Goal: Task Accomplishment & Management: Manage account settings

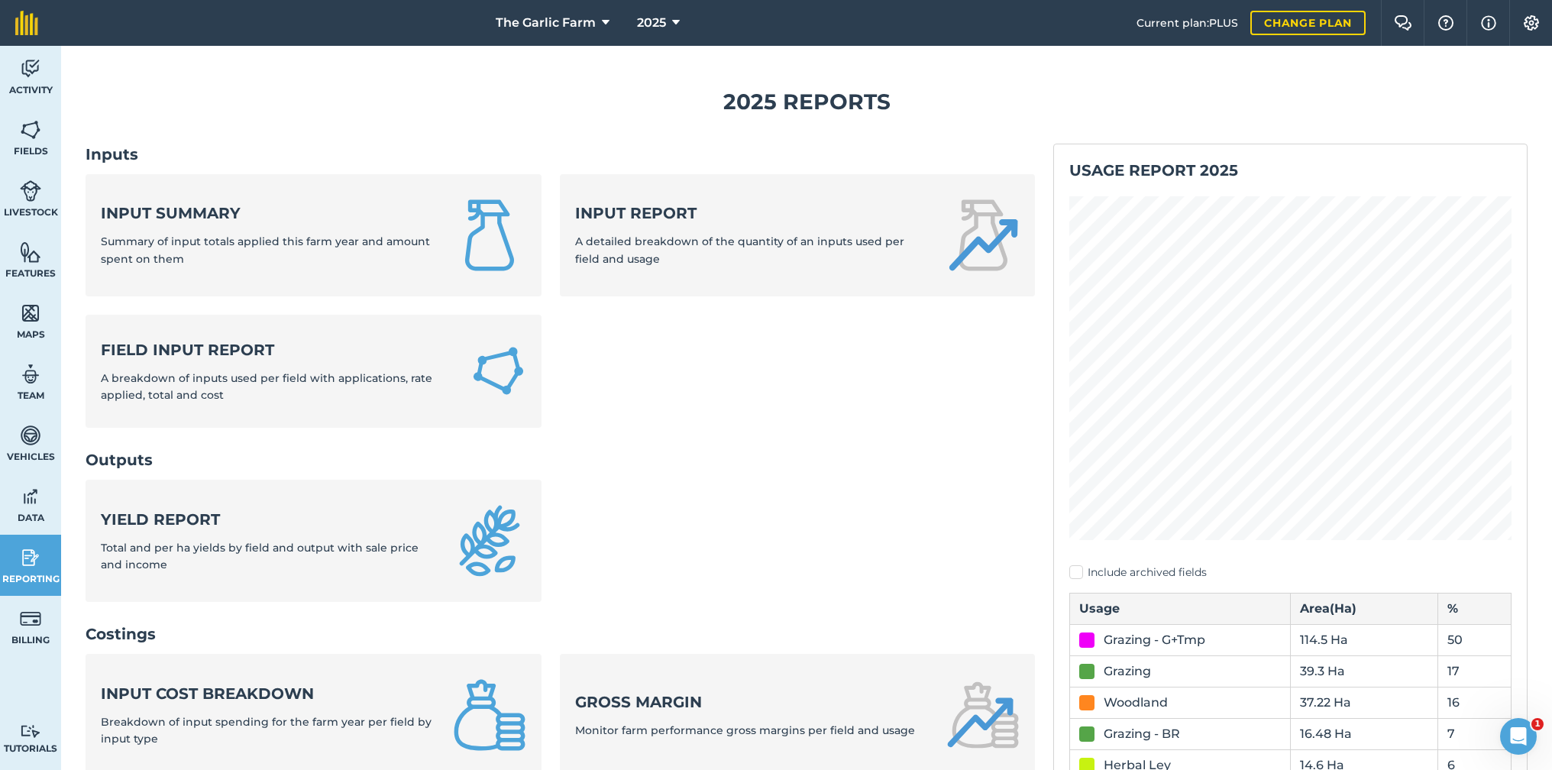
click at [24, 133] on img at bounding box center [30, 129] width 21 height 23
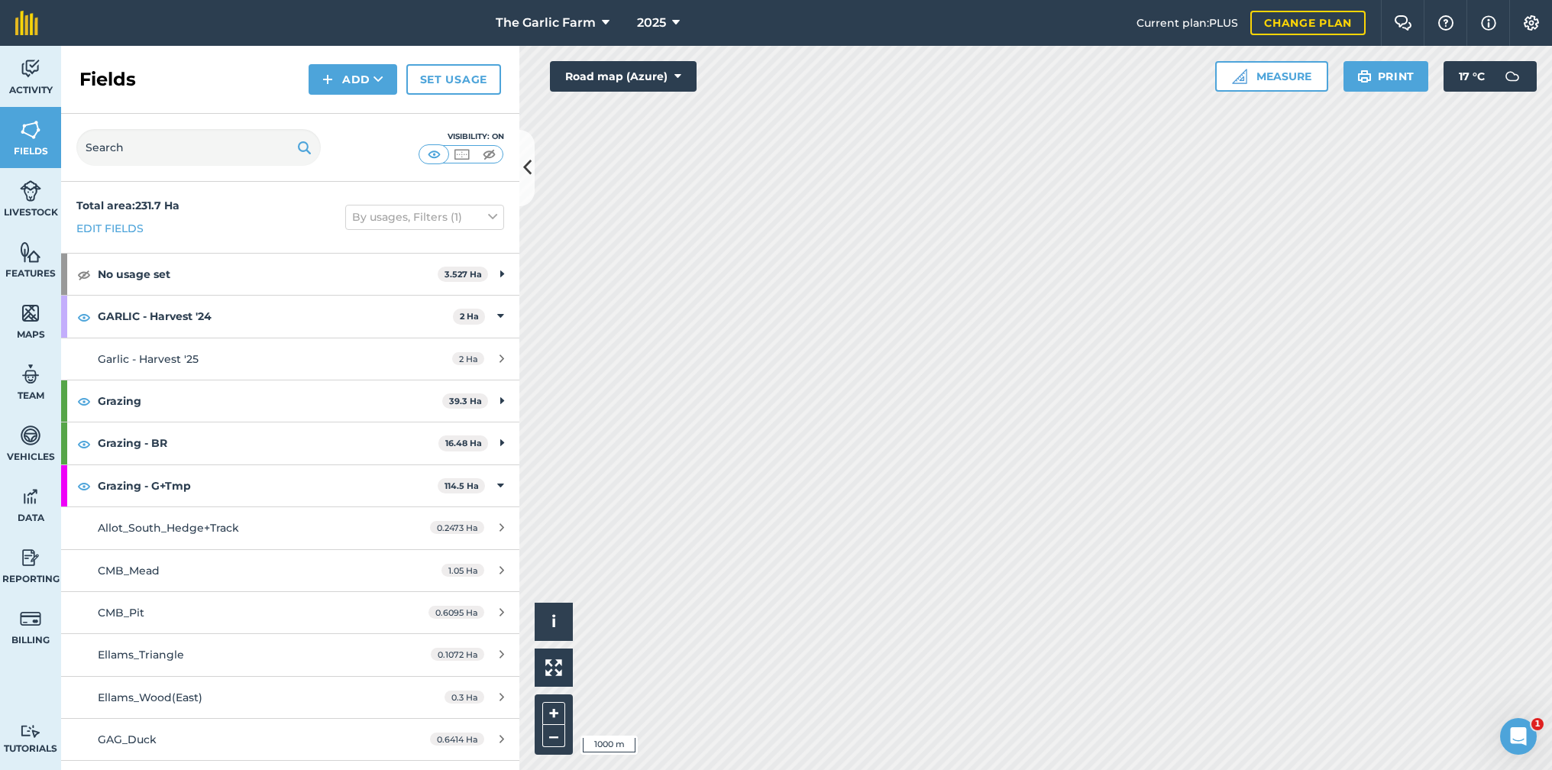
click at [676, 67] on button "Road map (Azure)" at bounding box center [623, 76] width 147 height 31
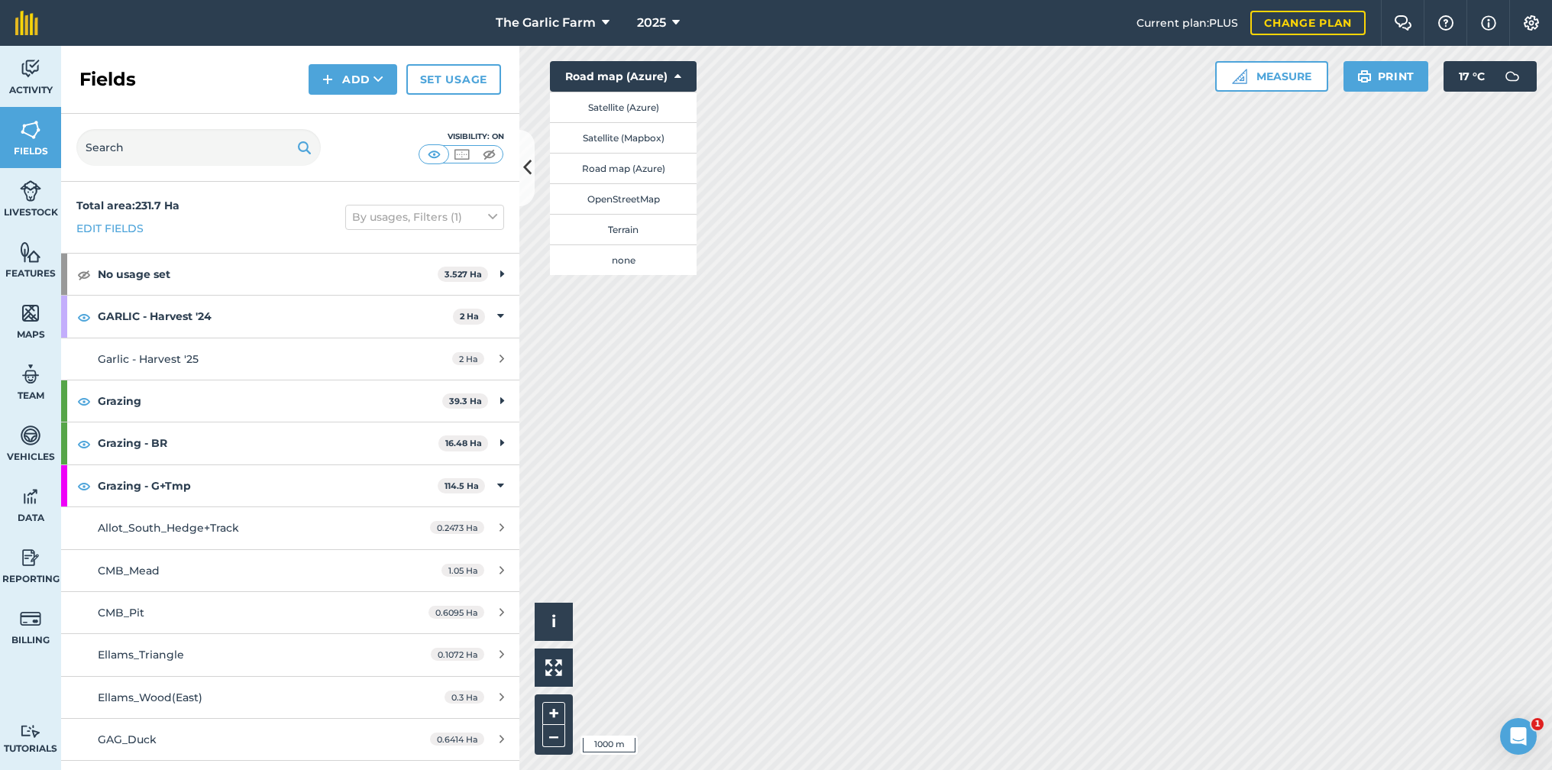
click at [643, 102] on button "Satellite (Azure)" at bounding box center [623, 107] width 147 height 31
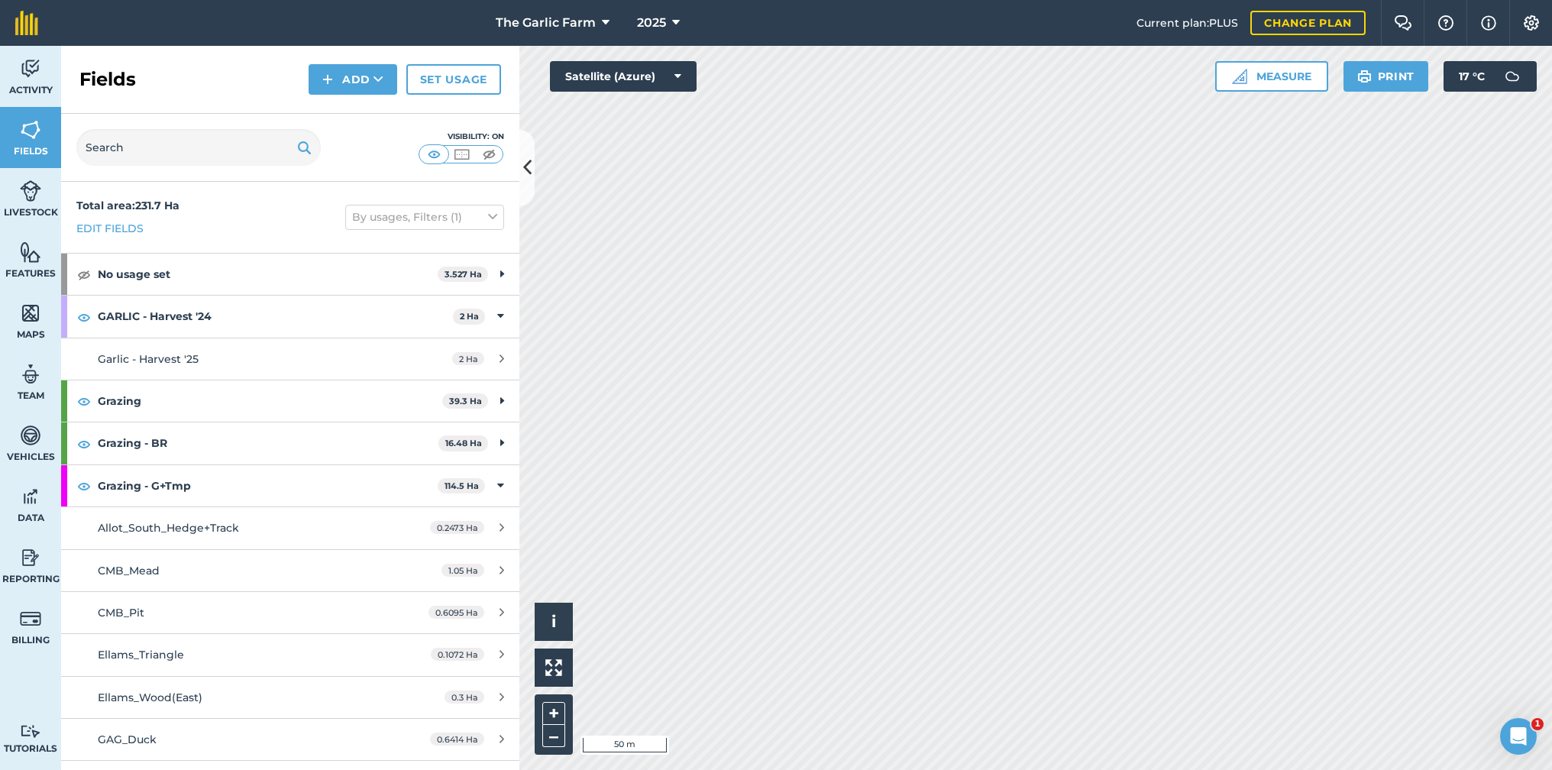
click at [671, 72] on button "Satellite (Azure)" at bounding box center [623, 76] width 147 height 31
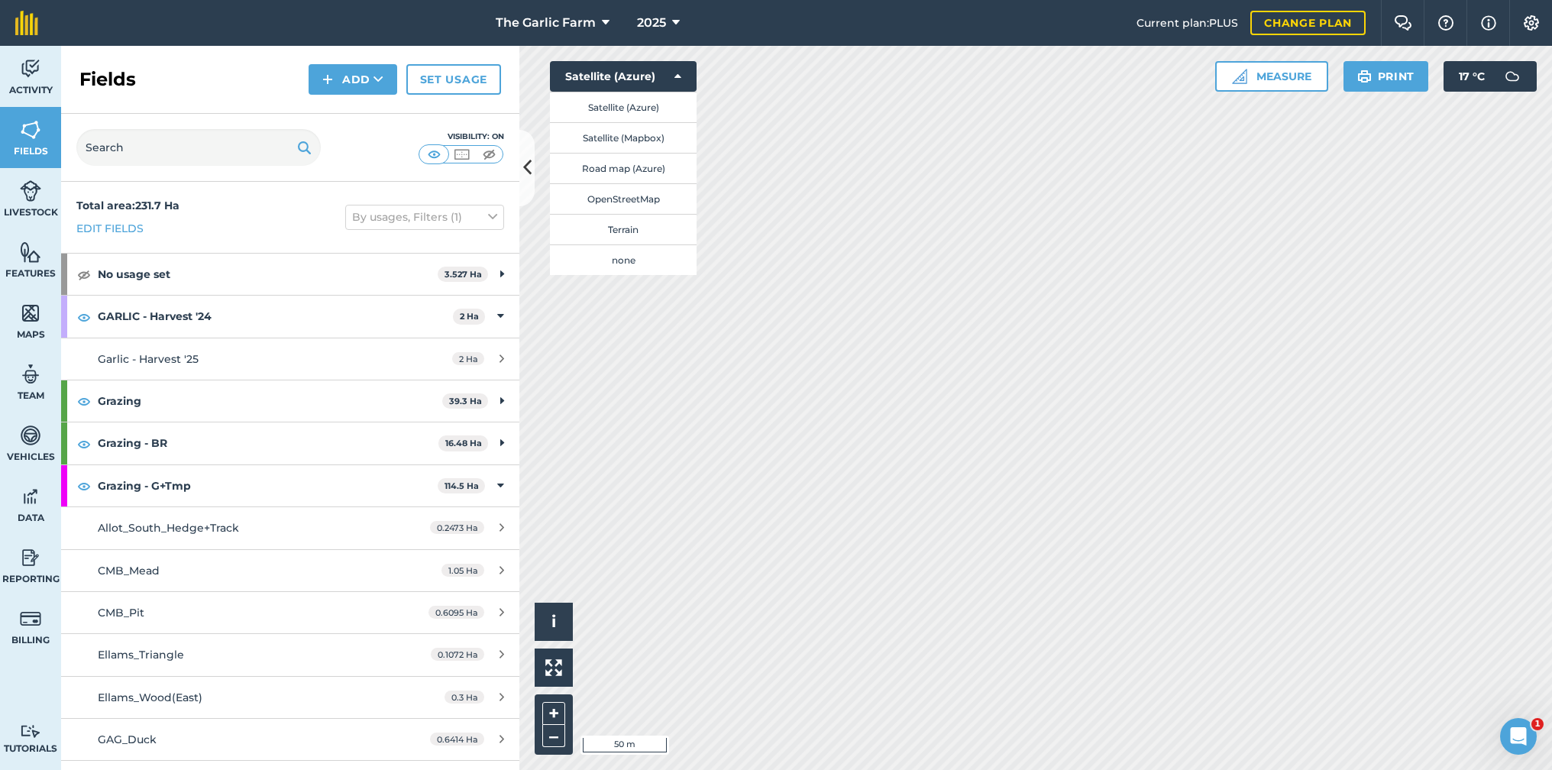
click at [654, 136] on button "Satellite (Mapbox)" at bounding box center [623, 137] width 147 height 31
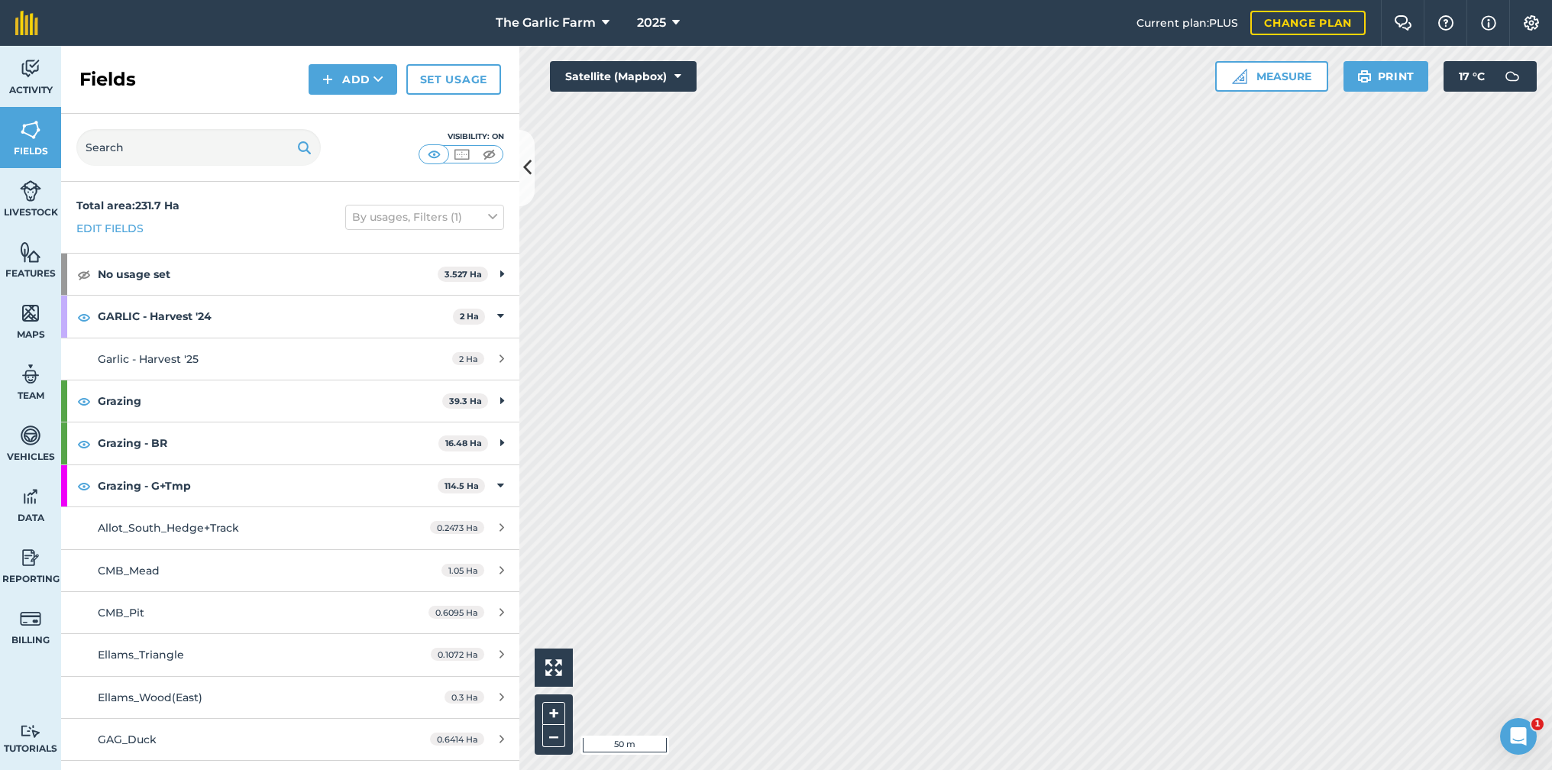
click at [674, 70] on icon at bounding box center [677, 76] width 7 height 15
click at [33, 315] on img at bounding box center [30, 313] width 21 height 23
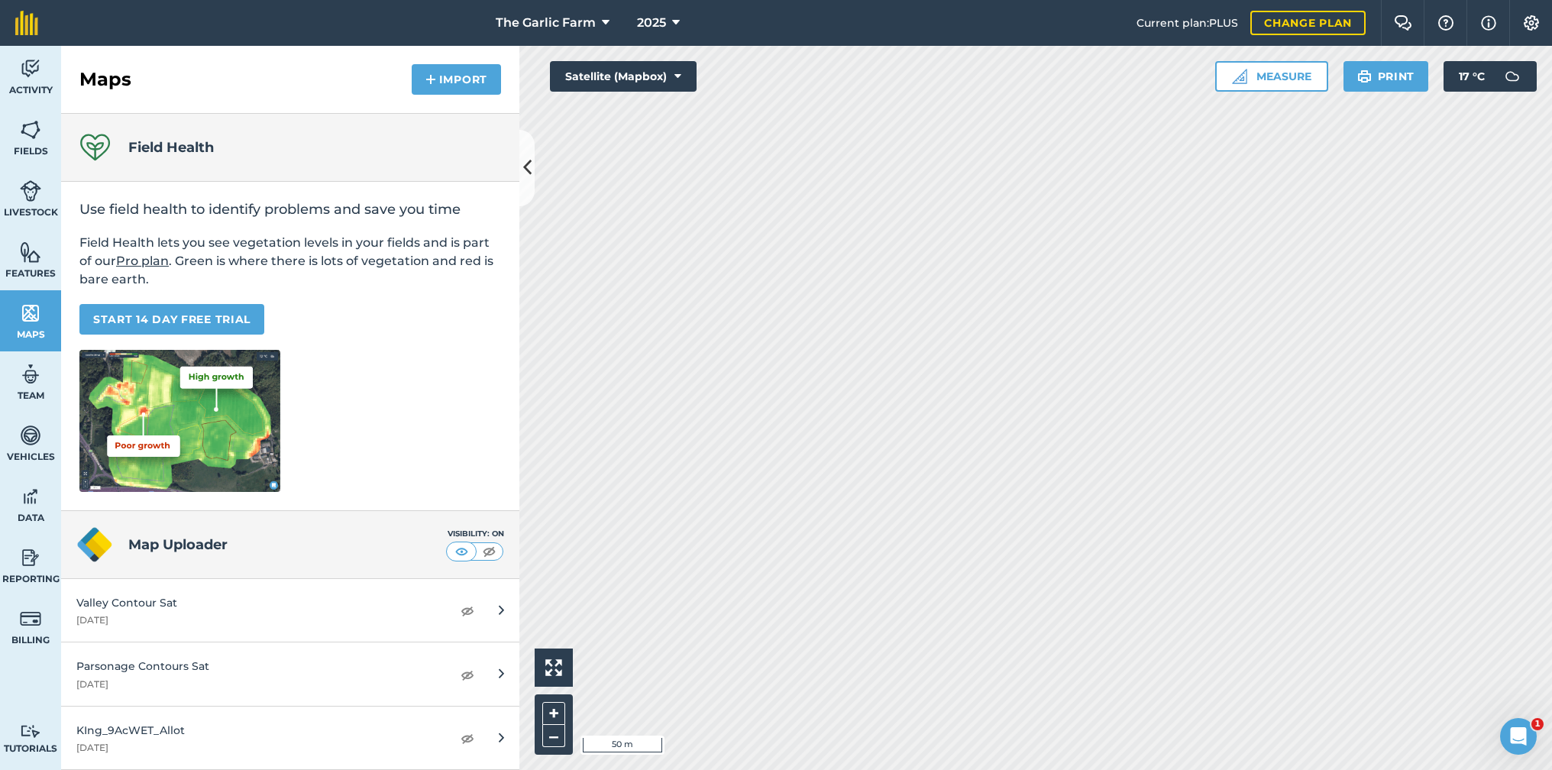
click at [467, 736] on img at bounding box center [468, 738] width 14 height 18
click at [24, 119] on img at bounding box center [30, 129] width 21 height 23
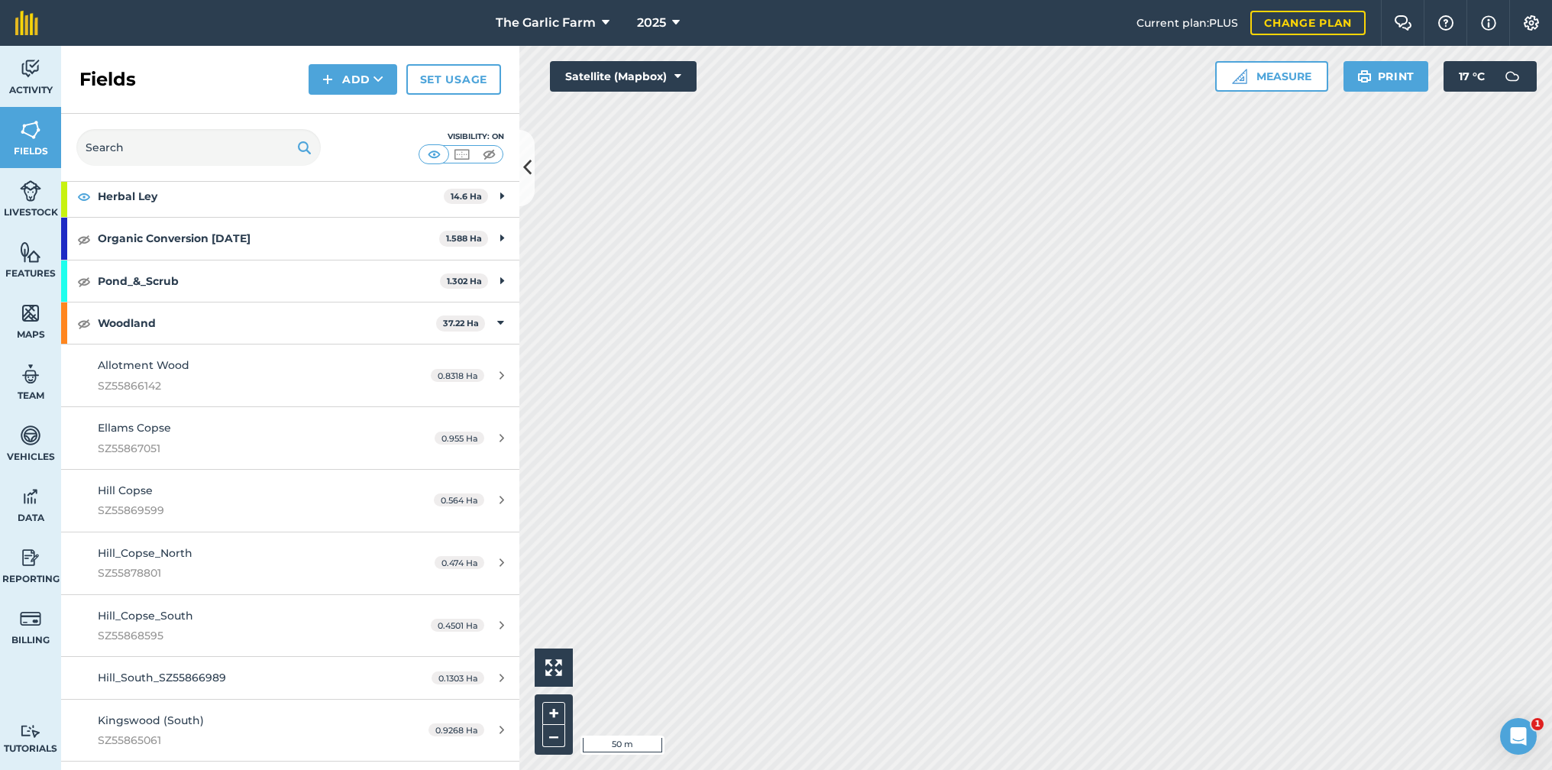
scroll to position [1607, 0]
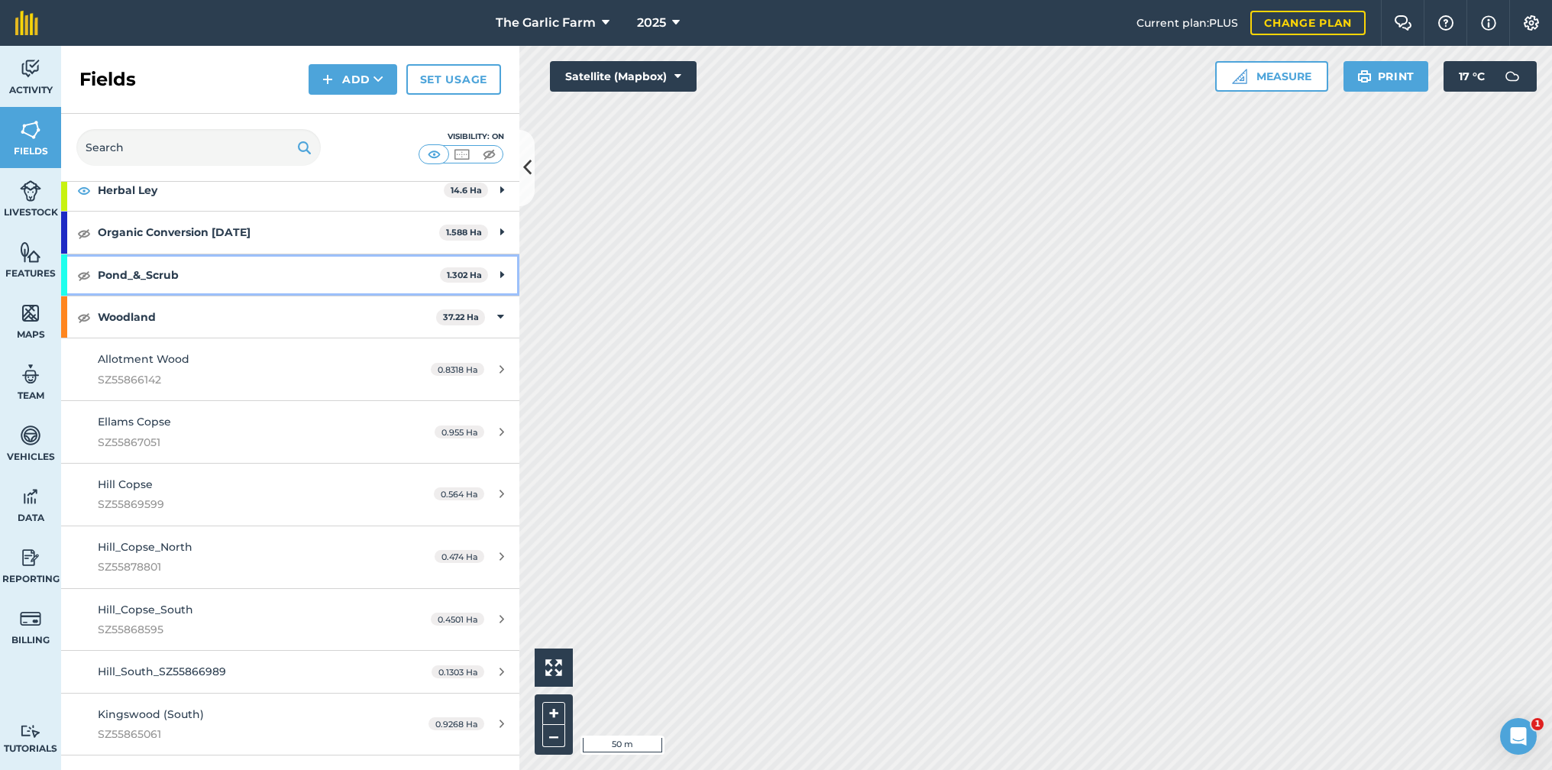
click at [80, 266] on img at bounding box center [84, 275] width 14 height 18
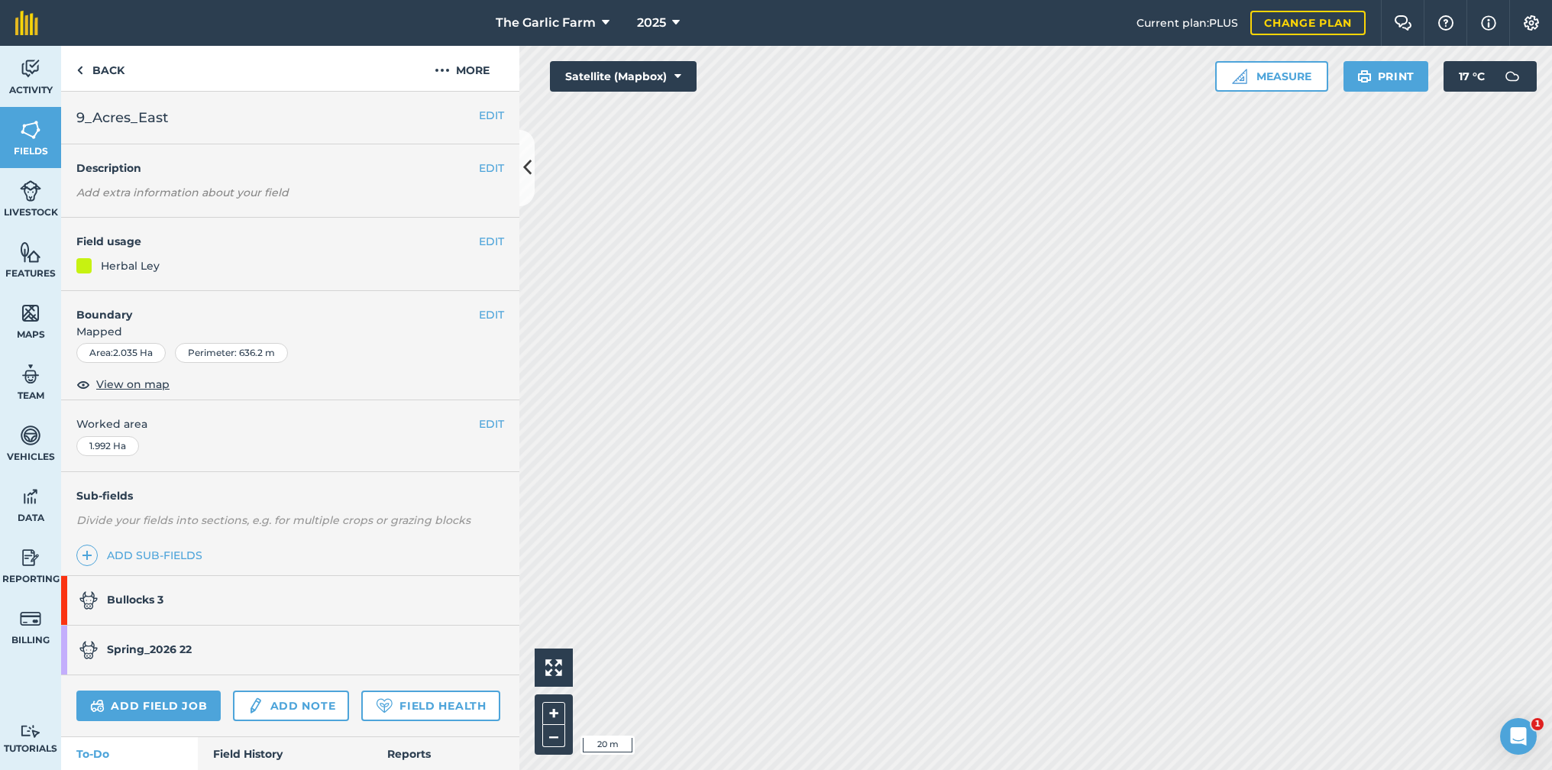
click at [489, 311] on button "EDIT" at bounding box center [491, 314] width 25 height 17
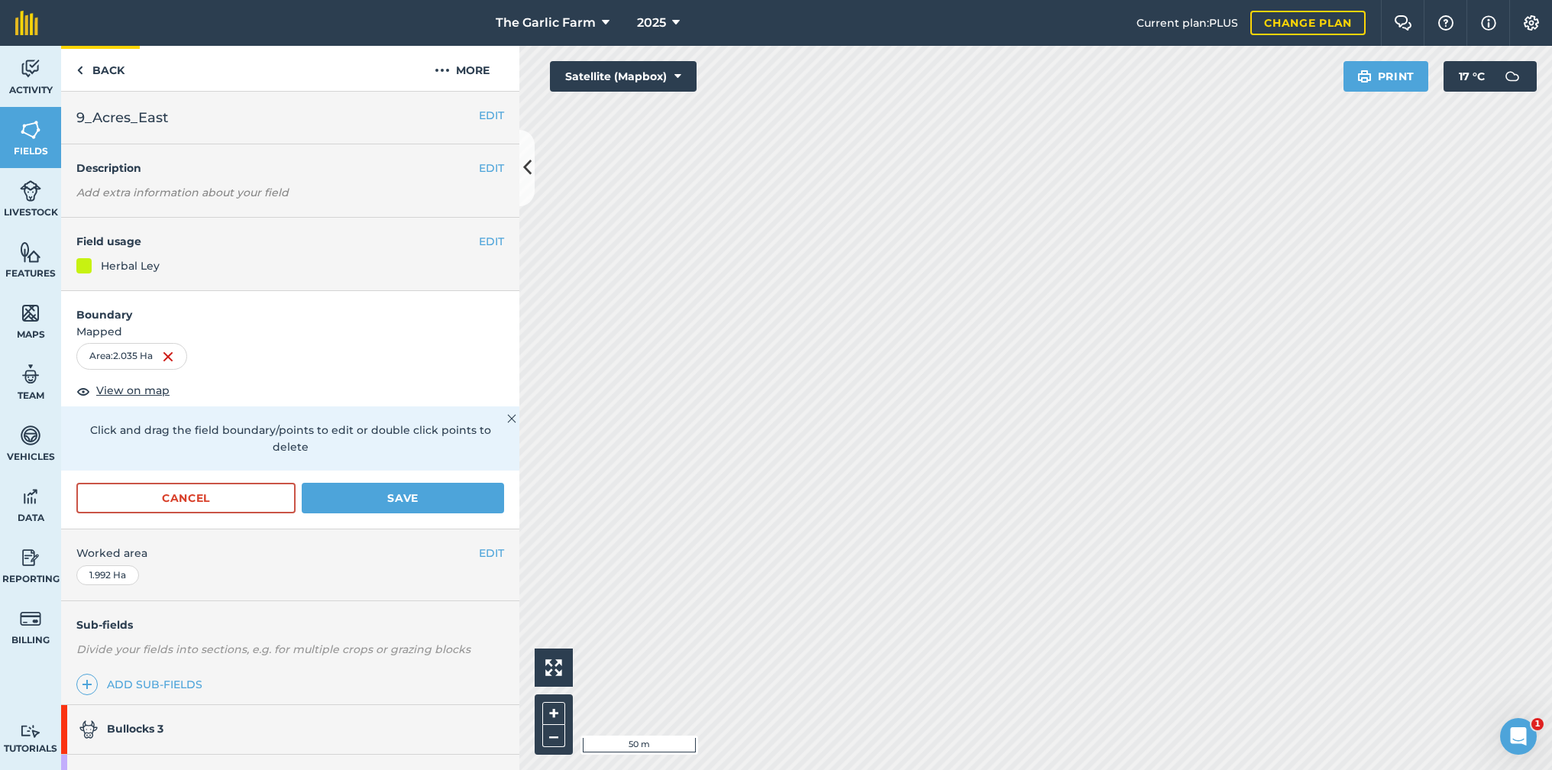
click at [76, 67] on link "Back" at bounding box center [100, 68] width 79 height 45
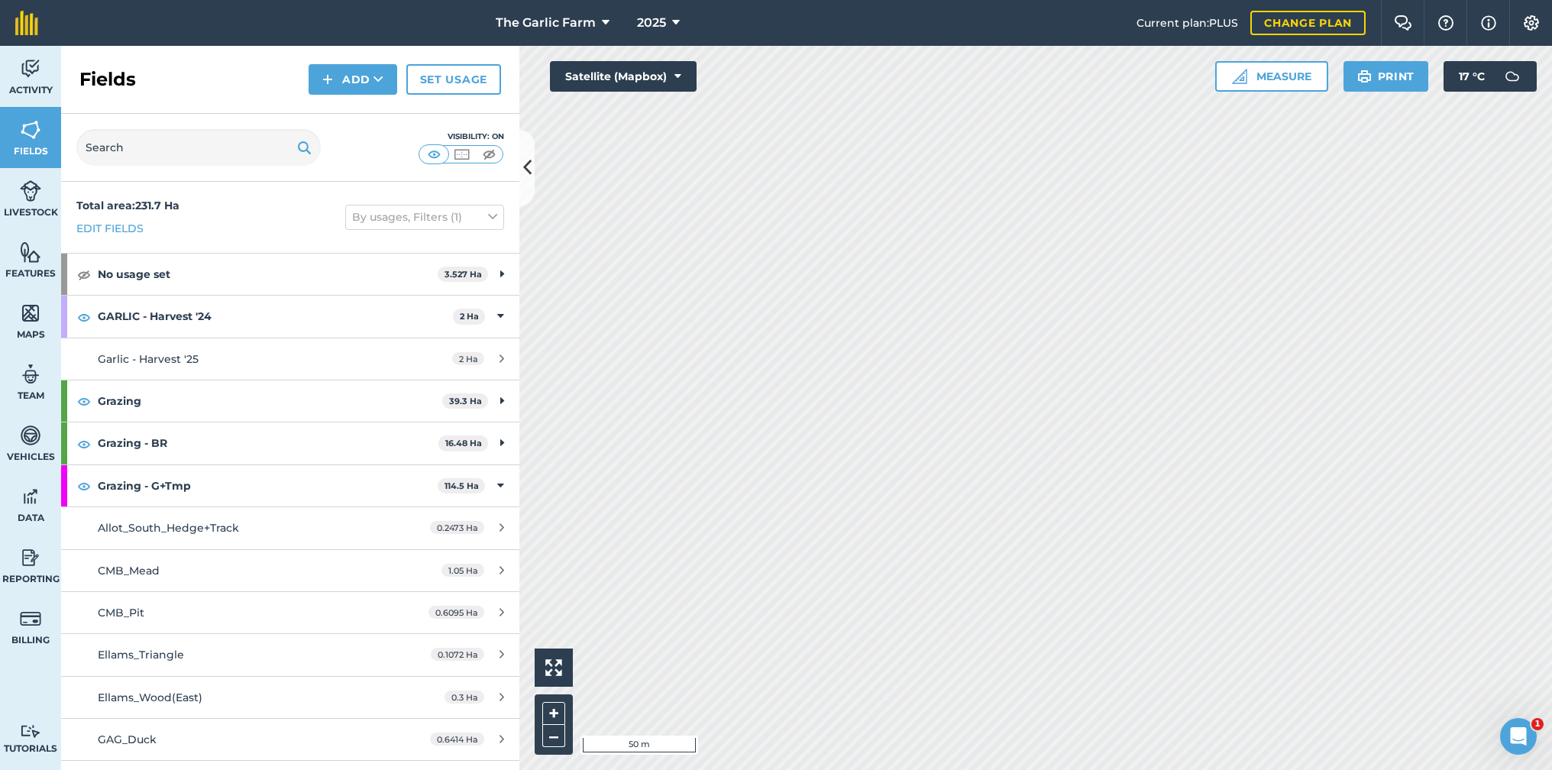
click at [31, 70] on img at bounding box center [30, 68] width 21 height 23
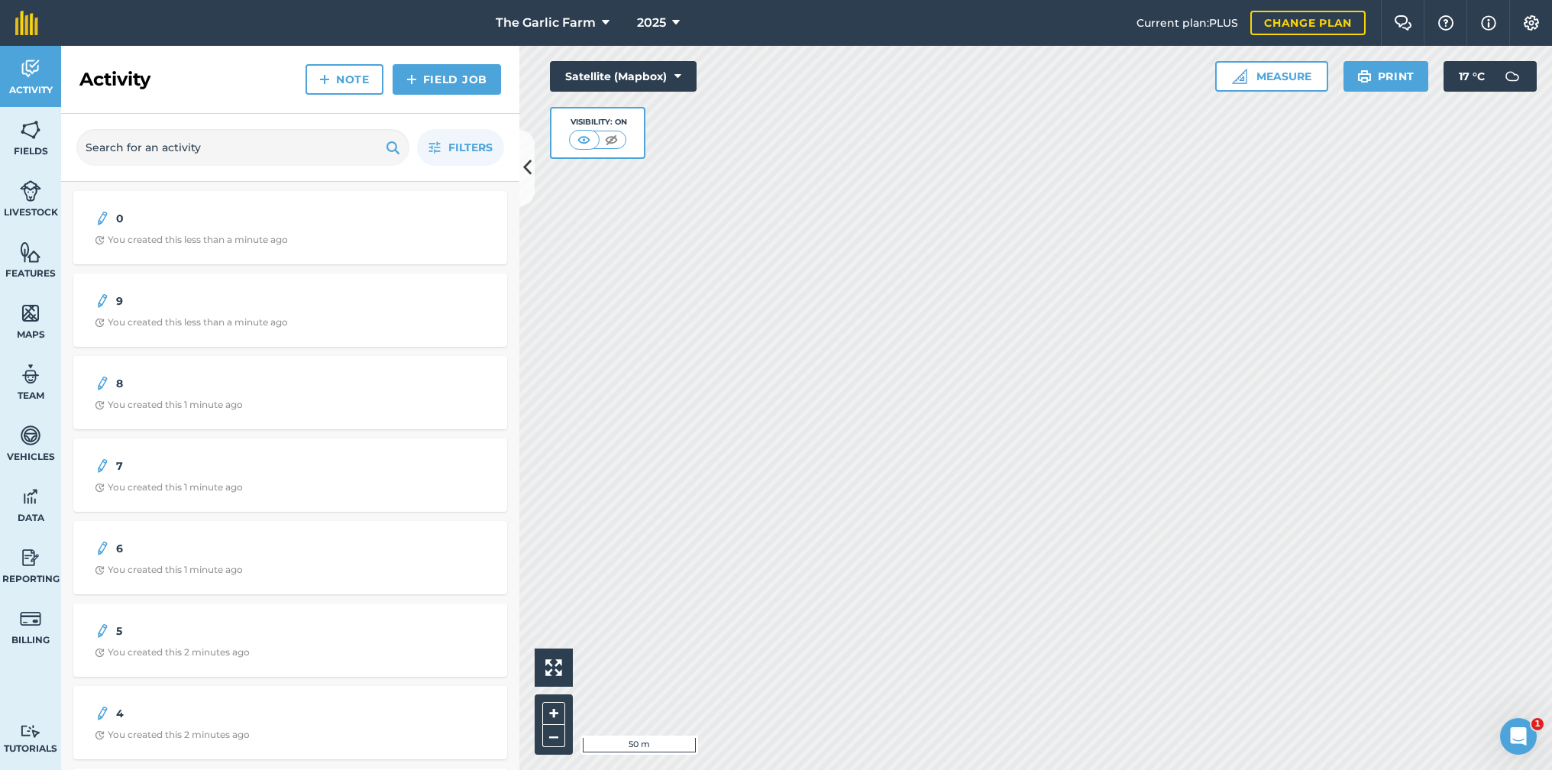
click at [17, 255] on link "Features" at bounding box center [30, 259] width 61 height 61
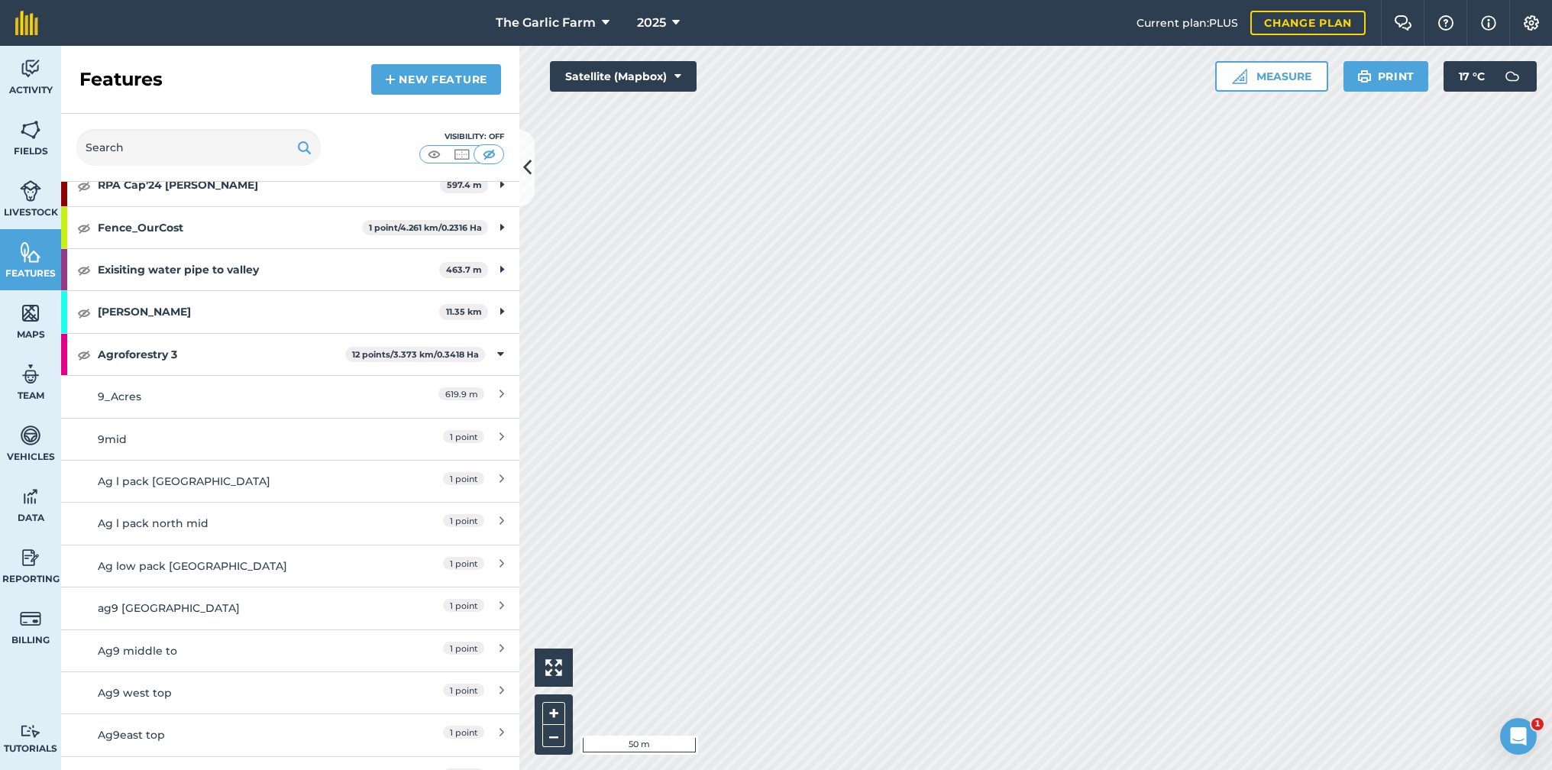
scroll to position [1697, 0]
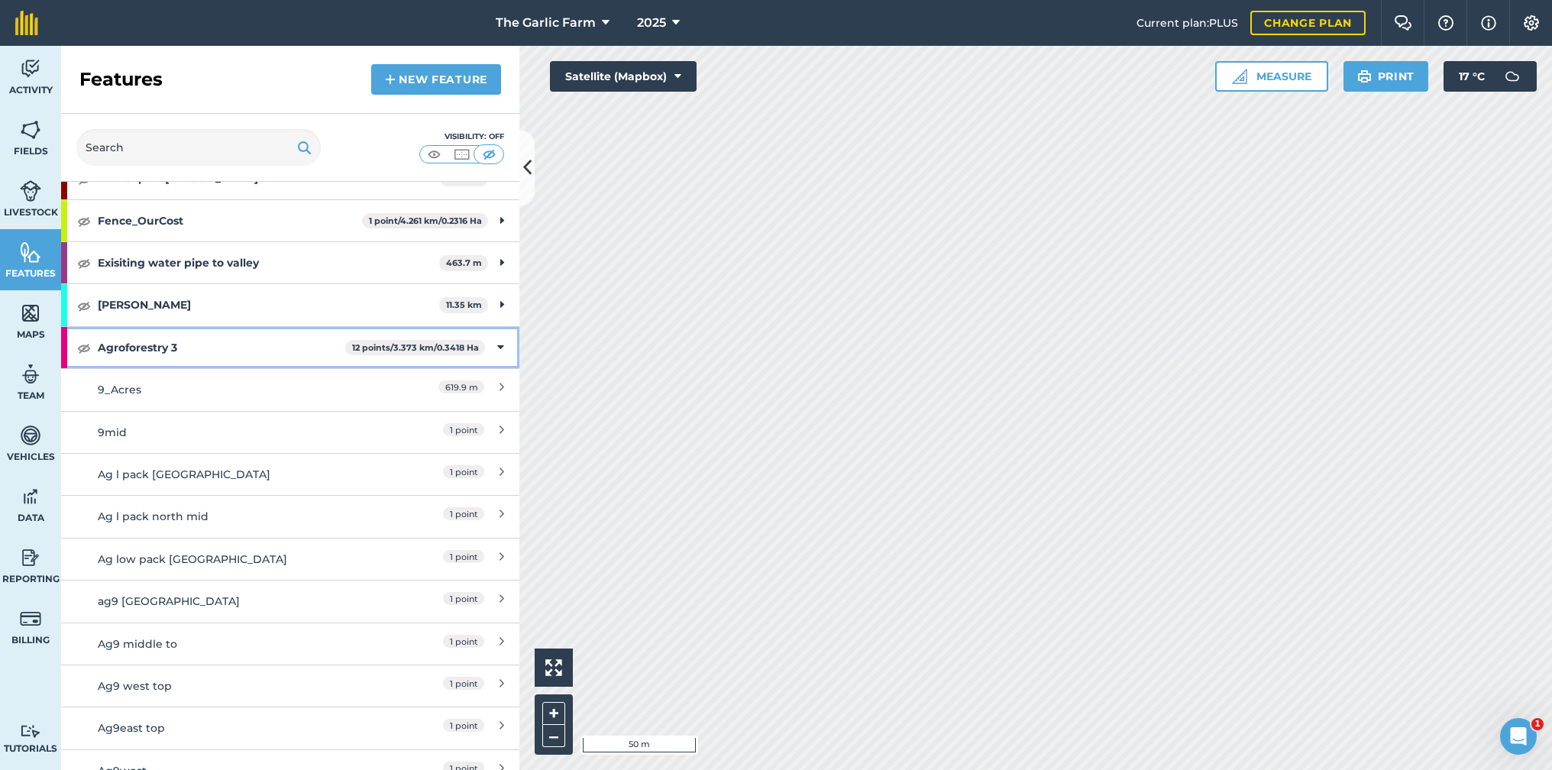
click at [83, 338] on img at bounding box center [84, 347] width 14 height 18
click at [32, 73] on img at bounding box center [30, 68] width 21 height 23
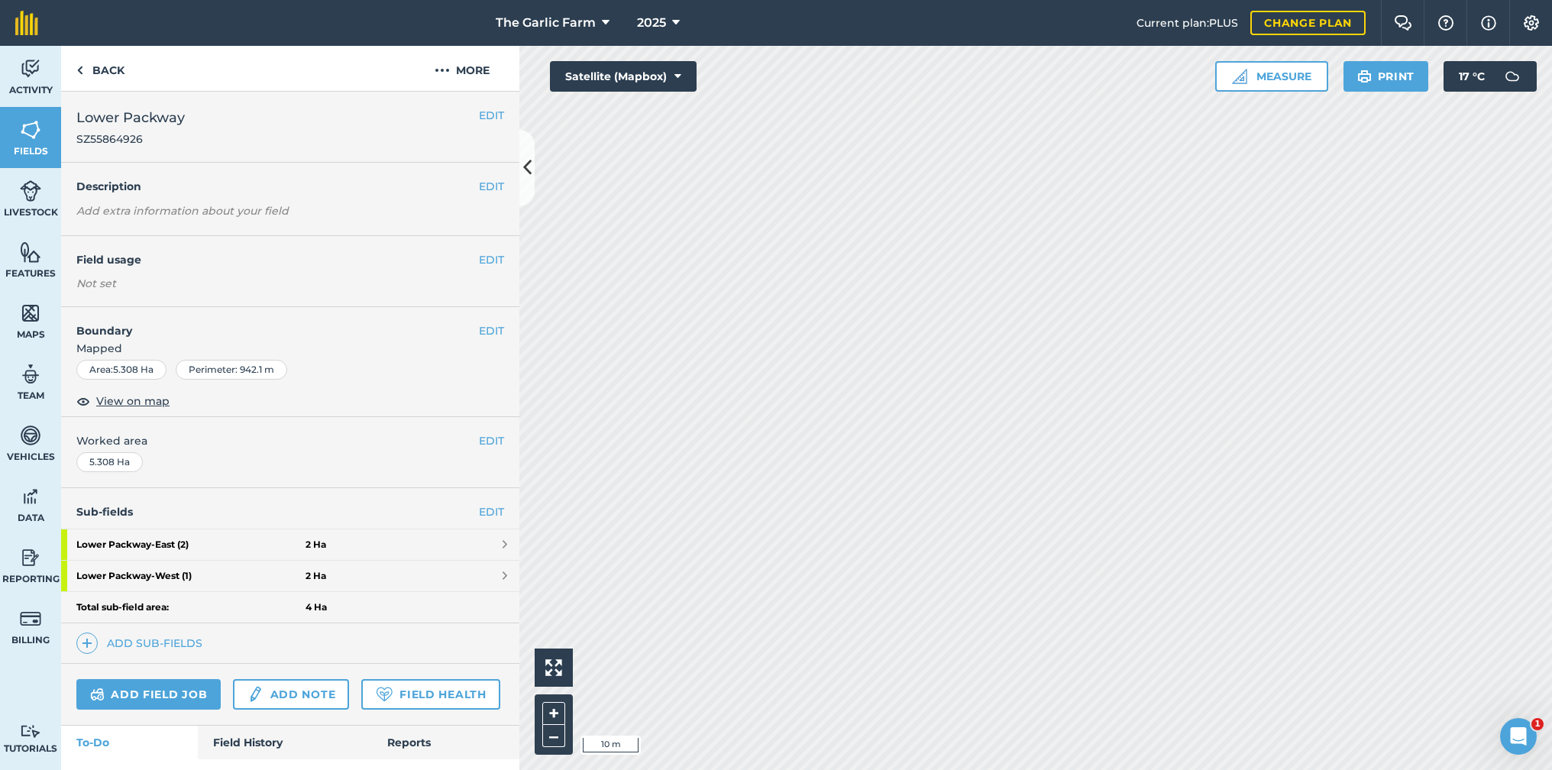
click at [21, 78] on img at bounding box center [30, 68] width 21 height 23
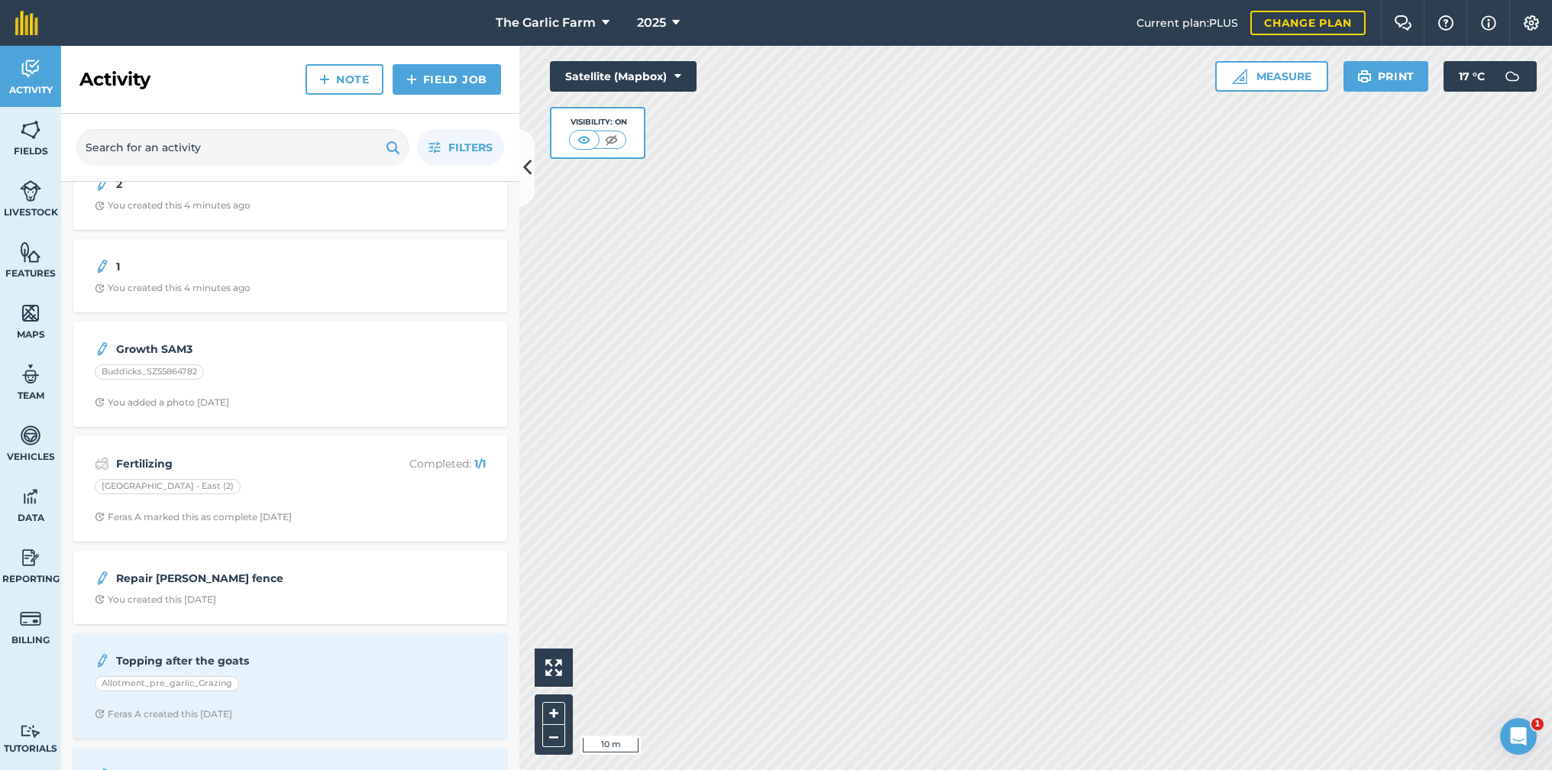
scroll to position [693, 0]
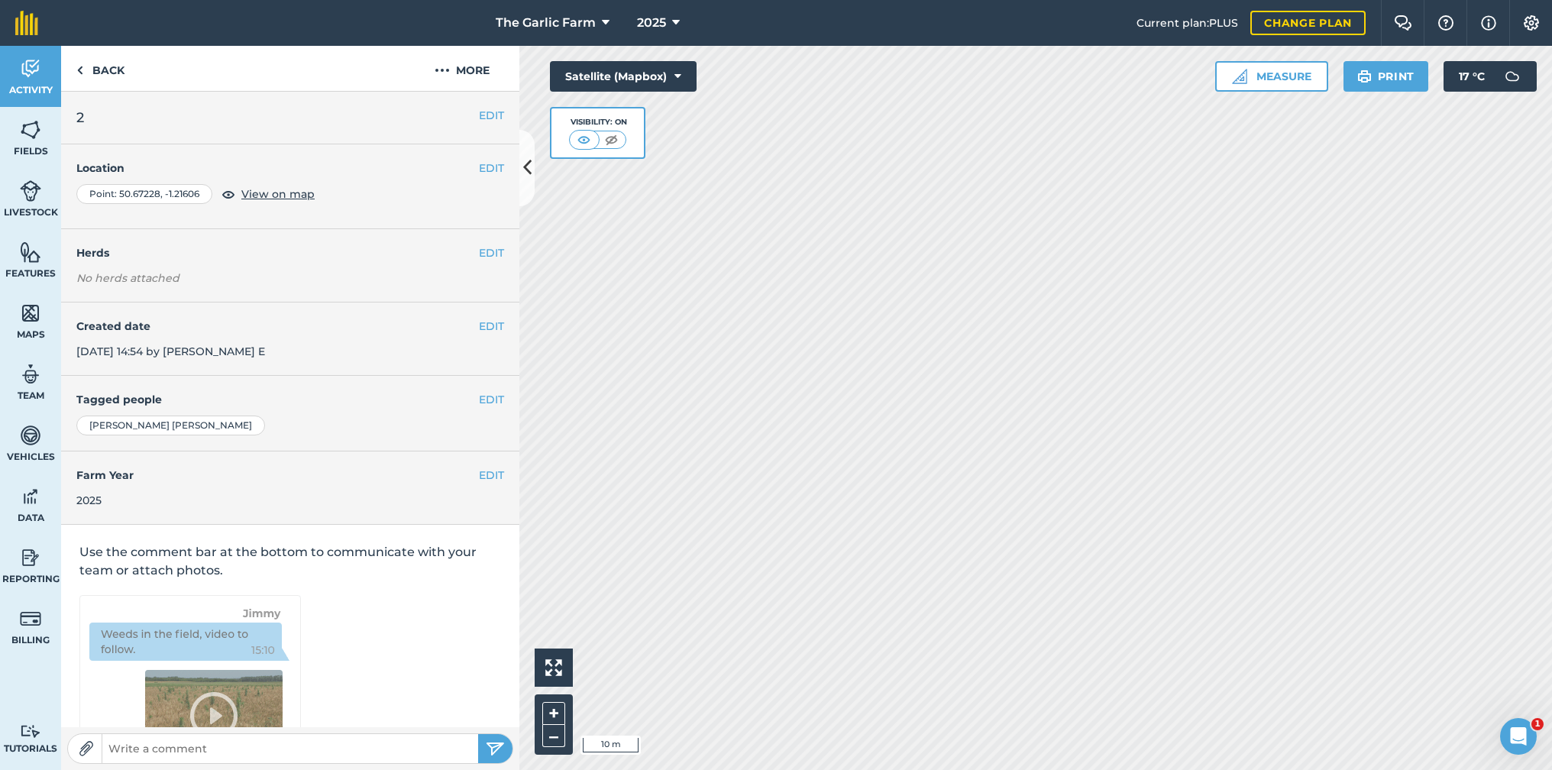
click at [480, 169] on button "EDIT" at bounding box center [491, 168] width 25 height 17
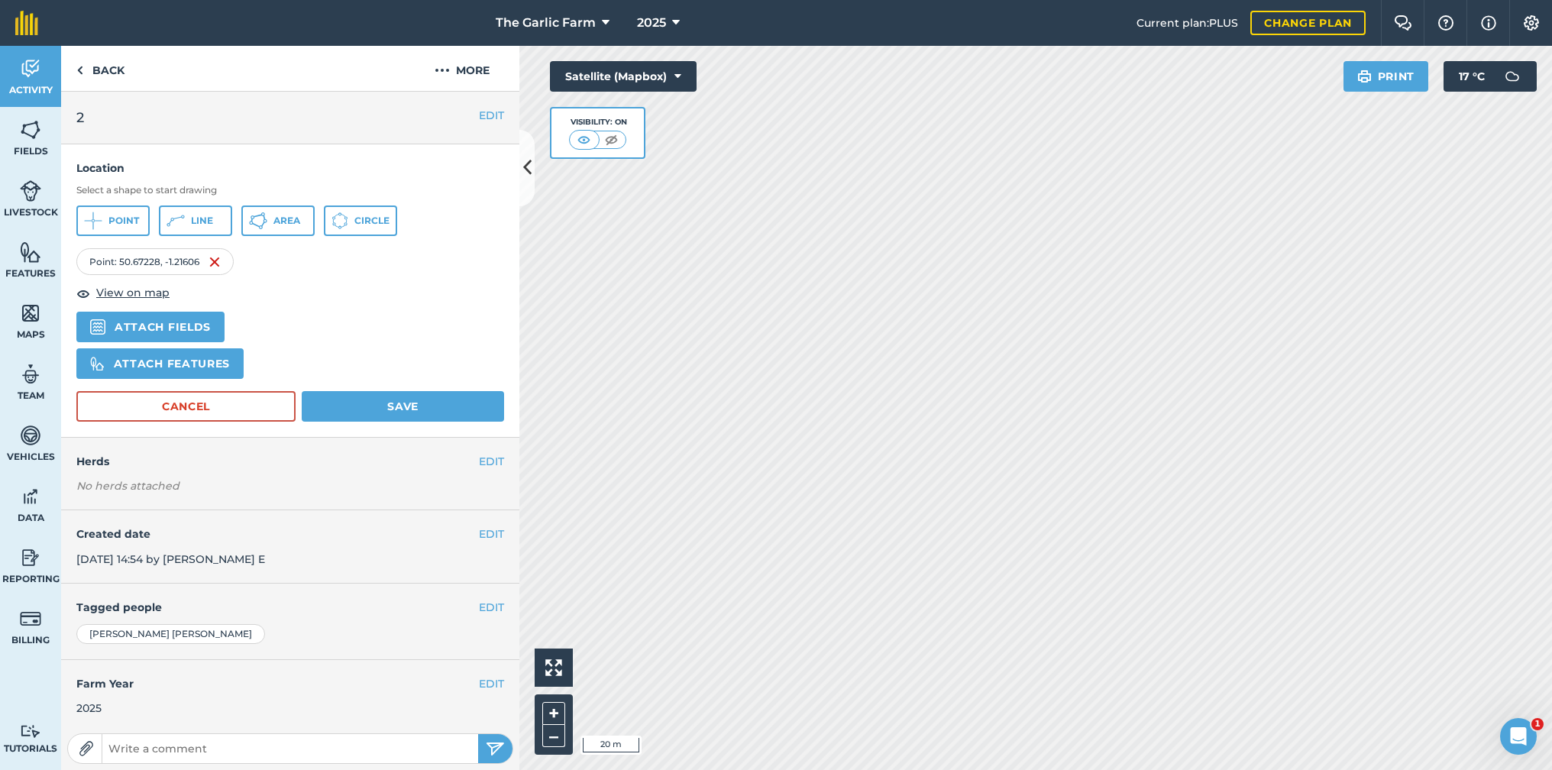
click at [169, 366] on button "Attach features" at bounding box center [159, 363] width 167 height 31
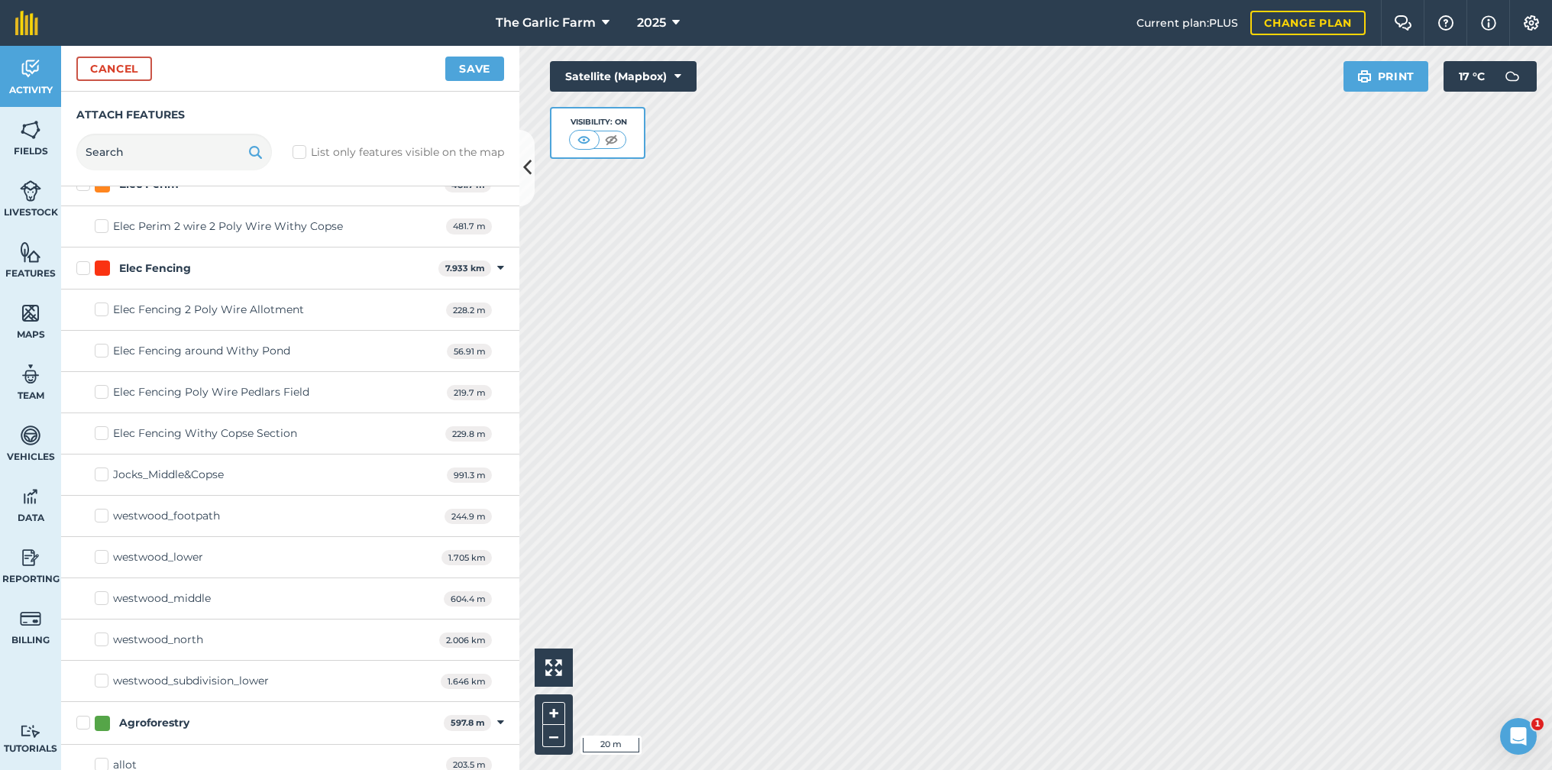
scroll to position [3175, 0]
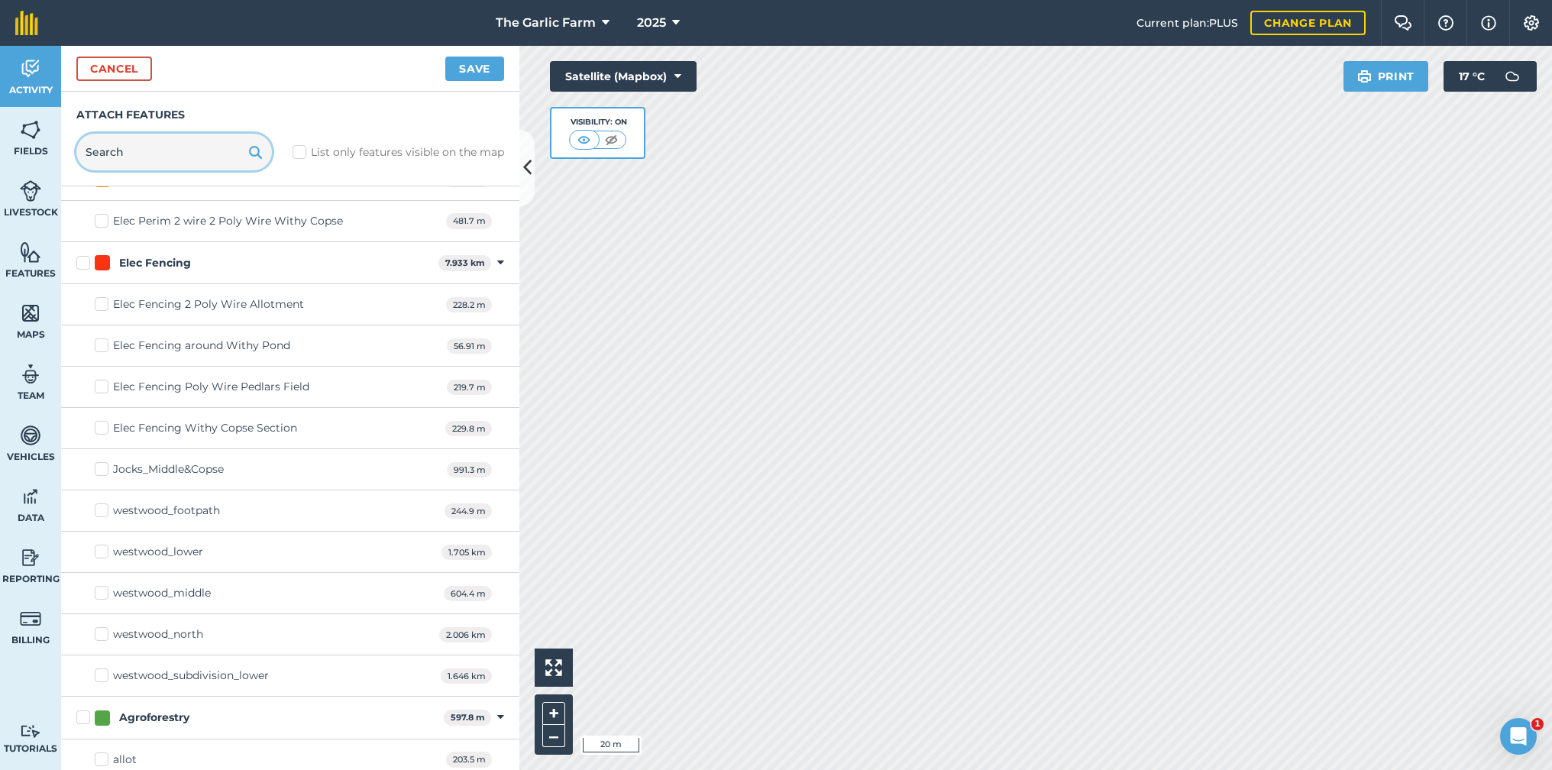
click at [121, 150] on input "text" at bounding box center [174, 152] width 196 height 37
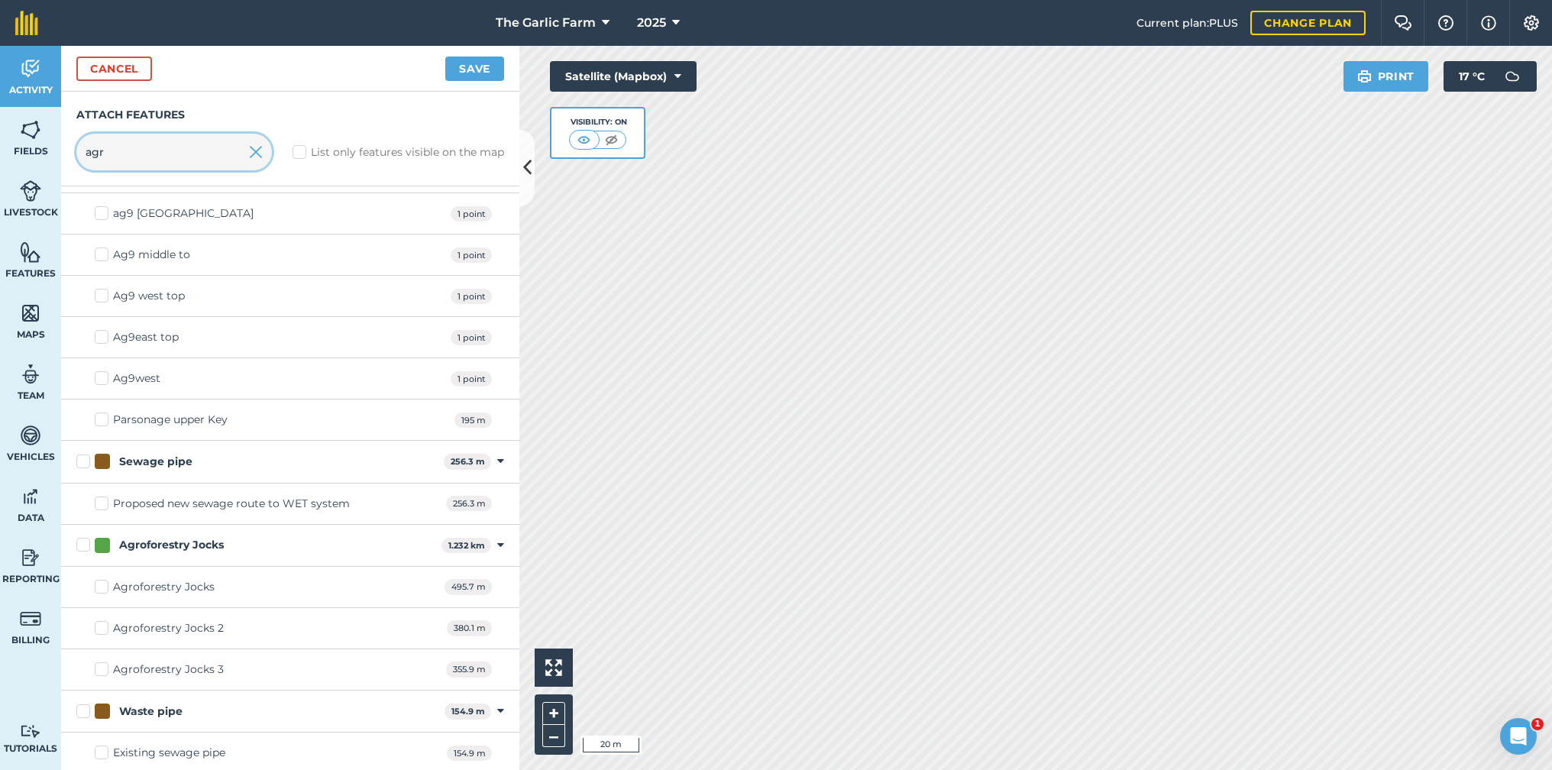
scroll to position [0, 0]
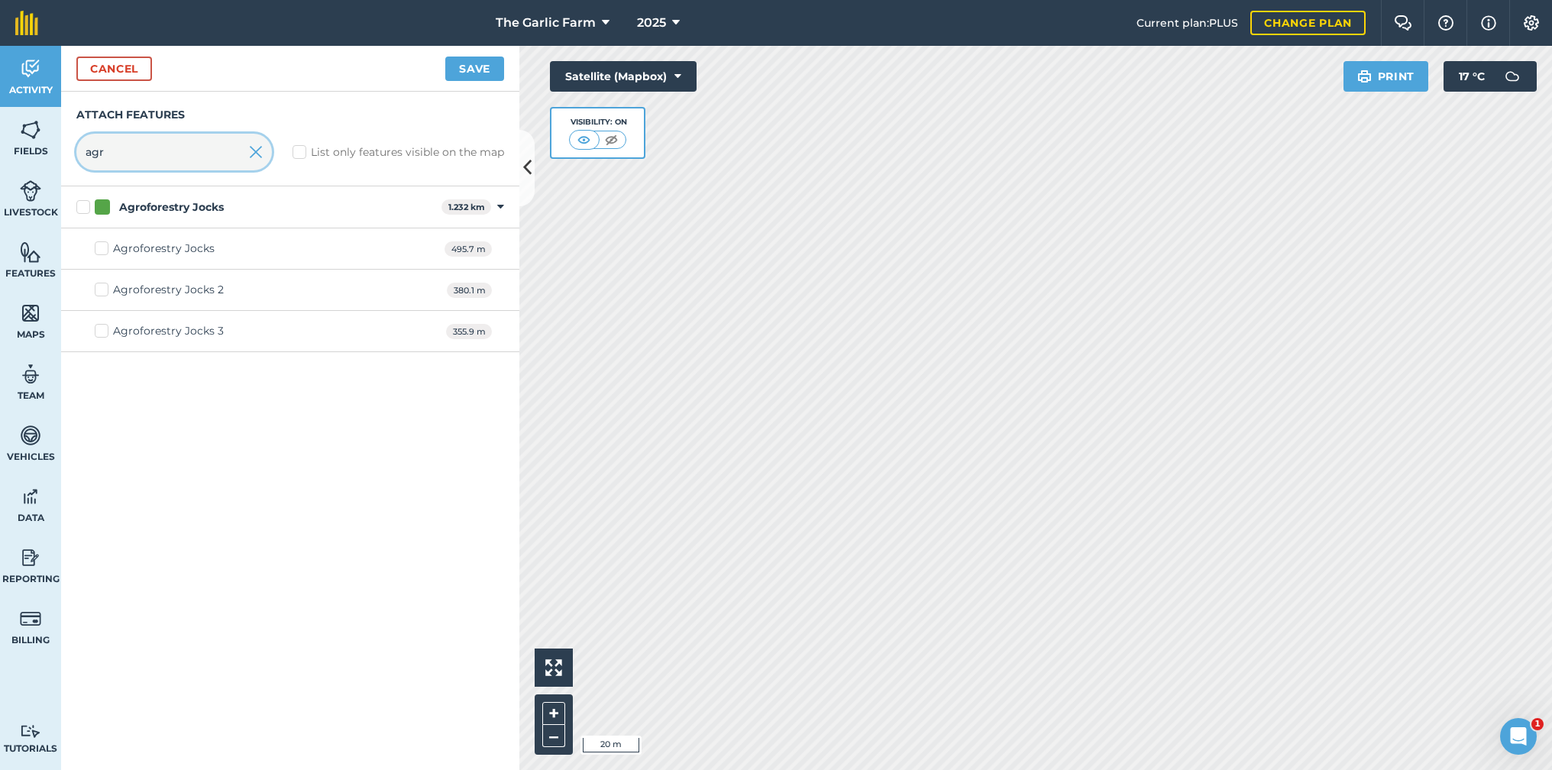
type input "agr"
click at [255, 153] on img at bounding box center [256, 152] width 14 height 18
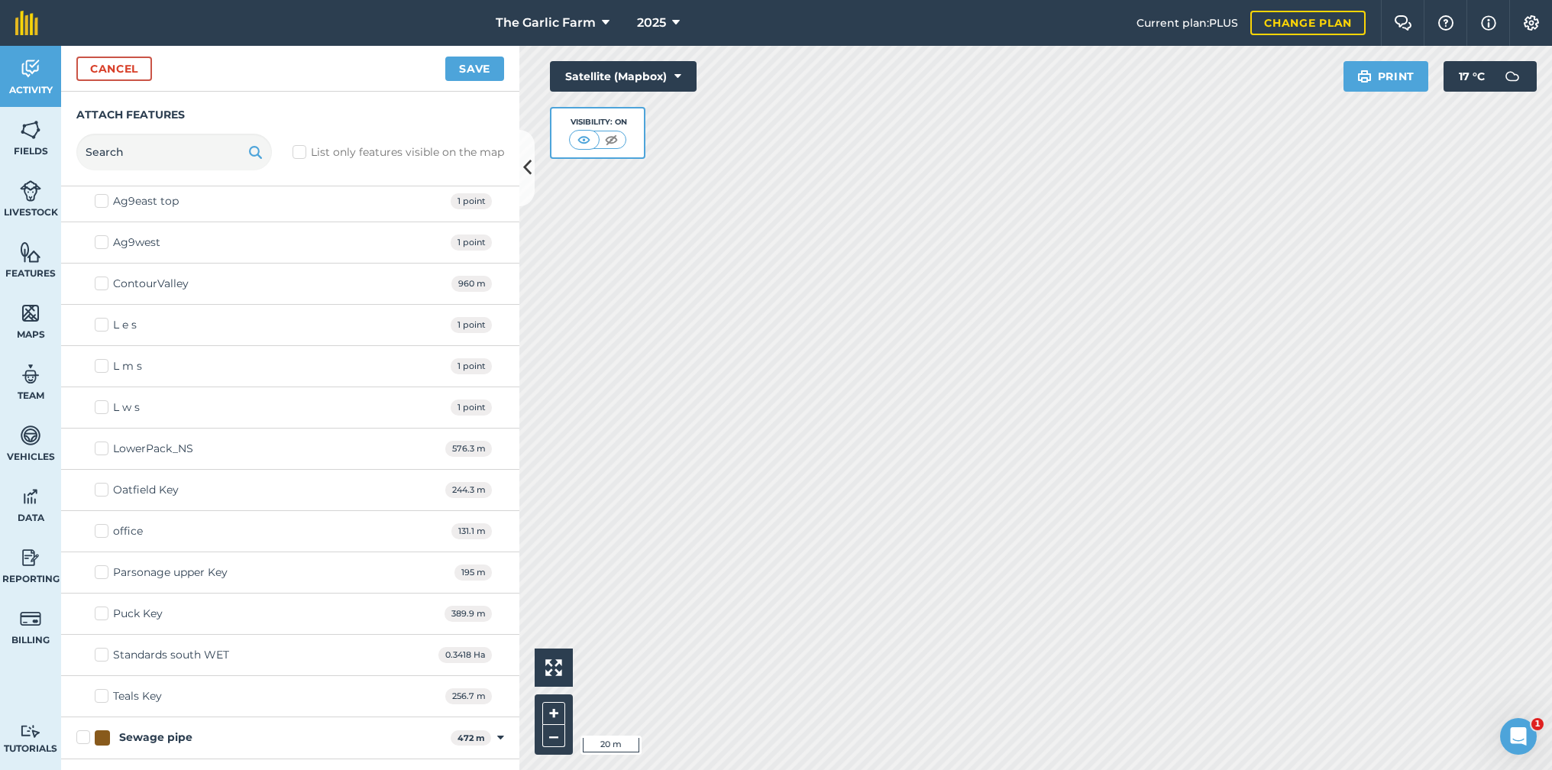
scroll to position [11472, 0]
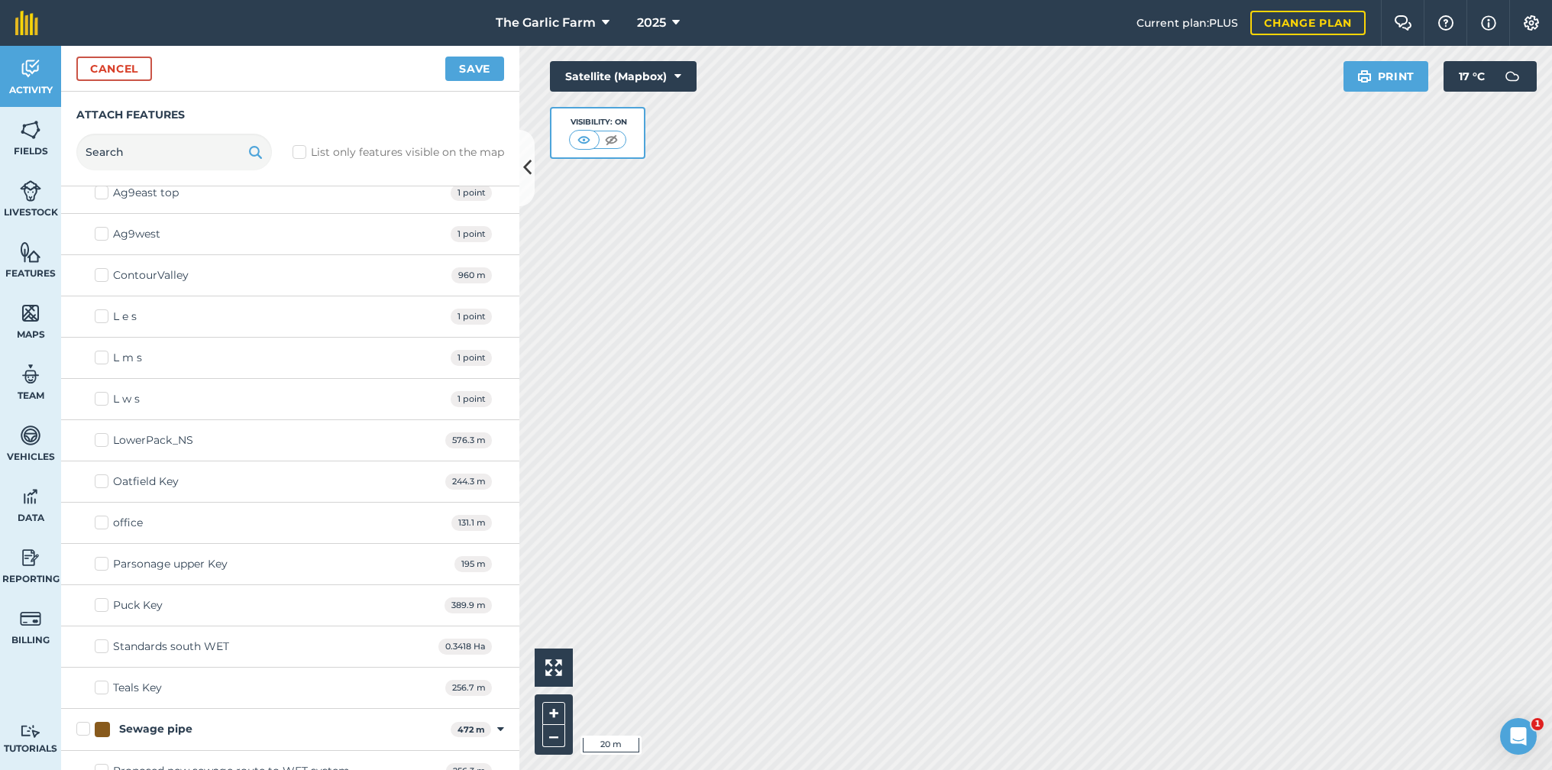
click at [99, 432] on label "LowerPack_NS" at bounding box center [144, 440] width 99 height 16
click at [99, 432] on input "LowerPack_NS" at bounding box center [100, 437] width 10 height 10
checkbox input "true"
drag, startPoint x: 477, startPoint y: 66, endPoint x: 481, endPoint y: 111, distance: 45.3
click at [477, 66] on button "Save" at bounding box center [474, 69] width 59 height 24
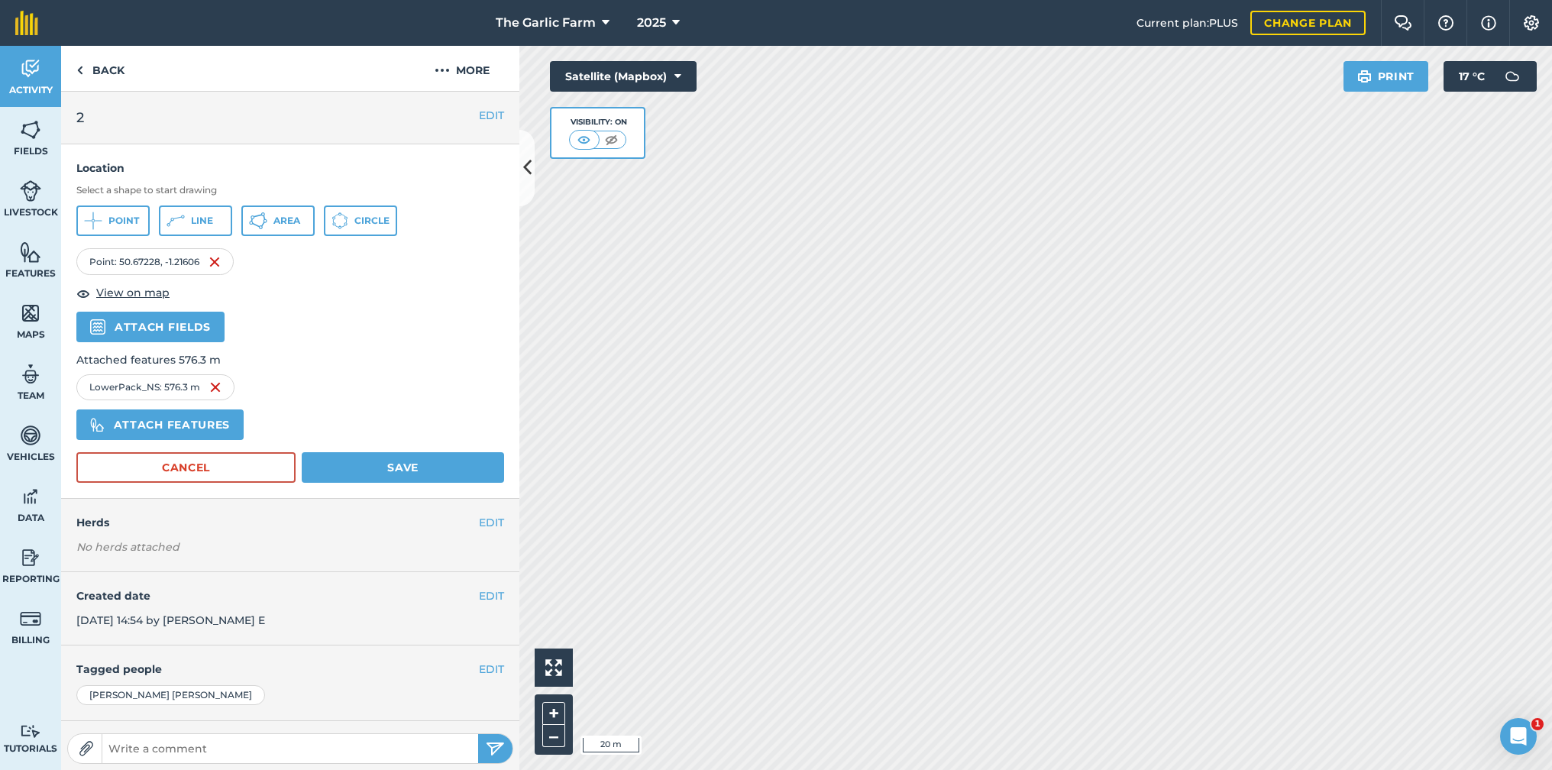
click at [436, 464] on button "Save" at bounding box center [403, 467] width 202 height 31
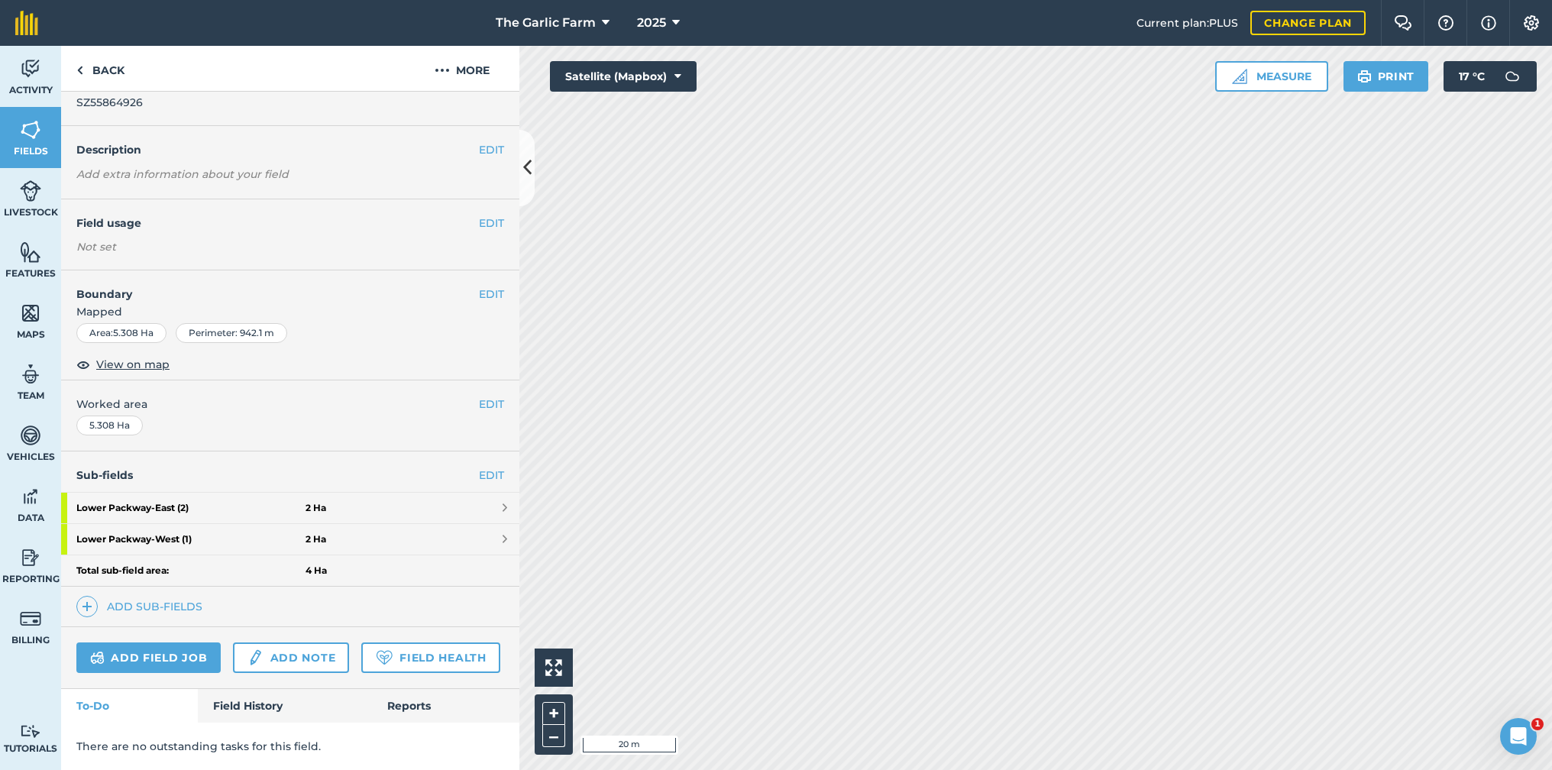
scroll to position [34, 0]
click at [21, 66] on img at bounding box center [30, 68] width 21 height 23
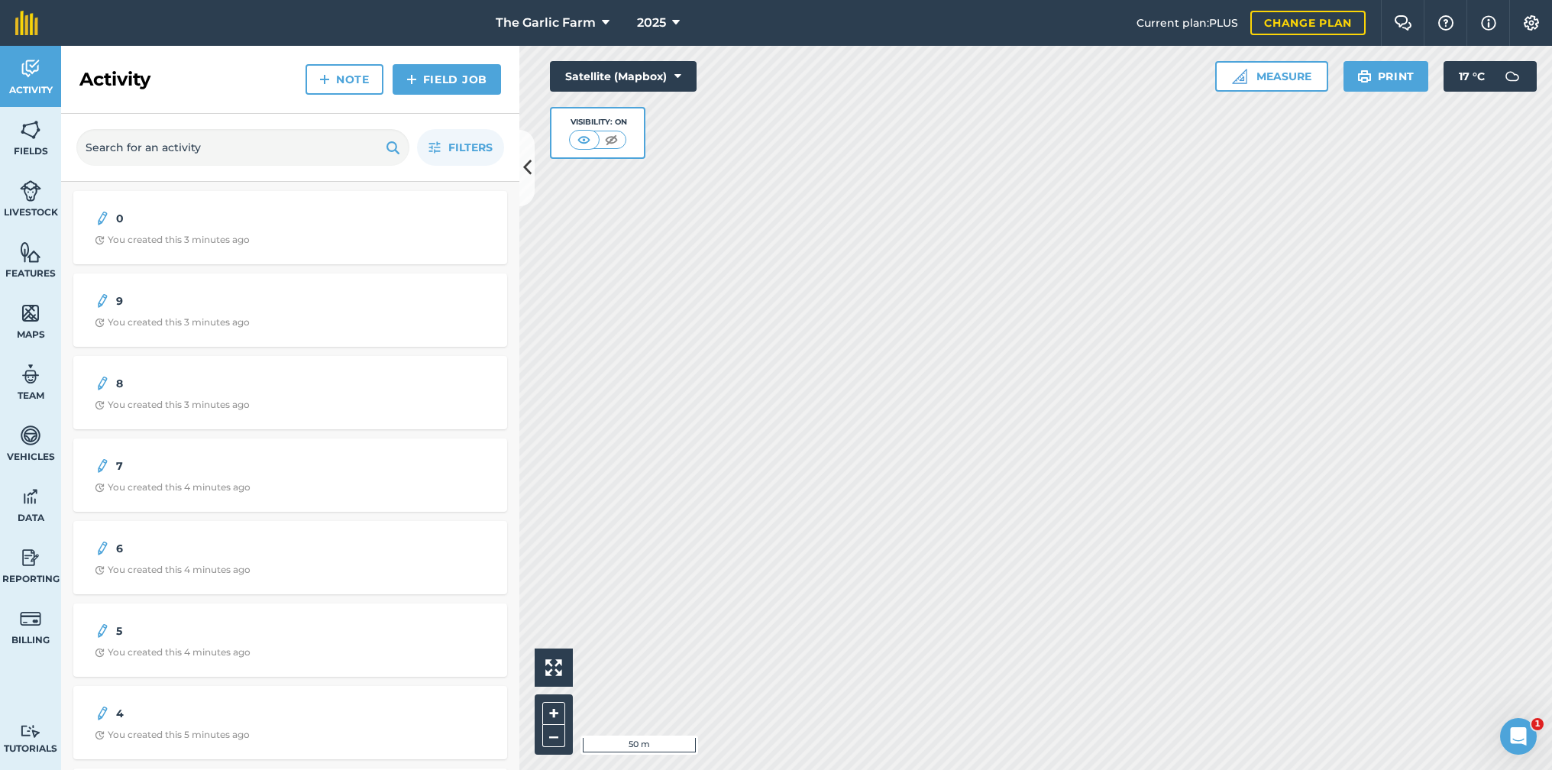
click at [1273, 80] on button "Measure" at bounding box center [1271, 76] width 113 height 31
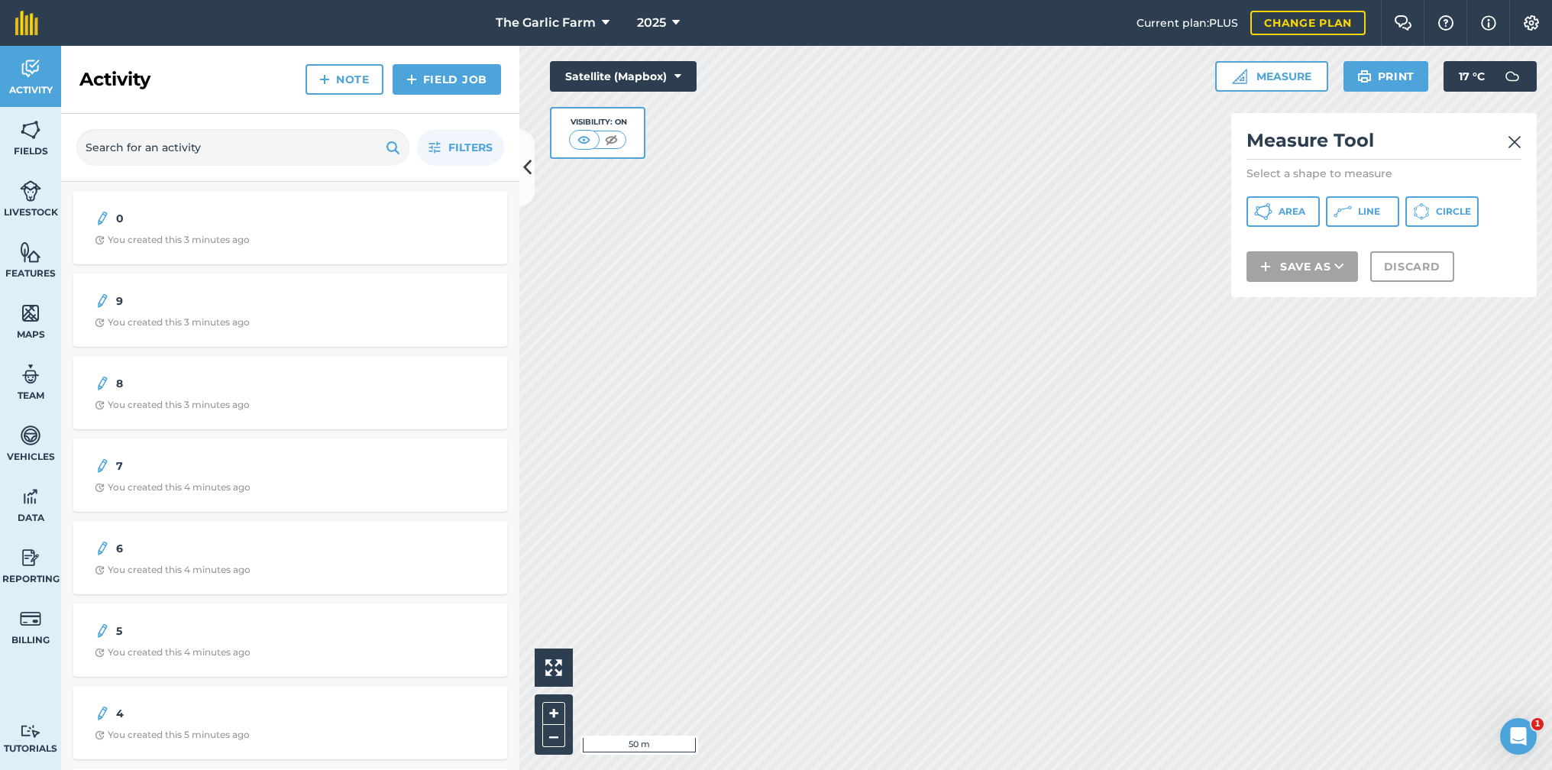
click at [1364, 217] on span "Line" at bounding box center [1369, 211] width 22 height 12
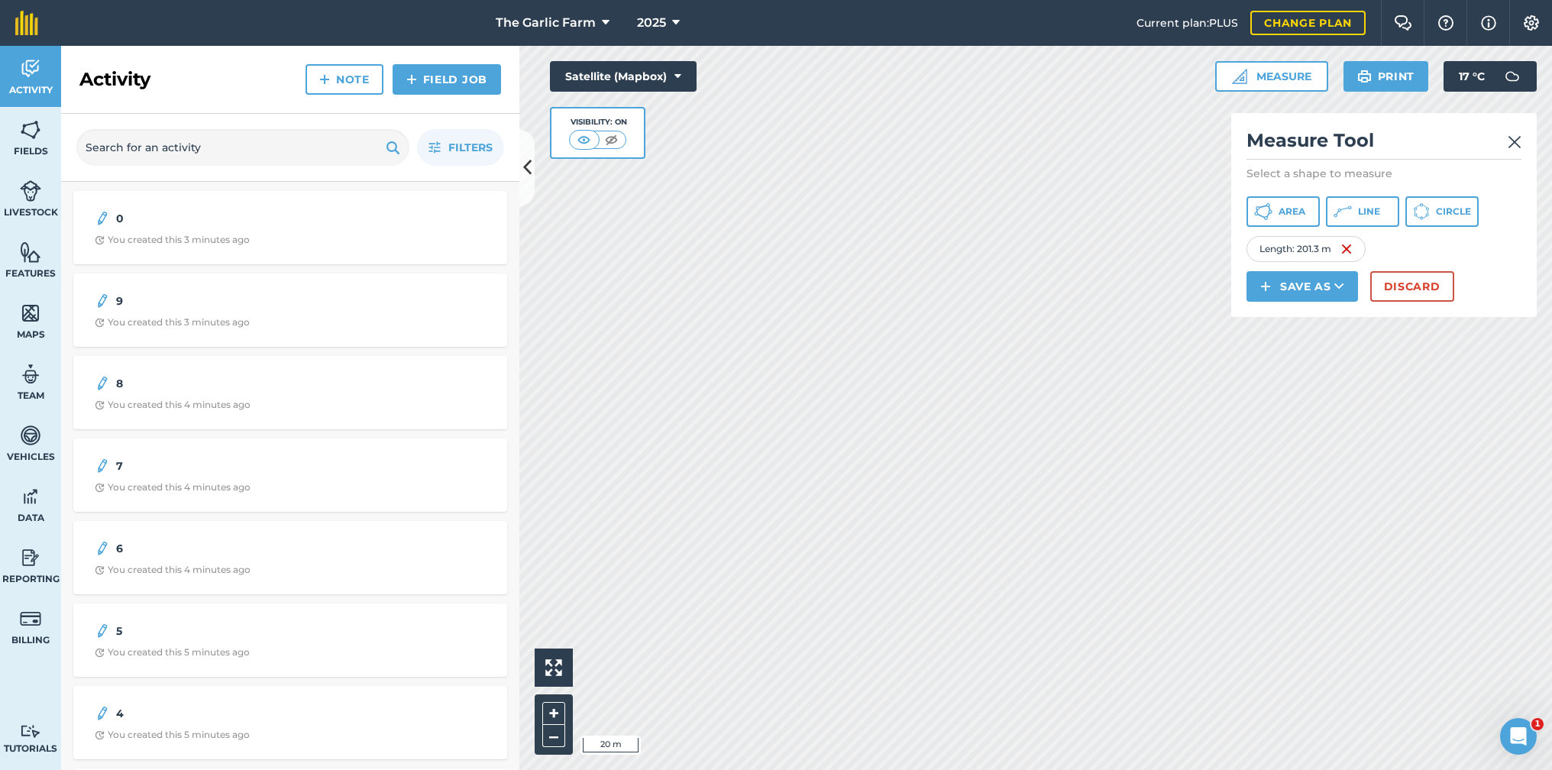
click at [1357, 211] on button "Line" at bounding box center [1362, 211] width 73 height 31
click at [1360, 211] on span "Line" at bounding box center [1369, 211] width 22 height 12
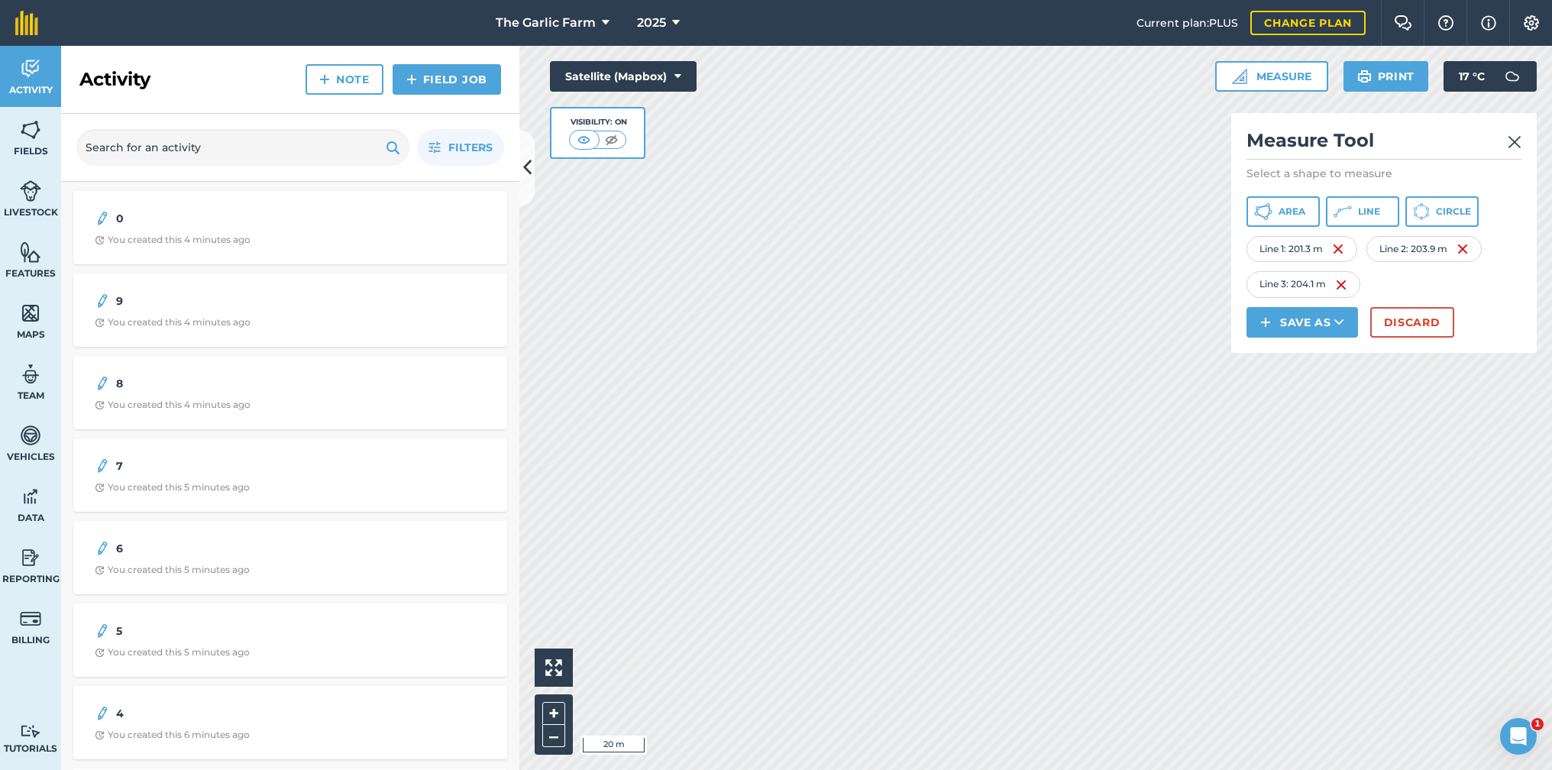
click at [1365, 214] on span "Line" at bounding box center [1369, 211] width 22 height 12
click at [1357, 212] on button "Line" at bounding box center [1362, 211] width 73 height 31
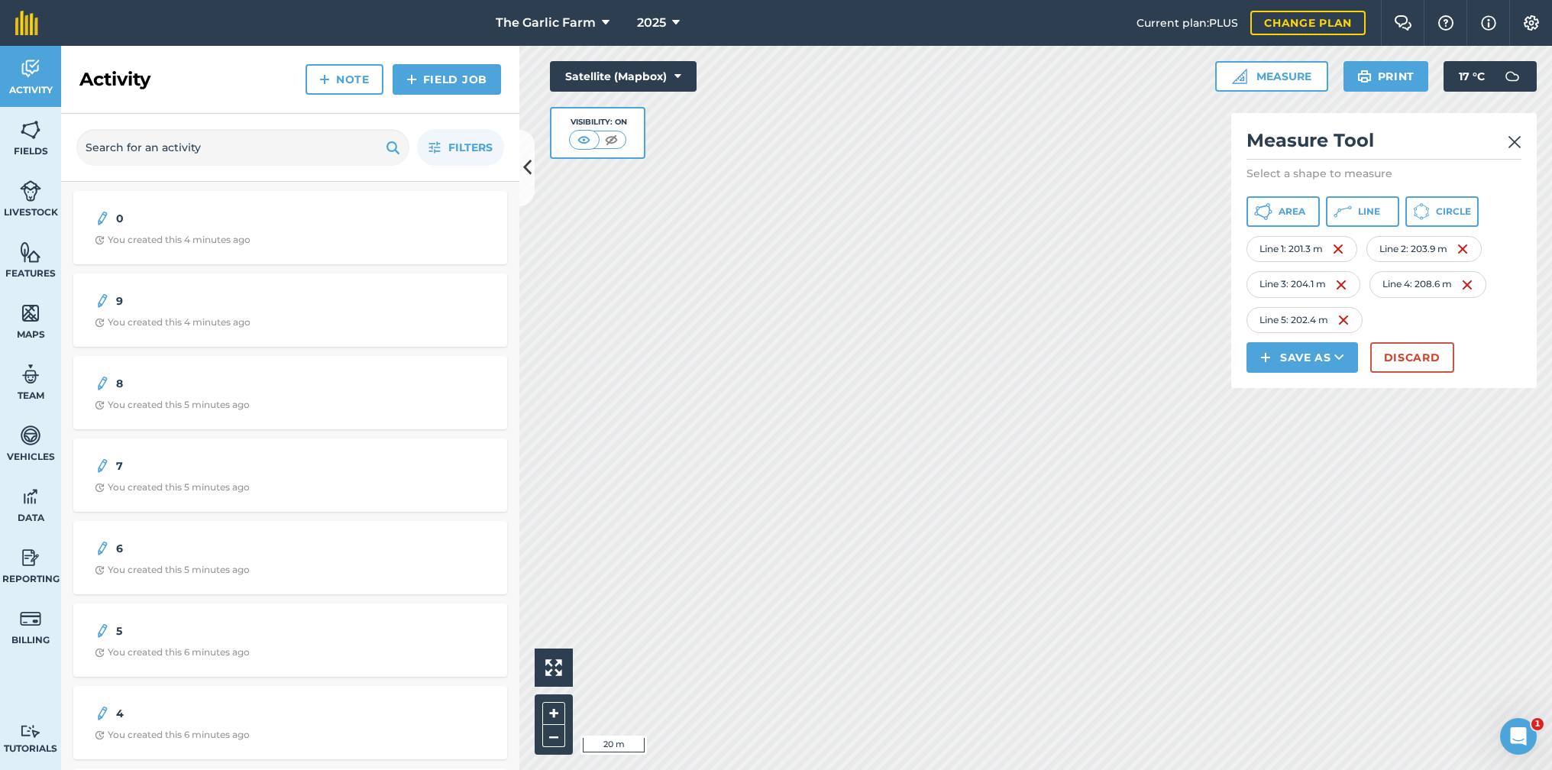
click at [1370, 213] on span "Line" at bounding box center [1369, 211] width 22 height 12
click at [1339, 358] on icon at bounding box center [1339, 357] width 10 height 15
click at [1318, 425] on link "Feature" at bounding box center [1302, 426] width 107 height 34
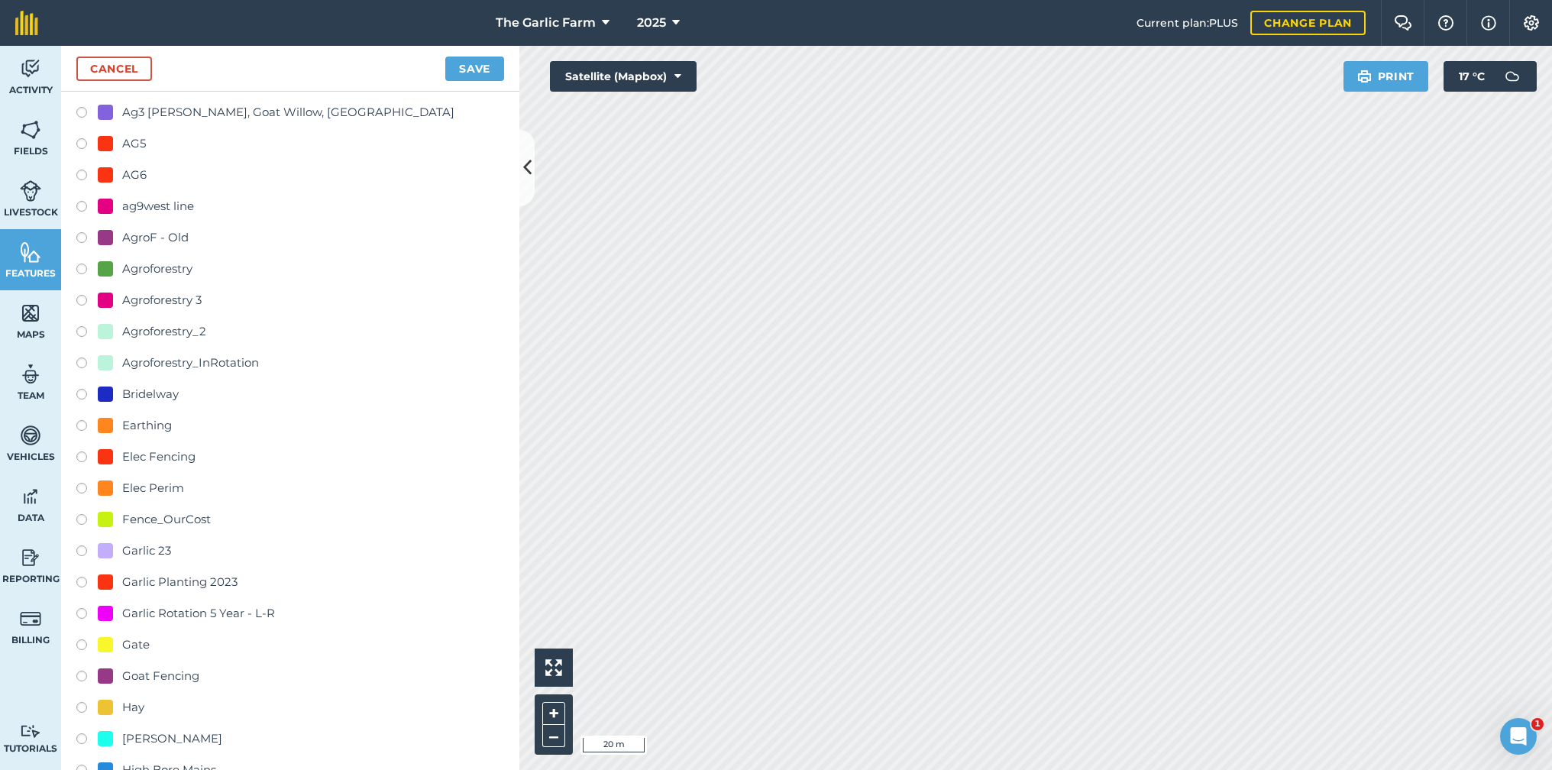
scroll to position [133, 0]
click at [79, 294] on label at bounding box center [86, 299] width 21 height 15
radio input "true"
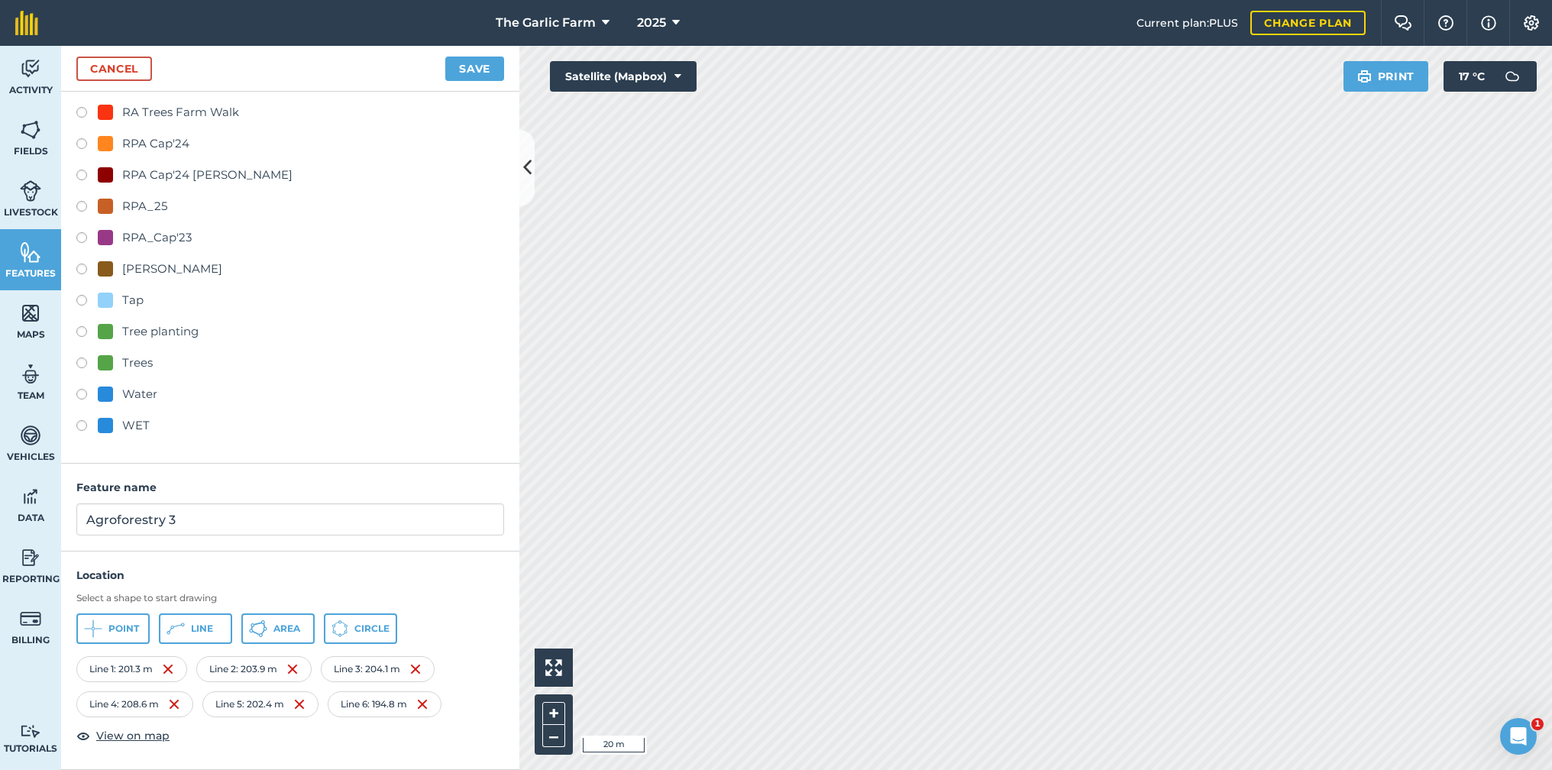
scroll to position [913, 0]
drag, startPoint x: 202, startPoint y: 520, endPoint x: 44, endPoint y: 519, distance: 158.9
click at [44, 519] on div "Activity Fields Livestock Features Maps Team Vehicles Data Reporting Billing Tu…" at bounding box center [776, 408] width 1552 height 724
type input "Ag_9ac_LP"
click at [466, 67] on button "Save" at bounding box center [474, 69] width 59 height 24
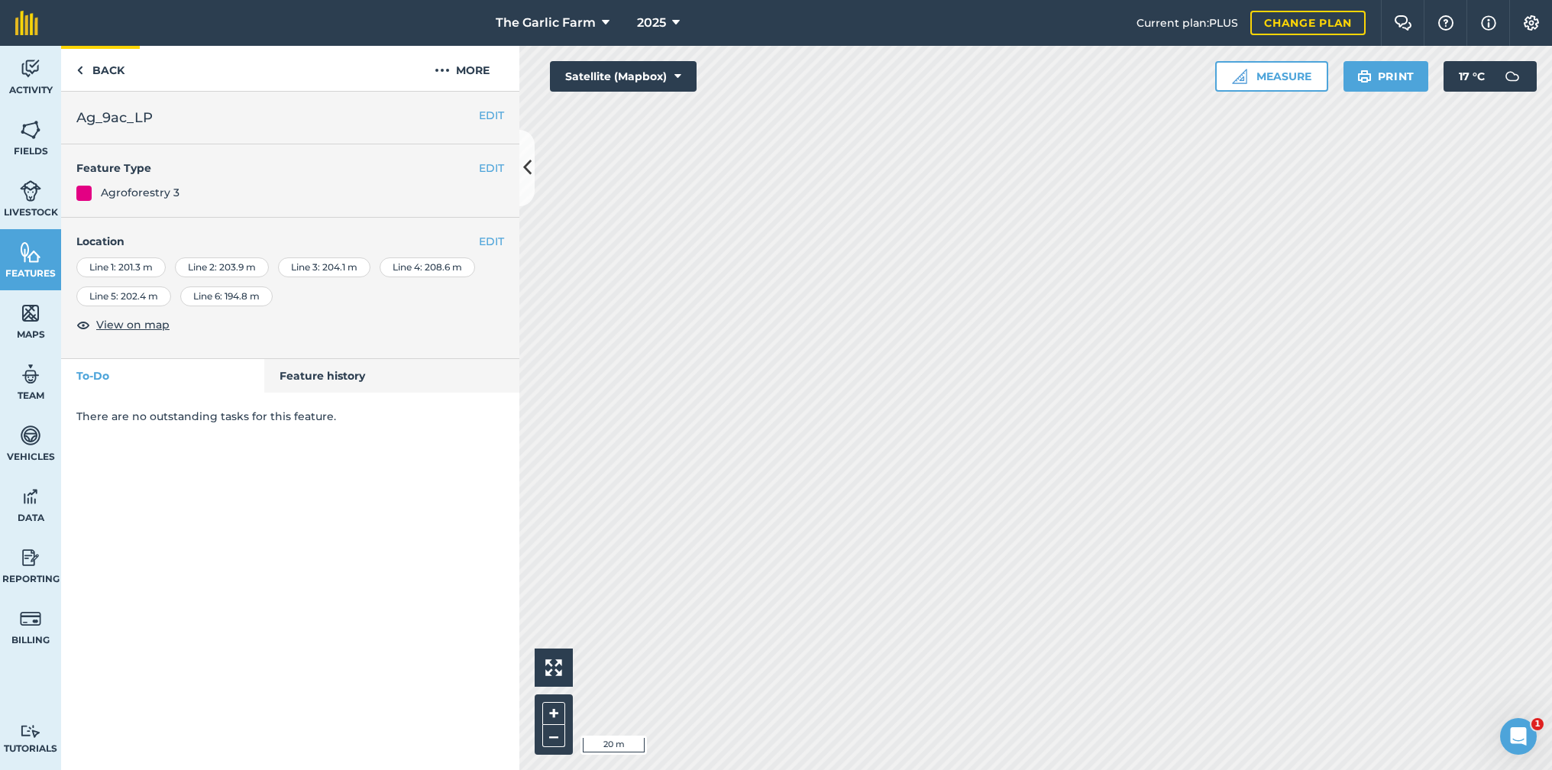
click at [84, 67] on link "Back" at bounding box center [100, 68] width 79 height 45
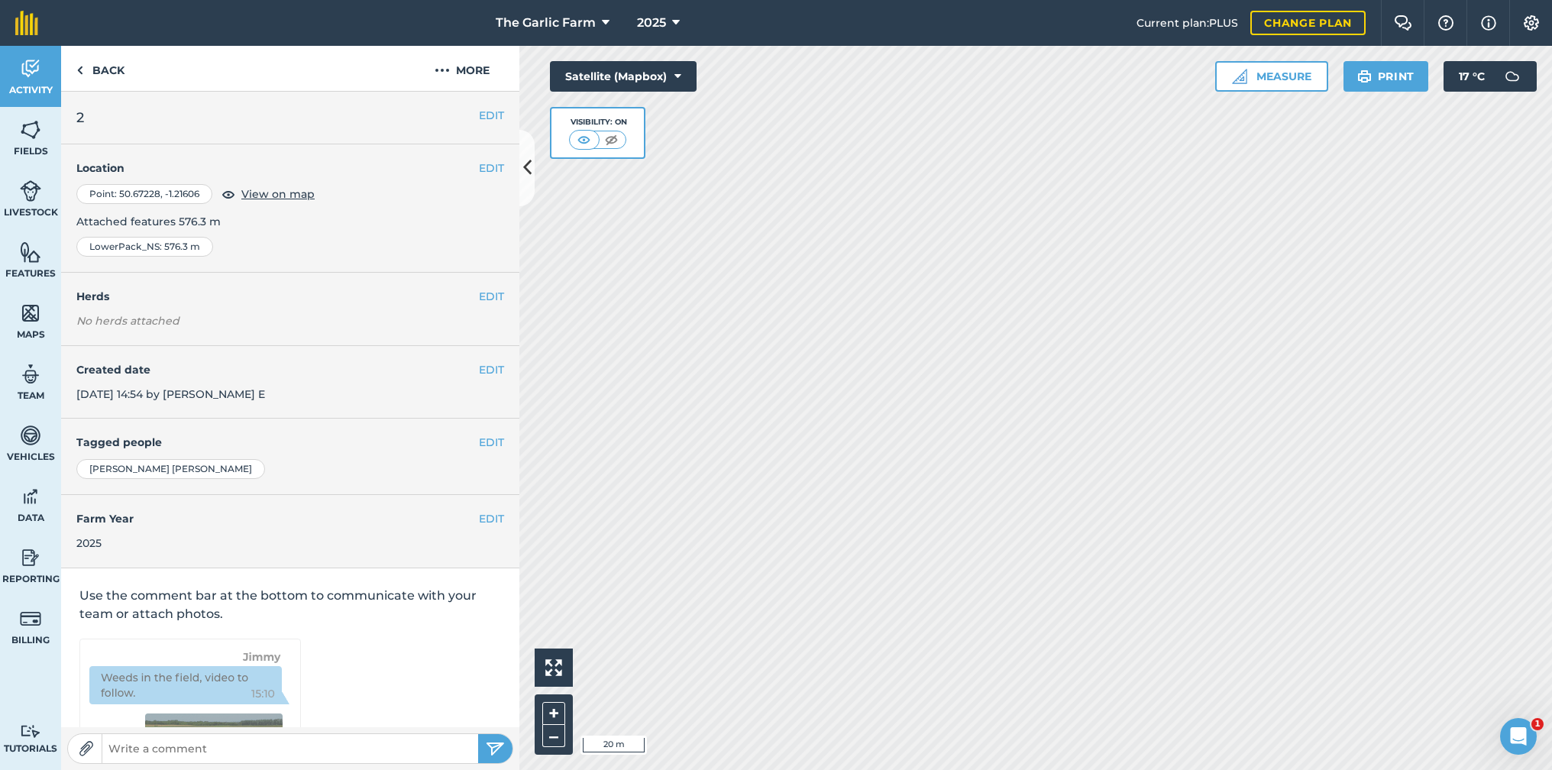
click at [28, 261] on img at bounding box center [30, 252] width 21 height 23
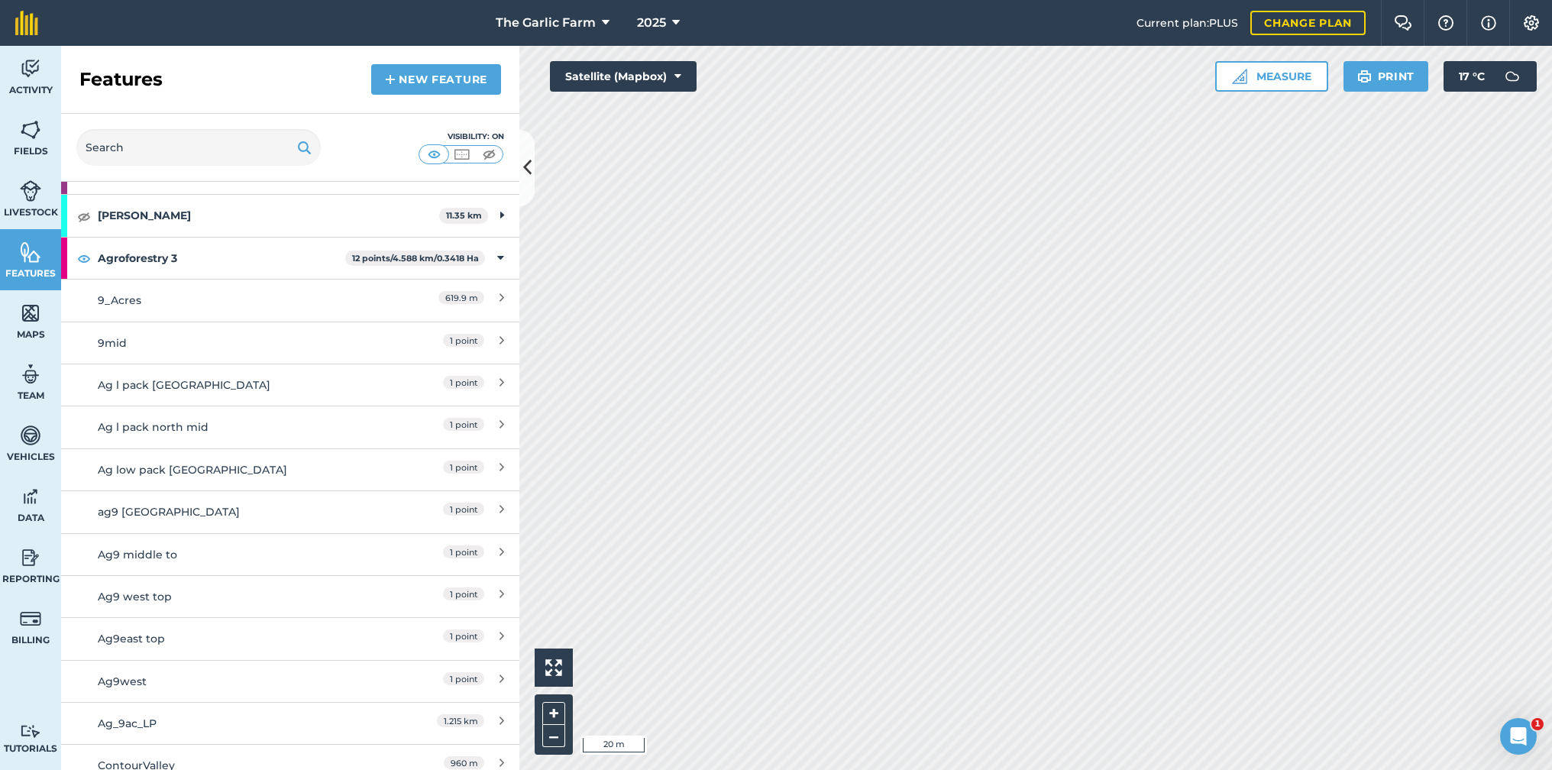
scroll to position [1763, 0]
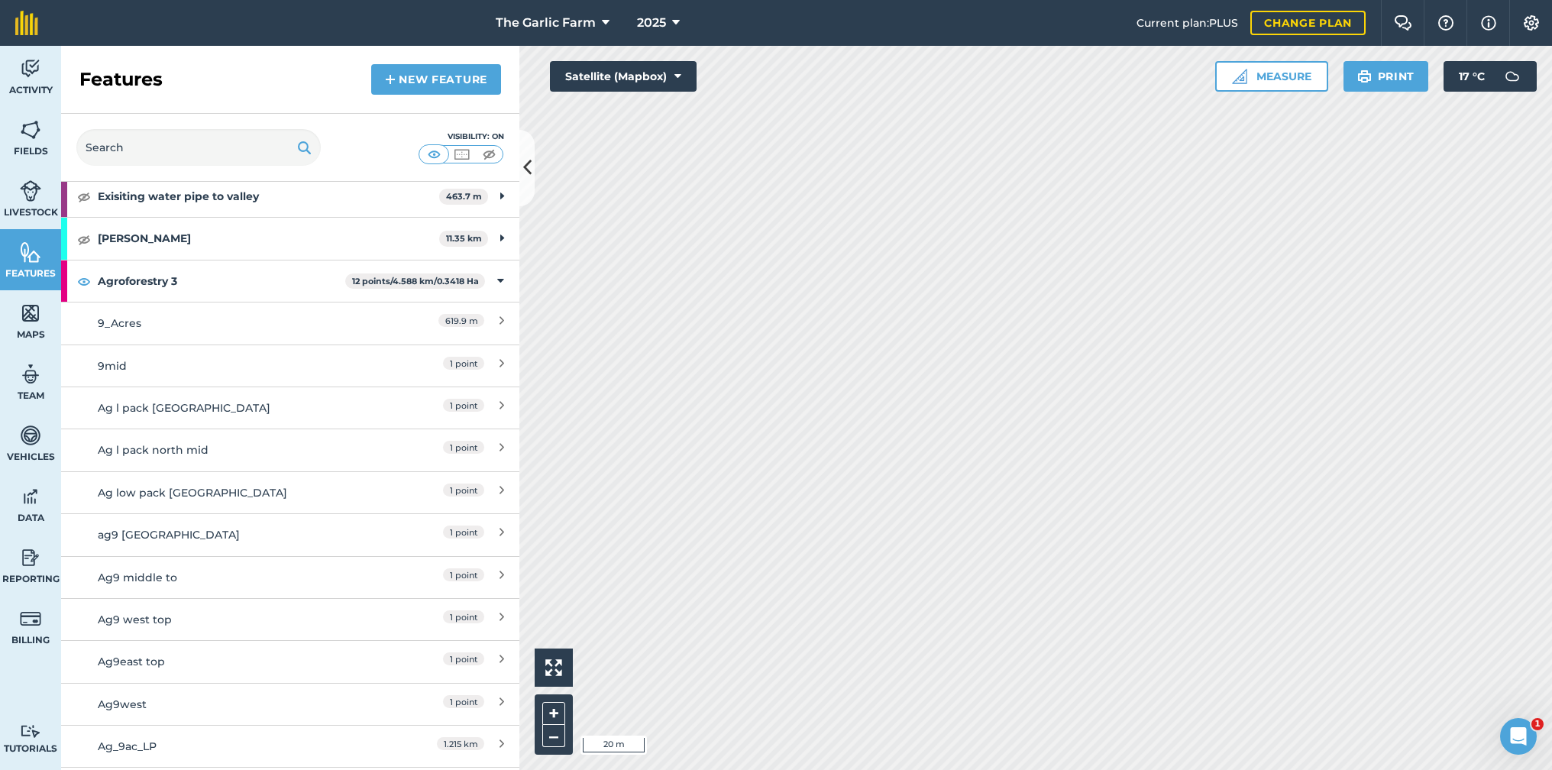
click at [403, 315] on div "619.9 m" at bounding box center [436, 323] width 135 height 17
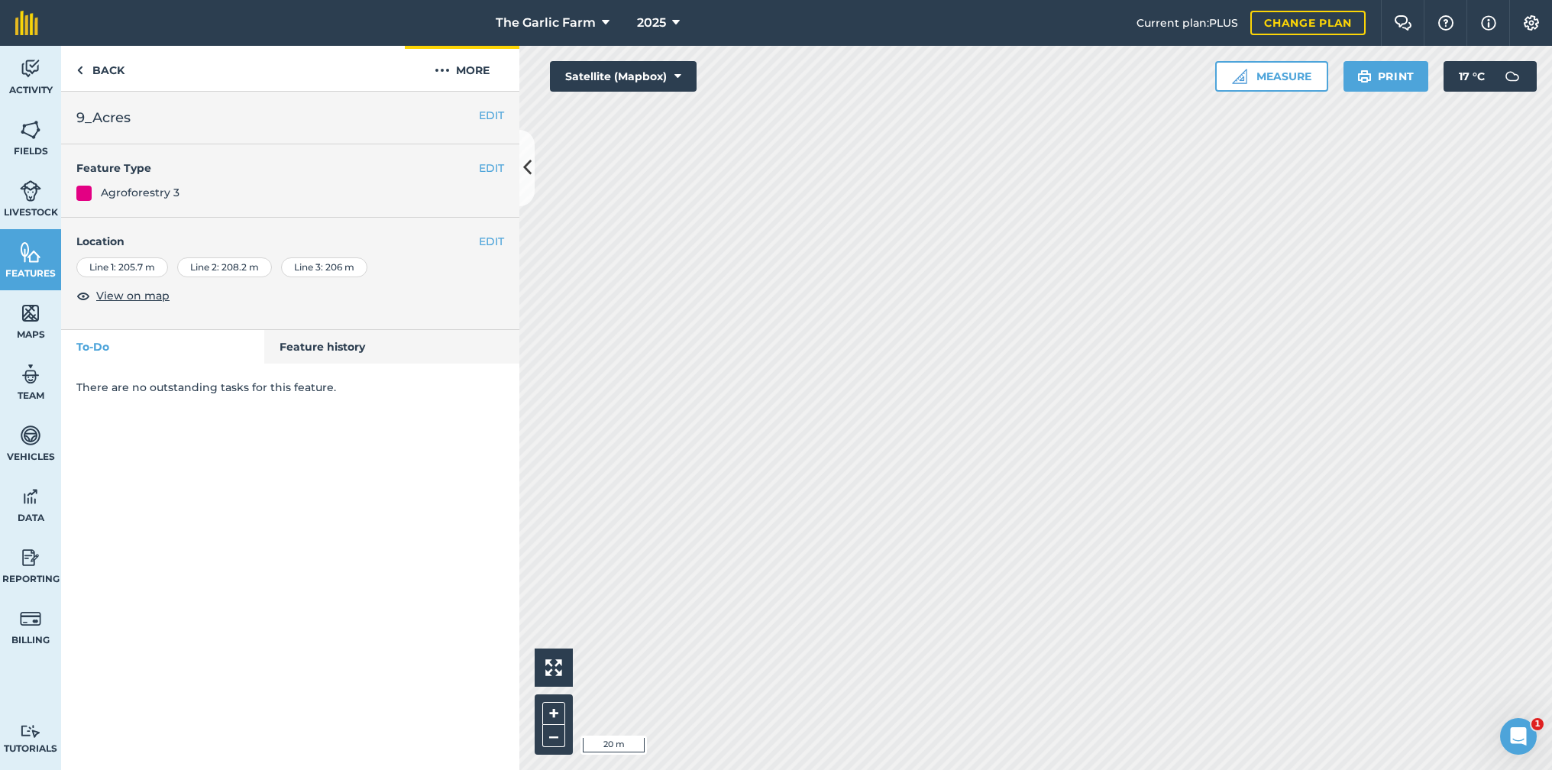
click at [437, 68] on img at bounding box center [442, 70] width 15 height 18
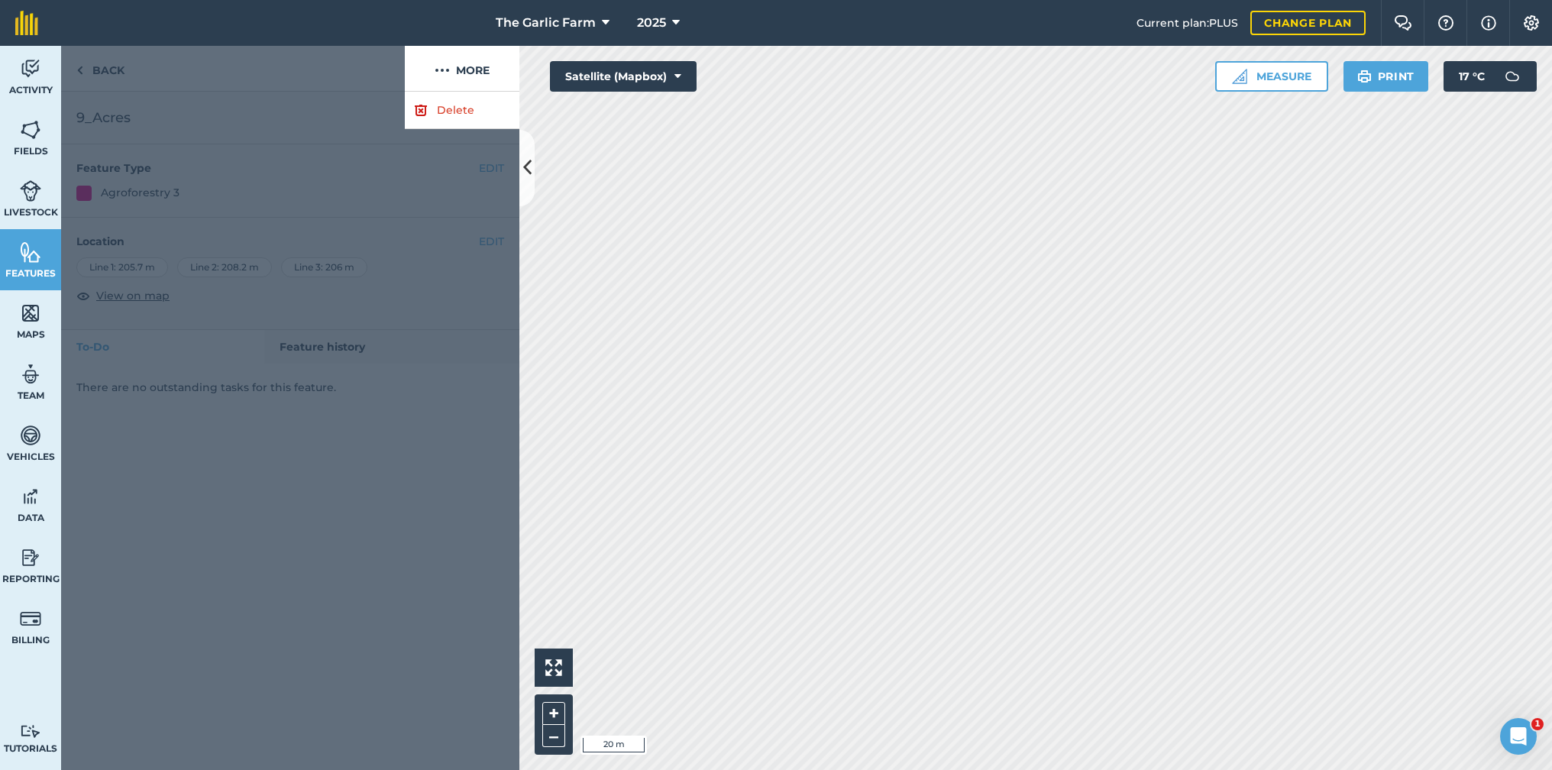
click at [463, 110] on link "Delete" at bounding box center [462, 110] width 115 height 37
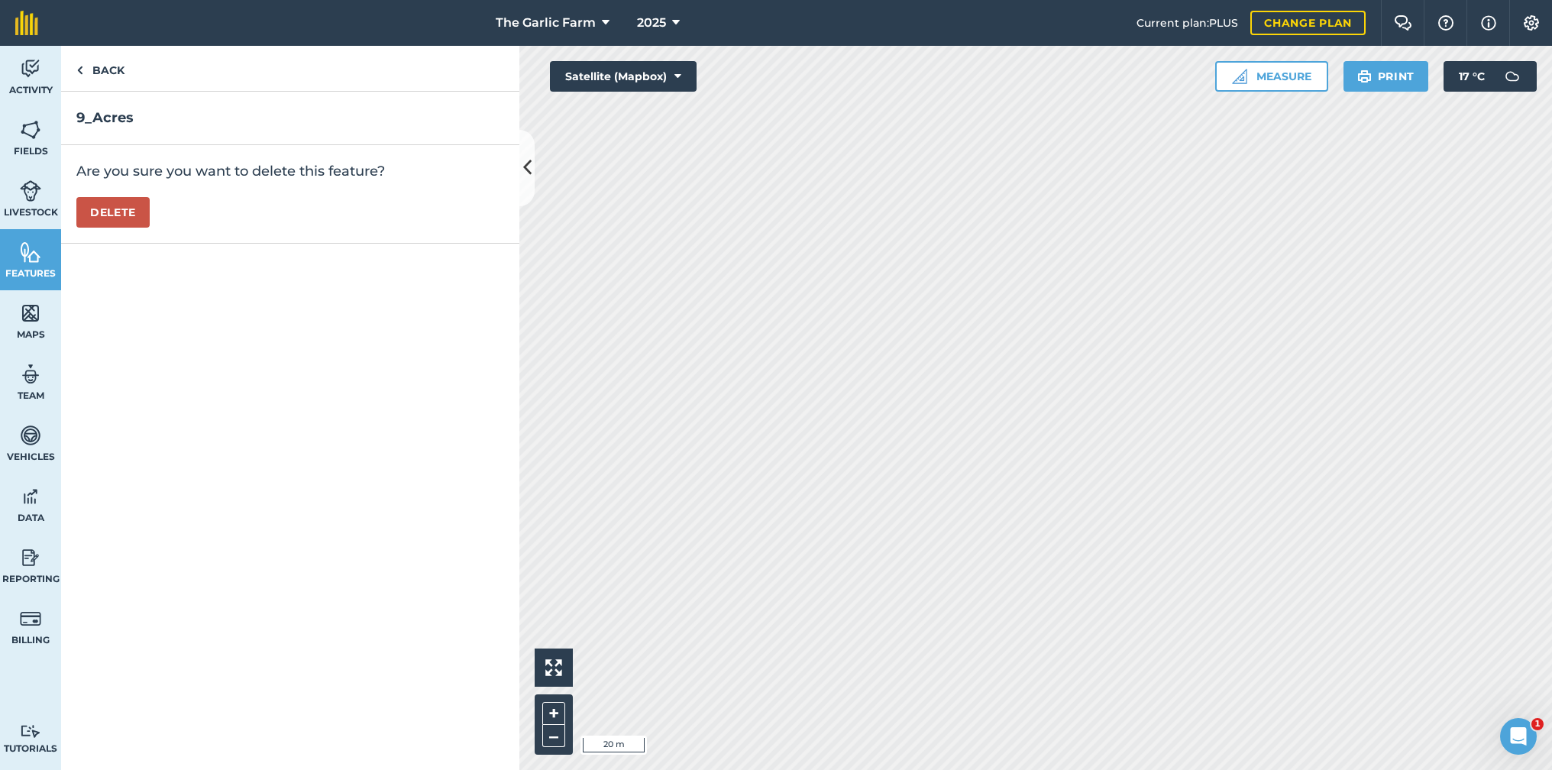
click at [139, 211] on button "Delete" at bounding box center [112, 212] width 73 height 31
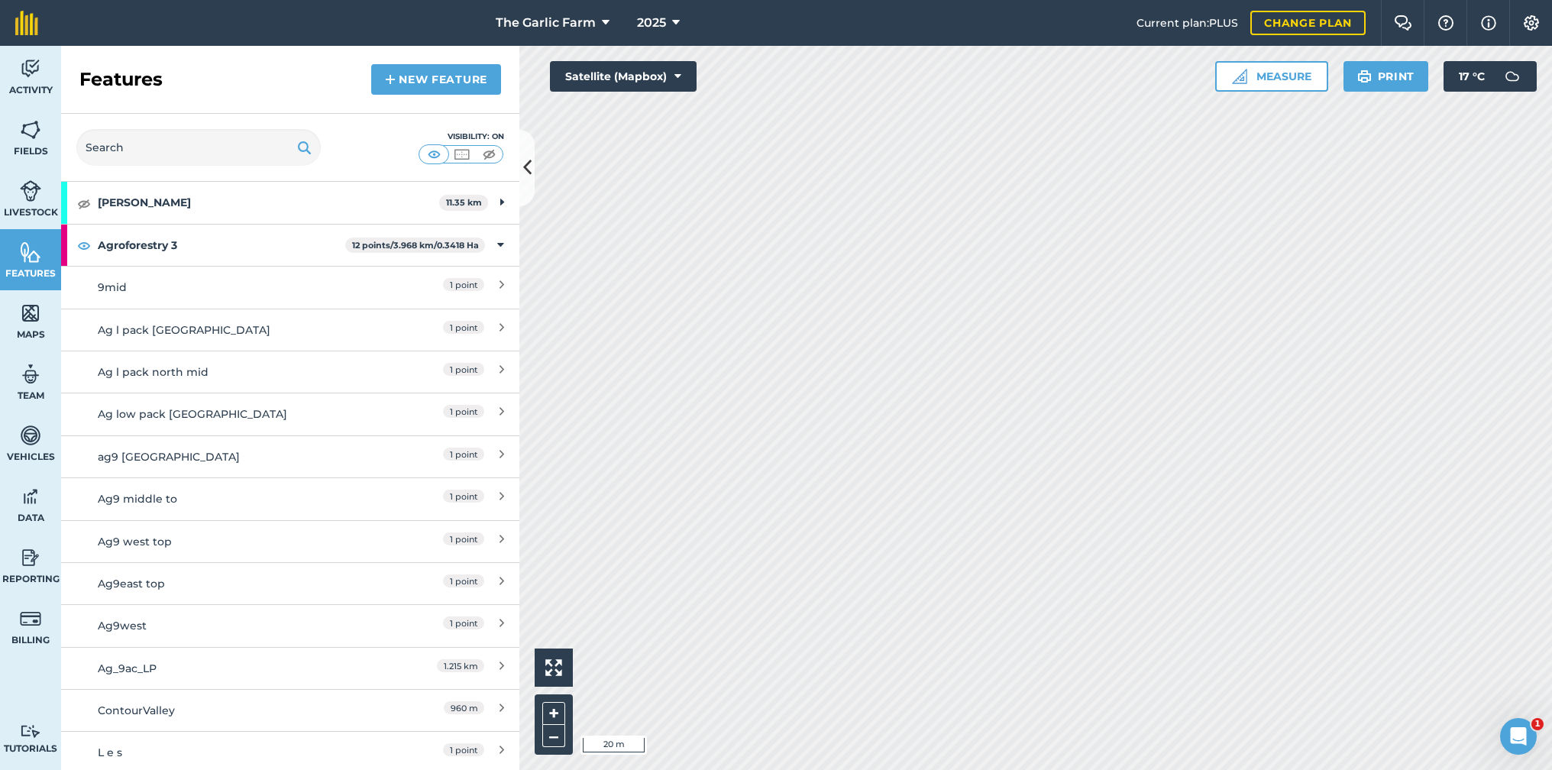
scroll to position [1799, 0]
click at [336, 283] on link "9mid 1 point" at bounding box center [290, 287] width 458 height 42
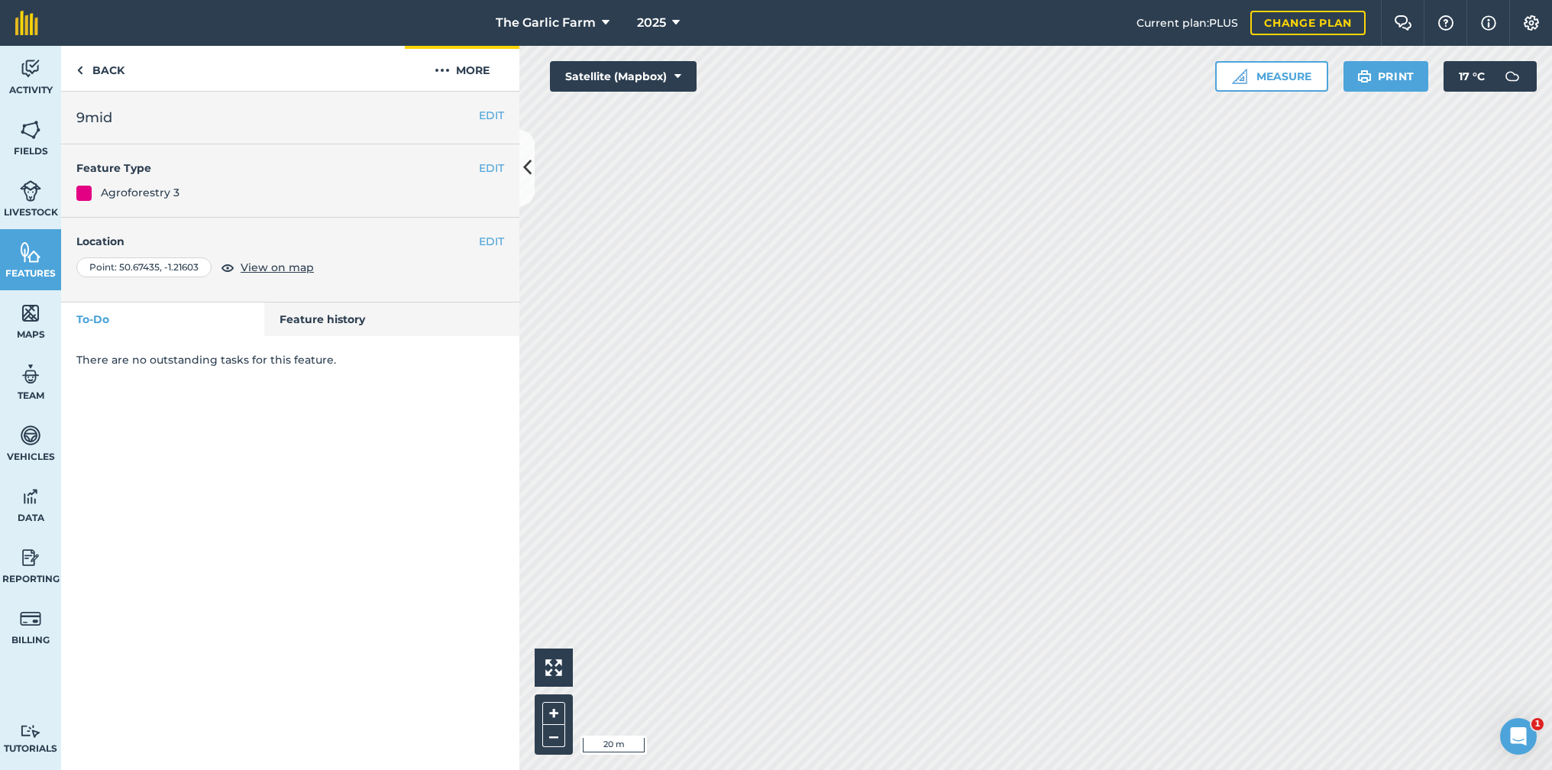
drag, startPoint x: 444, startPoint y: 73, endPoint x: 446, endPoint y: 88, distance: 15.4
click at [444, 73] on img at bounding box center [442, 70] width 15 height 18
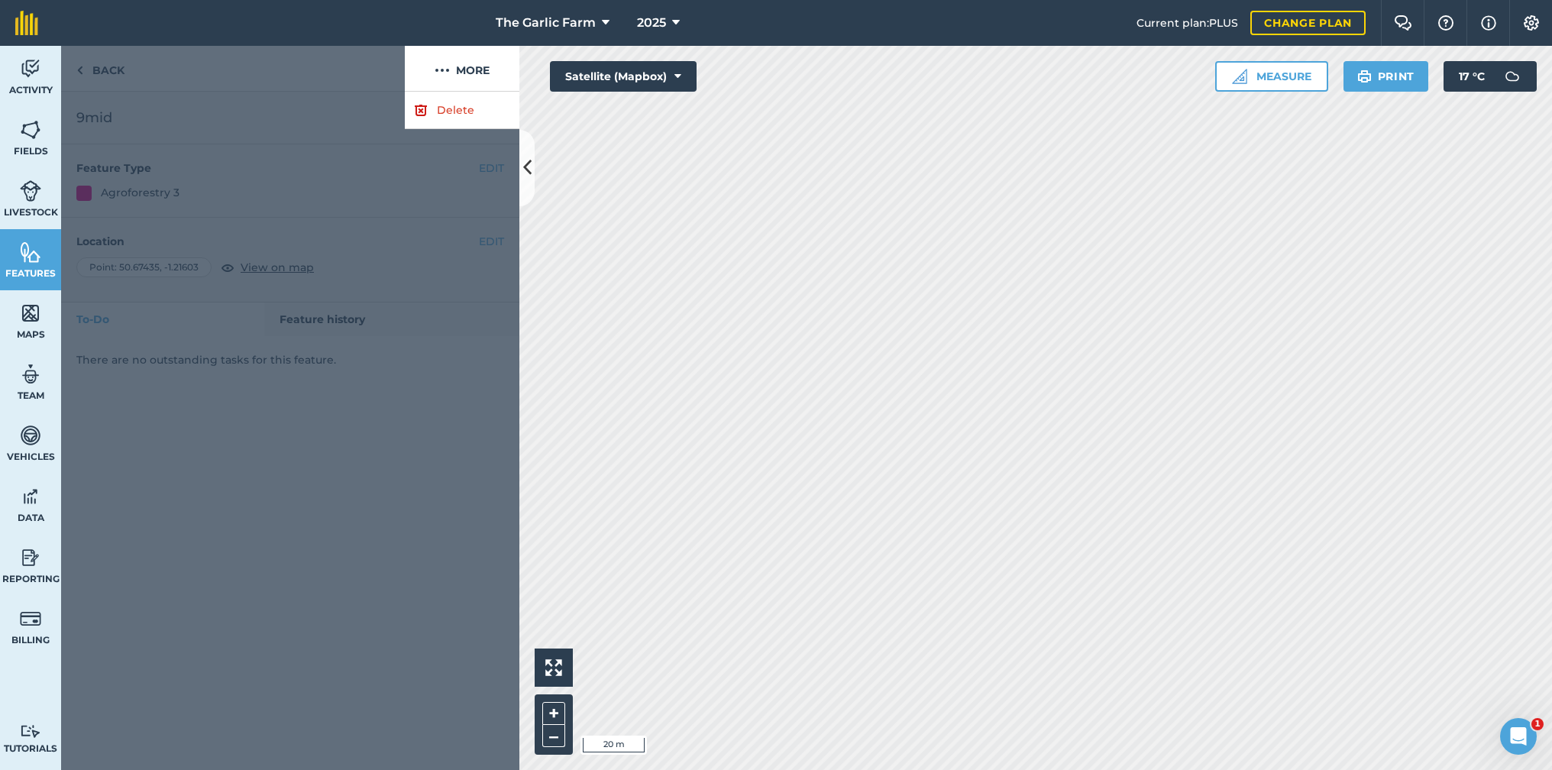
click at [455, 112] on link "Delete" at bounding box center [462, 110] width 115 height 37
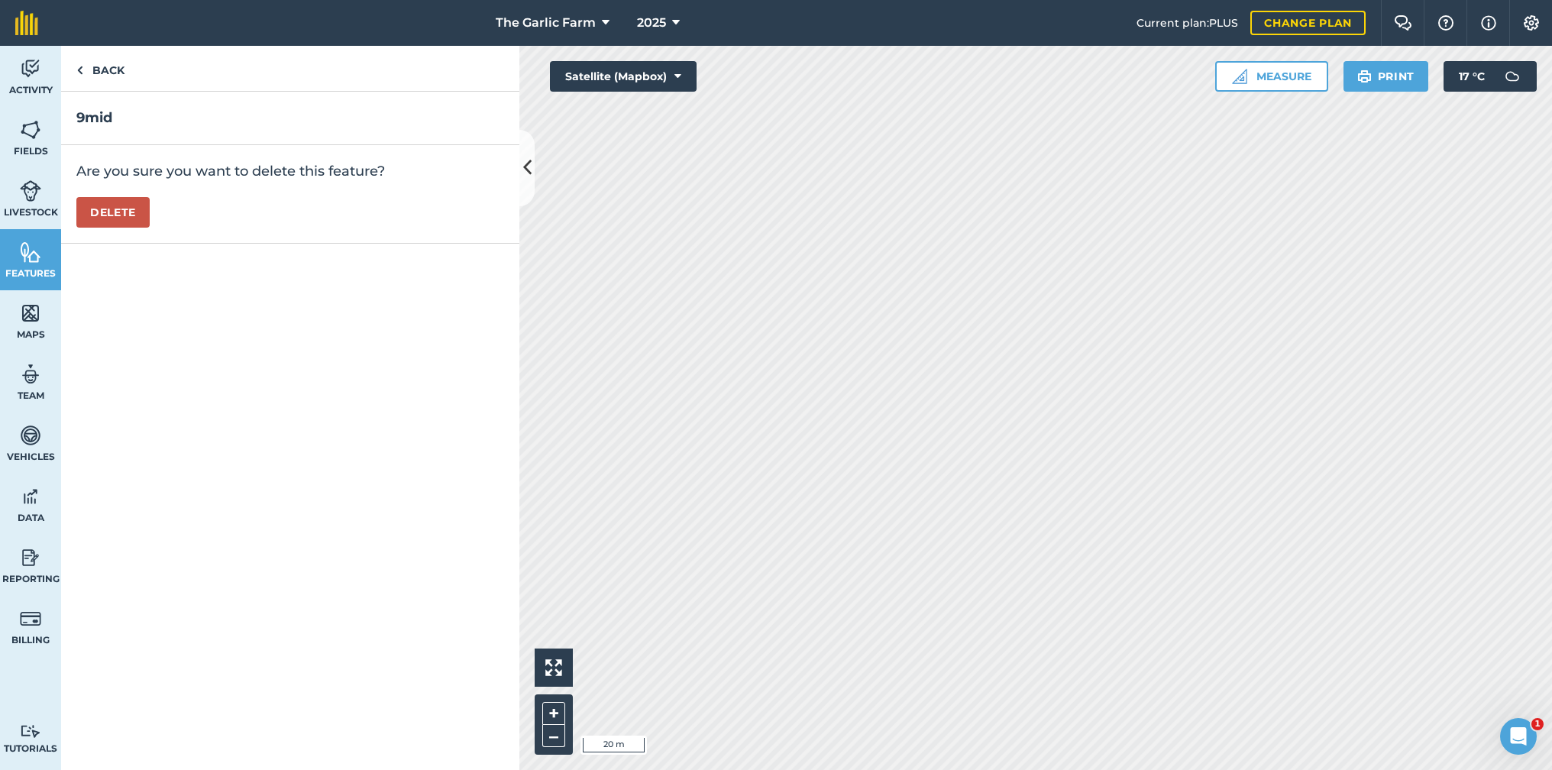
click at [129, 208] on button "Delete" at bounding box center [112, 212] width 73 height 31
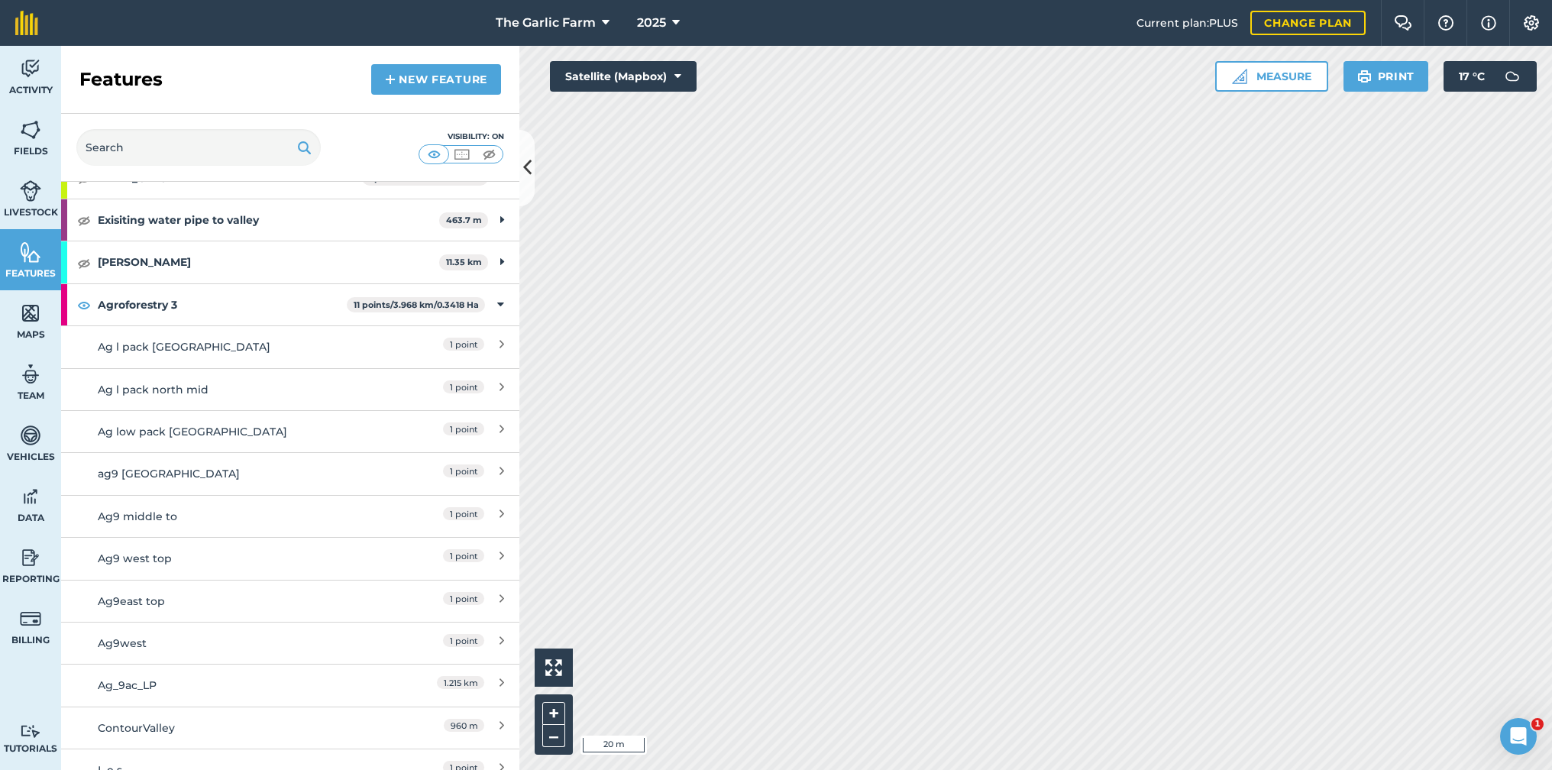
scroll to position [1727, 0]
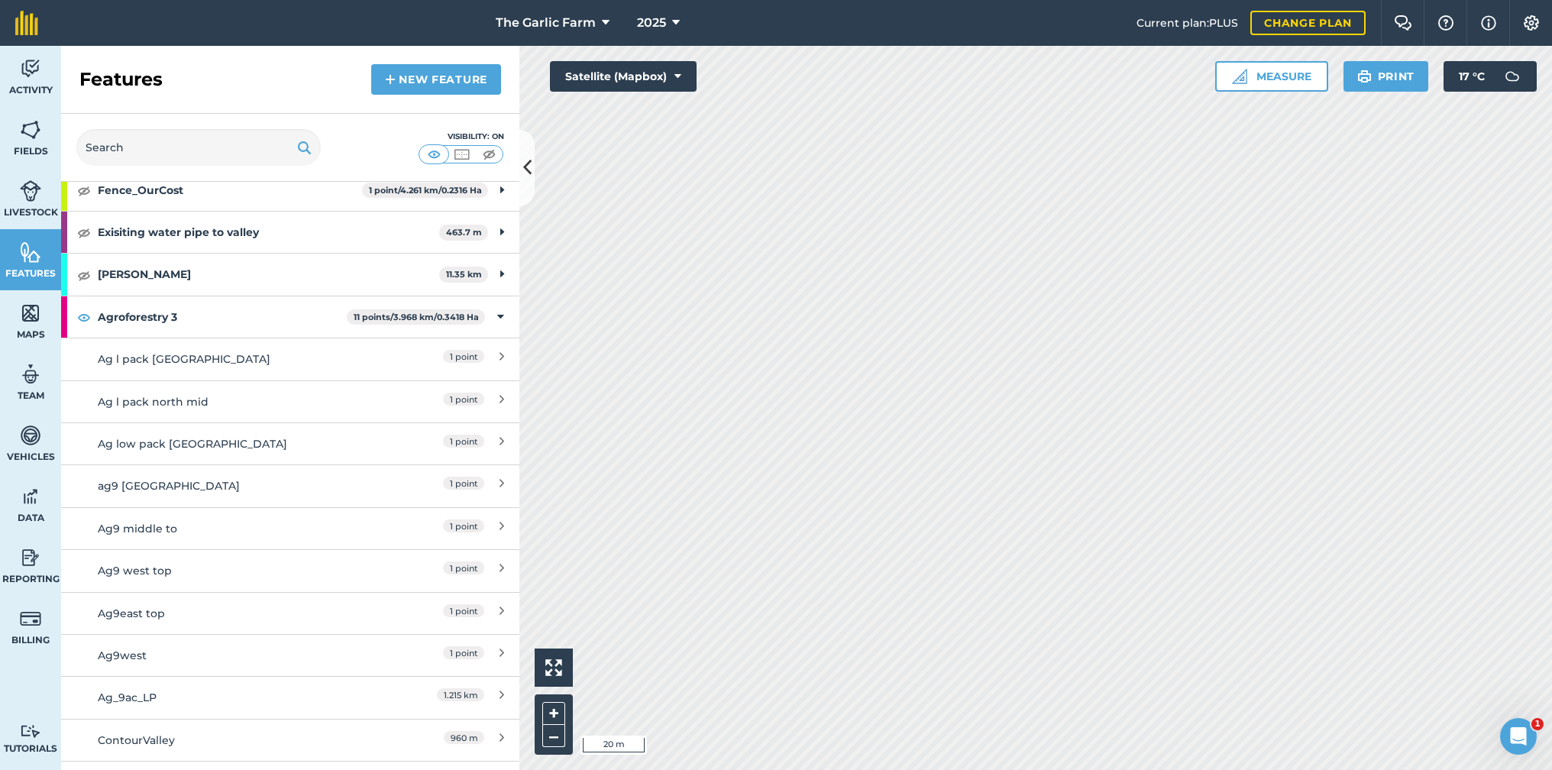
click at [506, 345] on link "Ag l pack north east 1 point" at bounding box center [290, 359] width 458 height 42
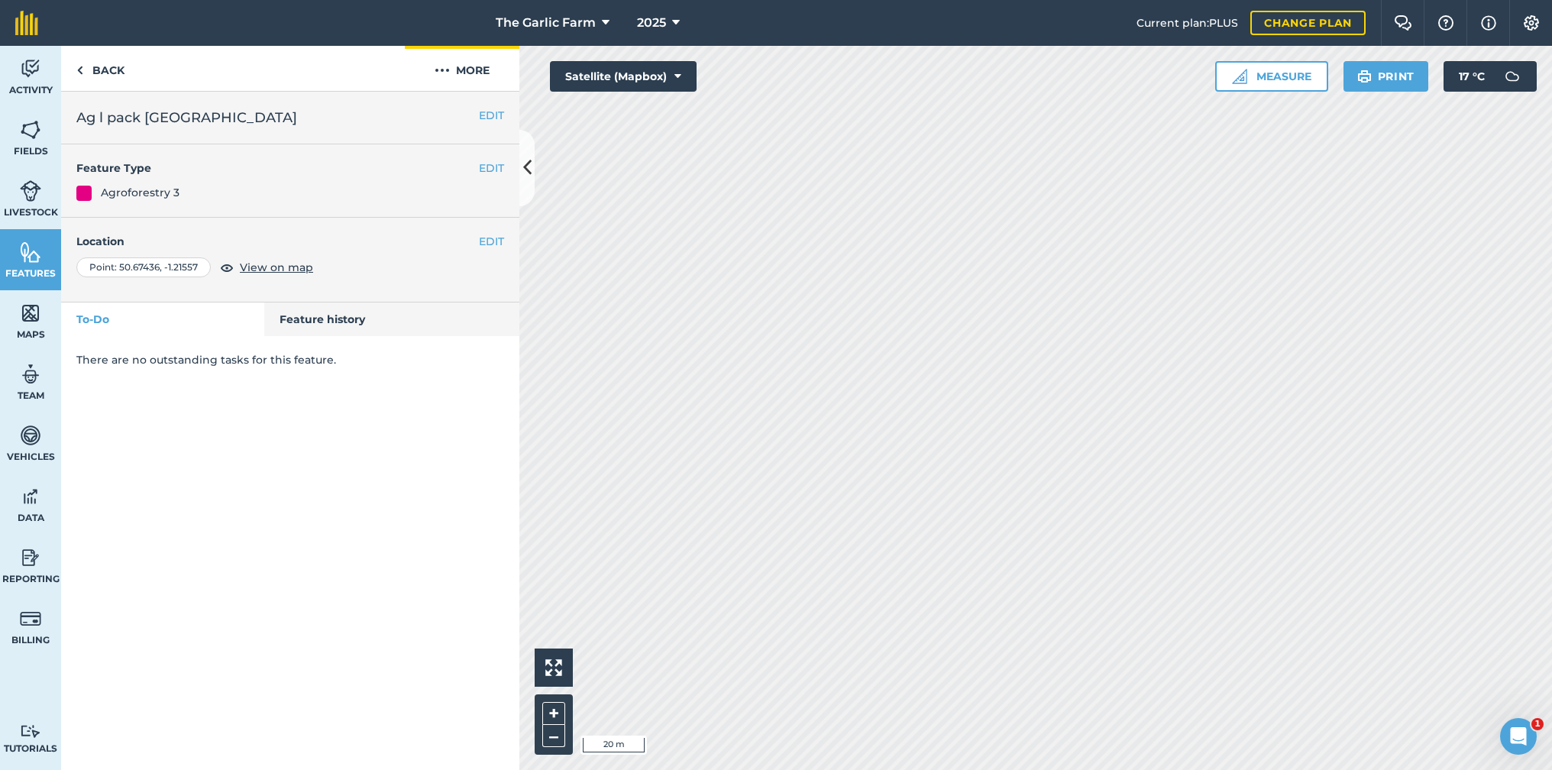
click at [444, 72] on img at bounding box center [442, 70] width 15 height 18
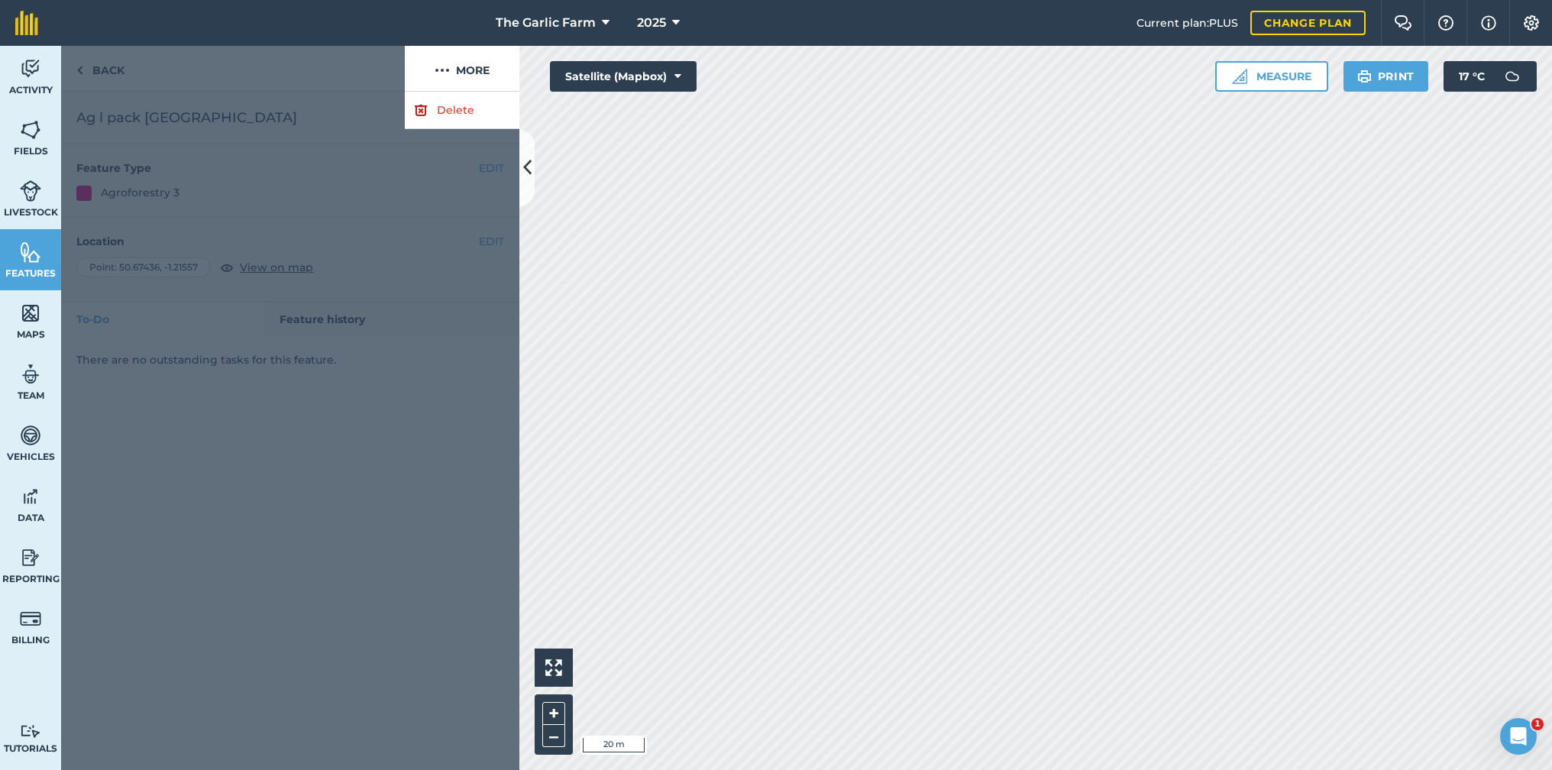
click at [454, 112] on link "Delete" at bounding box center [462, 110] width 115 height 37
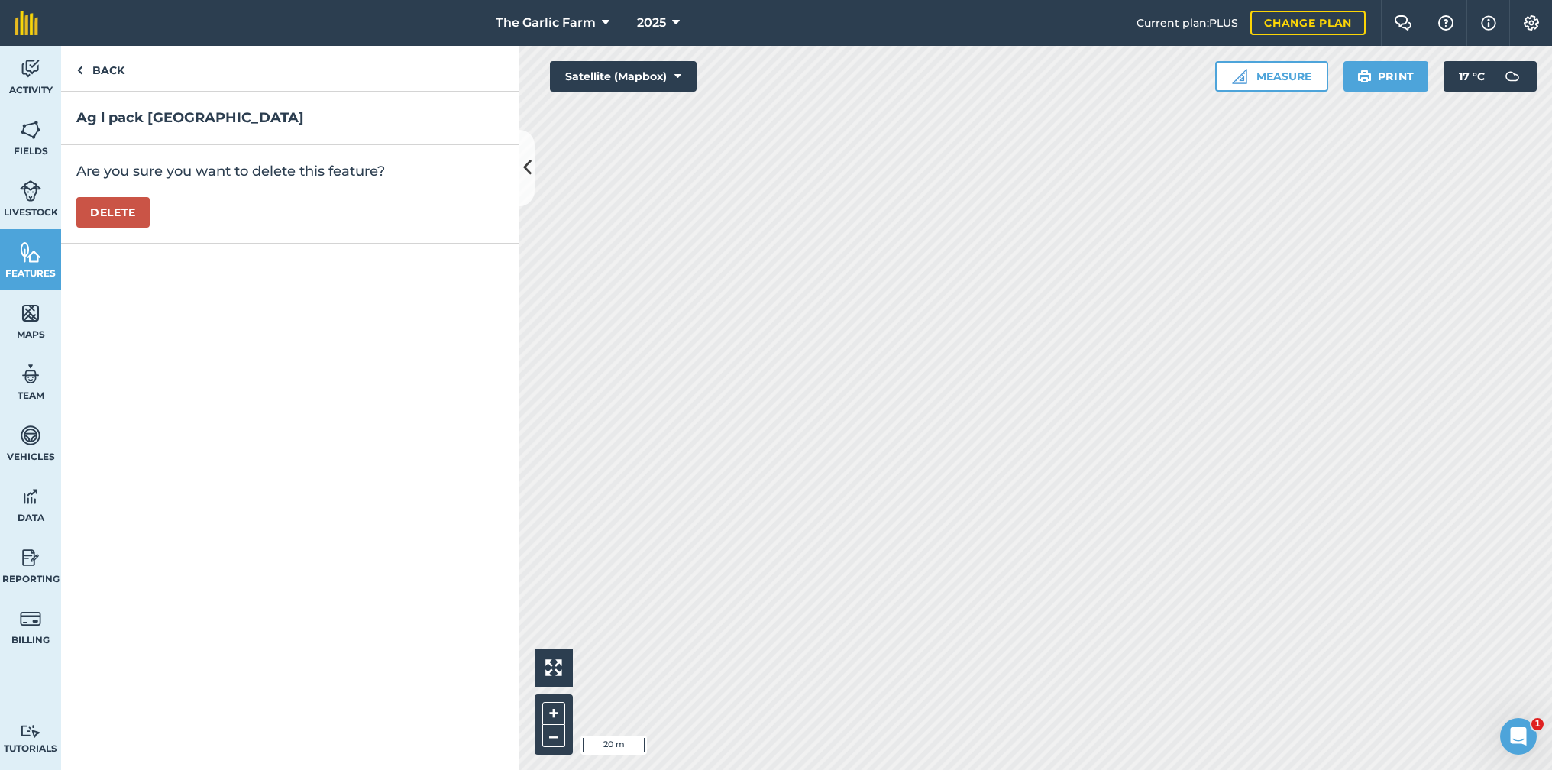
click at [123, 211] on button "Delete" at bounding box center [112, 212] width 73 height 31
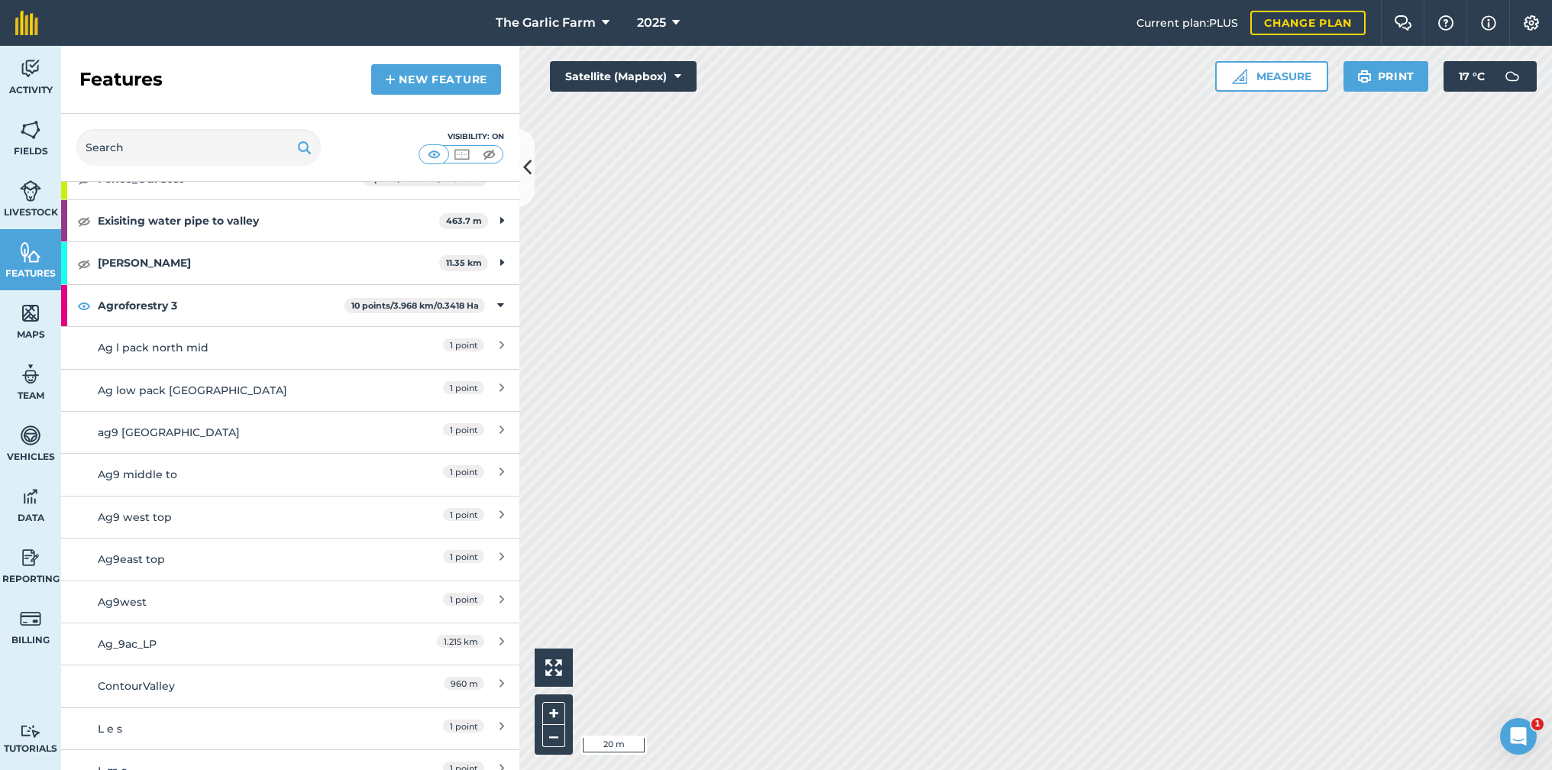
scroll to position [1771, 0]
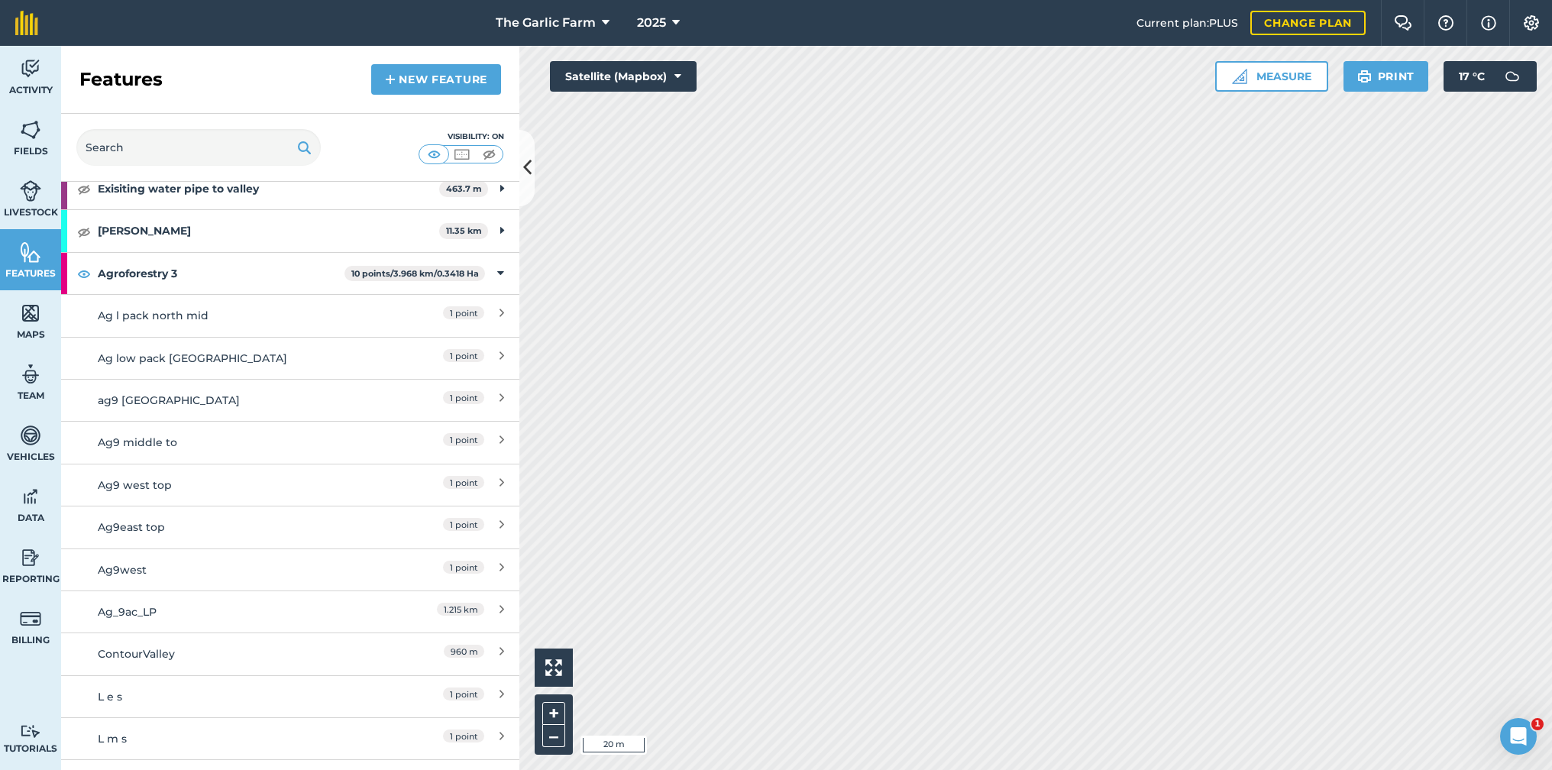
click at [423, 307] on div "1 point" at bounding box center [436, 315] width 135 height 17
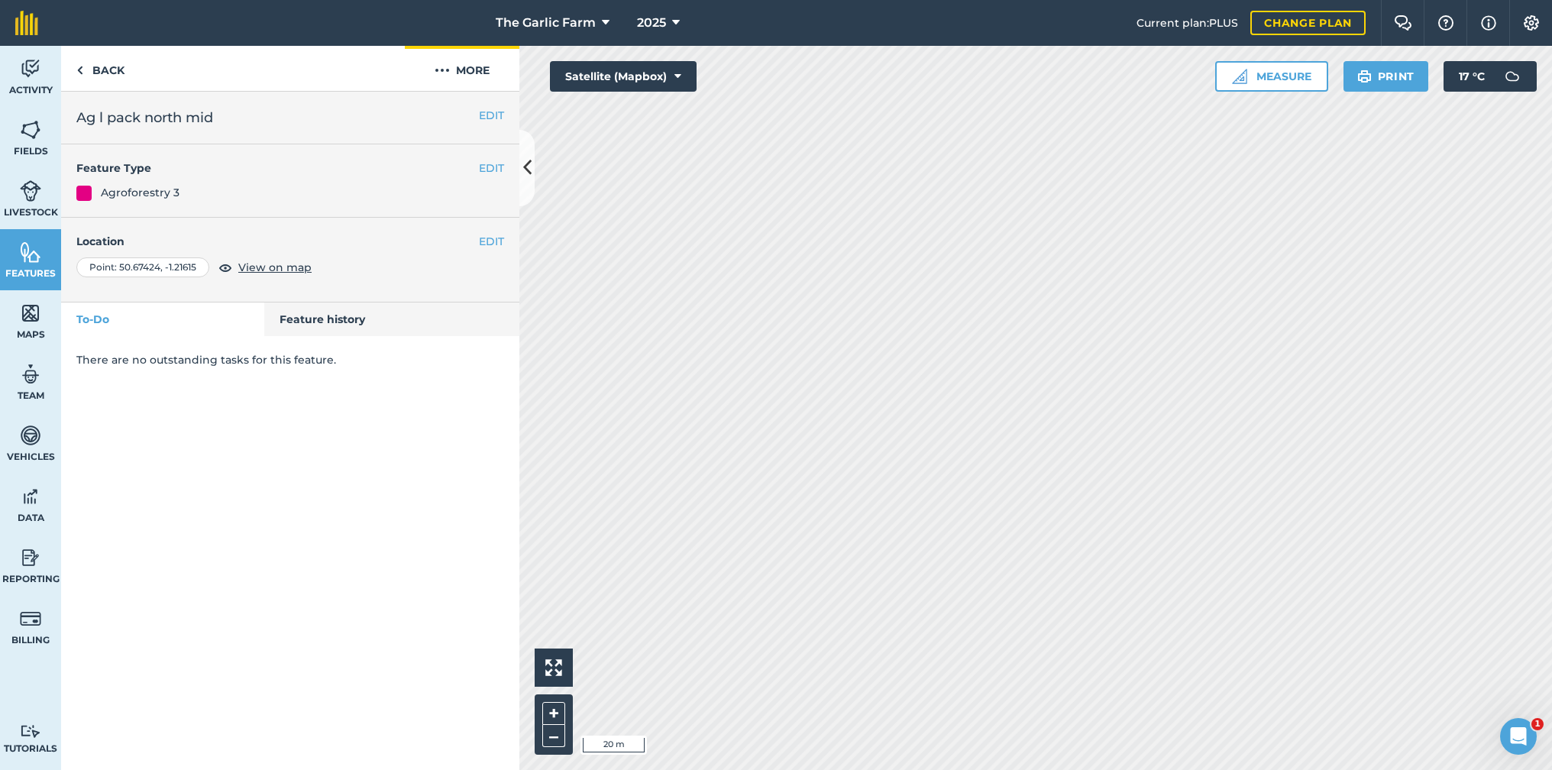
drag, startPoint x: 436, startPoint y: 70, endPoint x: 441, endPoint y: 78, distance: 8.9
click at [437, 71] on img at bounding box center [442, 70] width 15 height 18
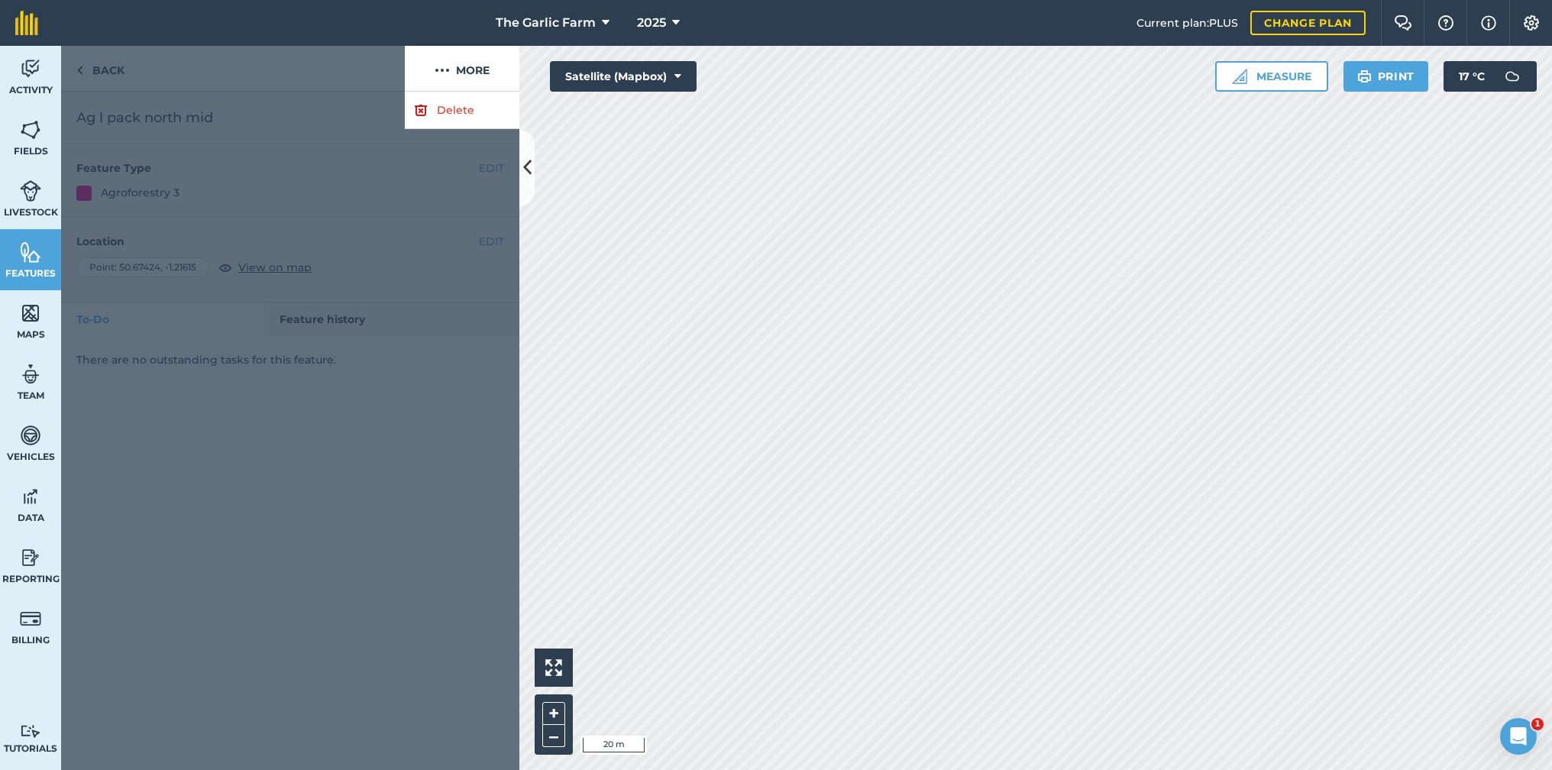
click at [455, 107] on link "Delete" at bounding box center [462, 110] width 115 height 37
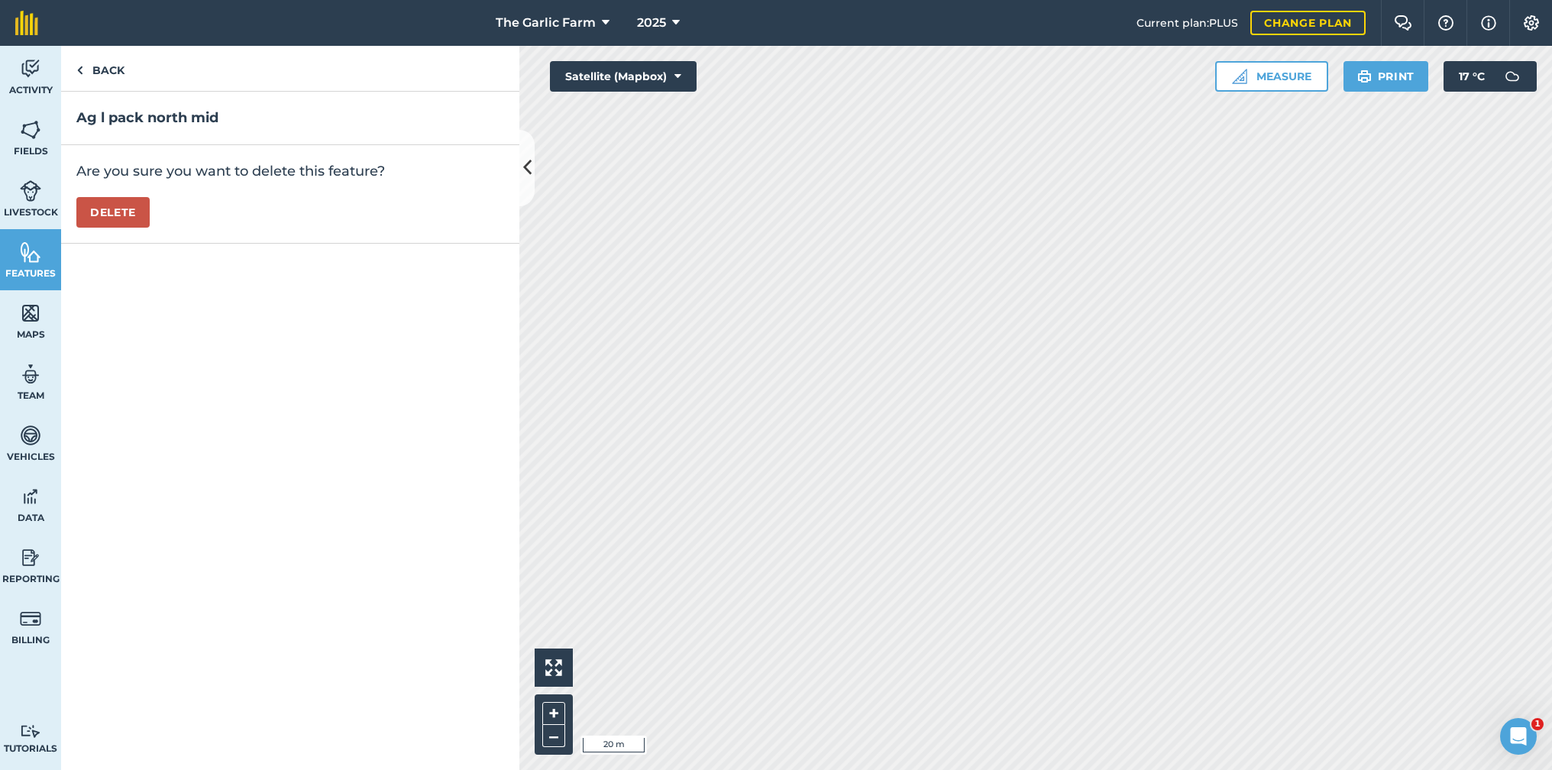
click at [140, 212] on button "Delete" at bounding box center [112, 212] width 73 height 31
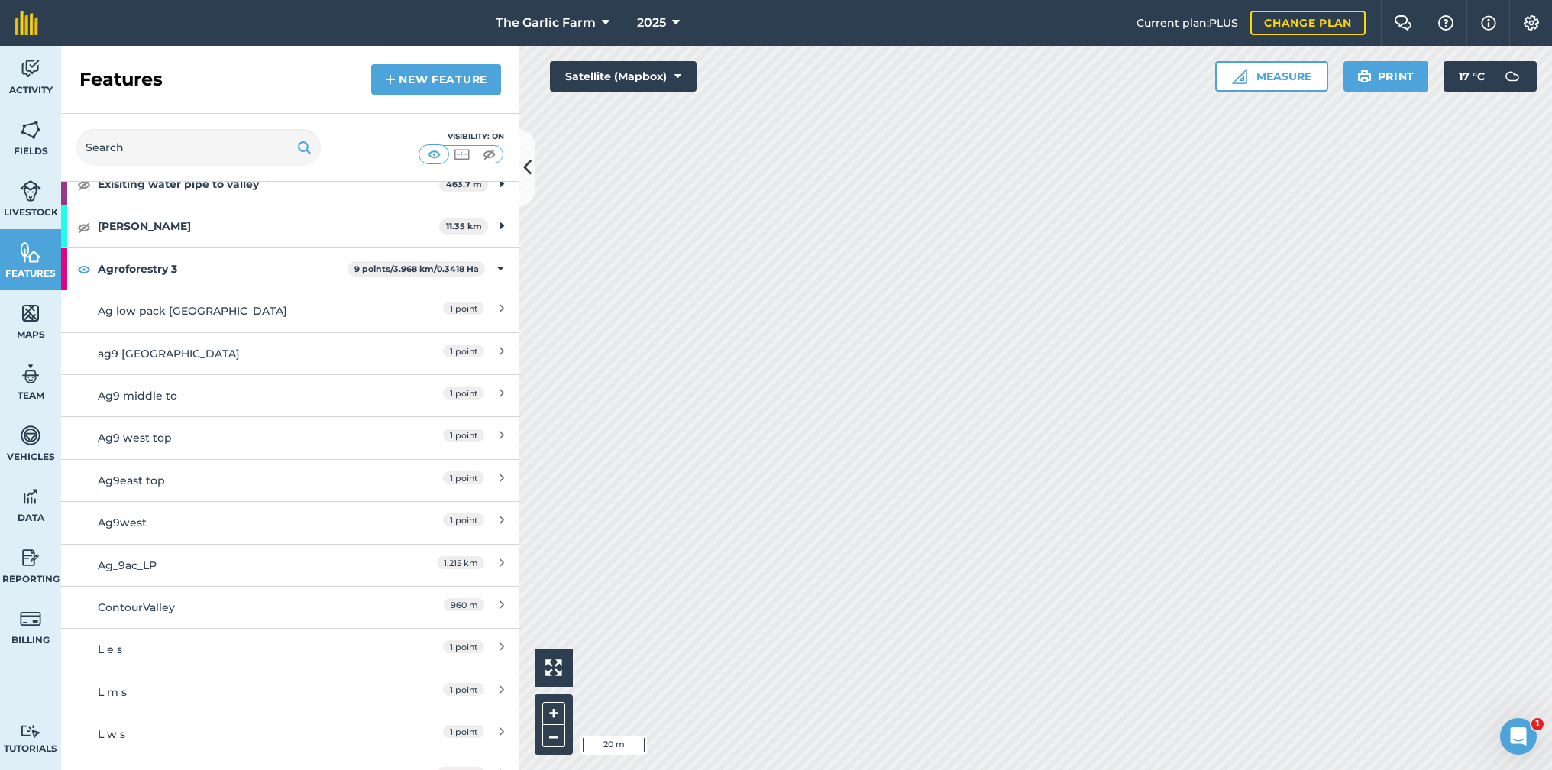
scroll to position [1774, 0]
click at [419, 304] on div "1 point" at bounding box center [436, 312] width 135 height 17
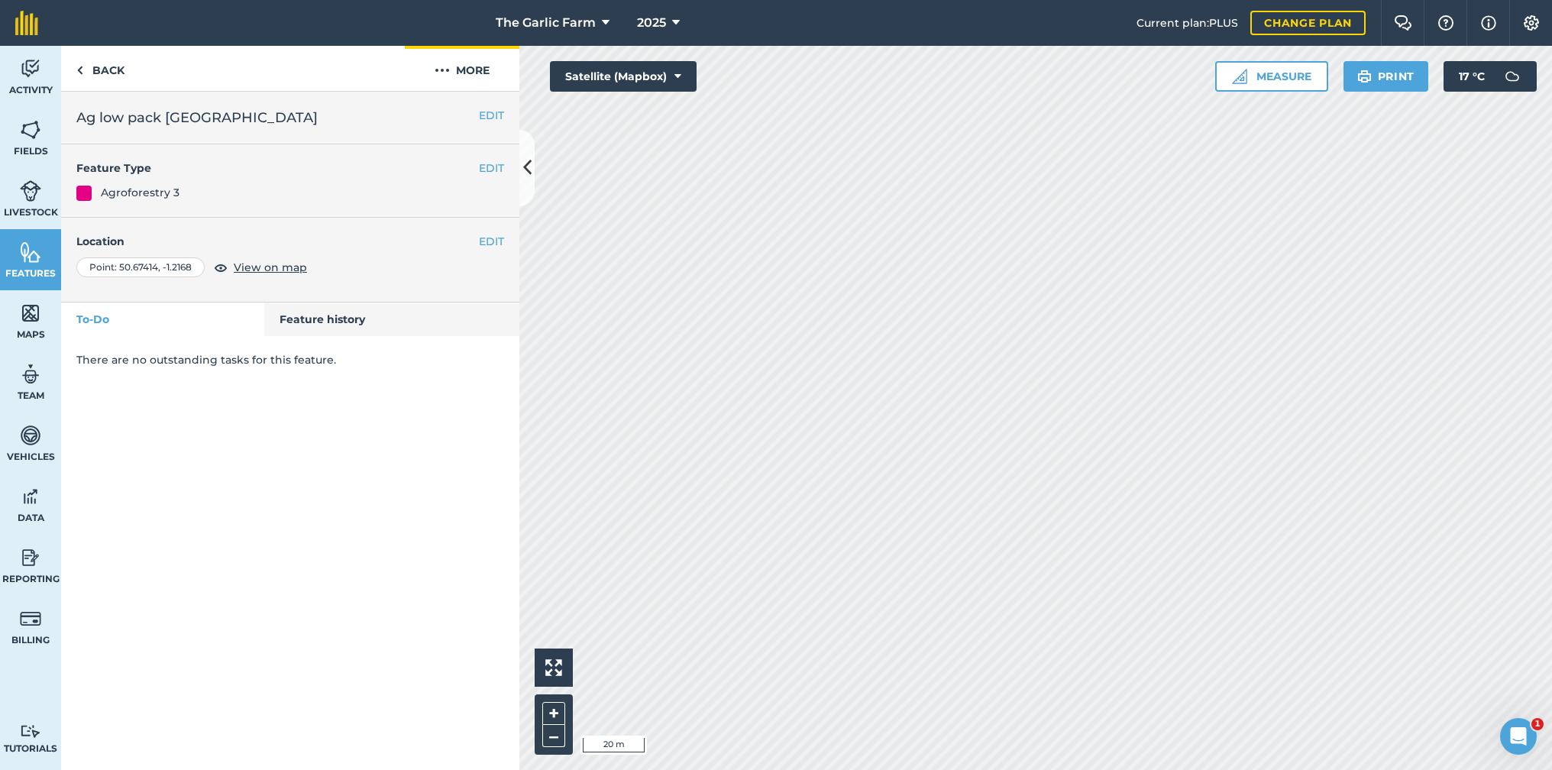
click at [435, 67] on img at bounding box center [442, 70] width 15 height 18
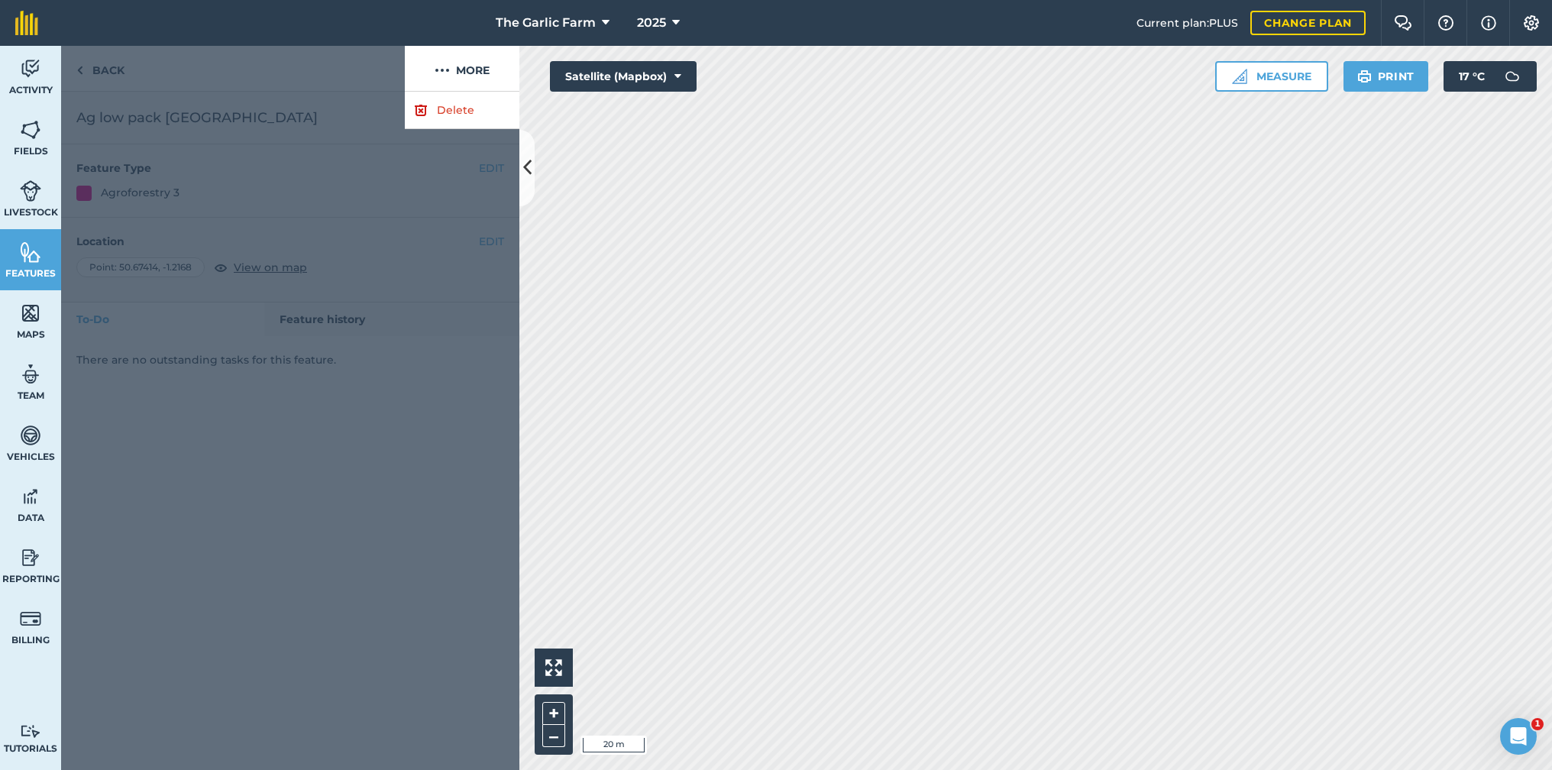
click at [458, 111] on link "Delete" at bounding box center [462, 110] width 115 height 37
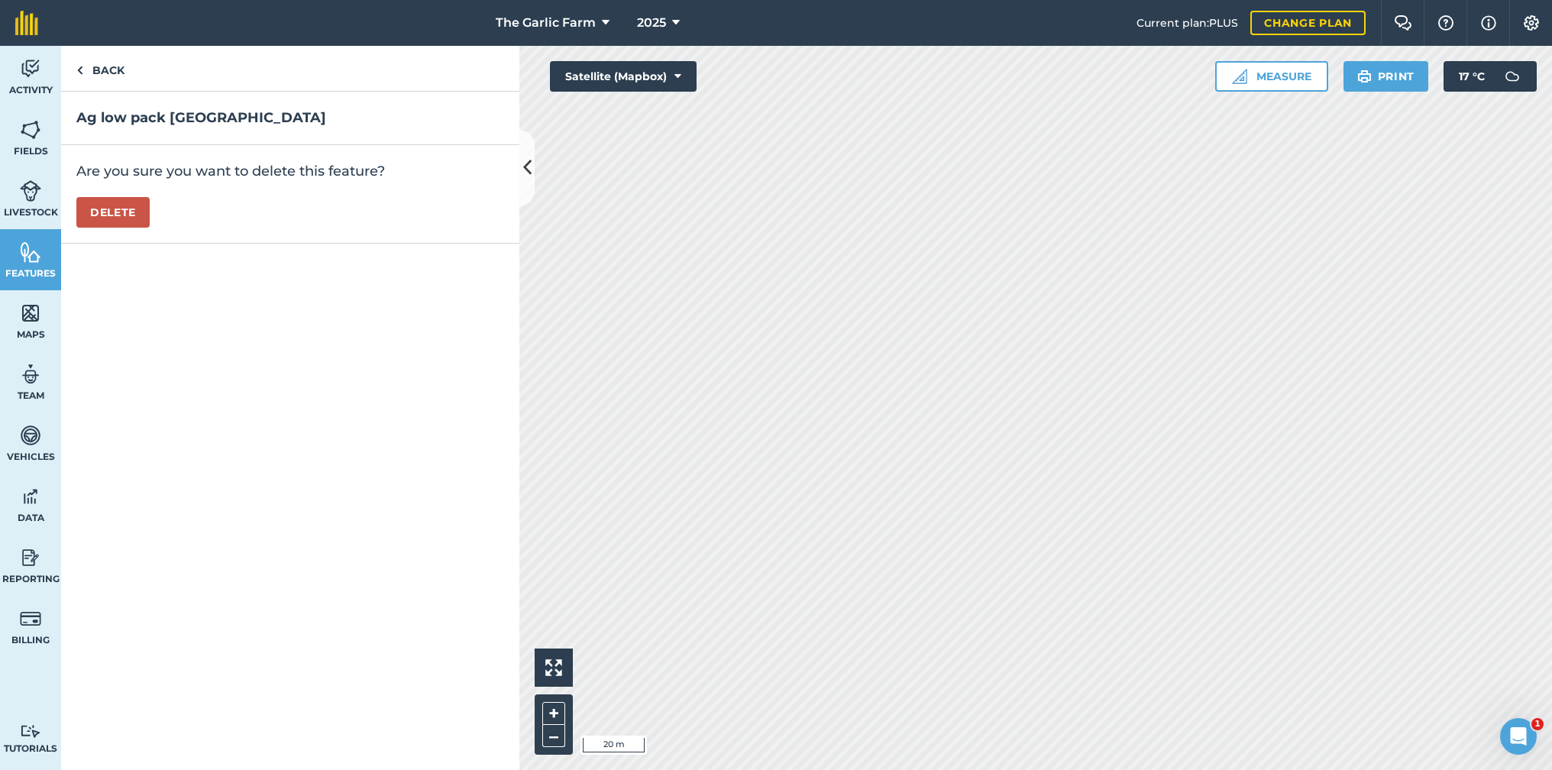
click at [118, 215] on button "Delete" at bounding box center [112, 212] width 73 height 31
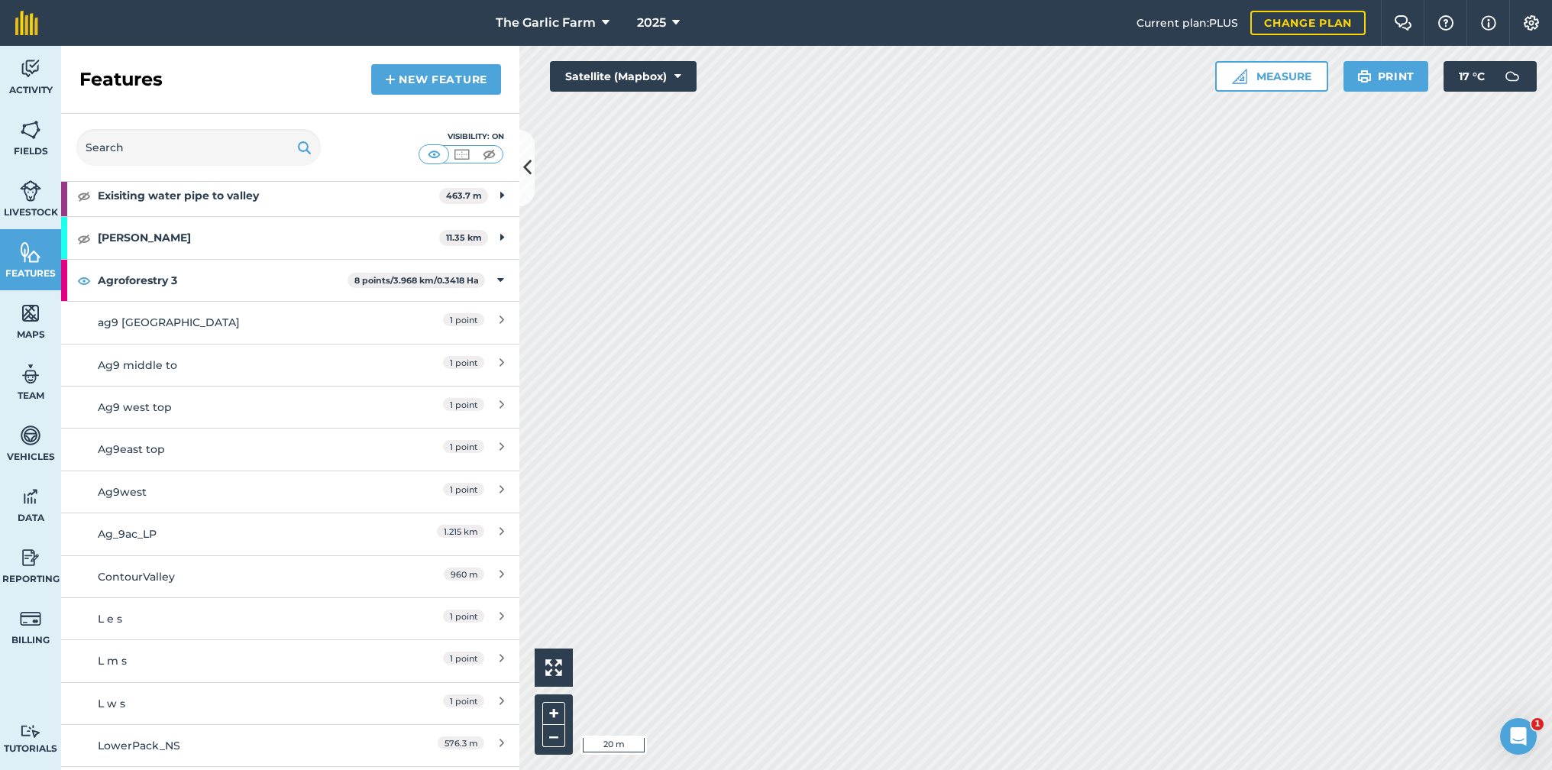
scroll to position [1770, 0]
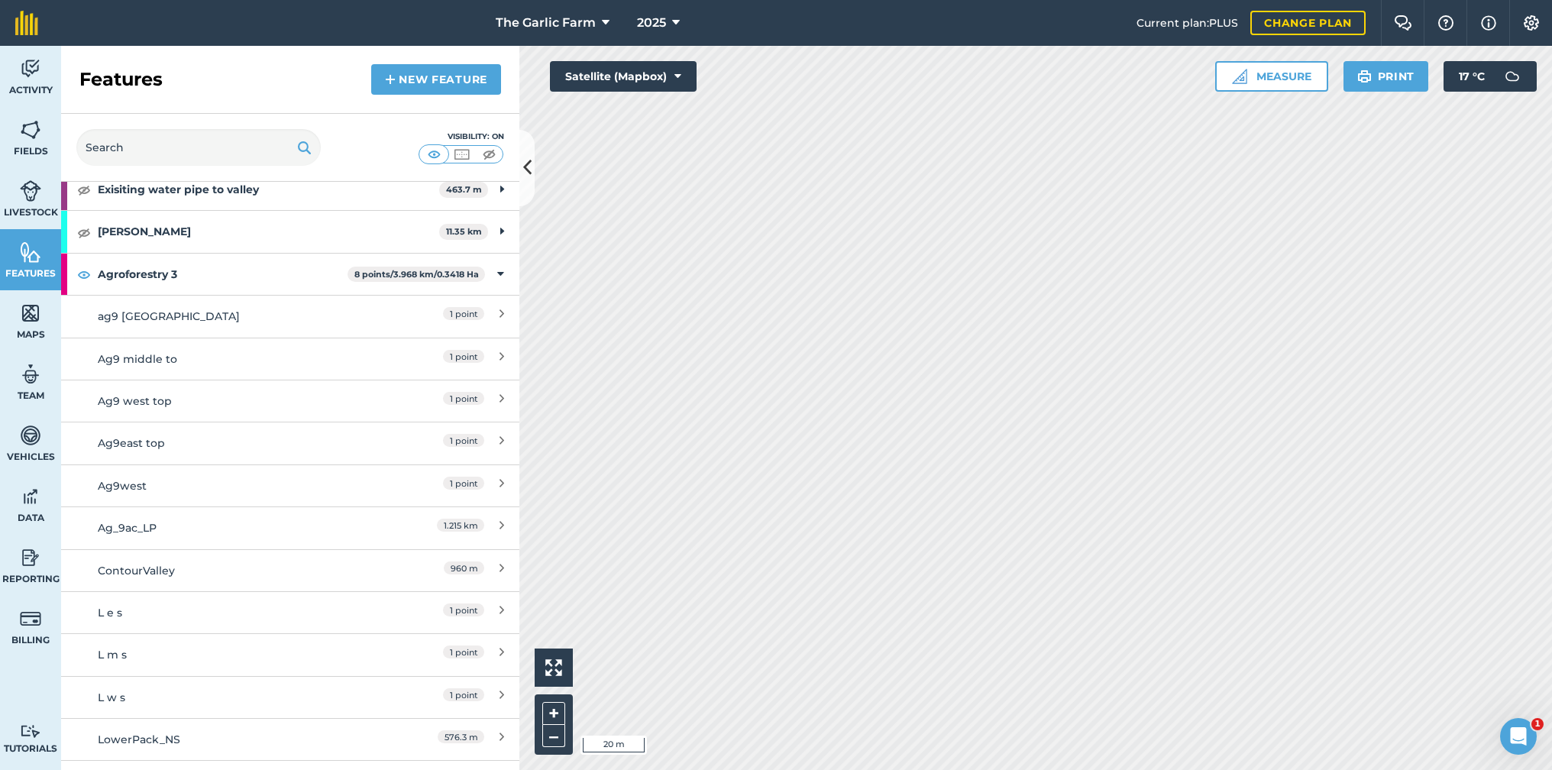
click at [419, 308] on div "1 point" at bounding box center [436, 316] width 135 height 17
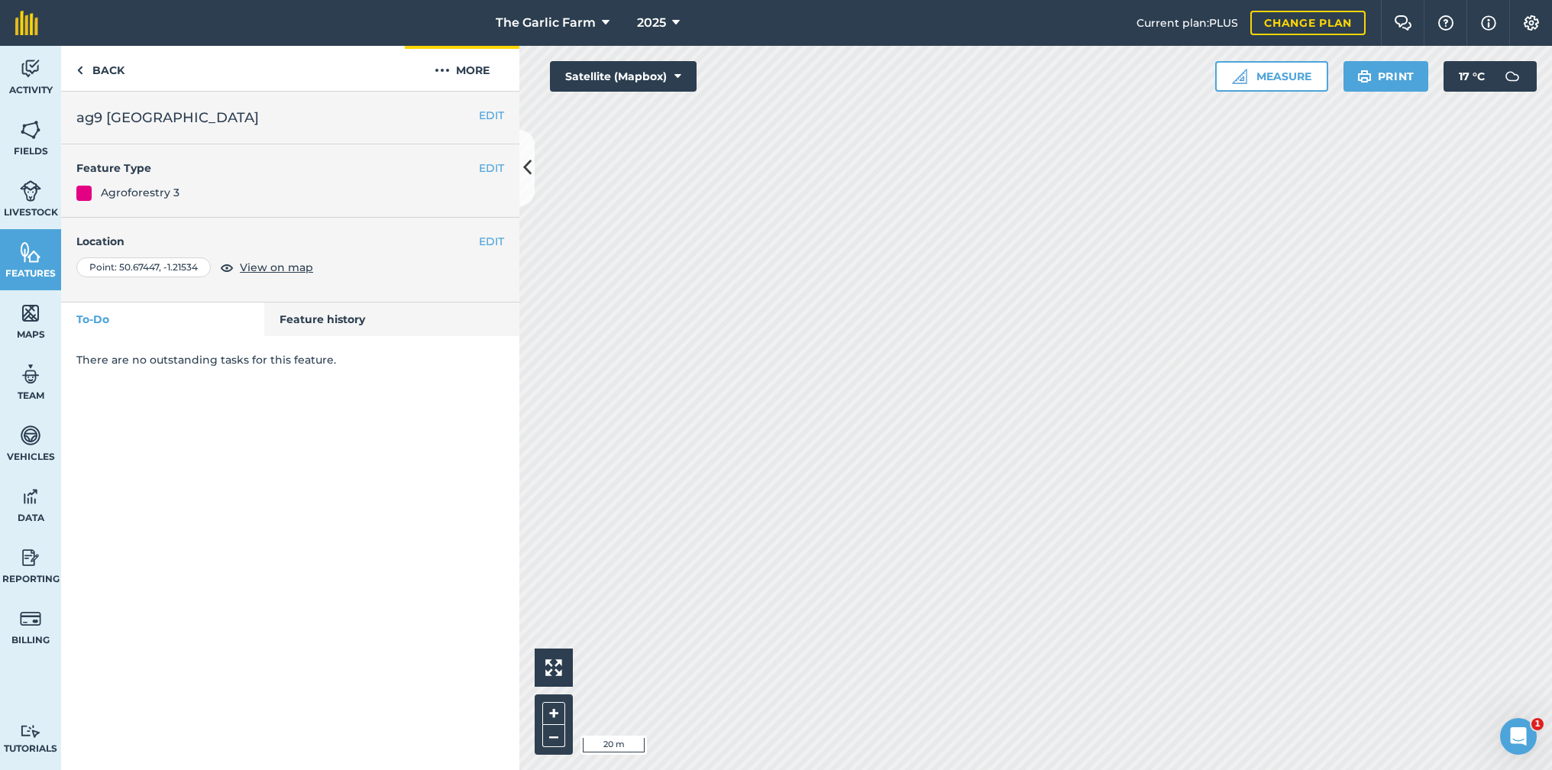
drag, startPoint x: 447, startPoint y: 69, endPoint x: 445, endPoint y: 87, distance: 18.5
click at [447, 70] on img at bounding box center [442, 70] width 15 height 18
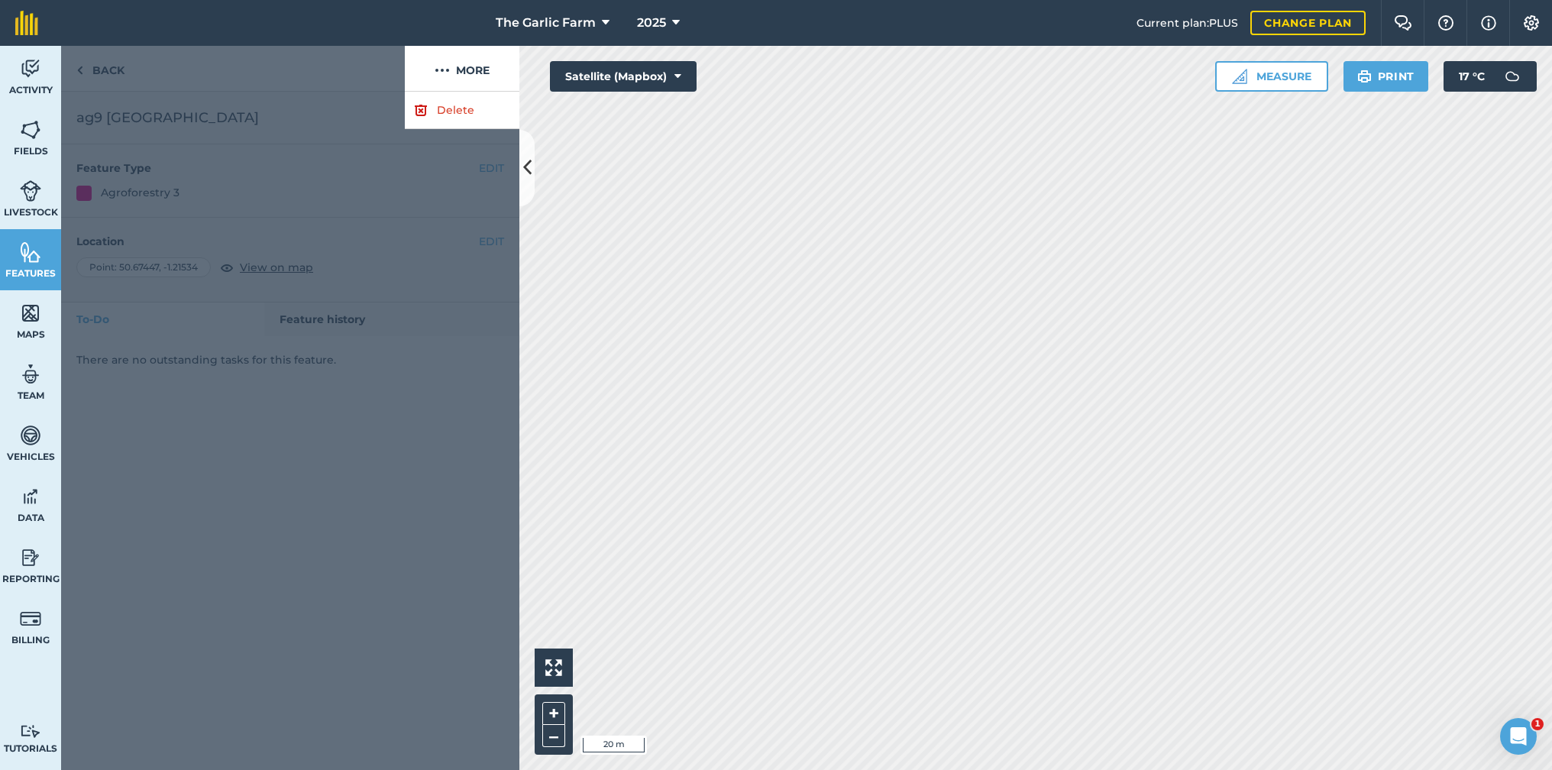
click at [456, 114] on link "Delete" at bounding box center [462, 110] width 115 height 37
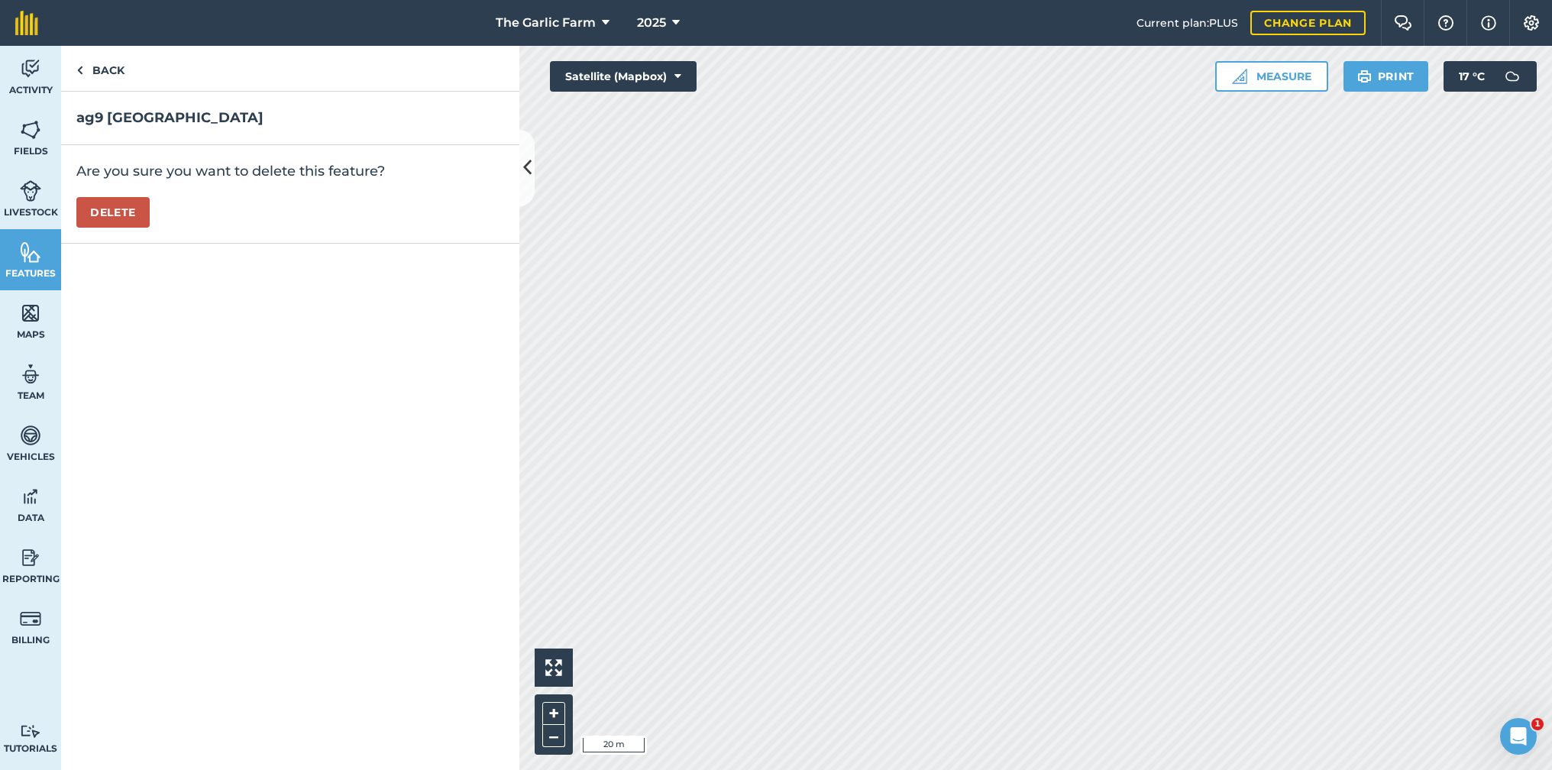
drag, startPoint x: 127, startPoint y: 209, endPoint x: 139, endPoint y: 216, distance: 14.0
click at [128, 211] on button "Delete" at bounding box center [112, 212] width 73 height 31
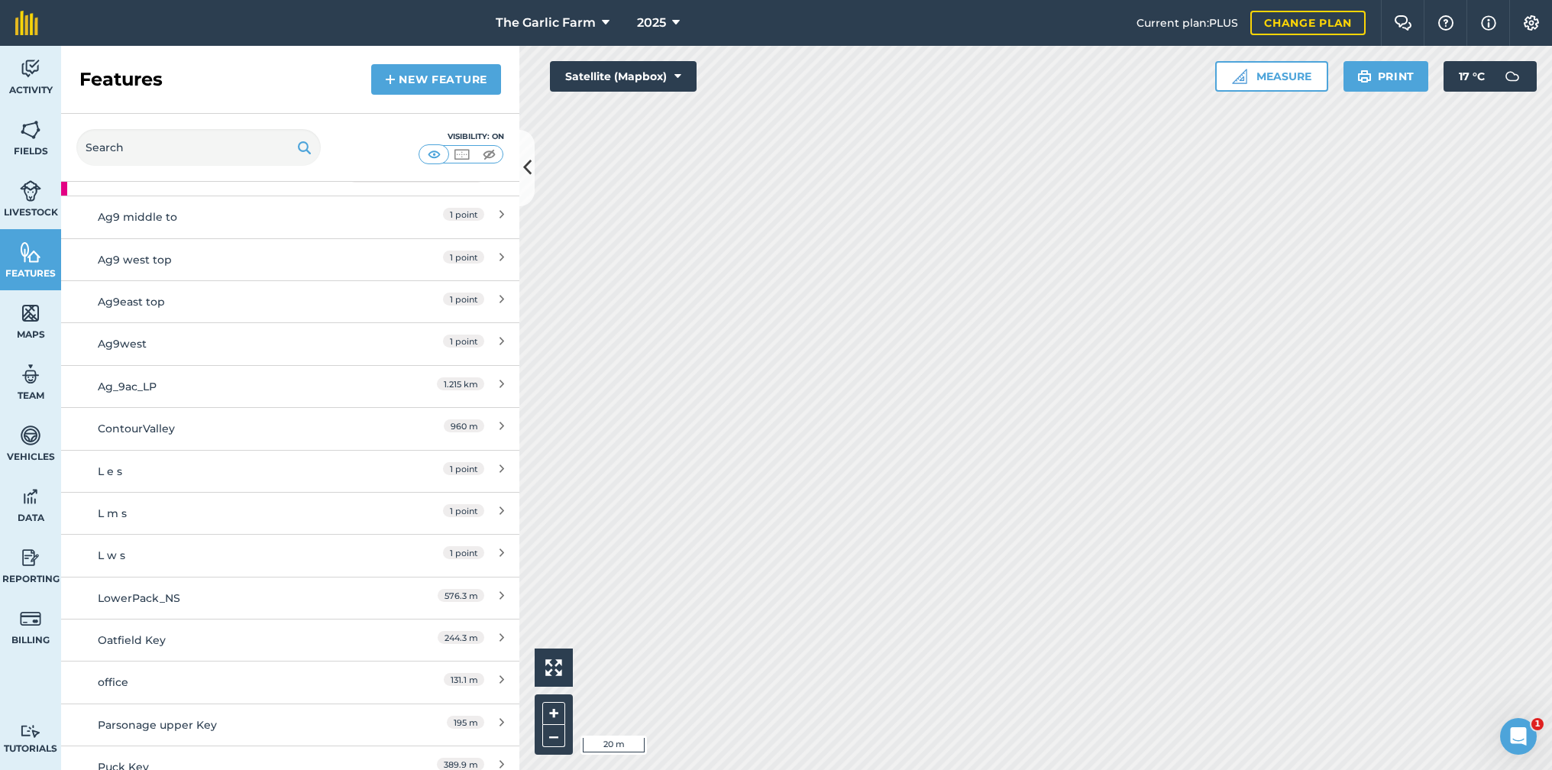
scroll to position [1858, 0]
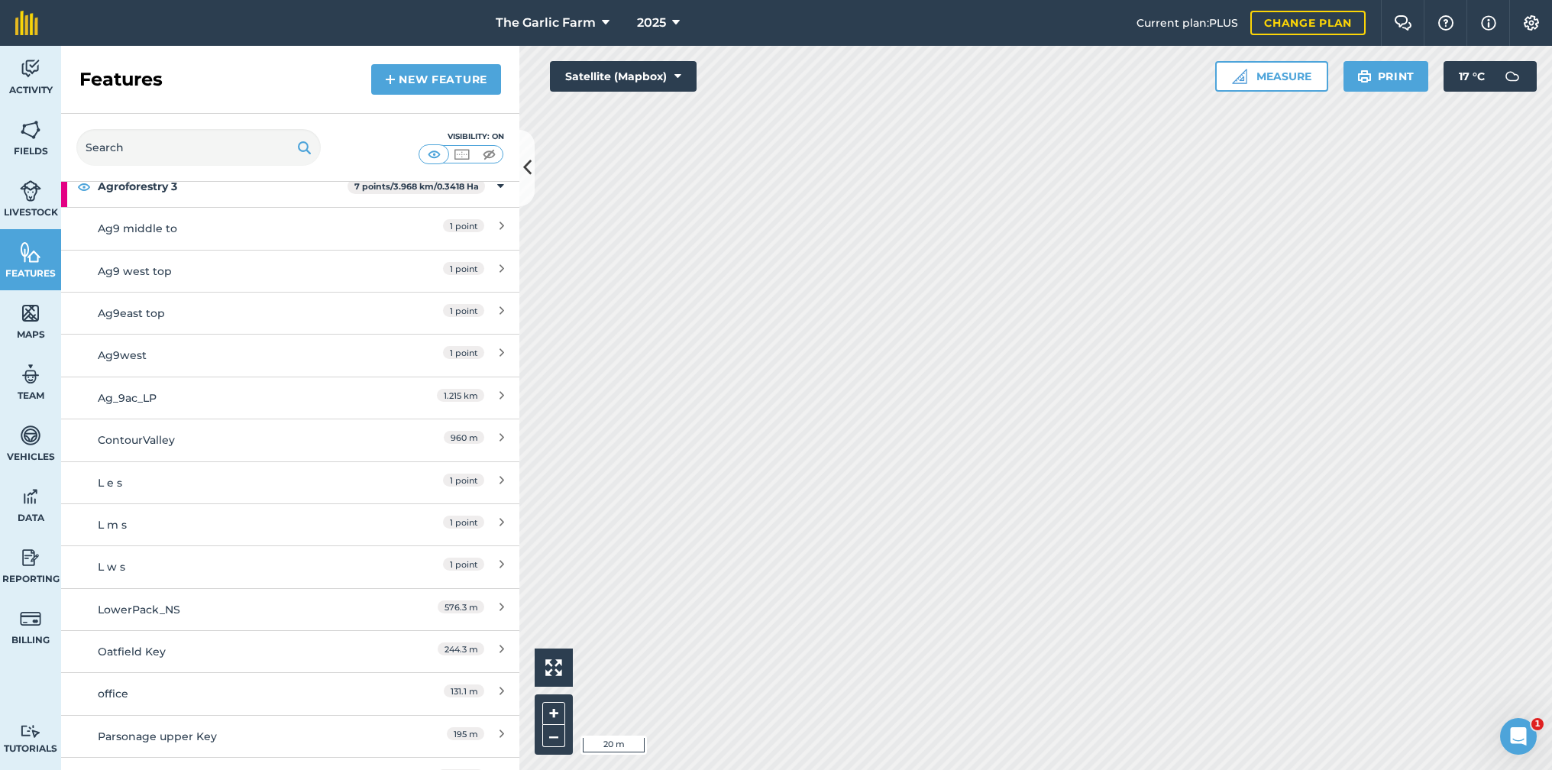
click at [418, 220] on div "1 point" at bounding box center [436, 228] width 135 height 17
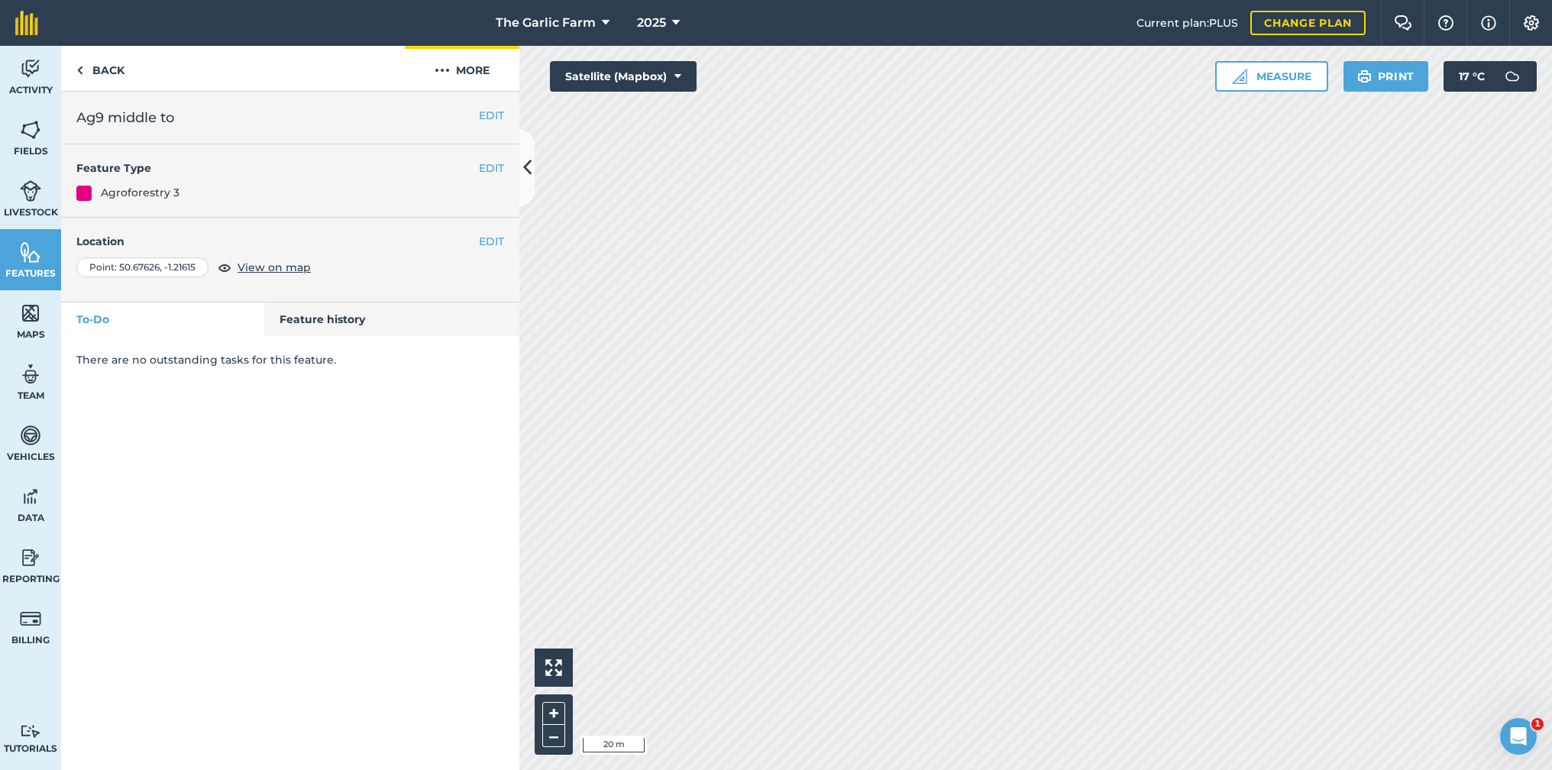
click at [439, 70] on img at bounding box center [442, 70] width 15 height 18
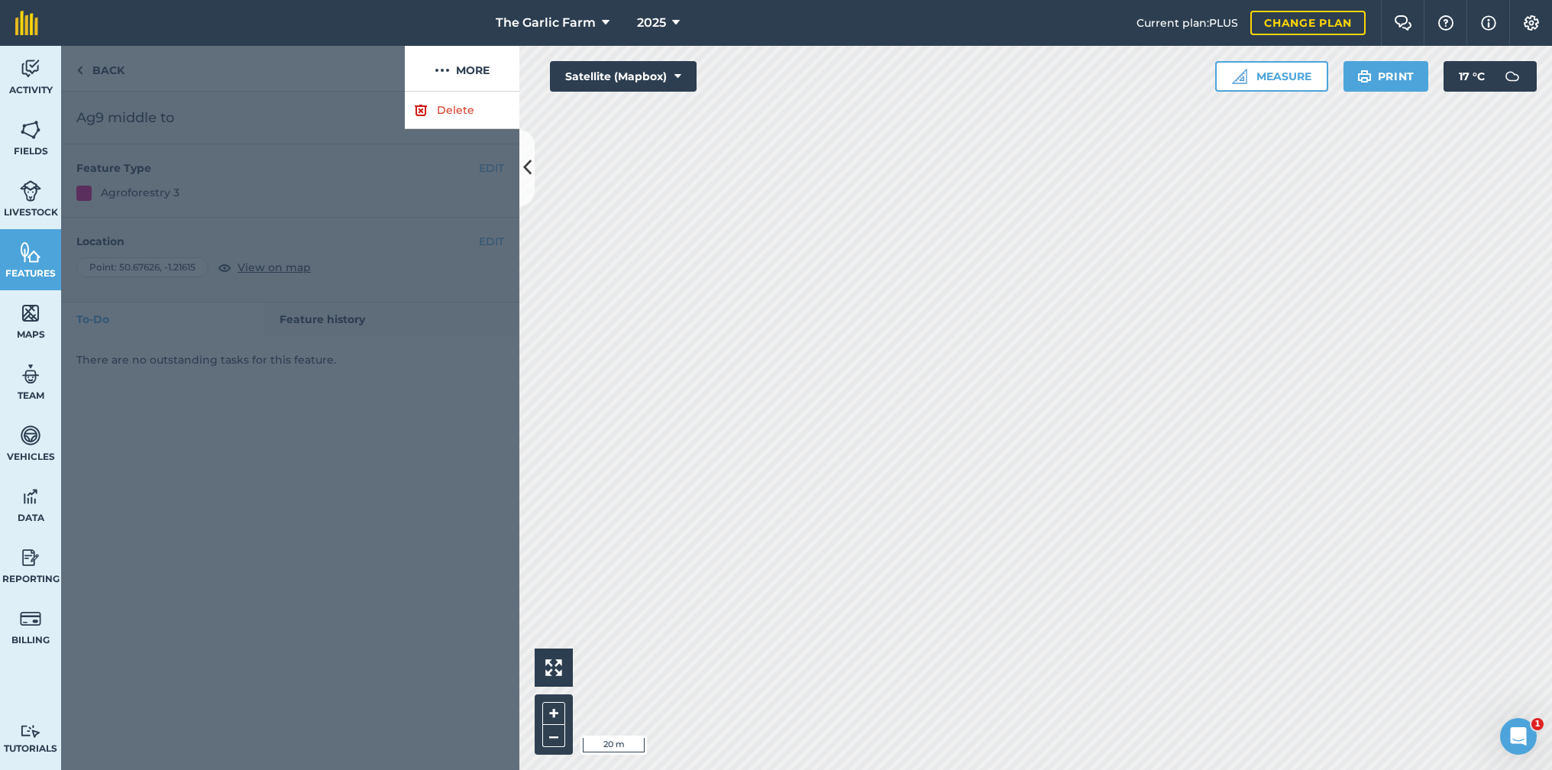
click at [461, 112] on link "Delete" at bounding box center [462, 110] width 115 height 37
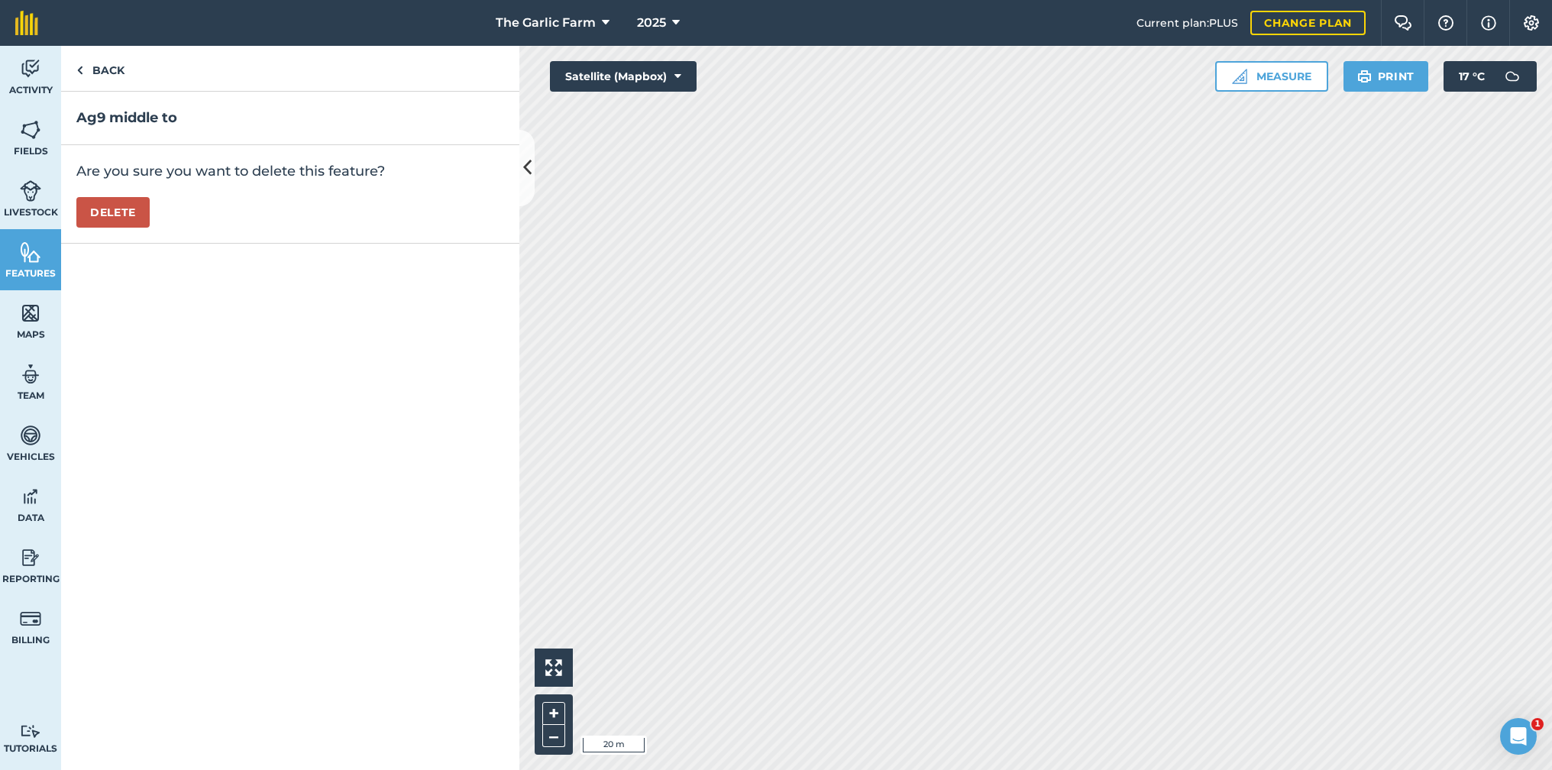
click at [124, 207] on button "Delete" at bounding box center [112, 212] width 73 height 31
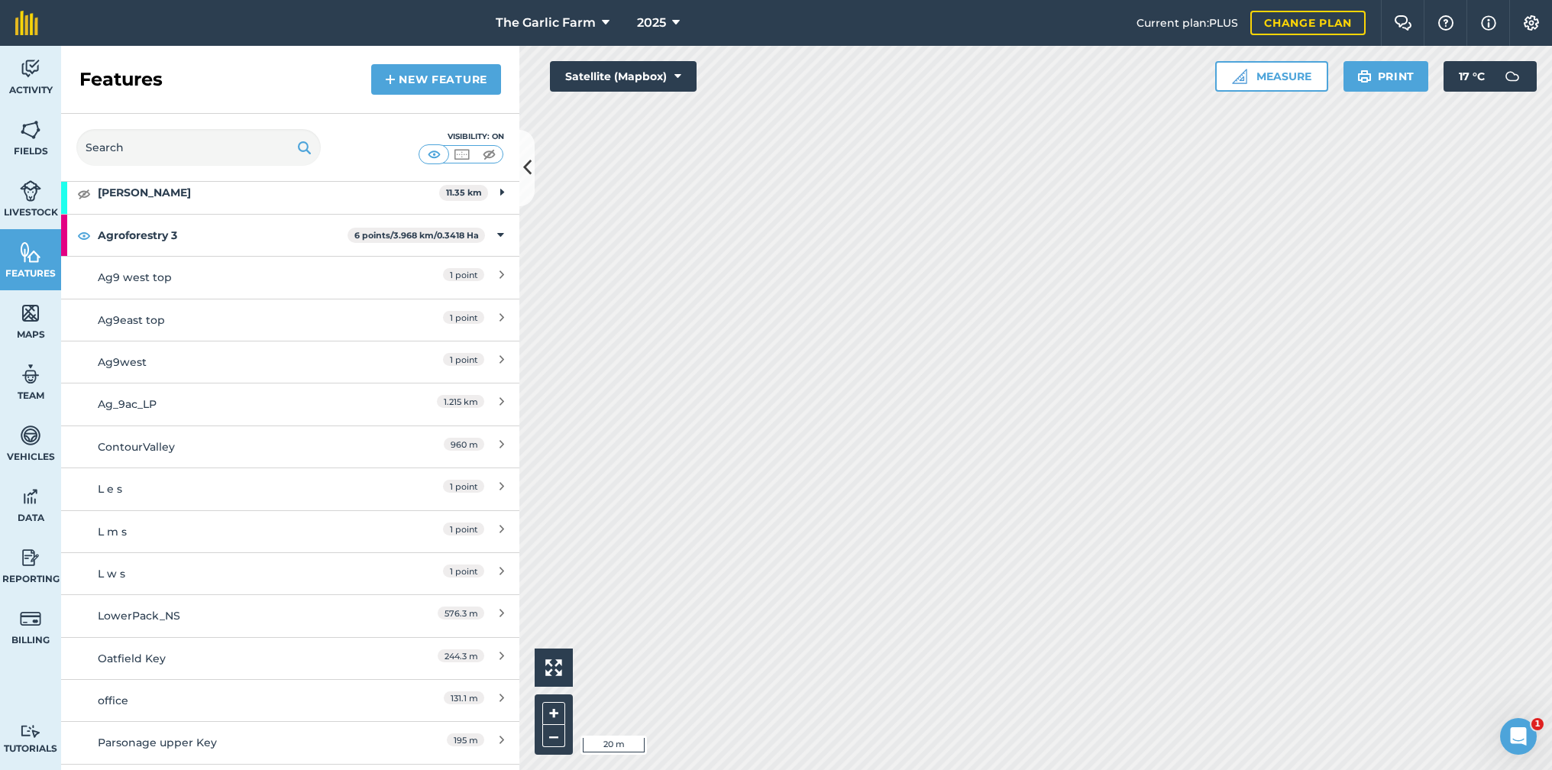
scroll to position [1810, 0]
click at [419, 267] on div "1 point" at bounding box center [436, 275] width 135 height 17
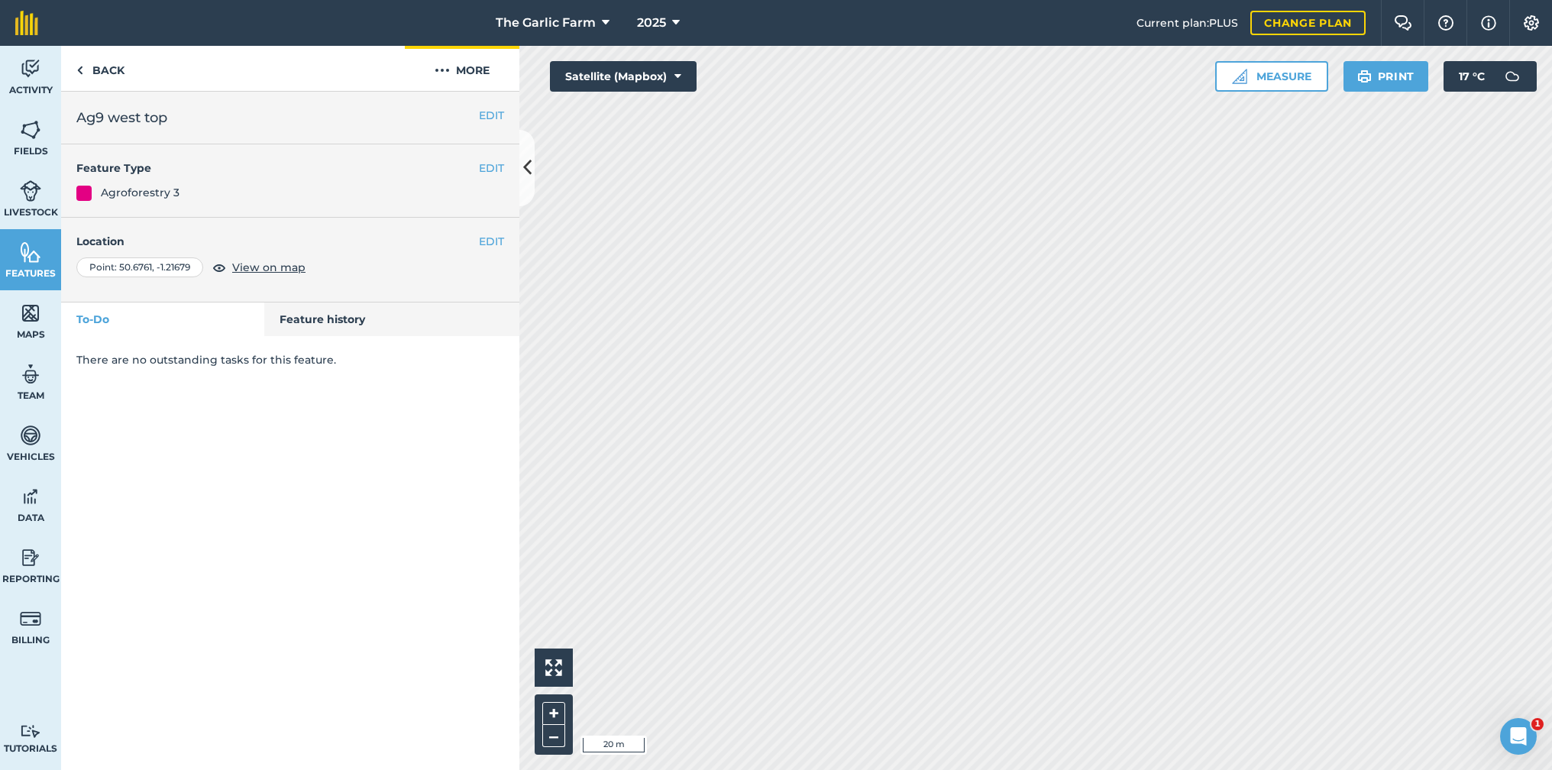
click at [439, 73] on img at bounding box center [442, 70] width 15 height 18
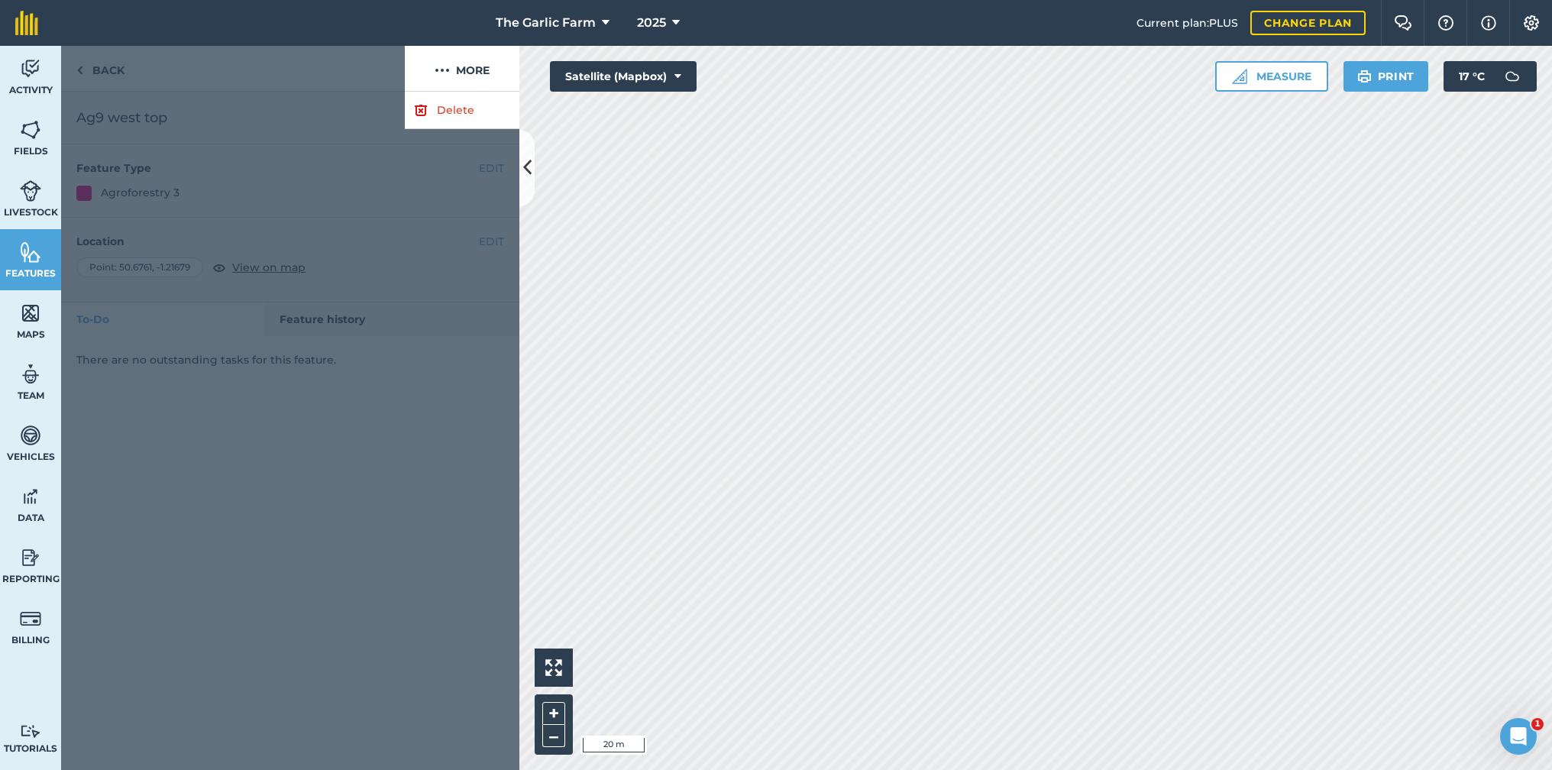
click at [444, 113] on link "Delete" at bounding box center [462, 110] width 115 height 37
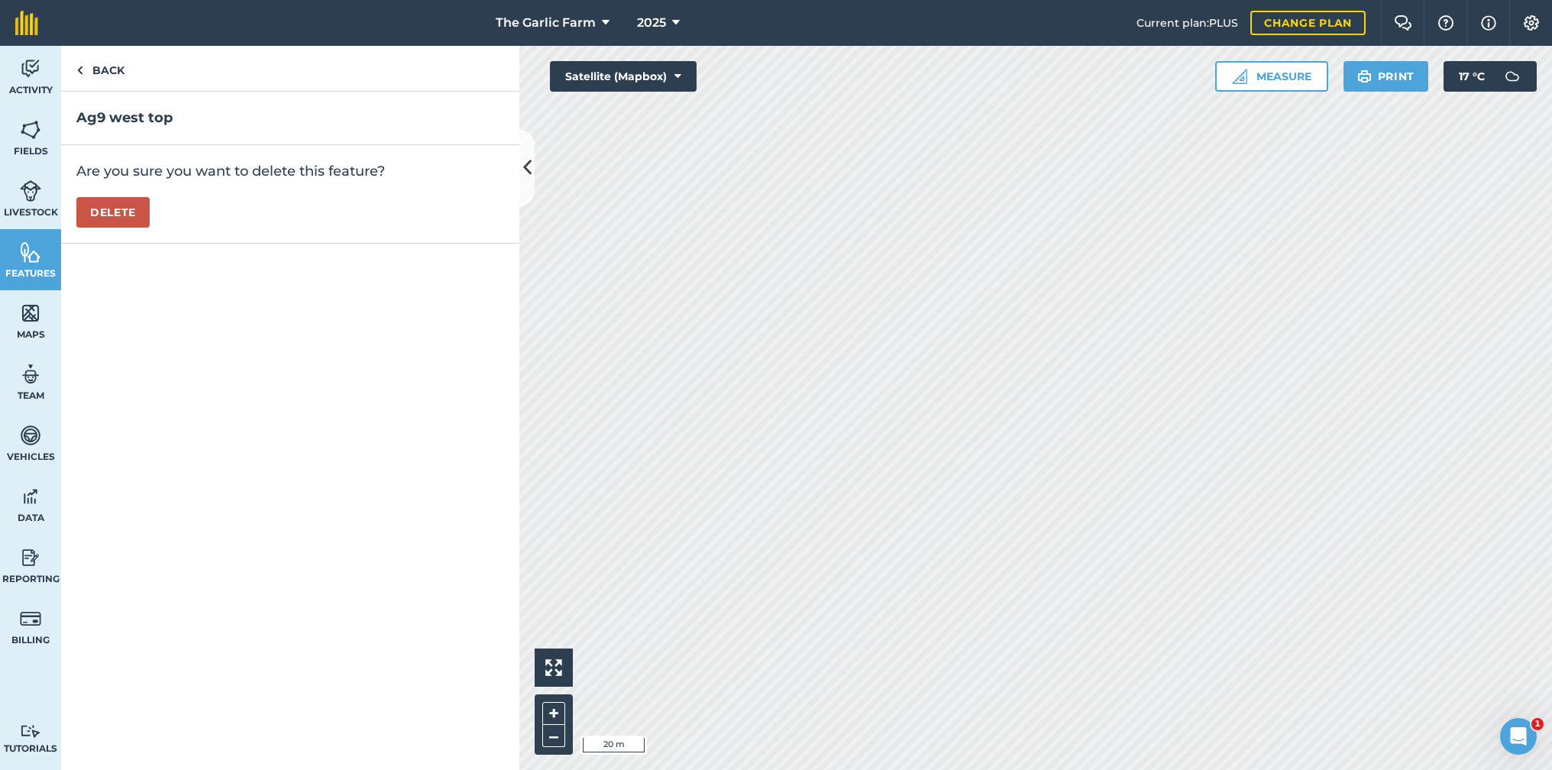
click at [108, 211] on button "Delete" at bounding box center [112, 212] width 73 height 31
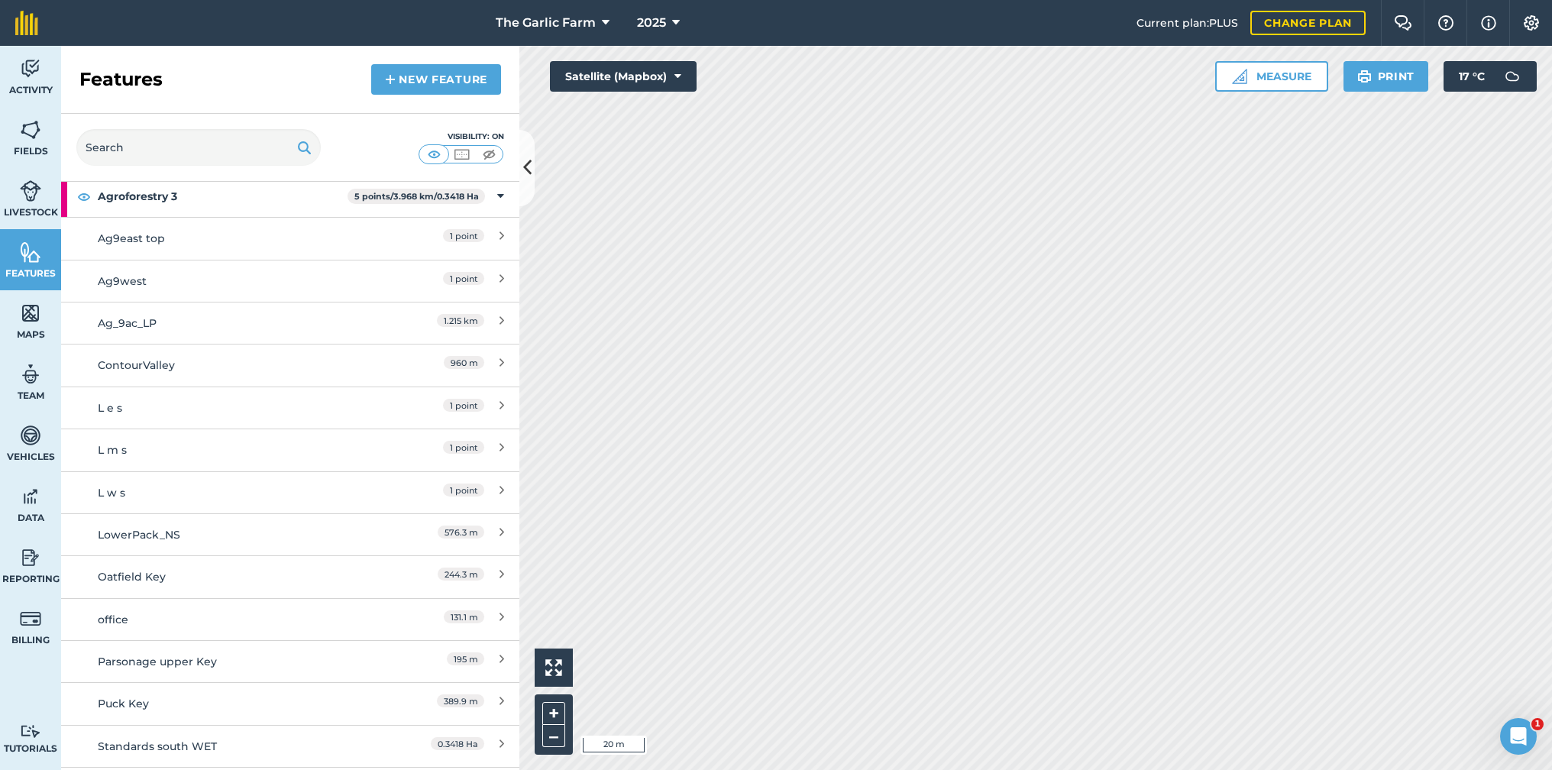
scroll to position [1833, 0]
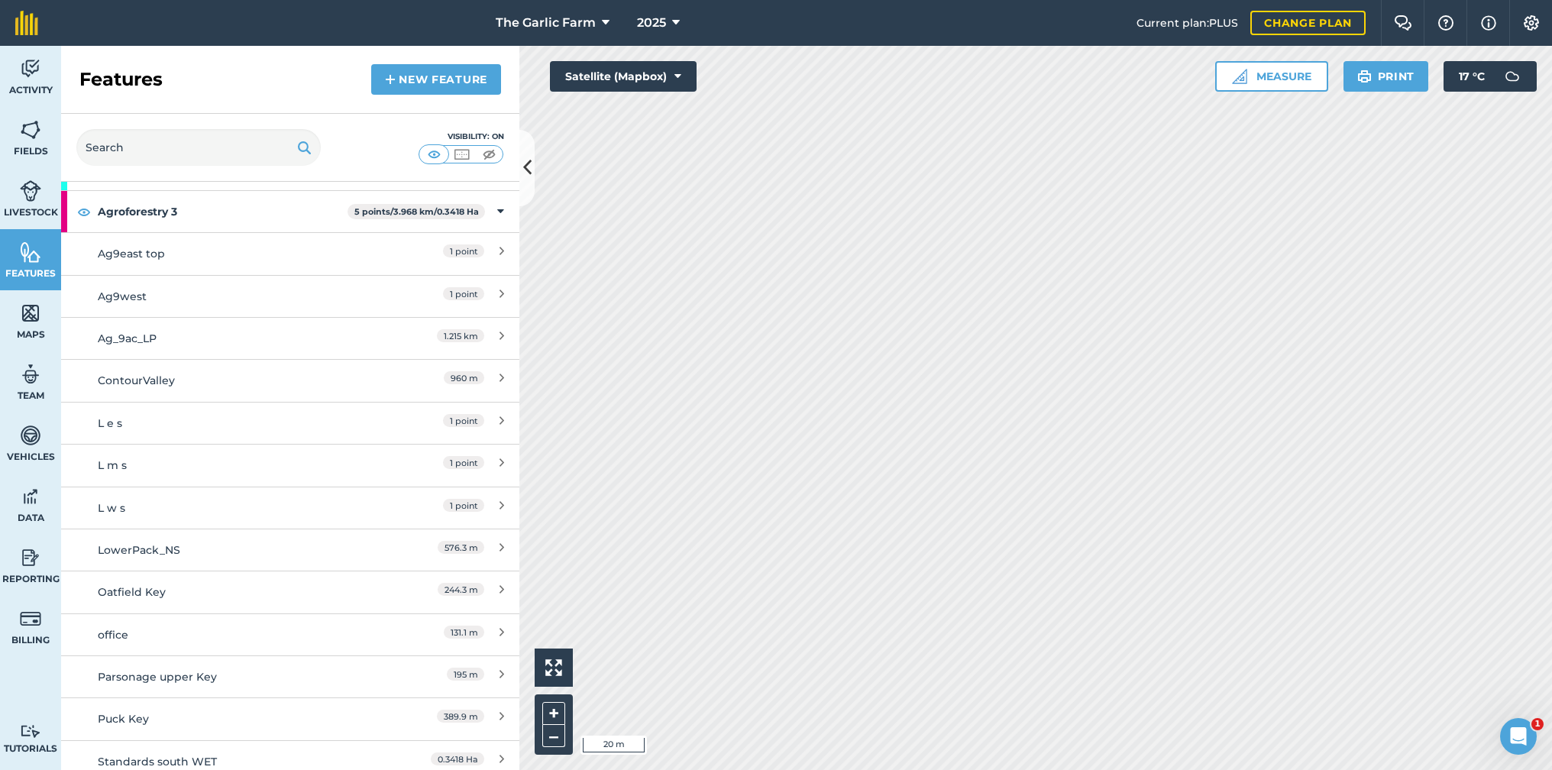
click at [428, 245] on div "1 point" at bounding box center [436, 253] width 135 height 17
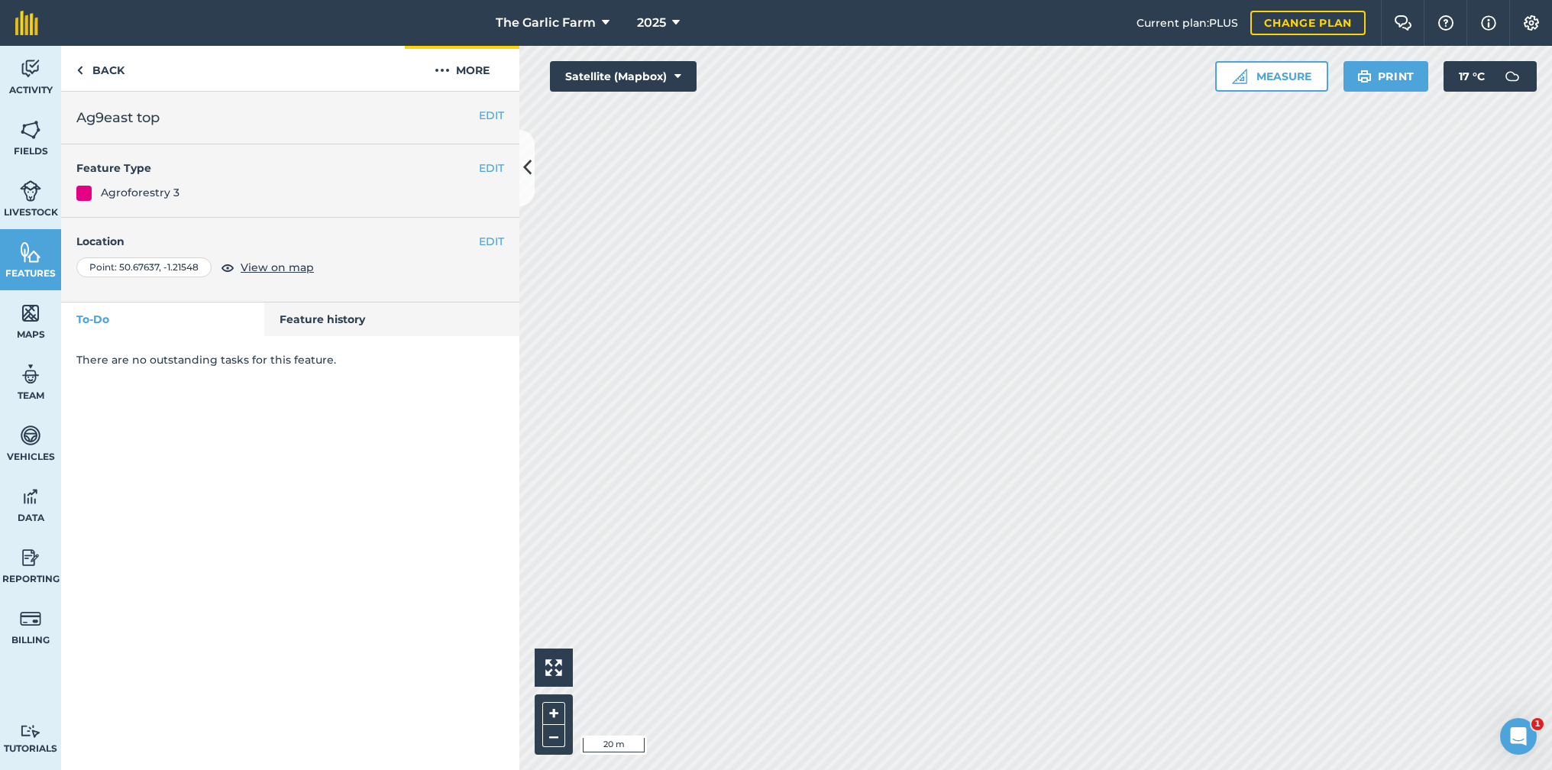
click at [439, 66] on img at bounding box center [442, 70] width 15 height 18
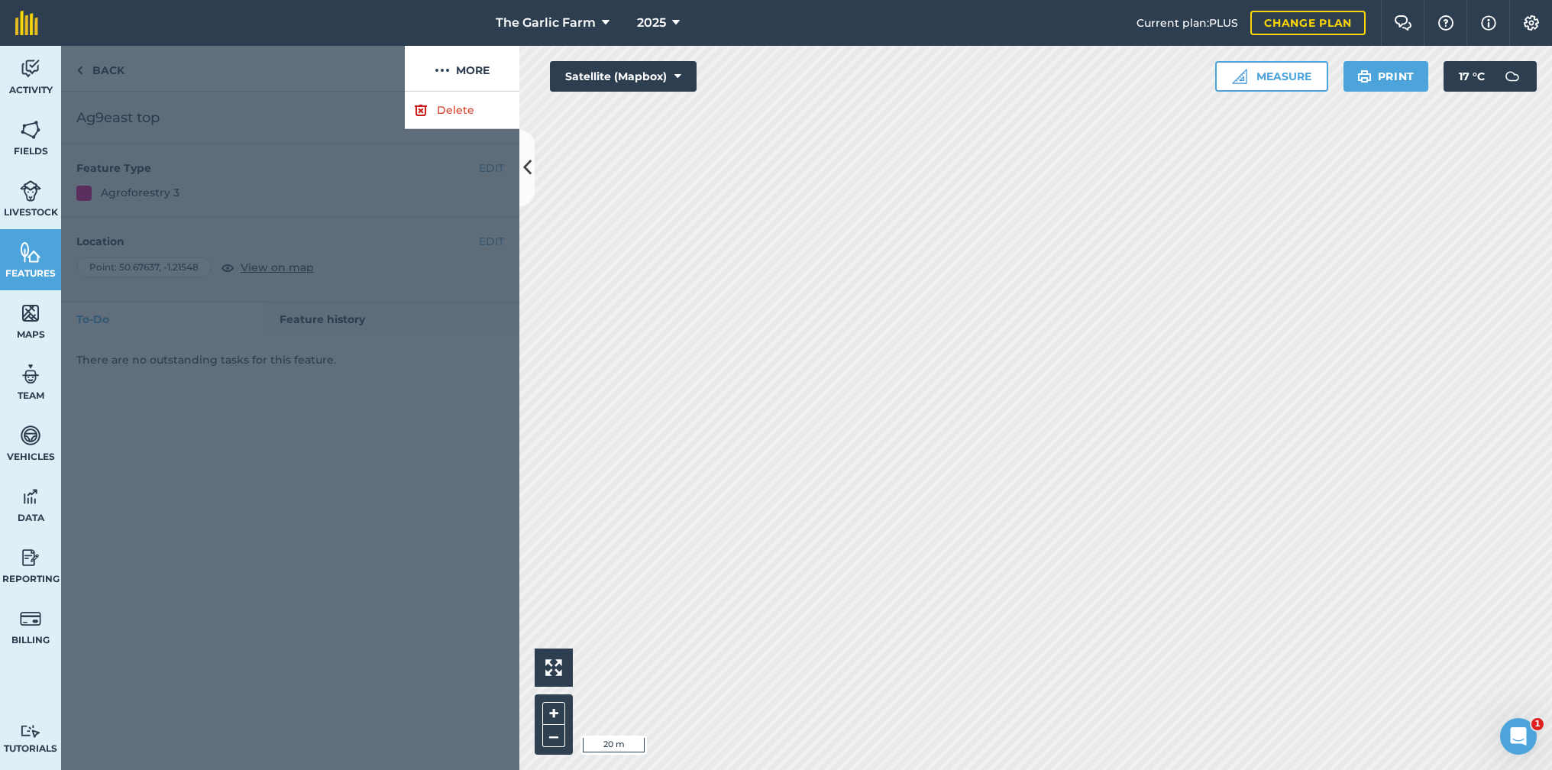
click at [450, 113] on link "Delete" at bounding box center [462, 110] width 115 height 37
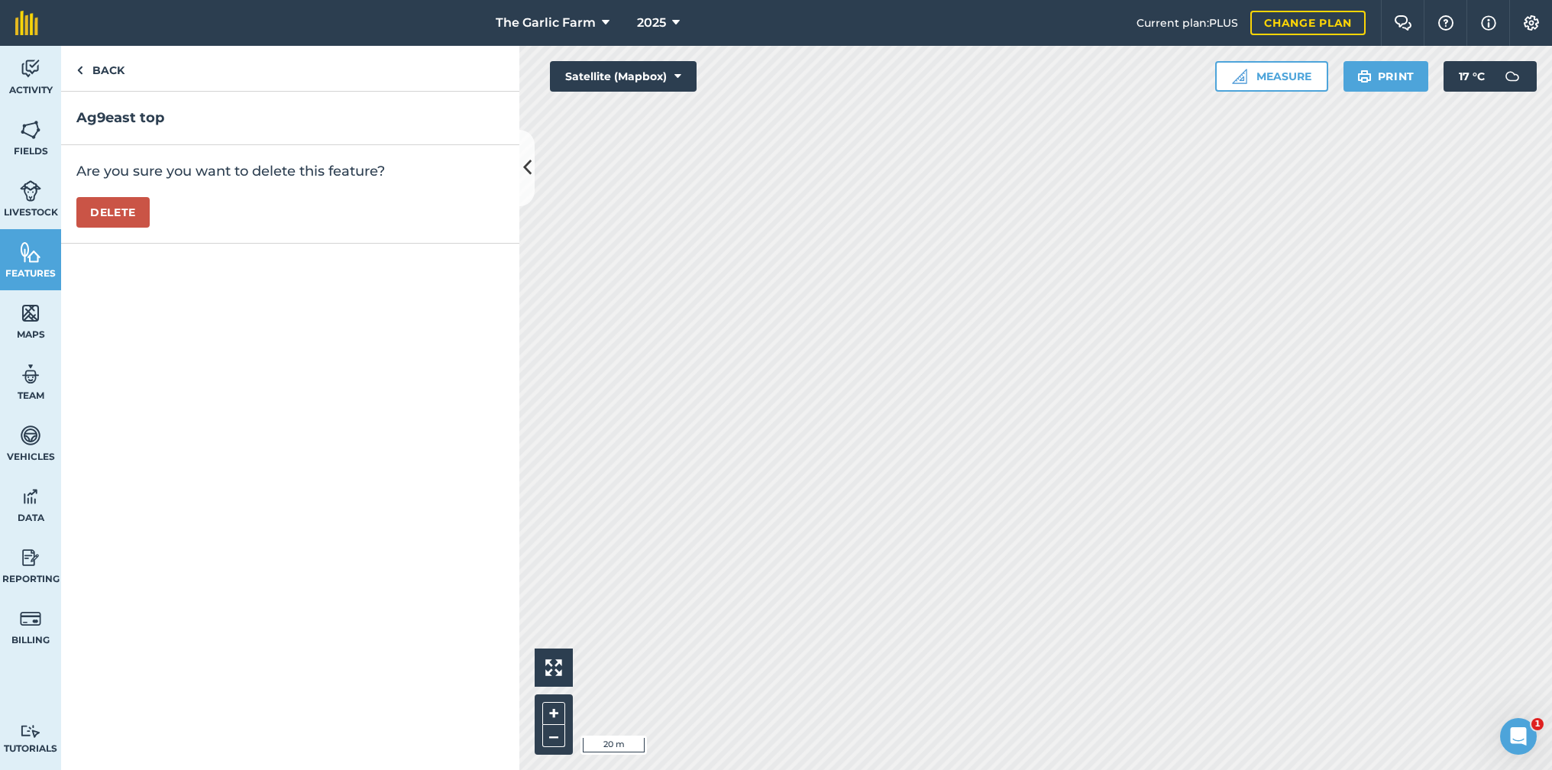
click at [123, 212] on button "Delete" at bounding box center [112, 212] width 73 height 31
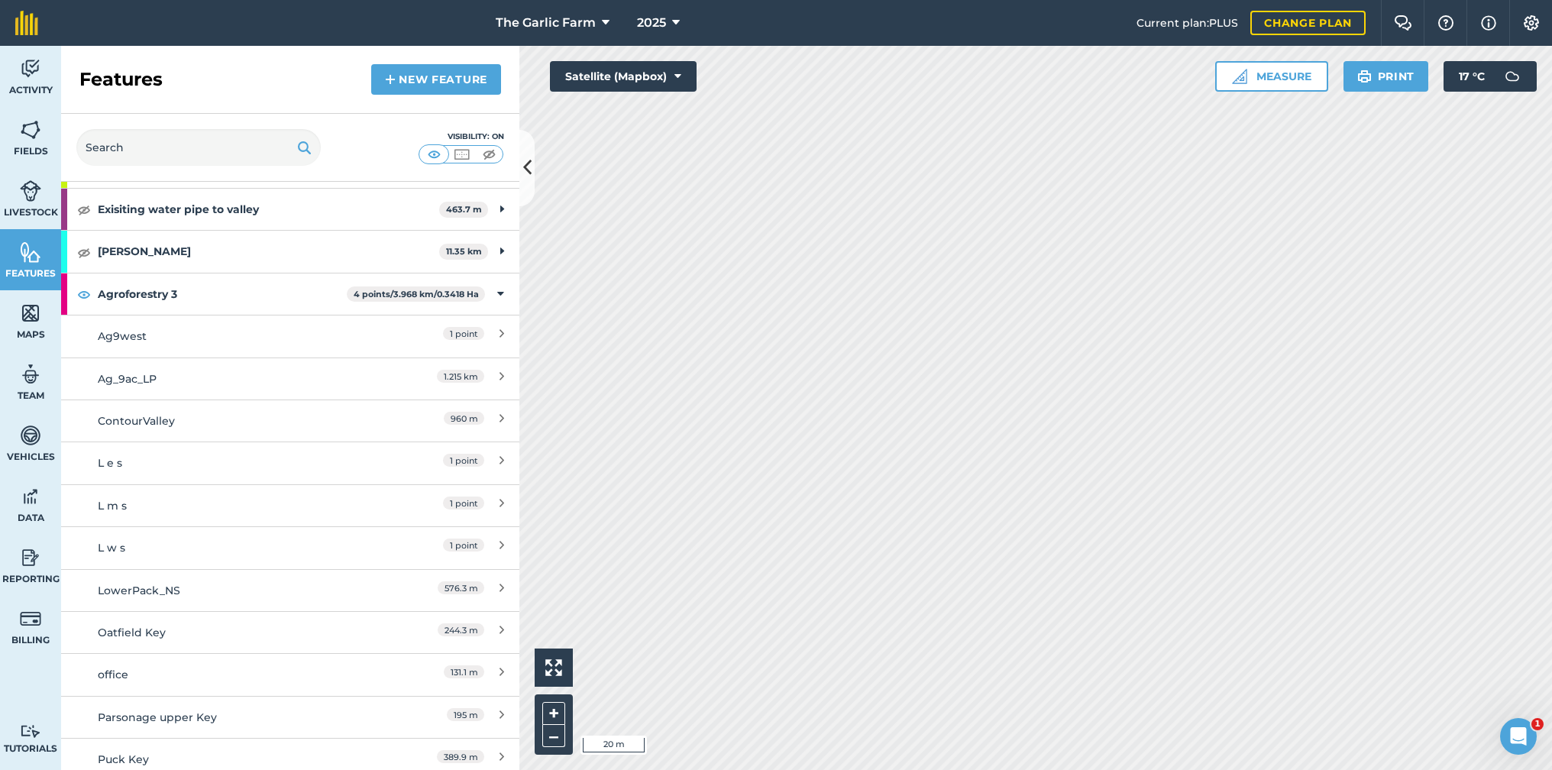
scroll to position [1754, 0]
click at [419, 324] on div "1 point" at bounding box center [436, 332] width 135 height 17
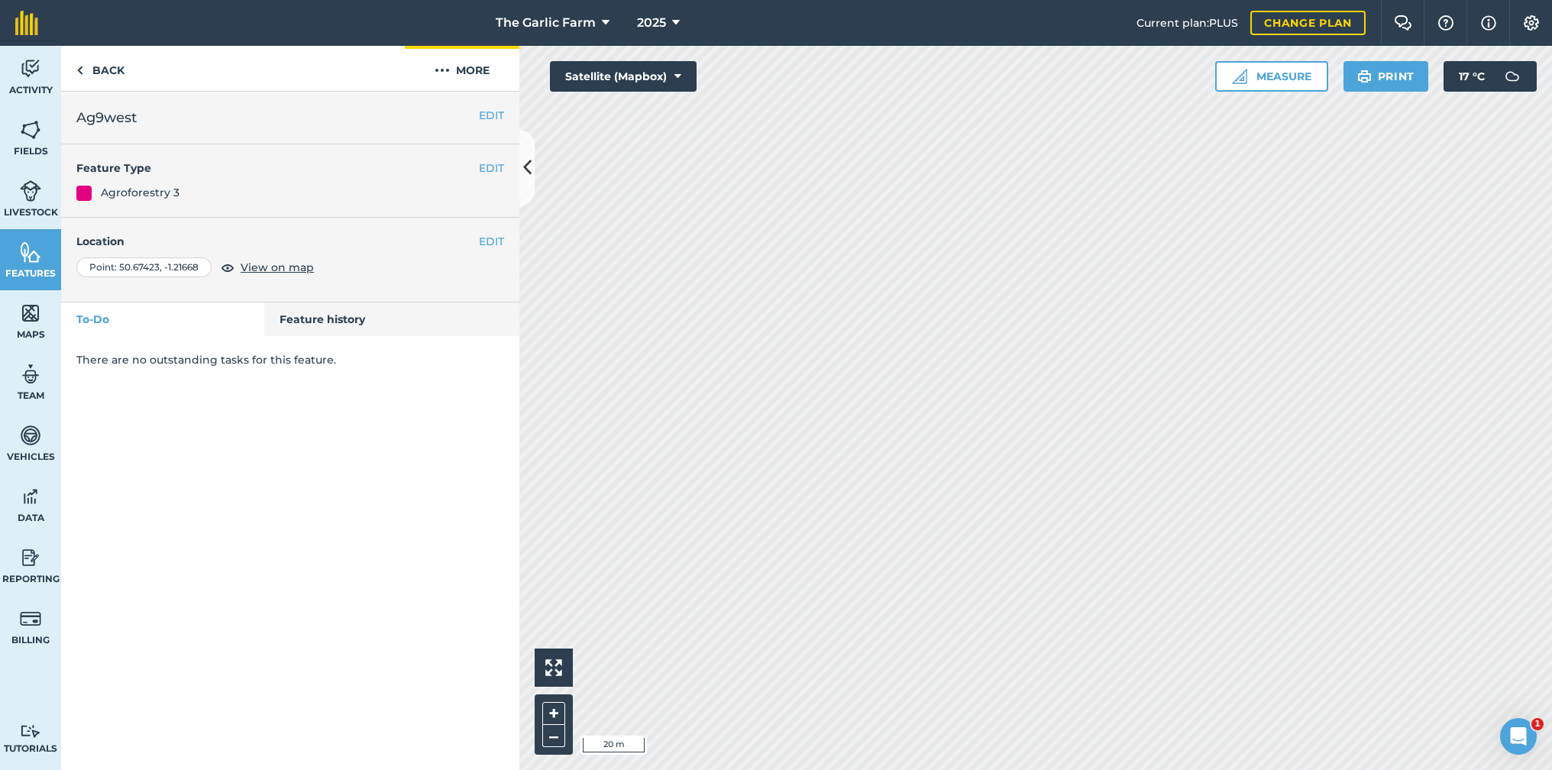
click at [445, 70] on img at bounding box center [442, 70] width 15 height 18
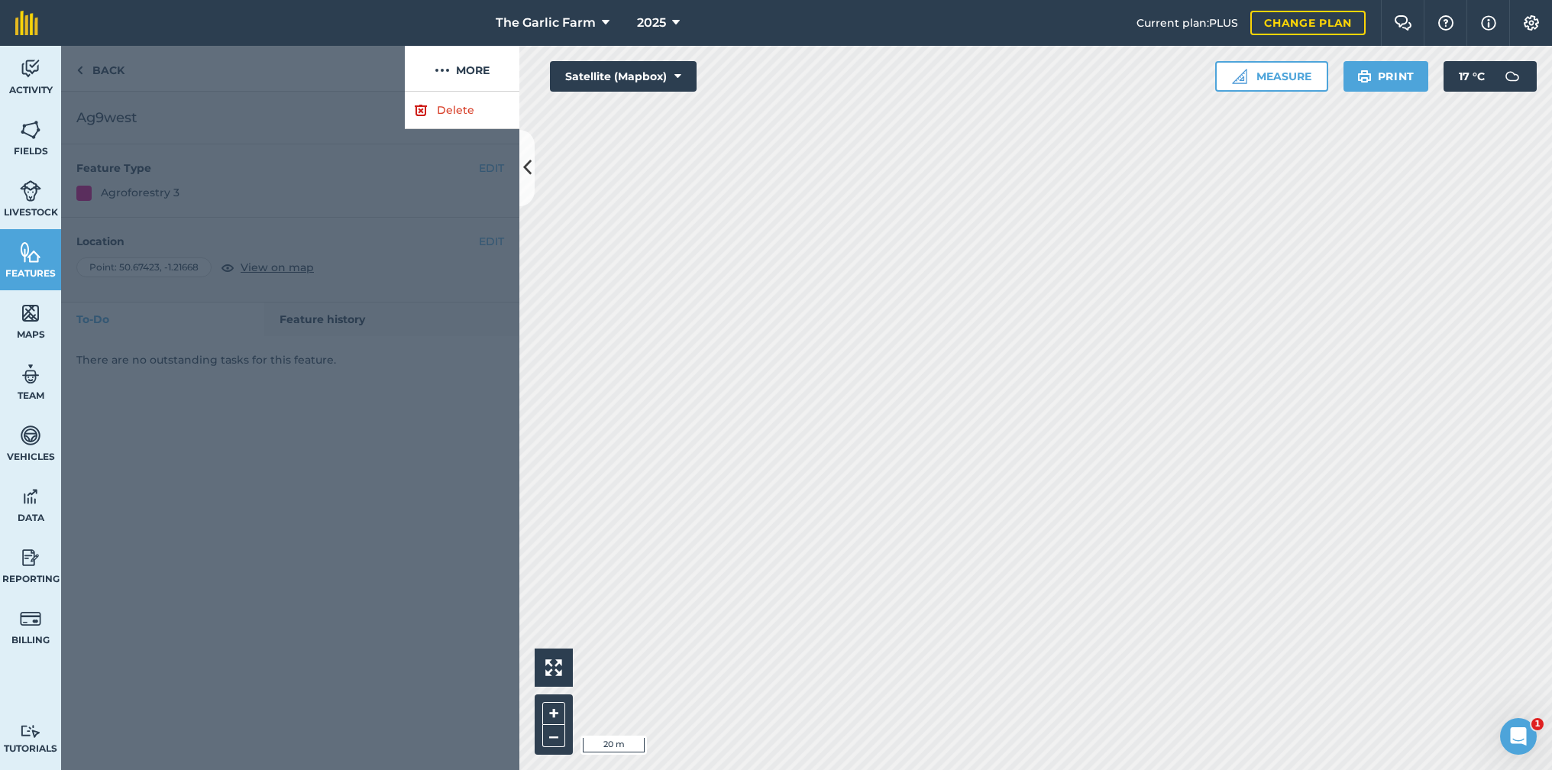
click at [454, 106] on link "Delete" at bounding box center [462, 110] width 115 height 37
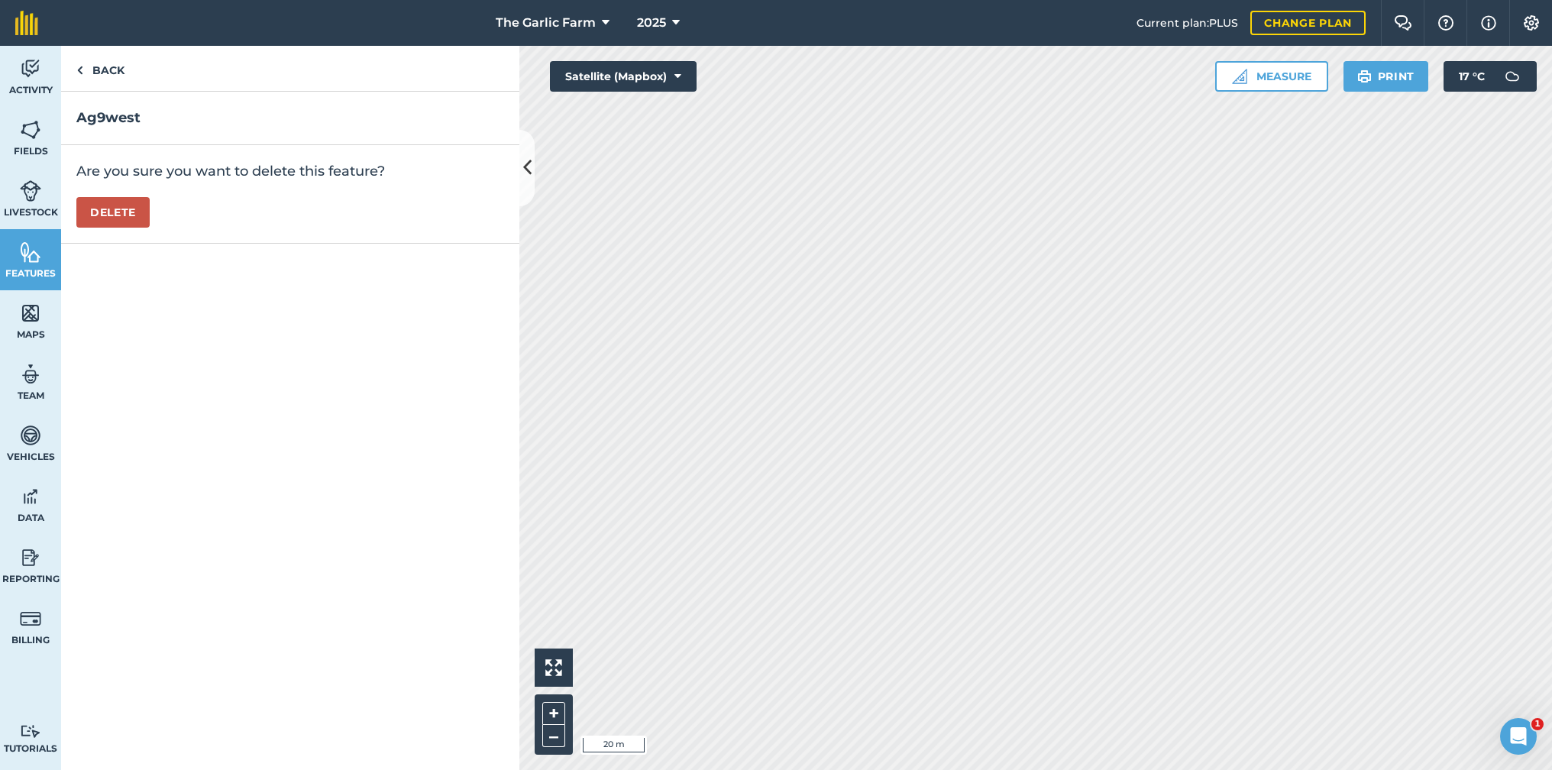
drag, startPoint x: 111, startPoint y: 215, endPoint x: 124, endPoint y: 215, distance: 13.0
click at [112, 215] on button "Delete" at bounding box center [112, 212] width 73 height 31
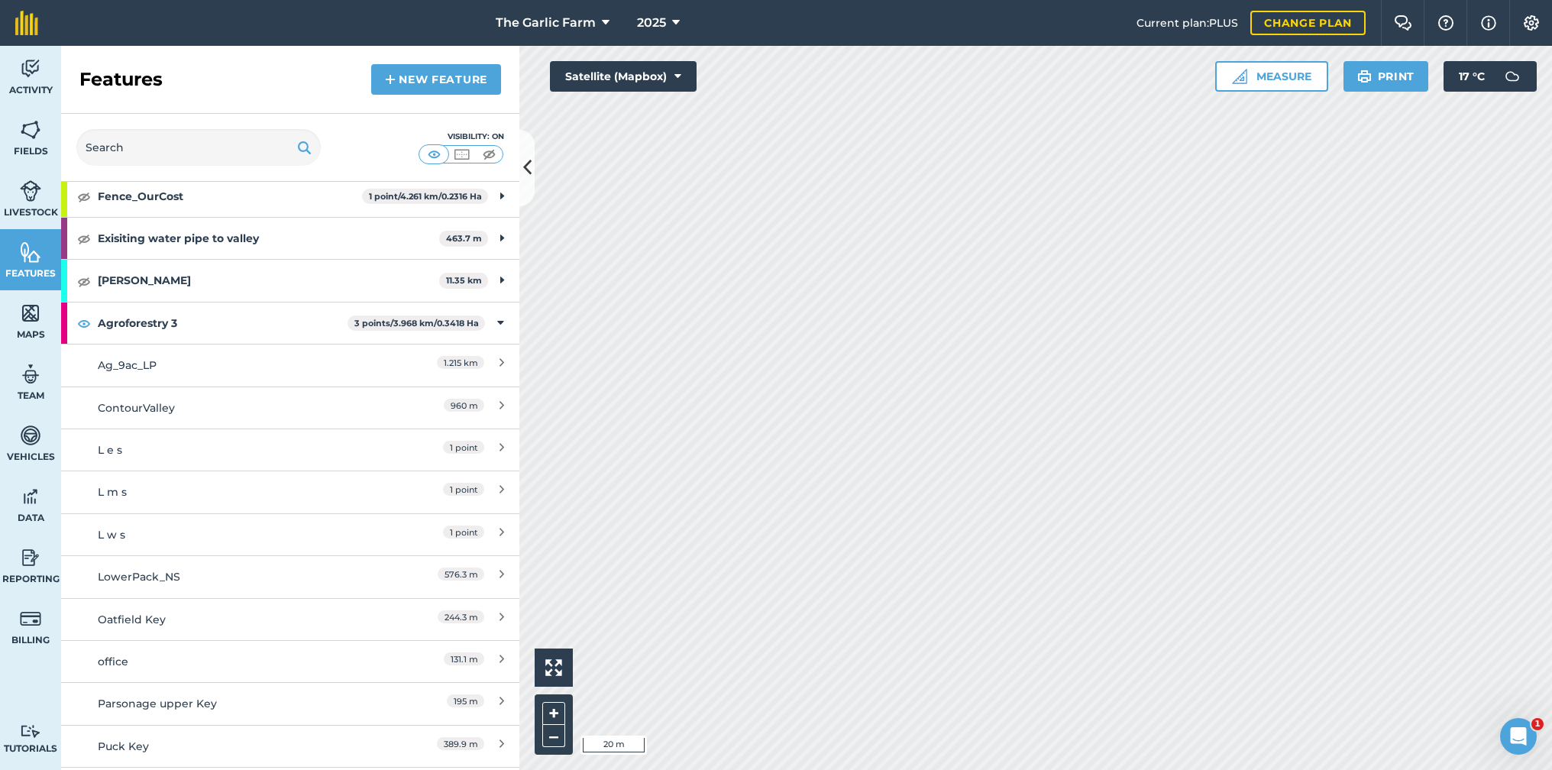
scroll to position [1725, 0]
click at [422, 438] on div "1 point" at bounding box center [436, 446] width 135 height 17
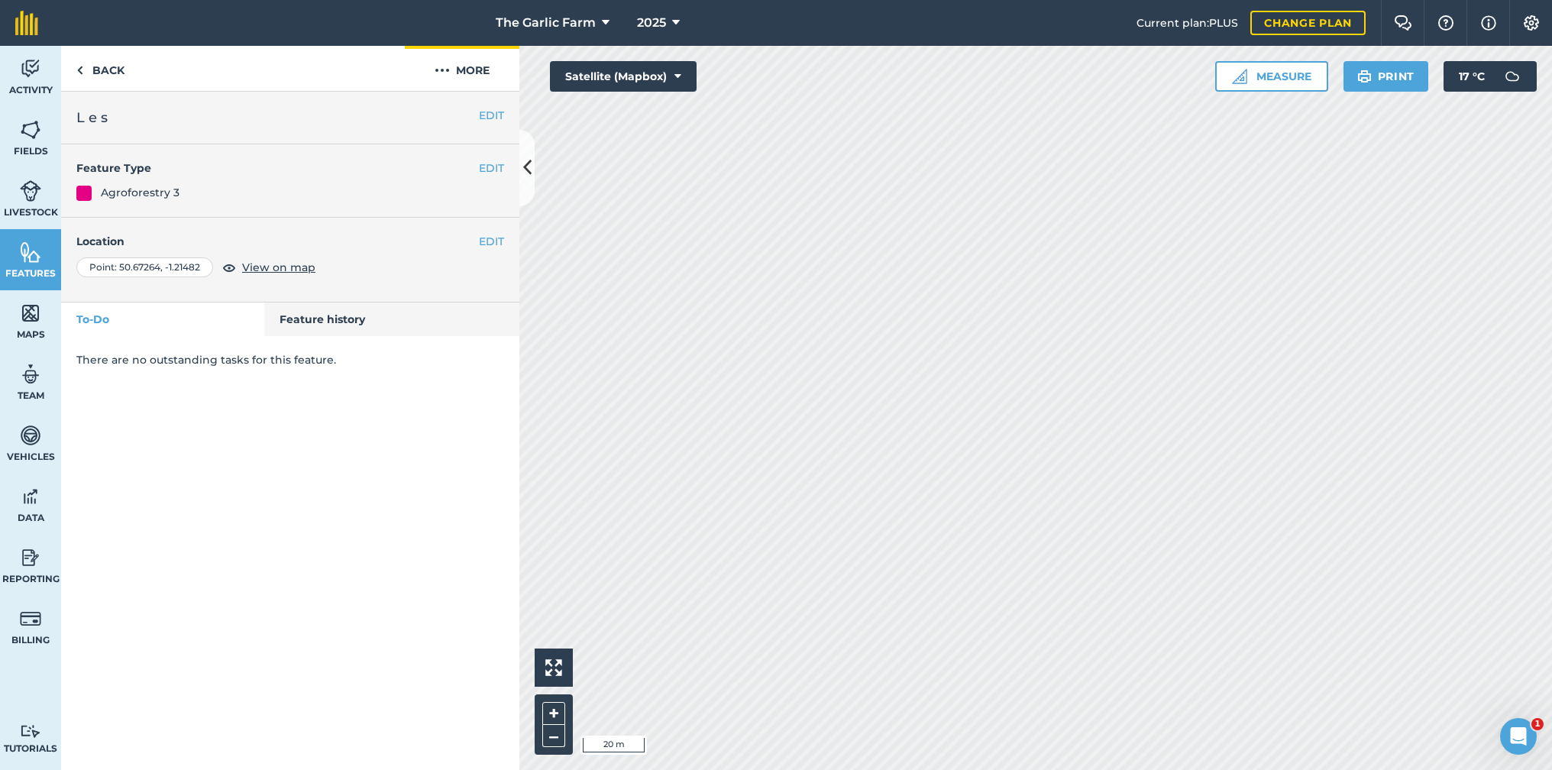
click at [432, 68] on button "More" at bounding box center [462, 68] width 115 height 45
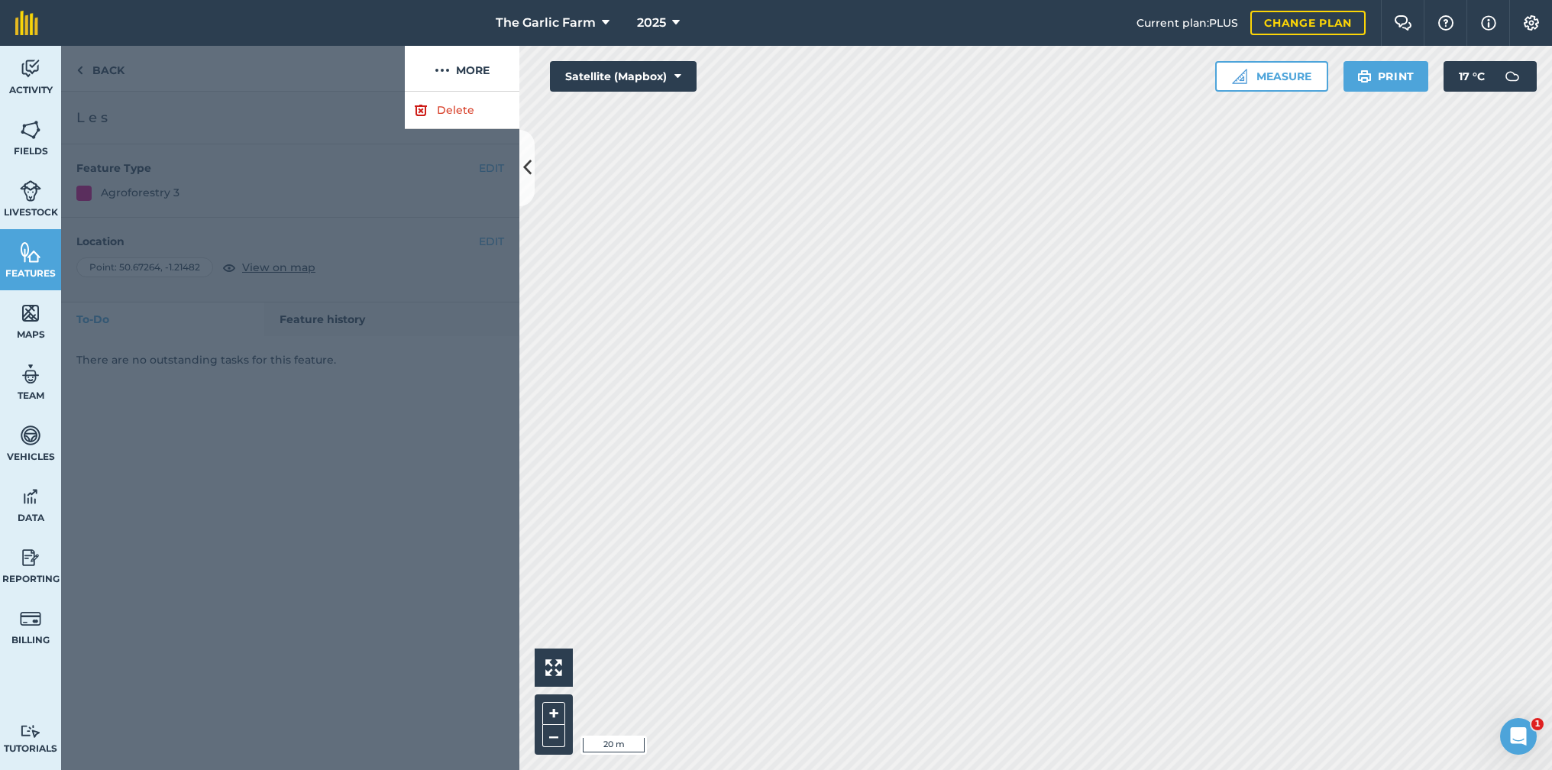
click at [451, 109] on link "Delete" at bounding box center [462, 110] width 115 height 37
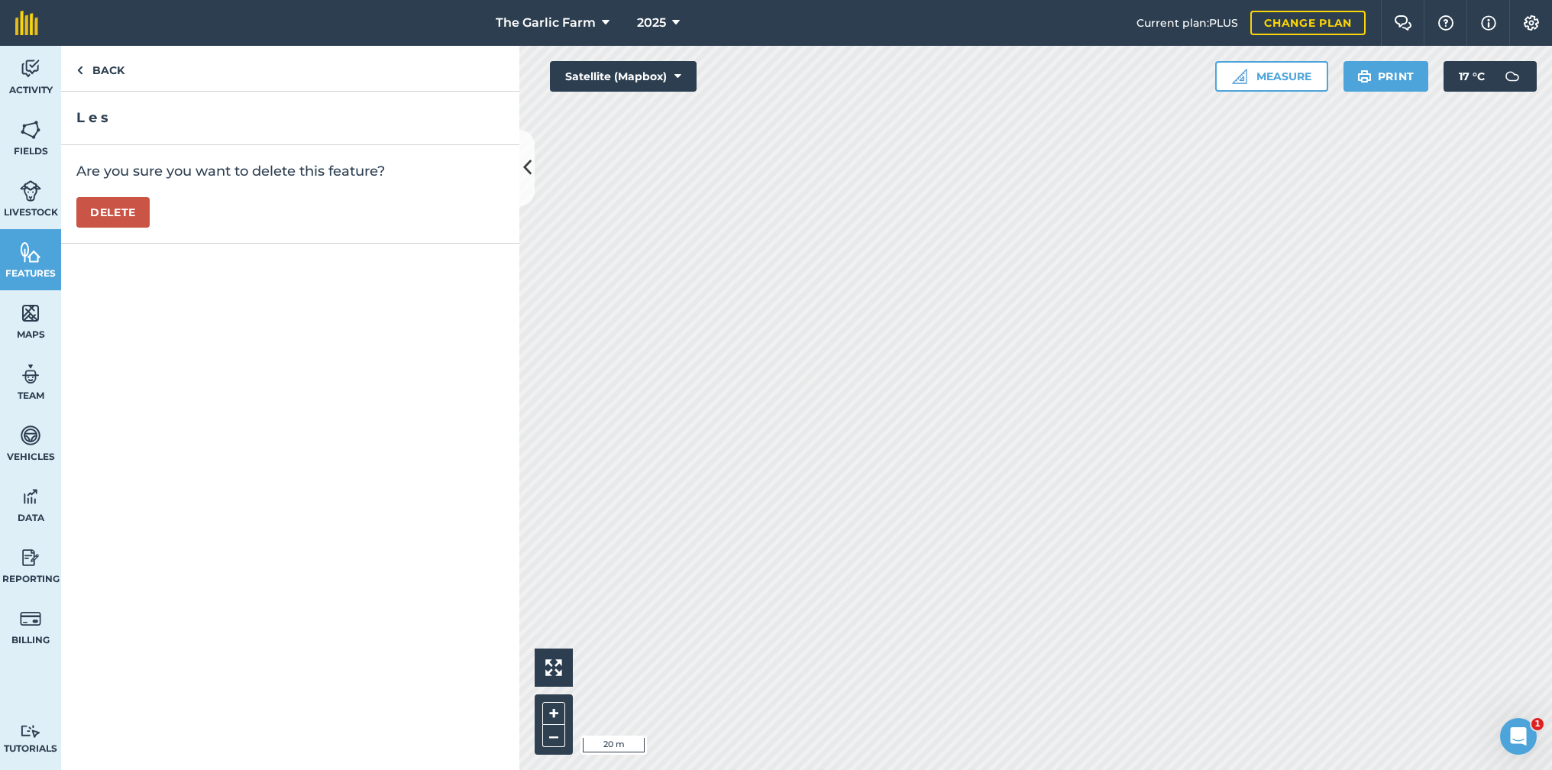
drag, startPoint x: 114, startPoint y: 212, endPoint x: 122, endPoint y: 210, distance: 8.5
click at [114, 212] on button "Delete" at bounding box center [112, 212] width 73 height 31
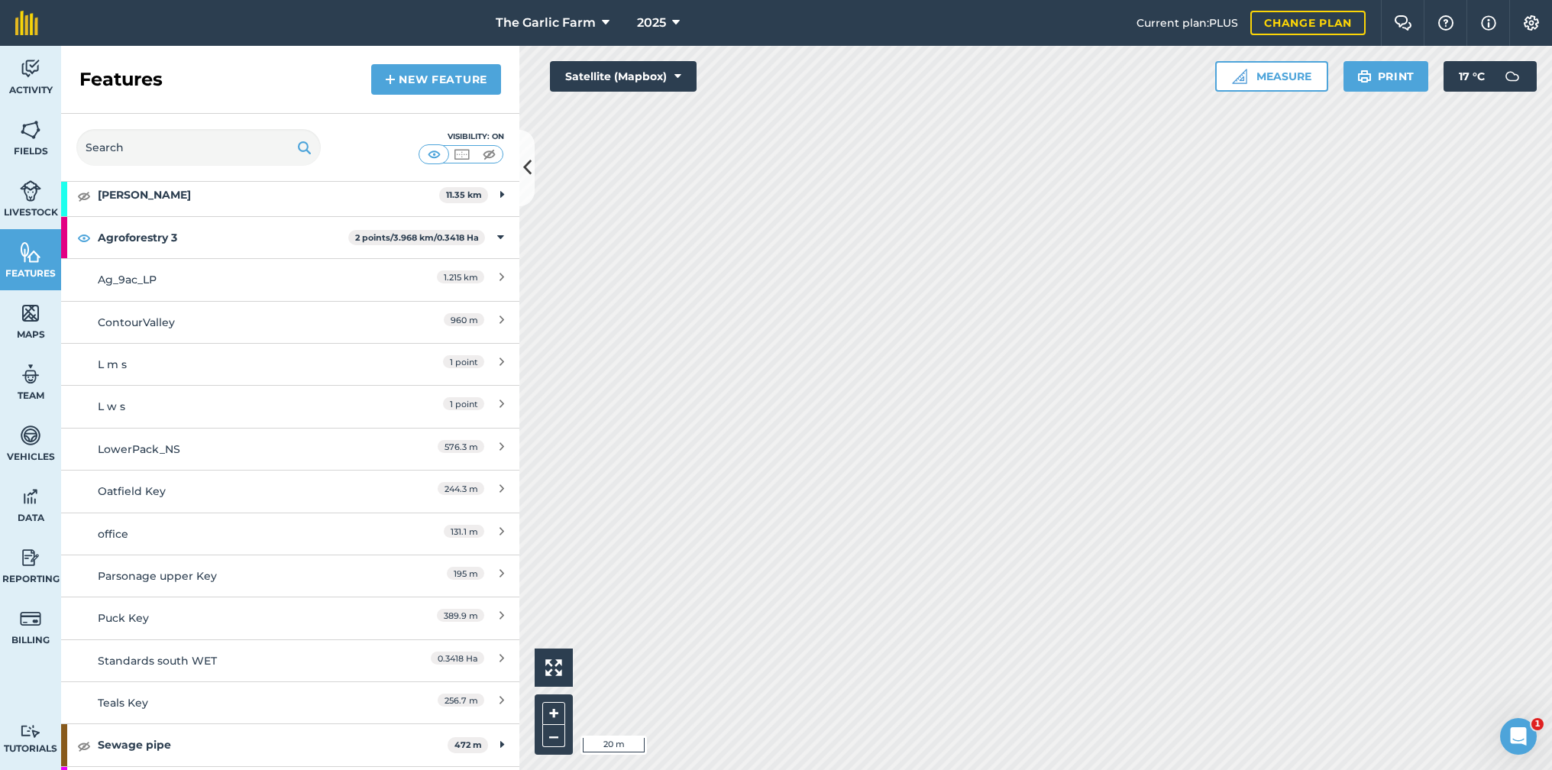
scroll to position [1856, 0]
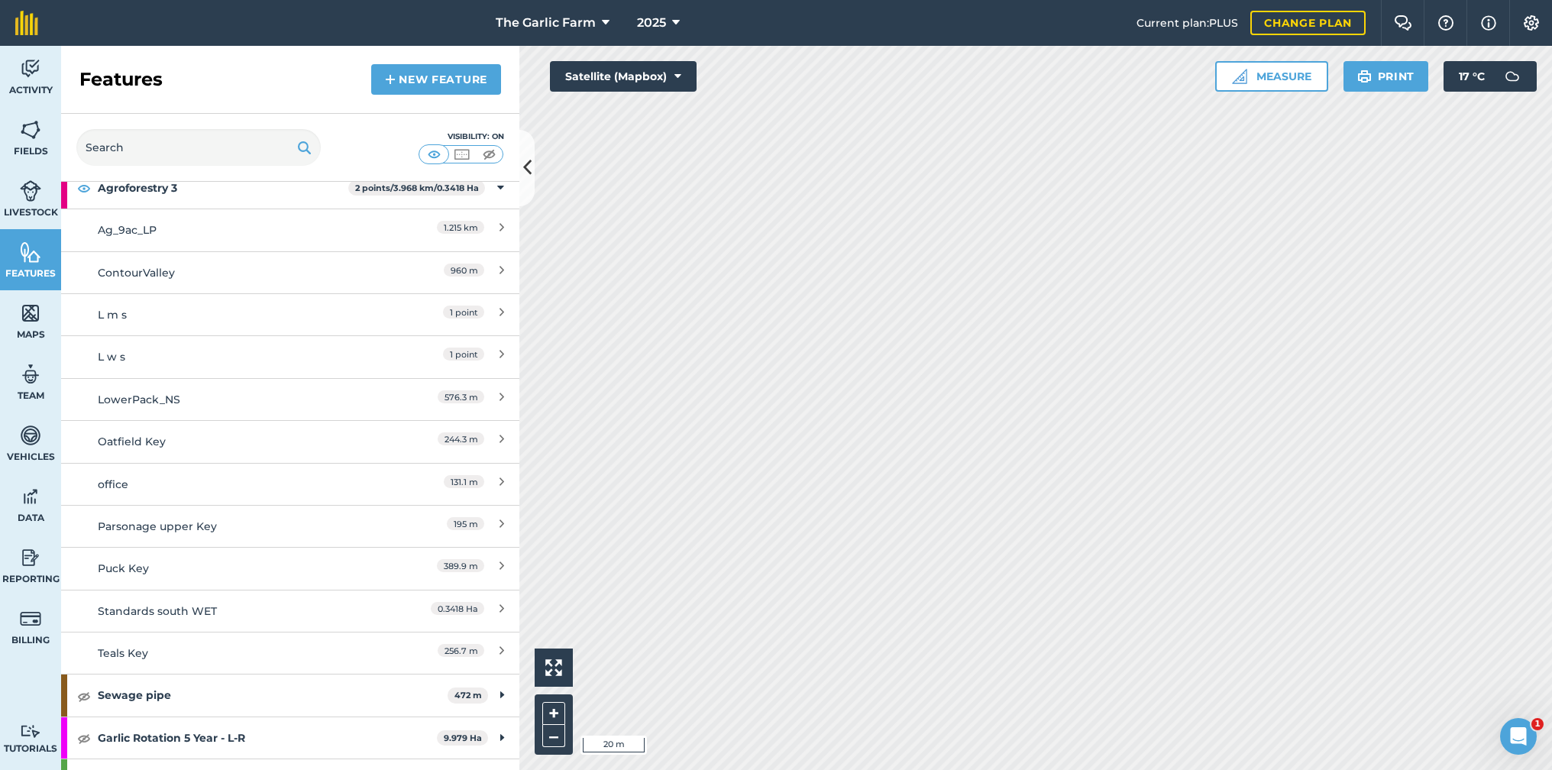
click at [429, 306] on div "1 point" at bounding box center [436, 314] width 135 height 17
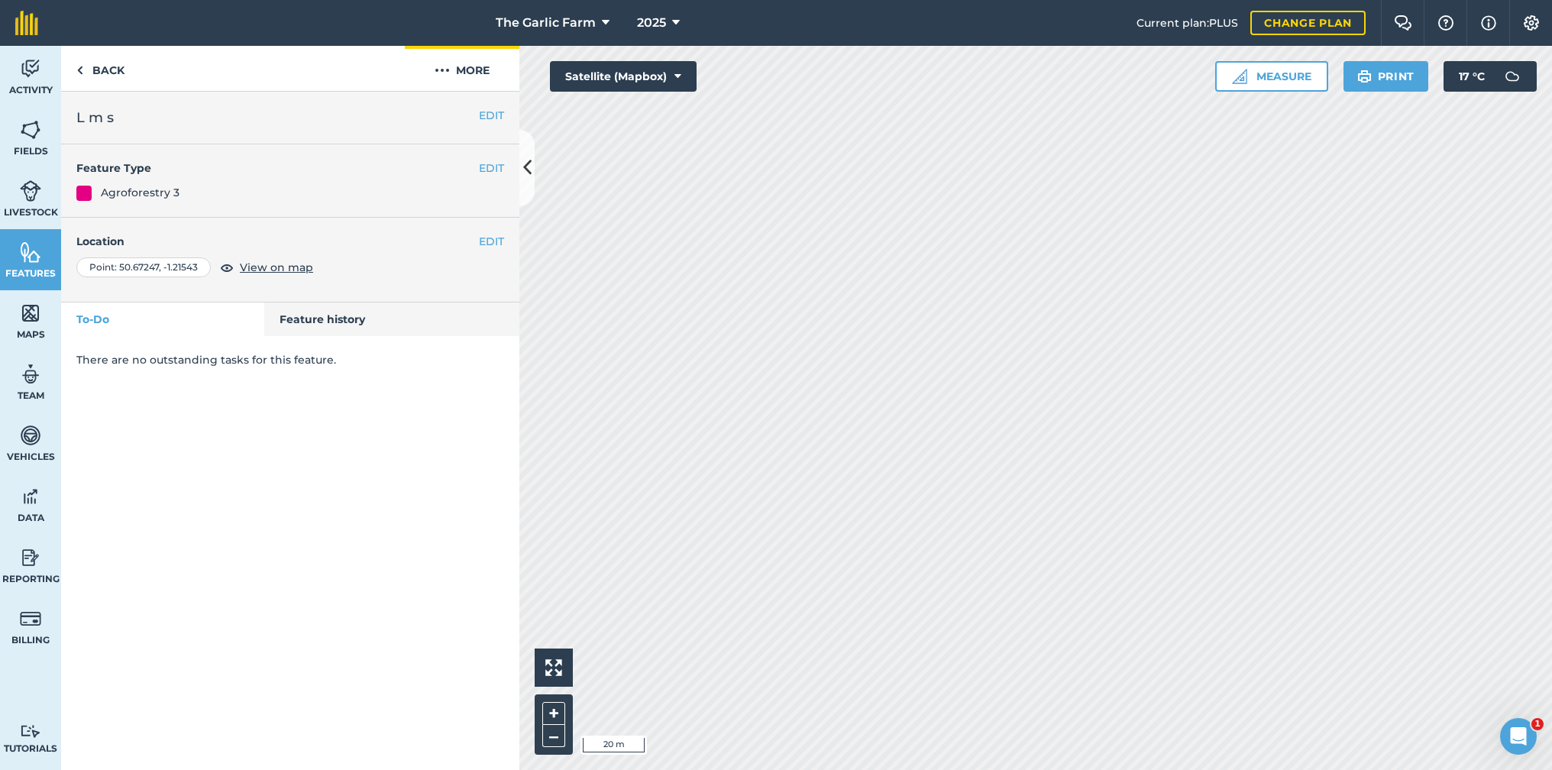
click at [442, 70] on img at bounding box center [442, 70] width 15 height 18
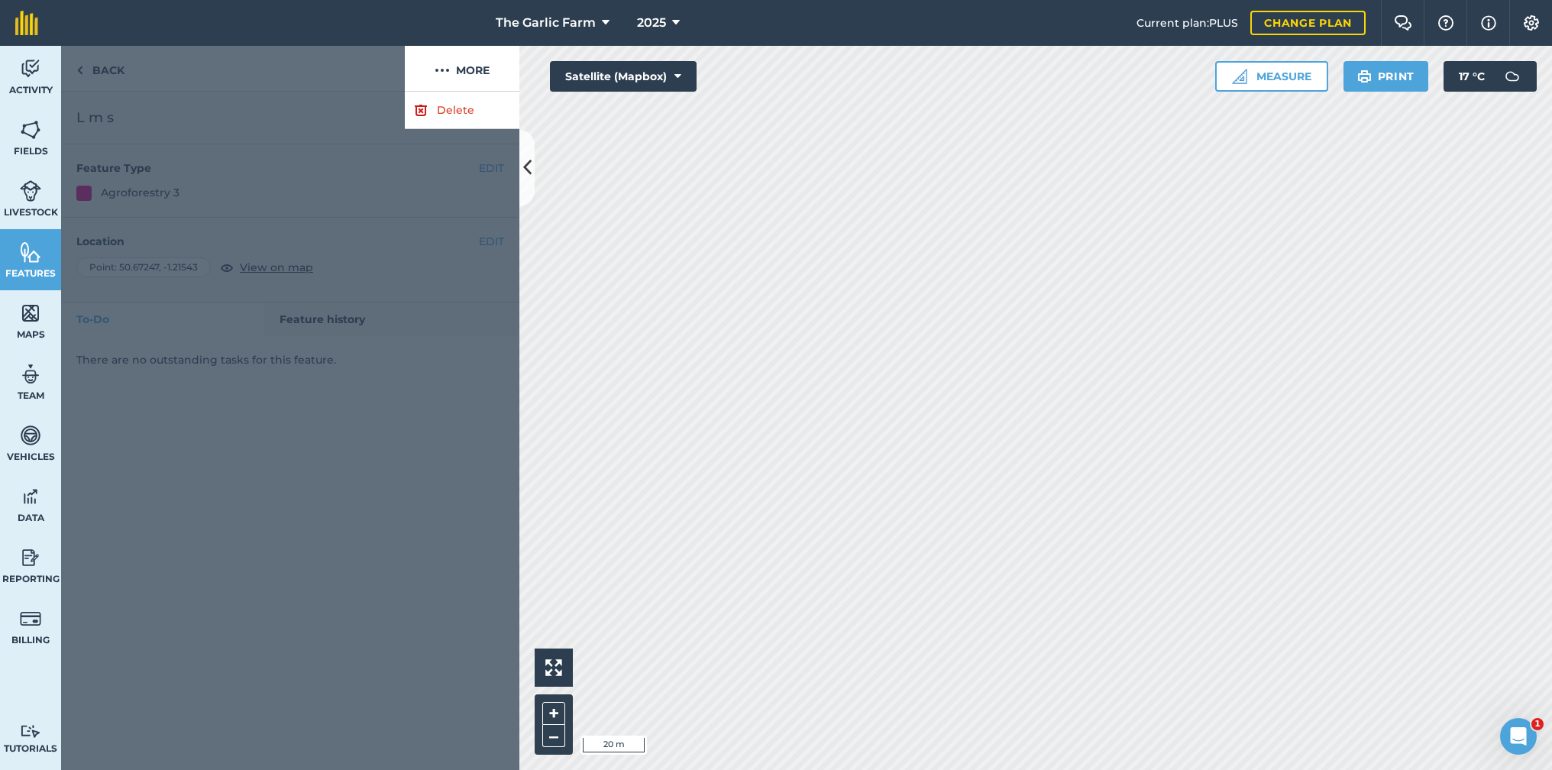
click at [454, 108] on link "Delete" at bounding box center [462, 110] width 115 height 37
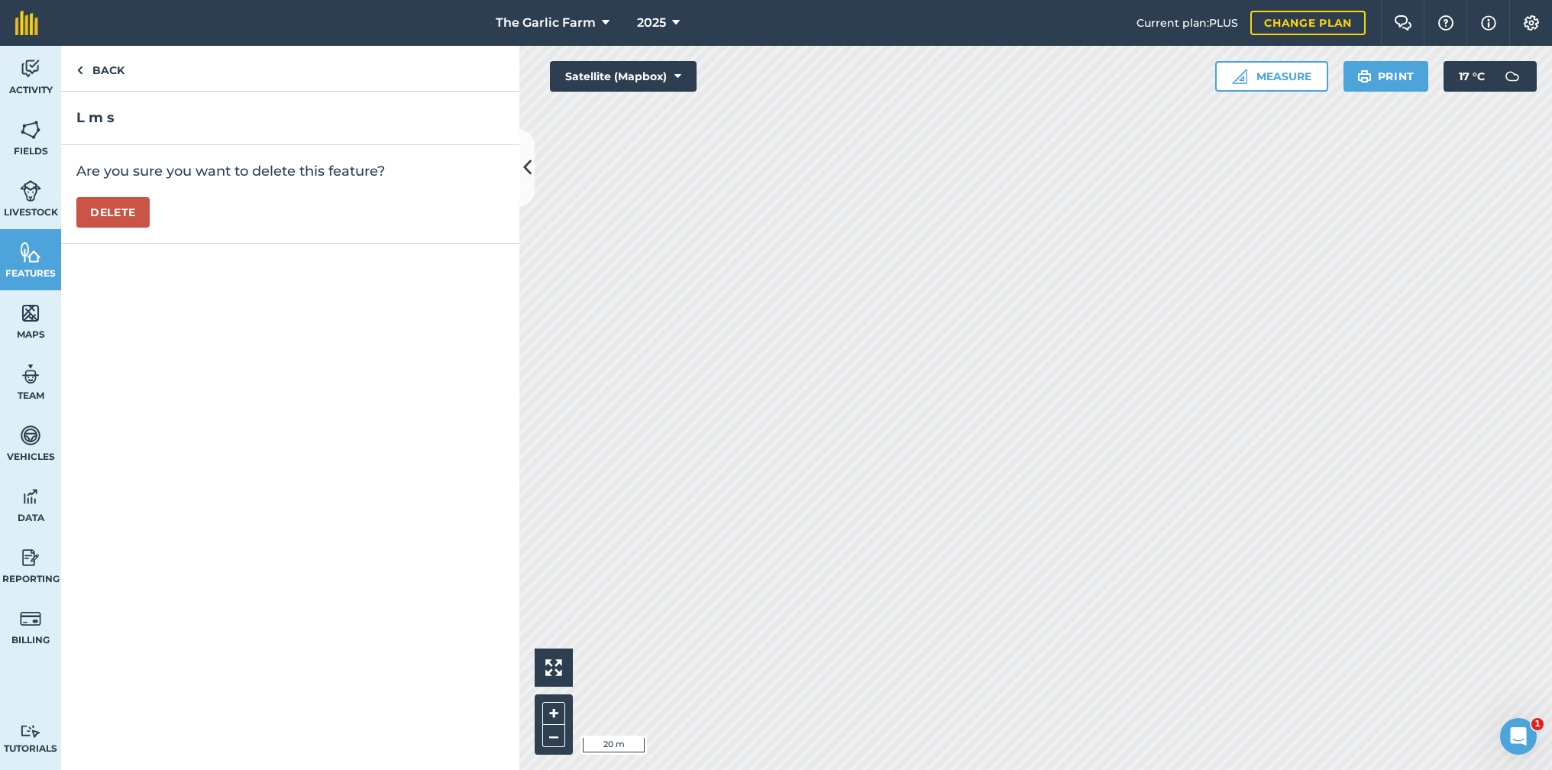
click at [132, 211] on button "Delete" at bounding box center [112, 212] width 73 height 31
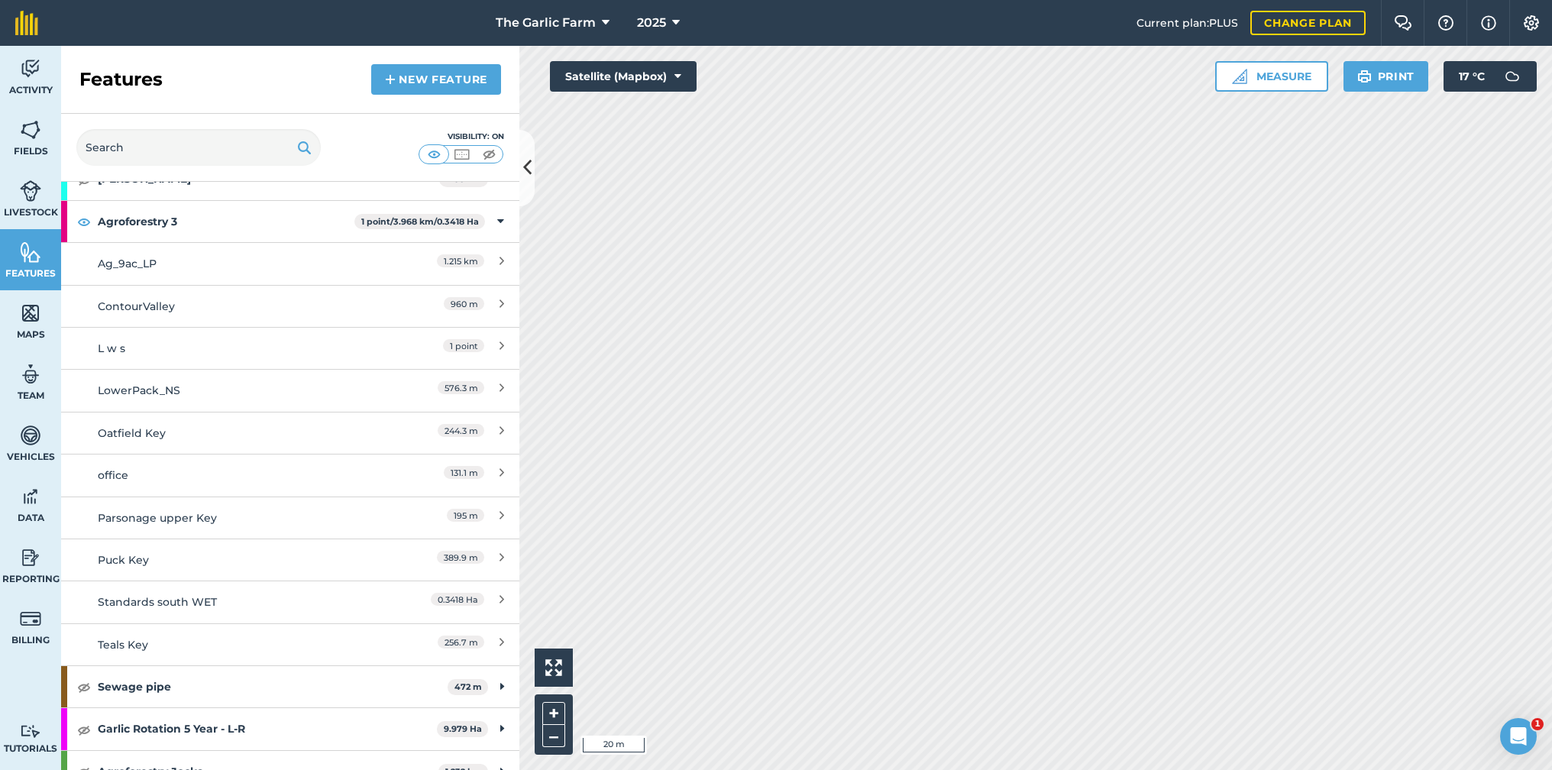
scroll to position [1882, 0]
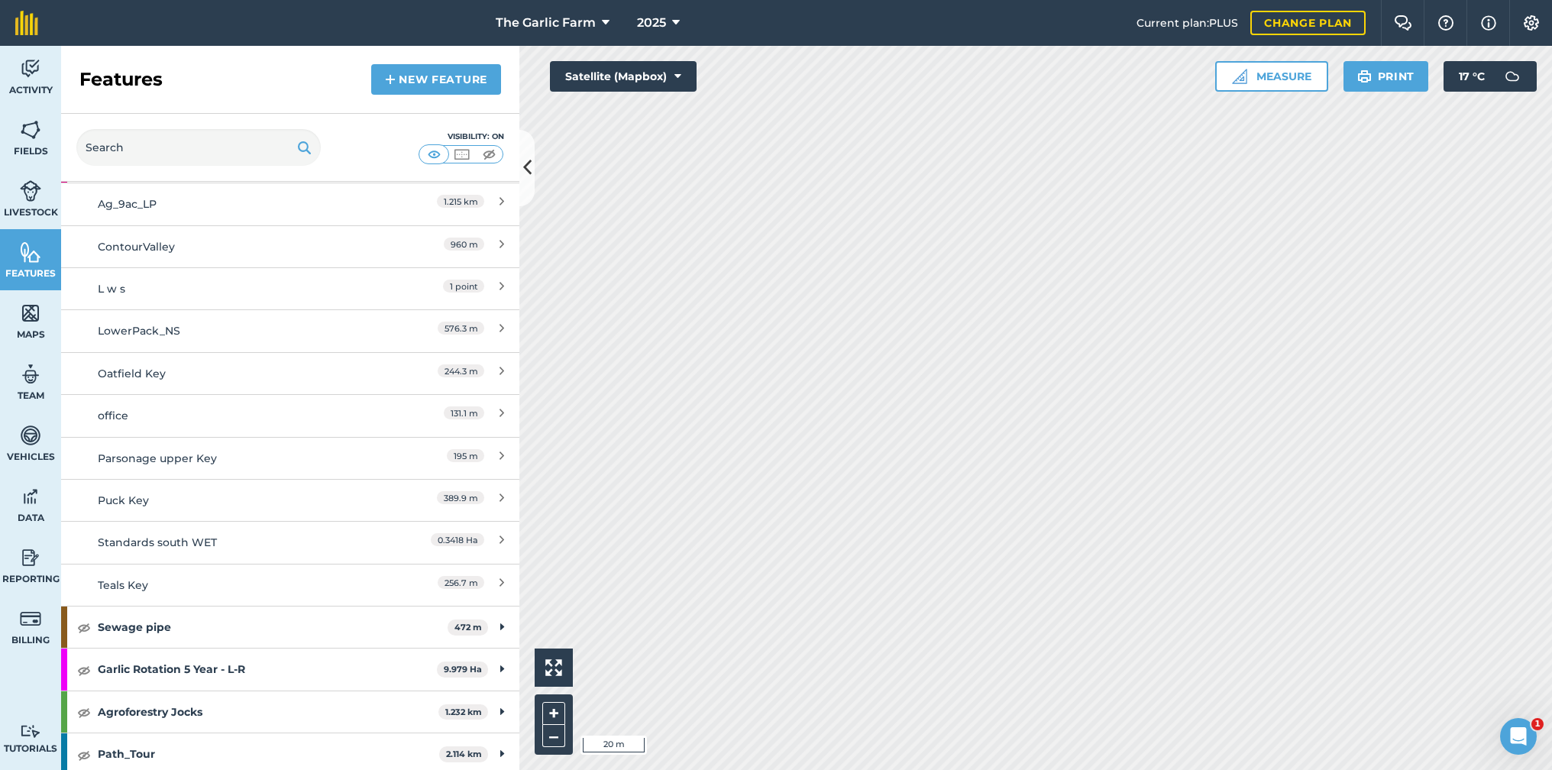
click at [400, 280] on div "1 point" at bounding box center [436, 288] width 135 height 17
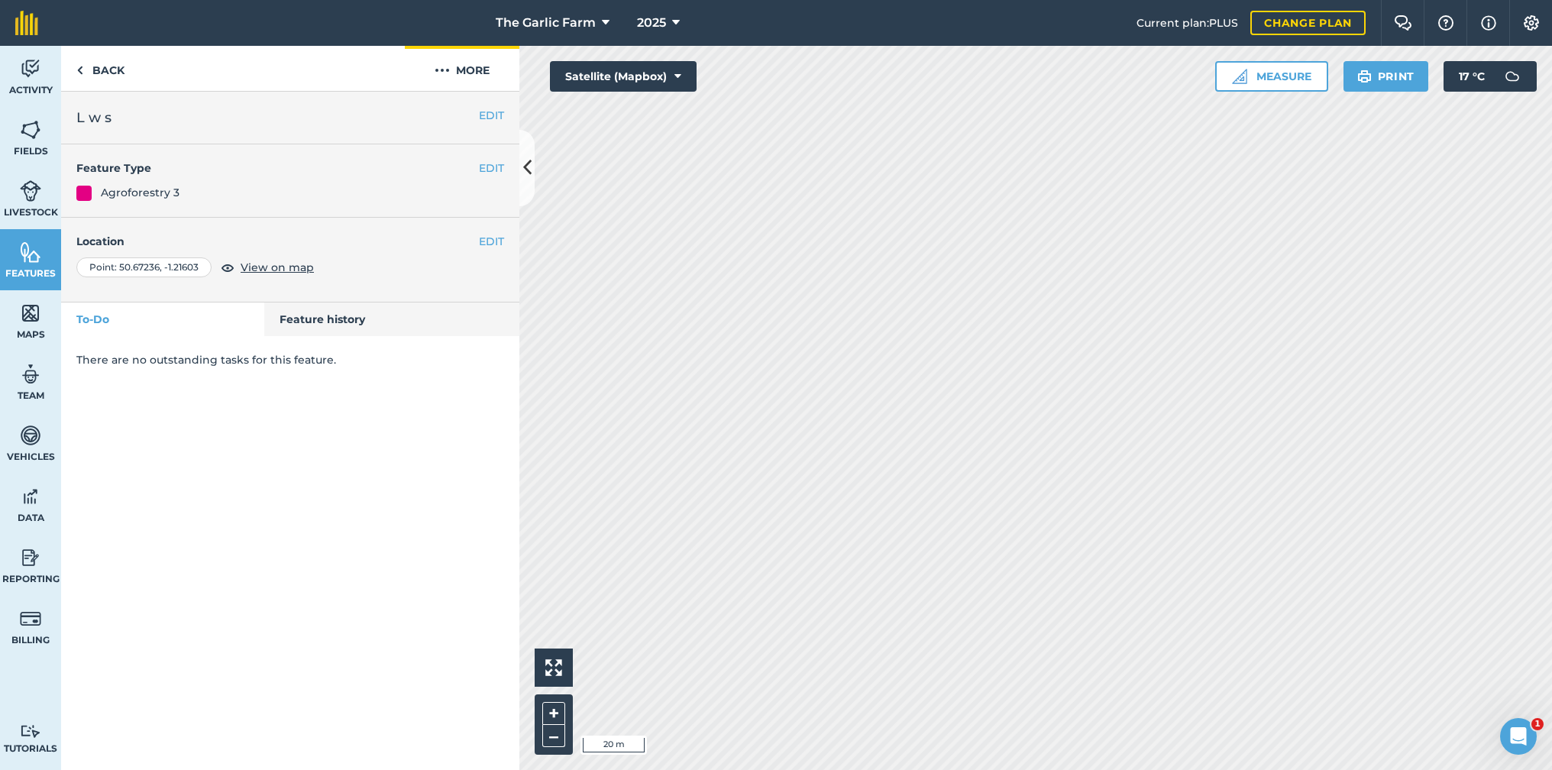
click at [446, 65] on img at bounding box center [442, 70] width 15 height 18
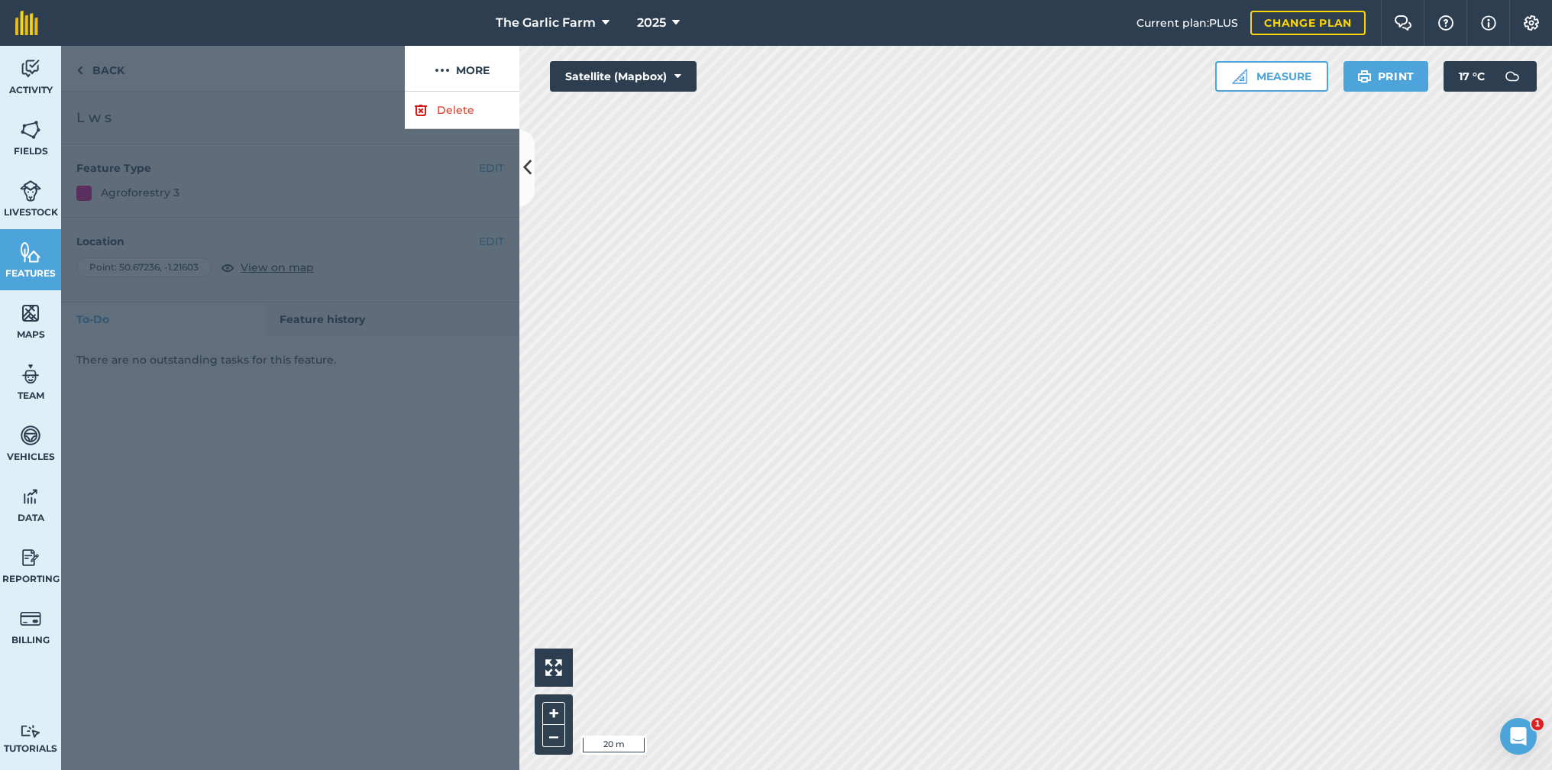
click at [455, 106] on link "Delete" at bounding box center [462, 110] width 115 height 37
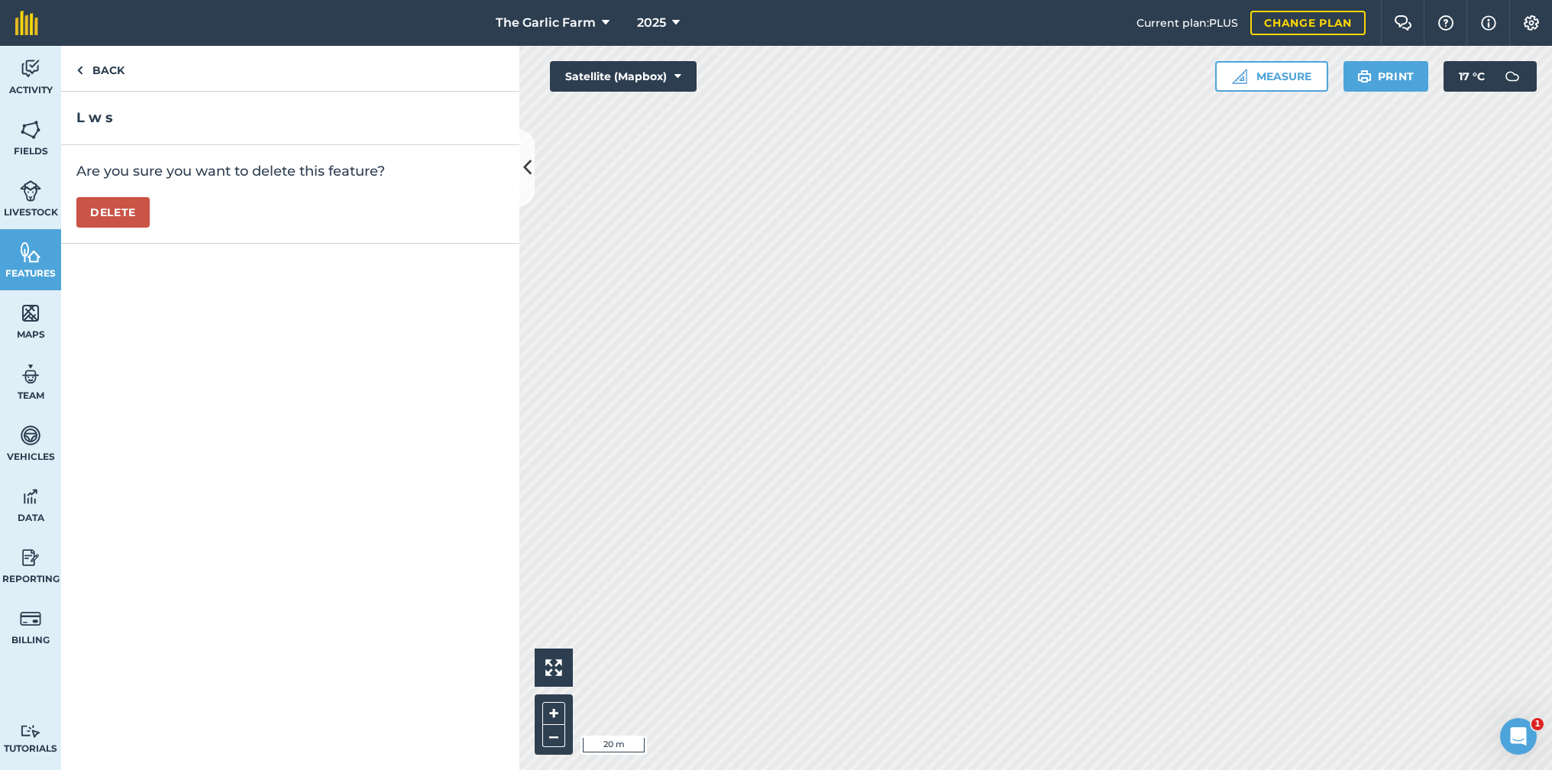
drag, startPoint x: 123, startPoint y: 214, endPoint x: 186, endPoint y: 226, distance: 64.6
click at [125, 215] on button "Delete" at bounding box center [112, 212] width 73 height 31
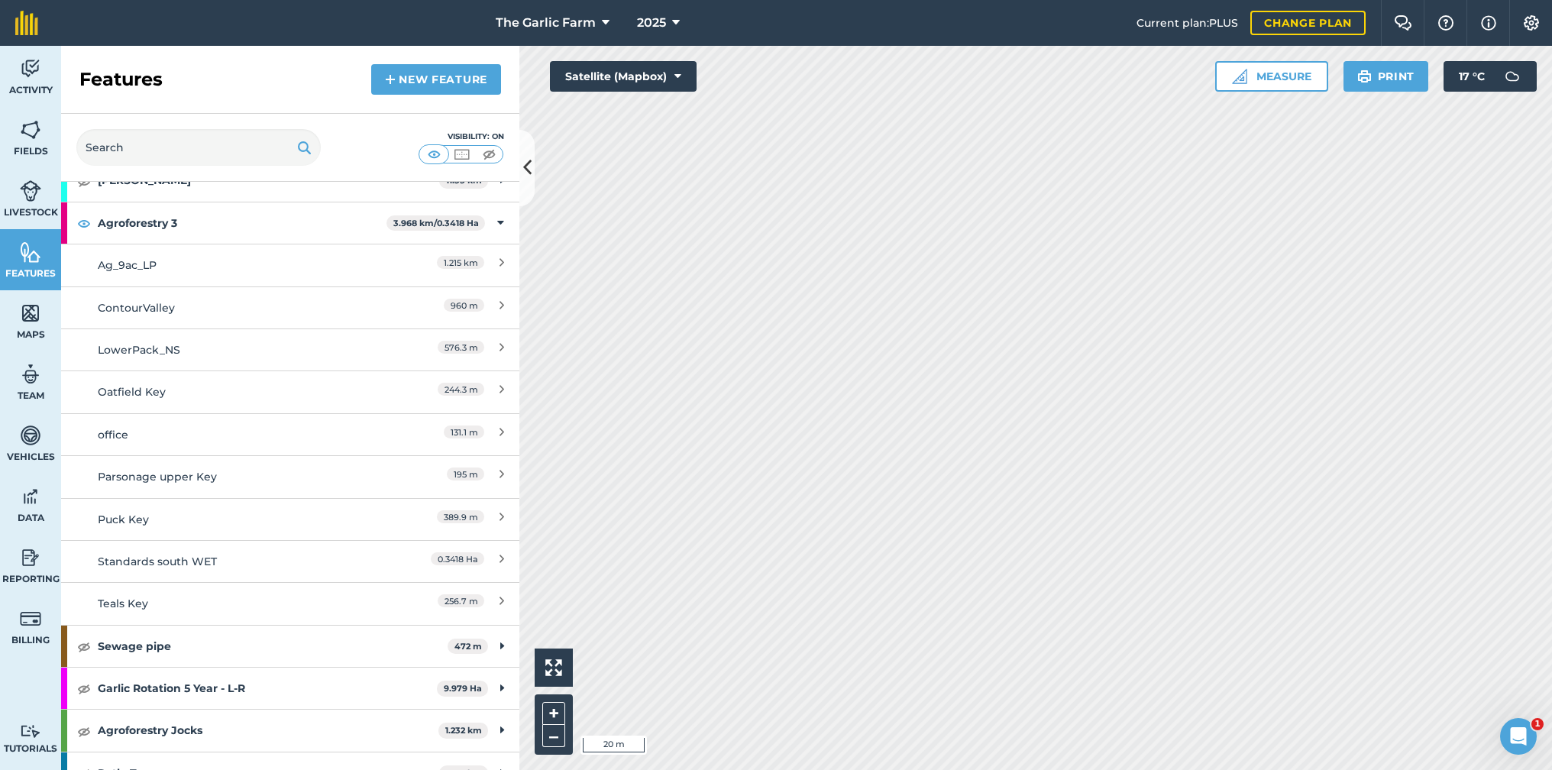
scroll to position [1825, 0]
click at [394, 338] on div "576.3 m" at bounding box center [436, 346] width 135 height 17
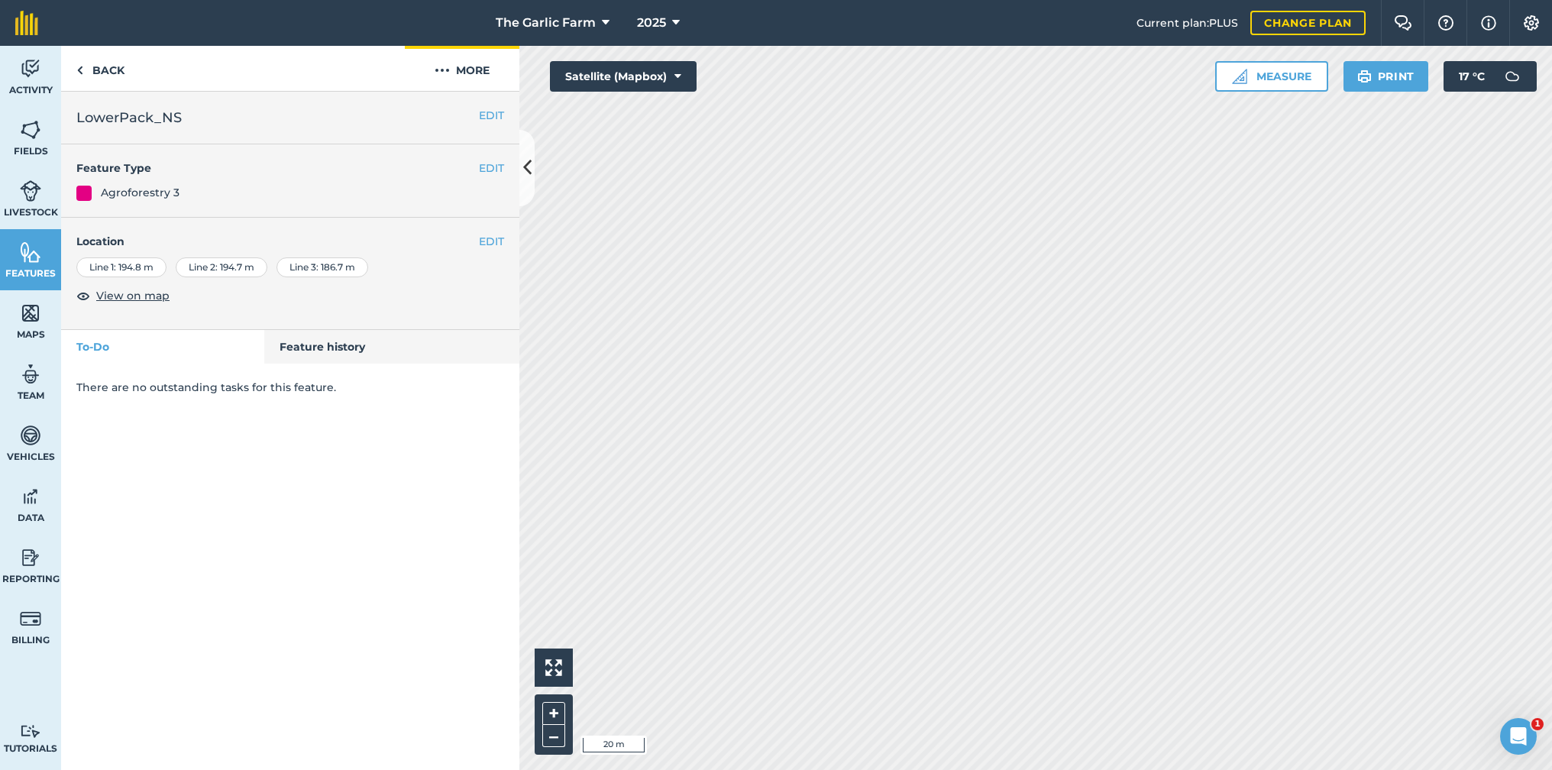
click at [442, 69] on img at bounding box center [442, 70] width 15 height 18
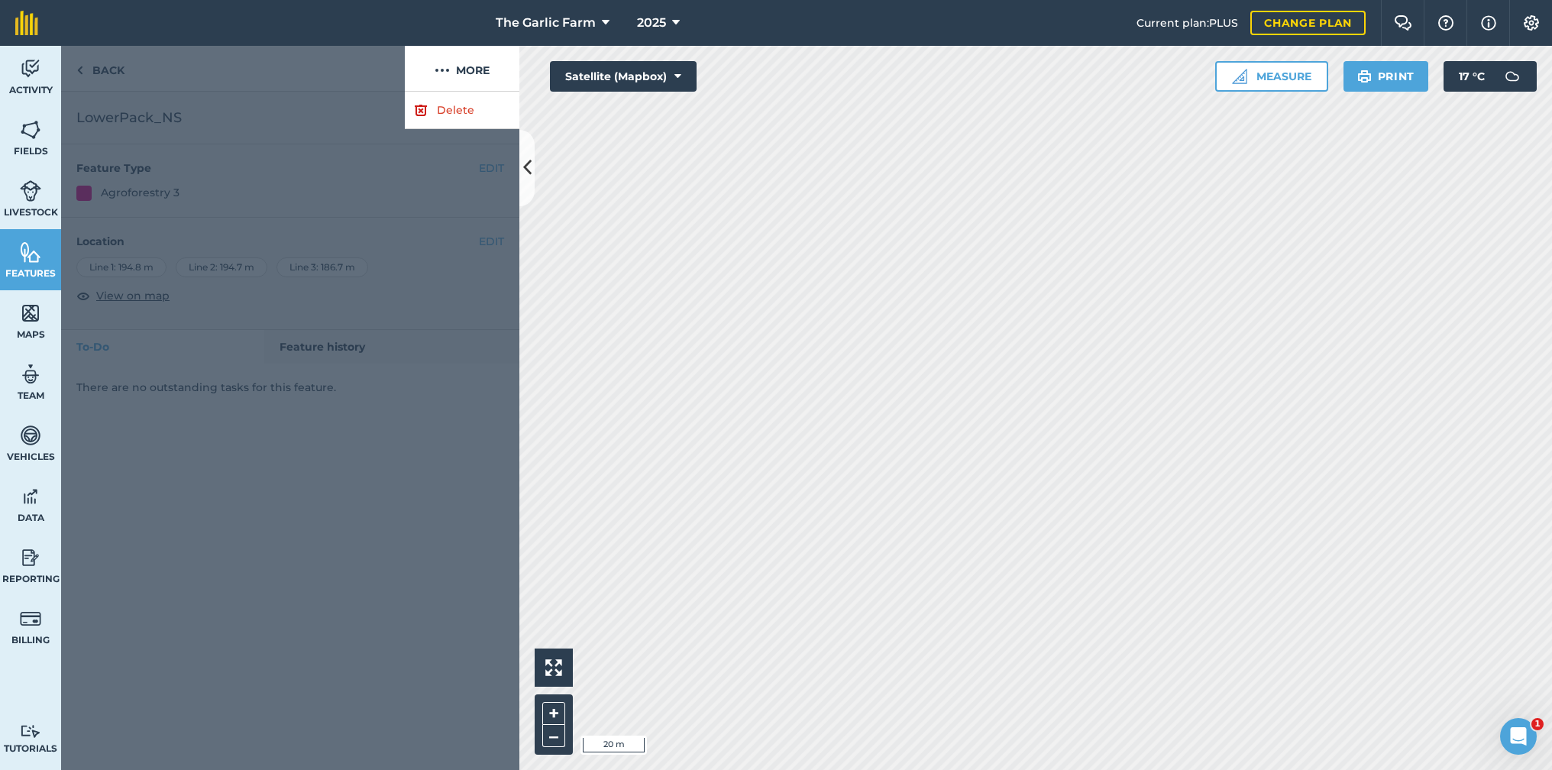
click at [450, 109] on link "Delete" at bounding box center [462, 110] width 115 height 37
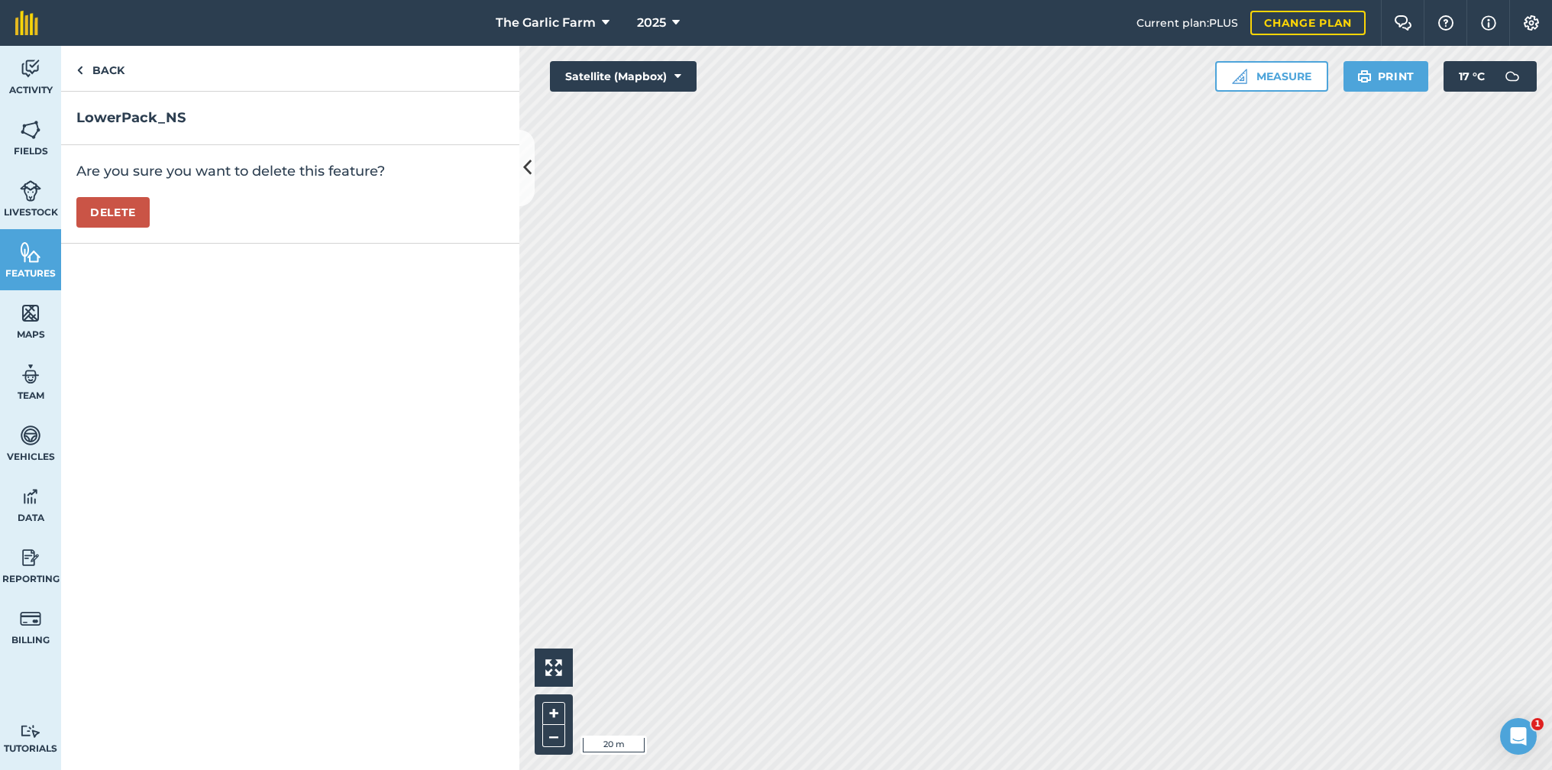
click at [128, 212] on button "Delete" at bounding box center [112, 212] width 73 height 31
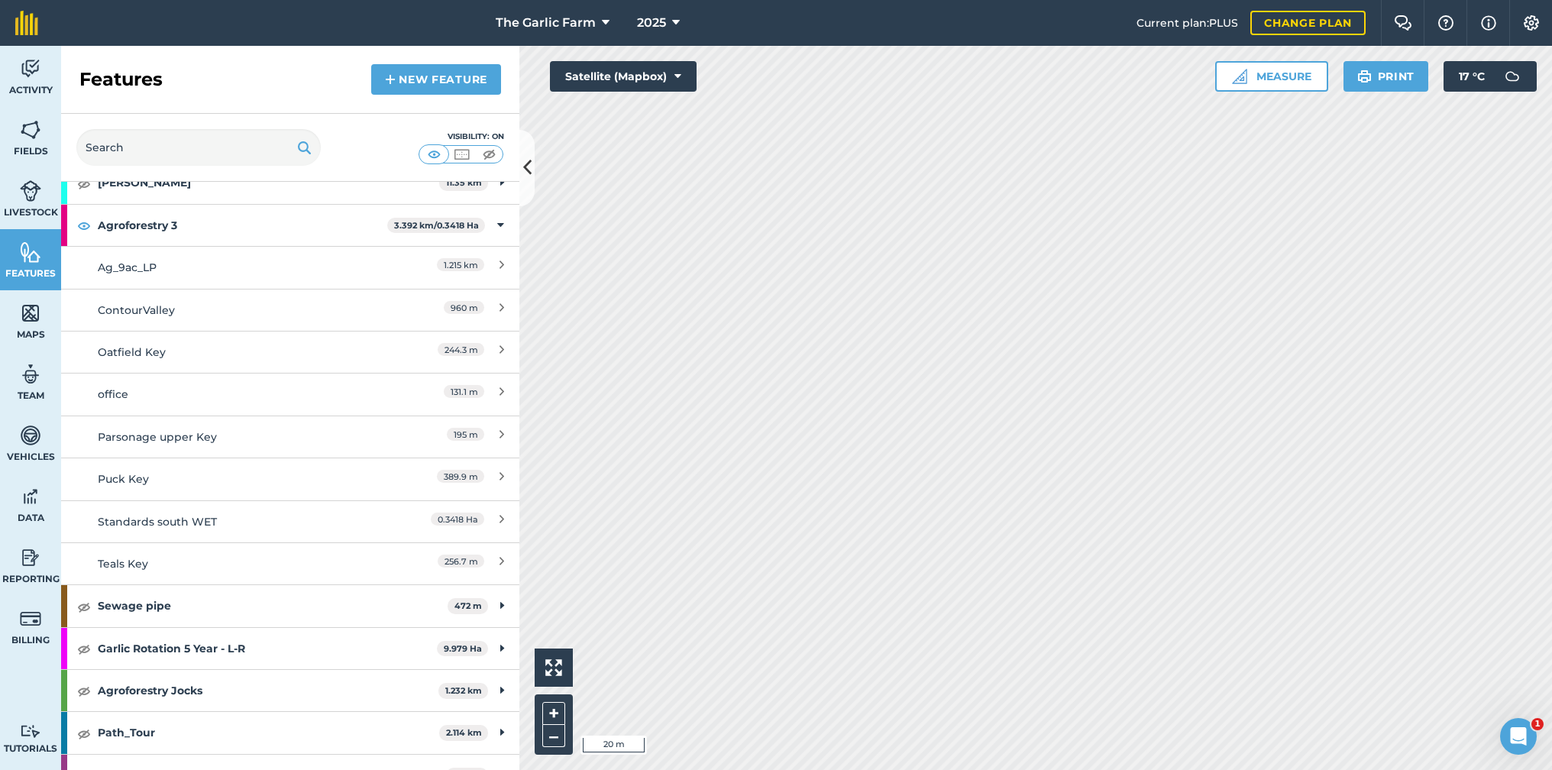
scroll to position [1810, 0]
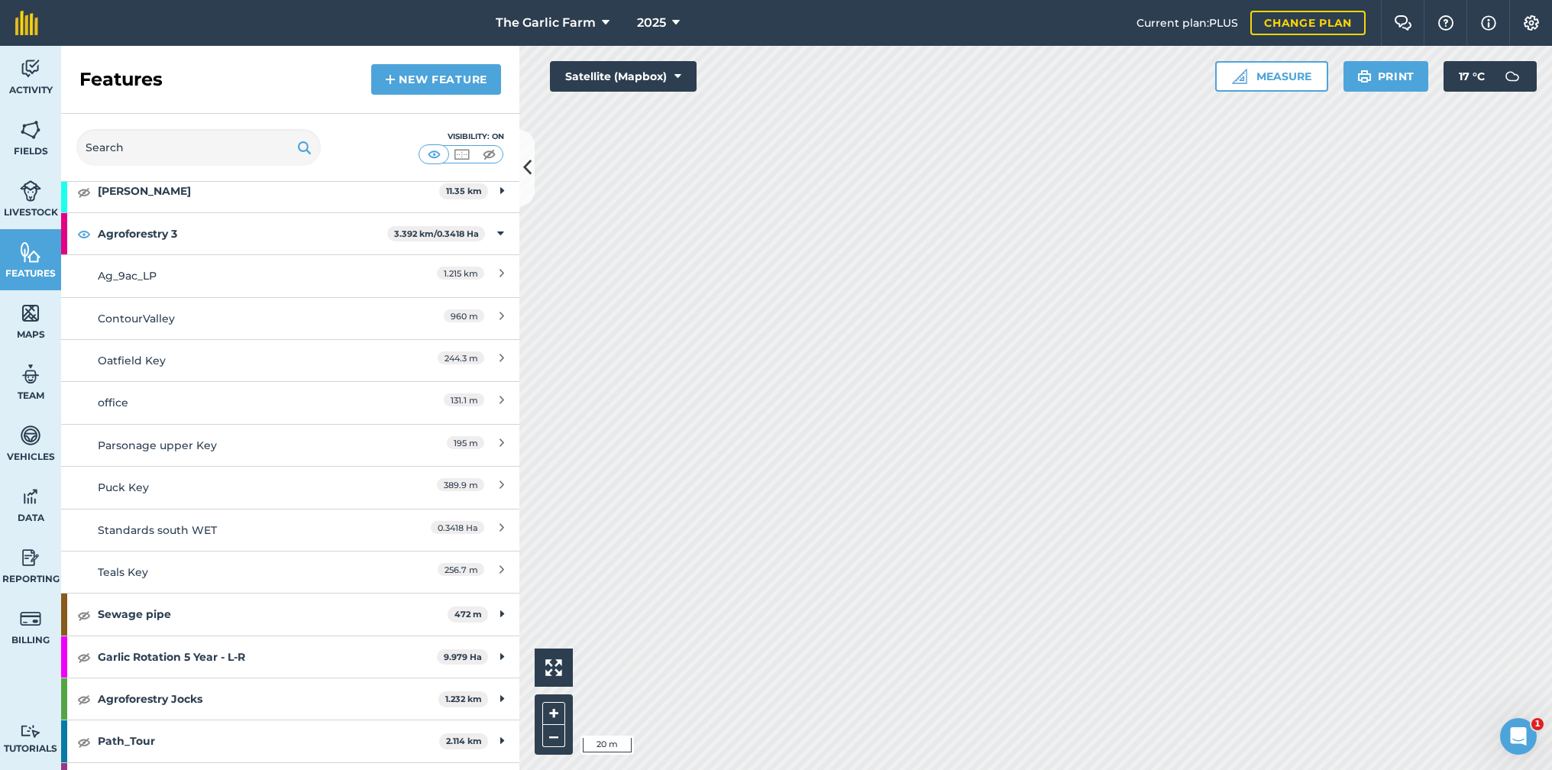
click at [21, 120] on img at bounding box center [30, 129] width 21 height 23
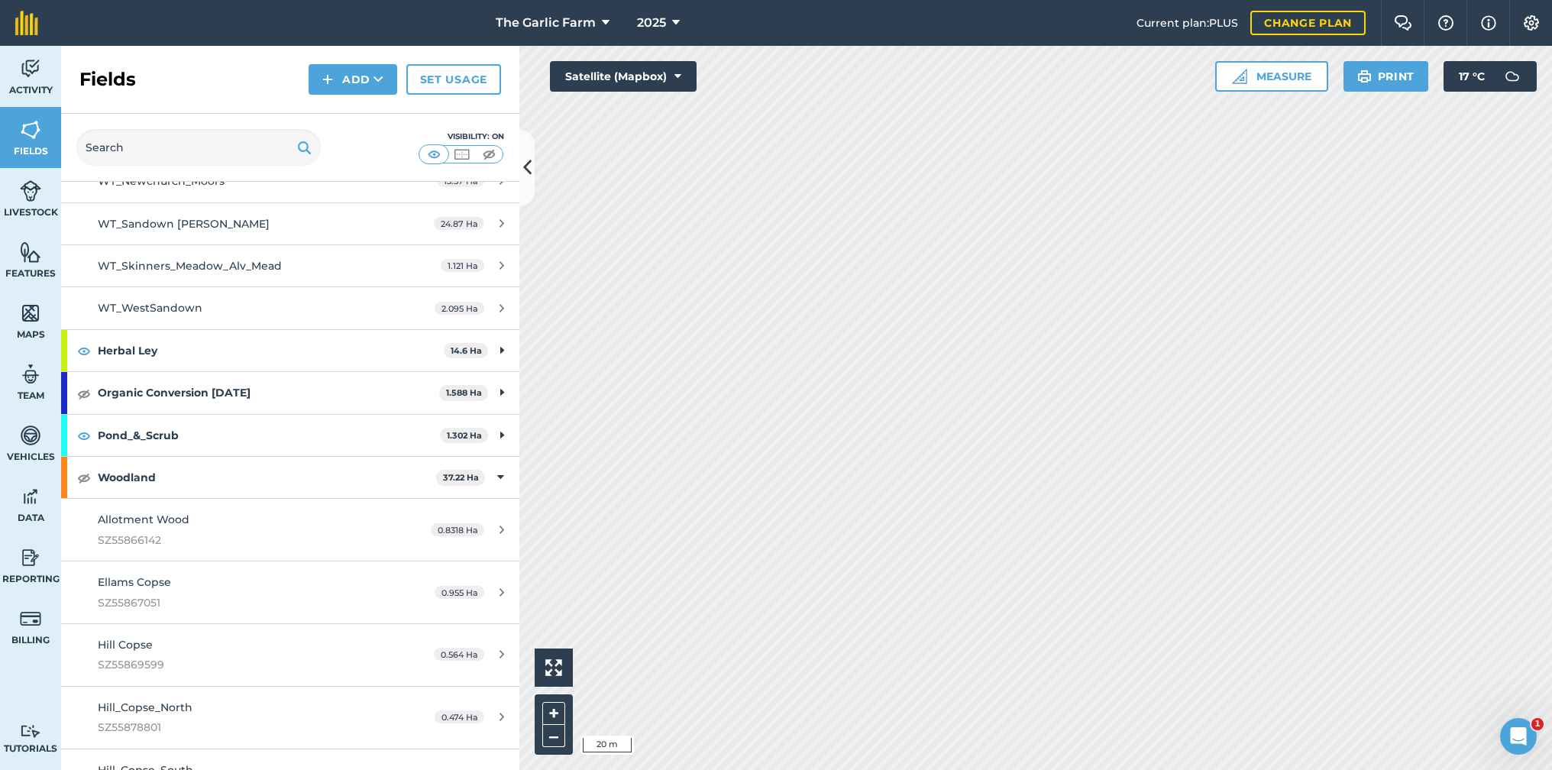
scroll to position [1548, 0]
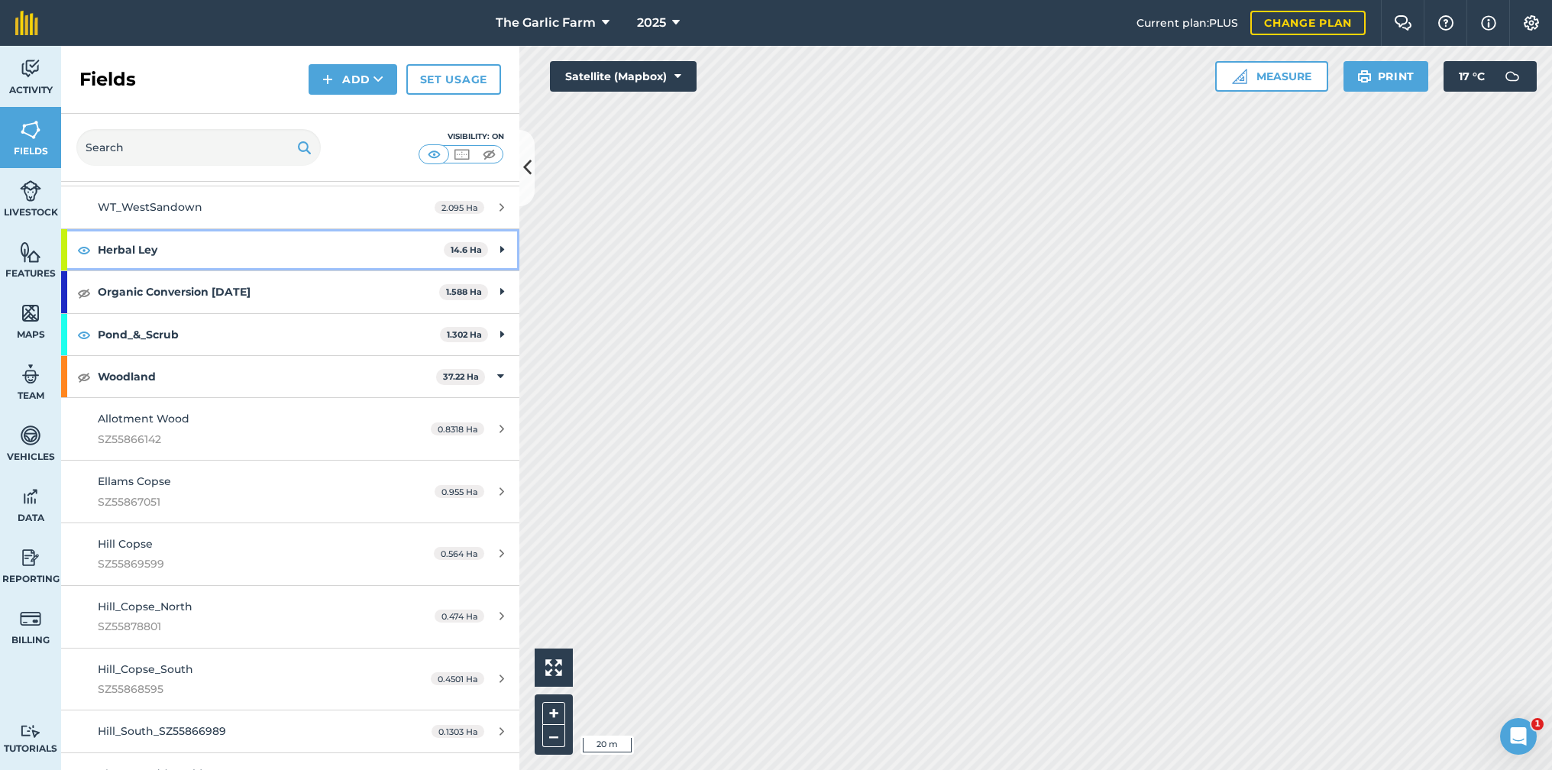
drag, startPoint x: 499, startPoint y: 238, endPoint x: 480, endPoint y: 246, distance: 20.9
click at [499, 238] on div "Herbal Ley 14.6 Ha" at bounding box center [290, 249] width 458 height 41
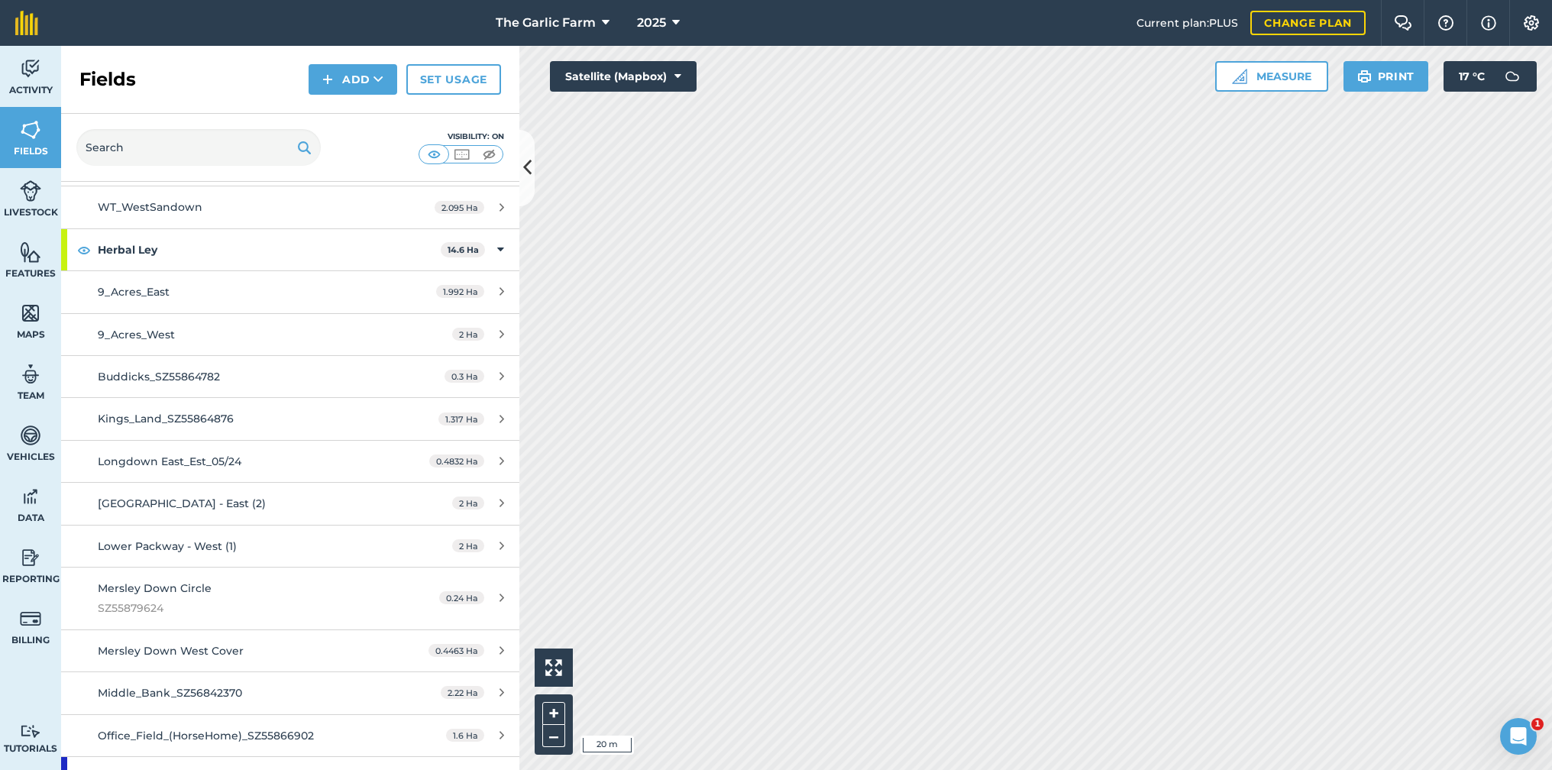
click at [296, 283] on div "9_Acres_East" at bounding box center [241, 291] width 287 height 17
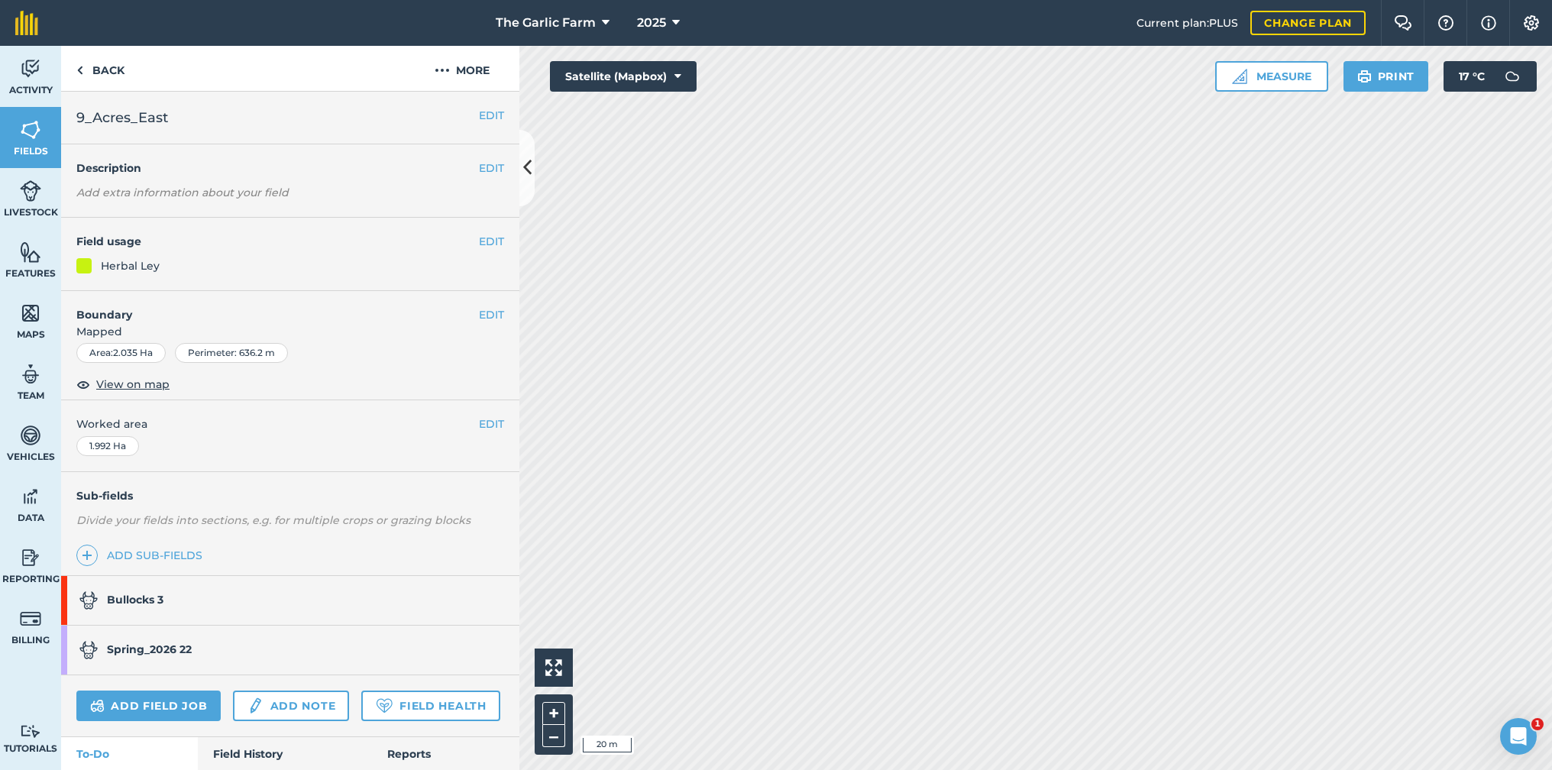
click at [496, 313] on button "EDIT" at bounding box center [491, 314] width 25 height 17
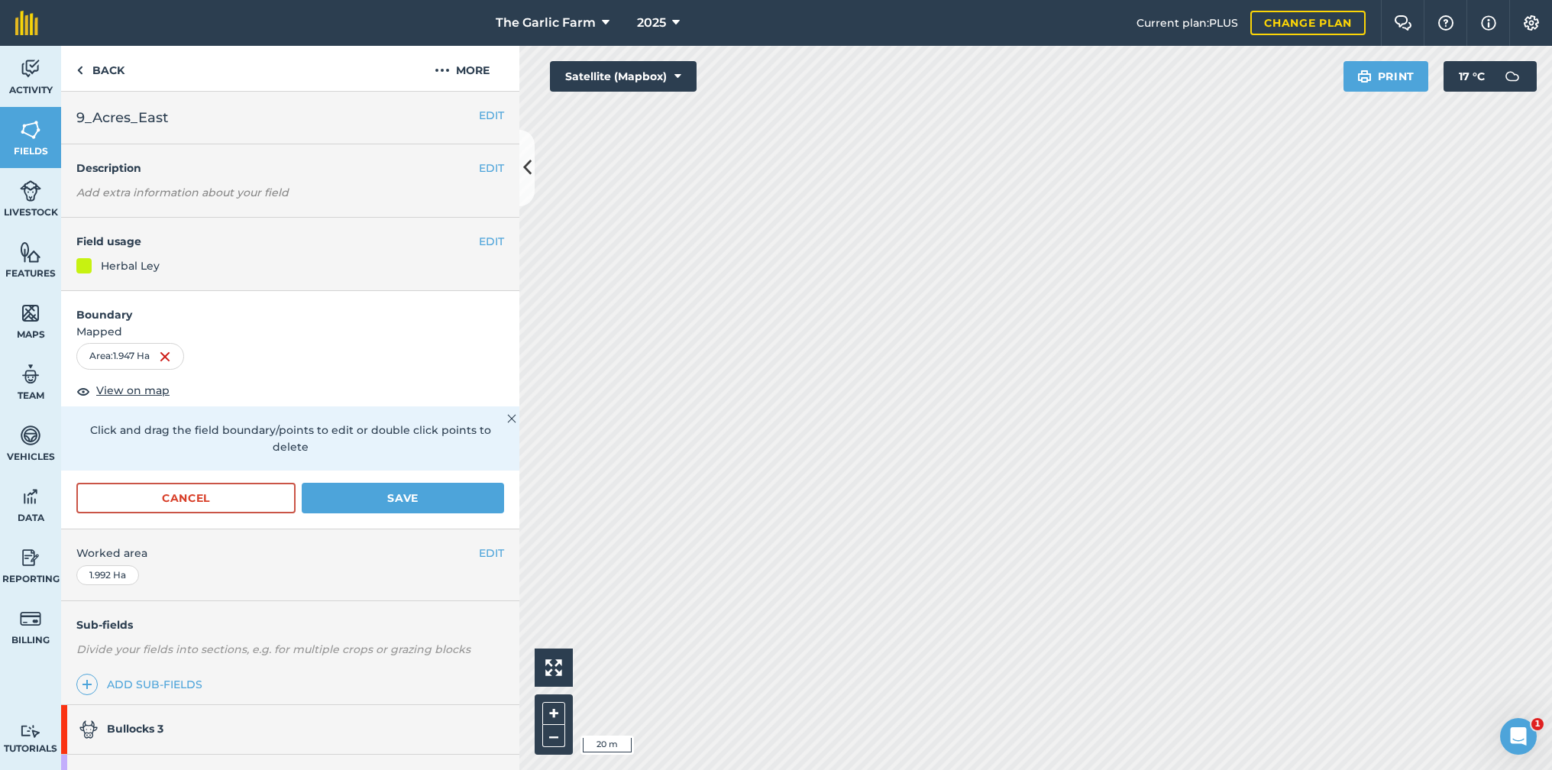
click at [421, 483] on button "Save" at bounding box center [403, 498] width 202 height 31
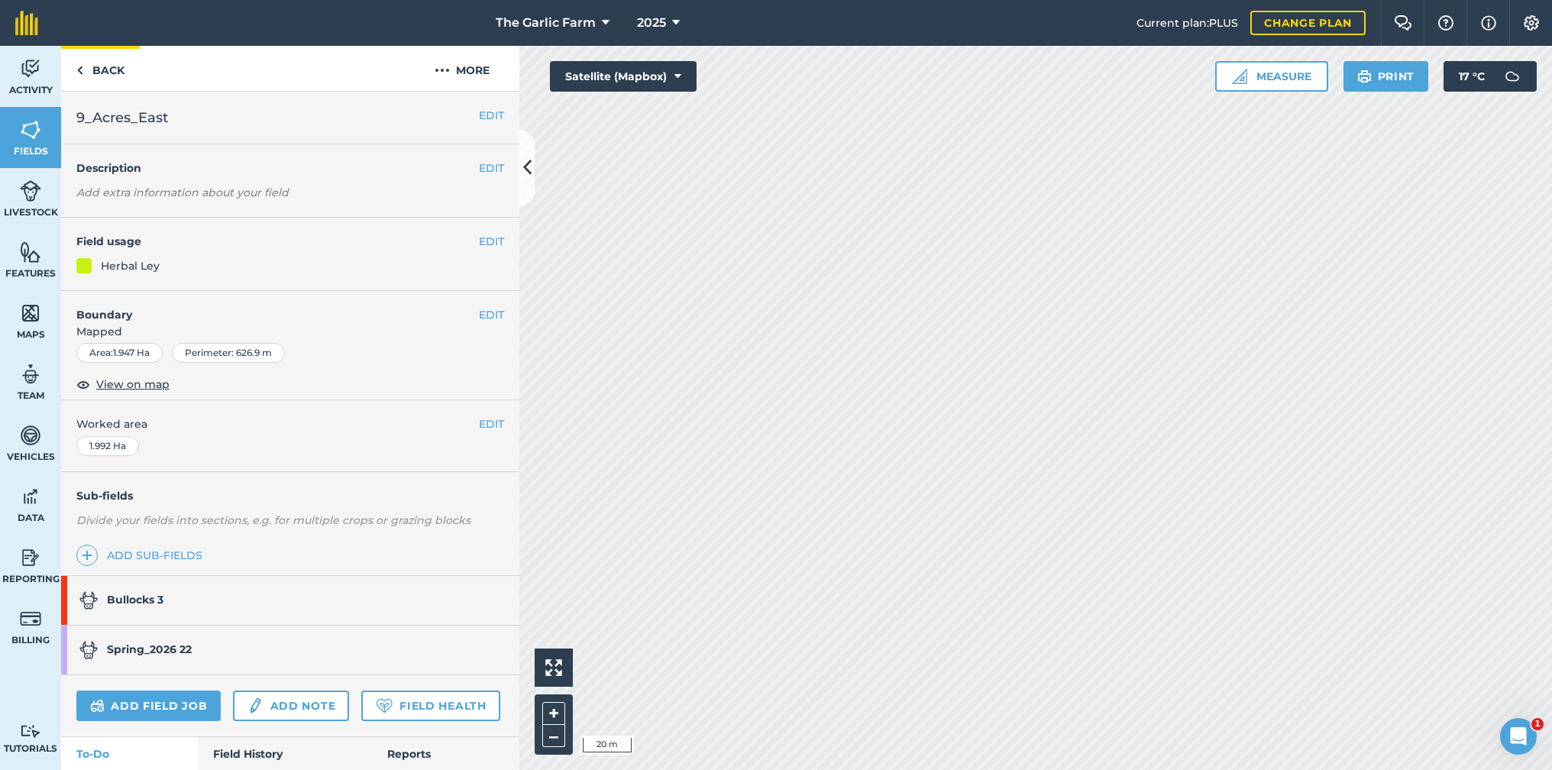
click at [79, 70] on img at bounding box center [79, 70] width 7 height 18
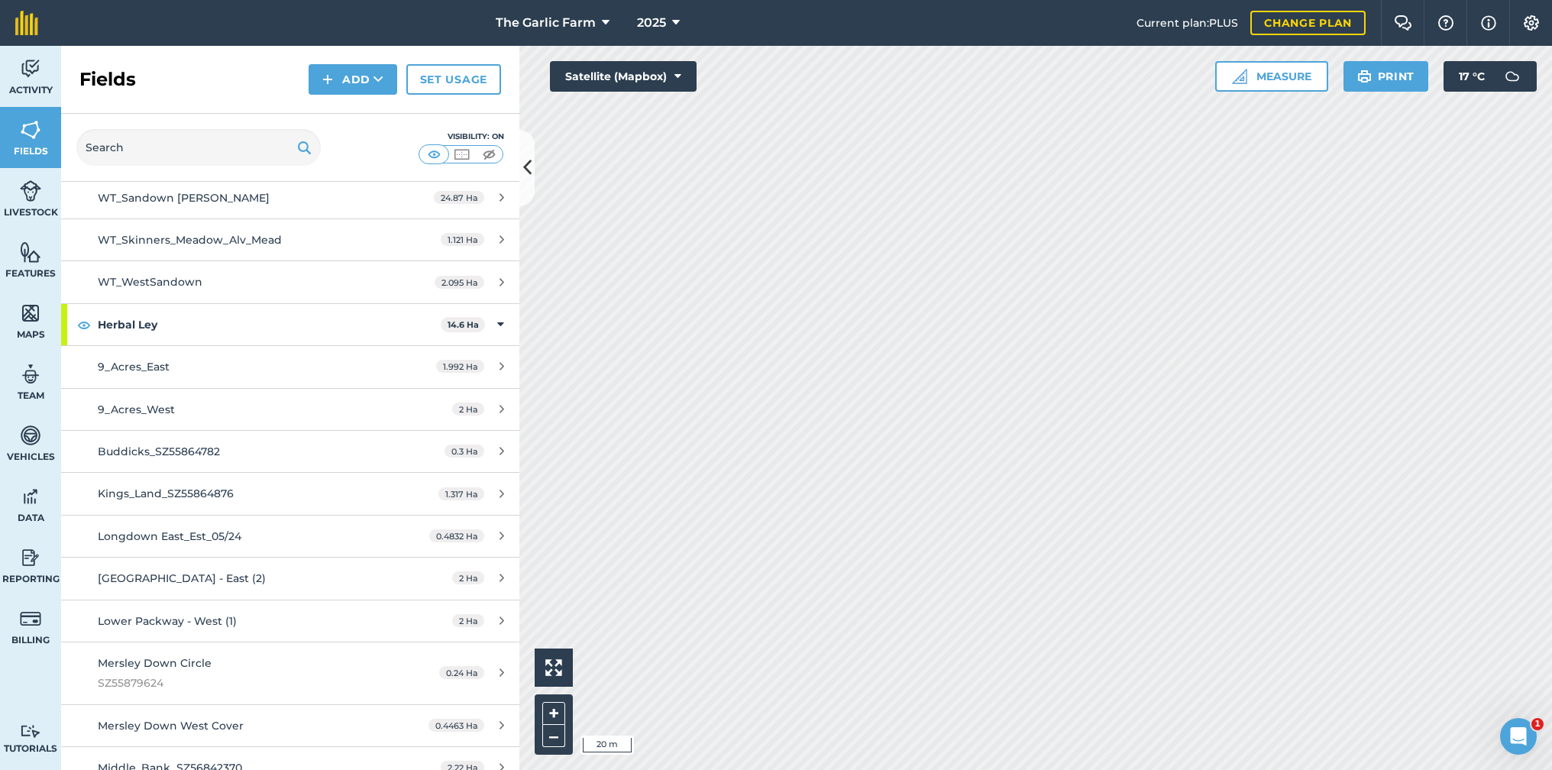
scroll to position [1496, 0]
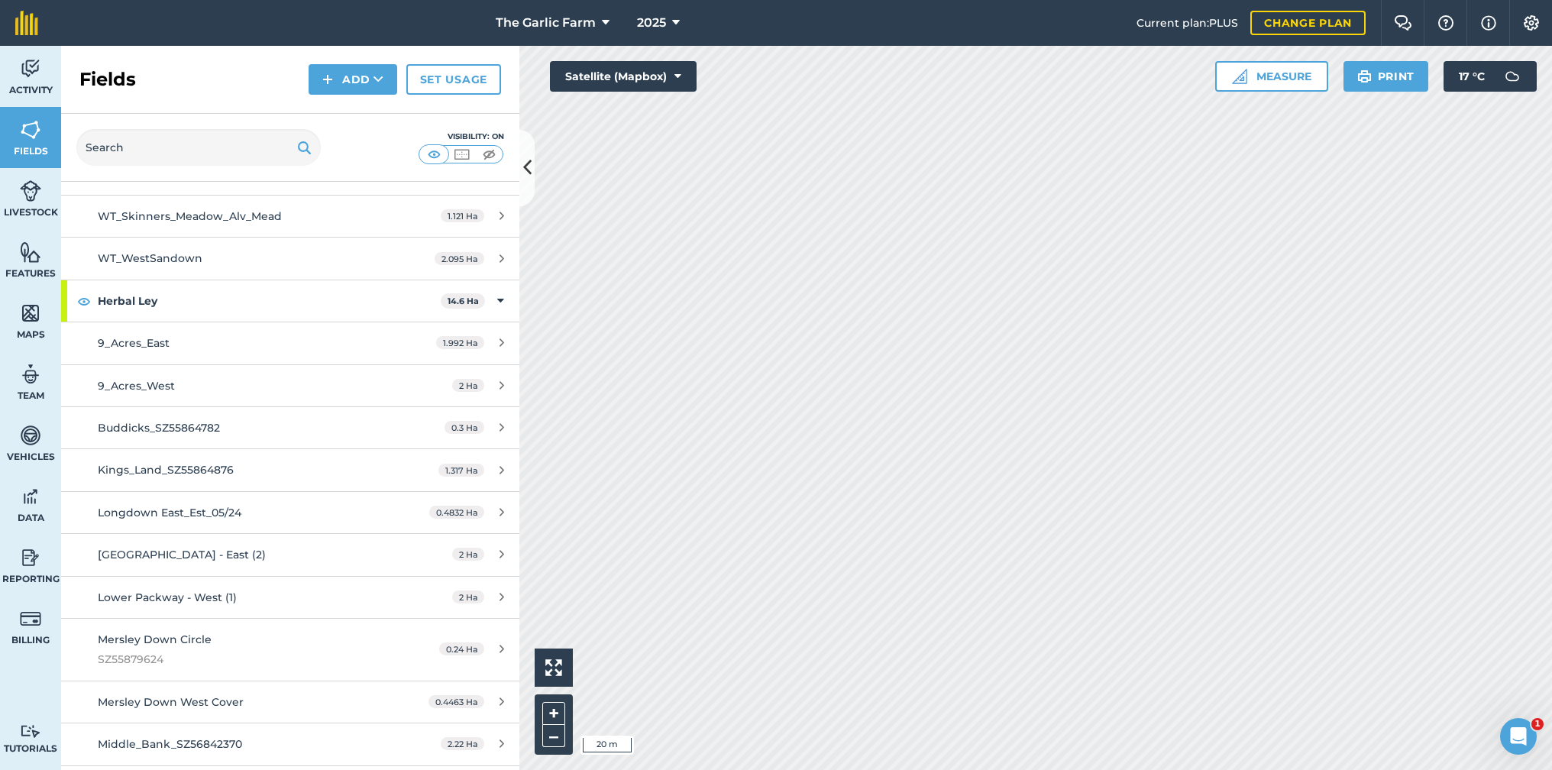
click at [265, 377] on div "9_Acres_West" at bounding box center [241, 385] width 287 height 17
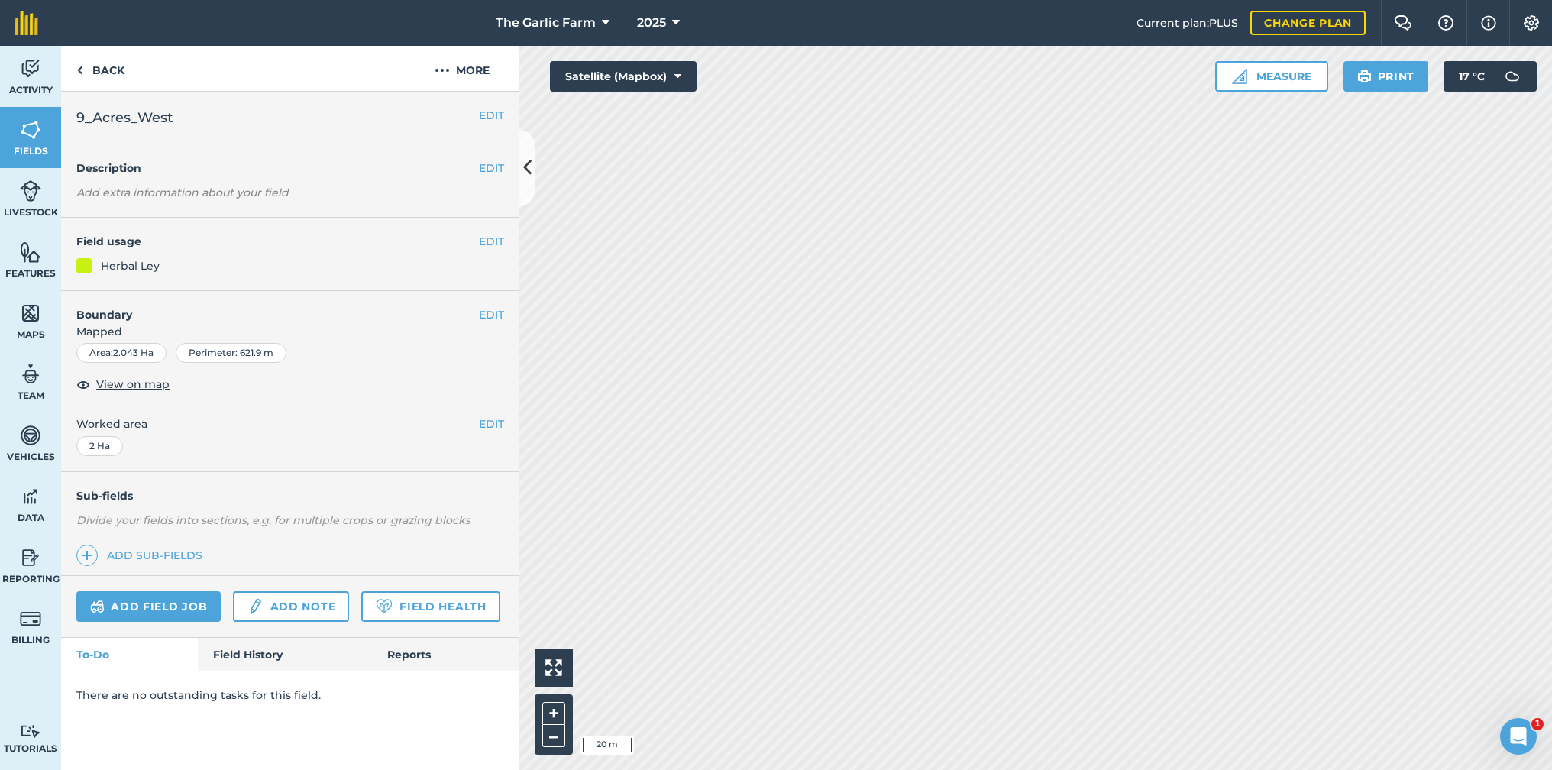
click at [492, 311] on button "EDIT" at bounding box center [491, 314] width 25 height 17
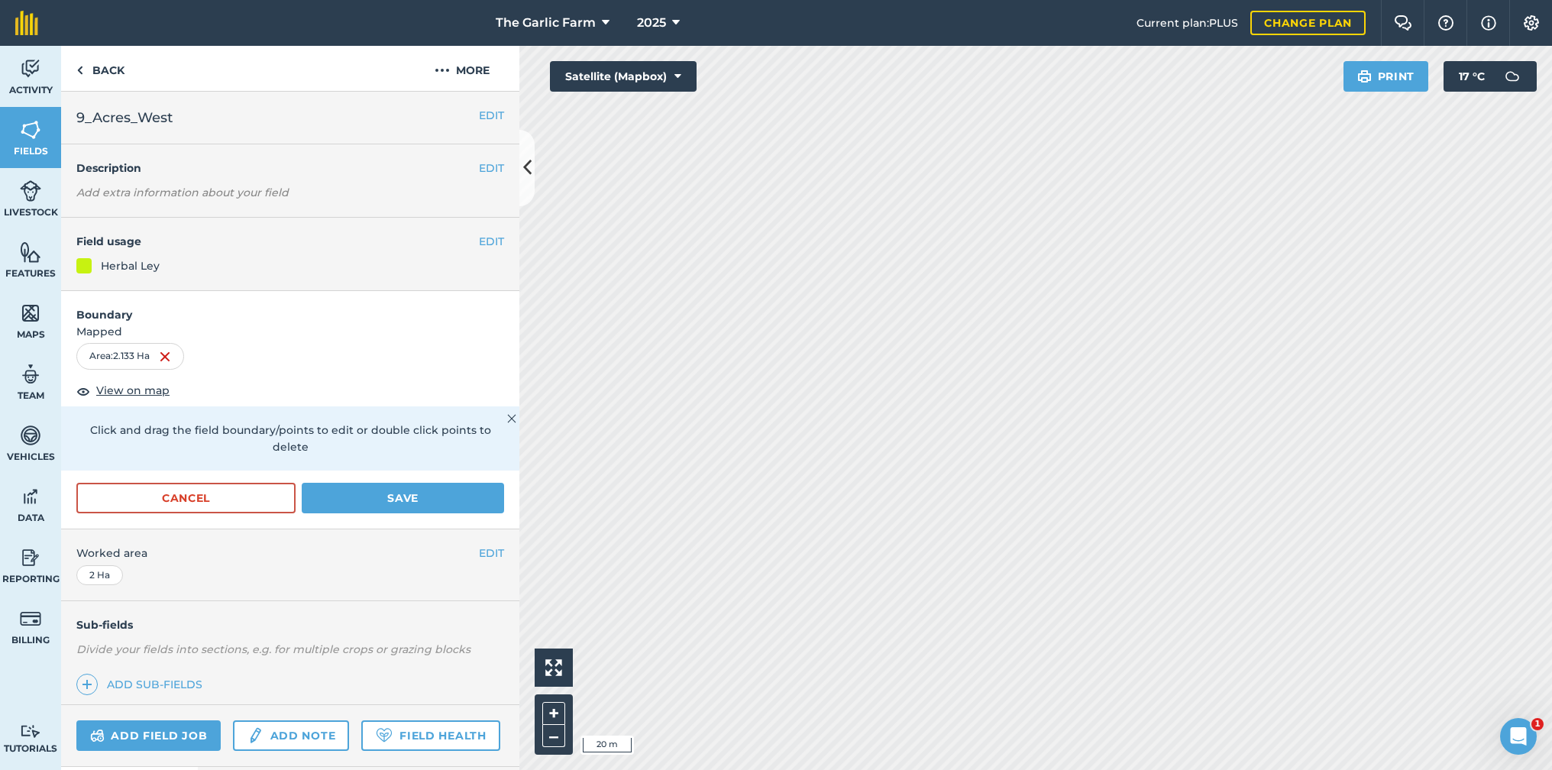
click at [418, 483] on button "Save" at bounding box center [403, 498] width 202 height 31
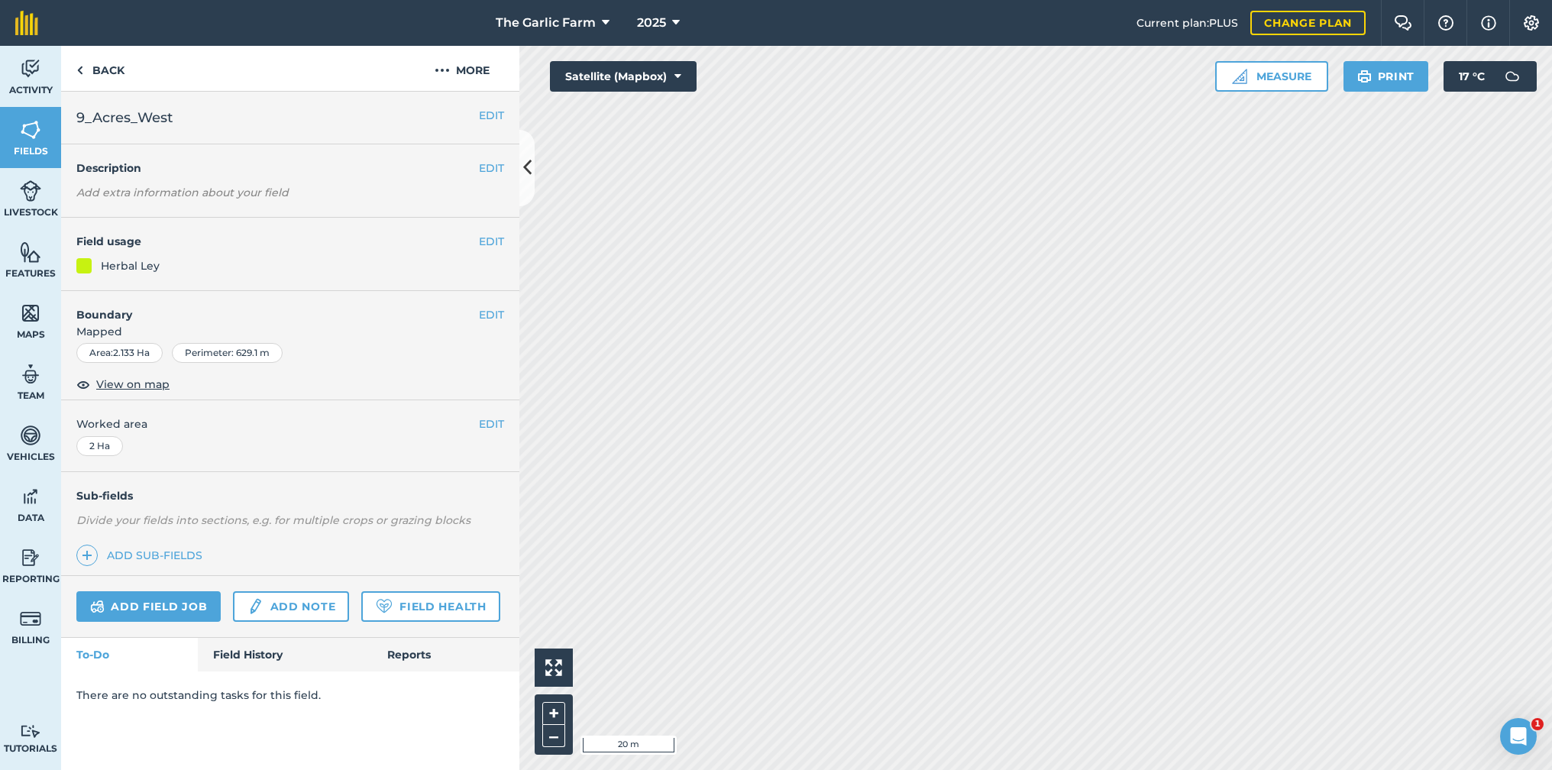
click at [34, 254] on img at bounding box center [30, 252] width 21 height 23
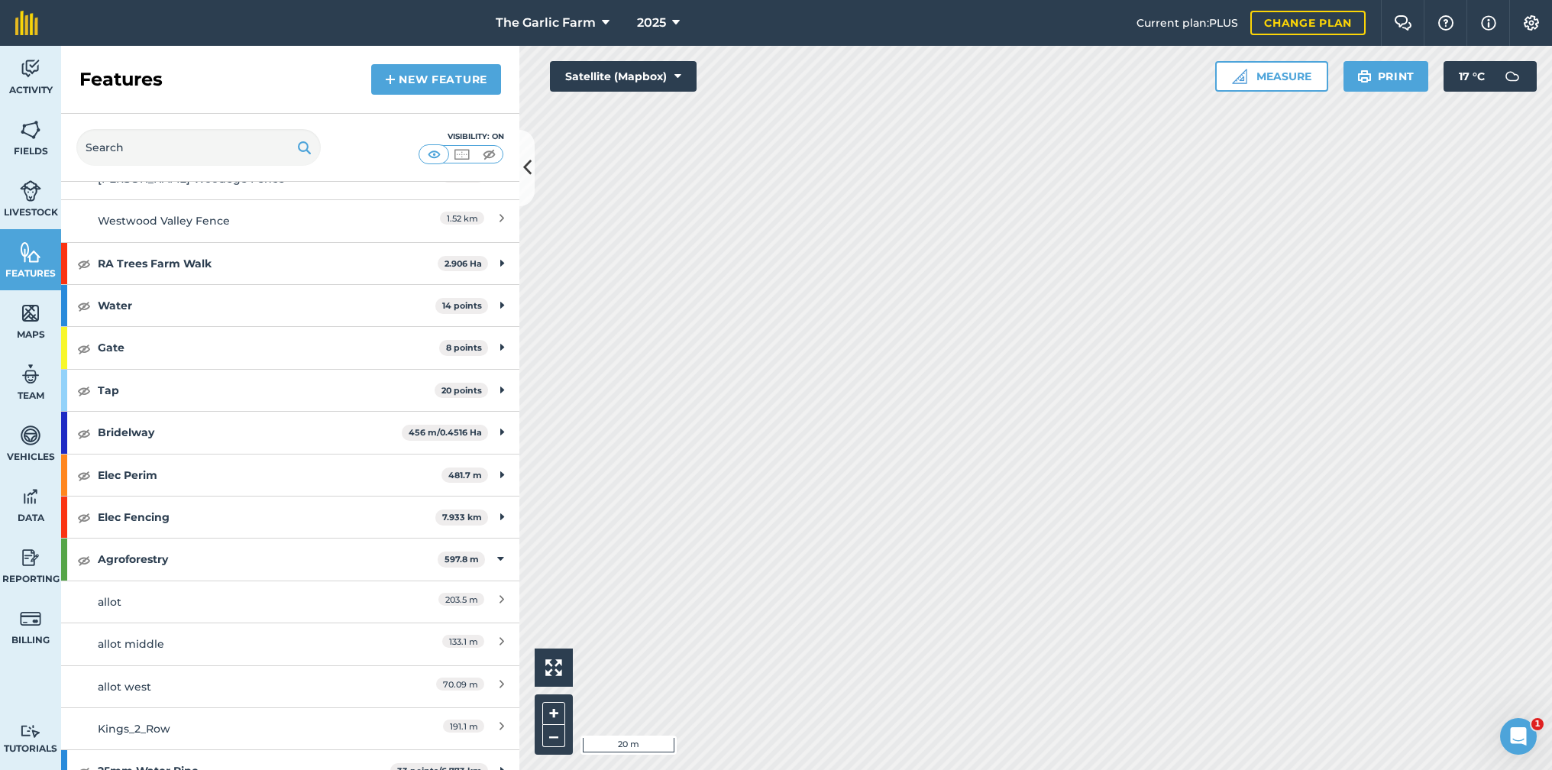
scroll to position [473, 0]
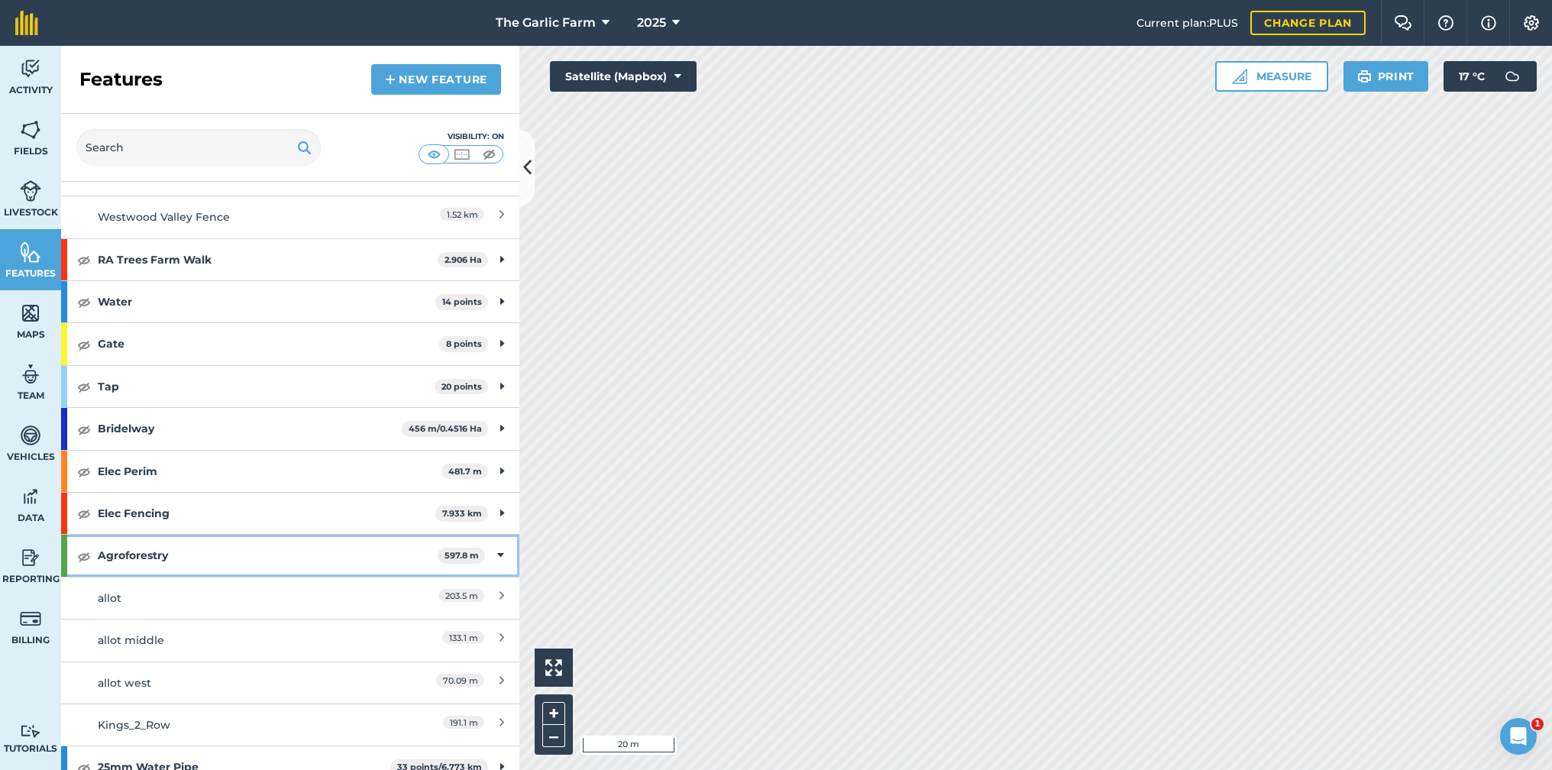
click at [85, 551] on img at bounding box center [84, 556] width 14 height 18
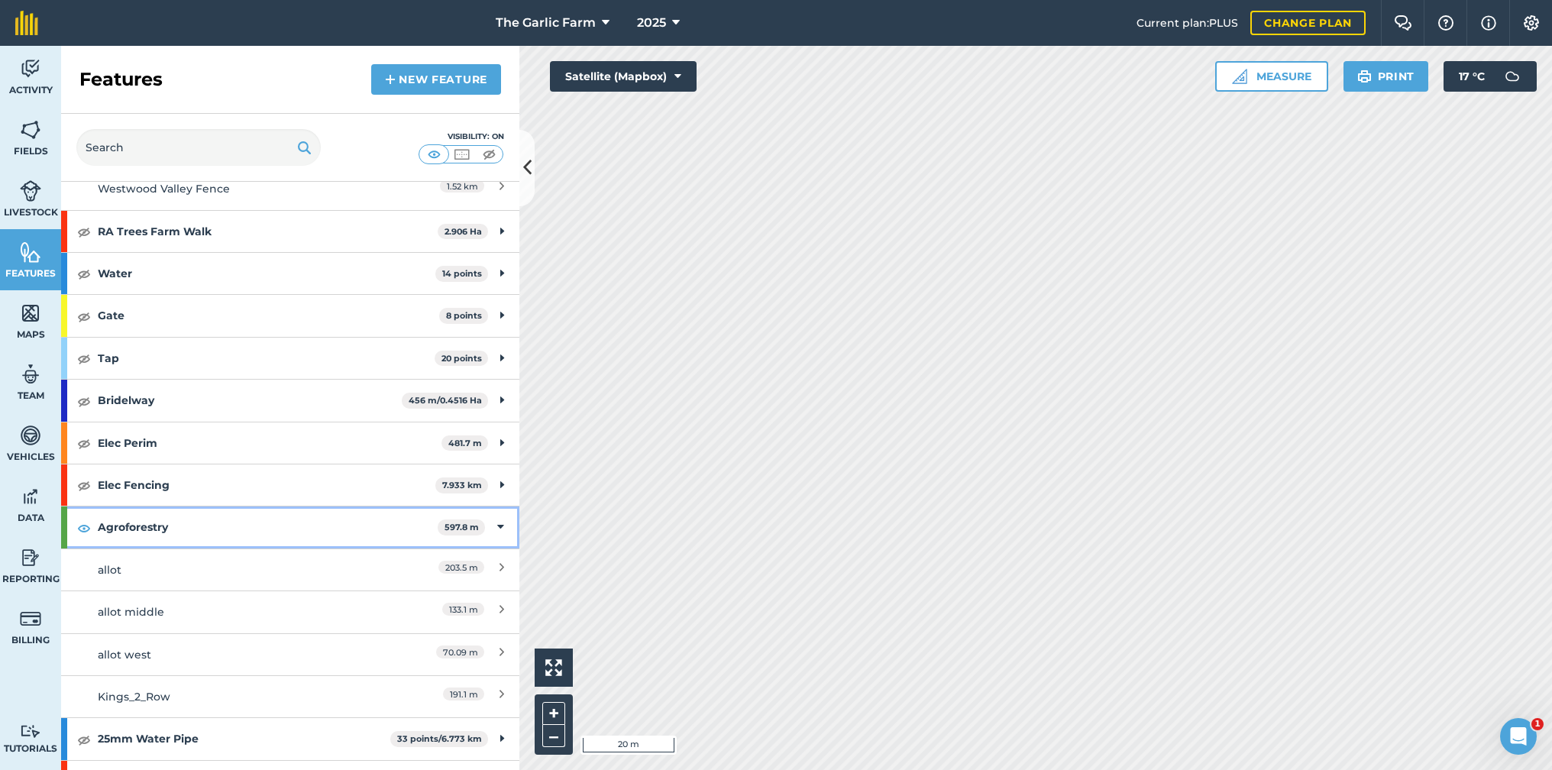
scroll to position [502, 0]
click at [38, 133] on img at bounding box center [30, 129] width 21 height 23
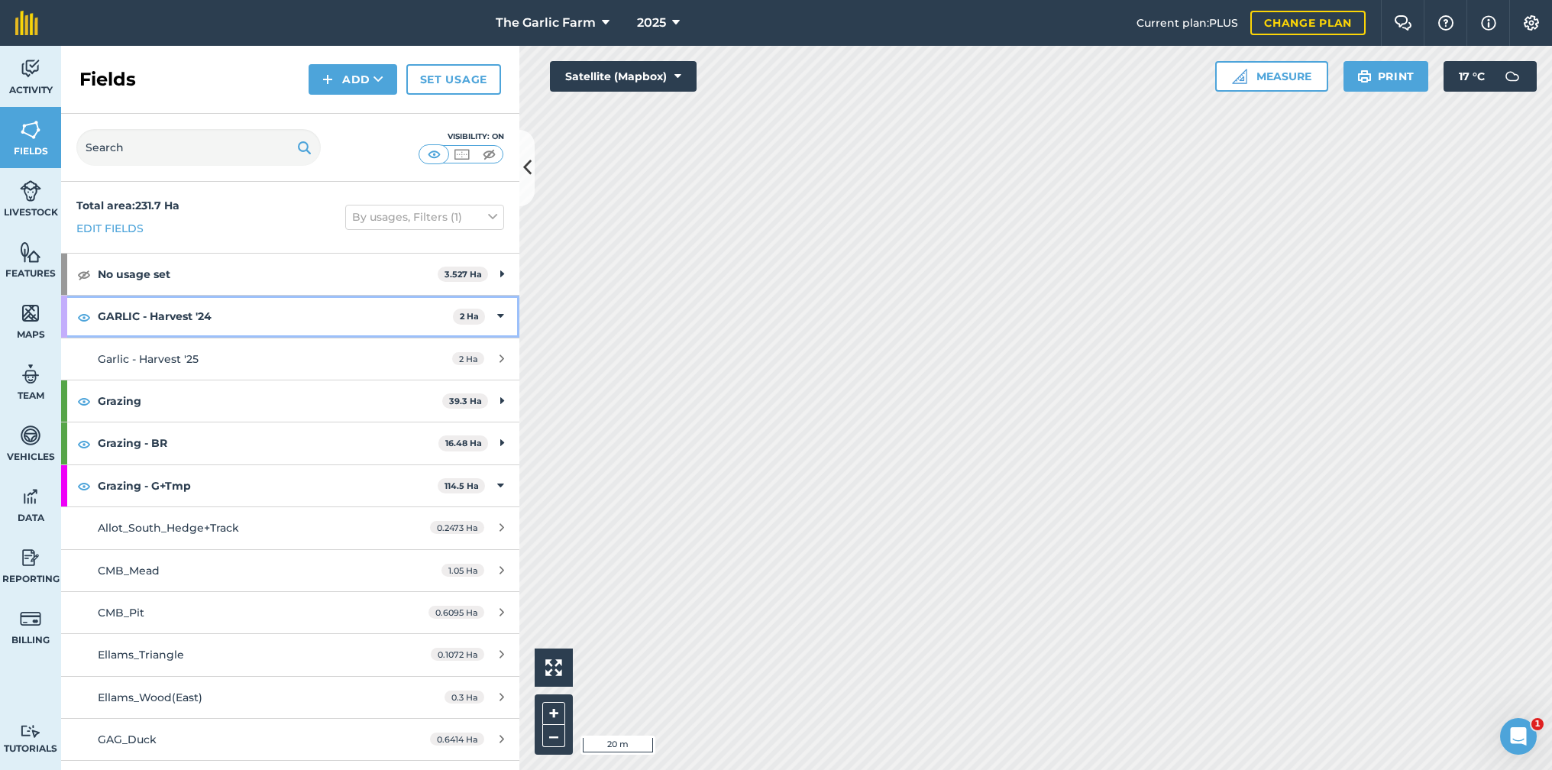
click at [82, 315] on img at bounding box center [84, 317] width 14 height 18
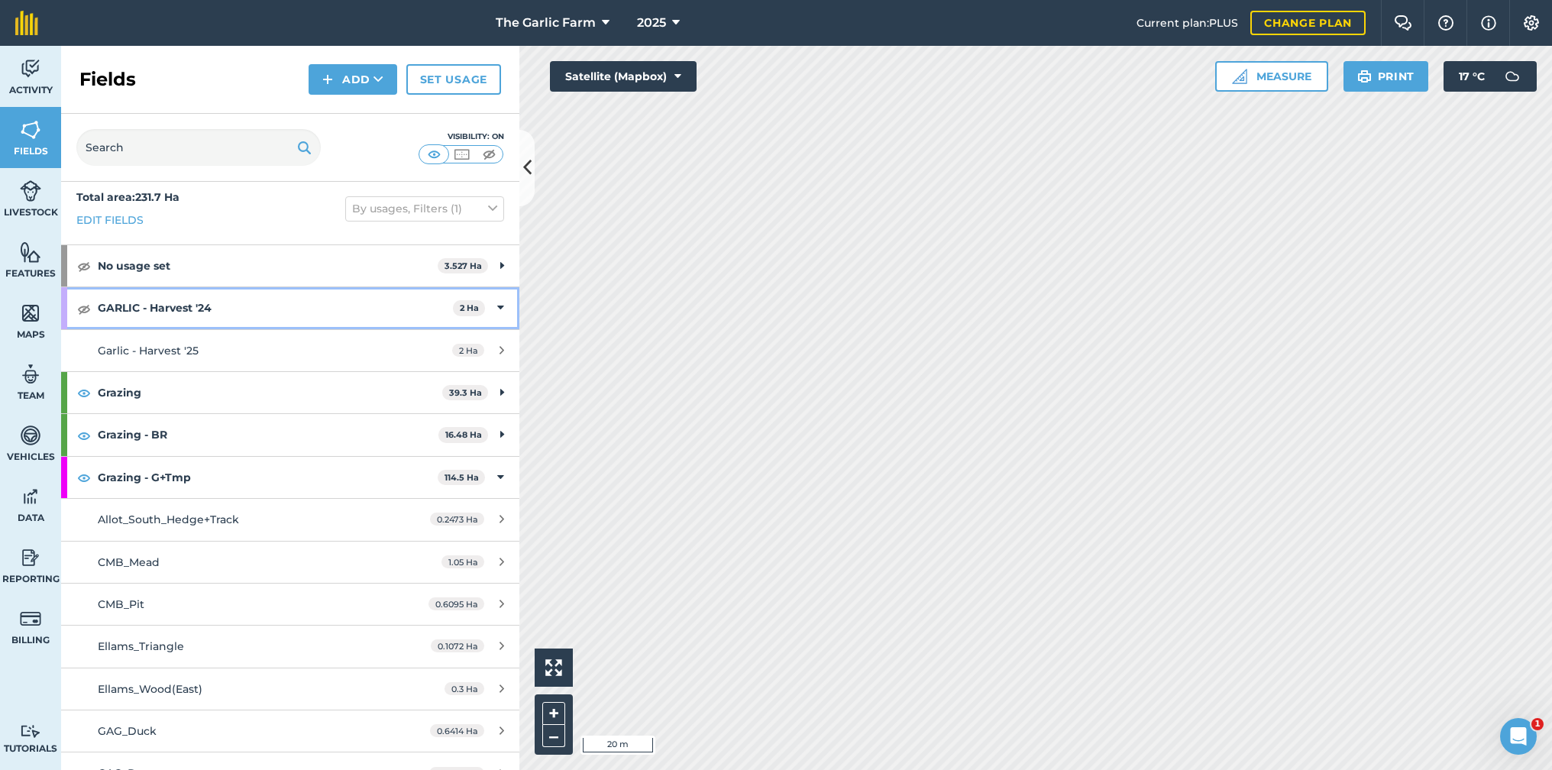
scroll to position [9, 0]
click at [33, 252] on img at bounding box center [30, 252] width 21 height 23
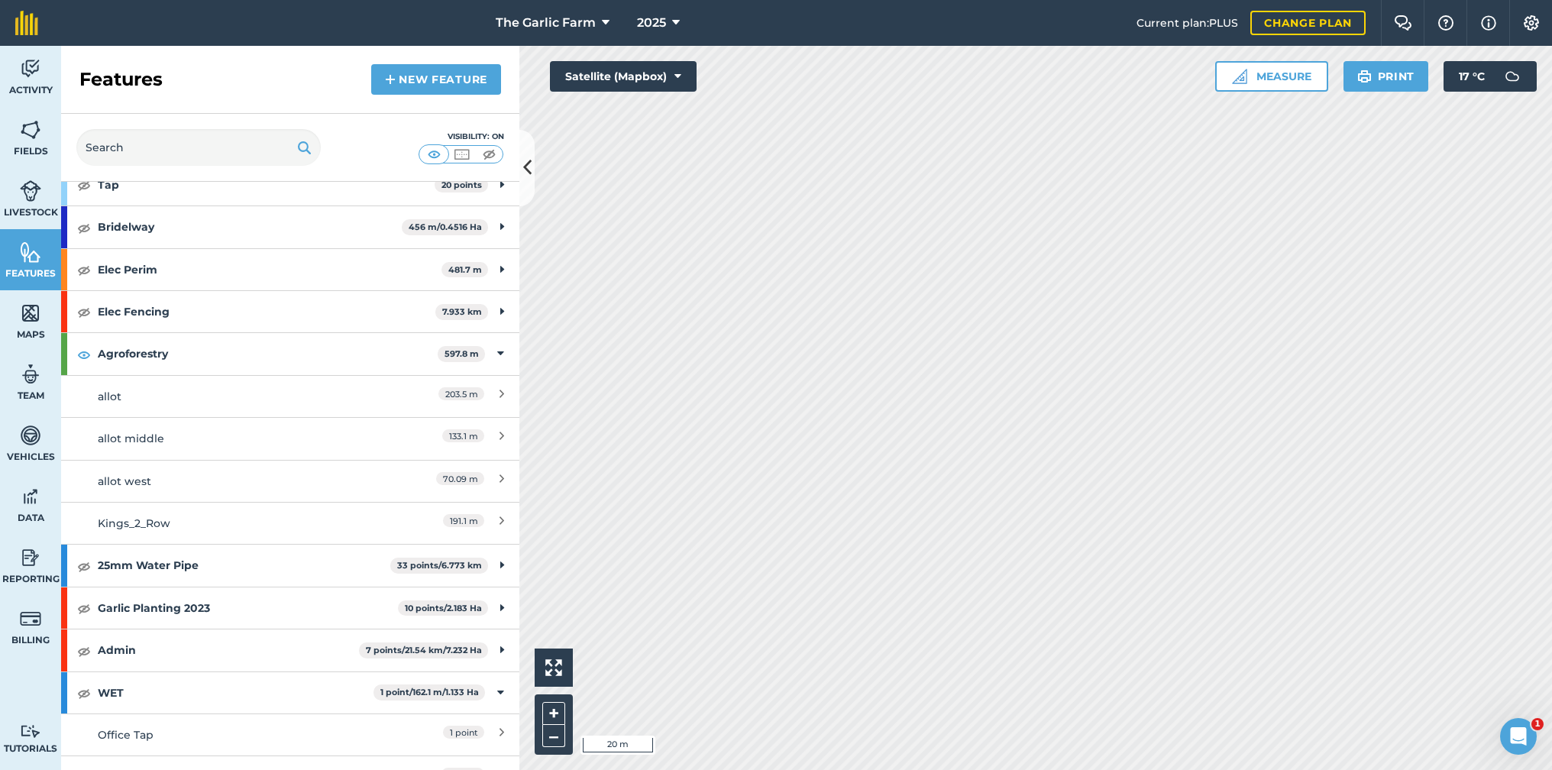
scroll to position [684, 0]
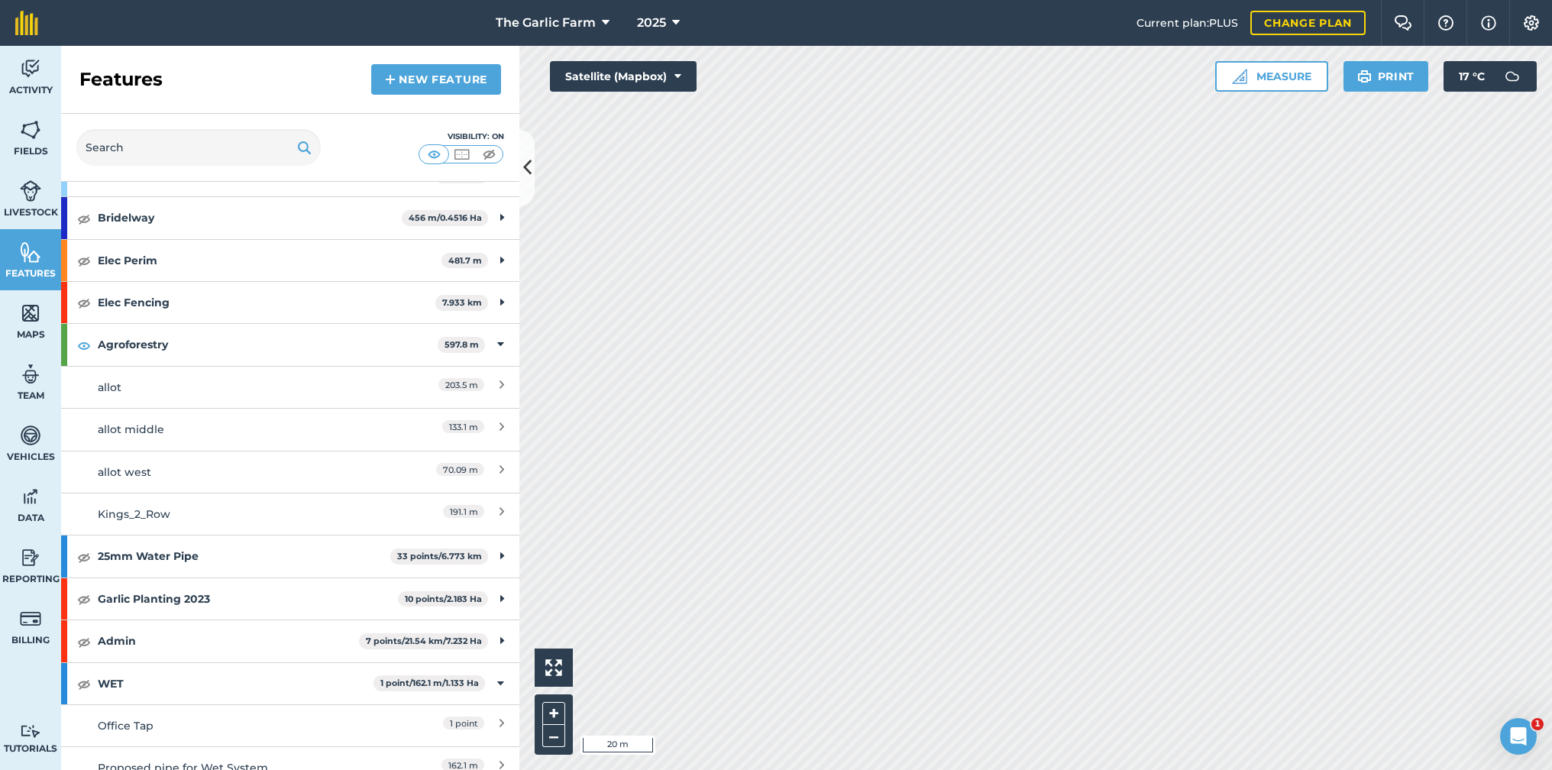
click at [362, 380] on div "allot" at bounding box center [233, 387] width 271 height 17
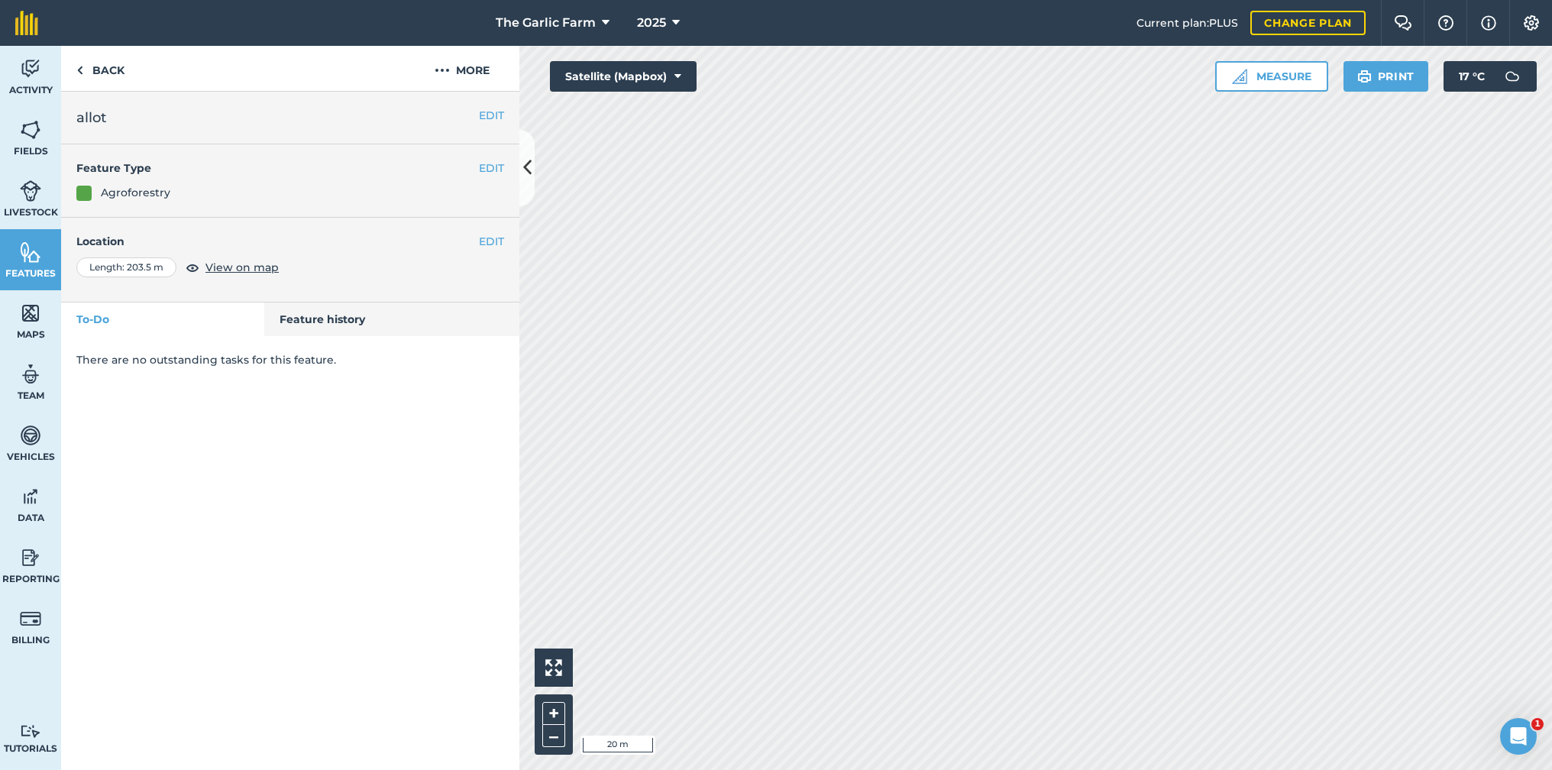
click at [484, 241] on button "EDIT" at bounding box center [491, 241] width 25 height 17
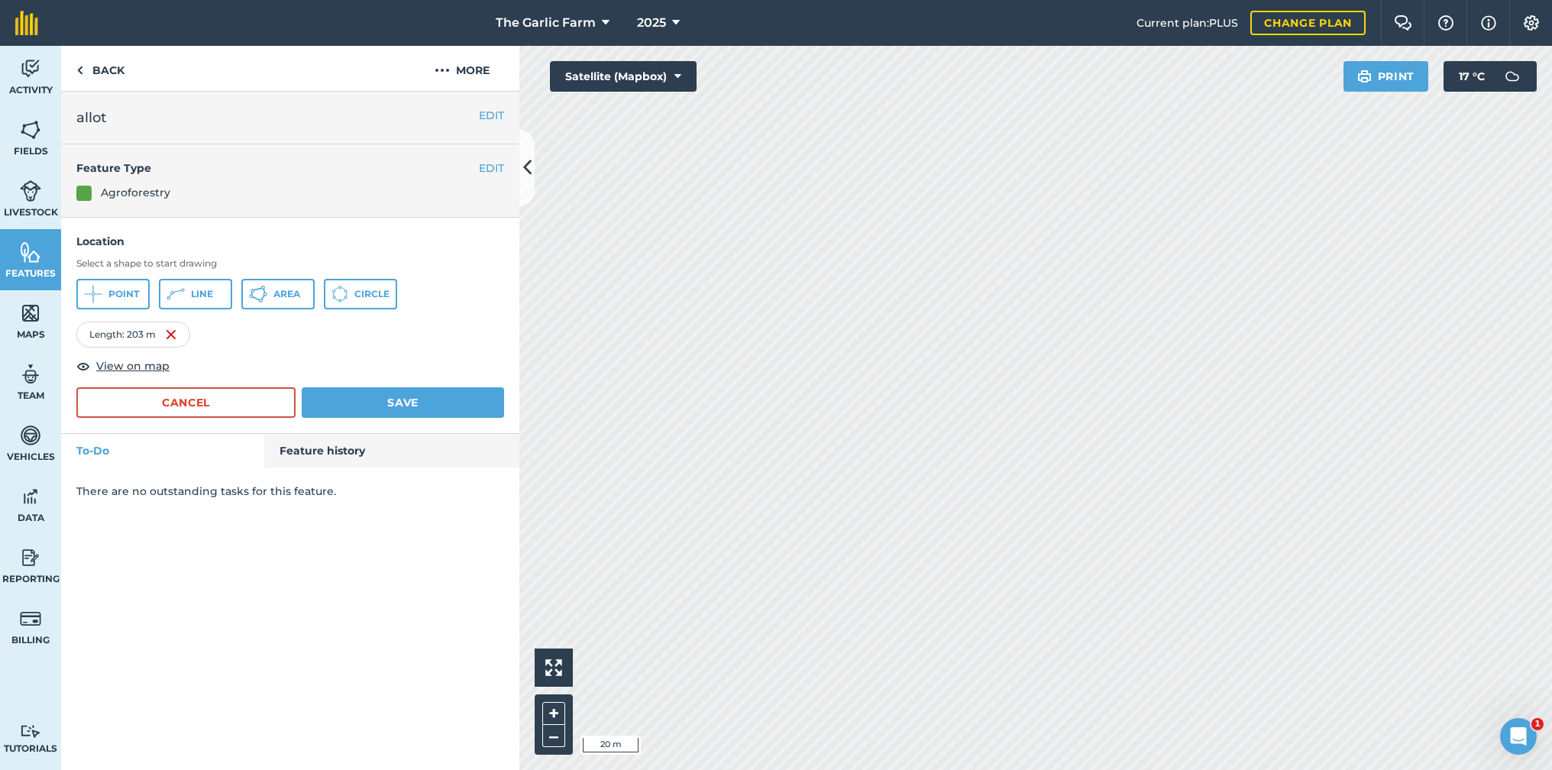
click at [364, 400] on button "Save" at bounding box center [403, 402] width 202 height 31
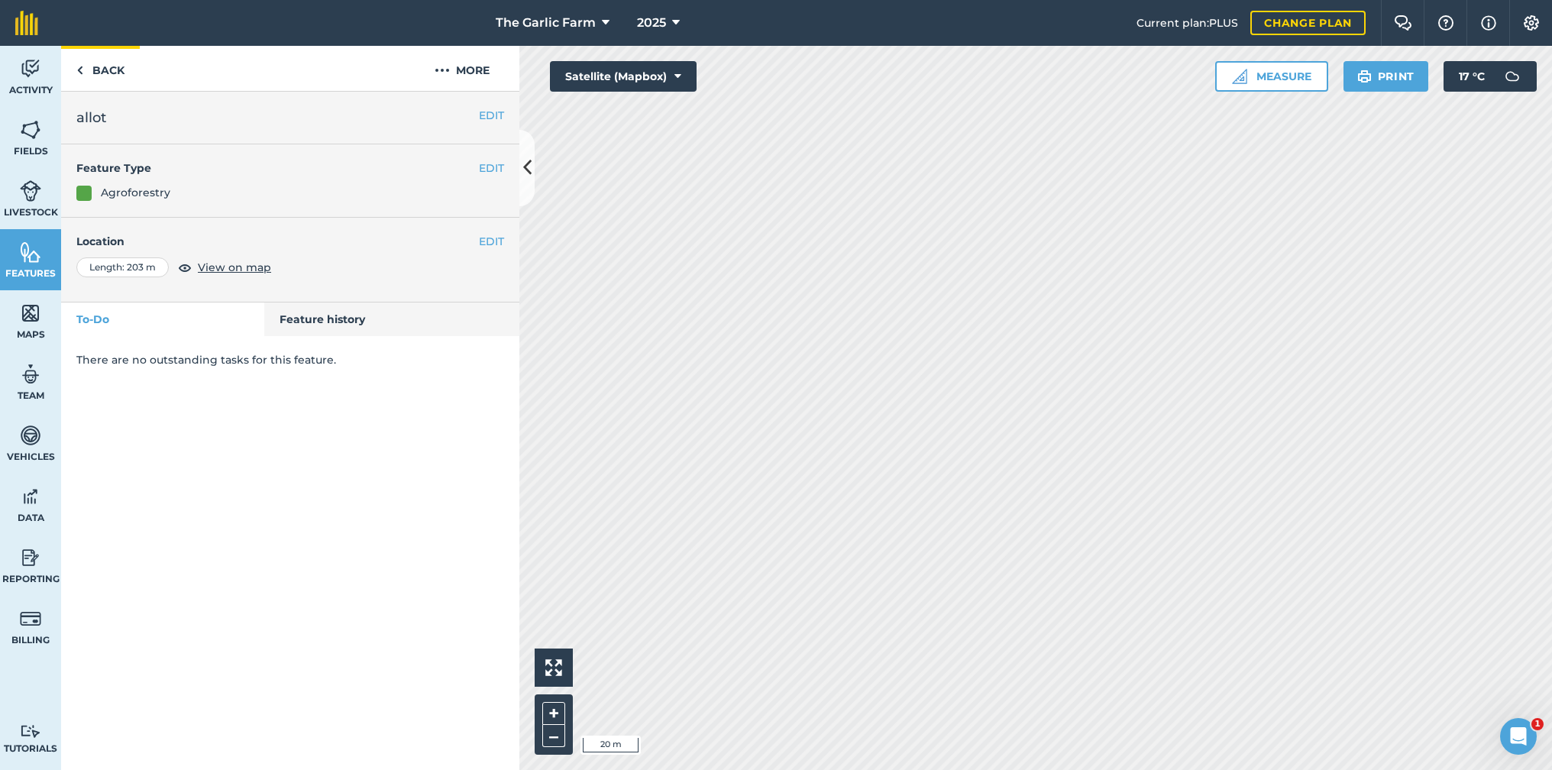
click at [78, 69] on img at bounding box center [79, 70] width 7 height 18
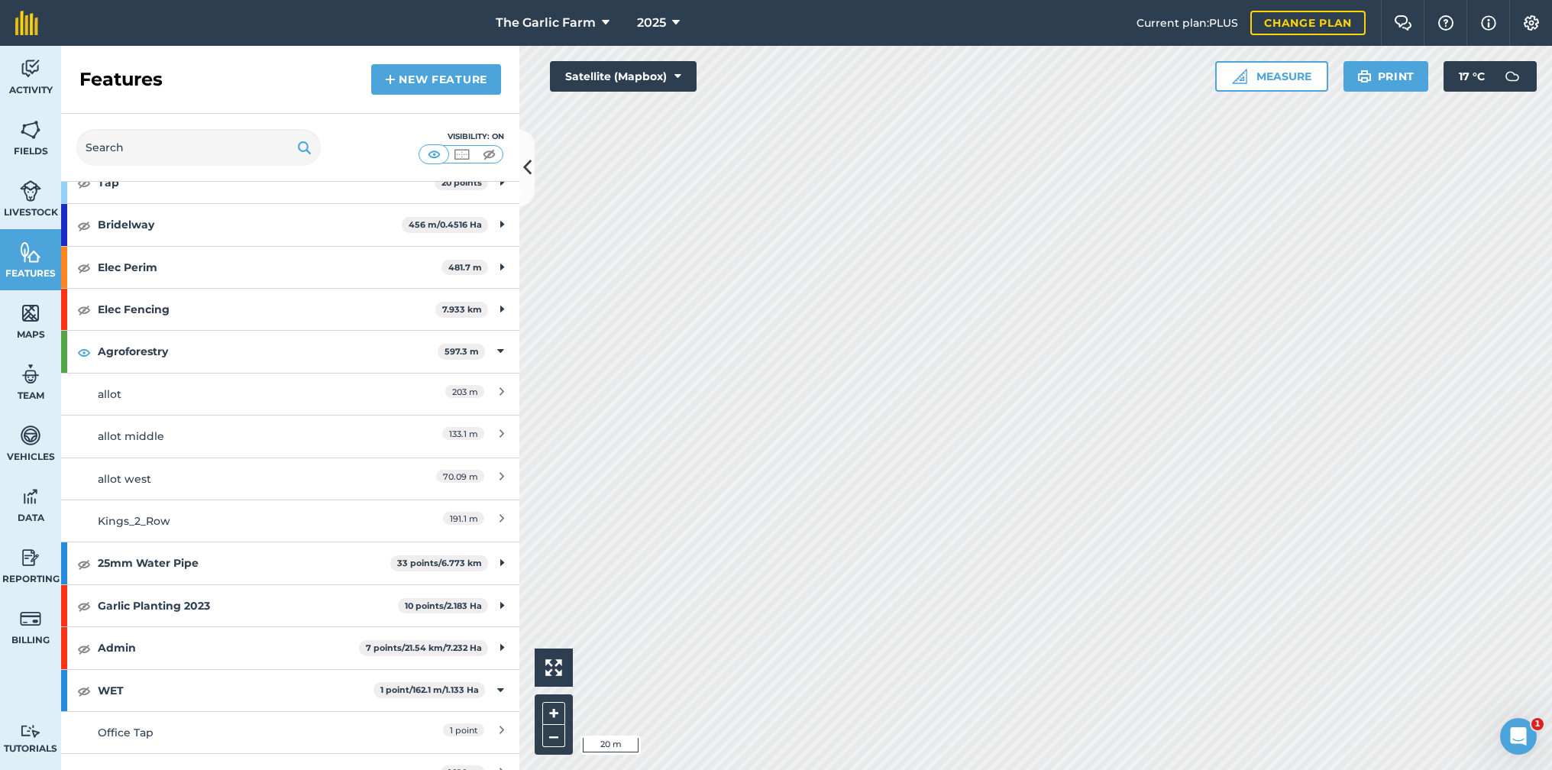
scroll to position [721, 0]
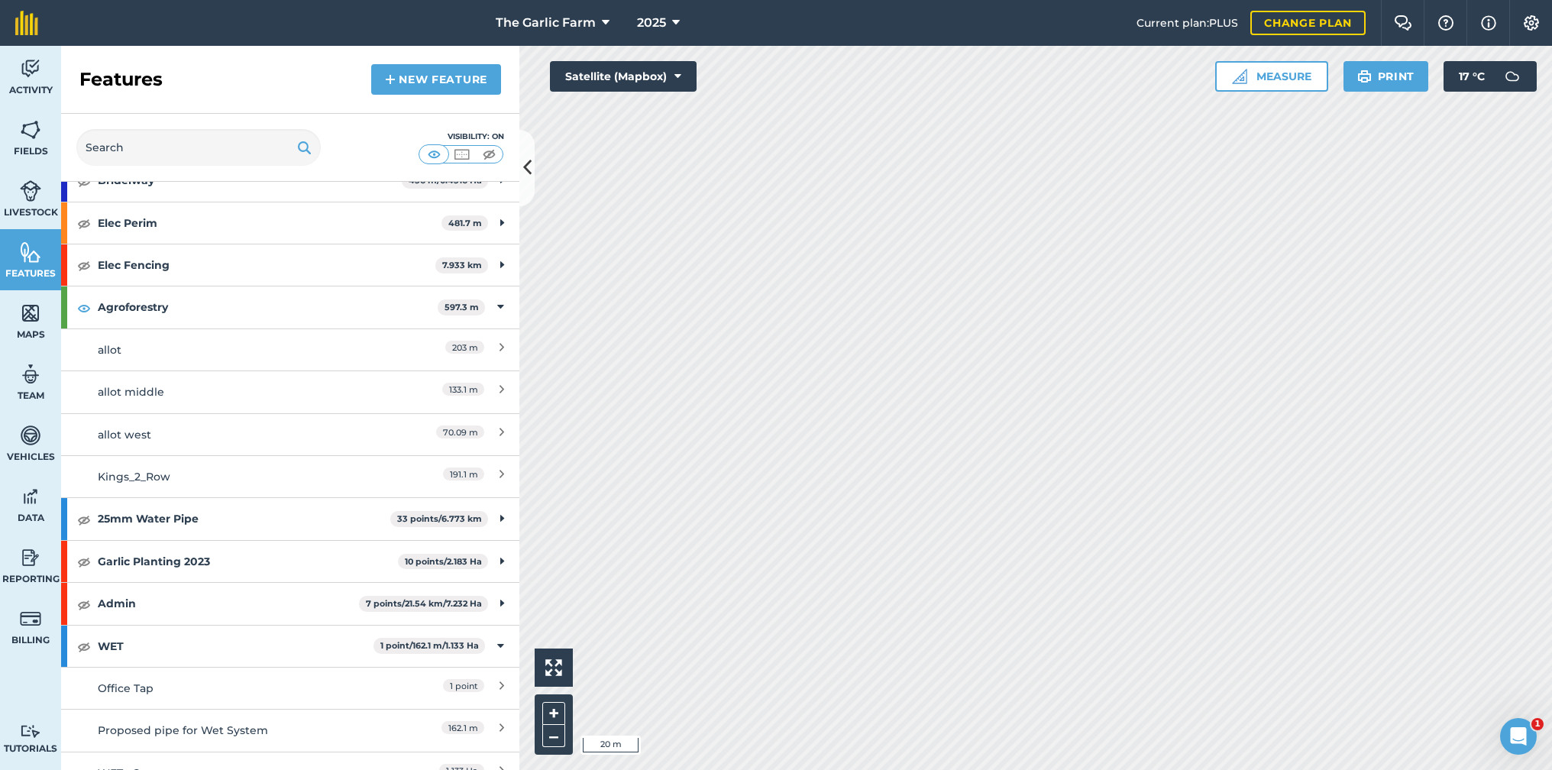
click at [270, 386] on div "allot middle" at bounding box center [233, 391] width 271 height 17
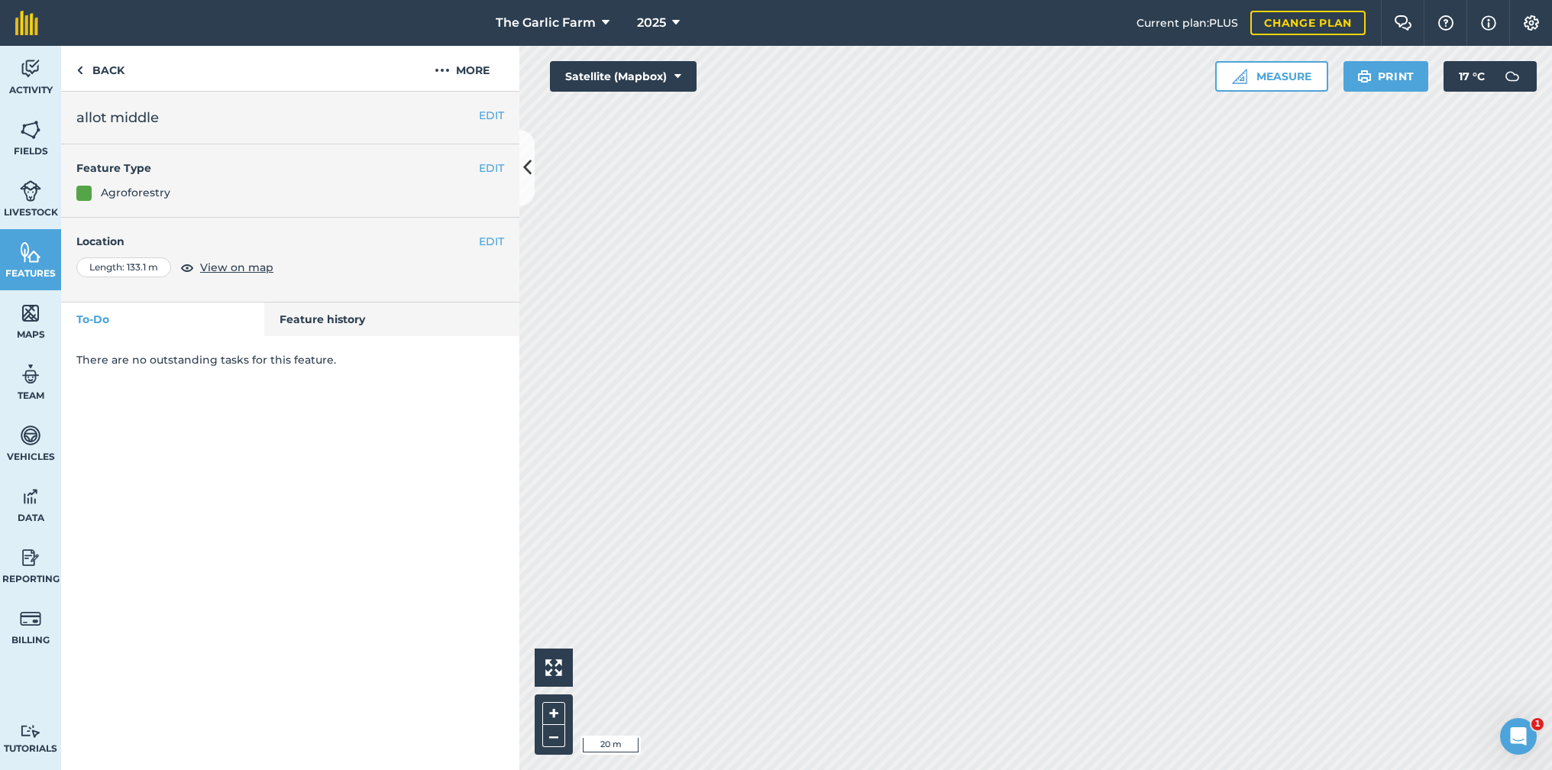
click at [493, 243] on button "EDIT" at bounding box center [491, 241] width 25 height 17
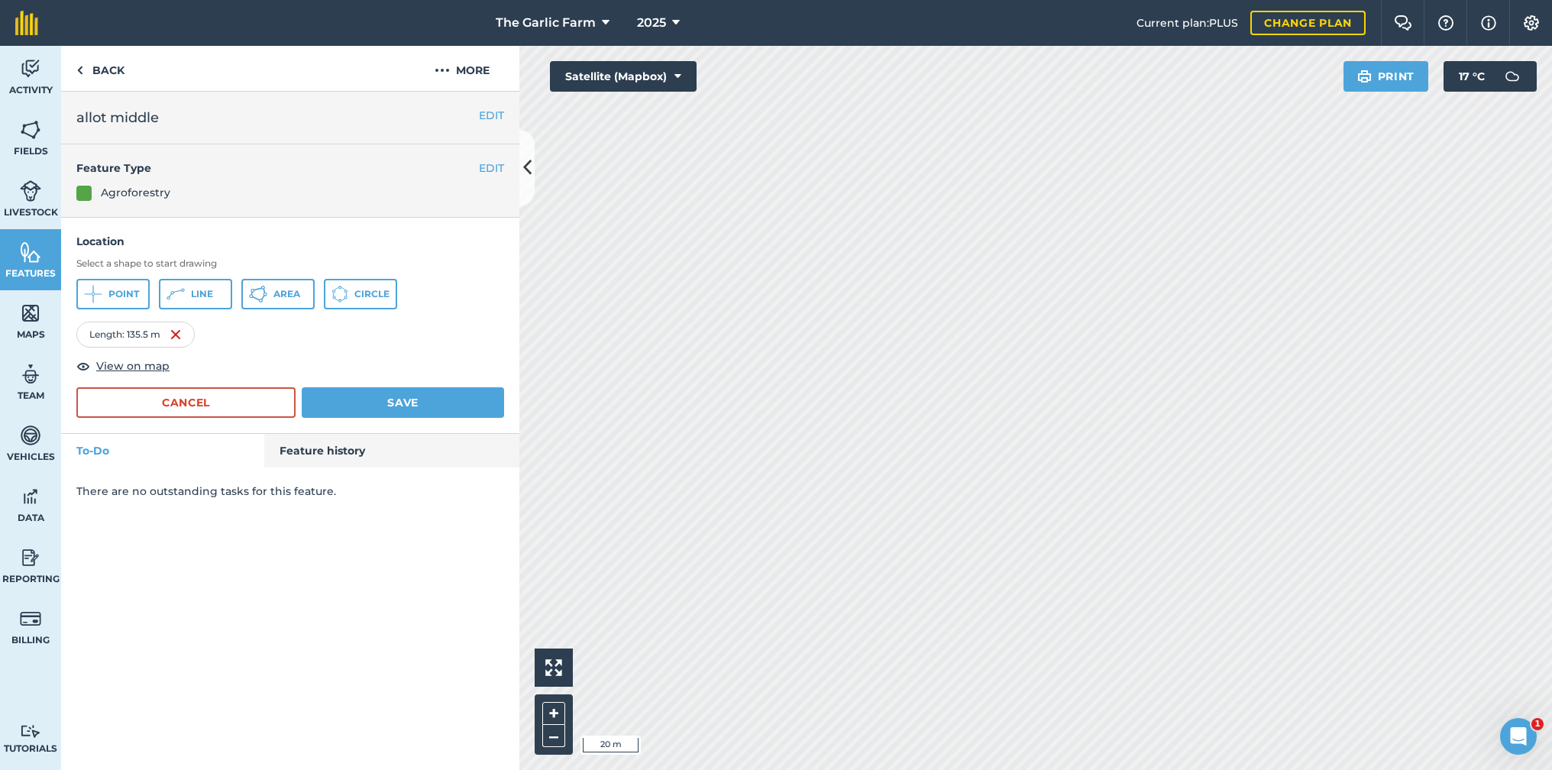
click at [412, 400] on button "Save" at bounding box center [403, 402] width 202 height 31
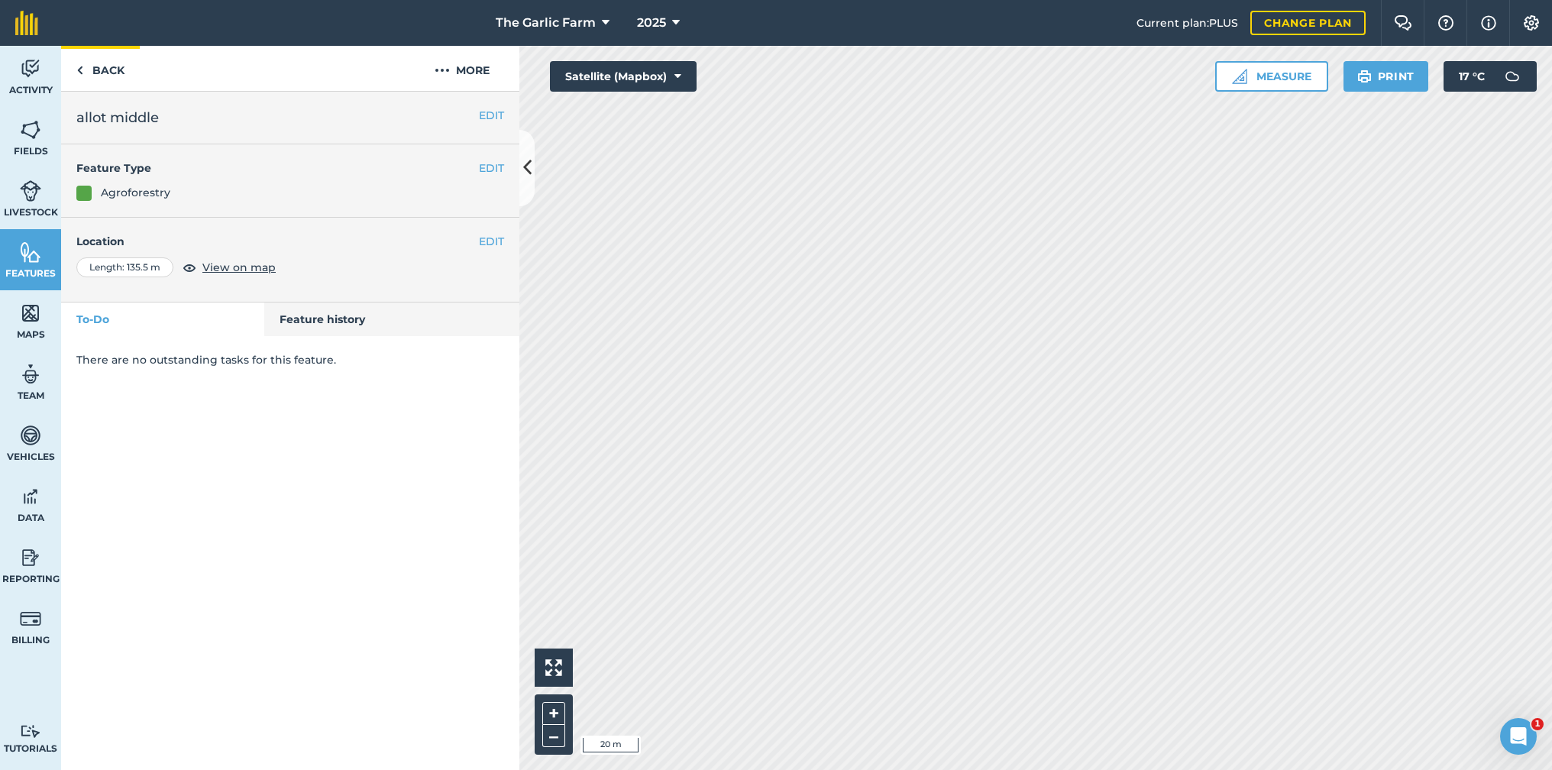
click at [77, 67] on img at bounding box center [79, 70] width 7 height 18
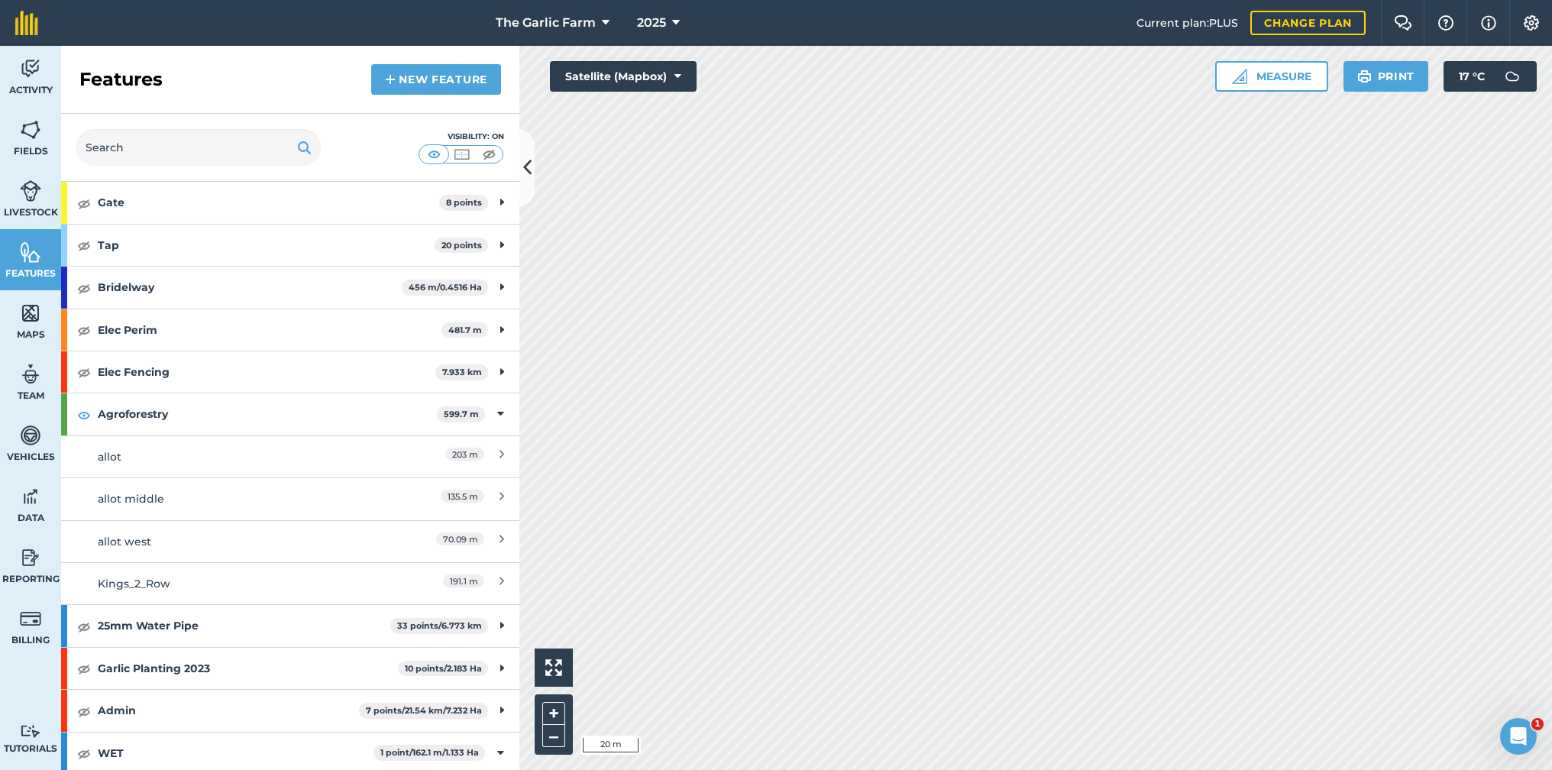
scroll to position [608, 0]
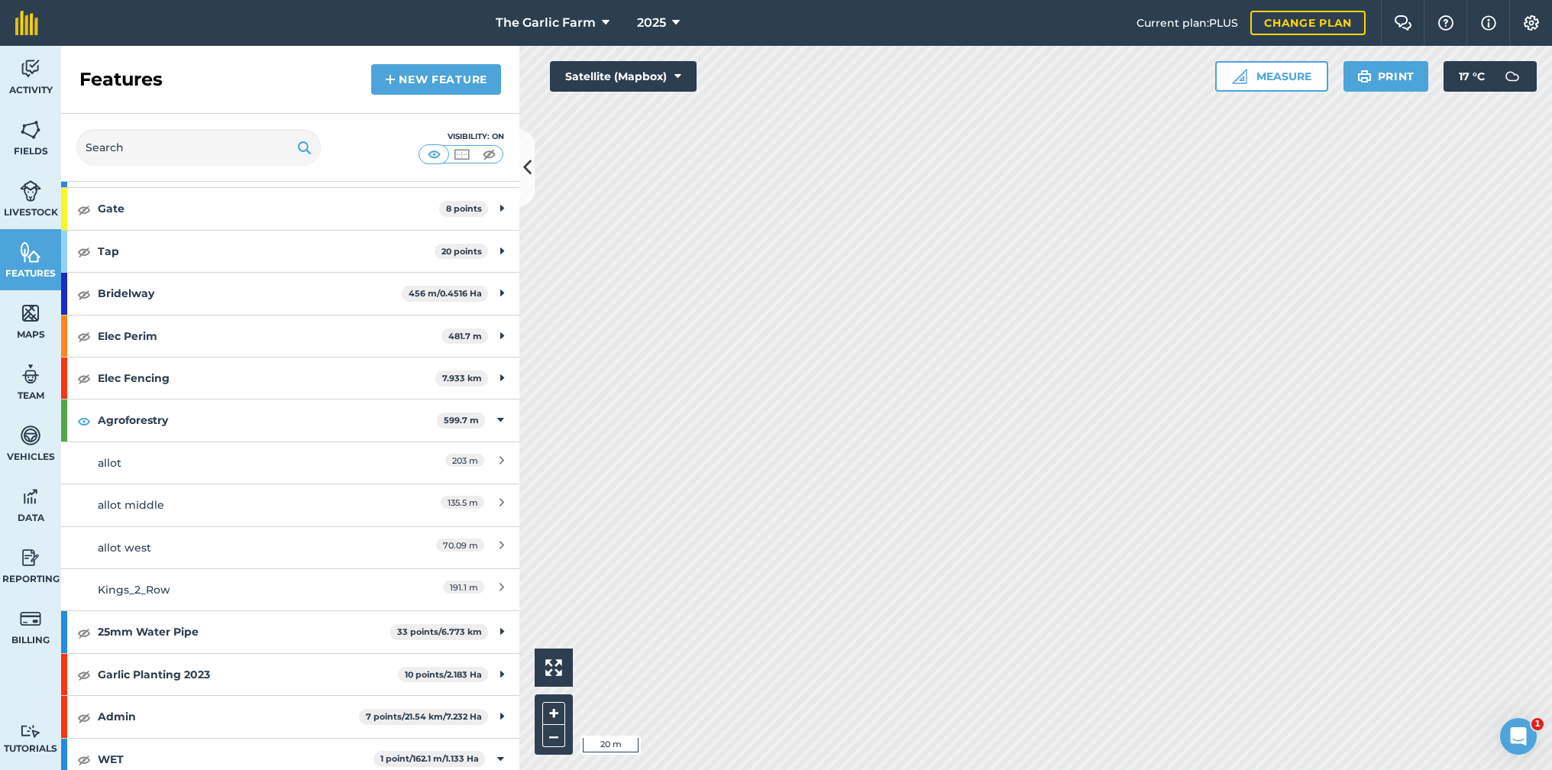
click at [209, 539] on div "allot west" at bounding box center [233, 547] width 271 height 17
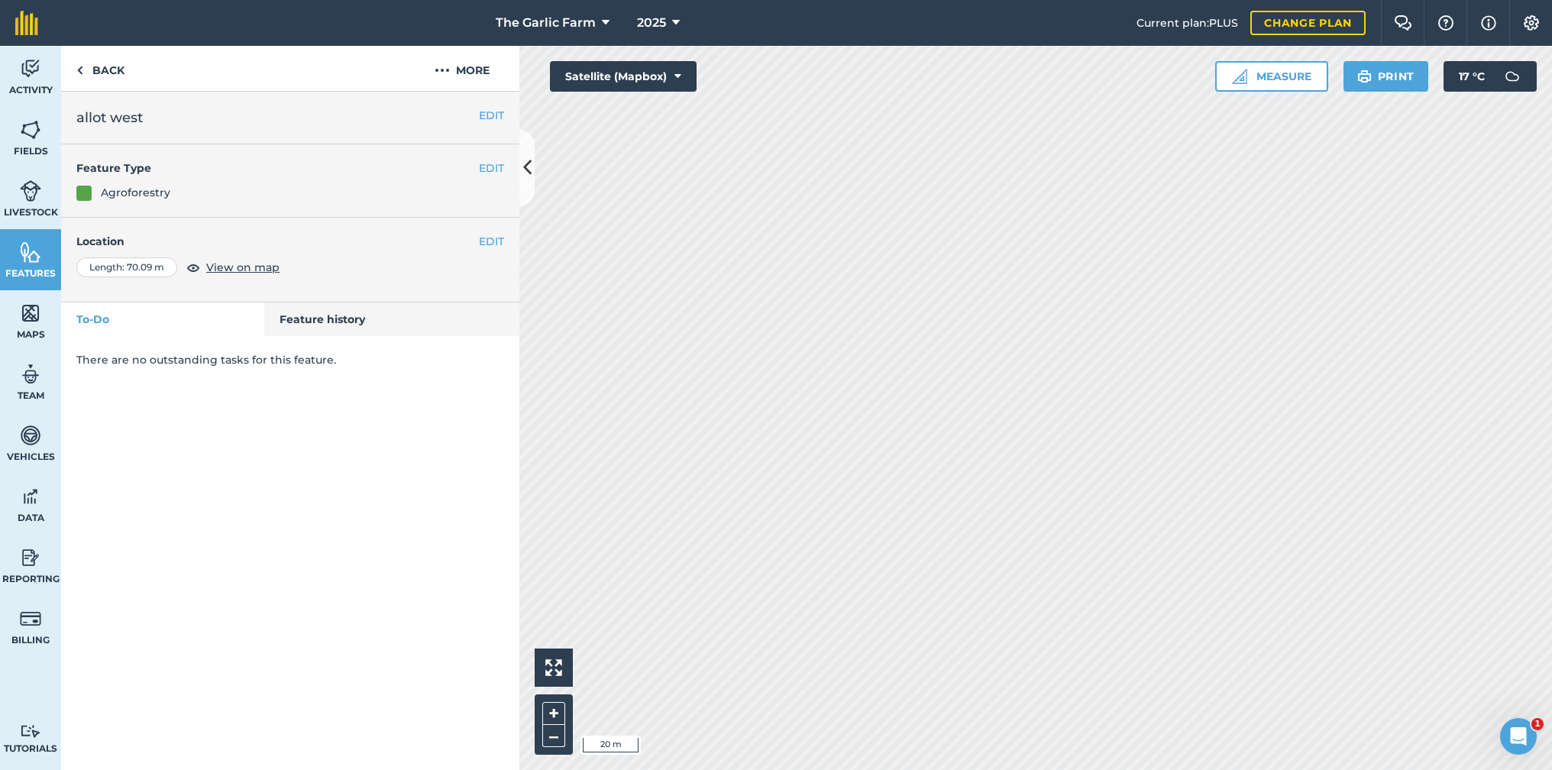
click at [490, 240] on button "EDIT" at bounding box center [491, 241] width 25 height 17
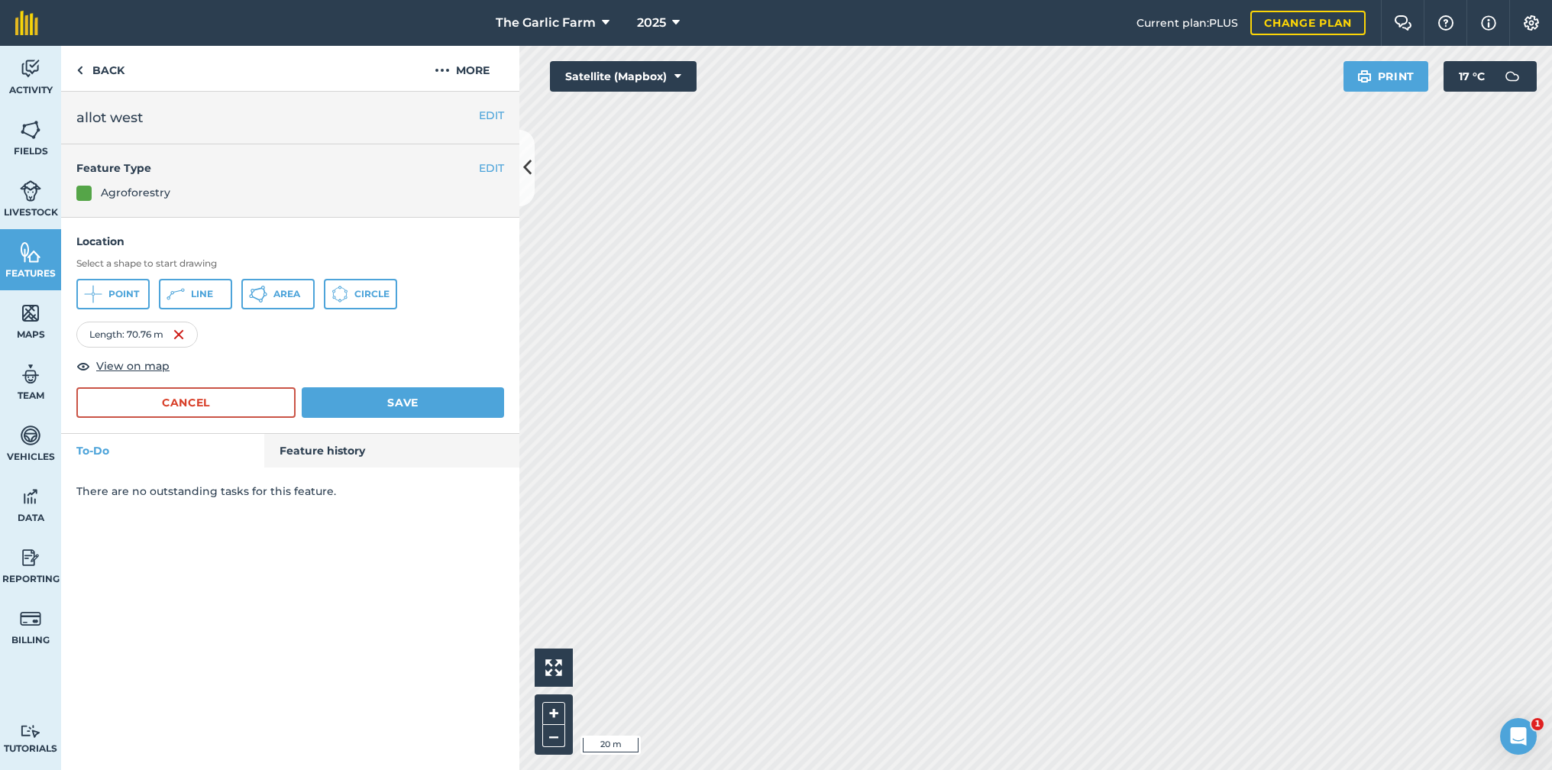
click at [406, 403] on button "Save" at bounding box center [403, 402] width 202 height 31
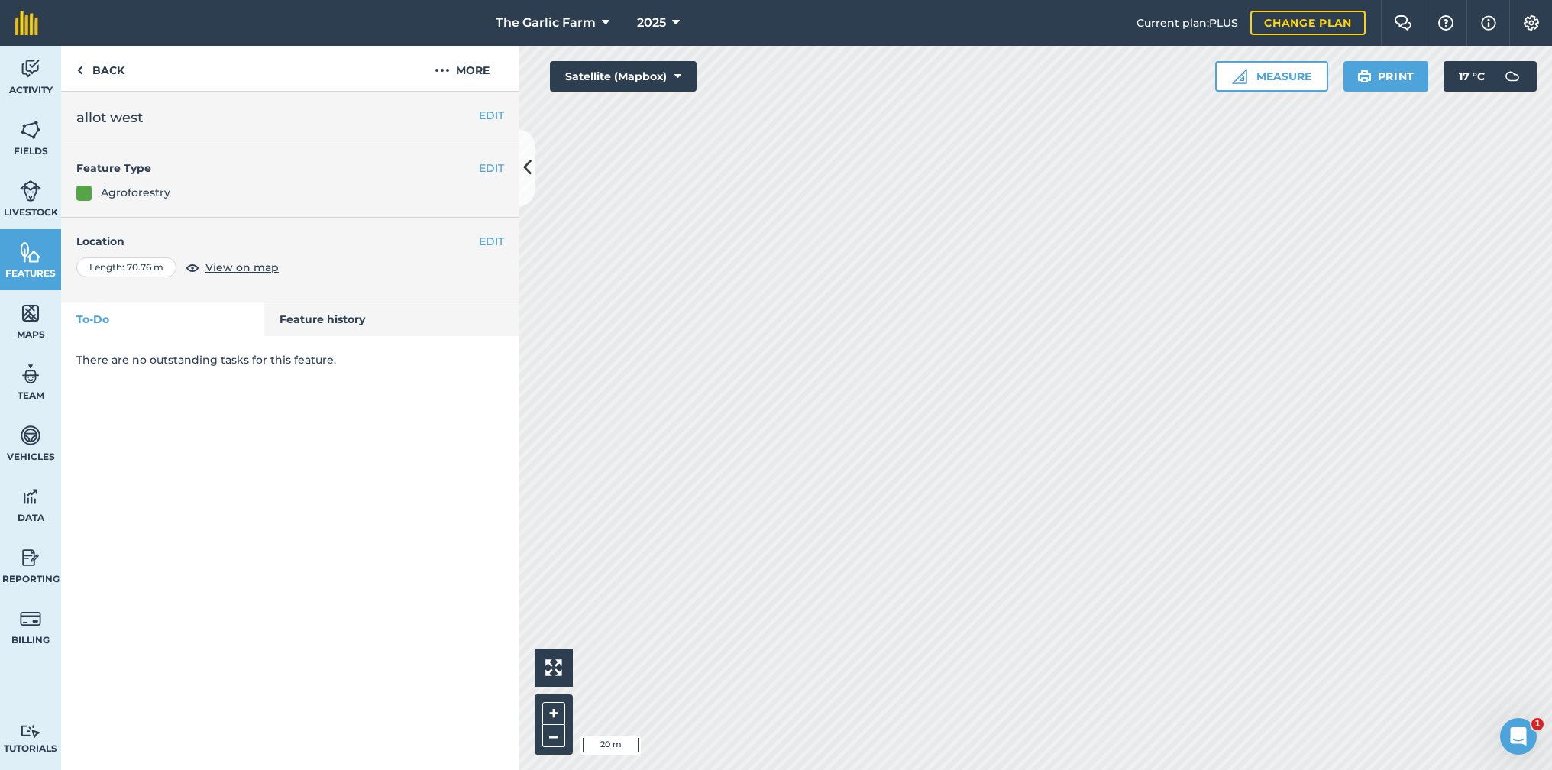
click at [27, 128] on img at bounding box center [30, 129] width 21 height 23
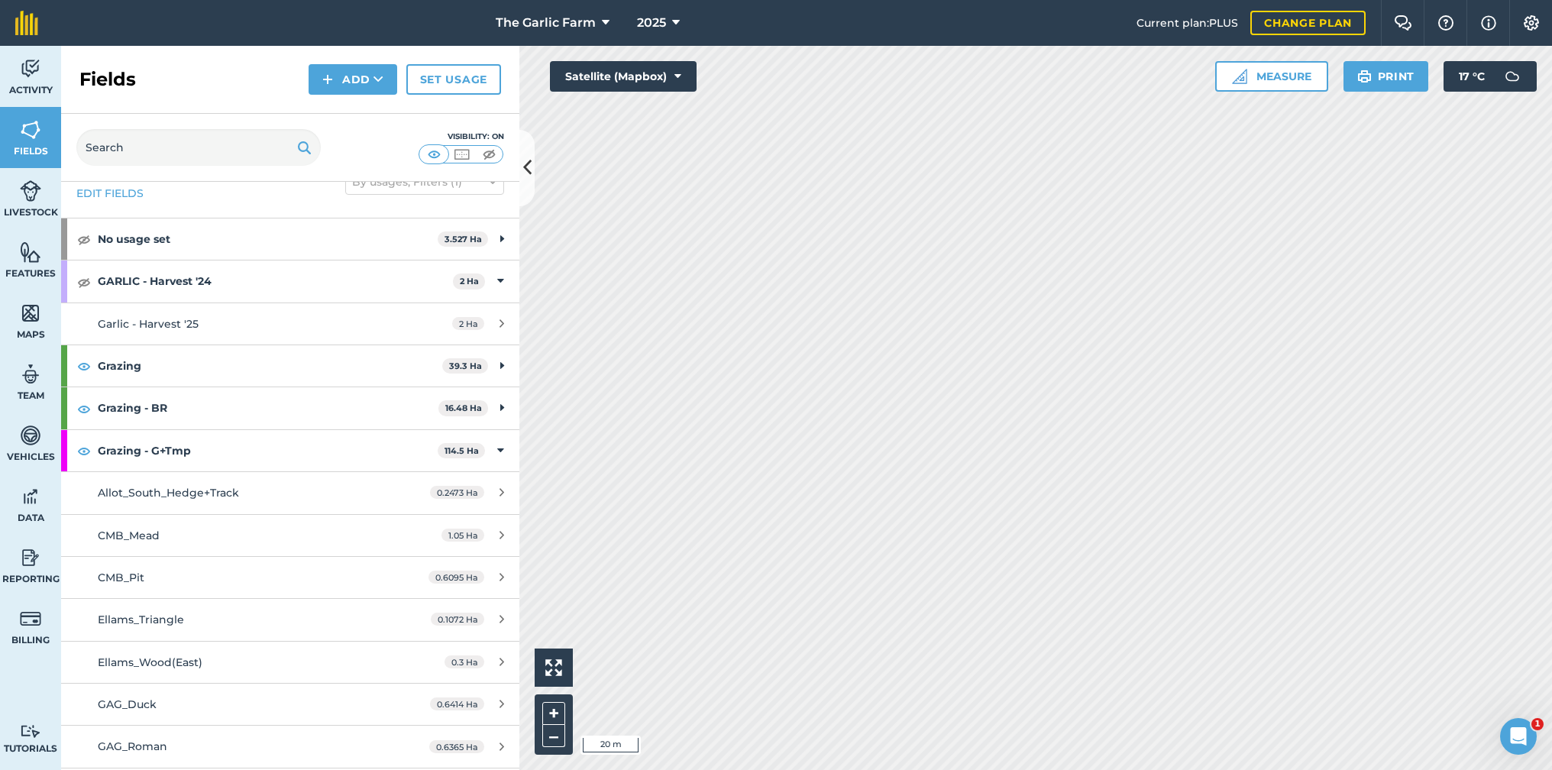
scroll to position [42, 0]
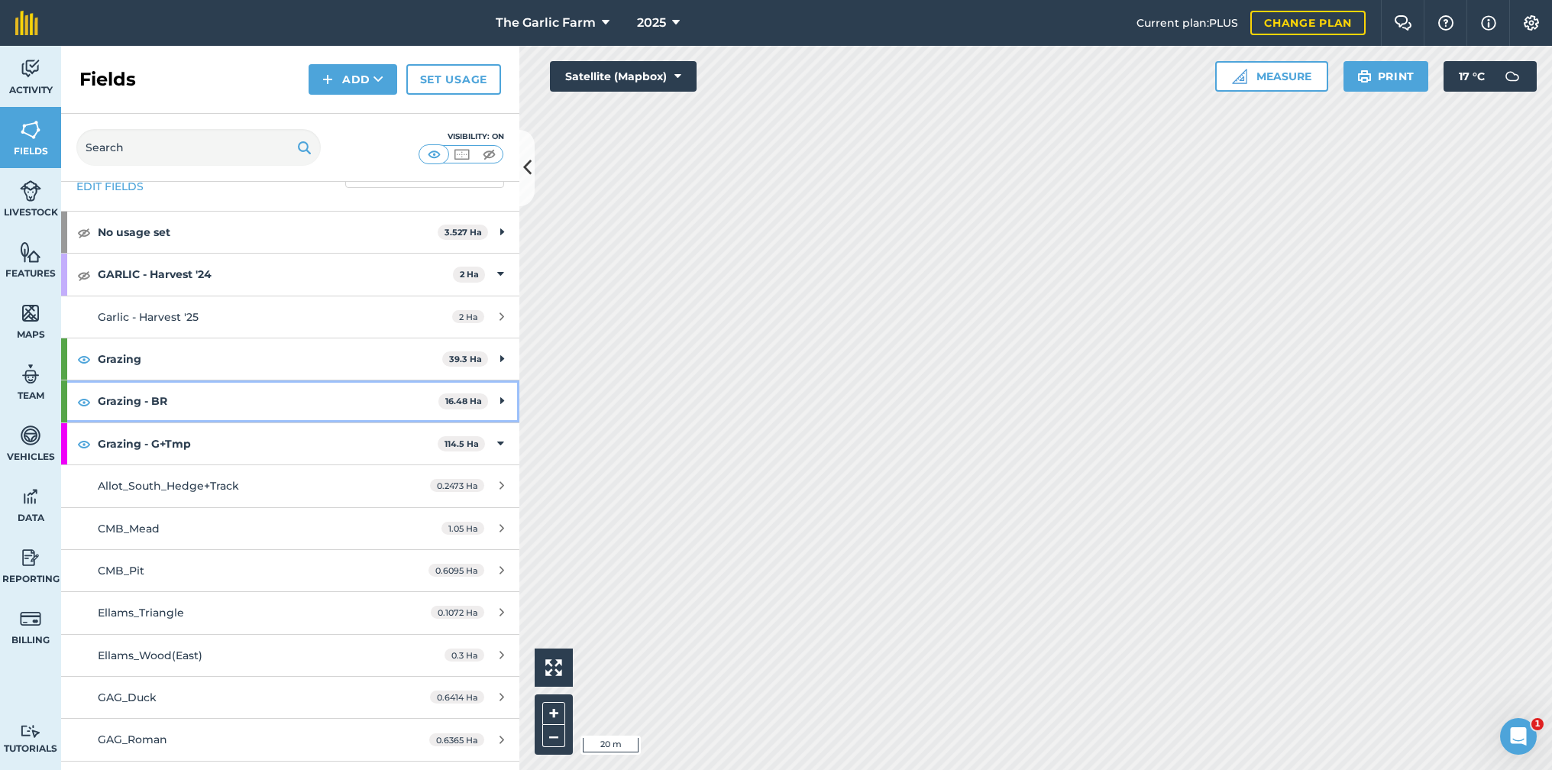
click at [495, 396] on div "Grazing - BR 16.48 Ha" at bounding box center [290, 400] width 458 height 41
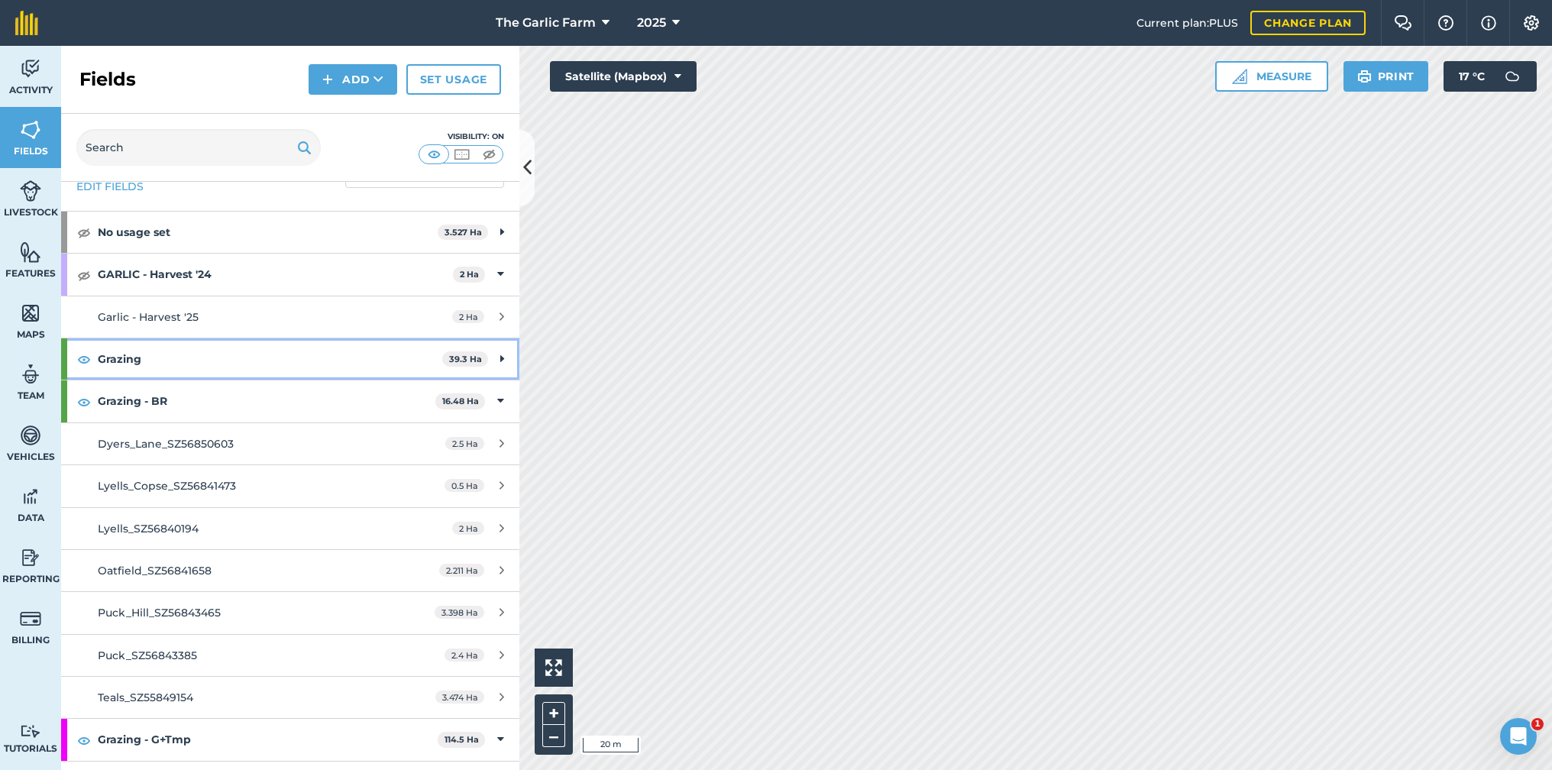
click at [501, 358] on icon at bounding box center [502, 359] width 4 height 17
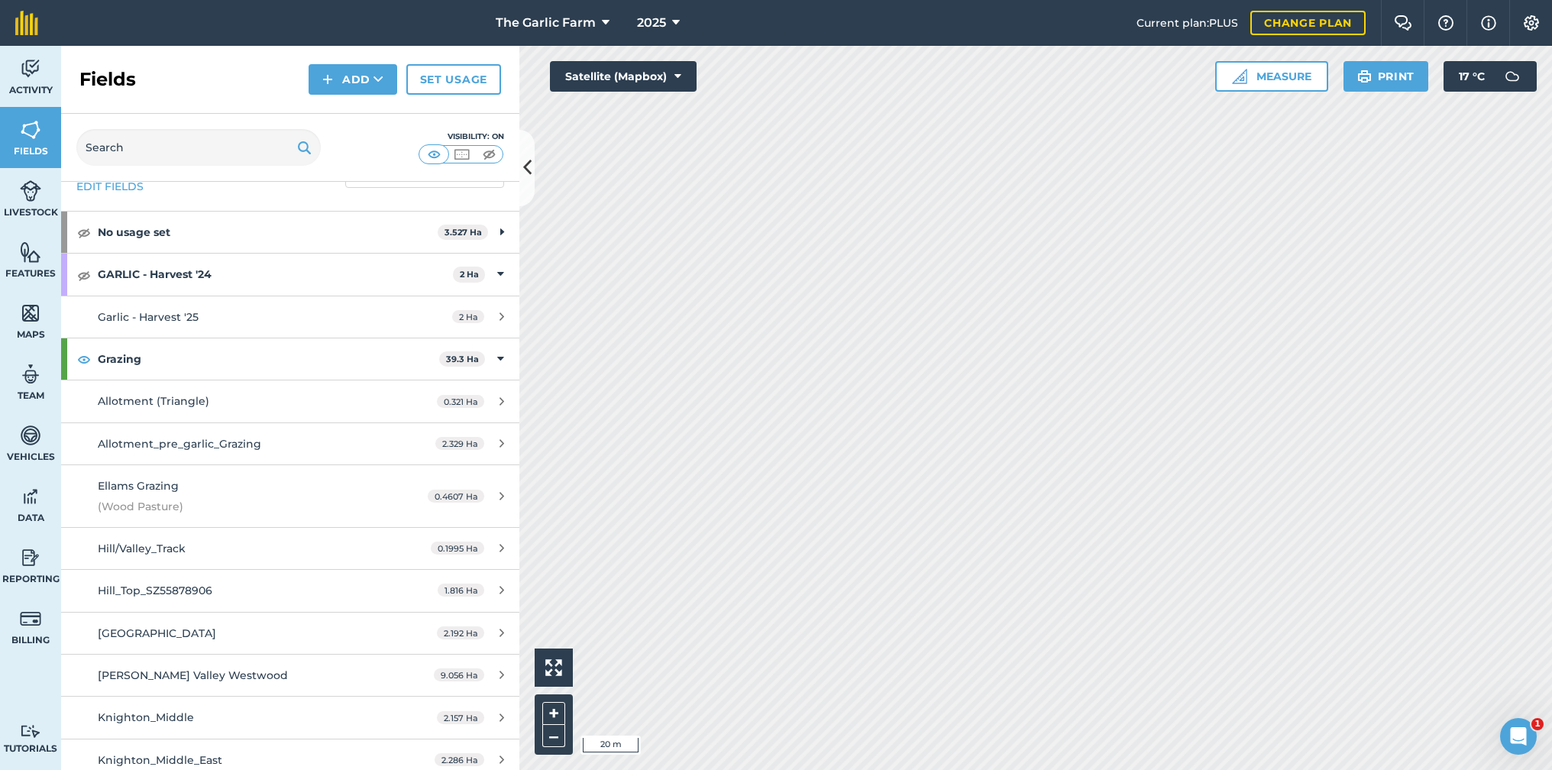
click at [255, 401] on div "Allotment (Triangle)" at bounding box center [241, 401] width 287 height 17
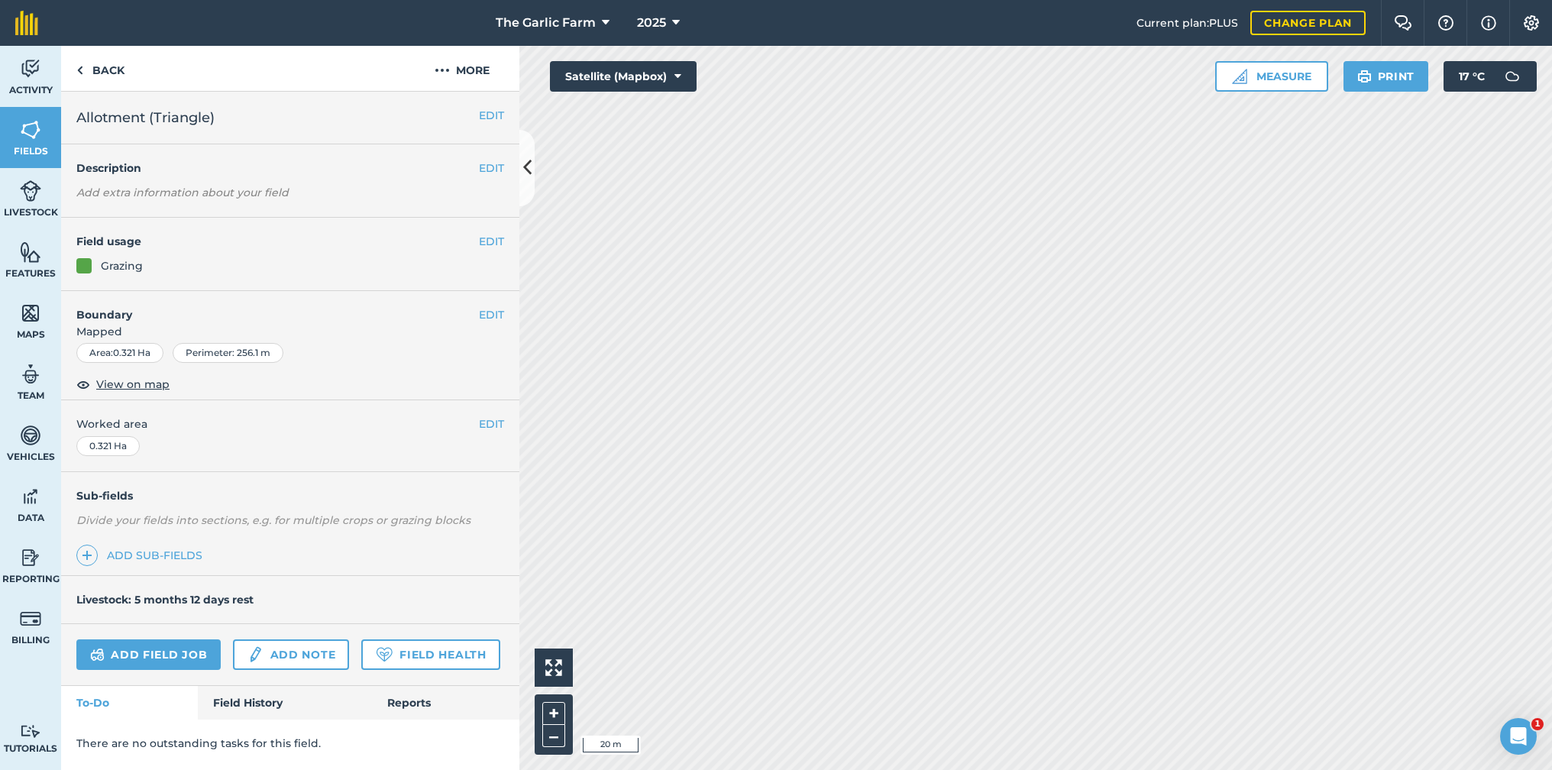
click at [491, 313] on button "EDIT" at bounding box center [491, 314] width 25 height 17
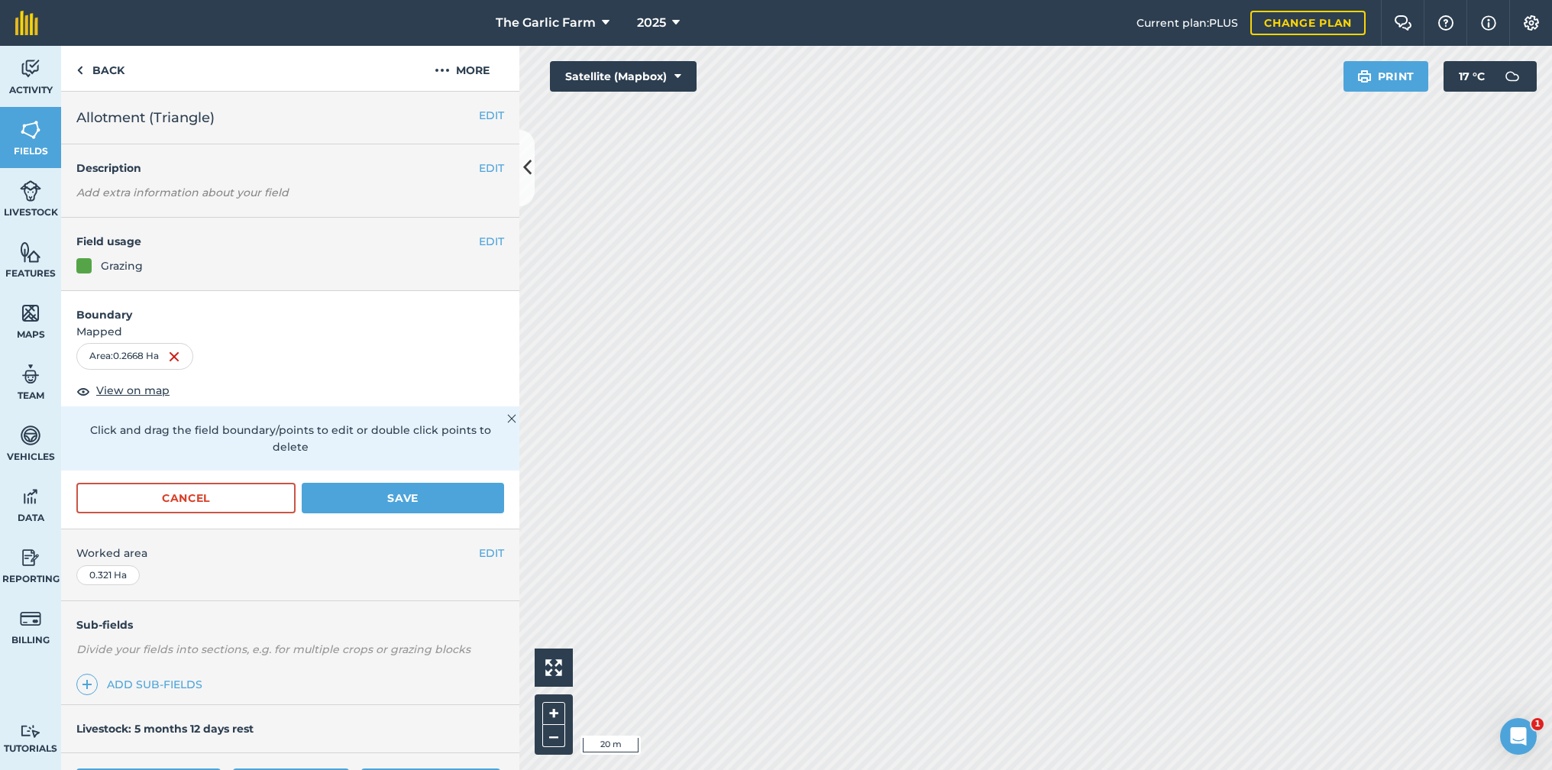
click at [454, 483] on button "Save" at bounding box center [403, 498] width 202 height 31
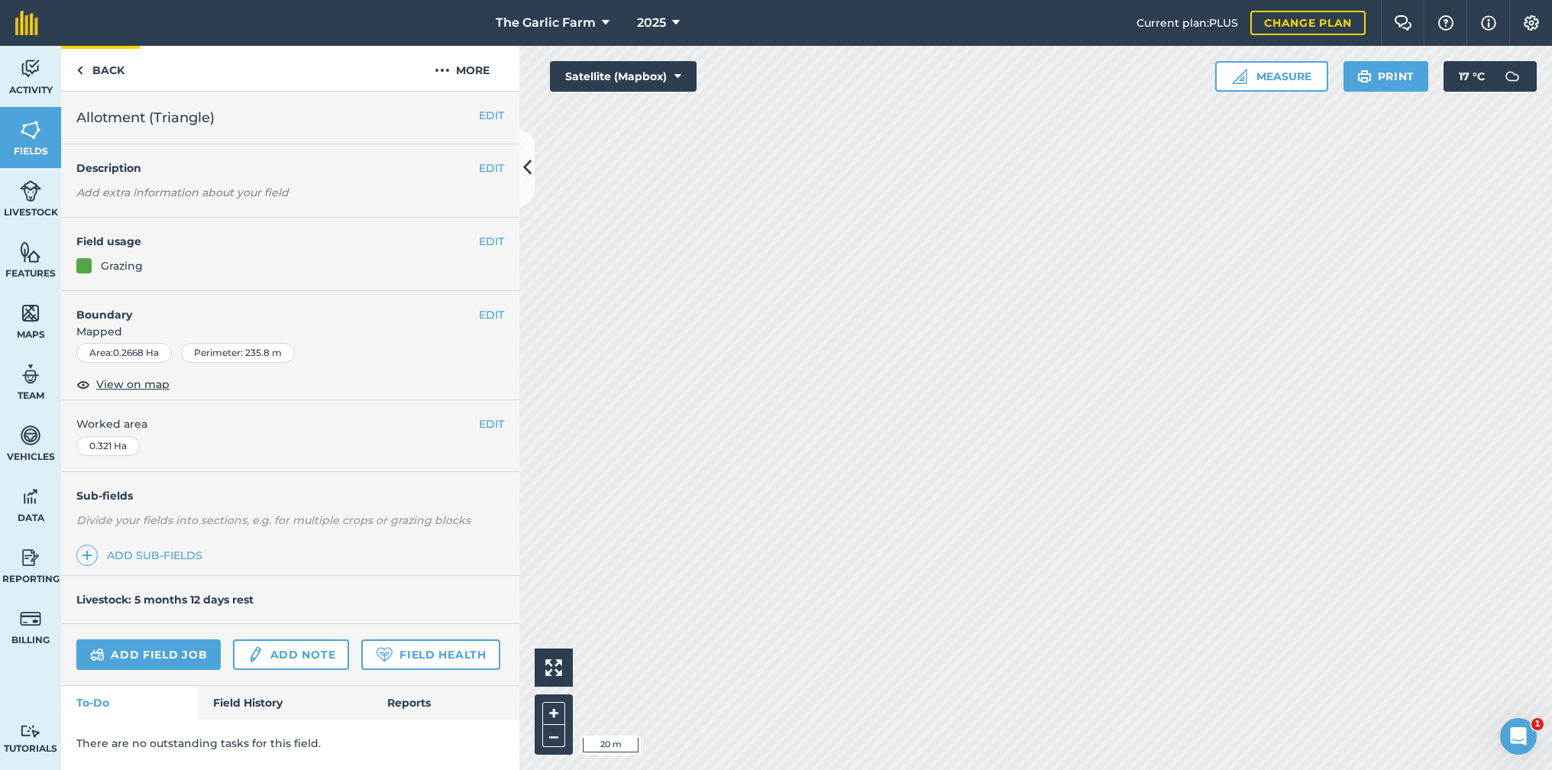
click at [82, 67] on img at bounding box center [79, 70] width 7 height 18
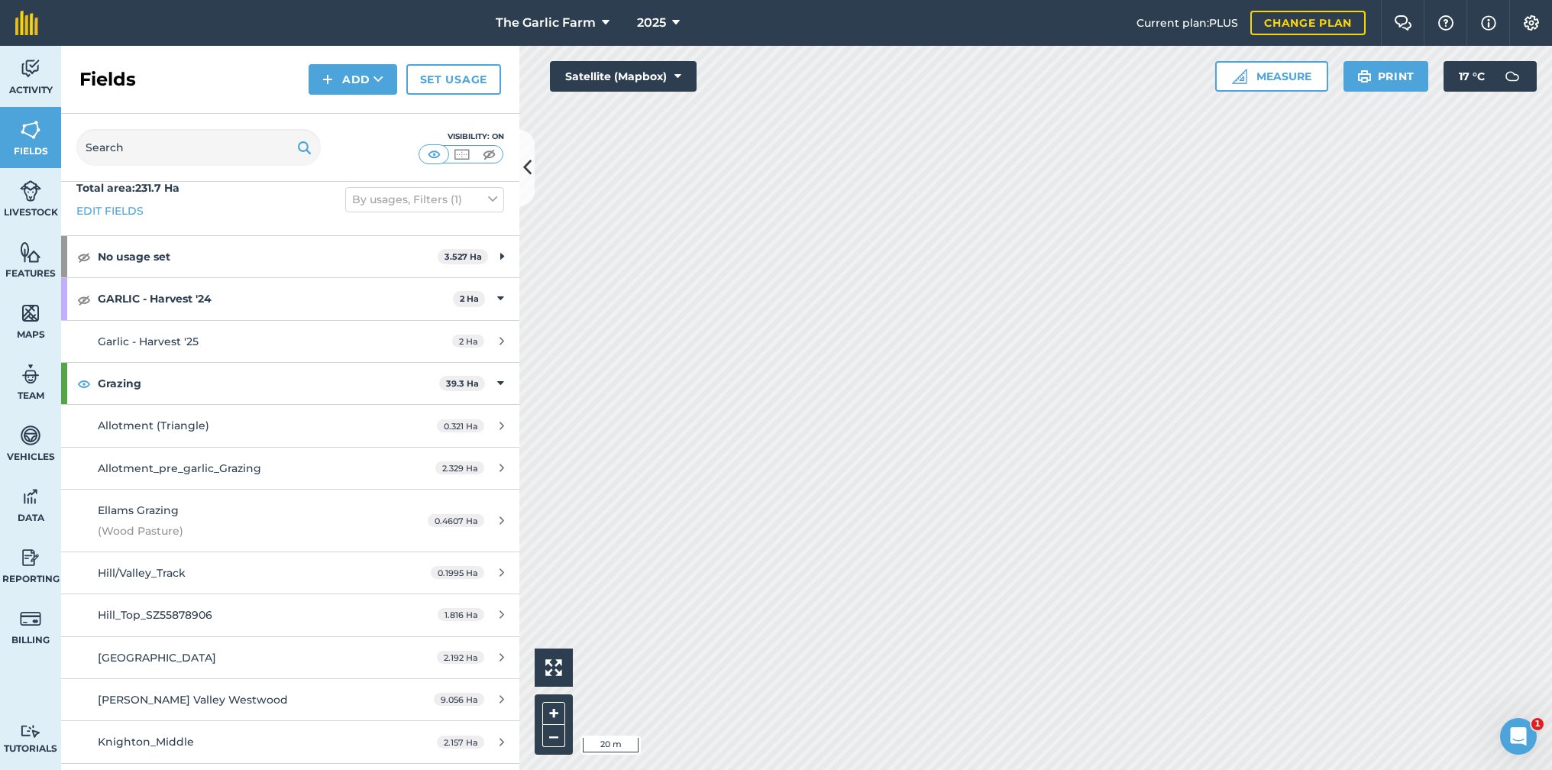
scroll to position [18, 0]
click at [283, 454] on link "Allotment_pre_garlic_Grazing 2.329 Ha" at bounding box center [290, 468] width 458 height 41
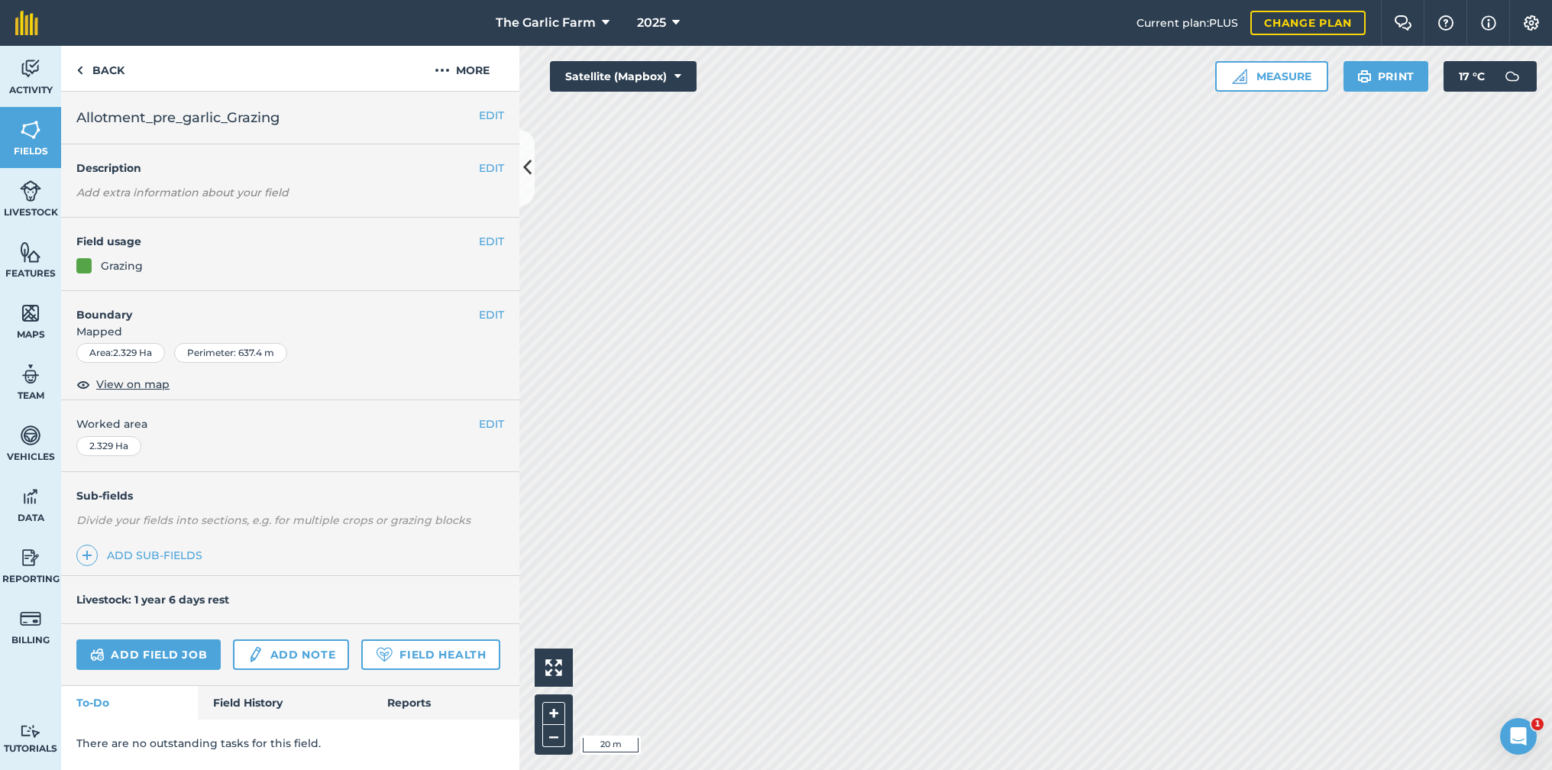
click at [486, 313] on button "EDIT" at bounding box center [491, 314] width 25 height 17
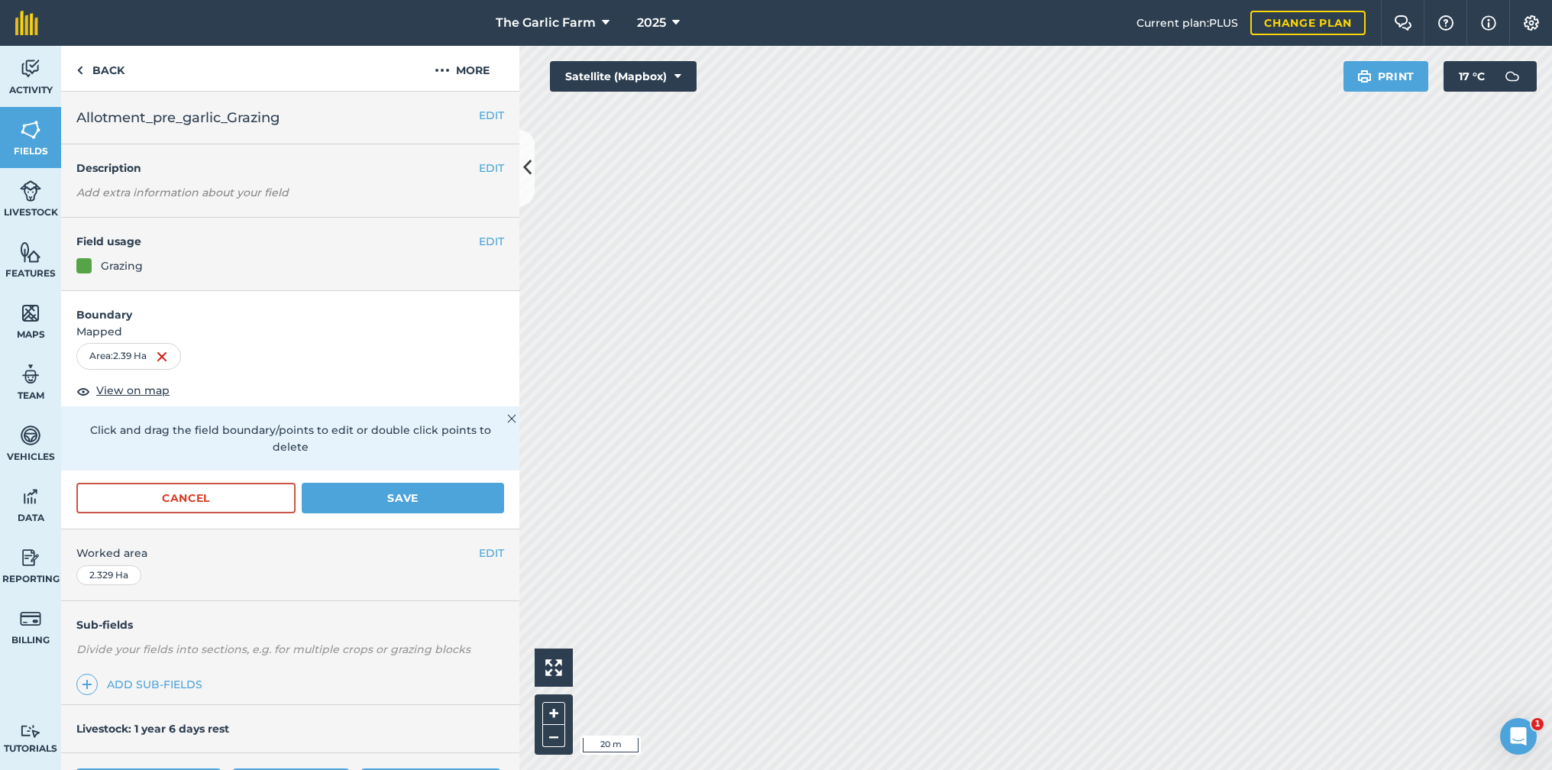
click at [390, 483] on button "Save" at bounding box center [403, 498] width 202 height 31
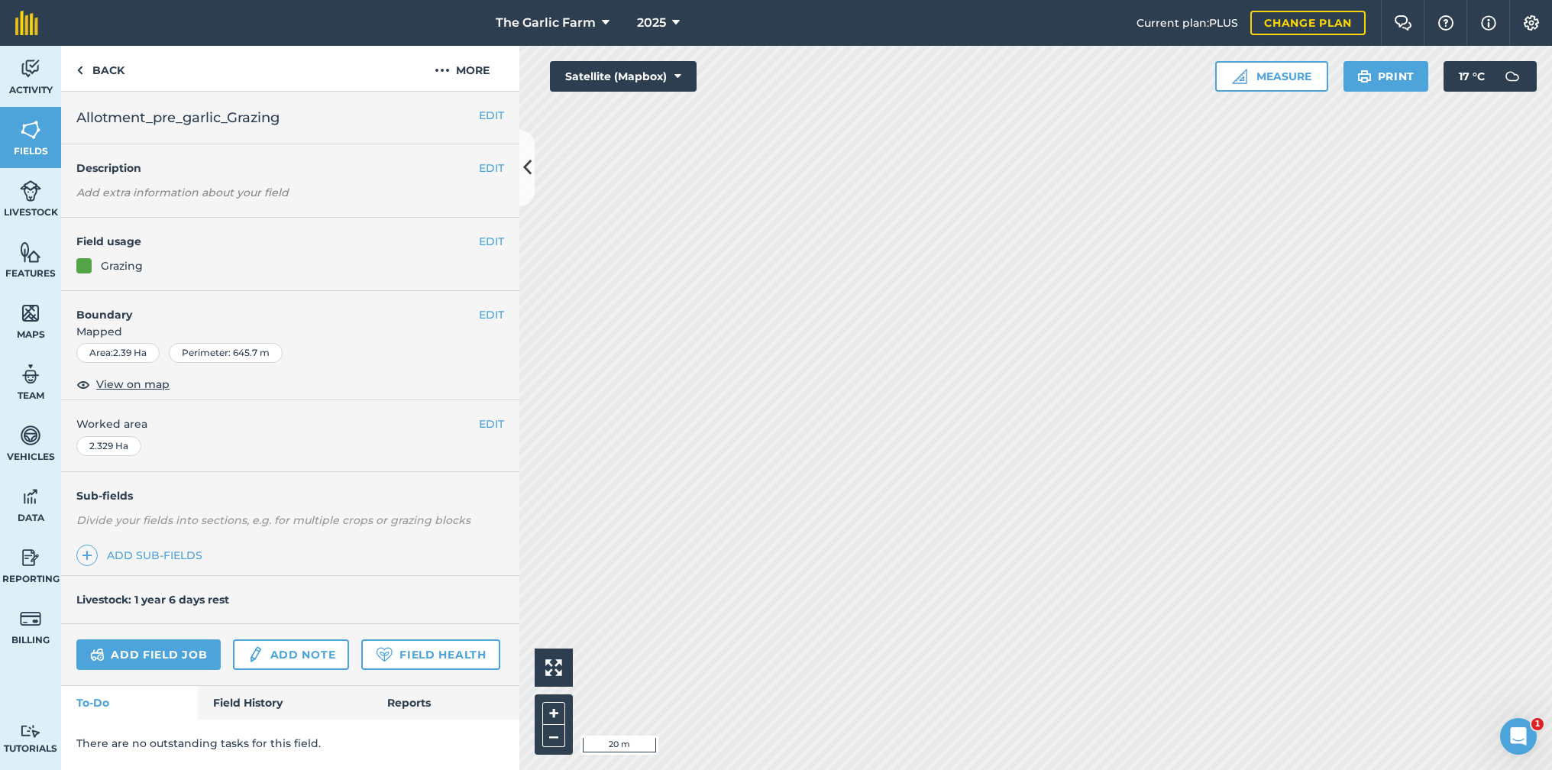
click at [36, 261] on img at bounding box center [30, 252] width 21 height 23
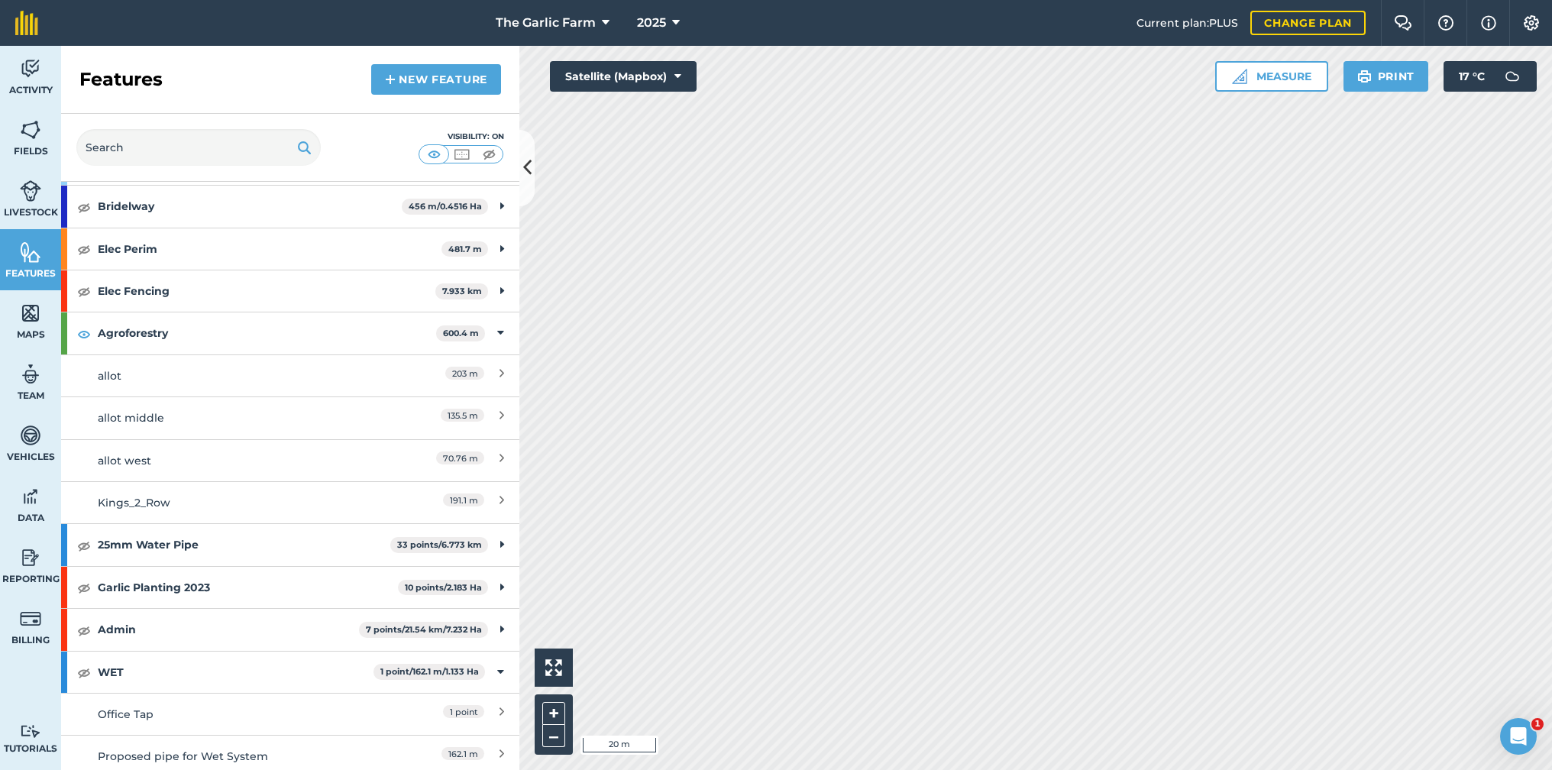
scroll to position [759, 0]
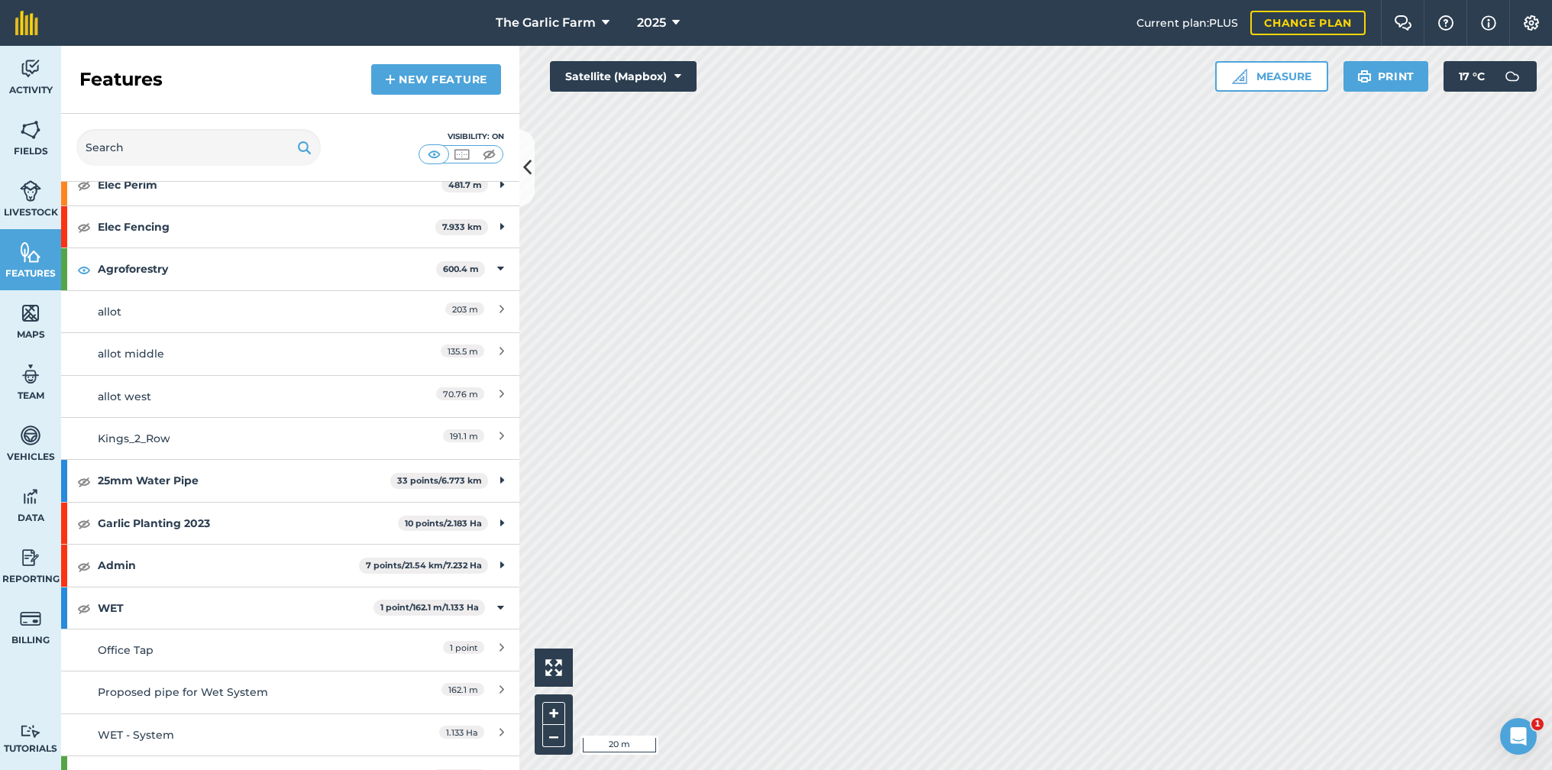
click at [233, 431] on div "Kings_2_Row" at bounding box center [233, 438] width 271 height 17
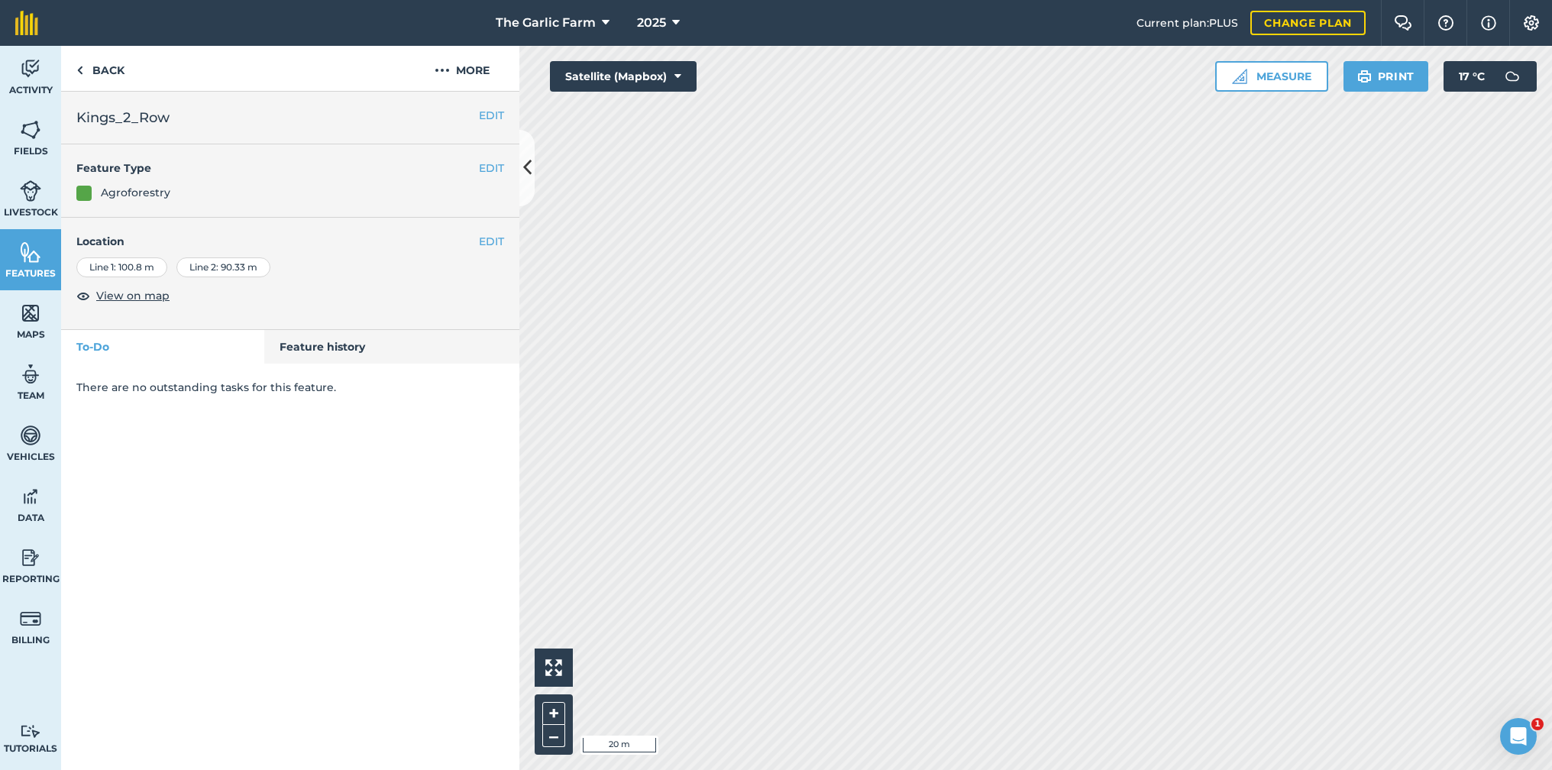
click at [495, 242] on button "EDIT" at bounding box center [491, 241] width 25 height 17
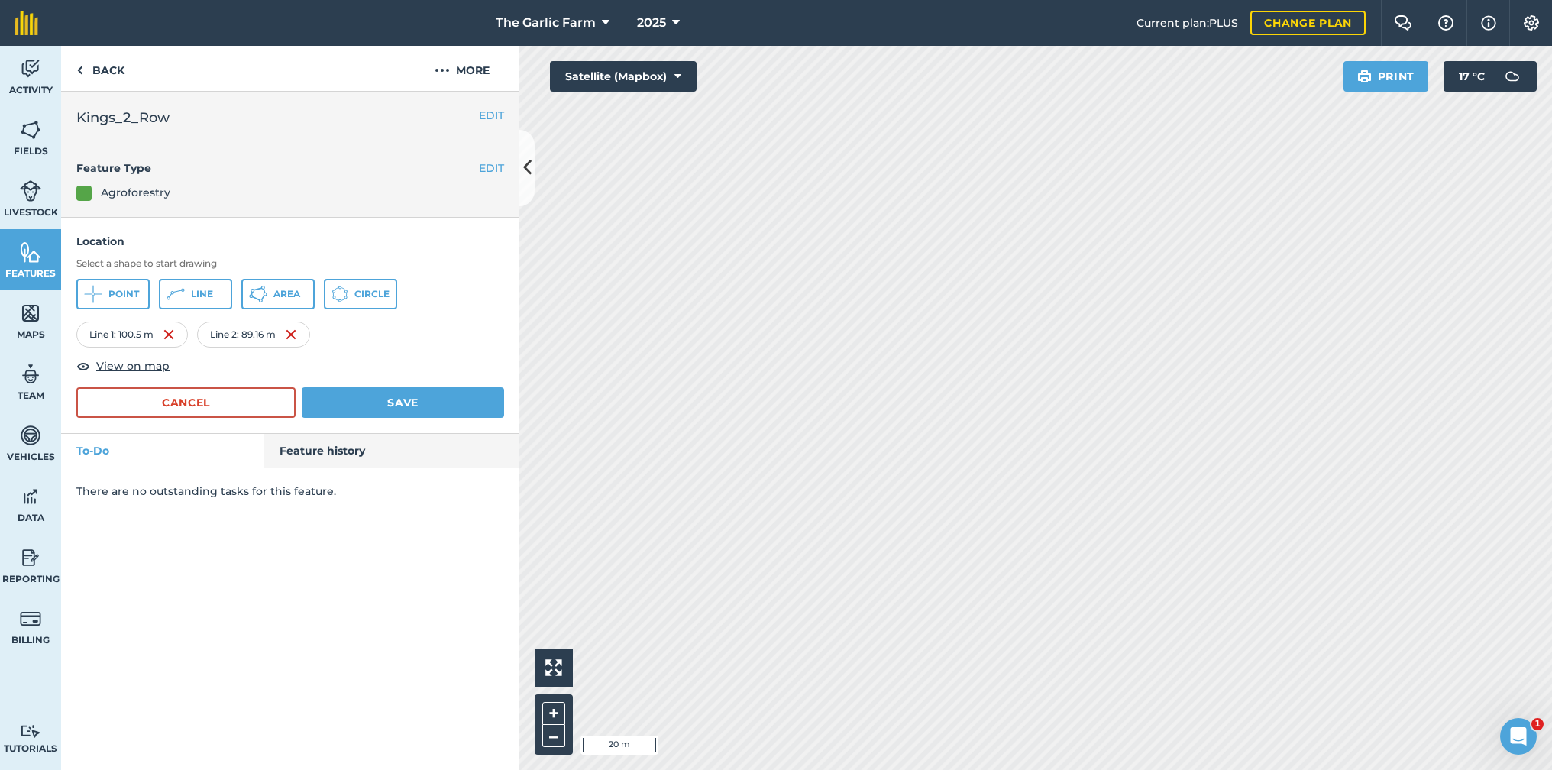
click at [415, 400] on button "Save" at bounding box center [403, 402] width 202 height 31
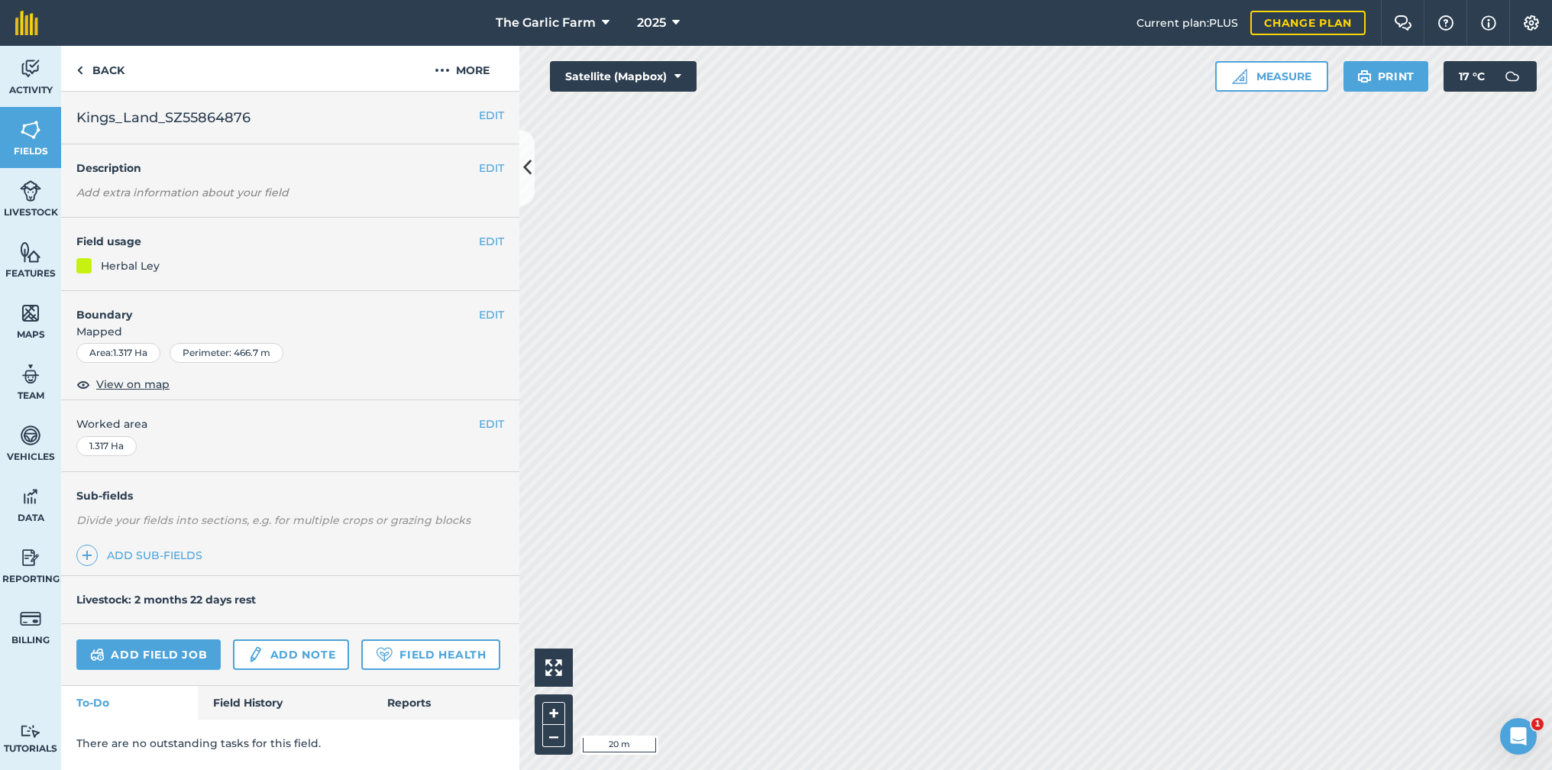
click at [497, 313] on button "EDIT" at bounding box center [491, 314] width 25 height 17
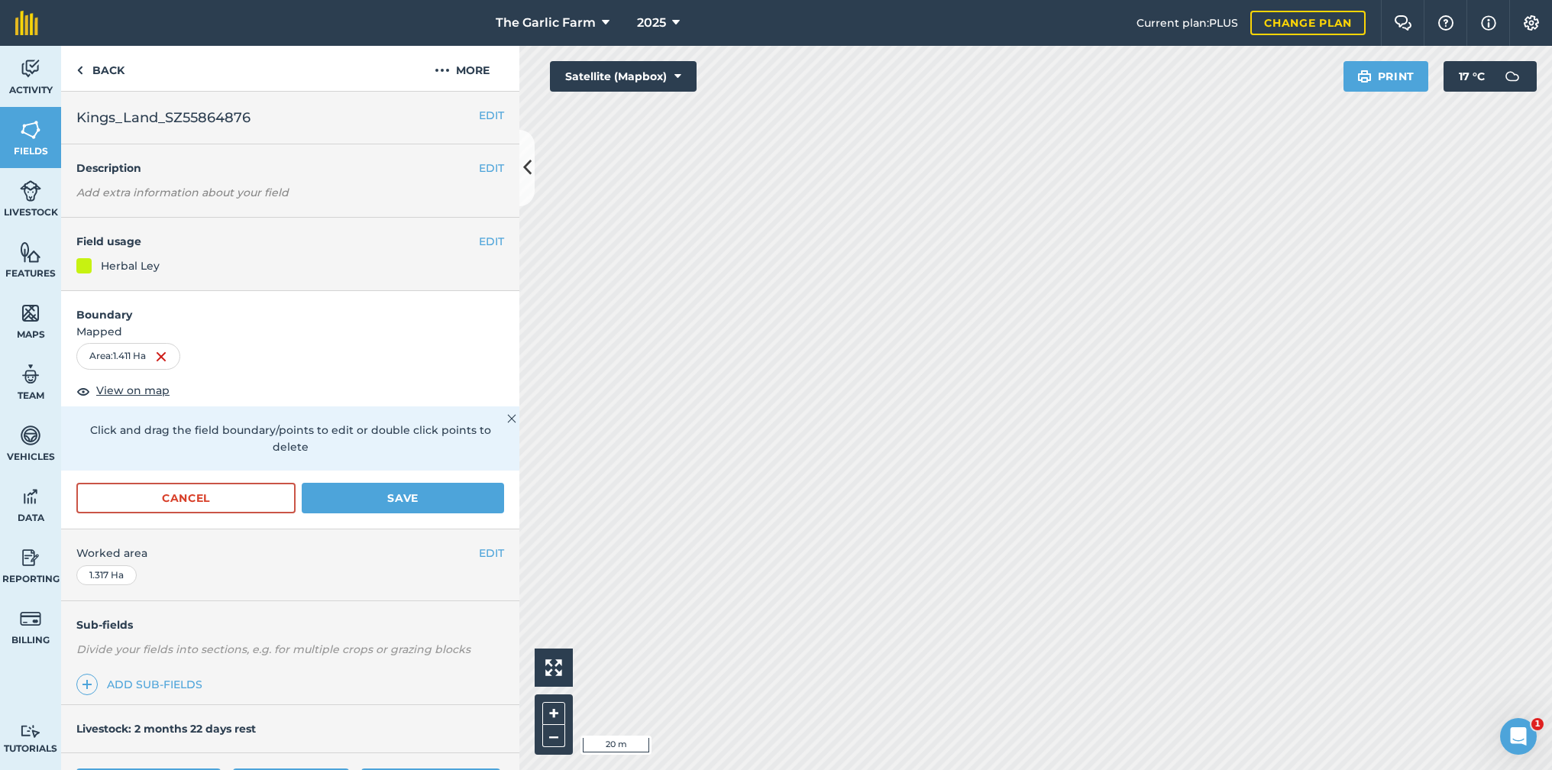
click at [429, 483] on button "Save" at bounding box center [403, 498] width 202 height 31
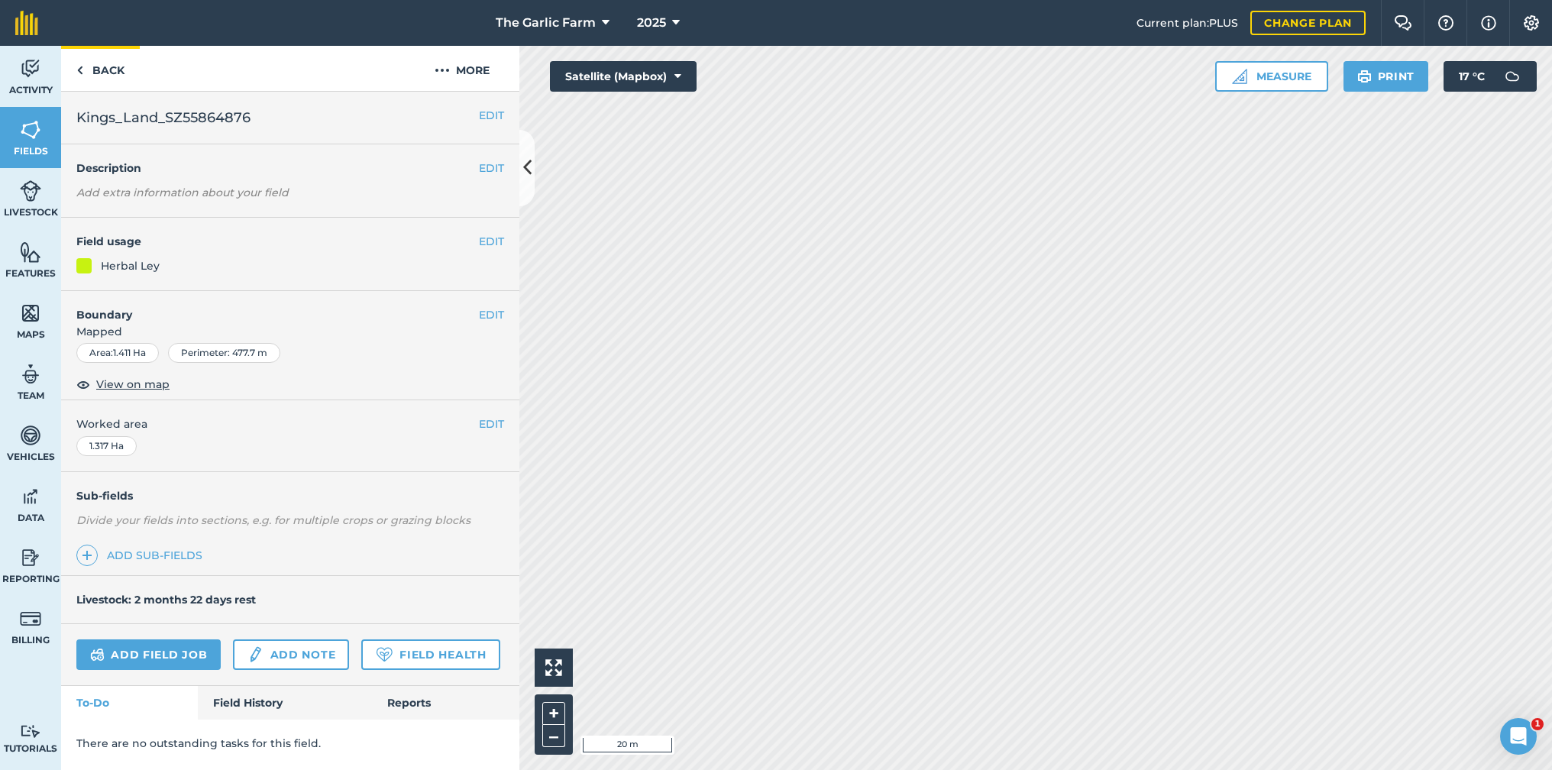
click at [74, 66] on link "Back" at bounding box center [100, 68] width 79 height 45
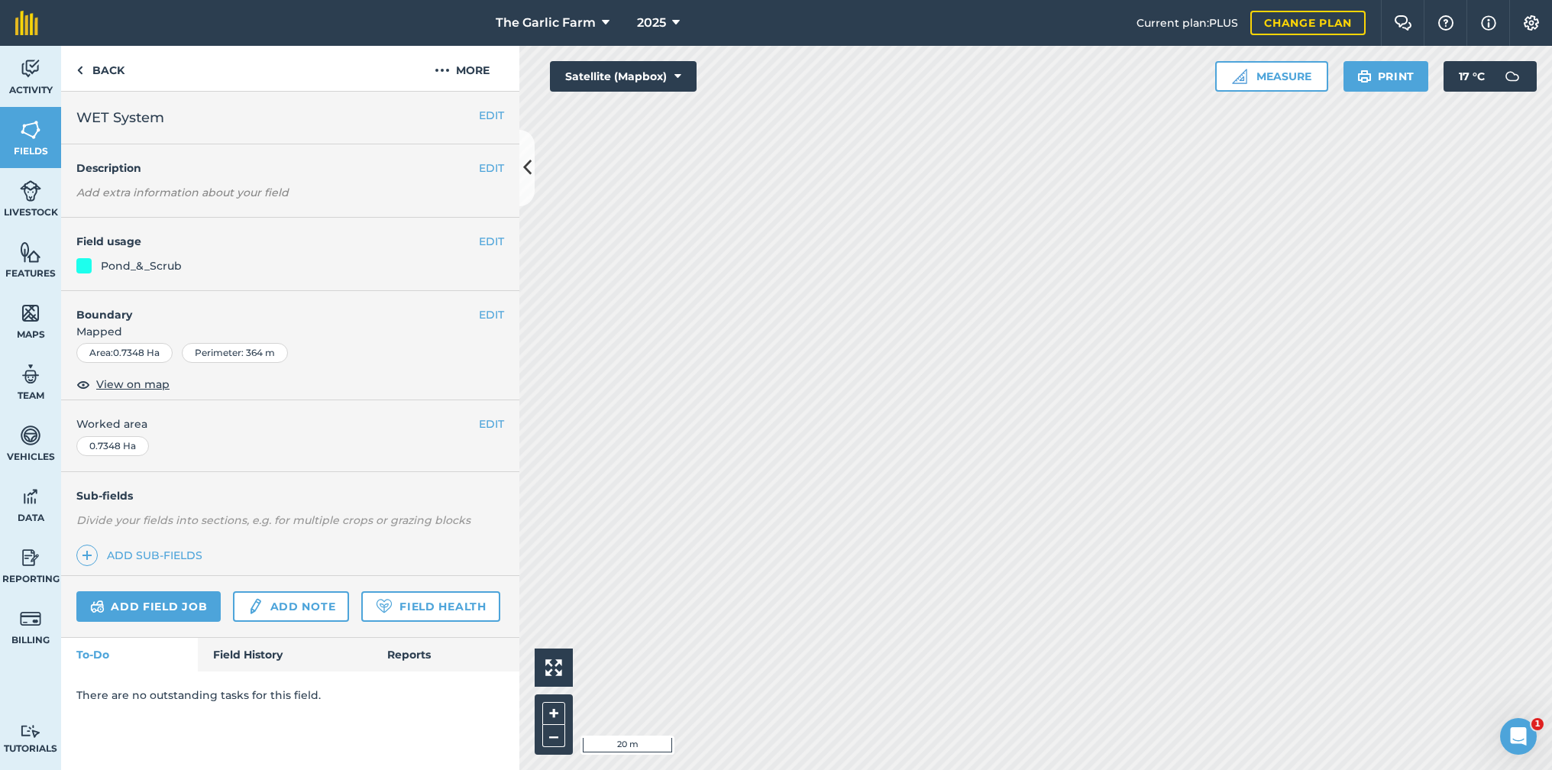
click at [490, 315] on button "EDIT" at bounding box center [491, 314] width 25 height 17
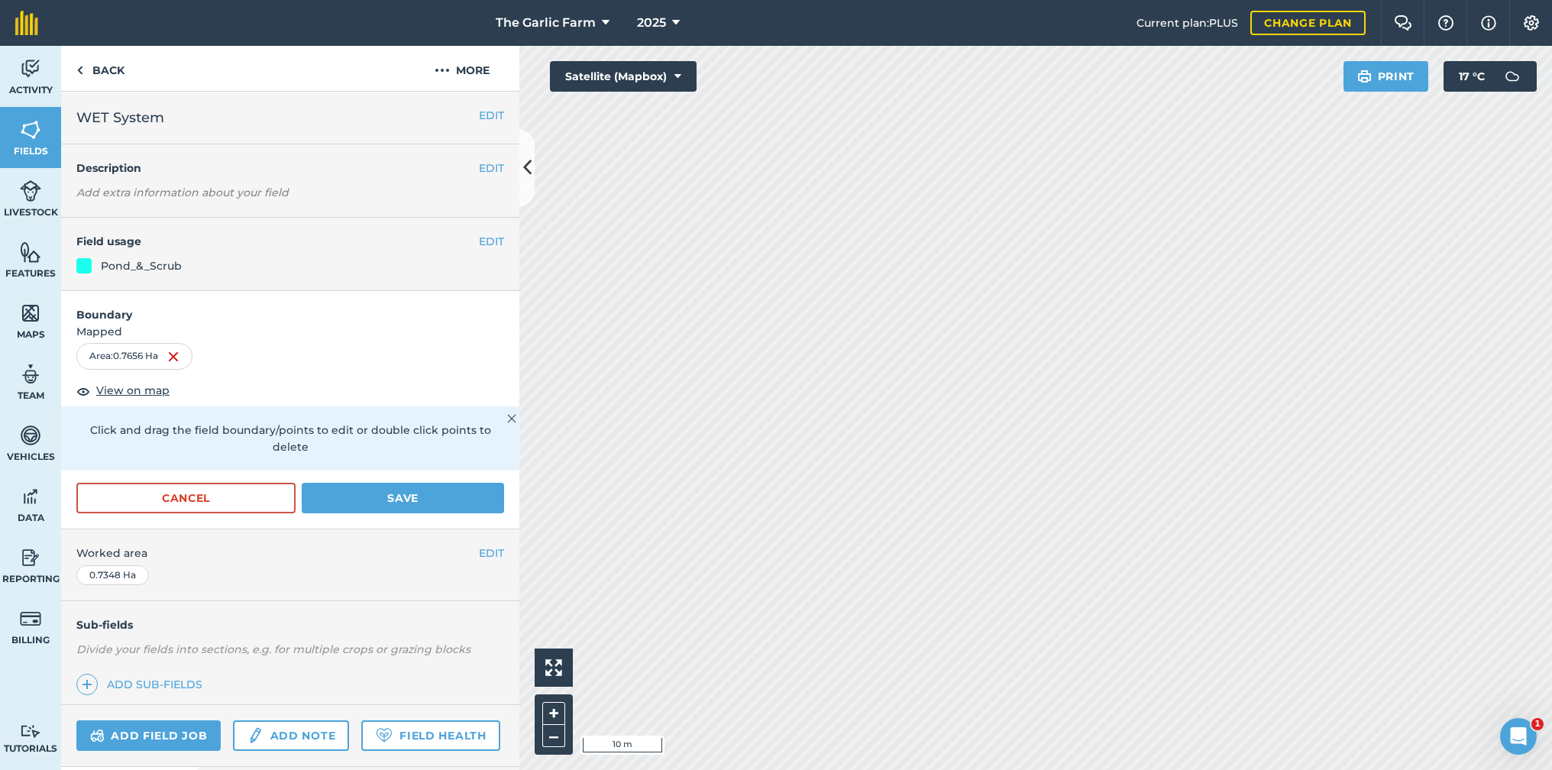
click at [425, 483] on button "Save" at bounding box center [403, 498] width 202 height 31
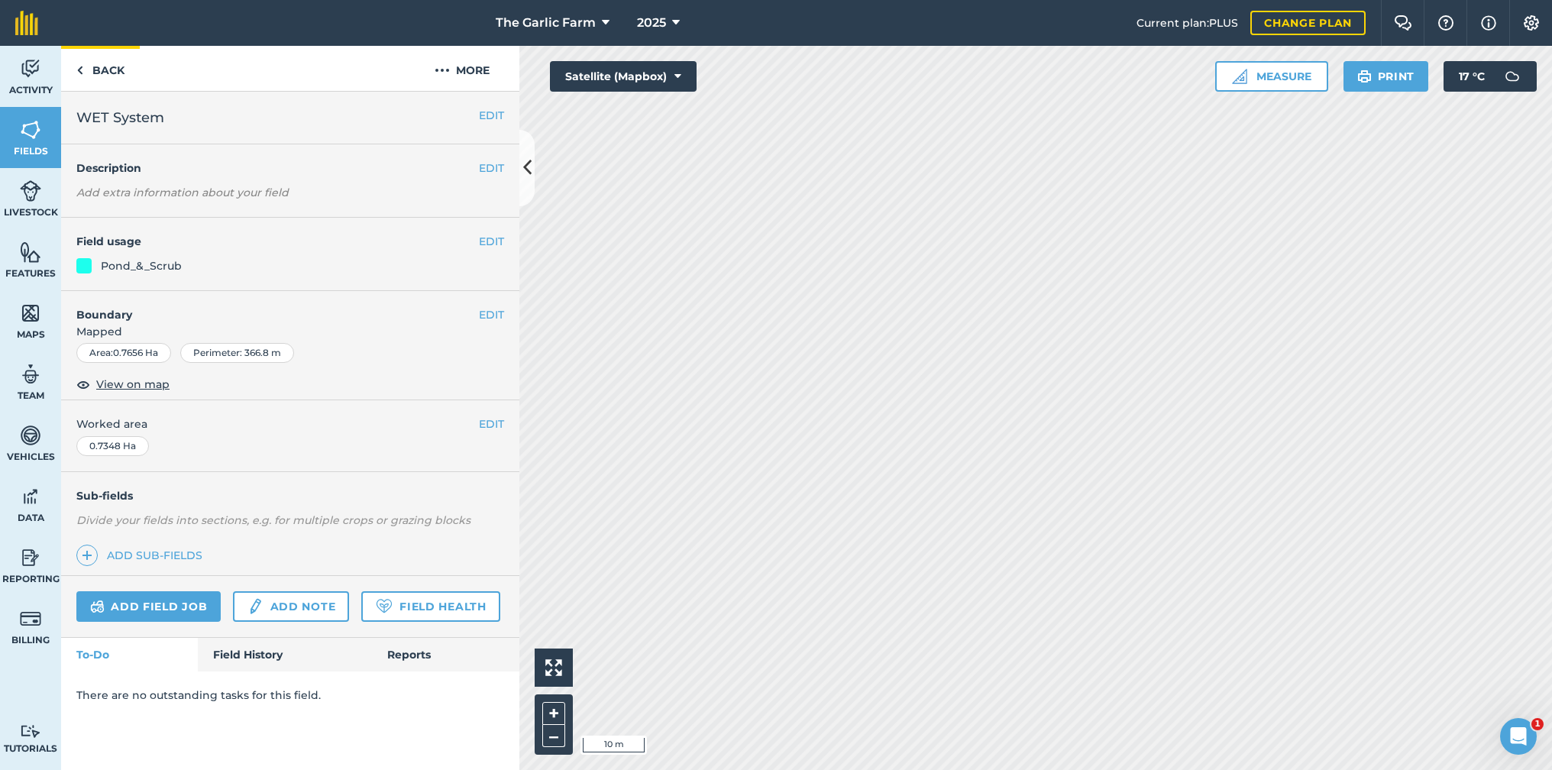
click at [77, 65] on img at bounding box center [79, 70] width 7 height 18
click at [82, 73] on img at bounding box center [79, 70] width 7 height 18
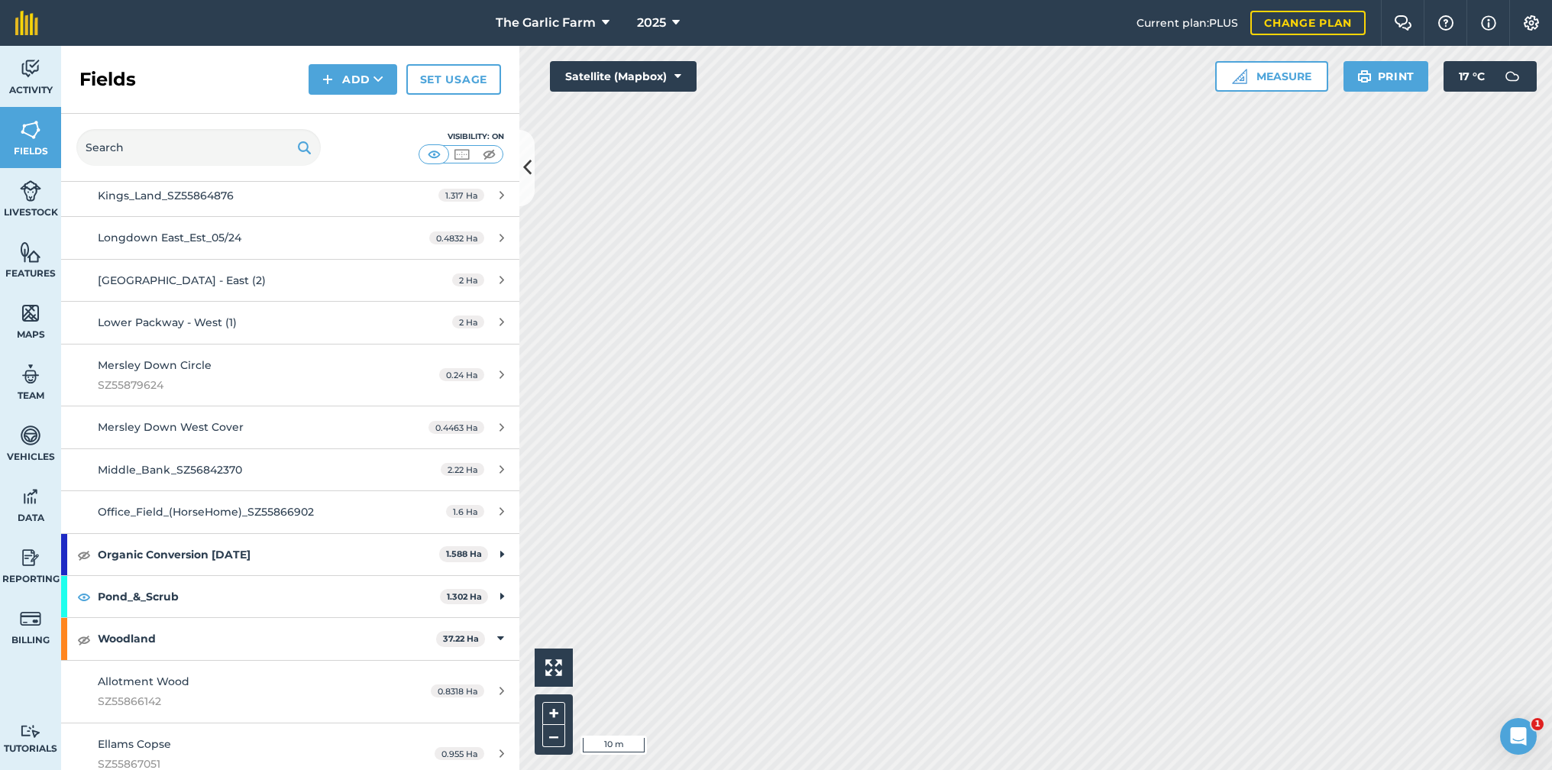
scroll to position [3165, 0]
click at [396, 574] on strong "Pond_&_Scrub" at bounding box center [269, 594] width 342 height 41
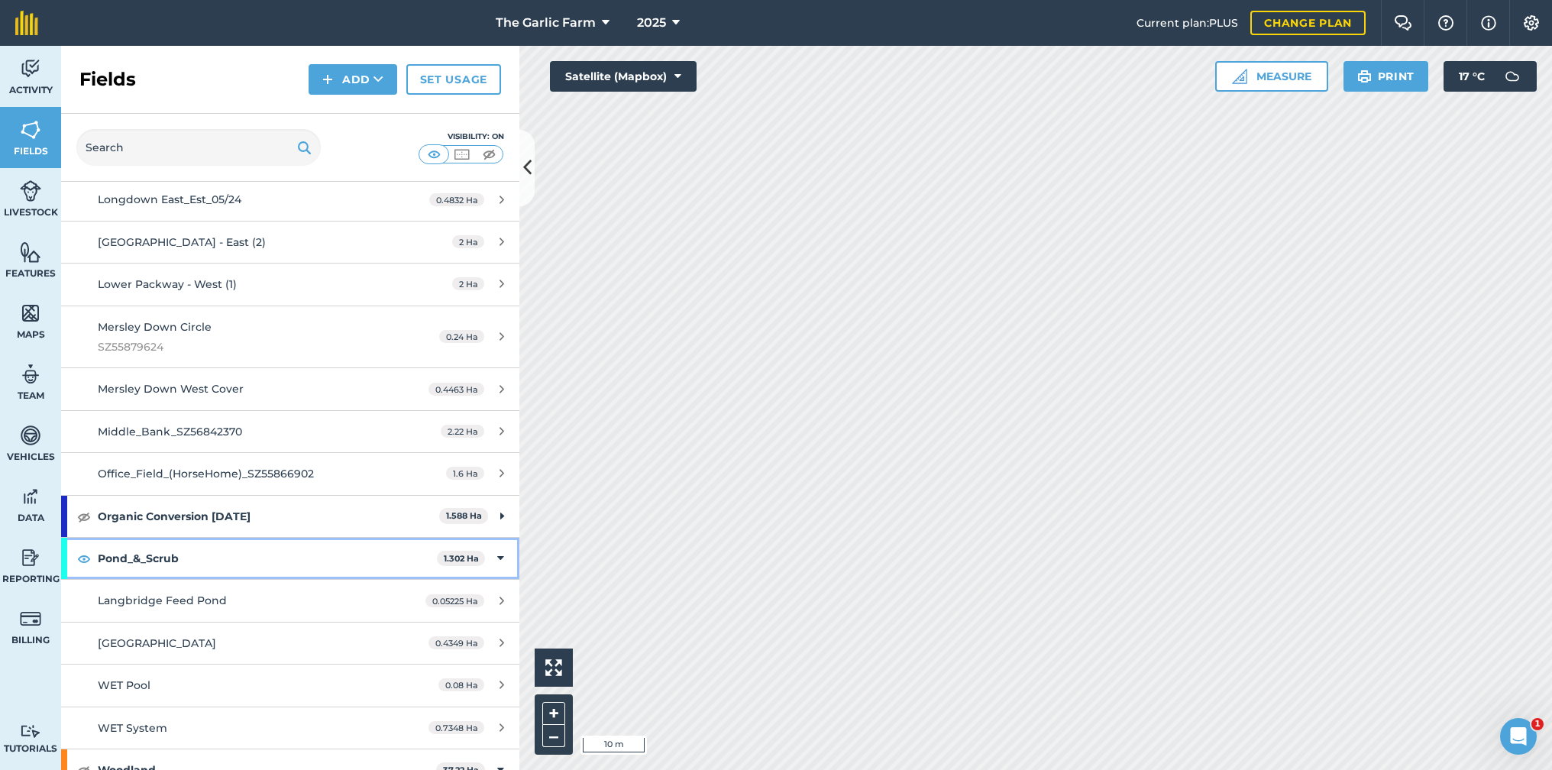
scroll to position [3213, 0]
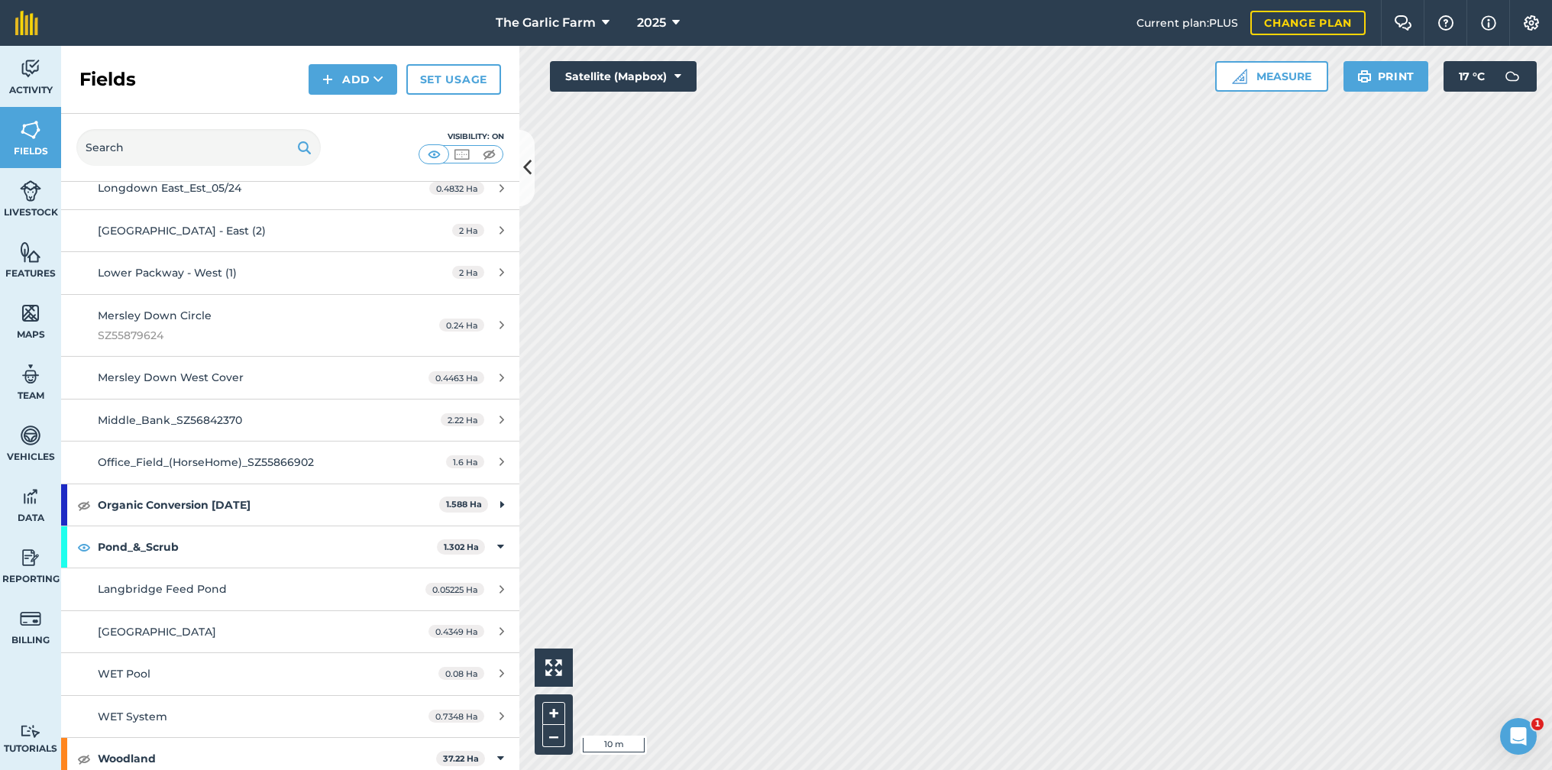
click at [212, 665] on div "WET Pool" at bounding box center [241, 673] width 287 height 17
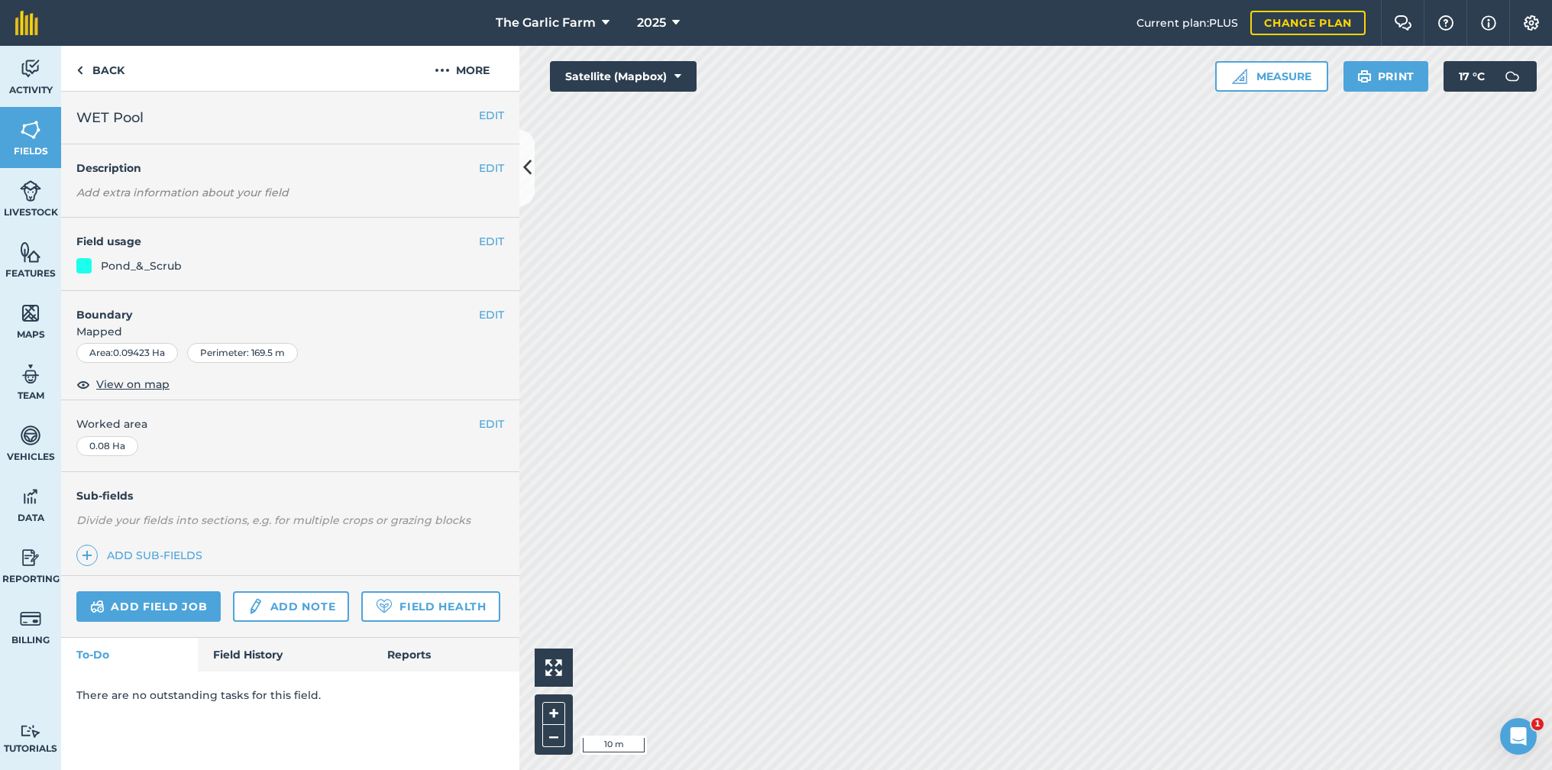
click at [484, 312] on button "EDIT" at bounding box center [491, 314] width 25 height 17
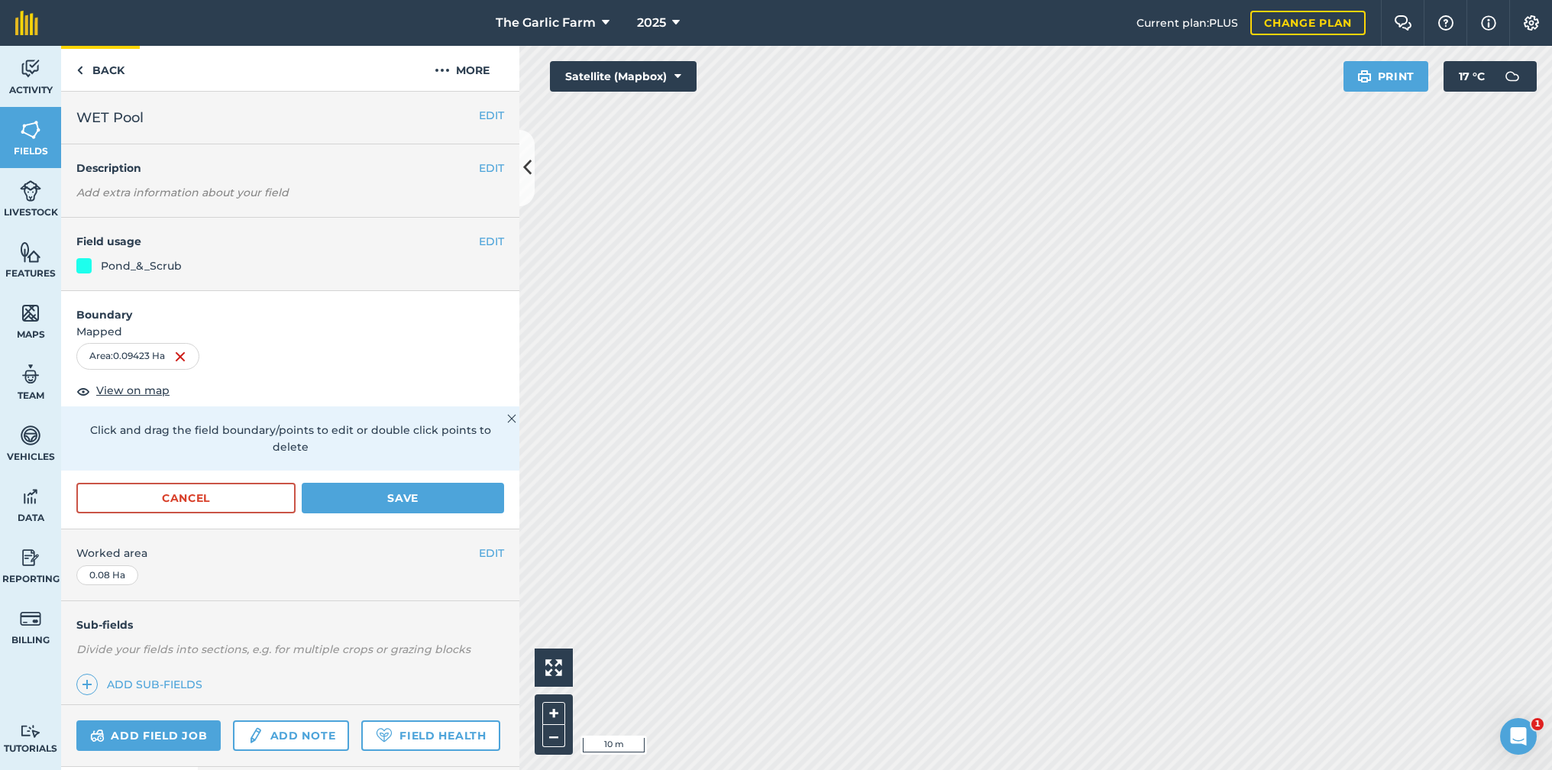
click at [75, 73] on link "Back" at bounding box center [100, 68] width 79 height 45
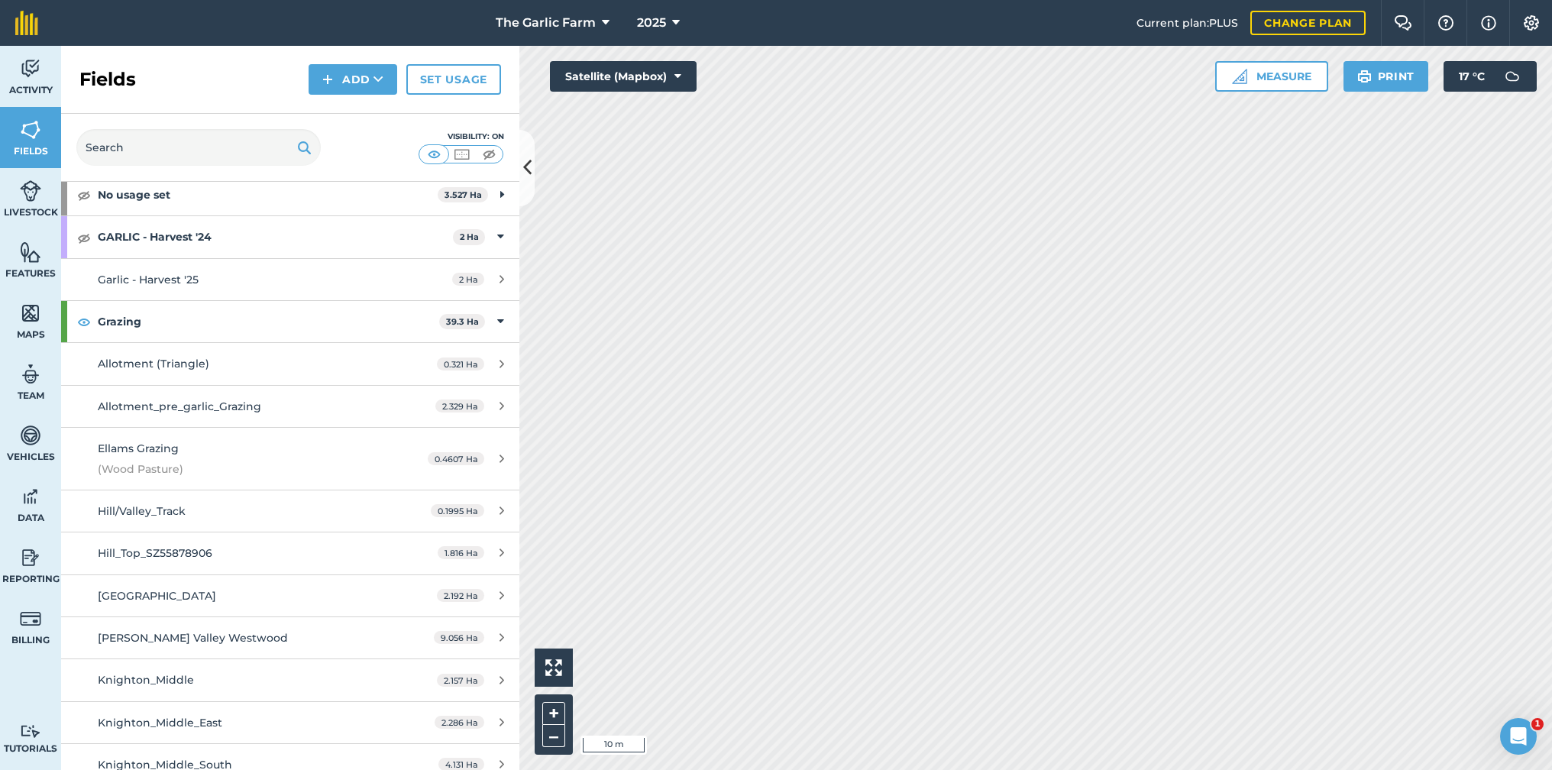
scroll to position [89, 0]
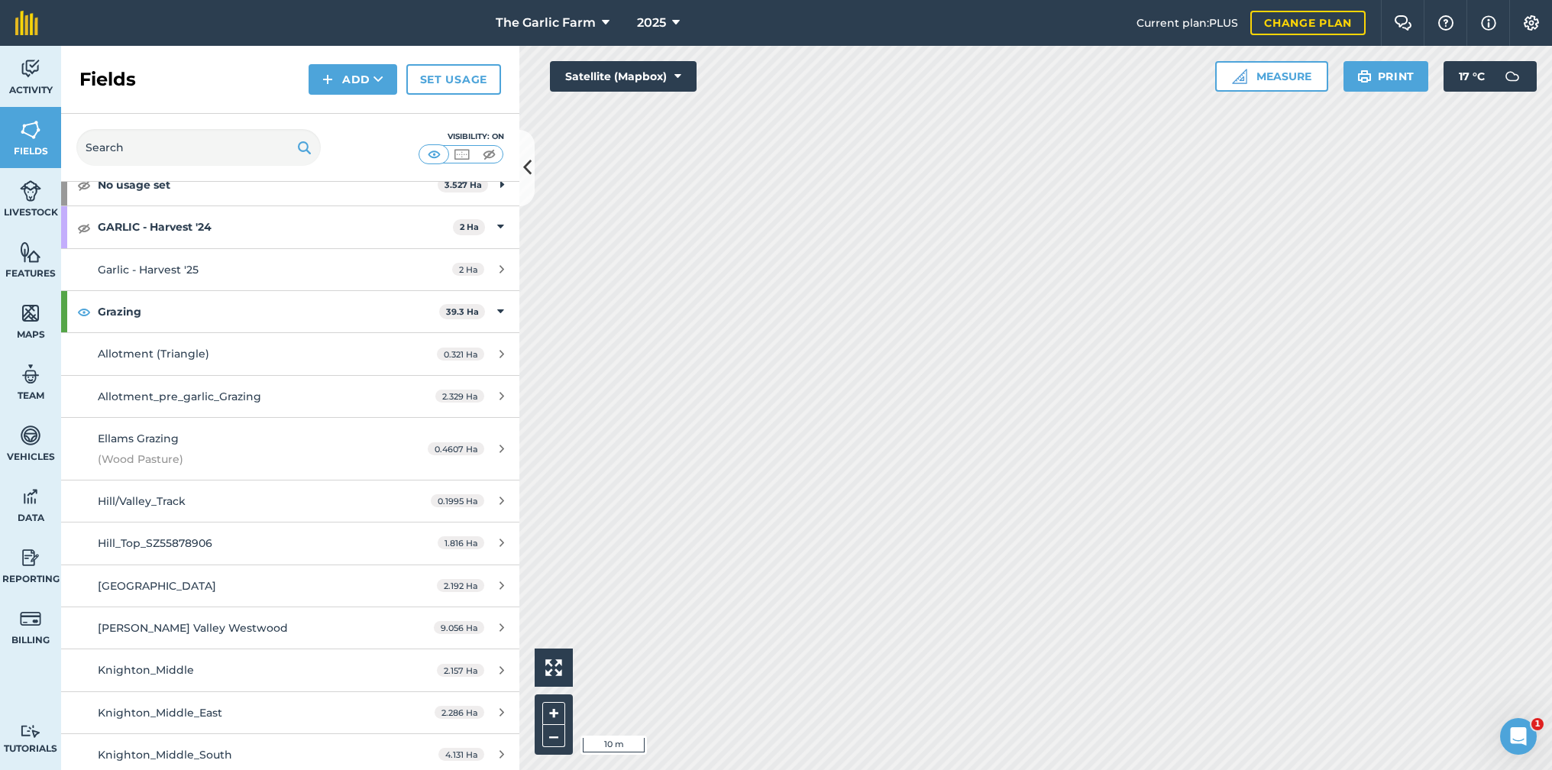
click at [1528, 21] on img at bounding box center [1531, 22] width 18 height 15
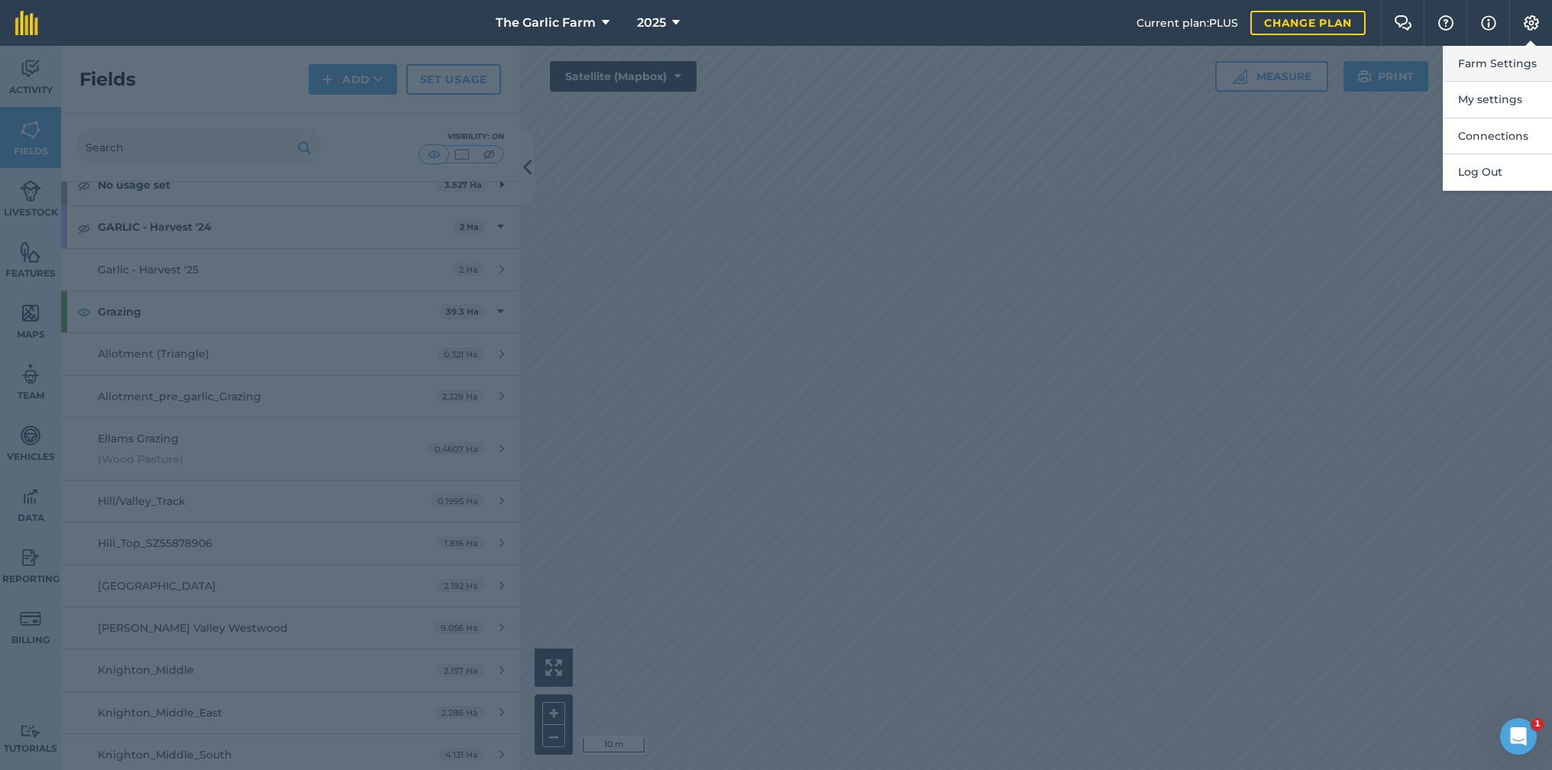
click at [1505, 63] on button "Farm Settings" at bounding box center [1497, 64] width 109 height 36
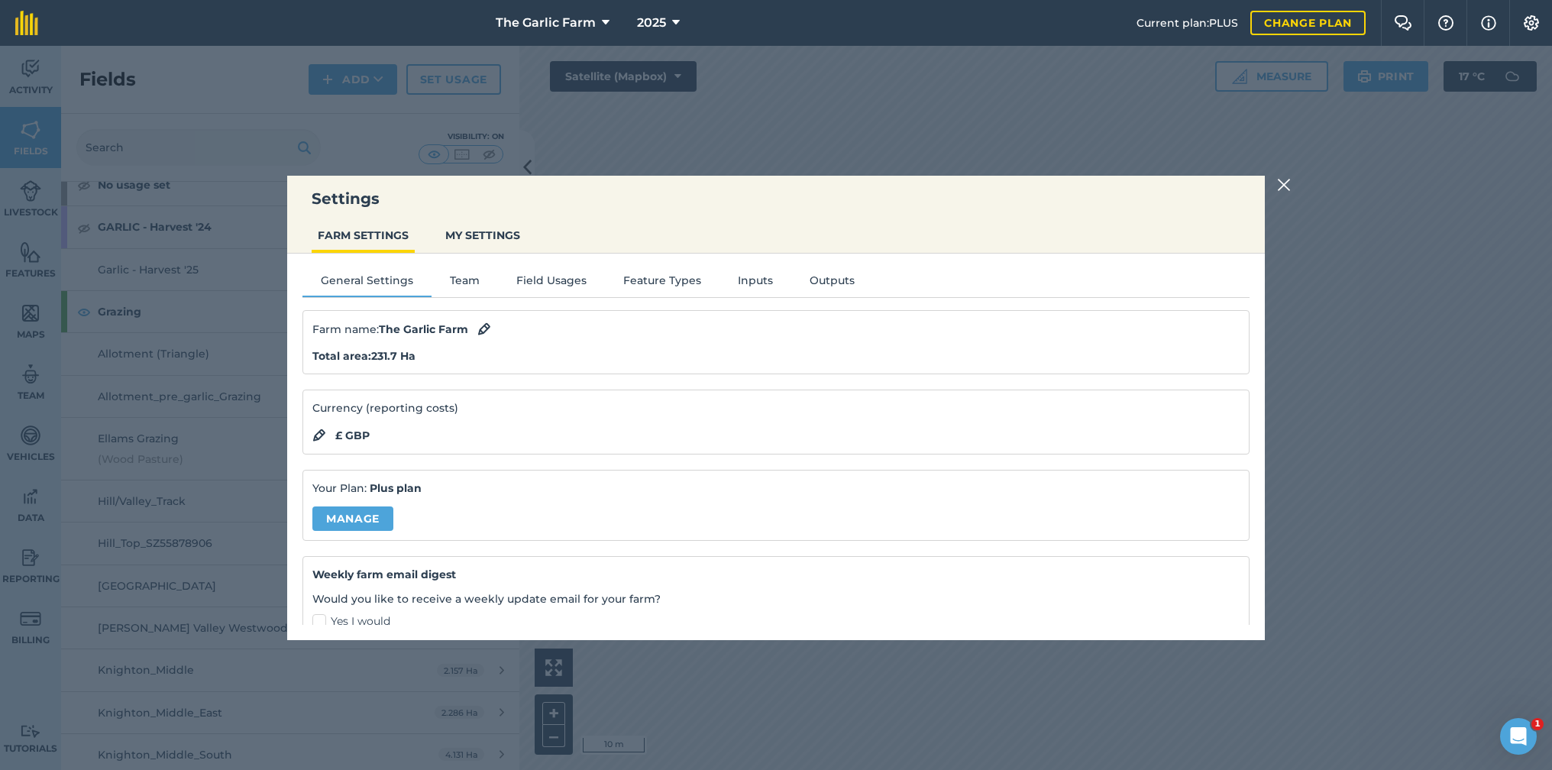
click at [665, 283] on button "Feature Types" at bounding box center [662, 283] width 115 height 23
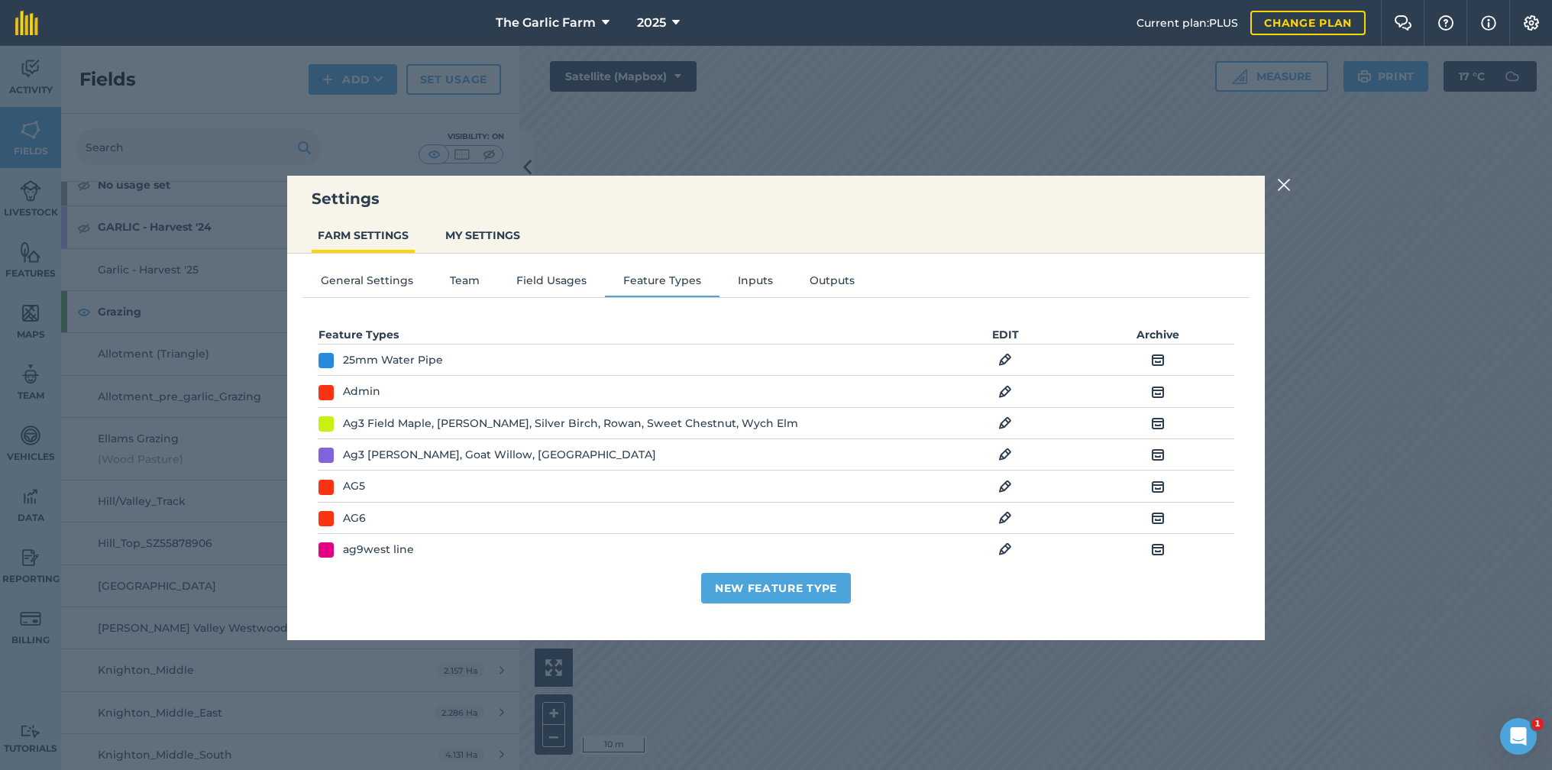
click at [1285, 183] on img at bounding box center [1284, 185] width 14 height 18
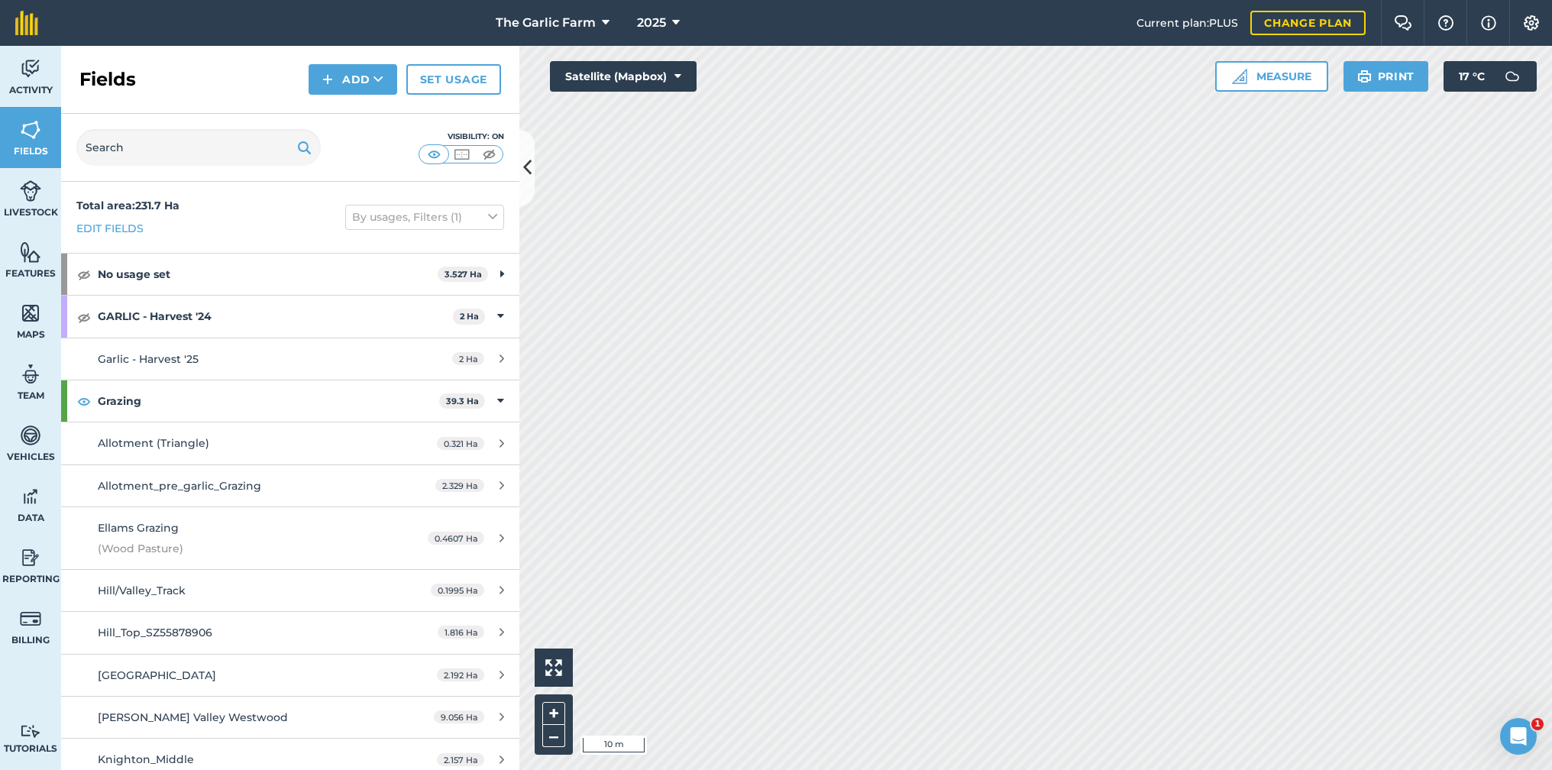
scroll to position [0, 0]
click at [86, 273] on img at bounding box center [84, 274] width 14 height 18
click at [82, 276] on img at bounding box center [84, 274] width 14 height 18
drag, startPoint x: 82, startPoint y: 276, endPoint x: 193, endPoint y: 289, distance: 112.3
click at [82, 275] on img at bounding box center [84, 274] width 14 height 18
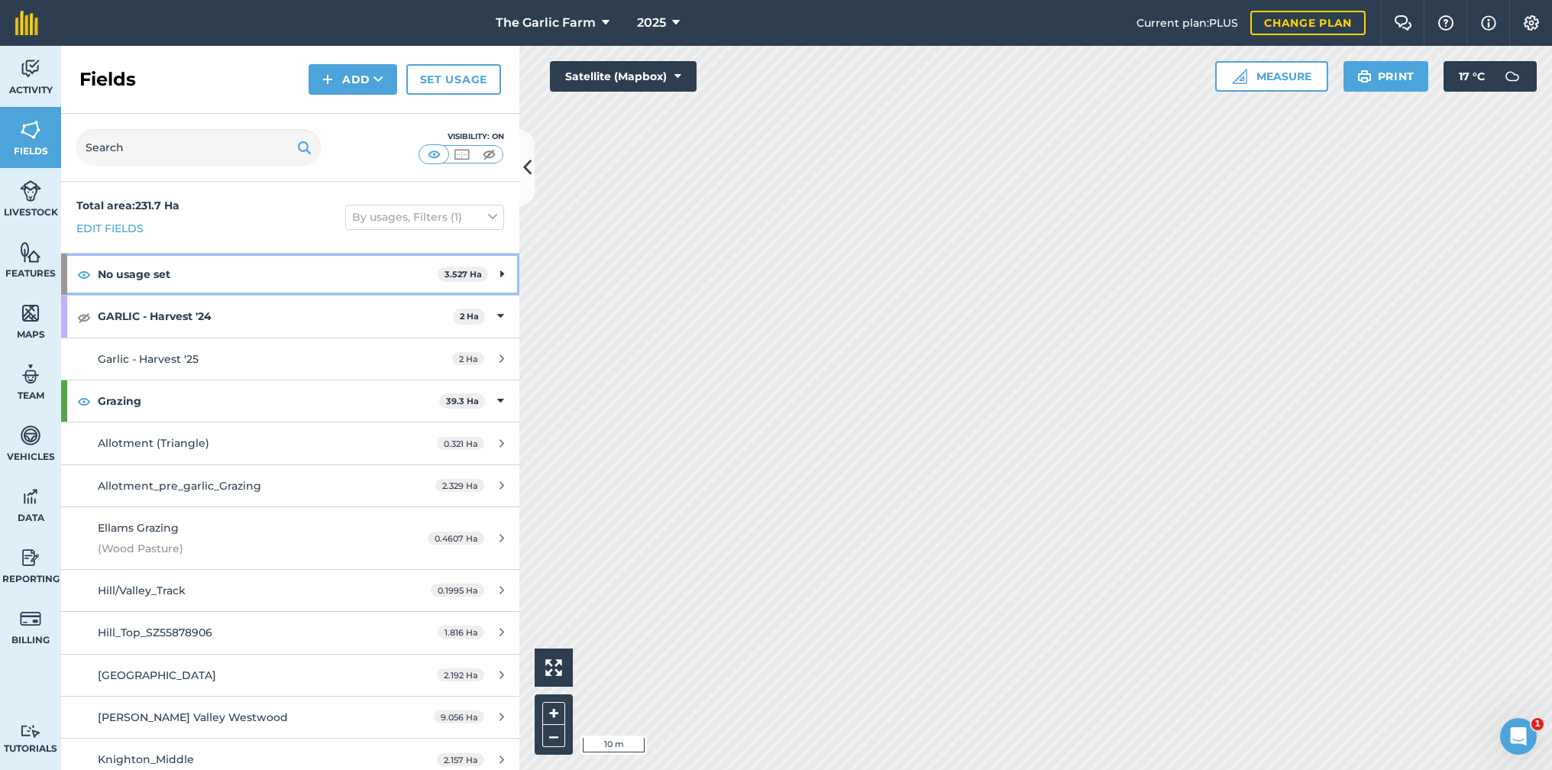
click at [503, 271] on icon at bounding box center [502, 274] width 4 height 17
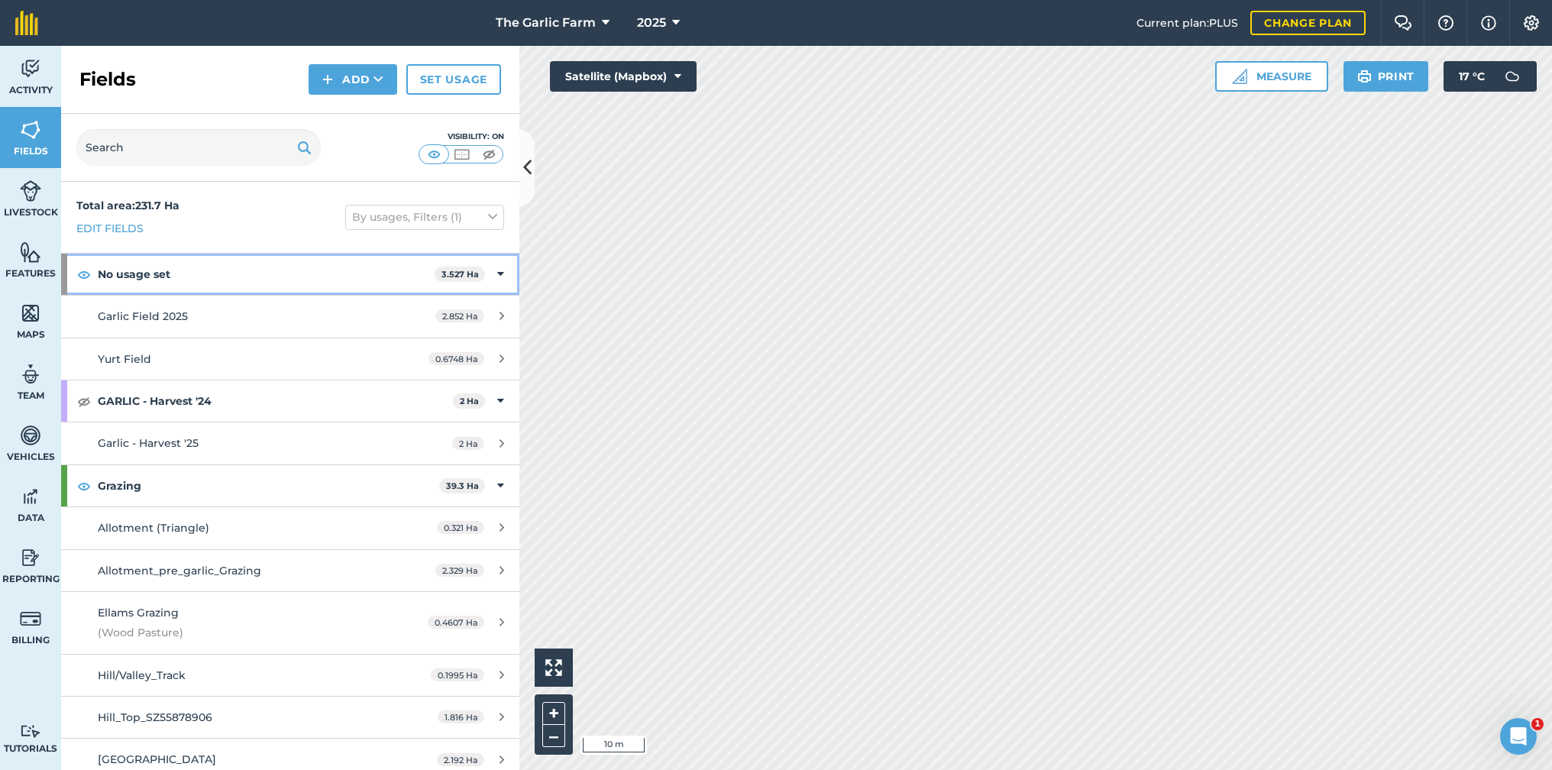
scroll to position [8, 0]
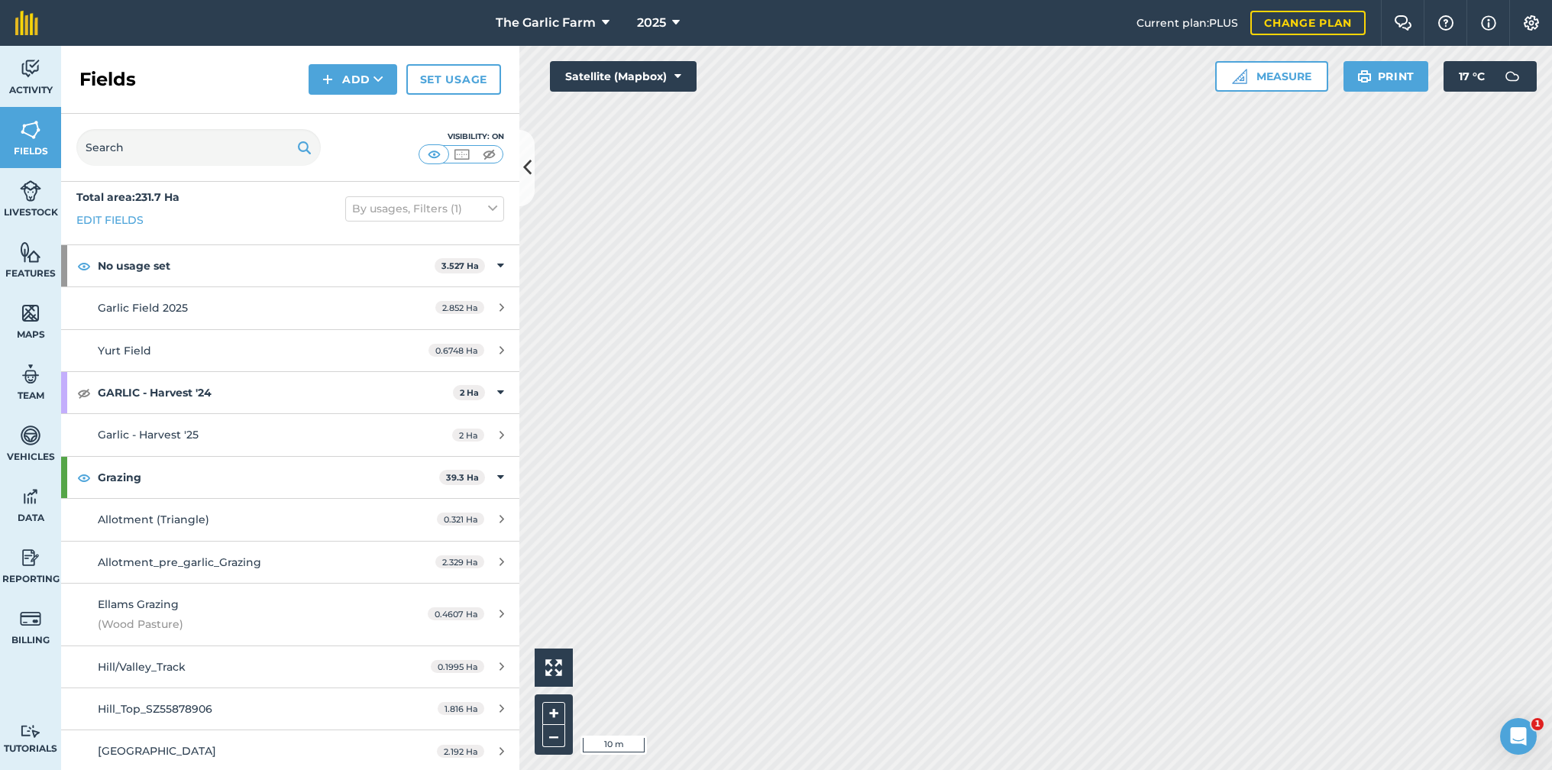
click at [217, 350] on div "Yurt Field" at bounding box center [241, 350] width 287 height 17
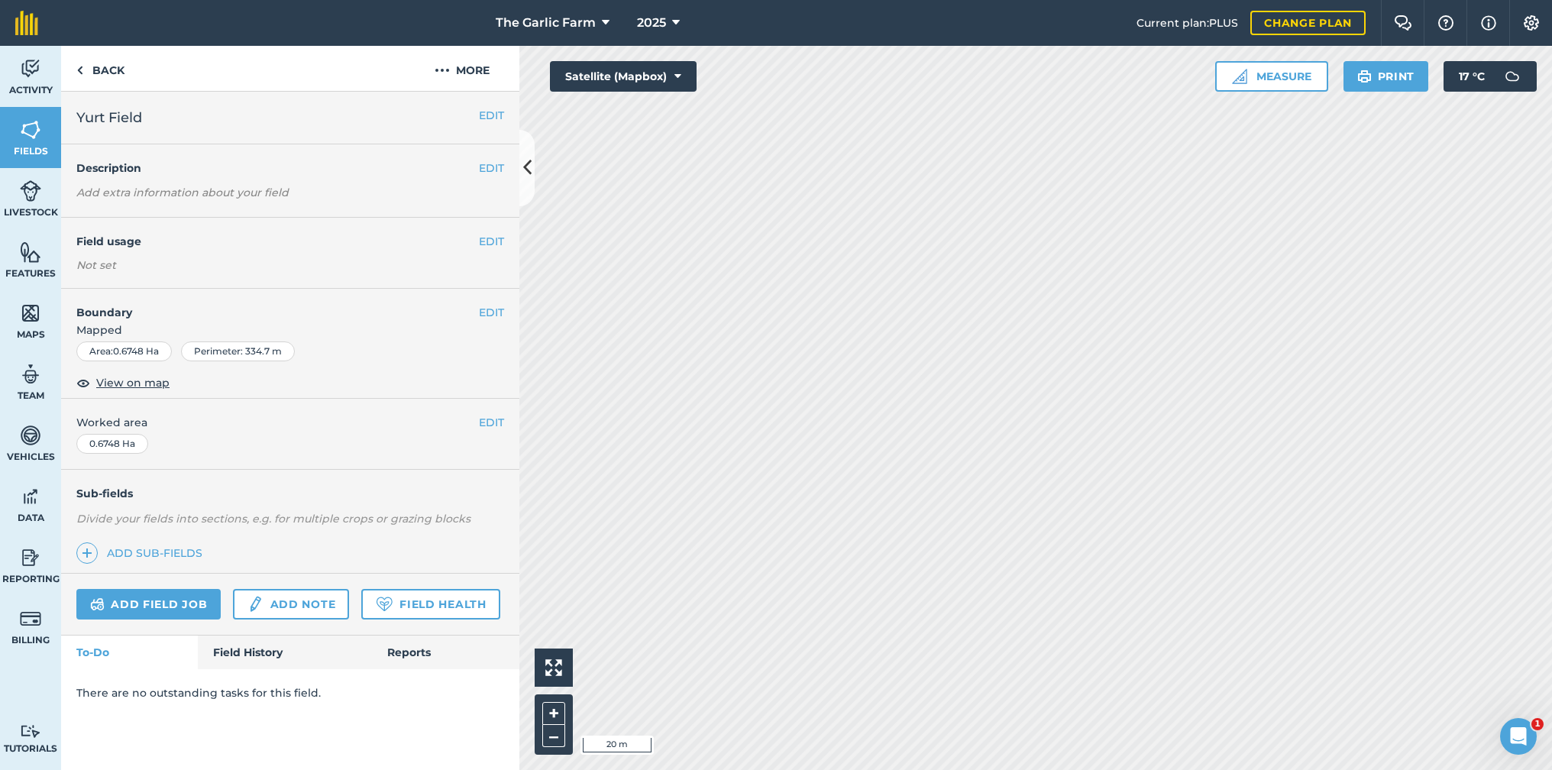
click at [141, 380] on span "View on map" at bounding box center [132, 382] width 73 height 17
click at [79, 73] on img at bounding box center [79, 70] width 7 height 18
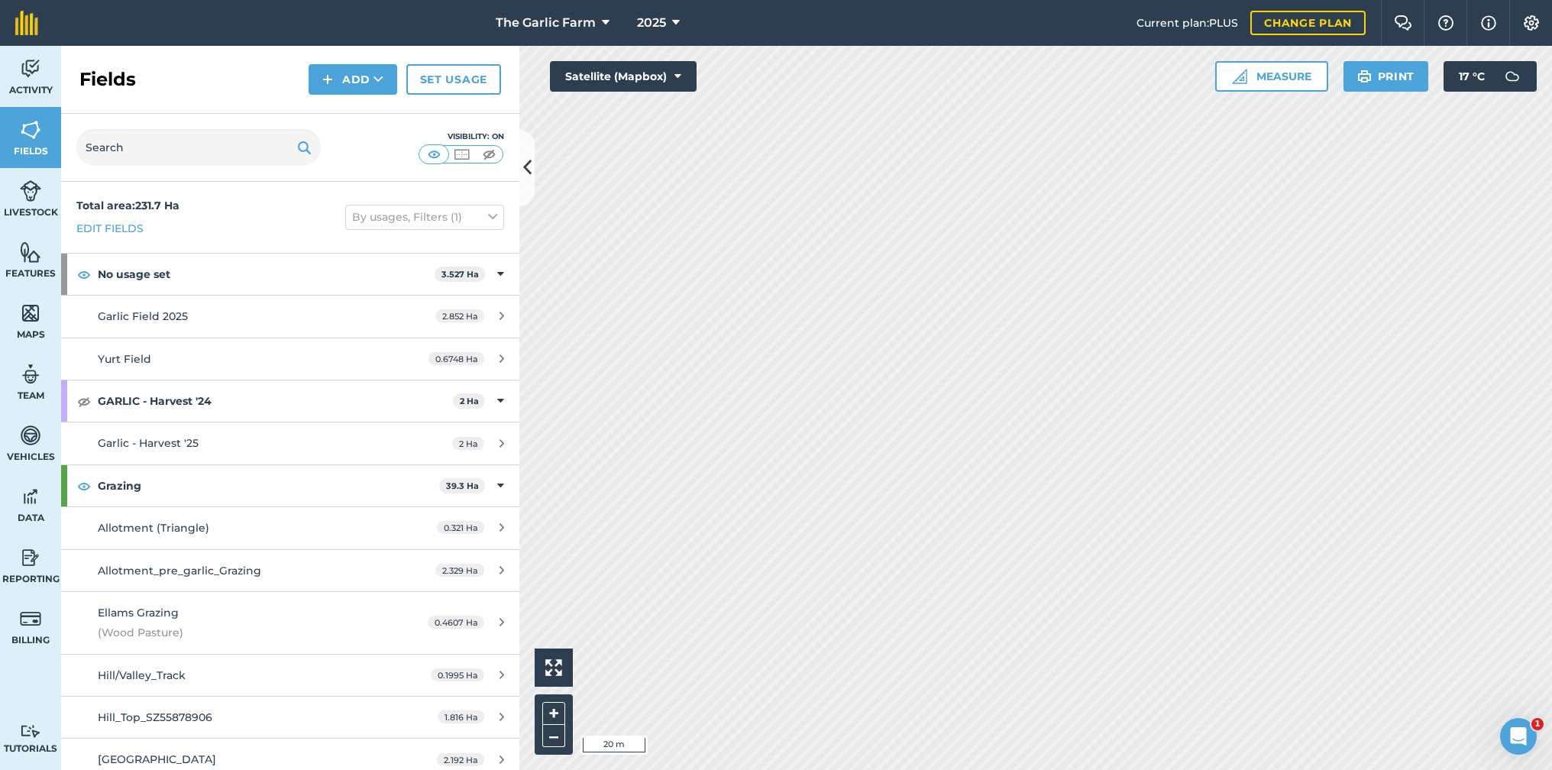
click at [180, 315] on span "Garlic Field 2025" at bounding box center [143, 316] width 90 height 14
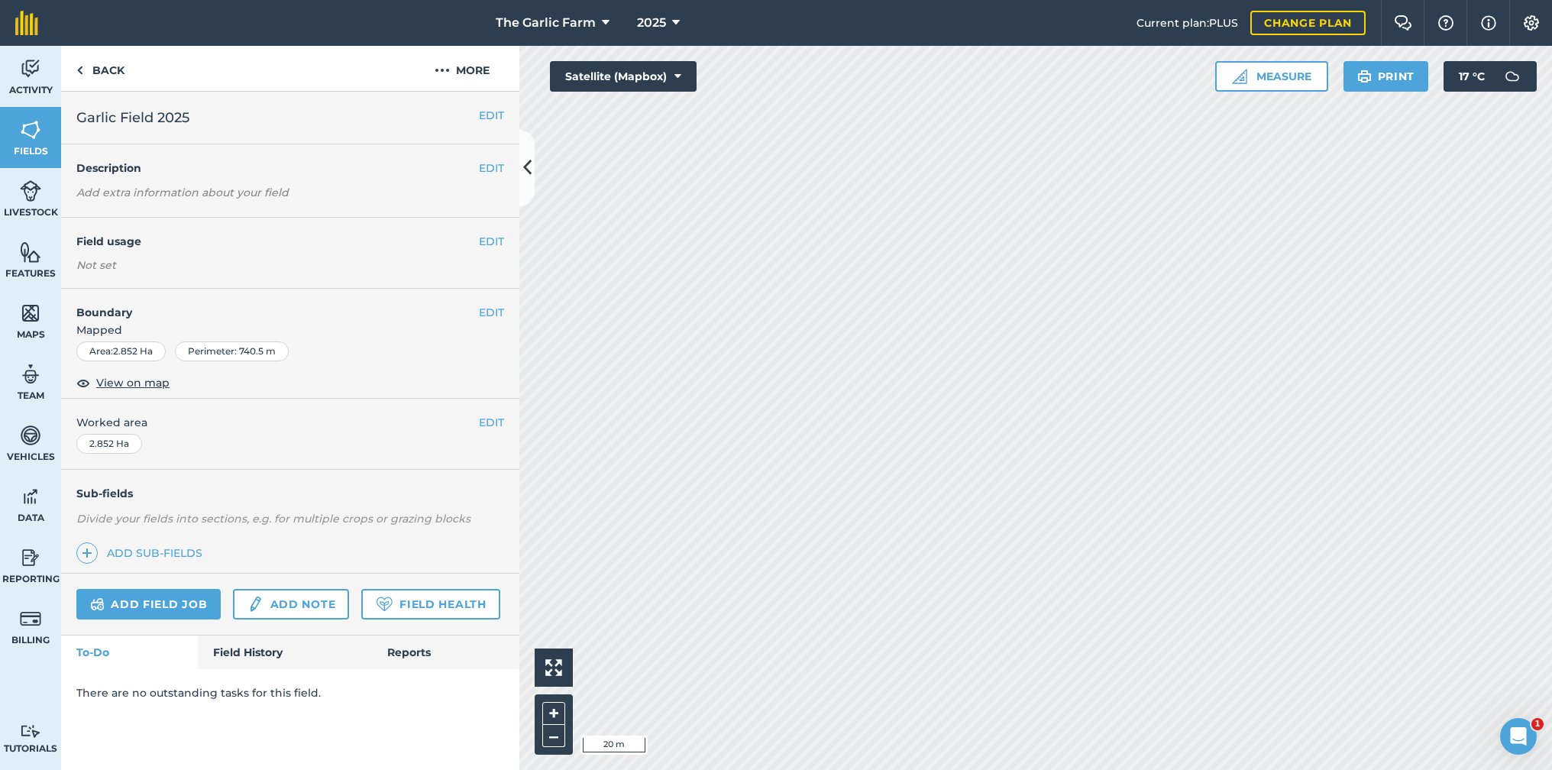
click at [125, 374] on span "View on map" at bounding box center [132, 382] width 73 height 17
click at [440, 69] on img at bounding box center [442, 70] width 15 height 18
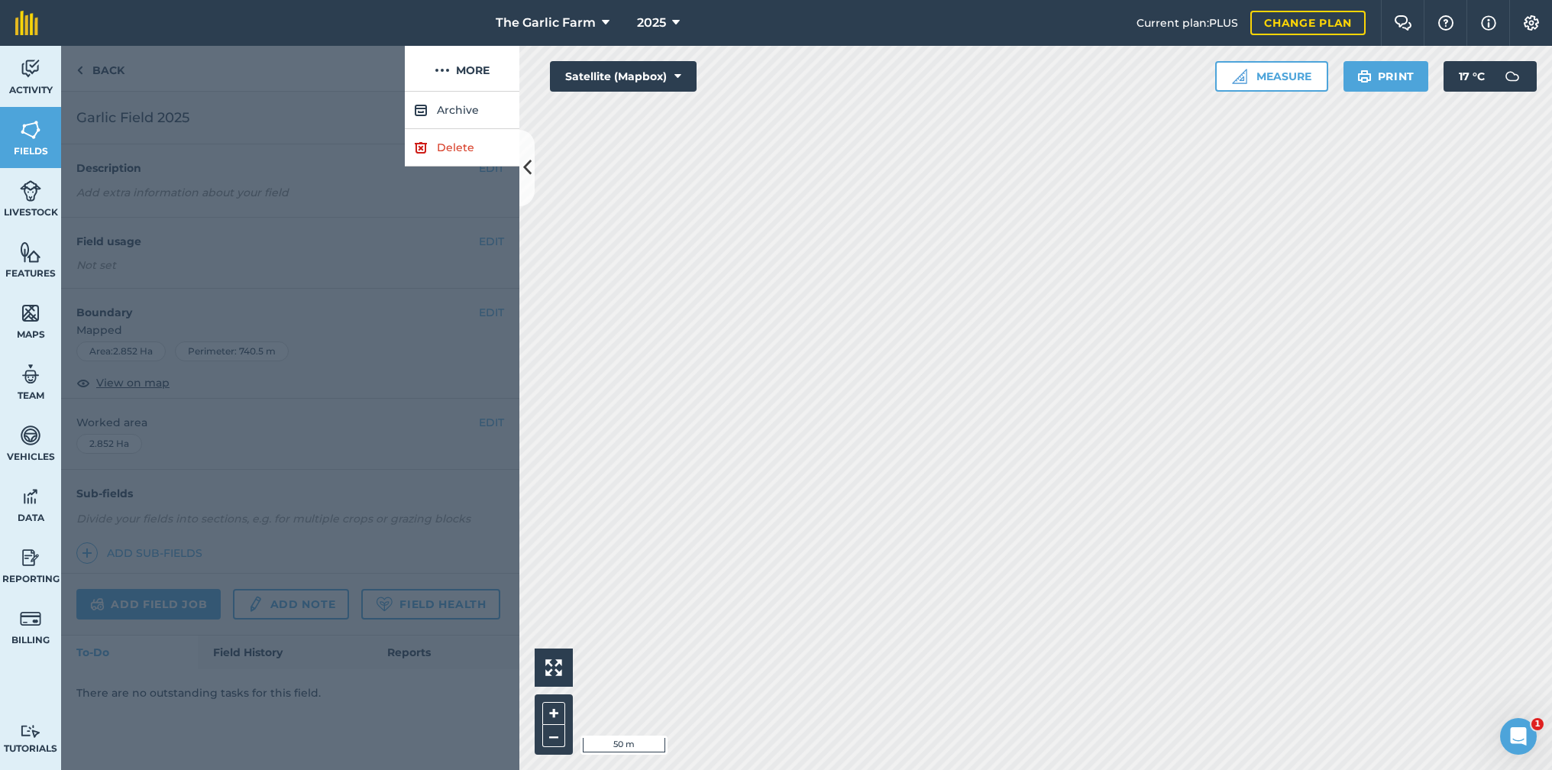
click at [337, 91] on div at bounding box center [233, 69] width 344 height 46
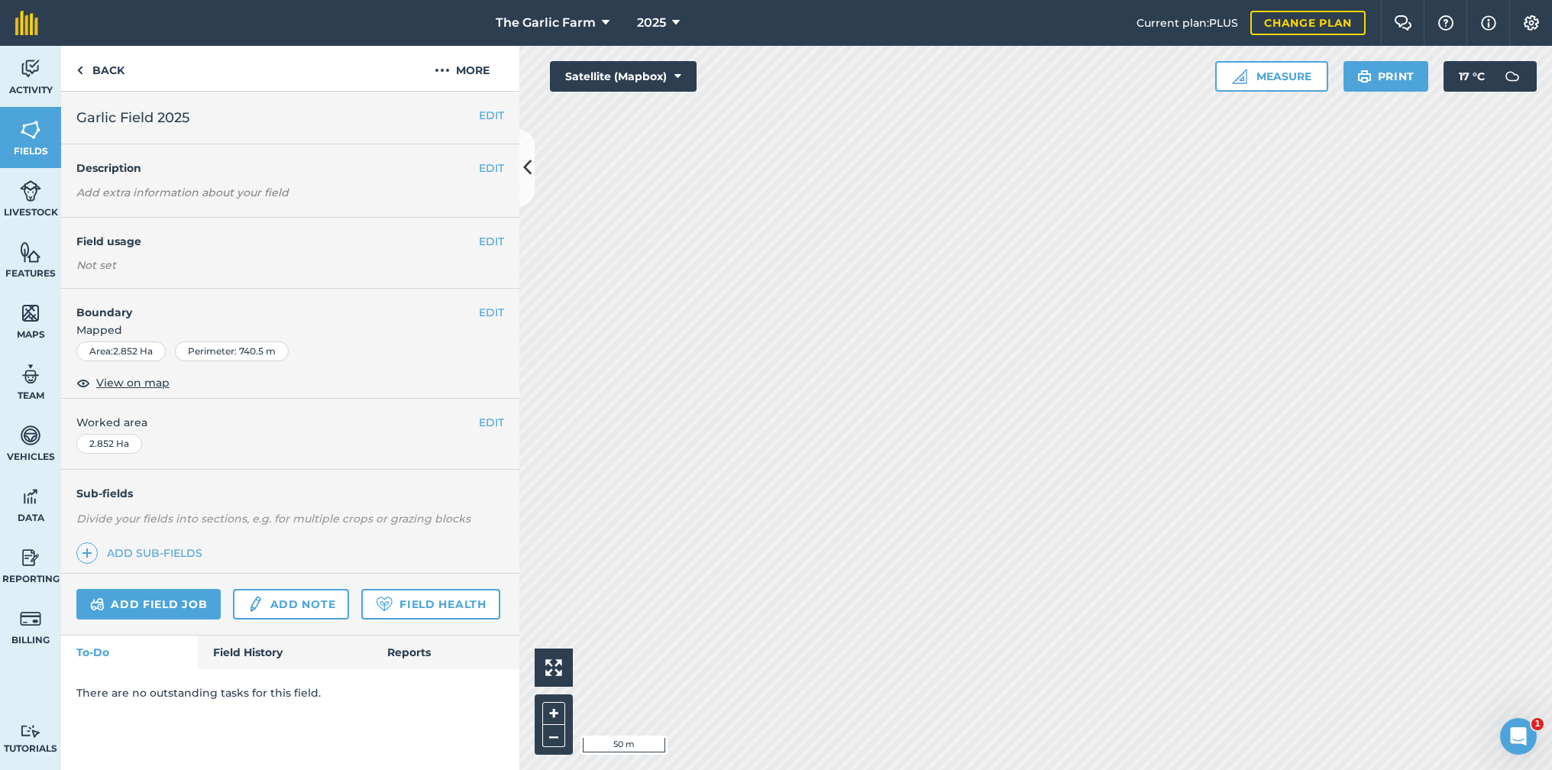
click at [250, 658] on link "Field History" at bounding box center [284, 653] width 173 height 34
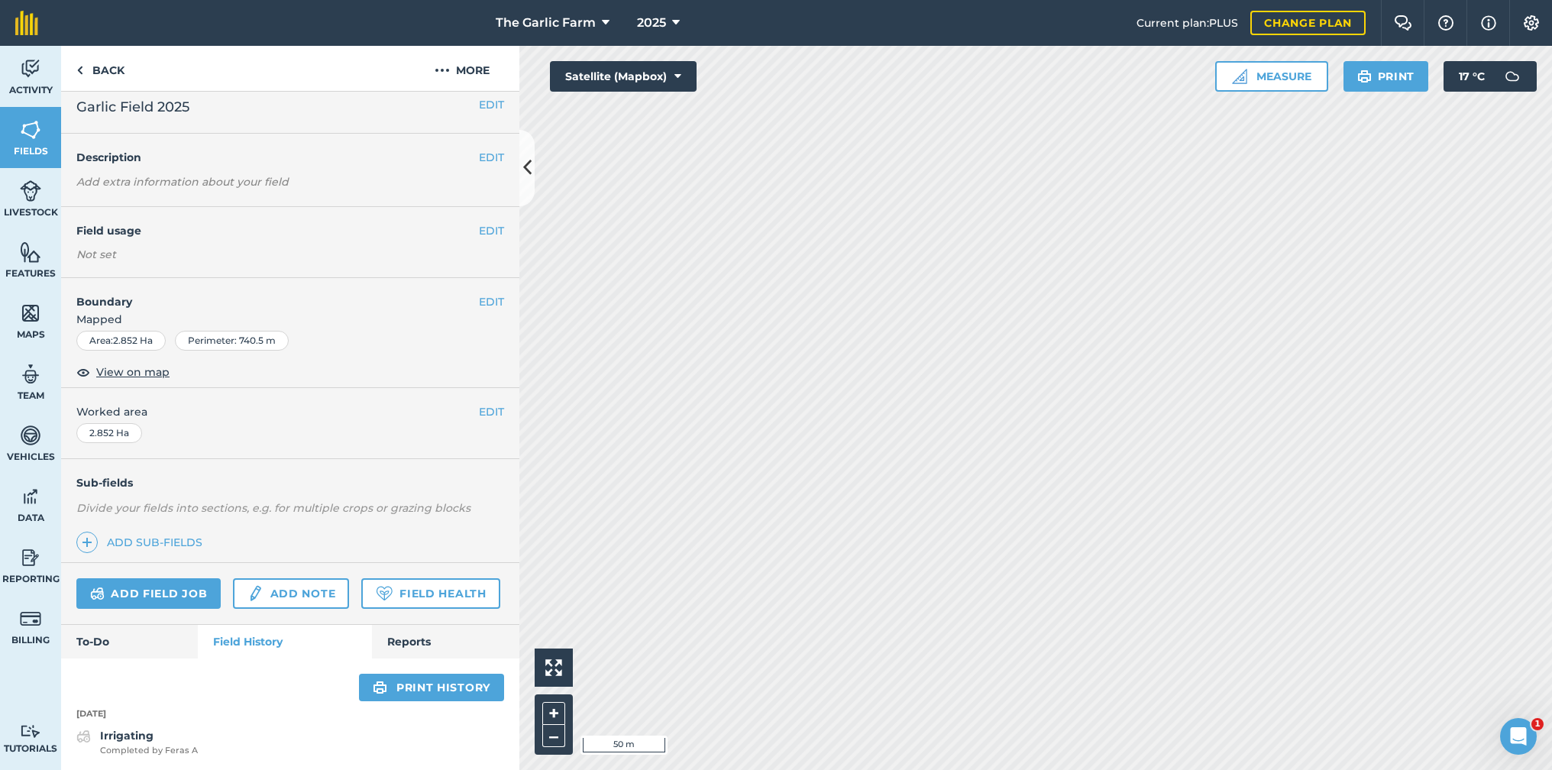
scroll to position [10, 0]
click at [432, 69] on button "More" at bounding box center [462, 68] width 115 height 45
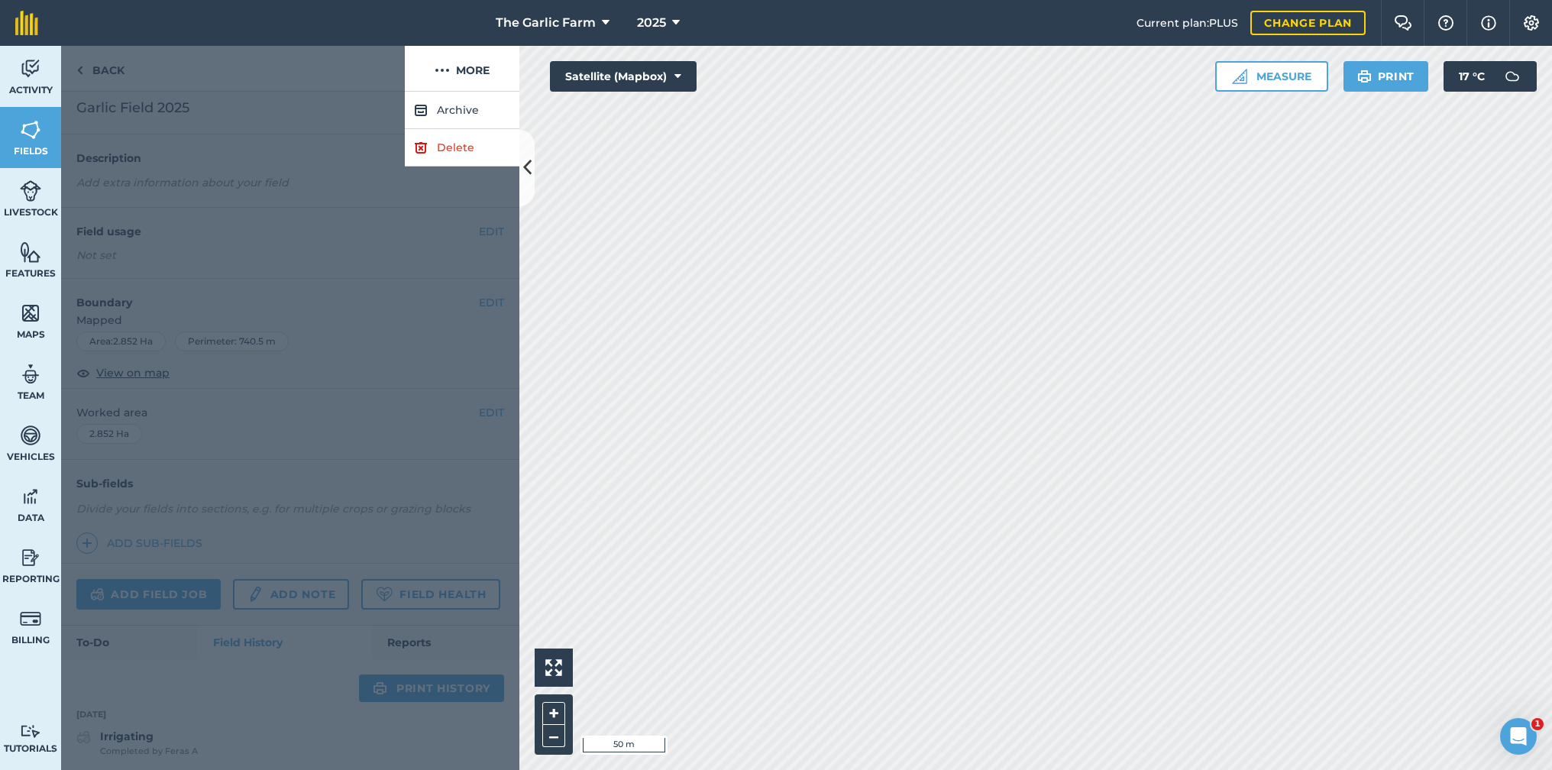
click at [453, 144] on link "Delete" at bounding box center [462, 147] width 115 height 37
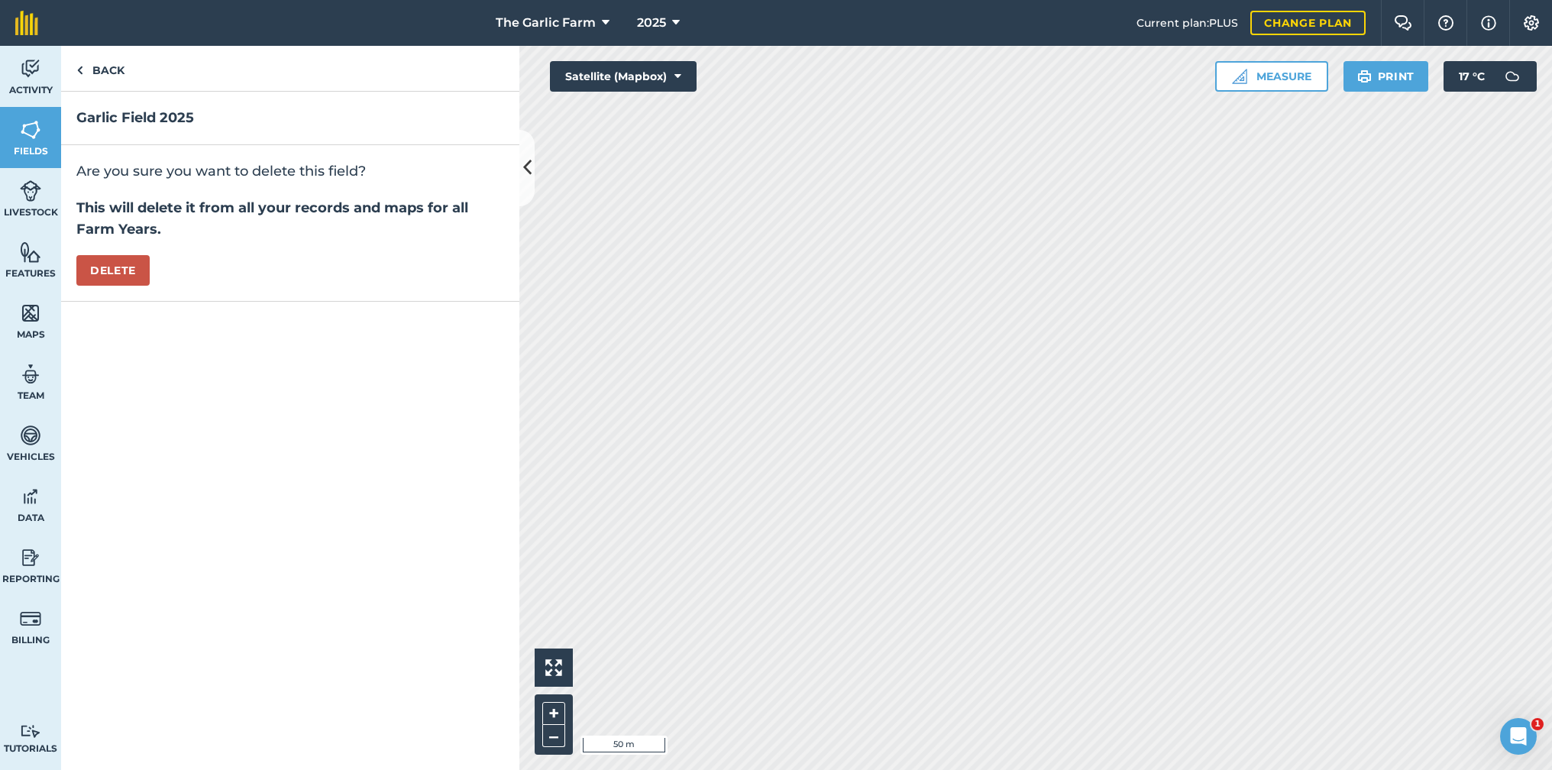
click at [123, 267] on button "Delete" at bounding box center [112, 270] width 73 height 31
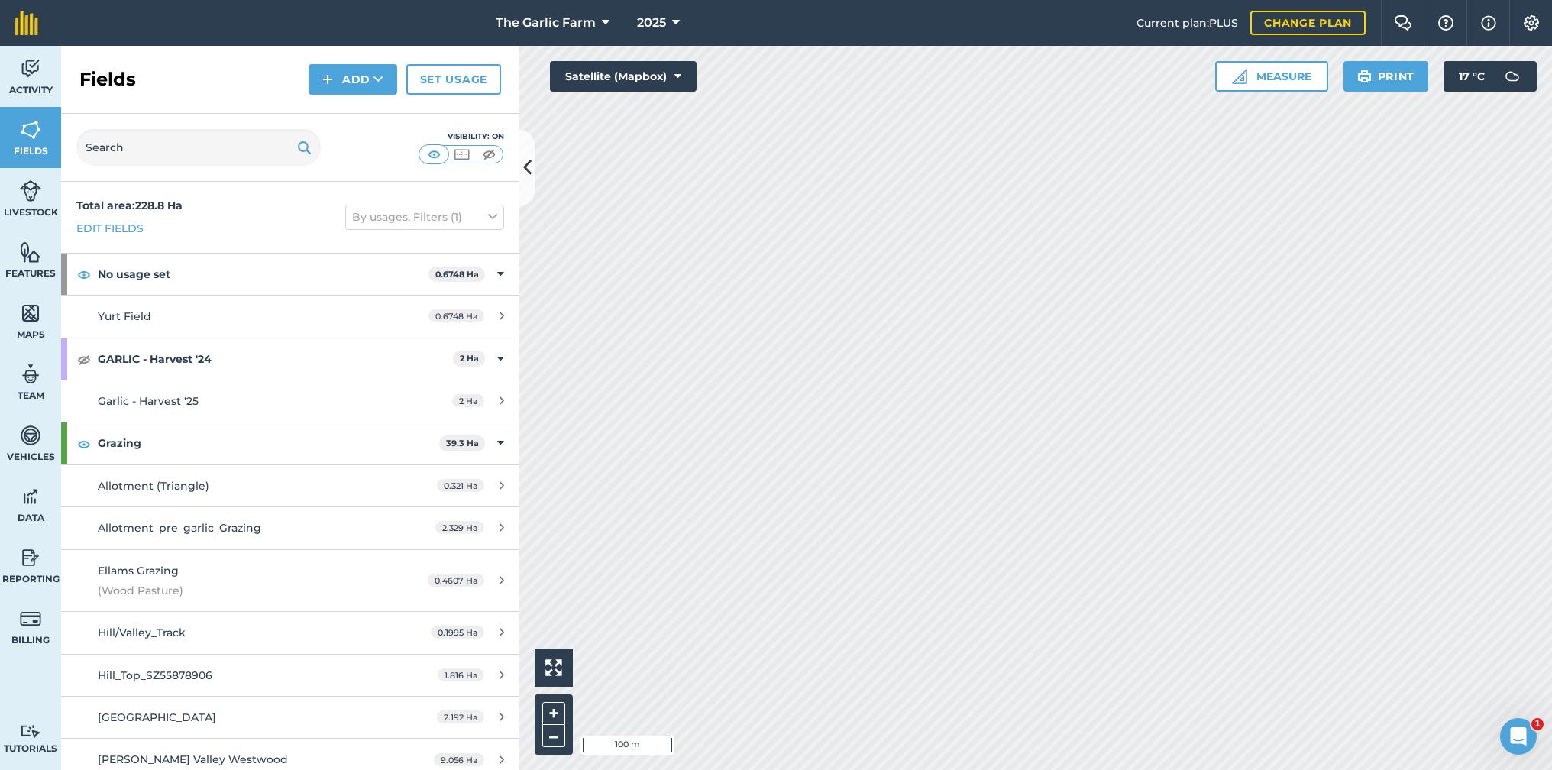
click at [484, 215] on button "By usages, Filters (1)" at bounding box center [424, 217] width 159 height 24
click at [358, 270] on label "A-Z" at bounding box center [424, 272] width 145 height 11
radio input "true"
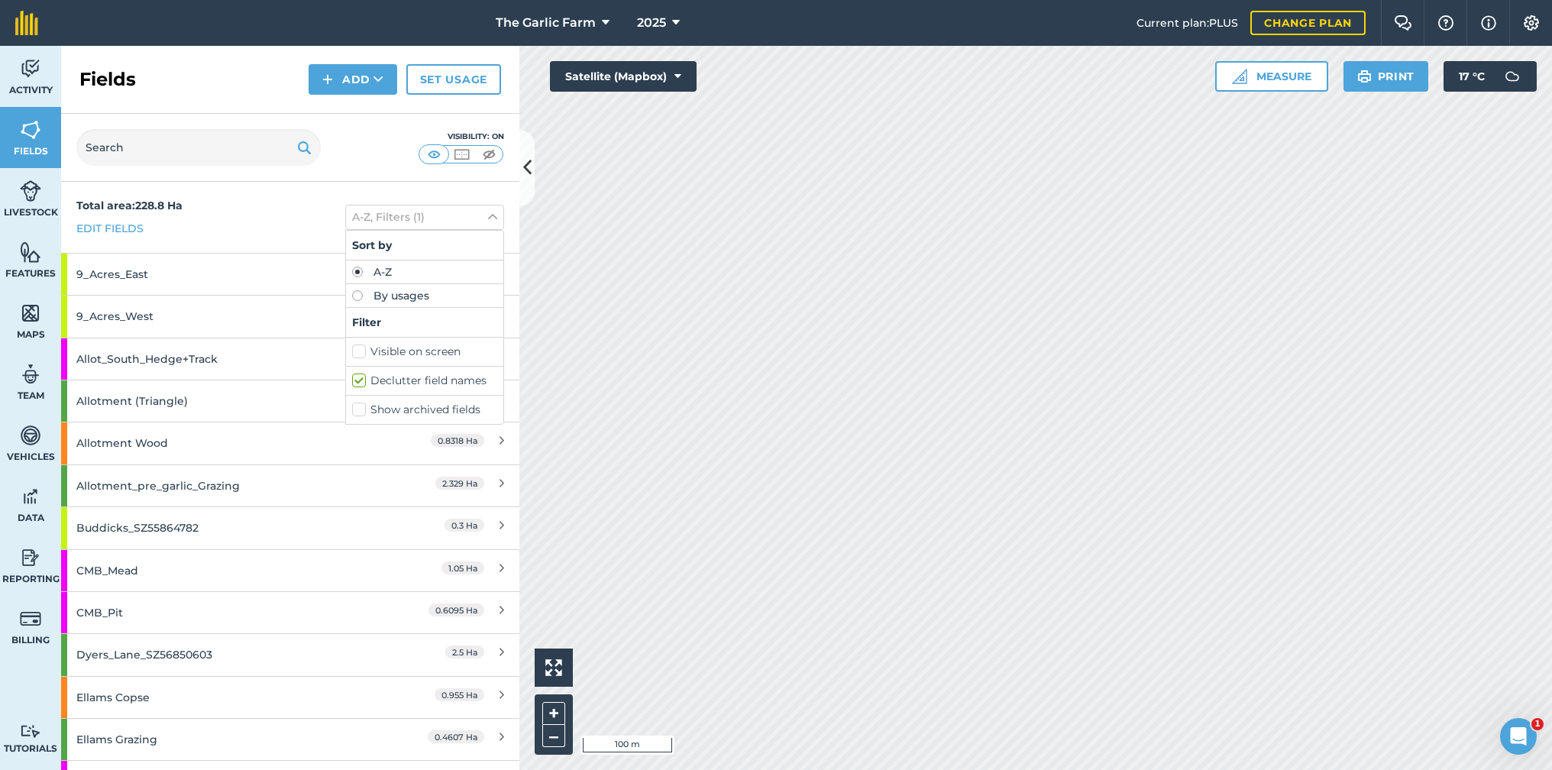
click at [493, 215] on icon at bounding box center [492, 217] width 9 height 17
click at [480, 215] on button "A-Z, Filters (1)" at bounding box center [424, 217] width 159 height 24
click at [353, 293] on label "By usages" at bounding box center [424, 295] width 145 height 11
radio input "true"
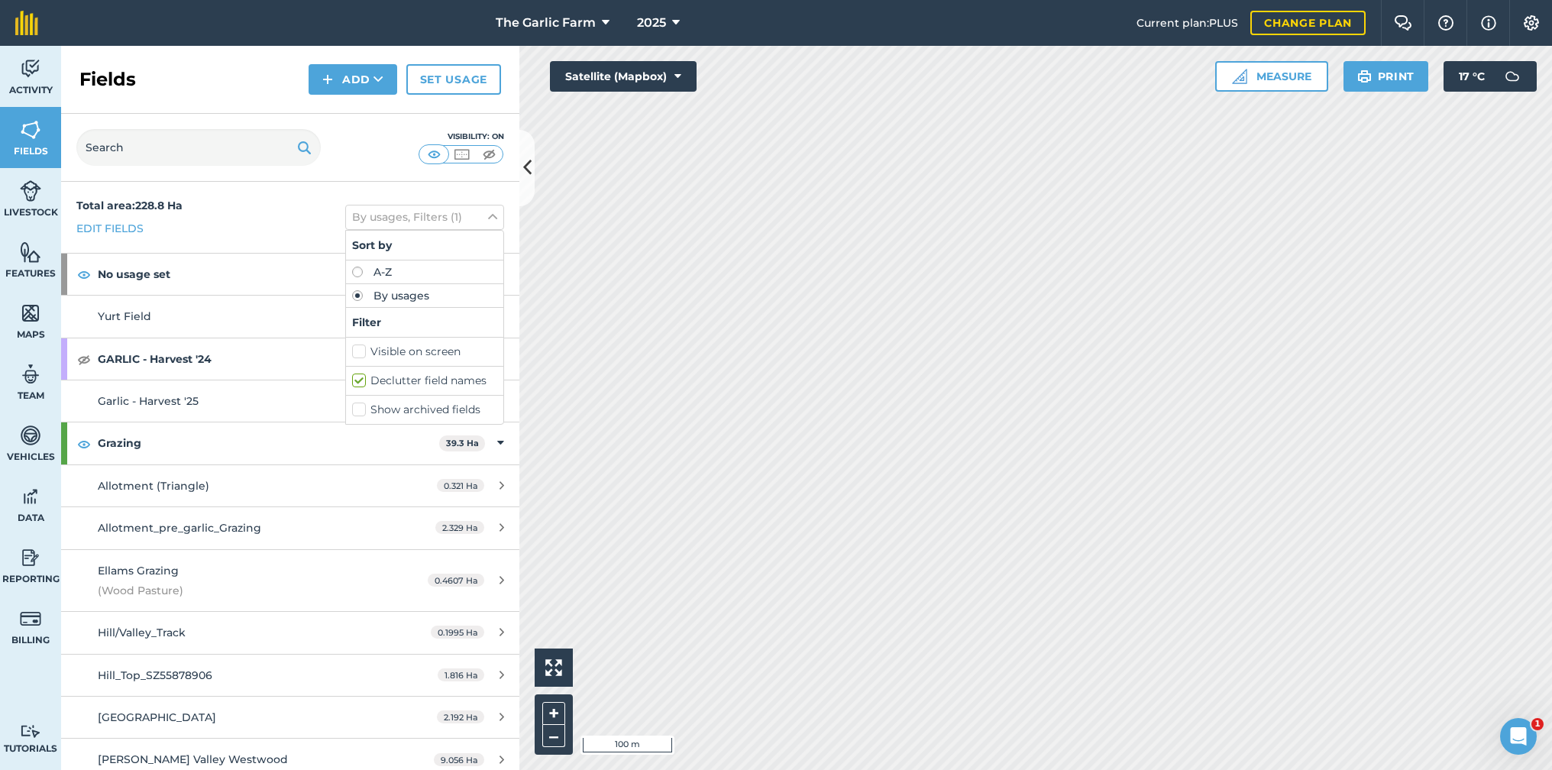
click at [308, 190] on div "Total area : 228.8 Ha Edit fields By usages, Filters (1) Sort by A-Z By usages …" at bounding box center [290, 217] width 458 height 71
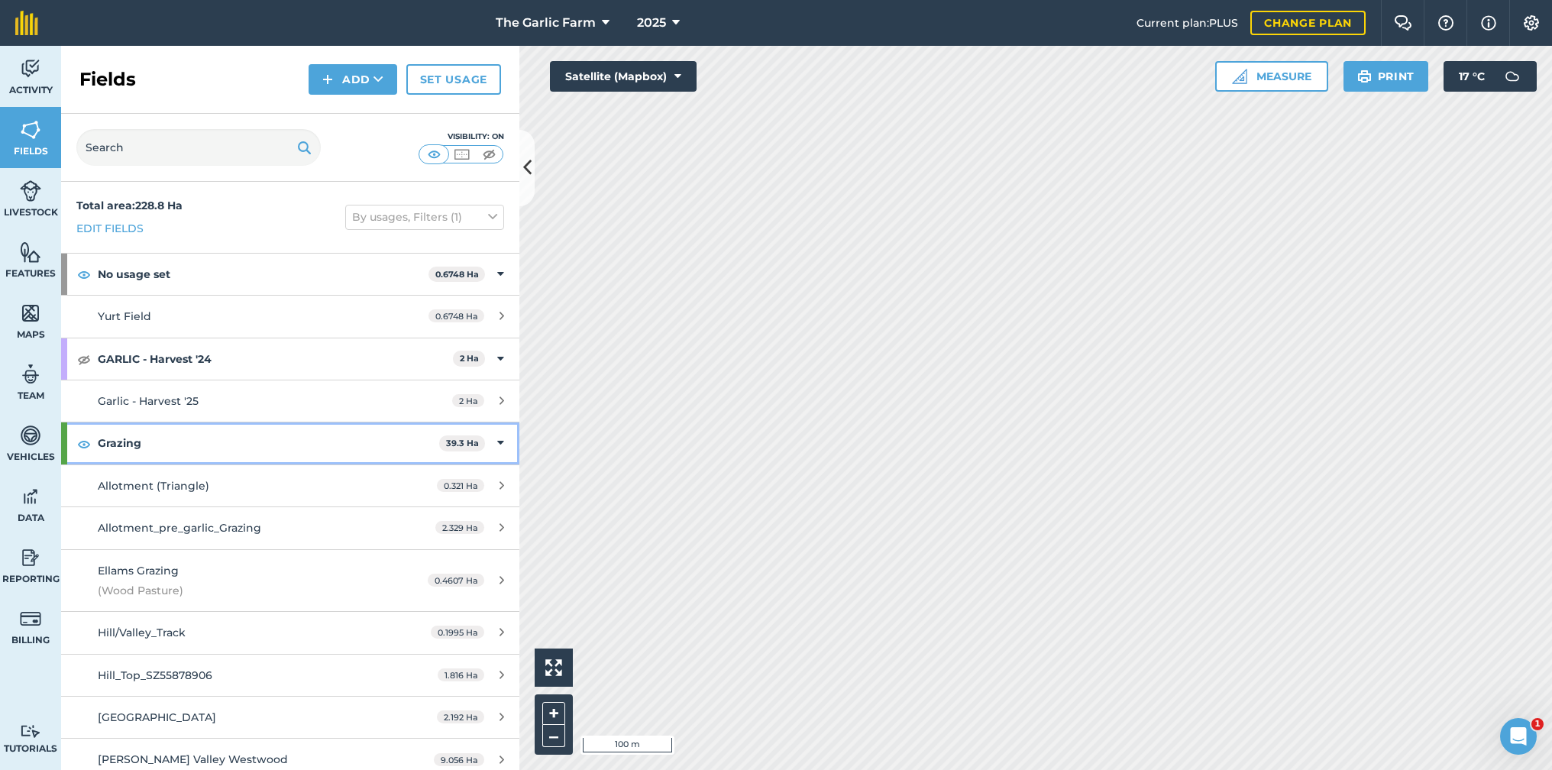
click at [500, 438] on icon at bounding box center [500, 443] width 7 height 17
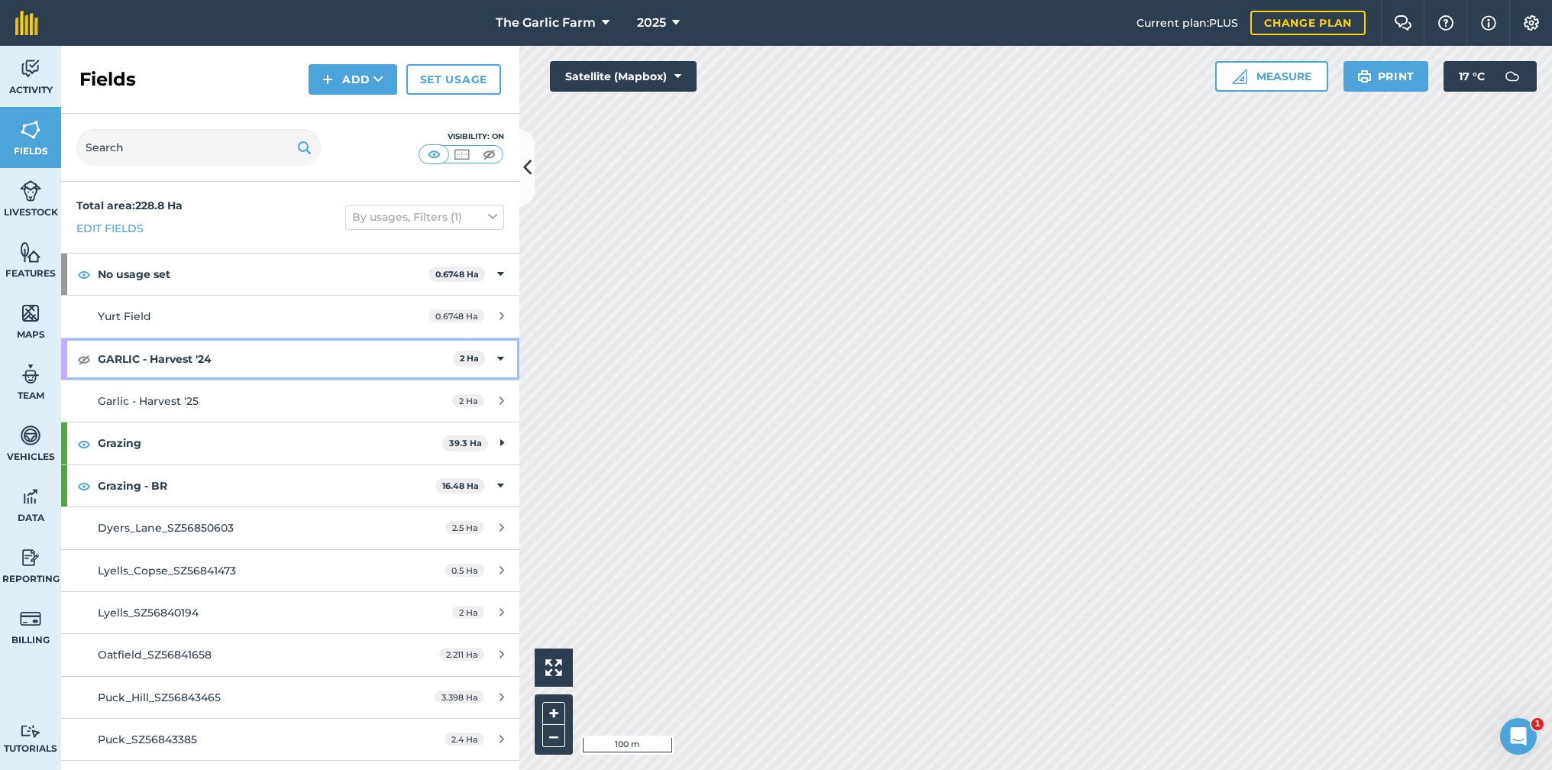
click at [496, 360] on div "GARLIC - Harvest '24 2 Ha" at bounding box center [290, 358] width 458 height 41
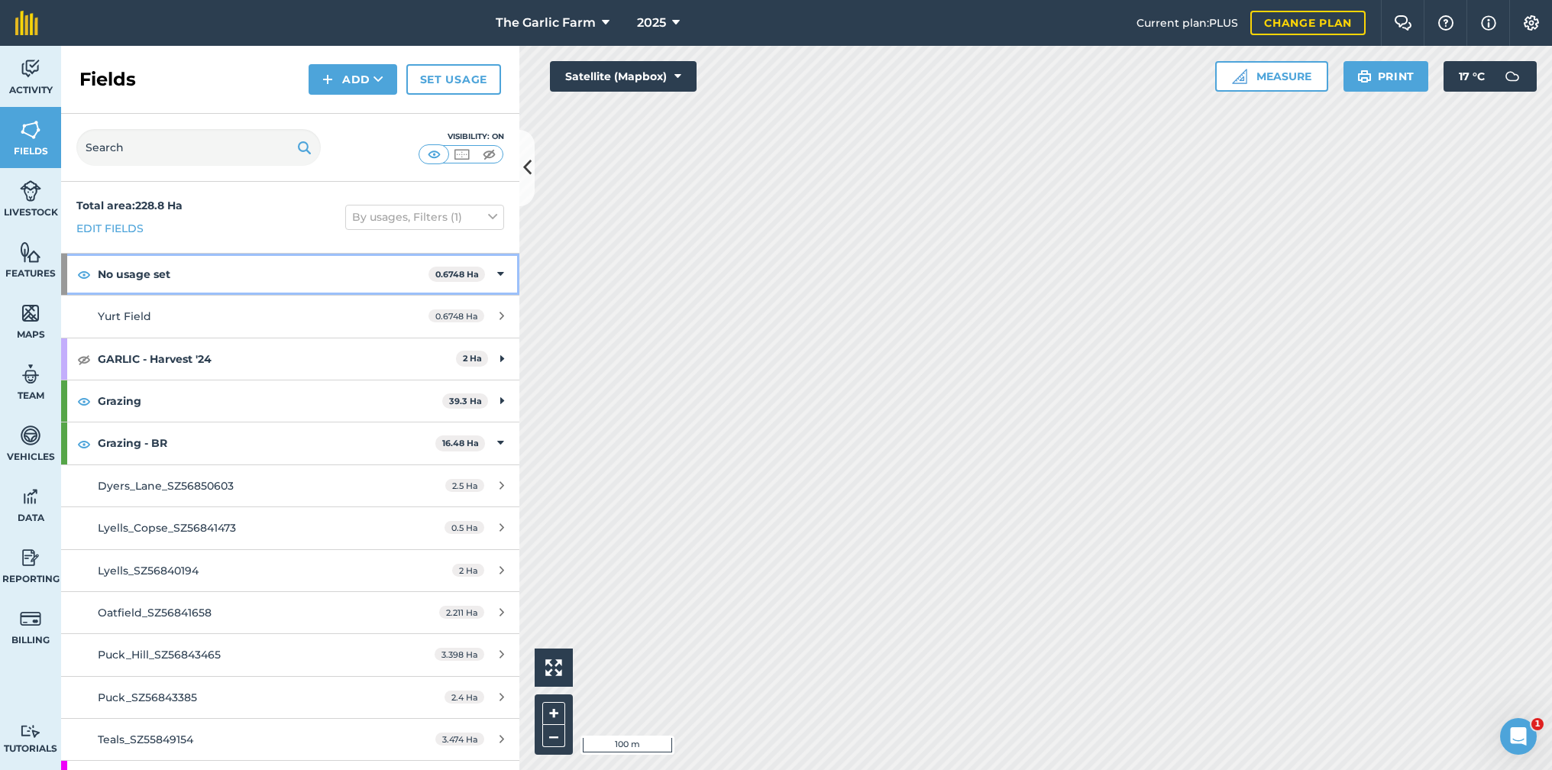
click at [503, 273] on icon at bounding box center [500, 274] width 7 height 17
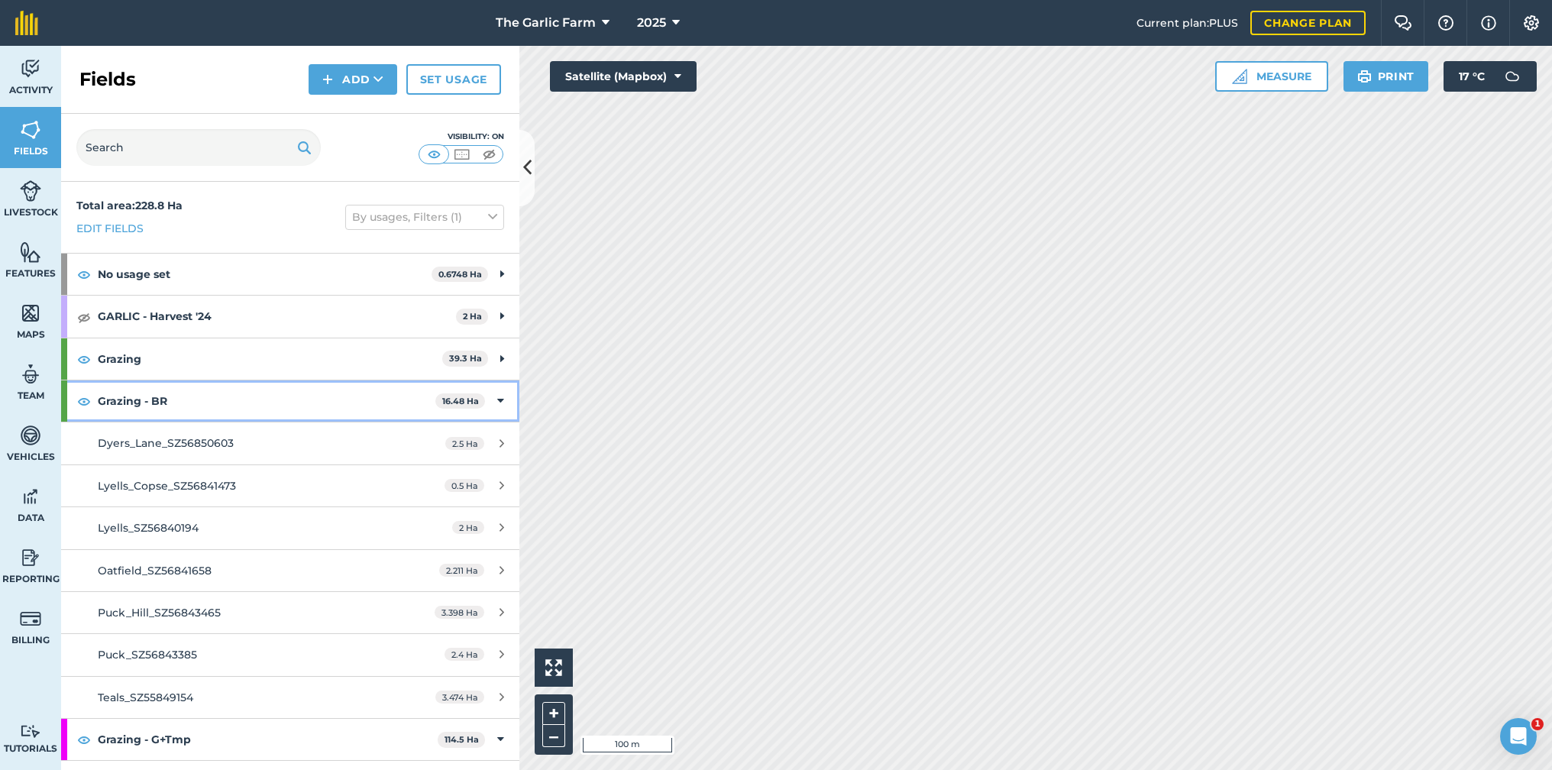
click at [500, 398] on icon at bounding box center [500, 401] width 7 height 17
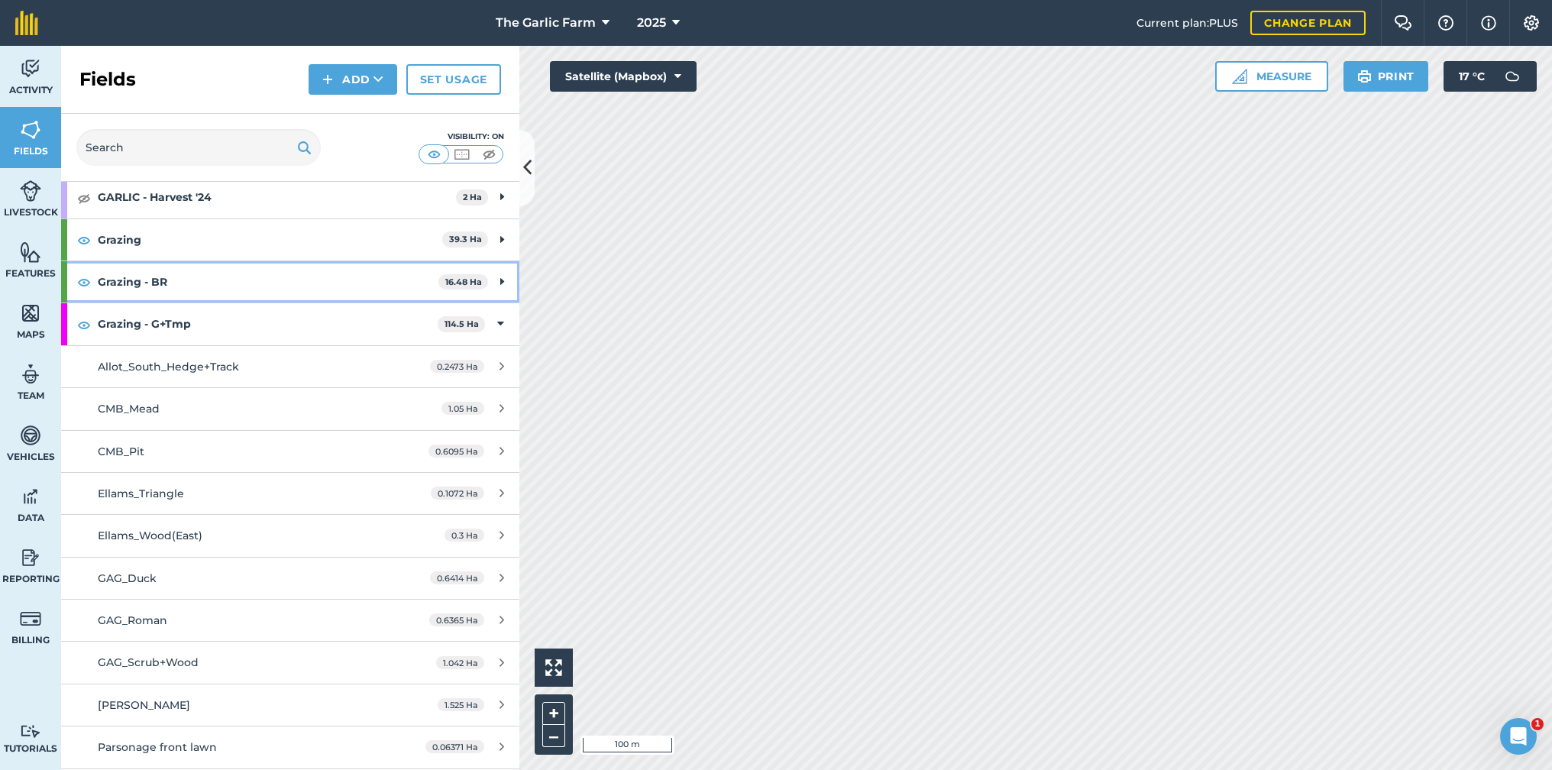
scroll to position [130, 0]
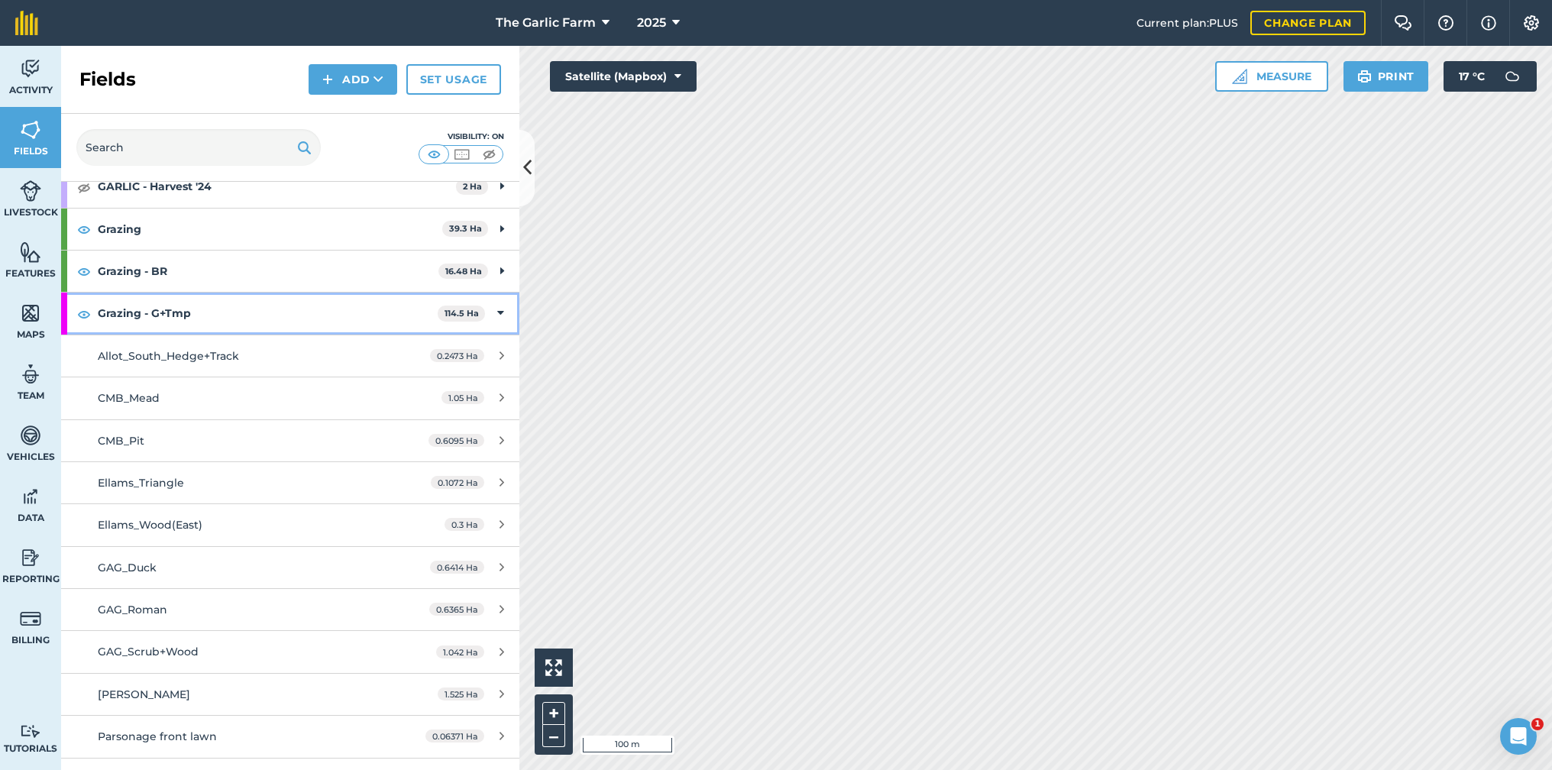
click at [500, 310] on icon at bounding box center [500, 313] width 7 height 17
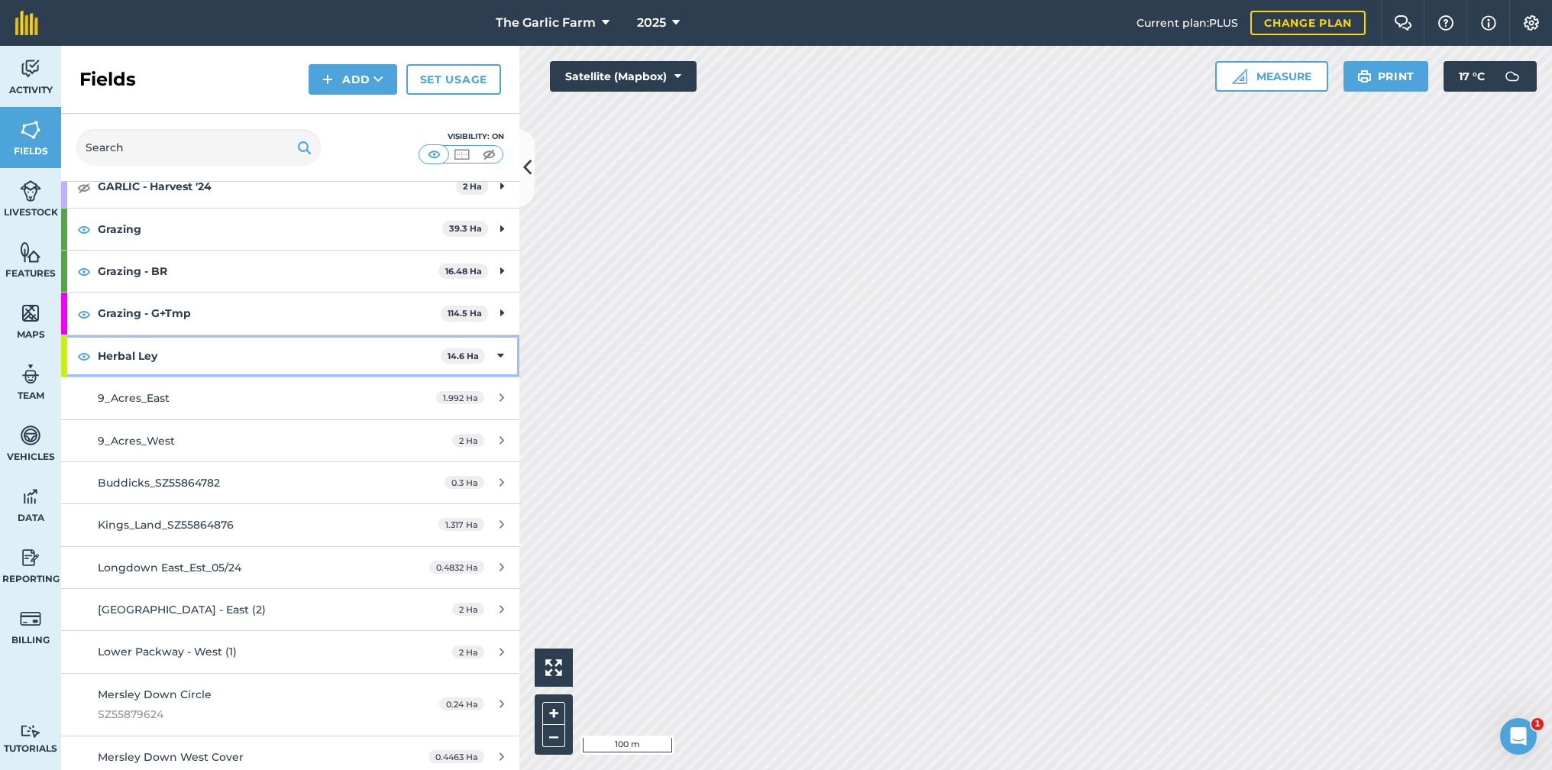
click at [503, 352] on icon at bounding box center [500, 356] width 7 height 17
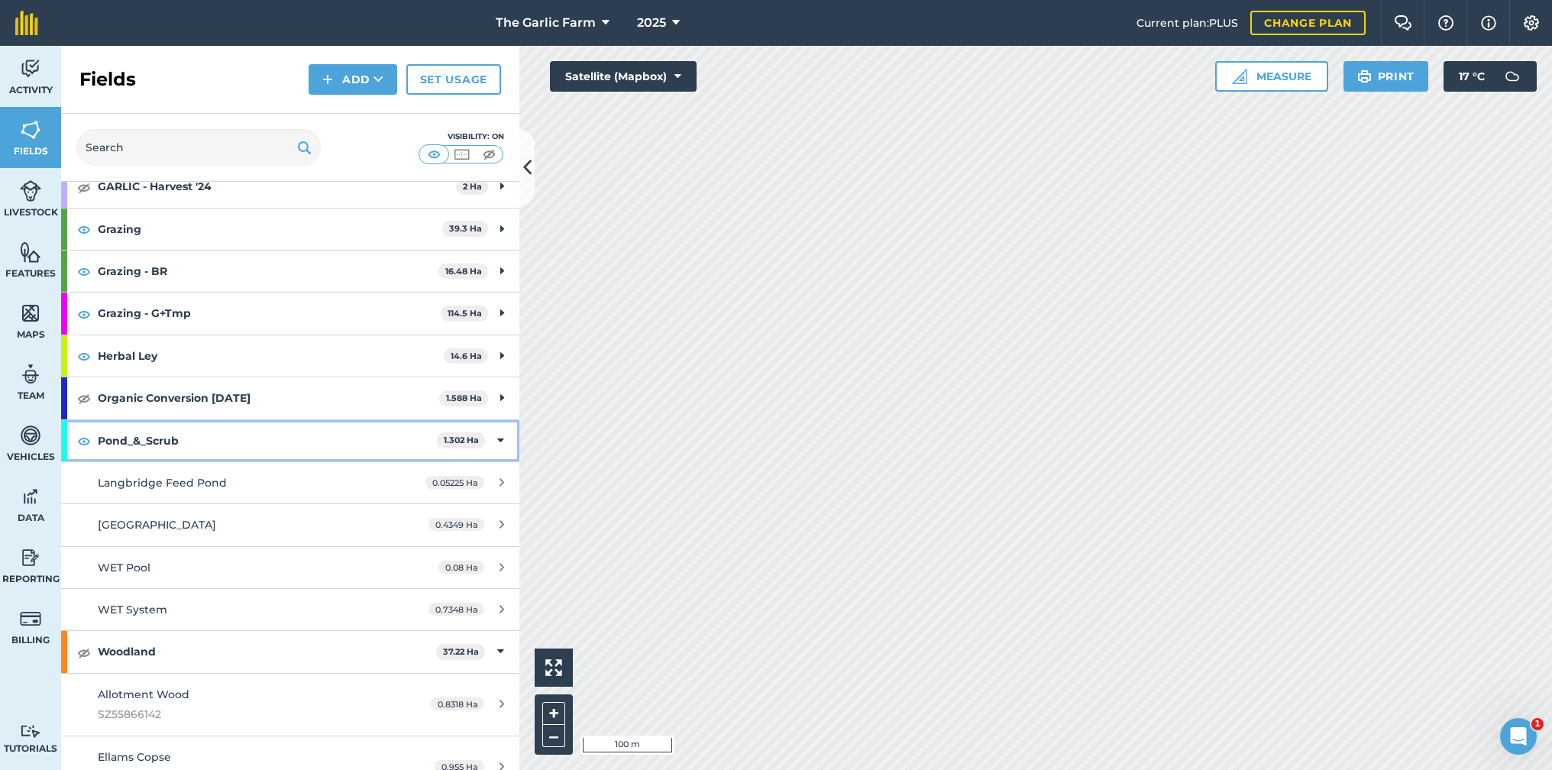
click at [502, 432] on icon at bounding box center [500, 440] width 7 height 17
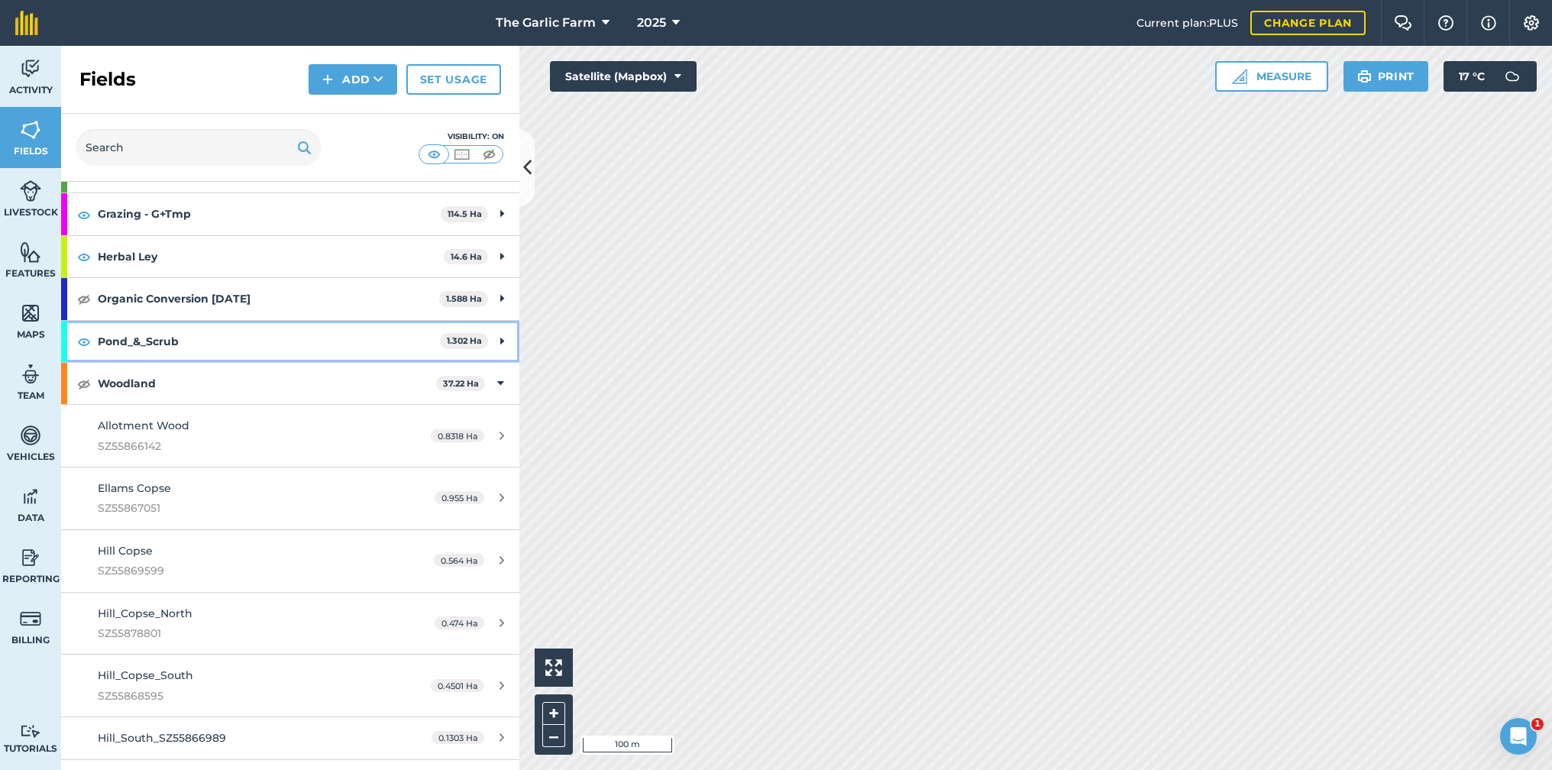
scroll to position [231, 0]
click at [497, 377] on icon at bounding box center [500, 382] width 7 height 17
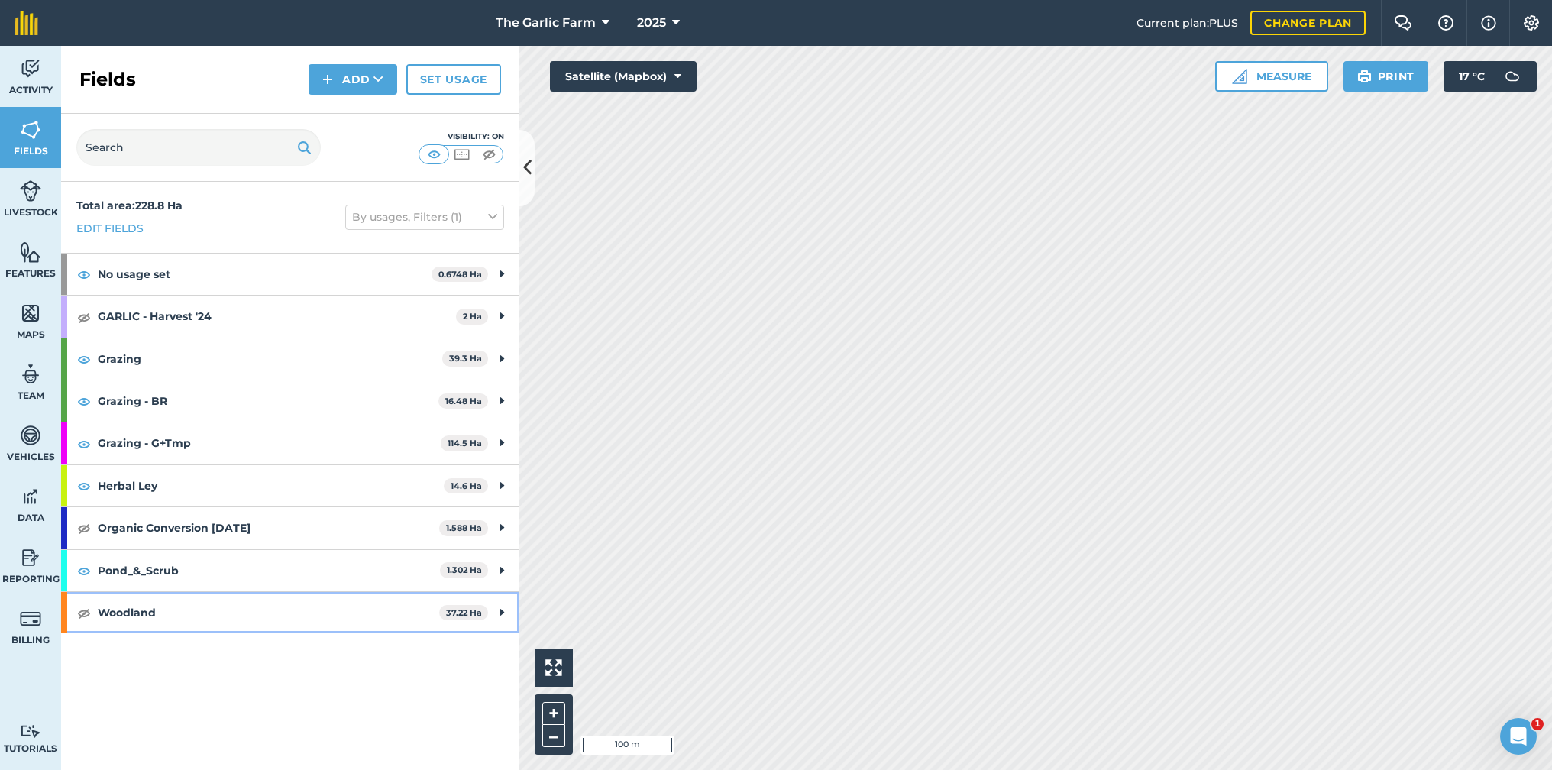
scroll to position [0, 0]
click at [486, 215] on button "By usages, Filters (1)" at bounding box center [424, 217] width 159 height 24
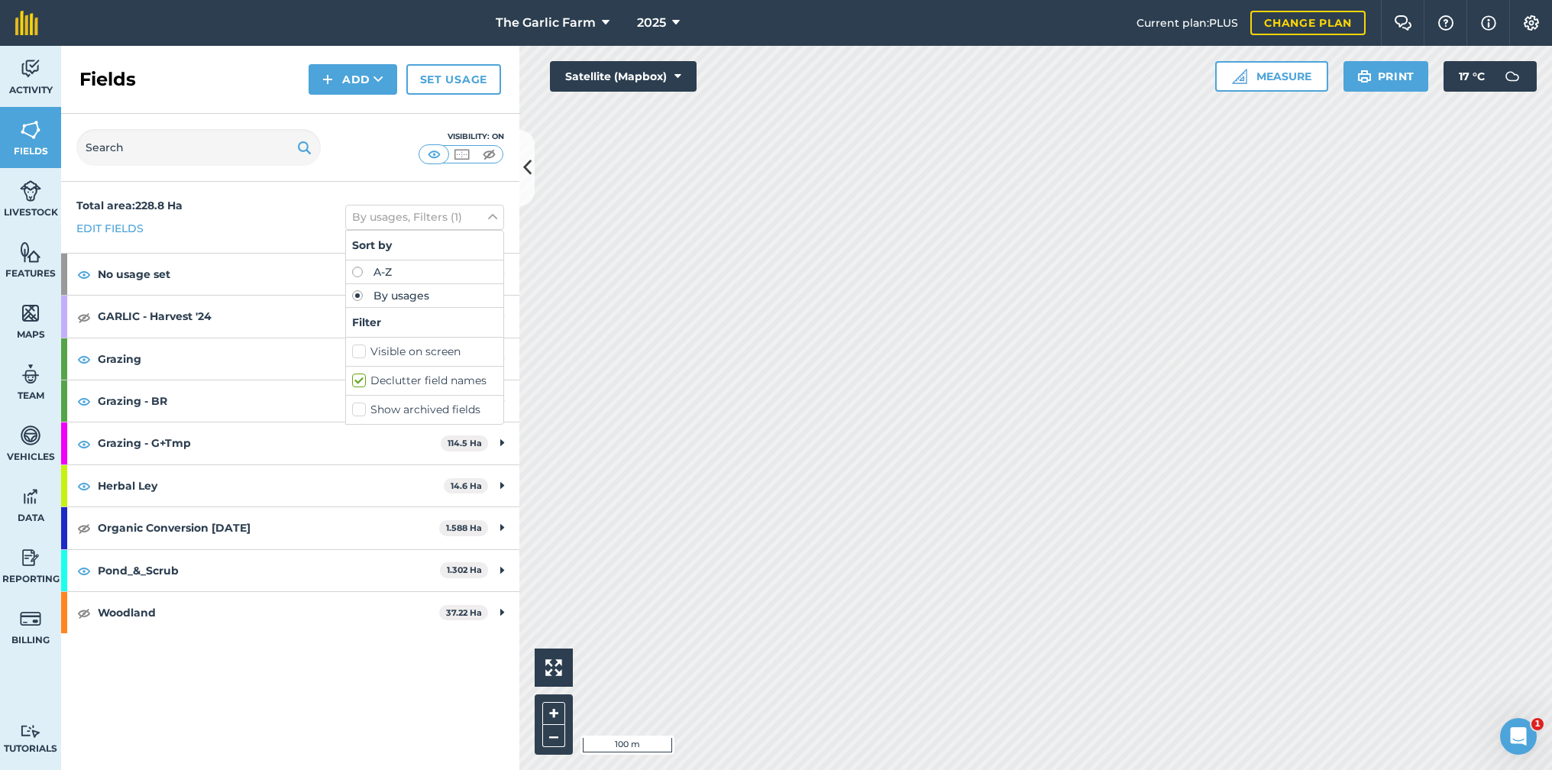
click at [356, 272] on label "A-Z" at bounding box center [424, 272] width 145 height 11
radio input "true"
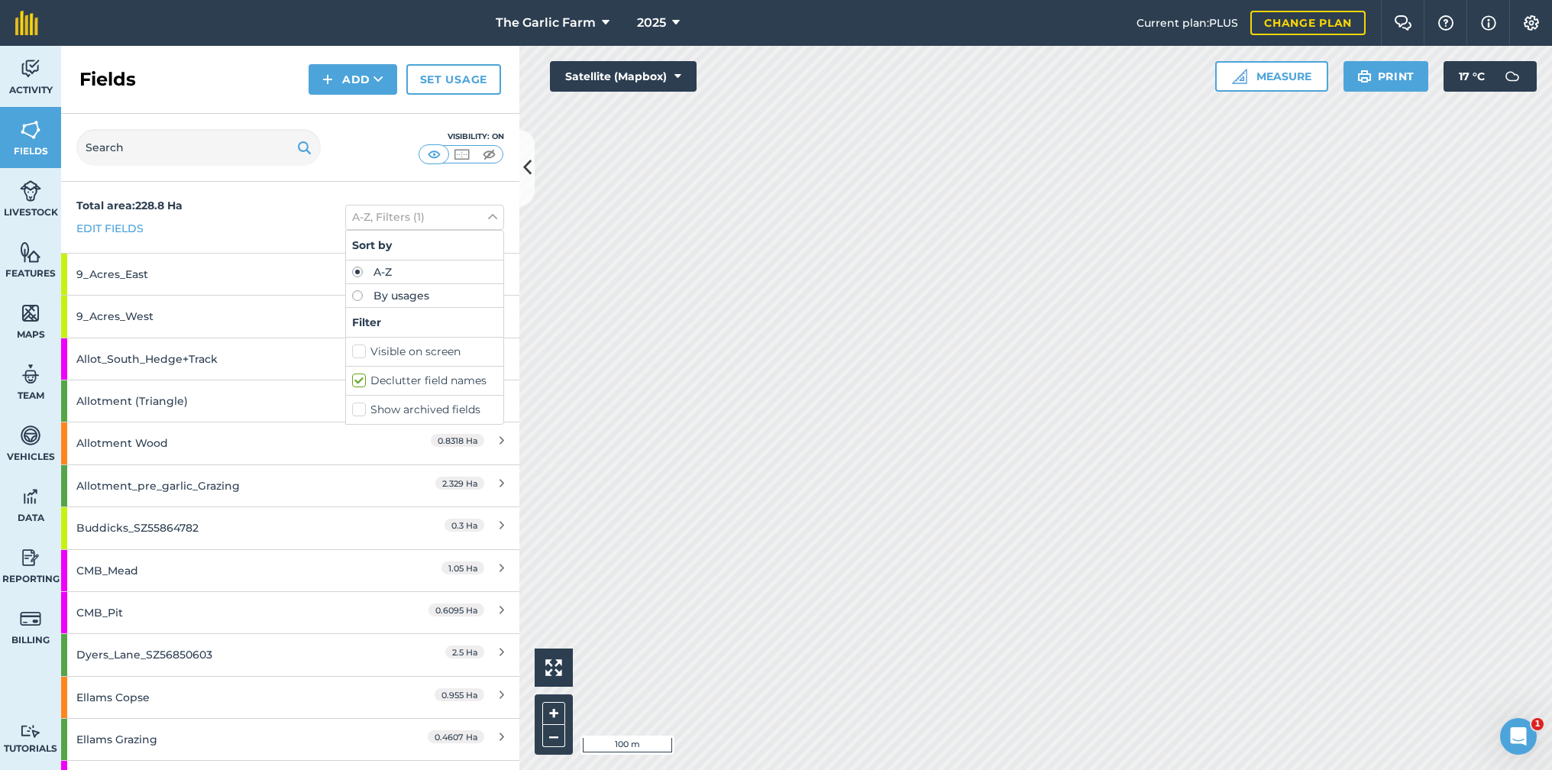
click at [358, 296] on label "By usages" at bounding box center [424, 295] width 145 height 11
radio input "true"
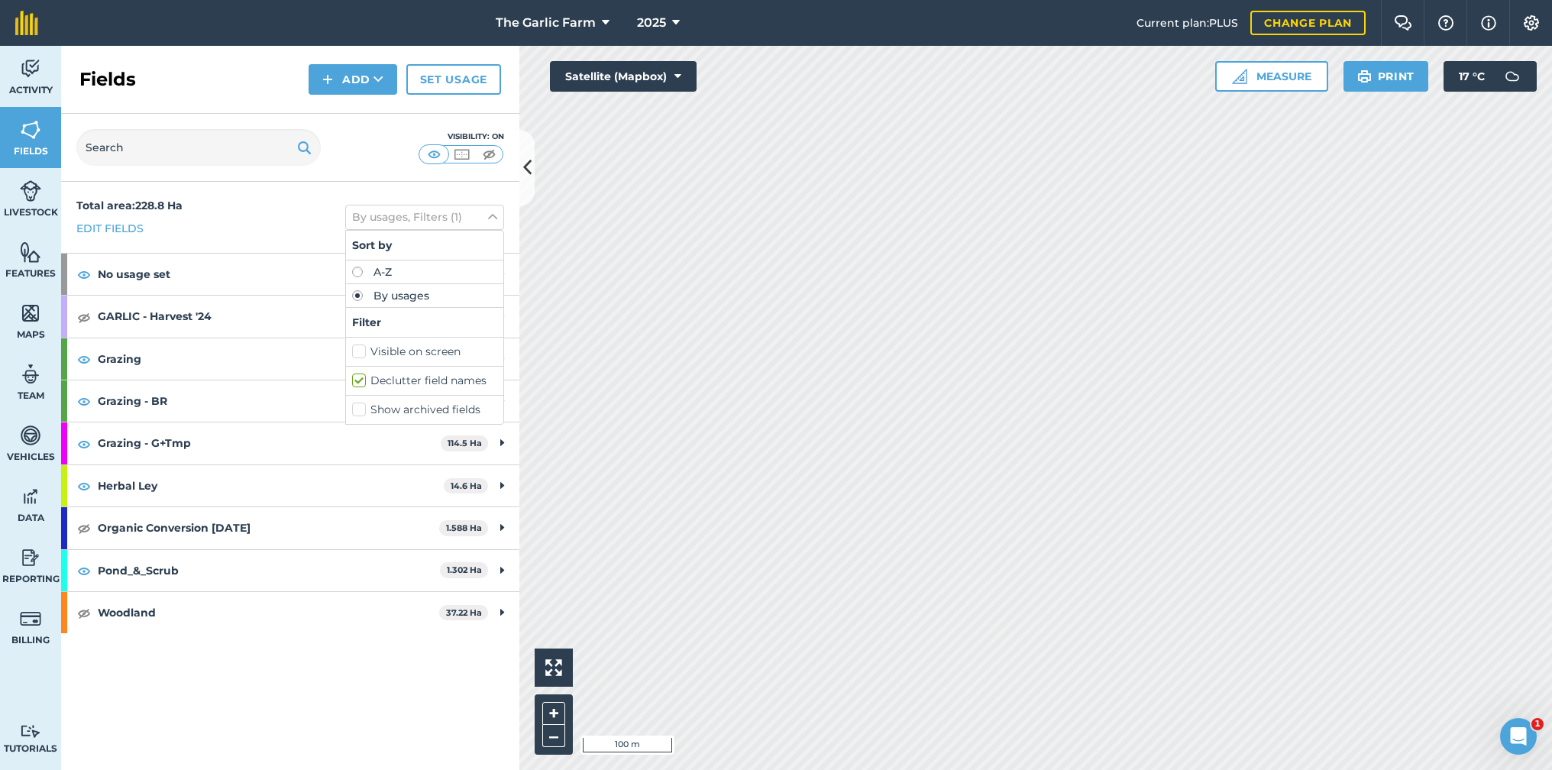
click at [358, 351] on label "Visible on screen" at bounding box center [424, 352] width 145 height 16
click at [358, 351] on input "Visible on screen" at bounding box center [357, 349] width 10 height 10
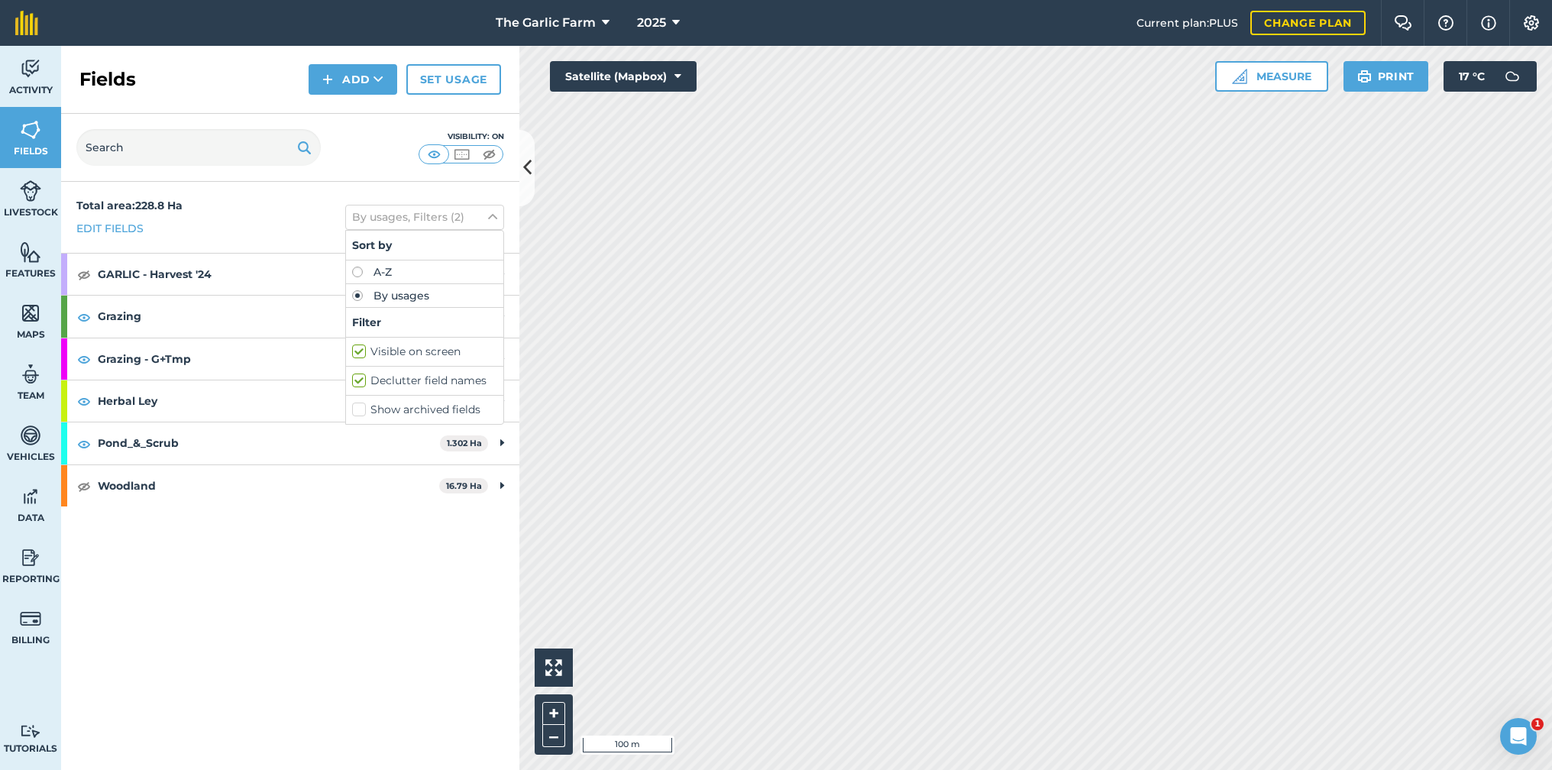
click at [358, 351] on label "Visible on screen" at bounding box center [424, 352] width 145 height 16
click at [358, 351] on input "Visible on screen" at bounding box center [357, 349] width 10 height 10
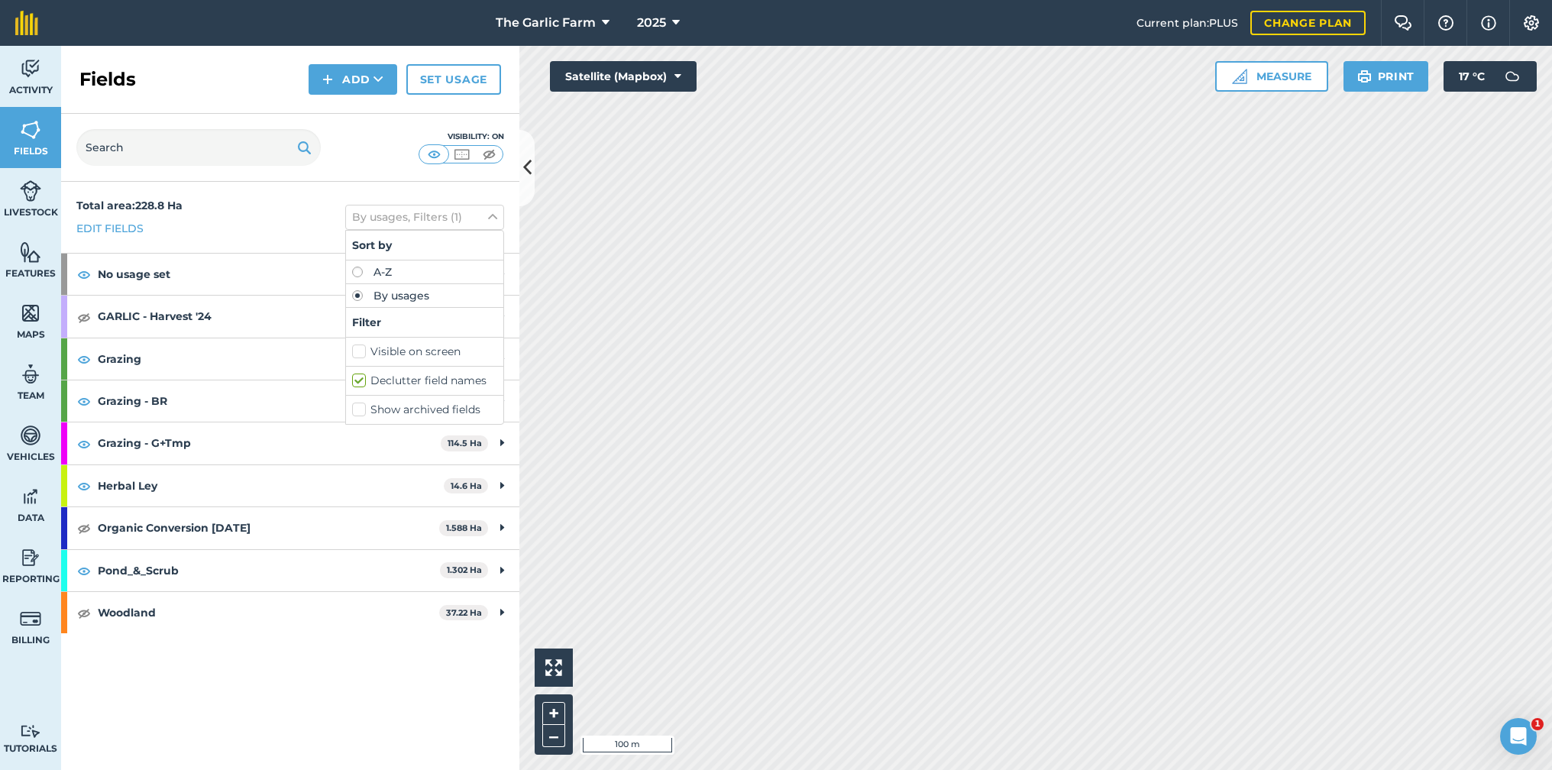
click at [361, 347] on label "Visible on screen" at bounding box center [424, 352] width 145 height 16
click at [361, 347] on input "Visible on screen" at bounding box center [357, 349] width 10 height 10
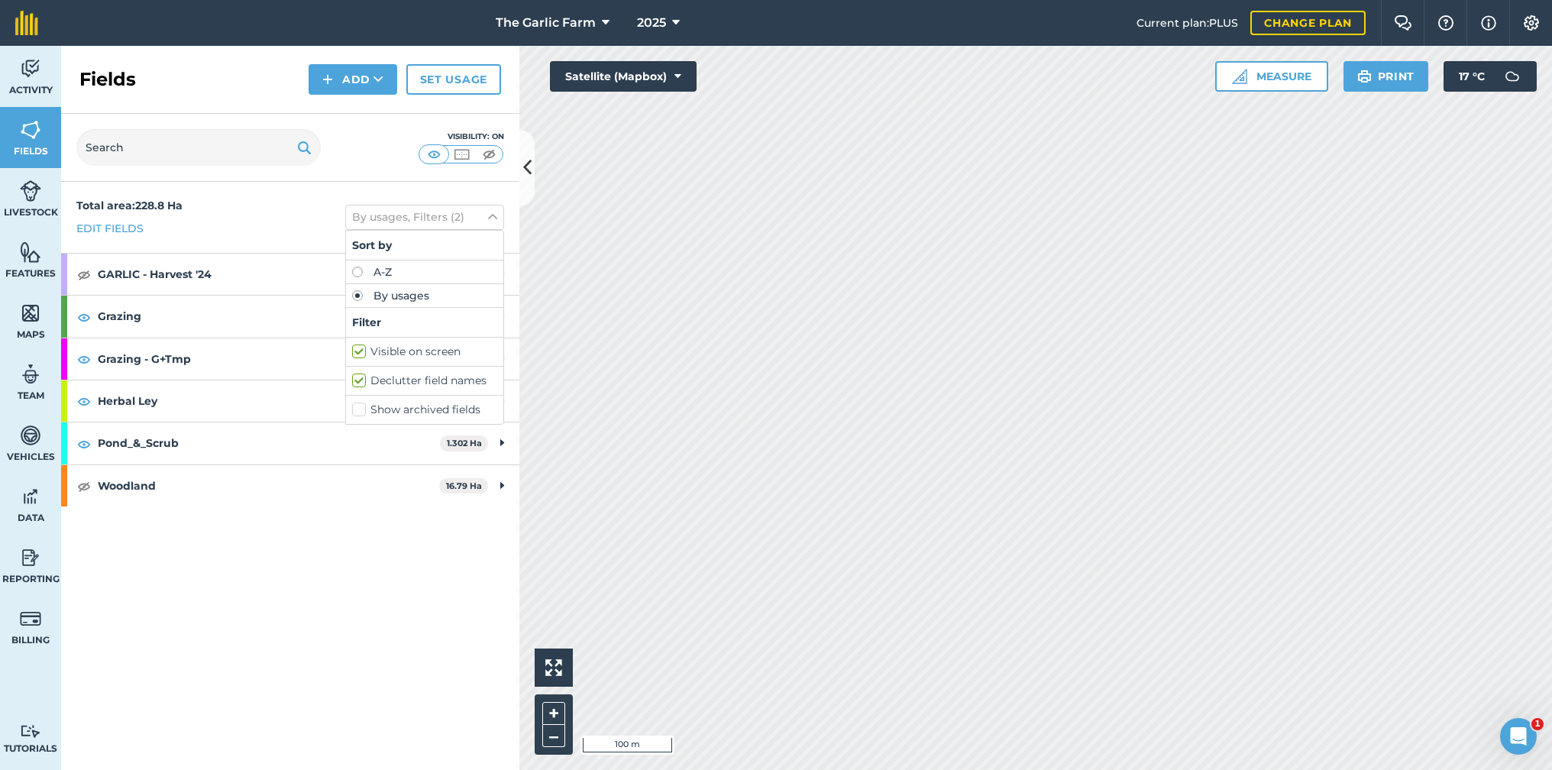
click at [361, 346] on label "Visible on screen" at bounding box center [424, 352] width 145 height 16
click at [361, 346] on input "Visible on screen" at bounding box center [357, 349] width 10 height 10
checkbox input "false"
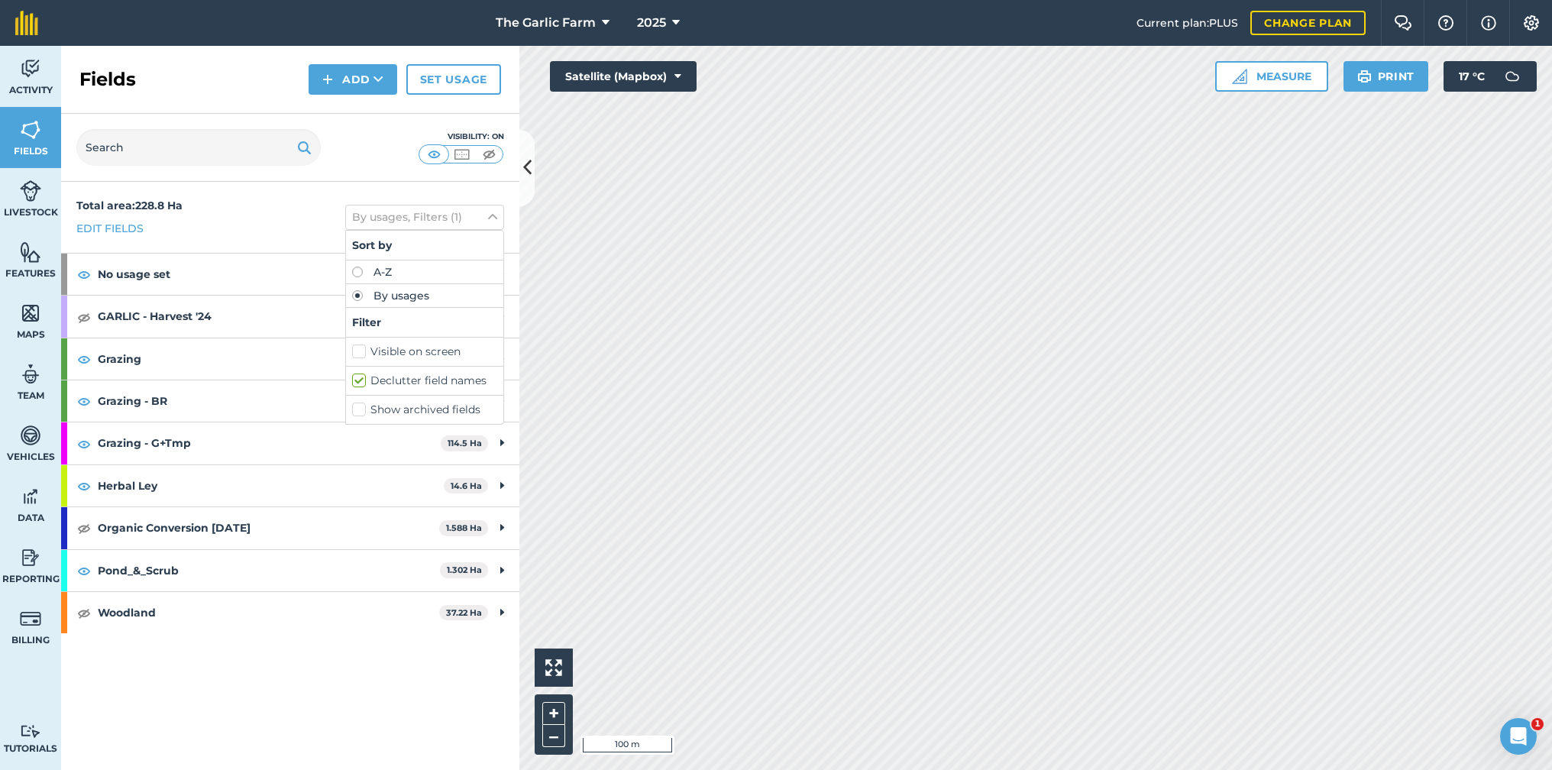
click at [375, 152] on div "Visibility: On" at bounding box center [290, 148] width 458 height 68
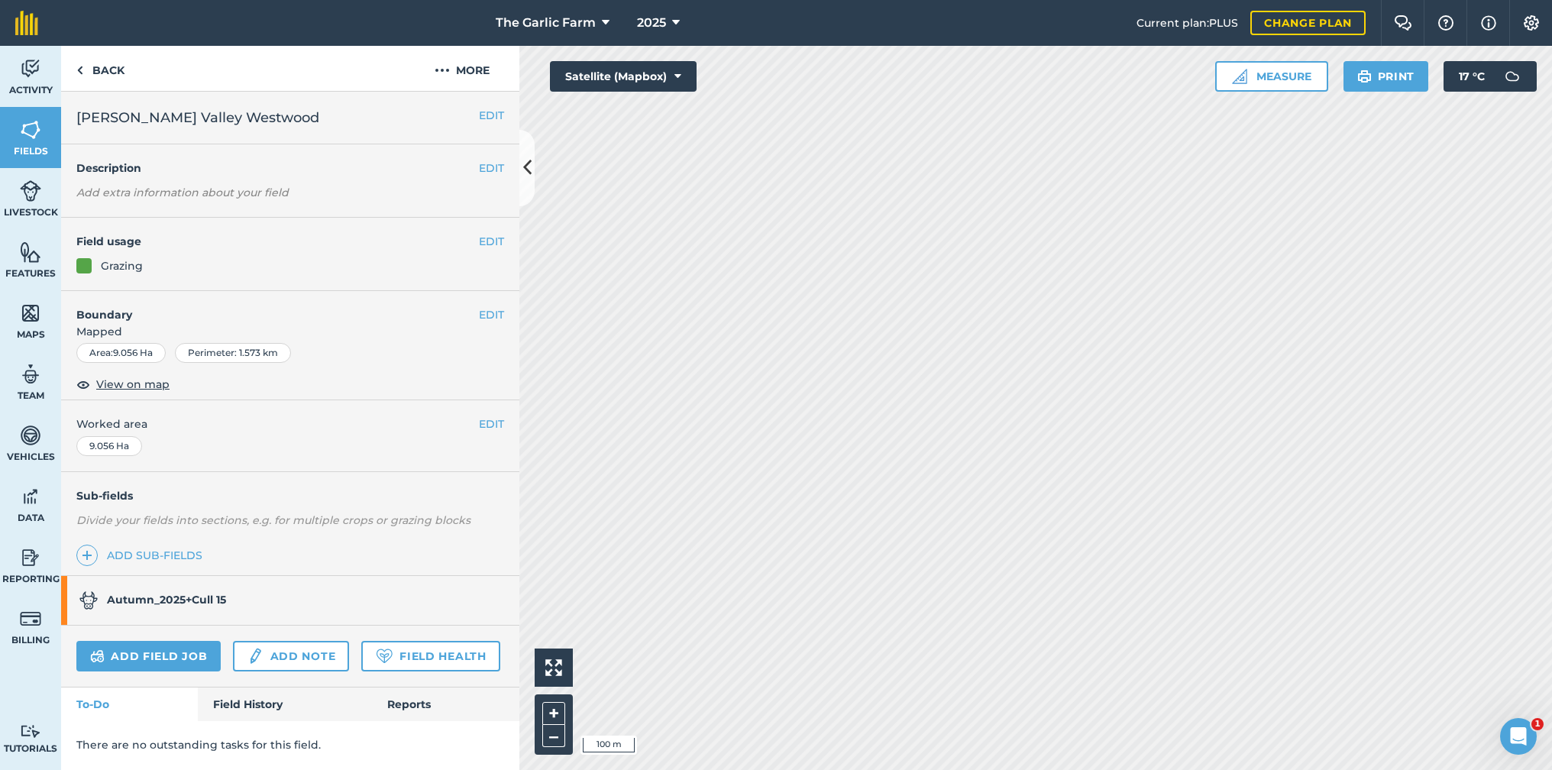
drag, startPoint x: 249, startPoint y: 696, endPoint x: 260, endPoint y: 687, distance: 14.7
click at [248, 694] on link "Field History" at bounding box center [284, 704] width 173 height 34
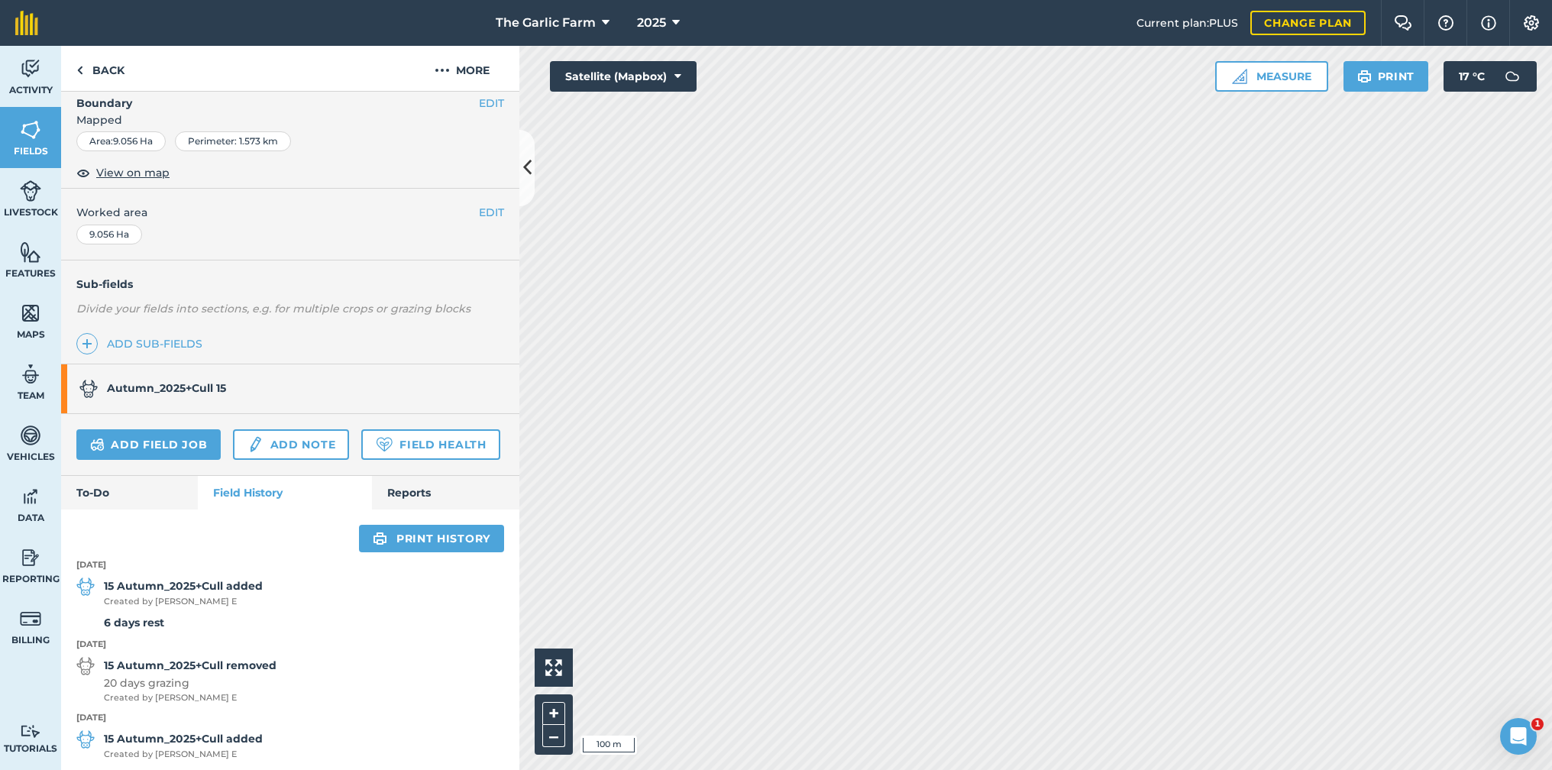
scroll to position [211, 0]
click at [79, 73] on img at bounding box center [79, 70] width 7 height 18
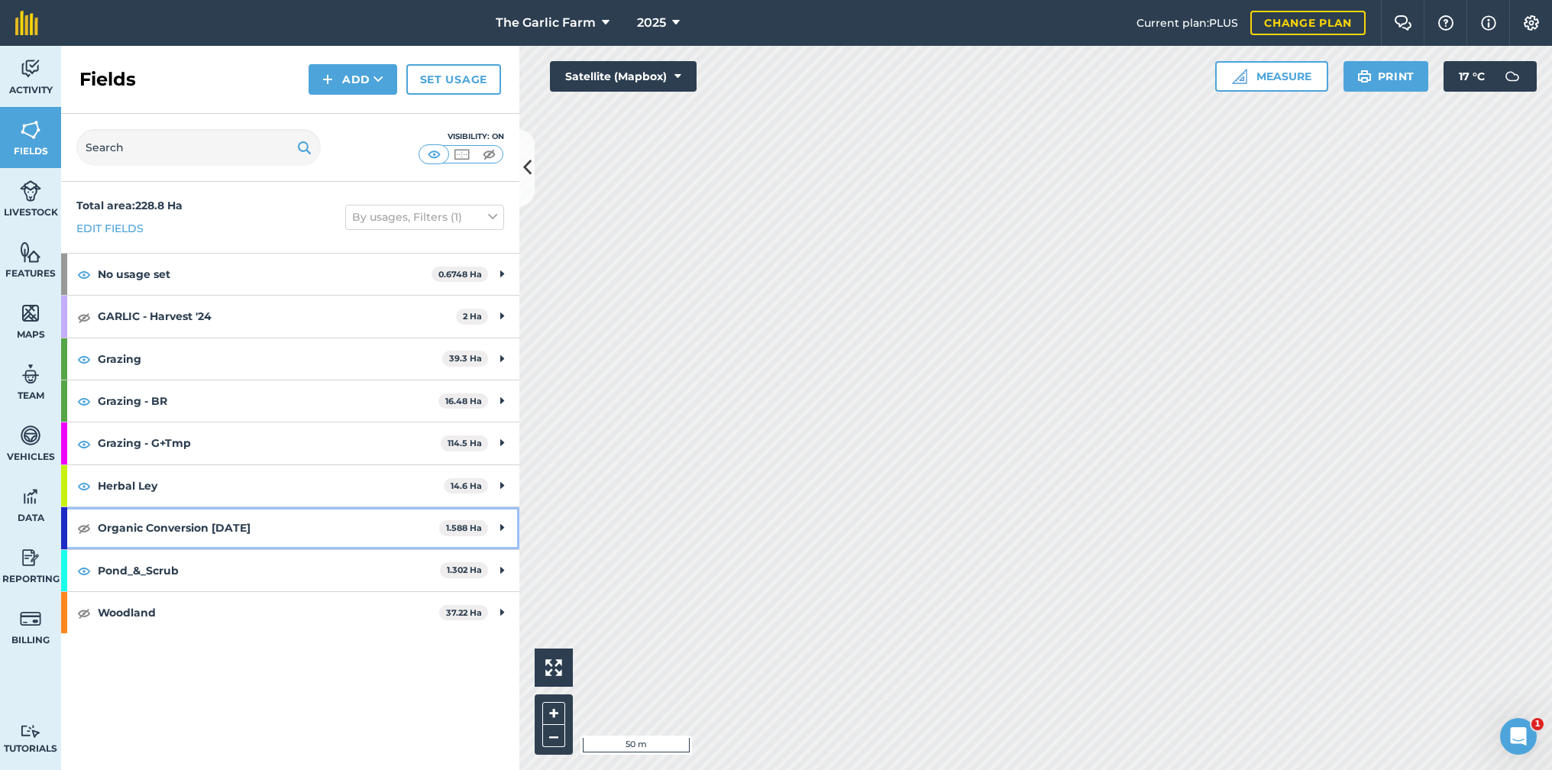
click at [499, 529] on div "Organic Conversion Jan'24 1.588 Ha" at bounding box center [290, 527] width 458 height 41
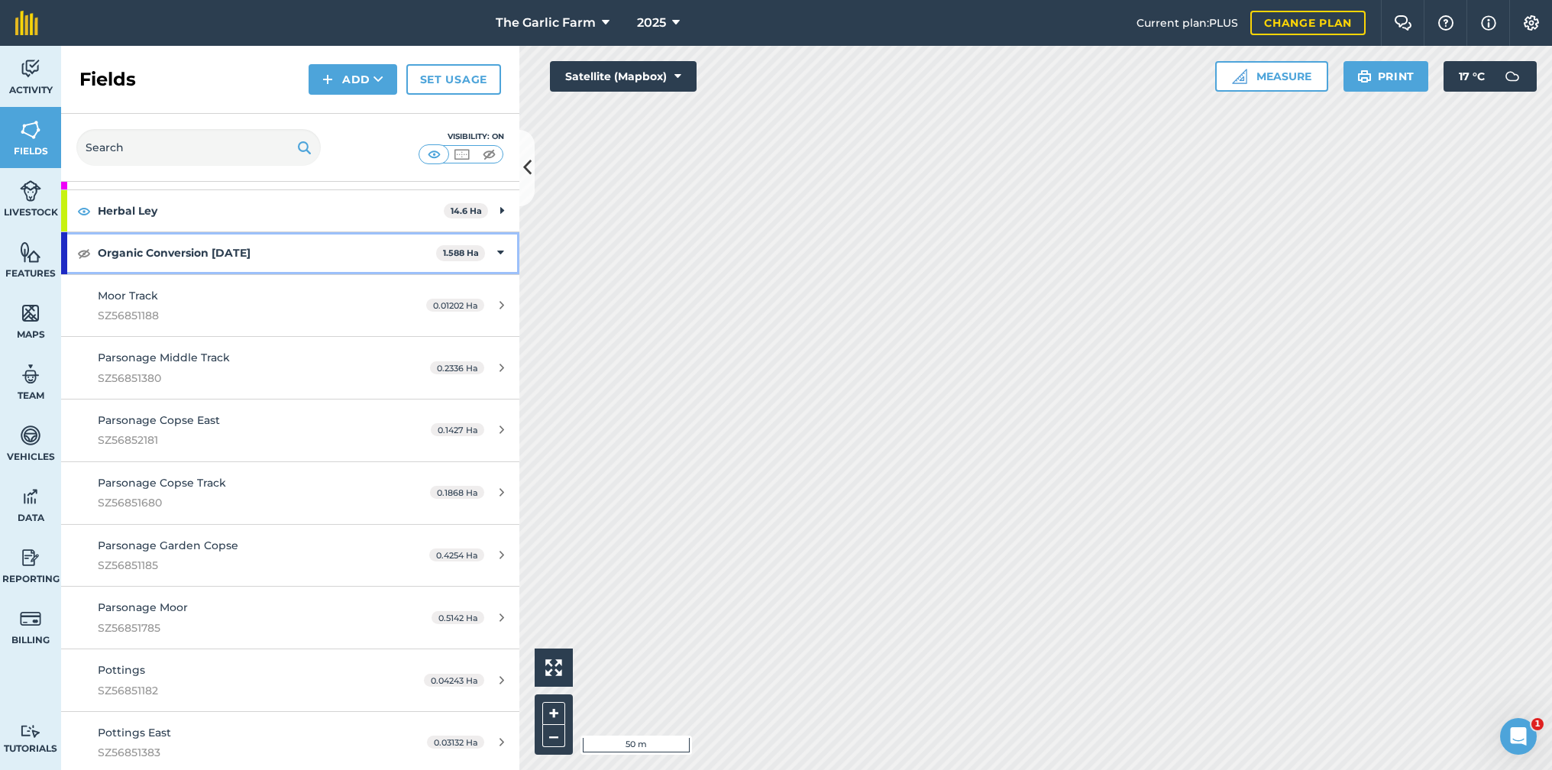
scroll to position [277, 0]
click at [79, 249] on img at bounding box center [84, 251] width 14 height 18
click at [1279, 76] on button "Measure" at bounding box center [1271, 76] width 113 height 31
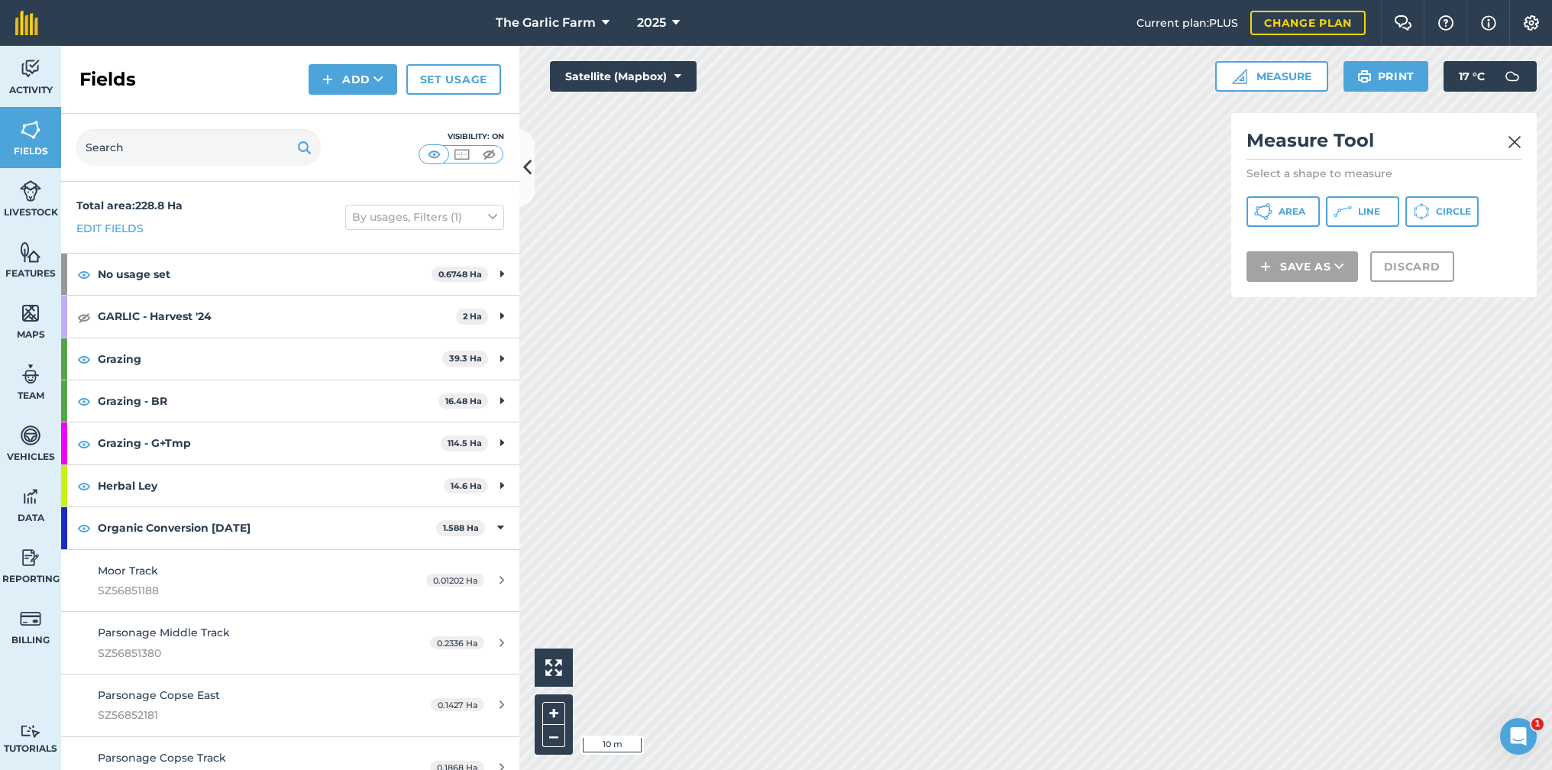
scroll to position [0, 0]
click at [501, 442] on icon at bounding box center [502, 443] width 4 height 17
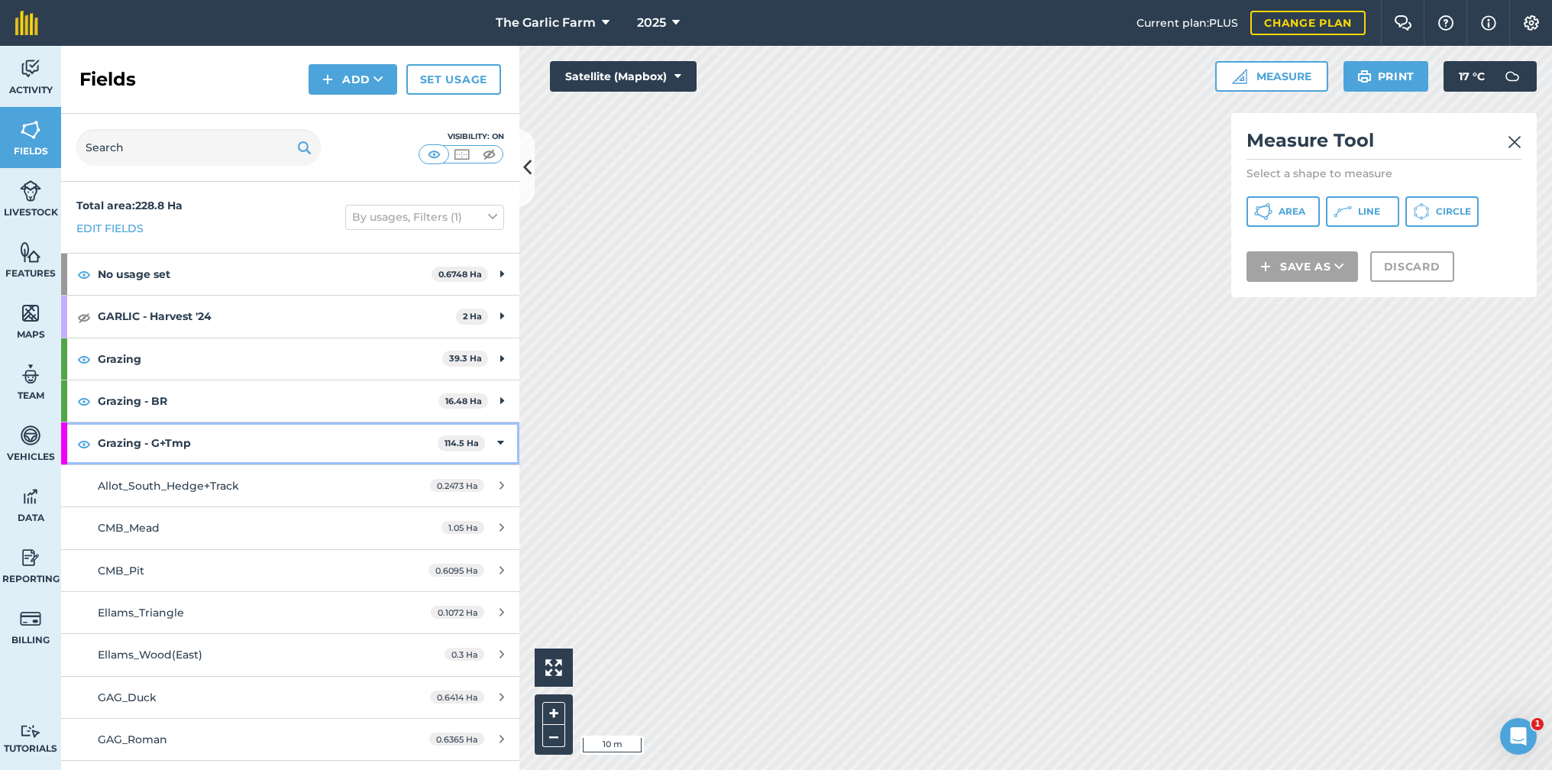
click at [500, 441] on icon at bounding box center [500, 443] width 7 height 17
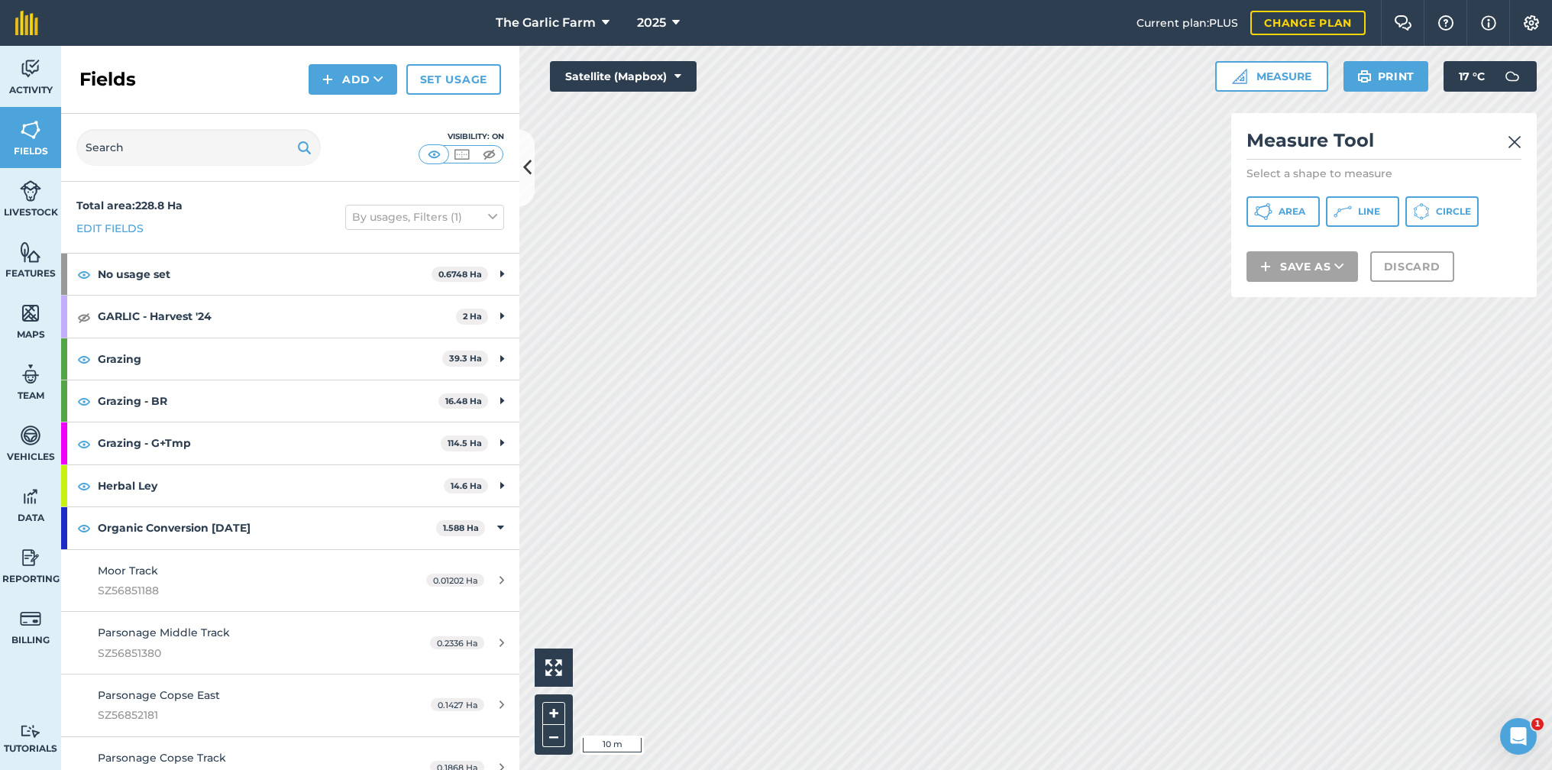
click at [353, 78] on button "Add" at bounding box center [353, 79] width 89 height 31
click at [350, 112] on link "Draw" at bounding box center [353, 114] width 84 height 34
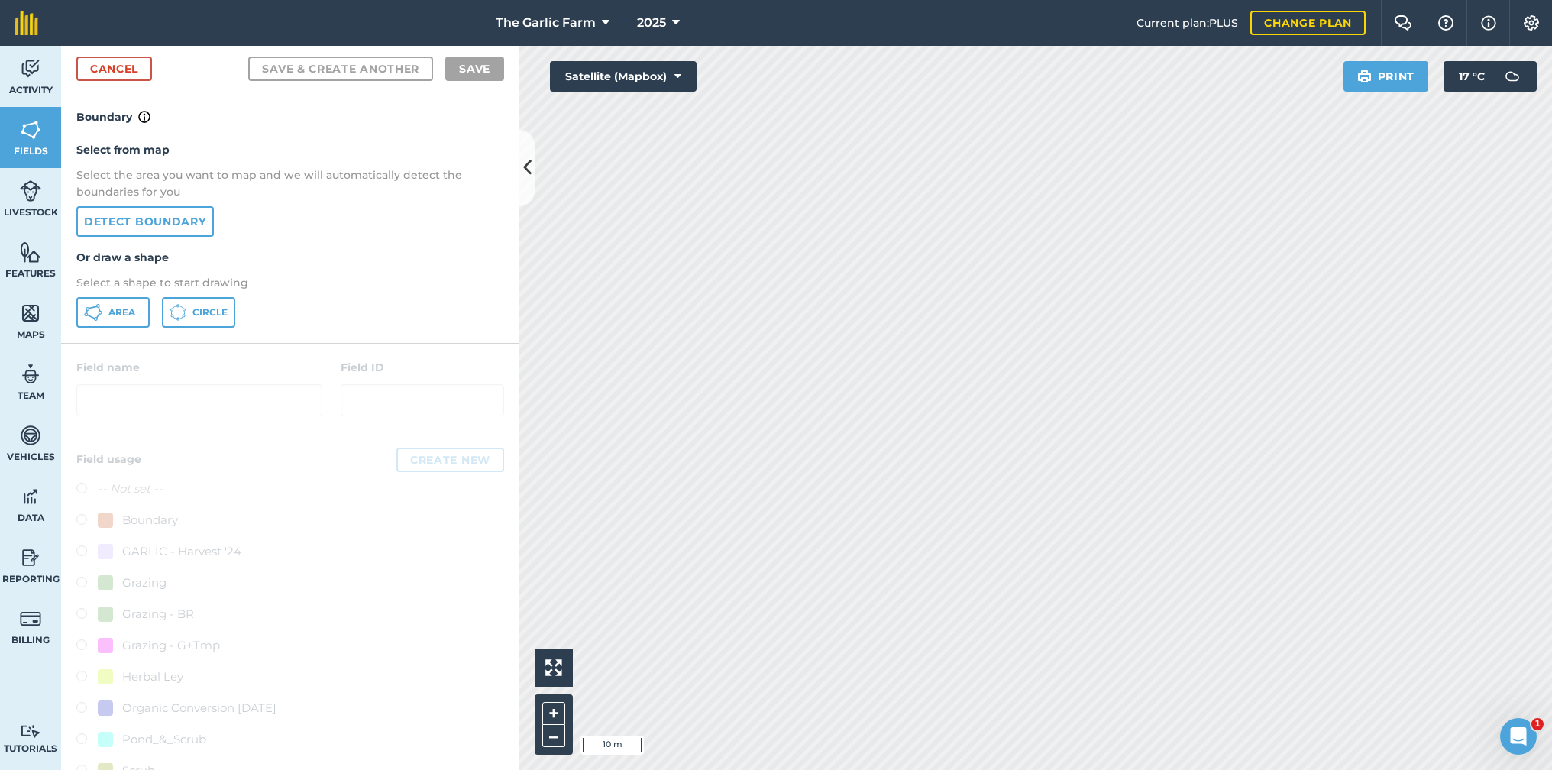
click at [108, 306] on span "Area" at bounding box center [121, 312] width 27 height 12
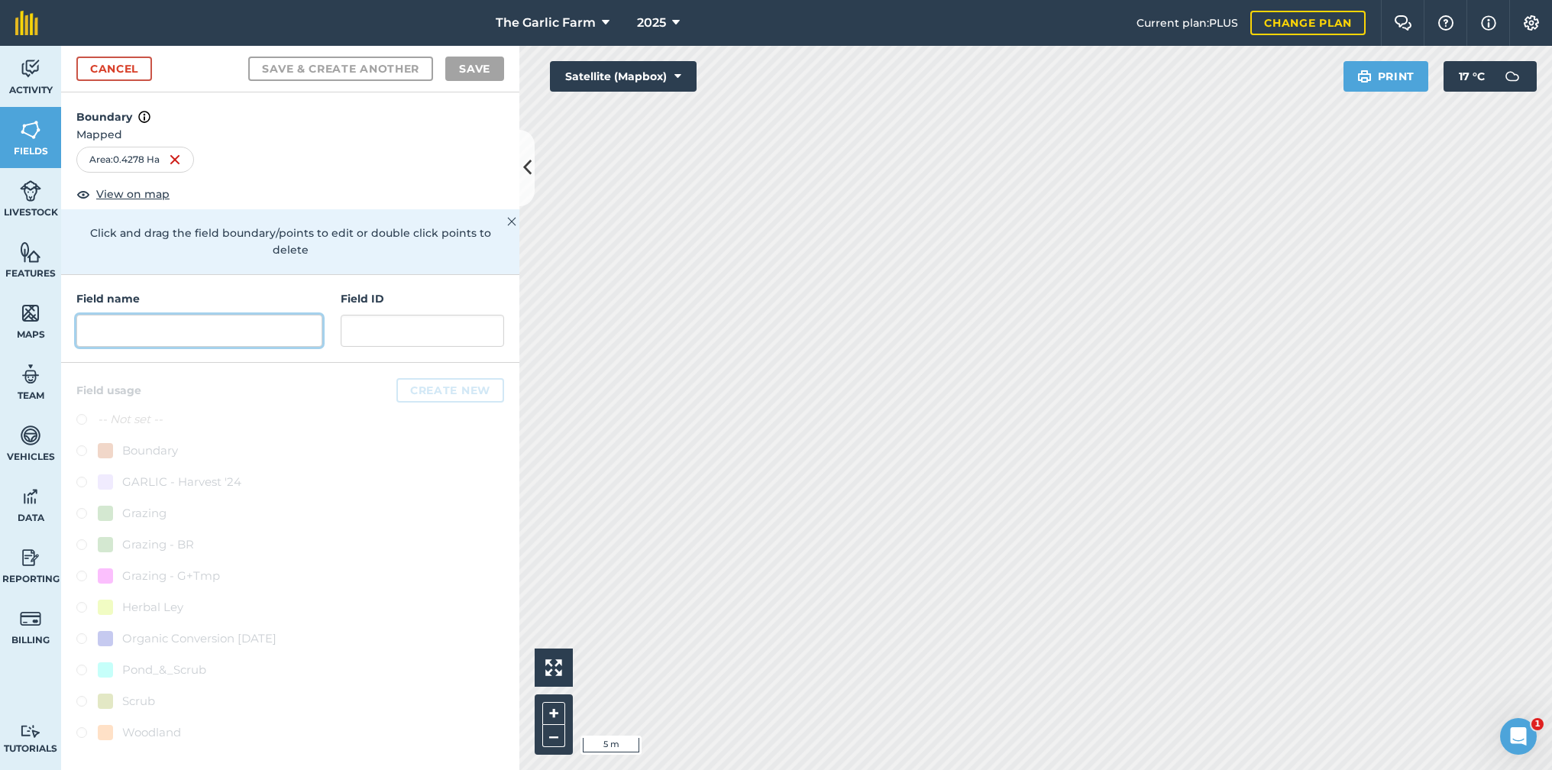
click at [145, 315] on input "text" at bounding box center [199, 331] width 246 height 32
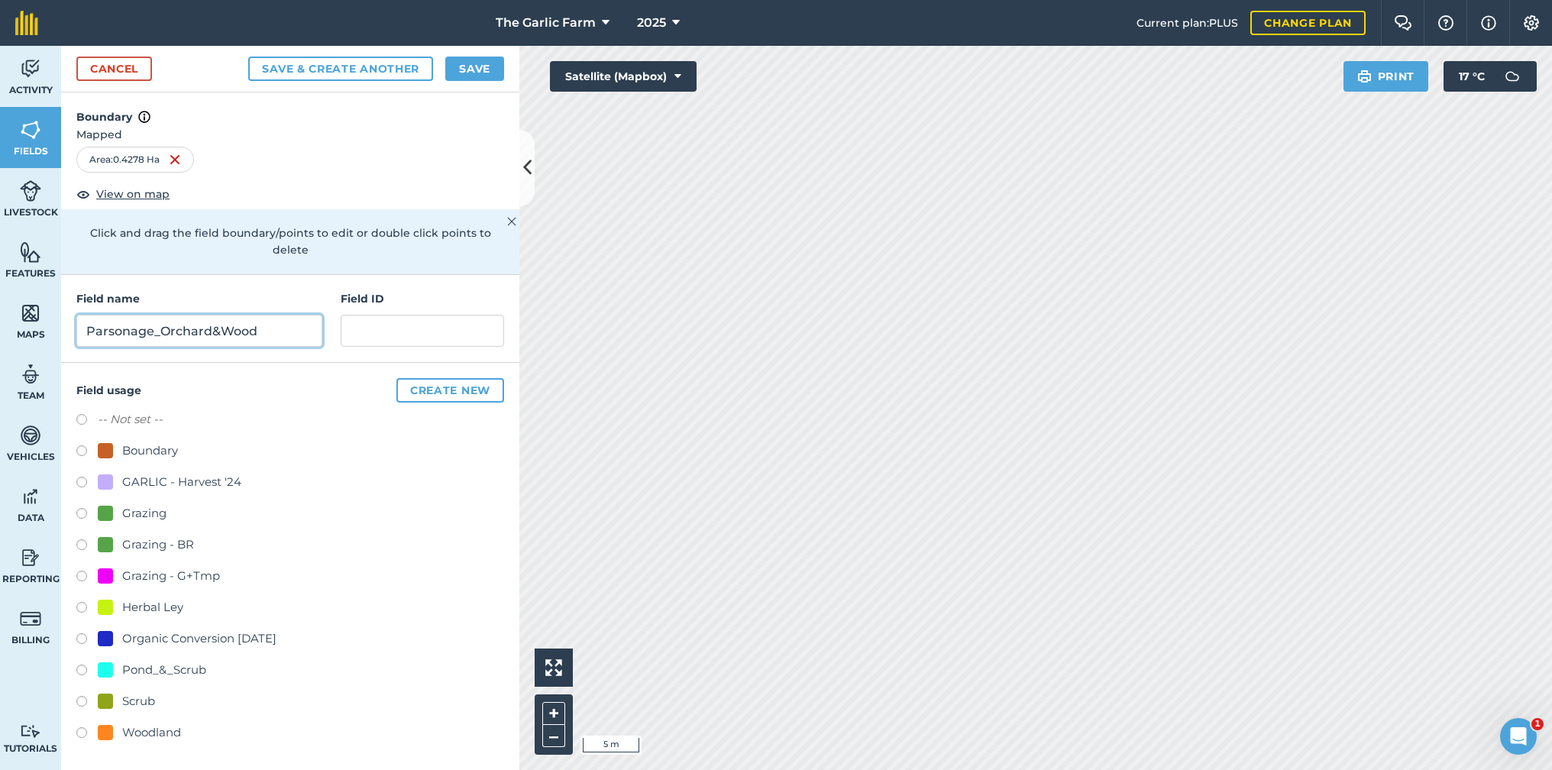
type input "Parsonage_Orchard&Wood"
click at [80, 571] on label at bounding box center [86, 578] width 21 height 15
radio input "true"
click at [475, 68] on button "Save" at bounding box center [474, 69] width 59 height 24
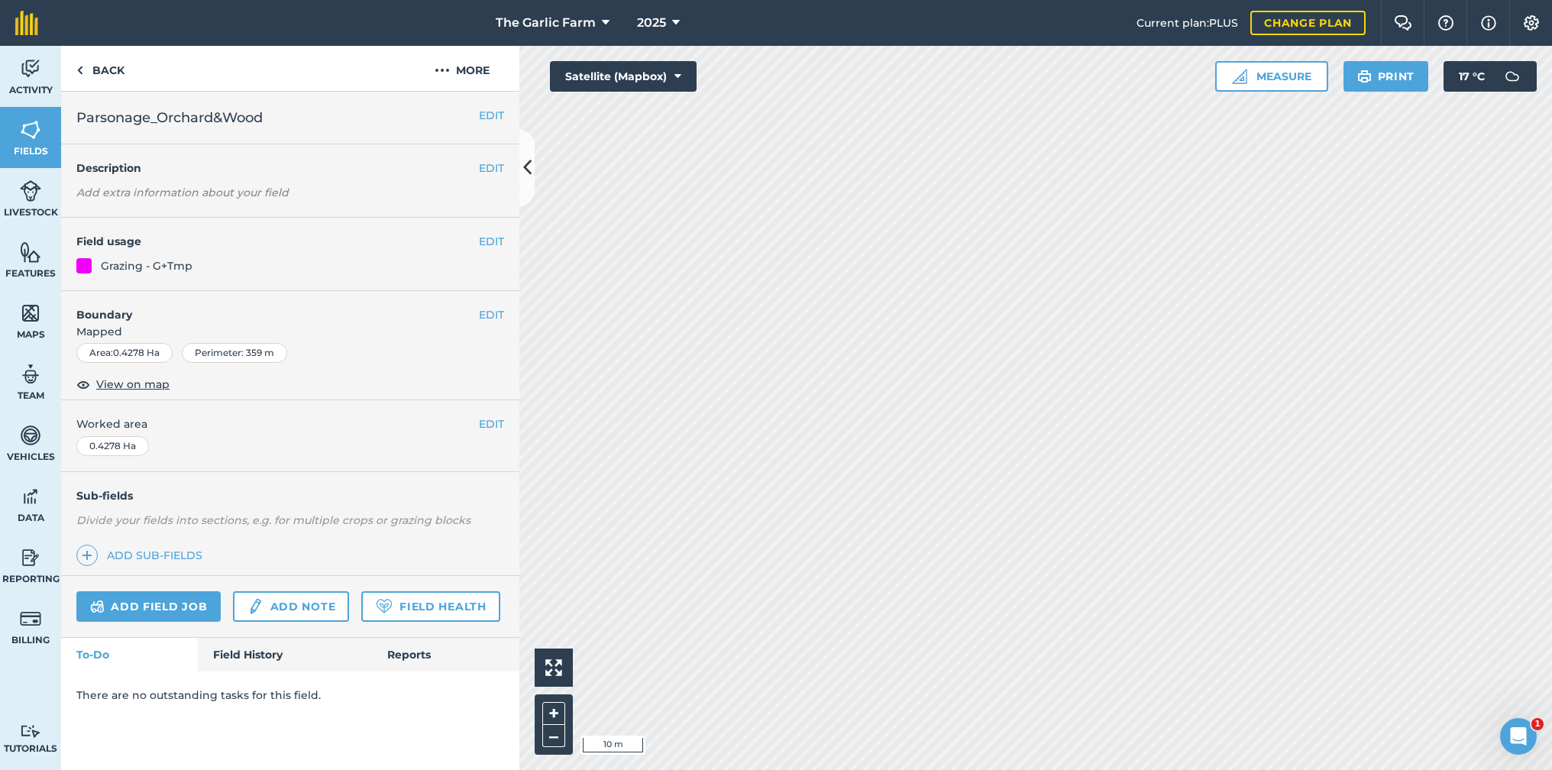
click at [31, 195] on img at bounding box center [30, 191] width 21 height 23
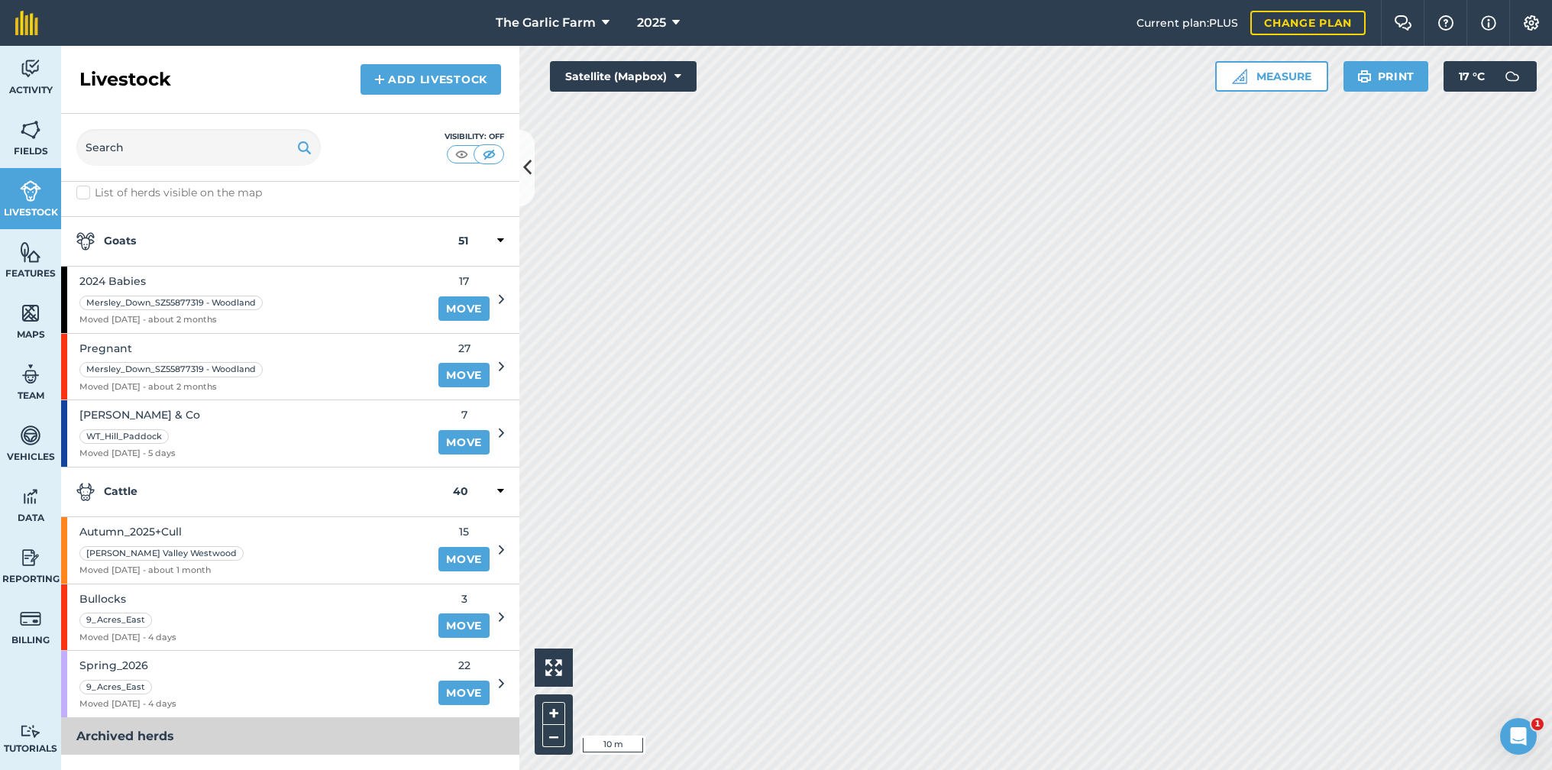
scroll to position [18, 0]
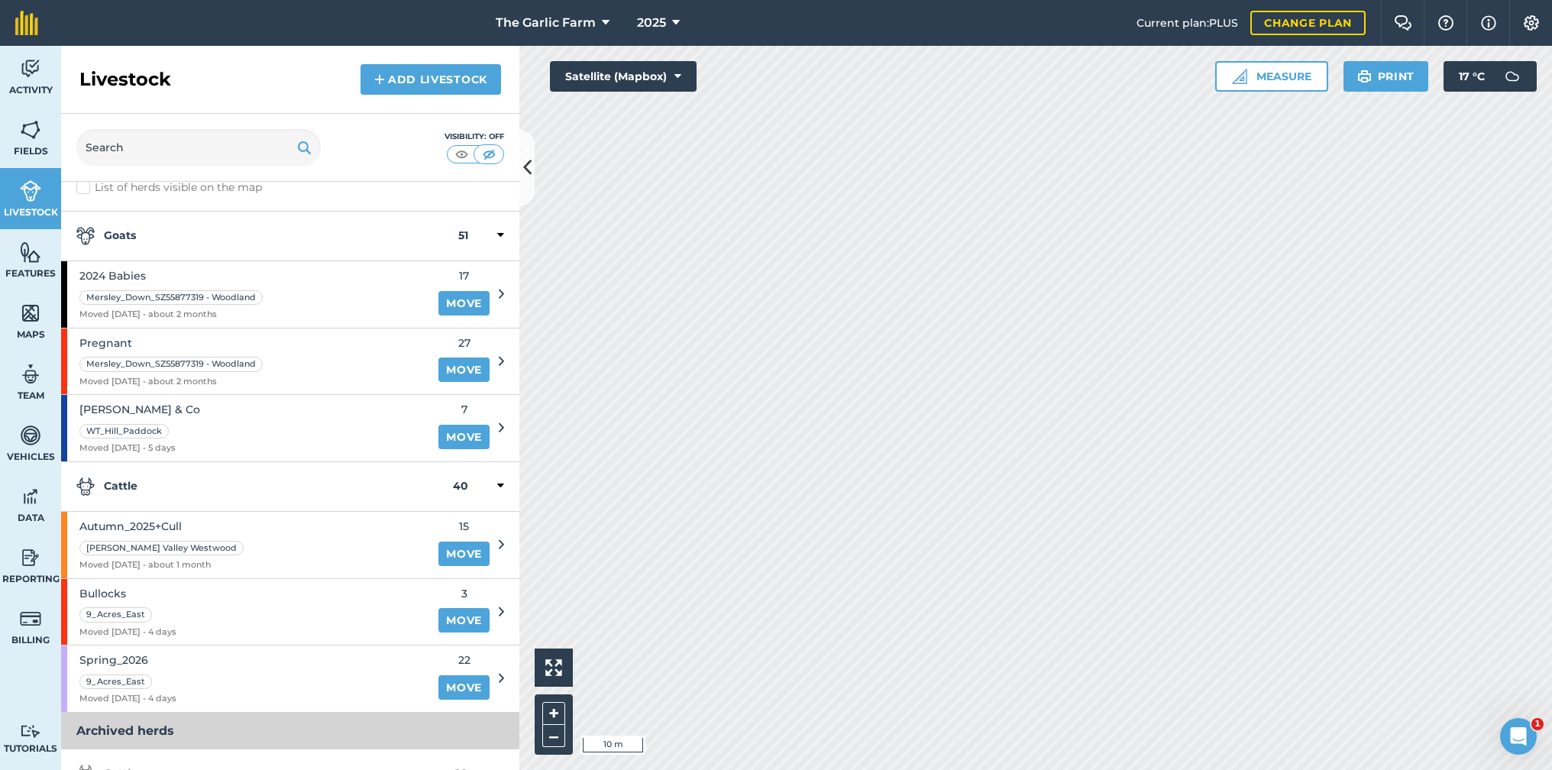
click at [459, 298] on link "Move" at bounding box center [463, 303] width 51 height 24
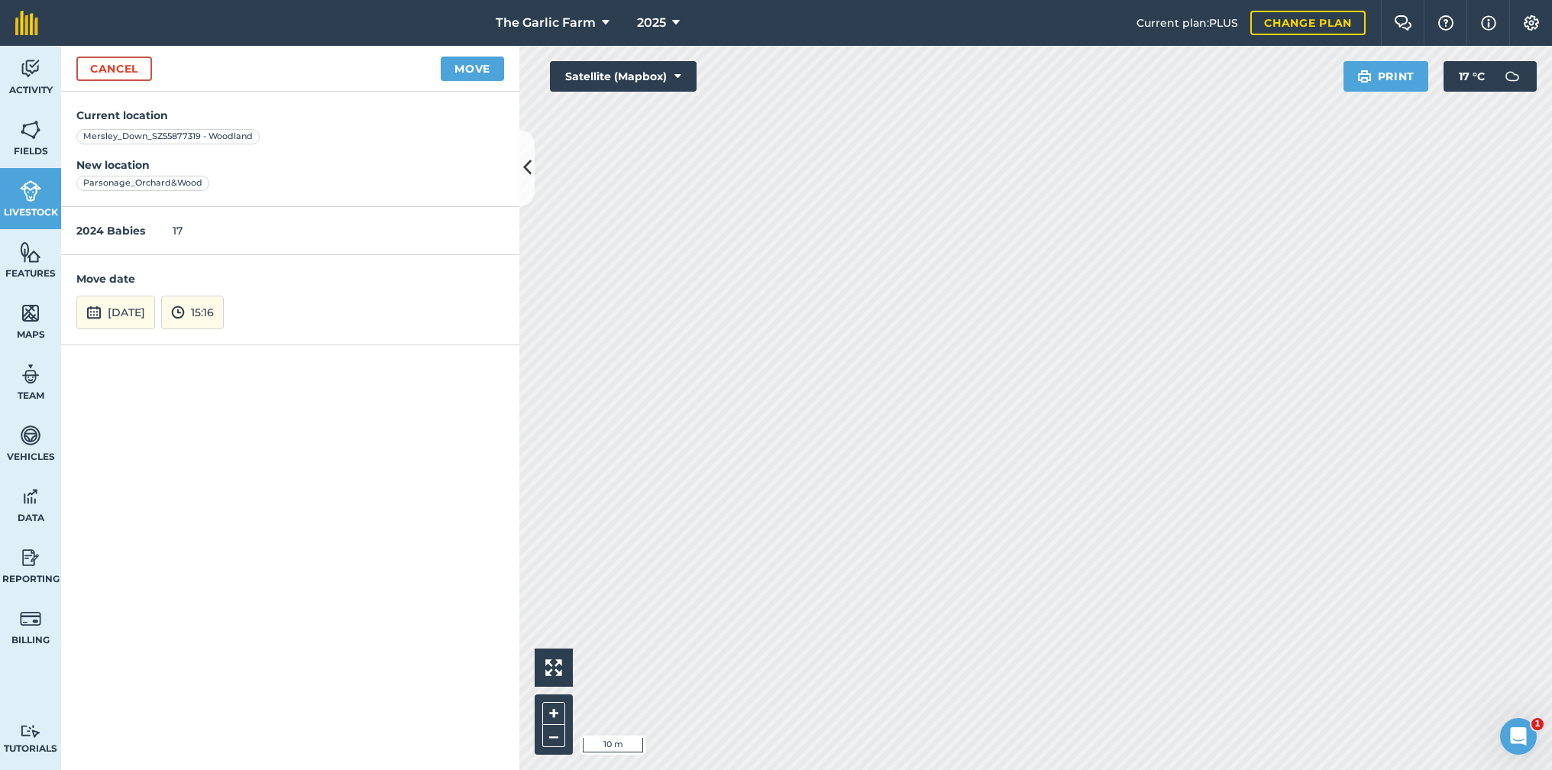
click at [224, 307] on button "15:16" at bounding box center [192, 313] width 63 height 34
click at [225, 241] on button "11:30" at bounding box center [198, 250] width 72 height 24
click at [478, 63] on button "Move" at bounding box center [472, 69] width 63 height 24
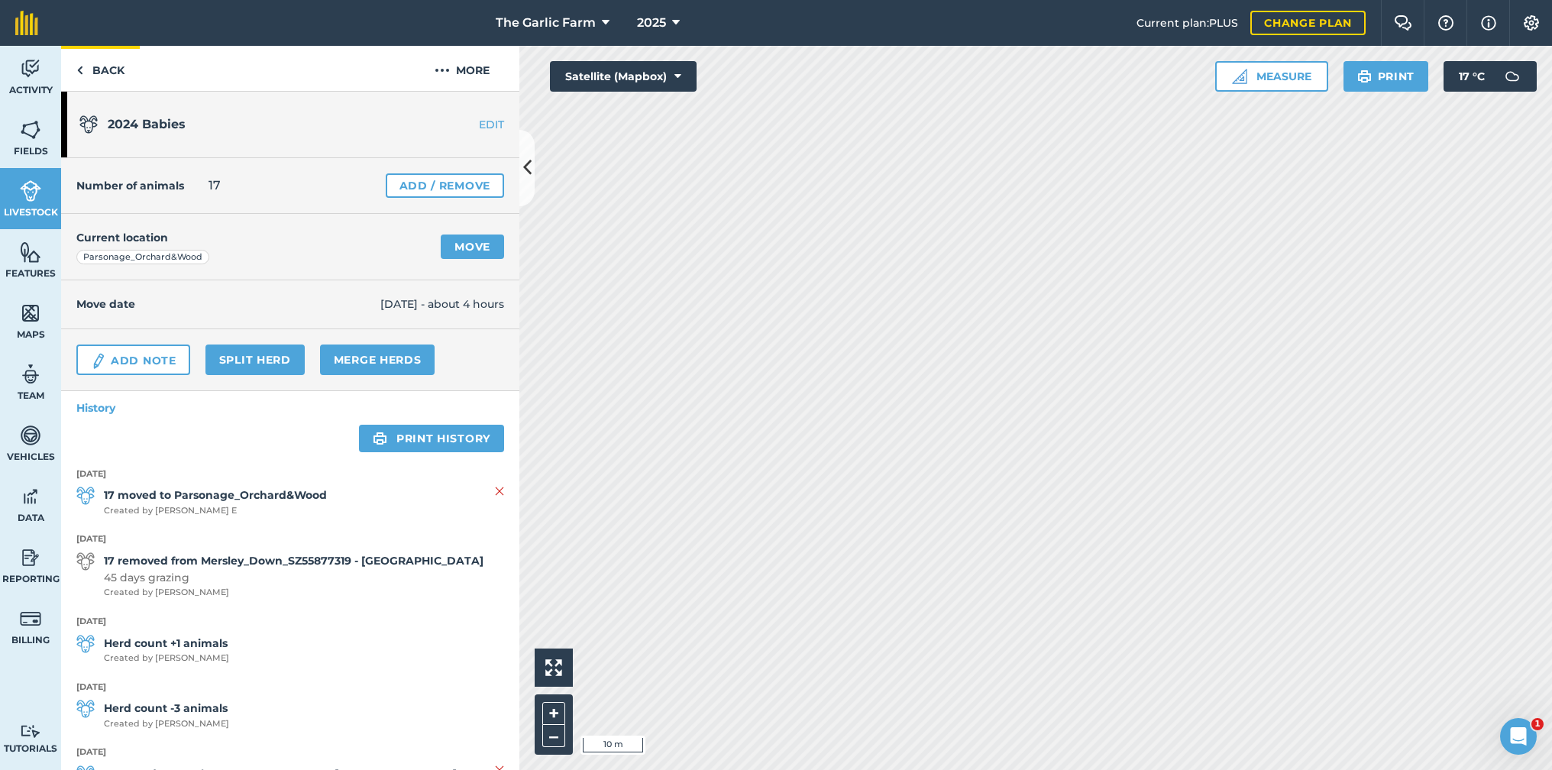
click at [79, 70] on img at bounding box center [79, 70] width 7 height 18
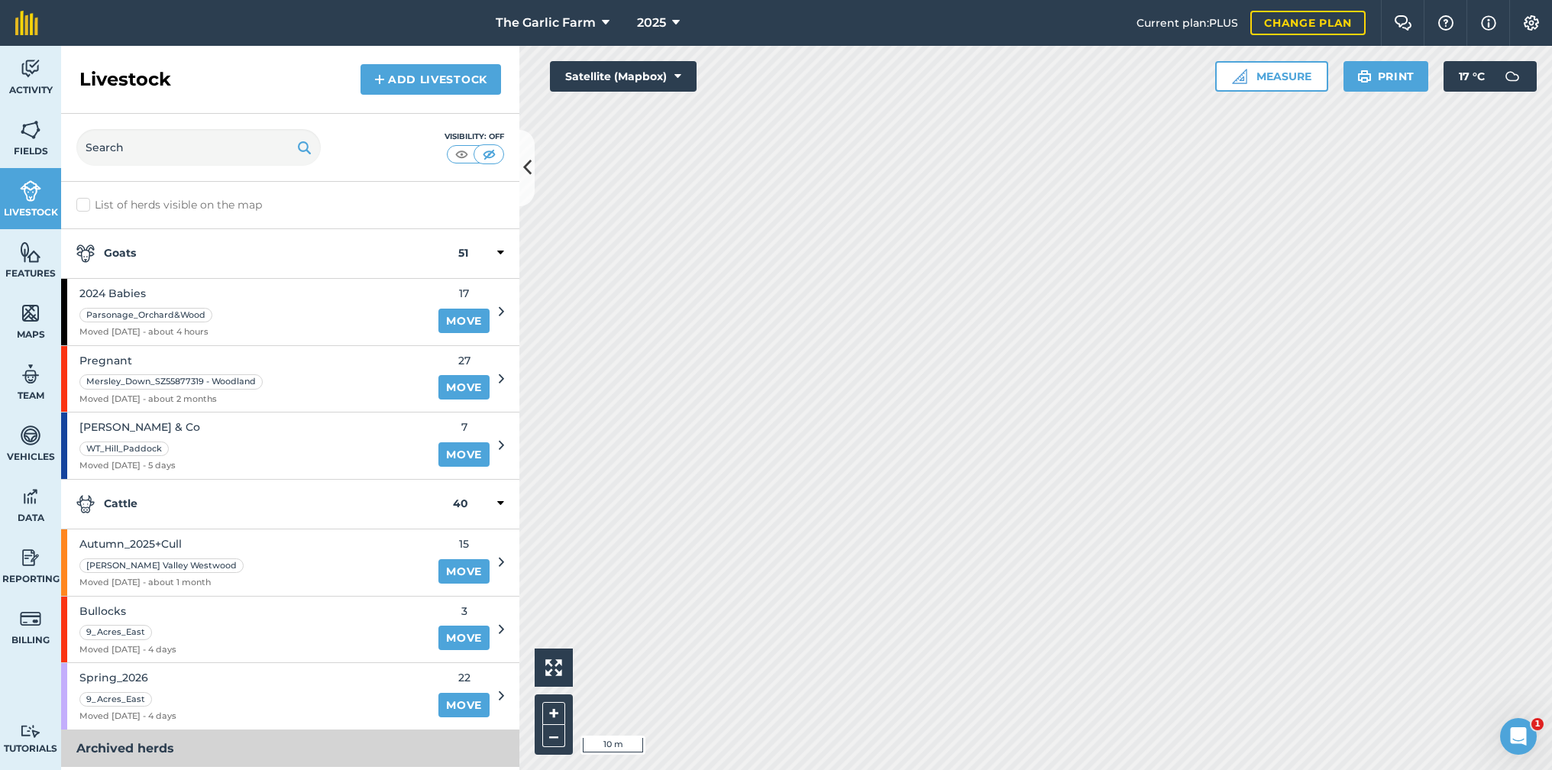
click at [457, 385] on link "Move" at bounding box center [463, 387] width 51 height 24
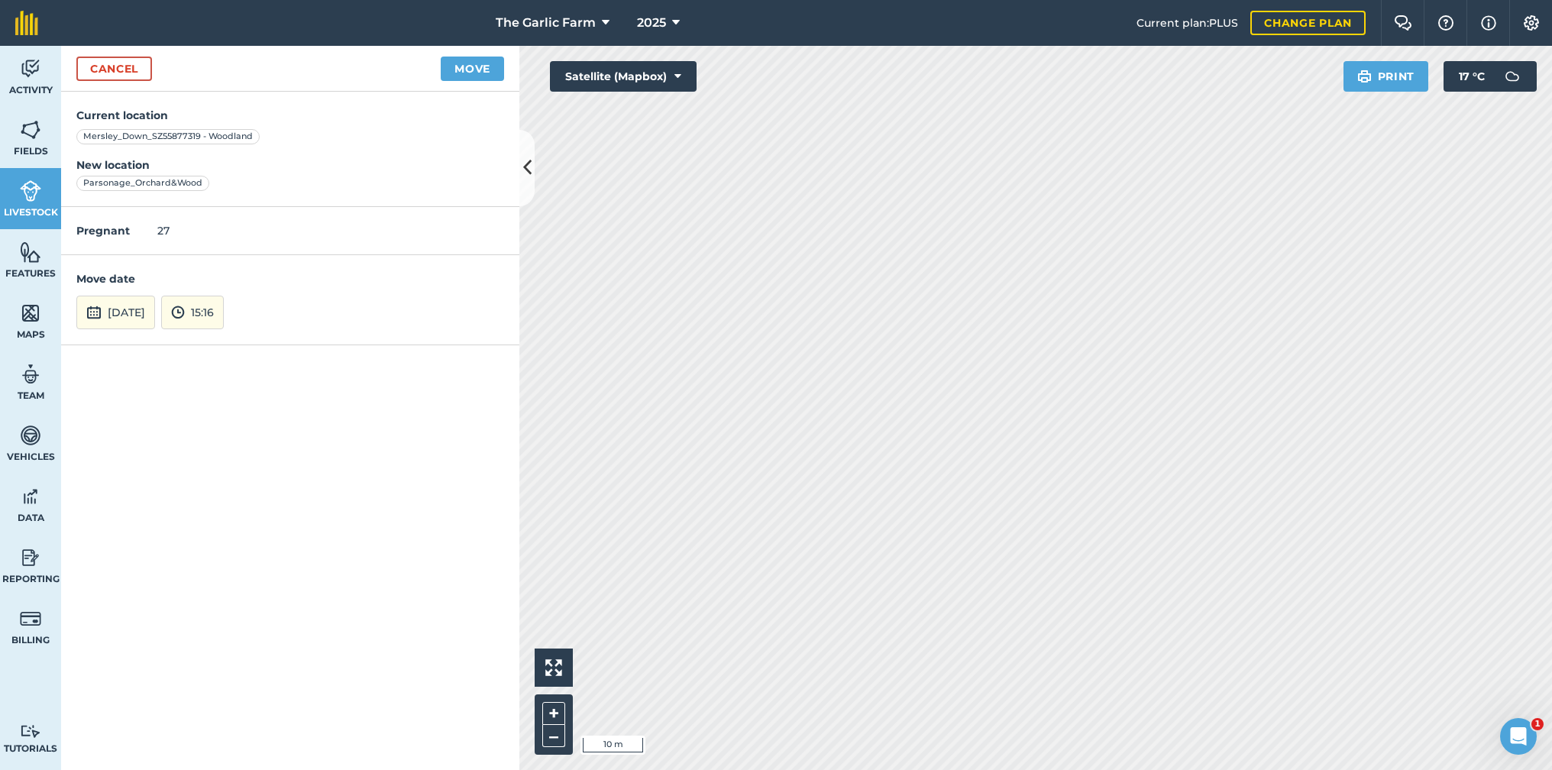
click at [224, 307] on button "15:16" at bounding box center [192, 313] width 63 height 34
click at [234, 154] on button "11:30" at bounding box center [198, 158] width 72 height 24
click at [463, 69] on button "Move" at bounding box center [472, 69] width 63 height 24
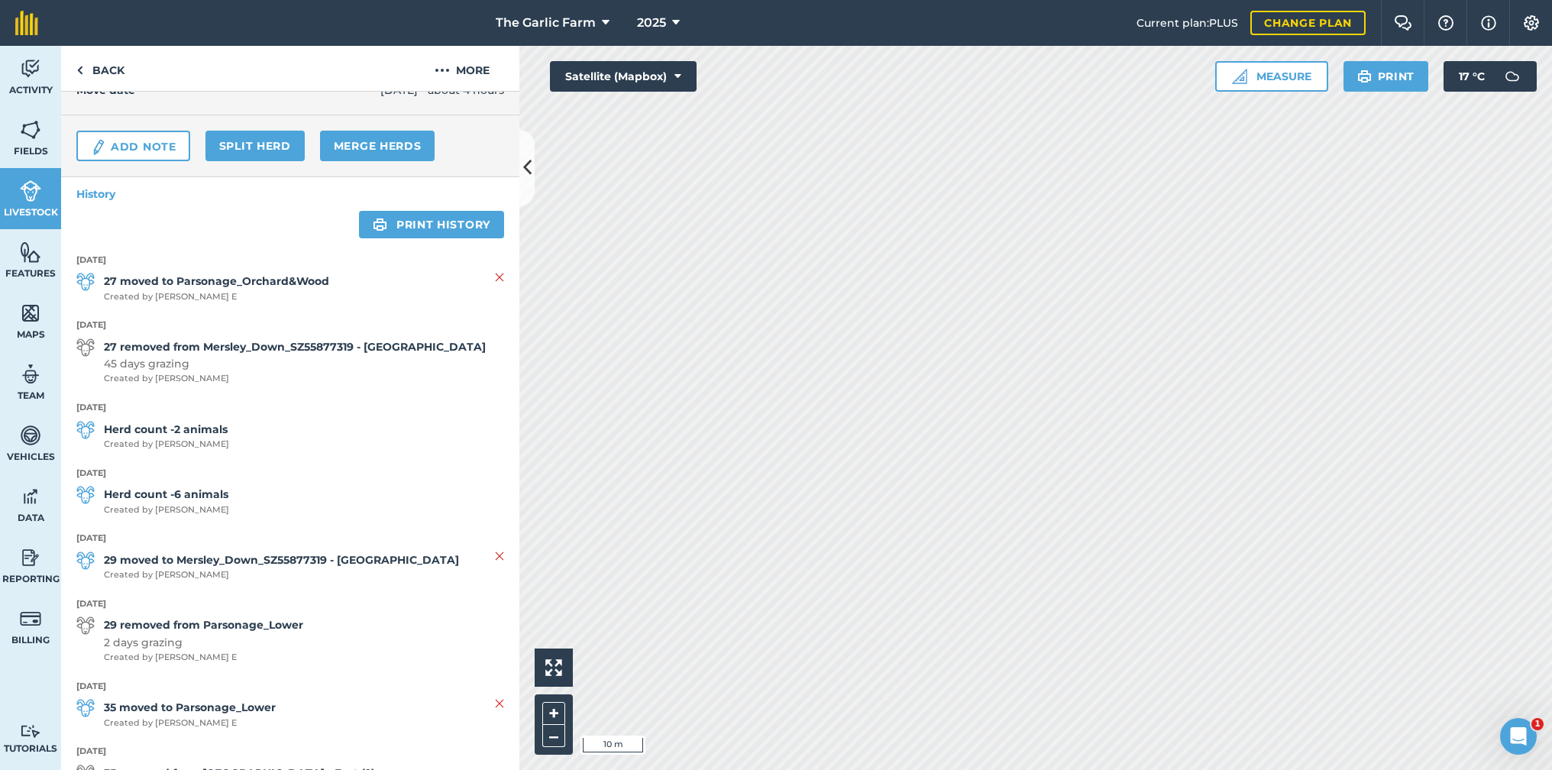
scroll to position [221, 0]
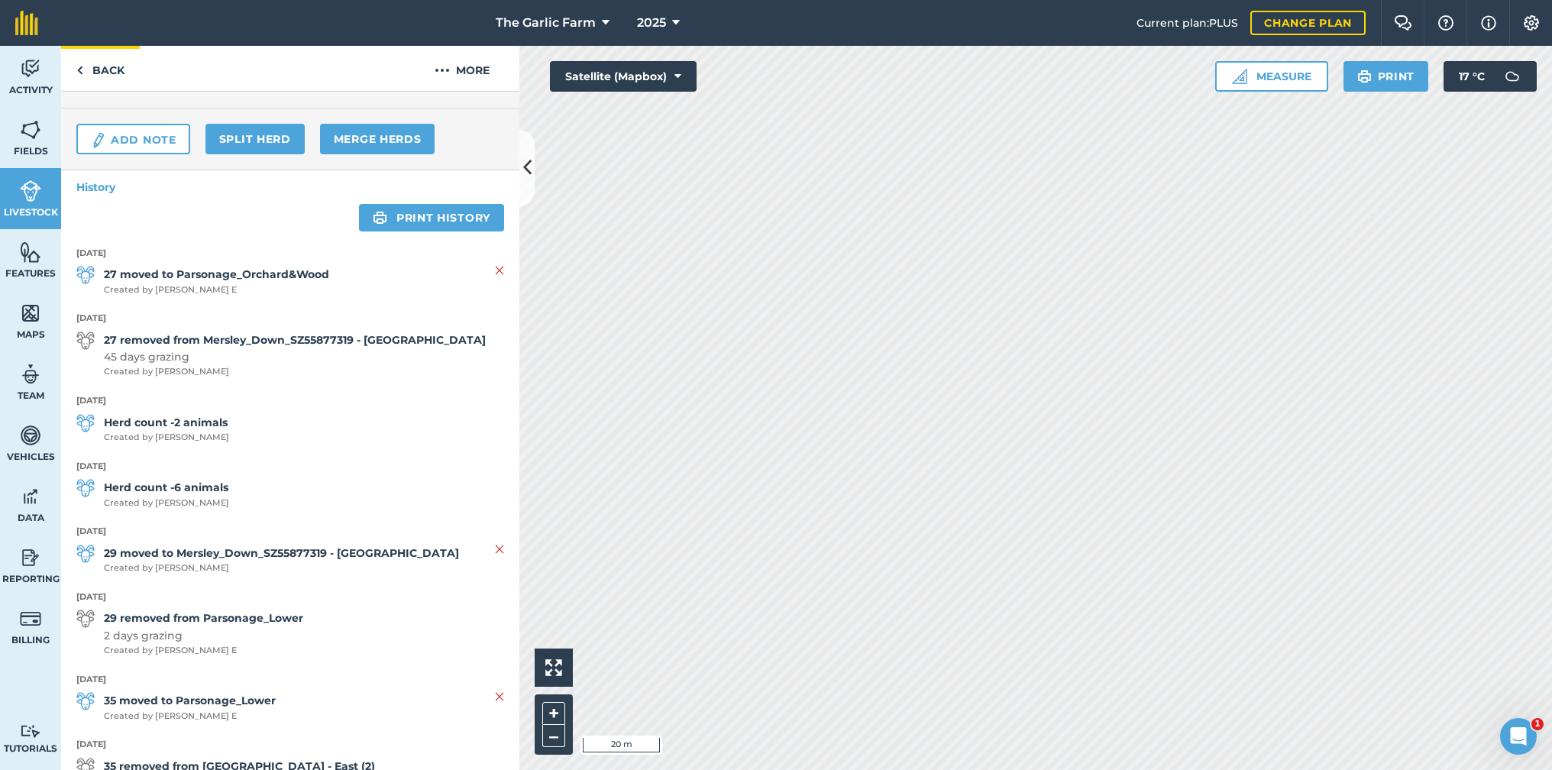
click at [76, 68] on link "Back" at bounding box center [100, 68] width 79 height 45
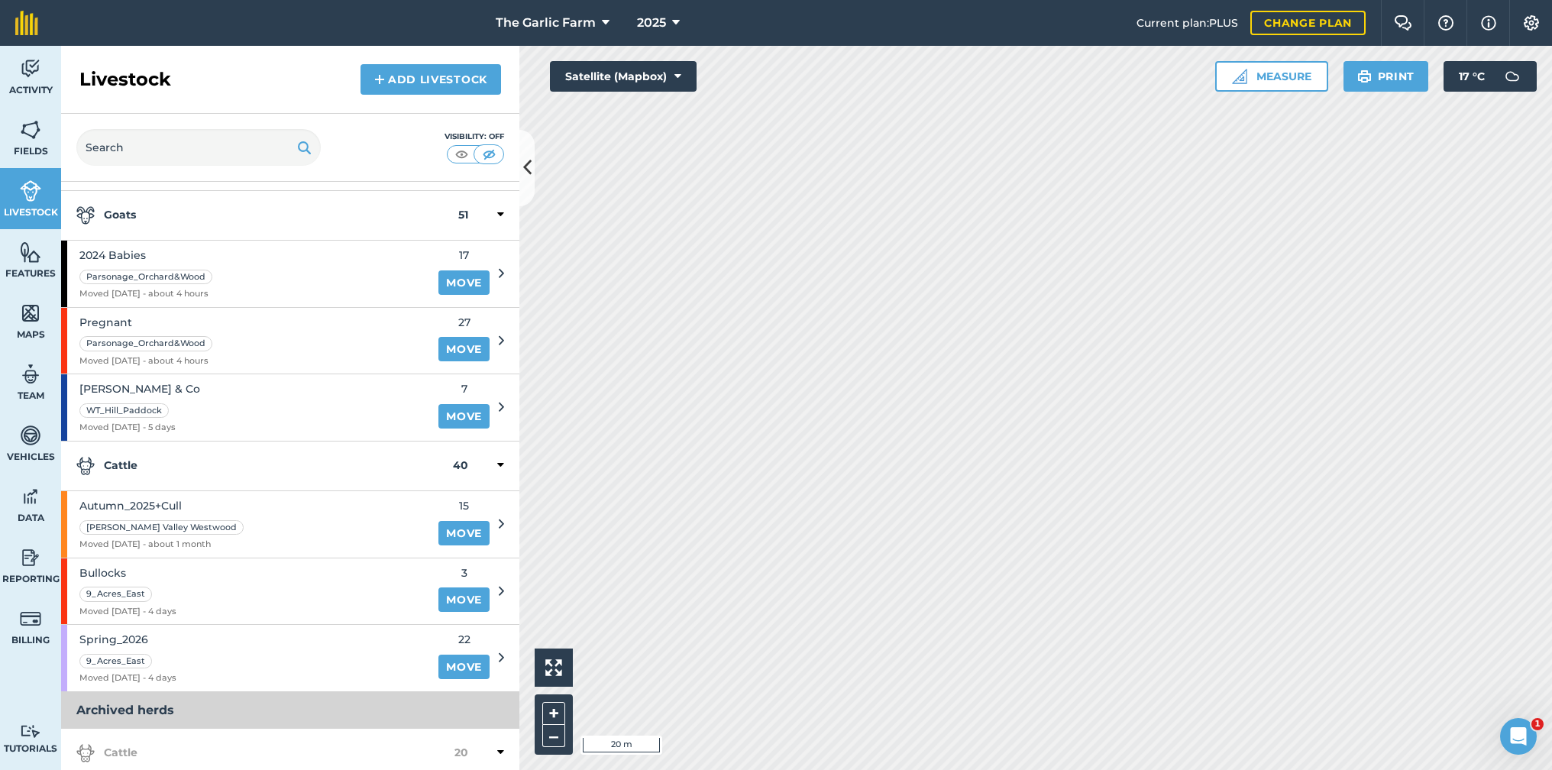
scroll to position [45, 0]
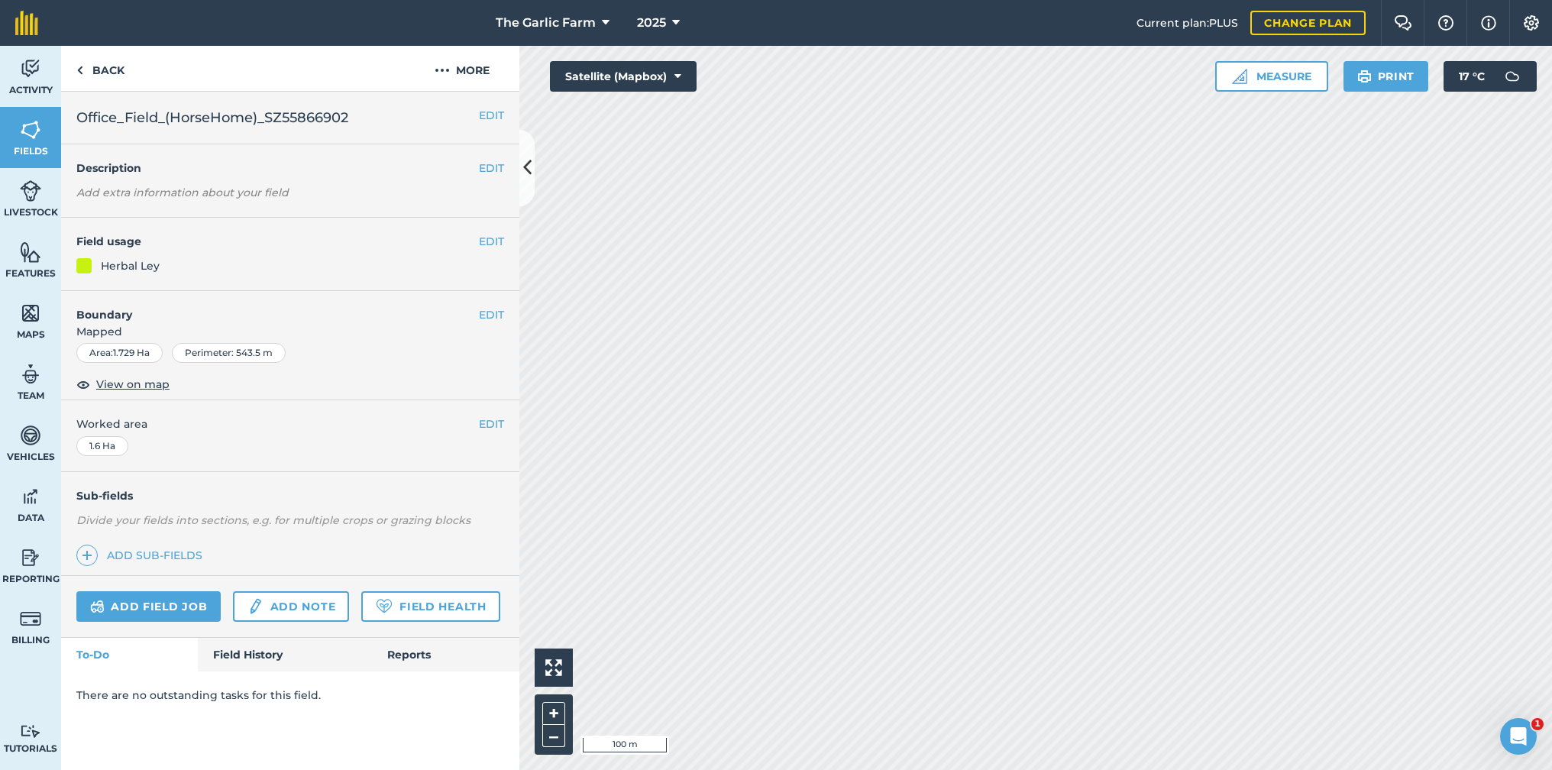
click at [30, 257] on img at bounding box center [30, 252] width 21 height 23
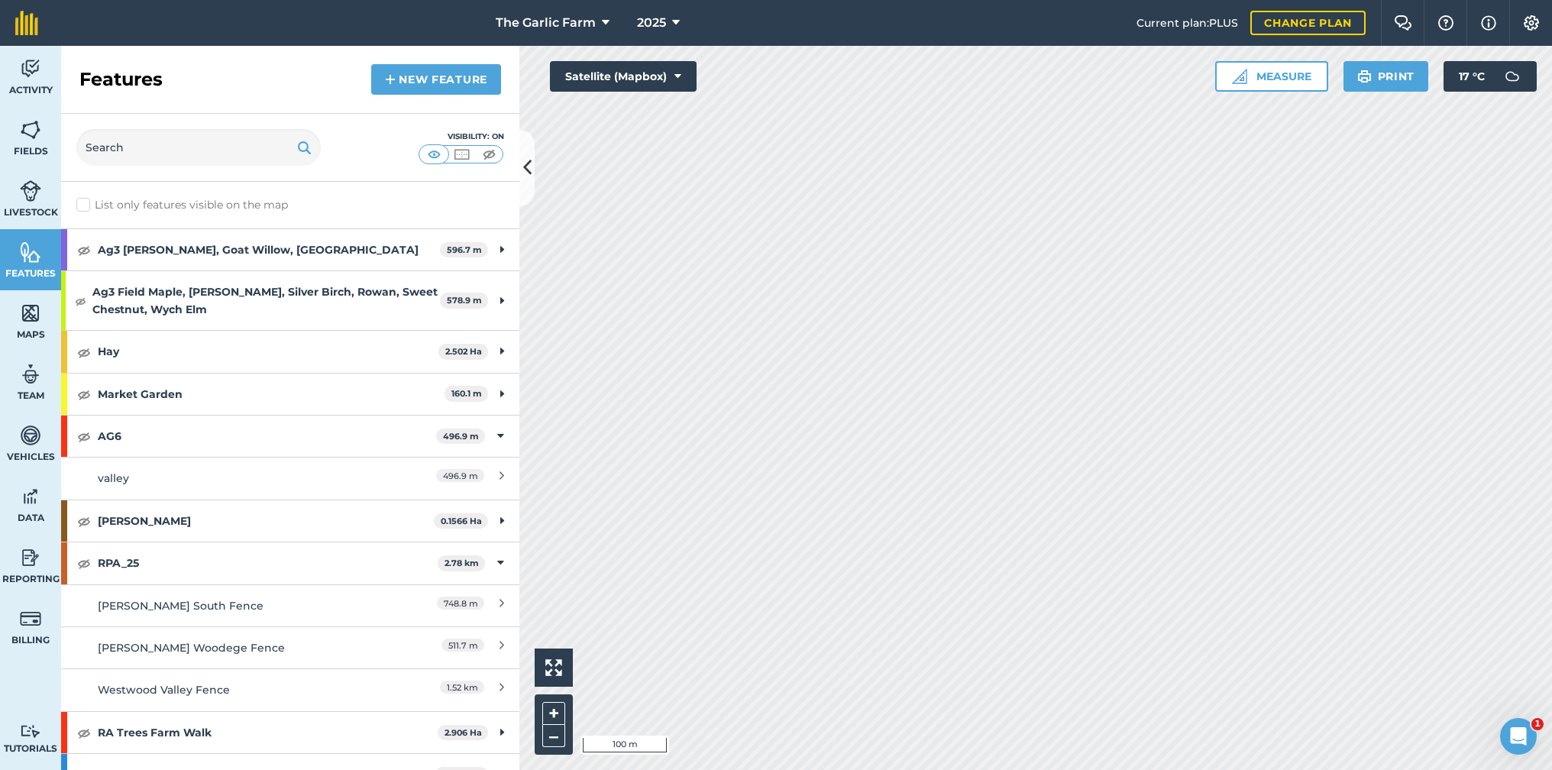
click at [477, 203] on div "List only features visible on the map" at bounding box center [290, 205] width 458 height 47
click at [88, 202] on label "List only features visible on the map" at bounding box center [182, 205] width 212 height 16
click at [86, 202] on input "List only features visible on the map" at bounding box center [81, 202] width 10 height 10
checkbox input "true"
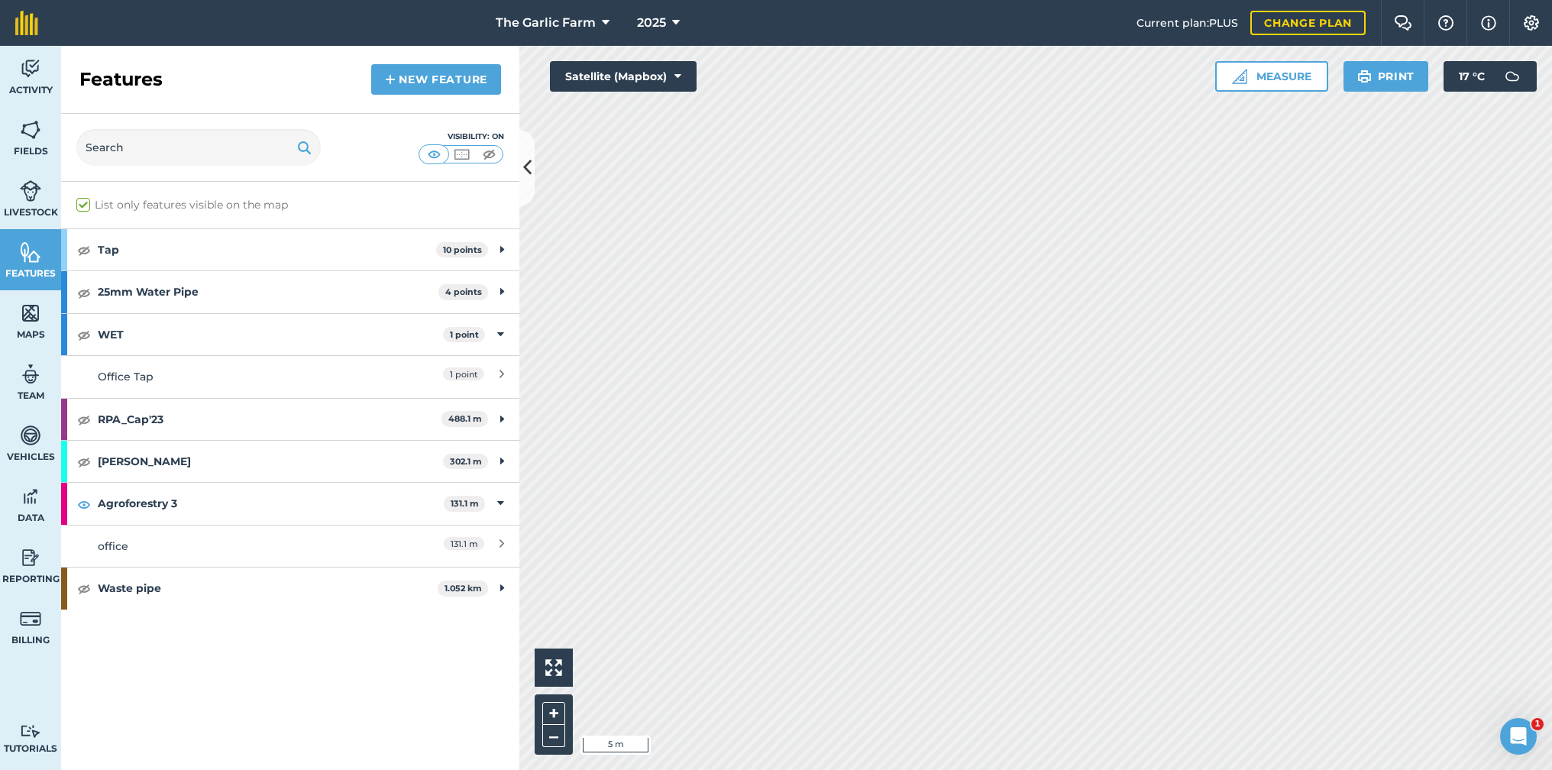
click at [387, 541] on div "131.1 m" at bounding box center [436, 546] width 135 height 17
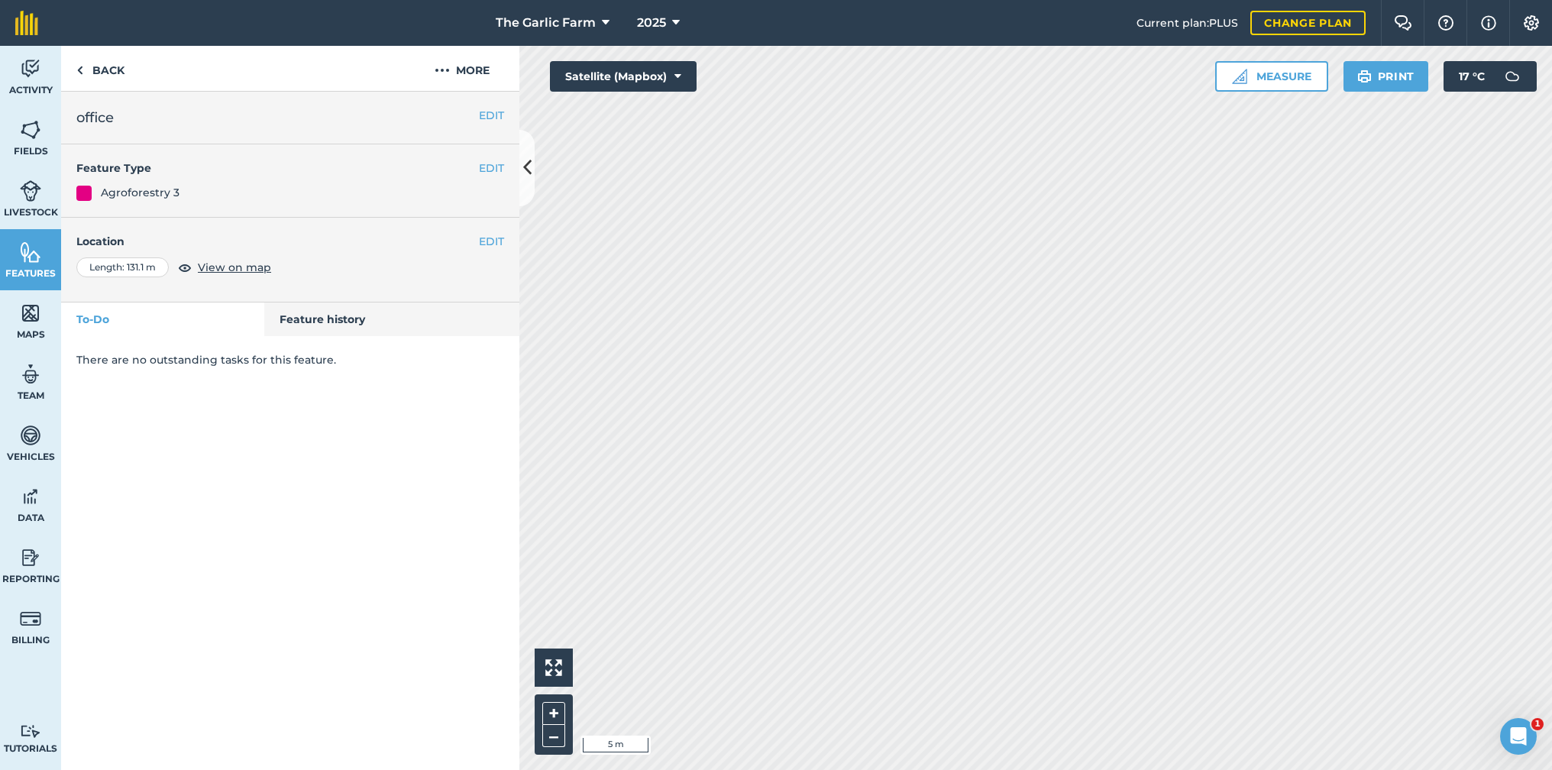
click at [489, 237] on button "EDIT" at bounding box center [491, 241] width 25 height 17
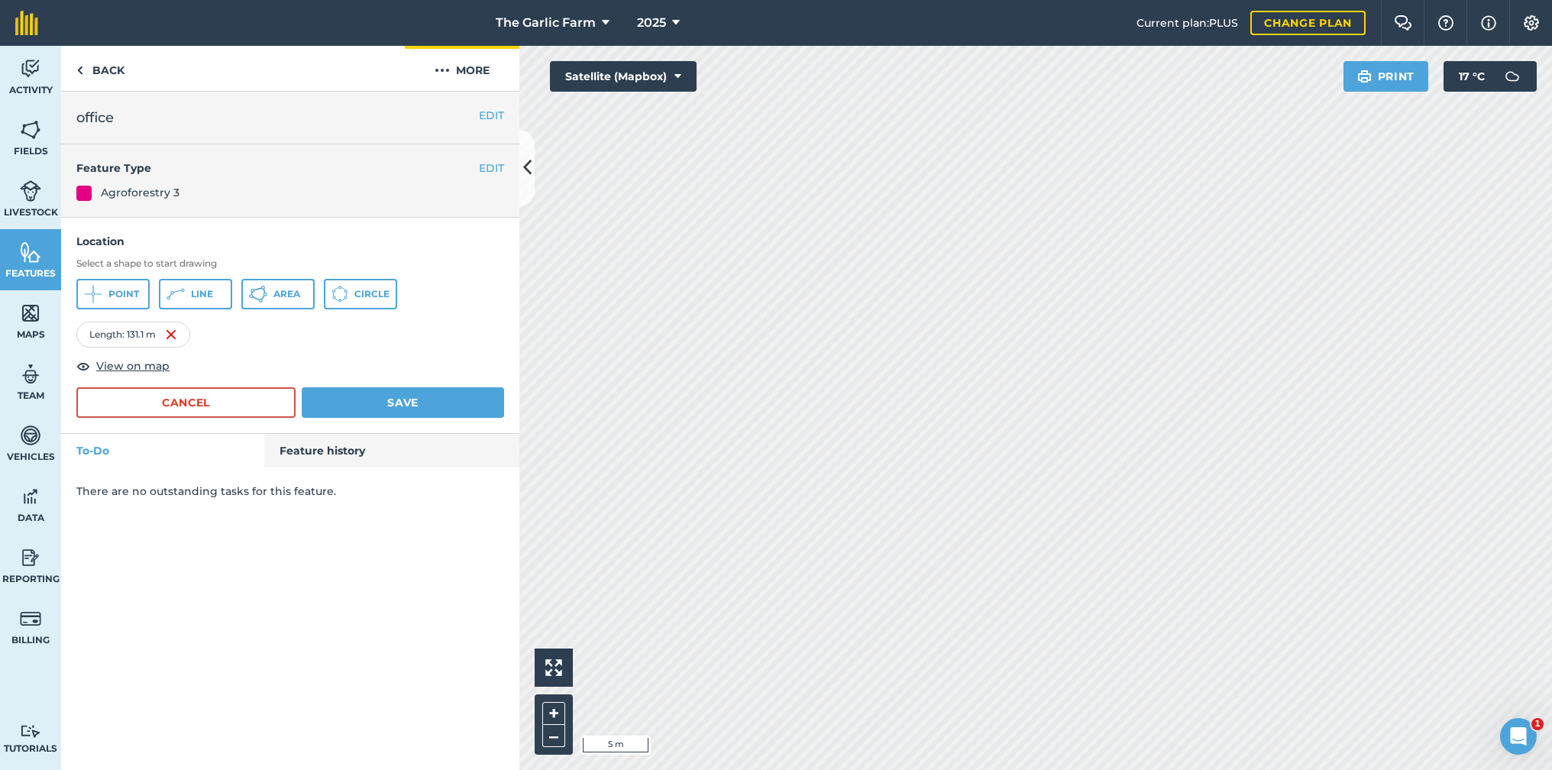
click at [442, 65] on img at bounding box center [442, 70] width 15 height 18
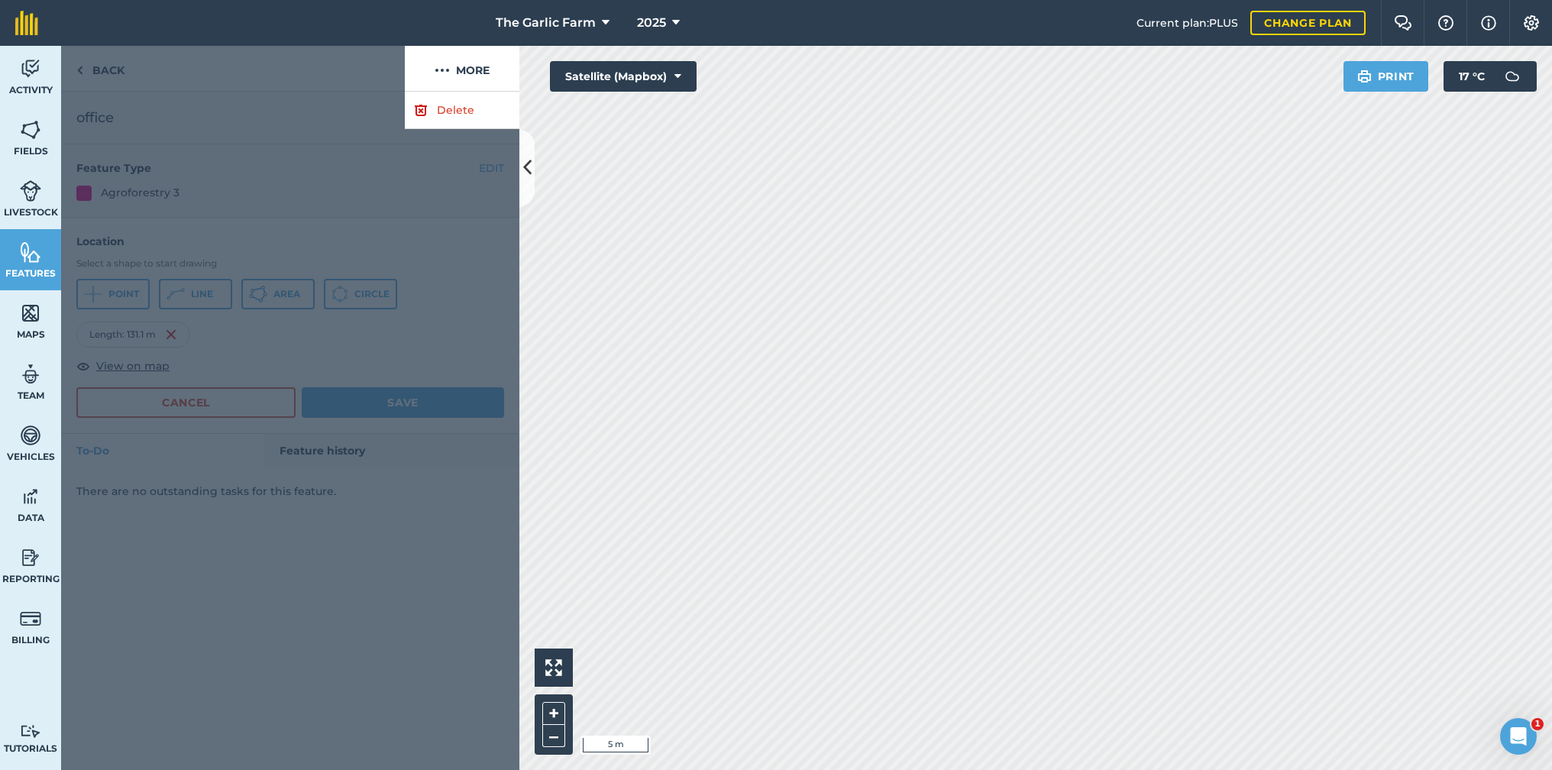
click at [451, 107] on link "Delete" at bounding box center [462, 110] width 115 height 37
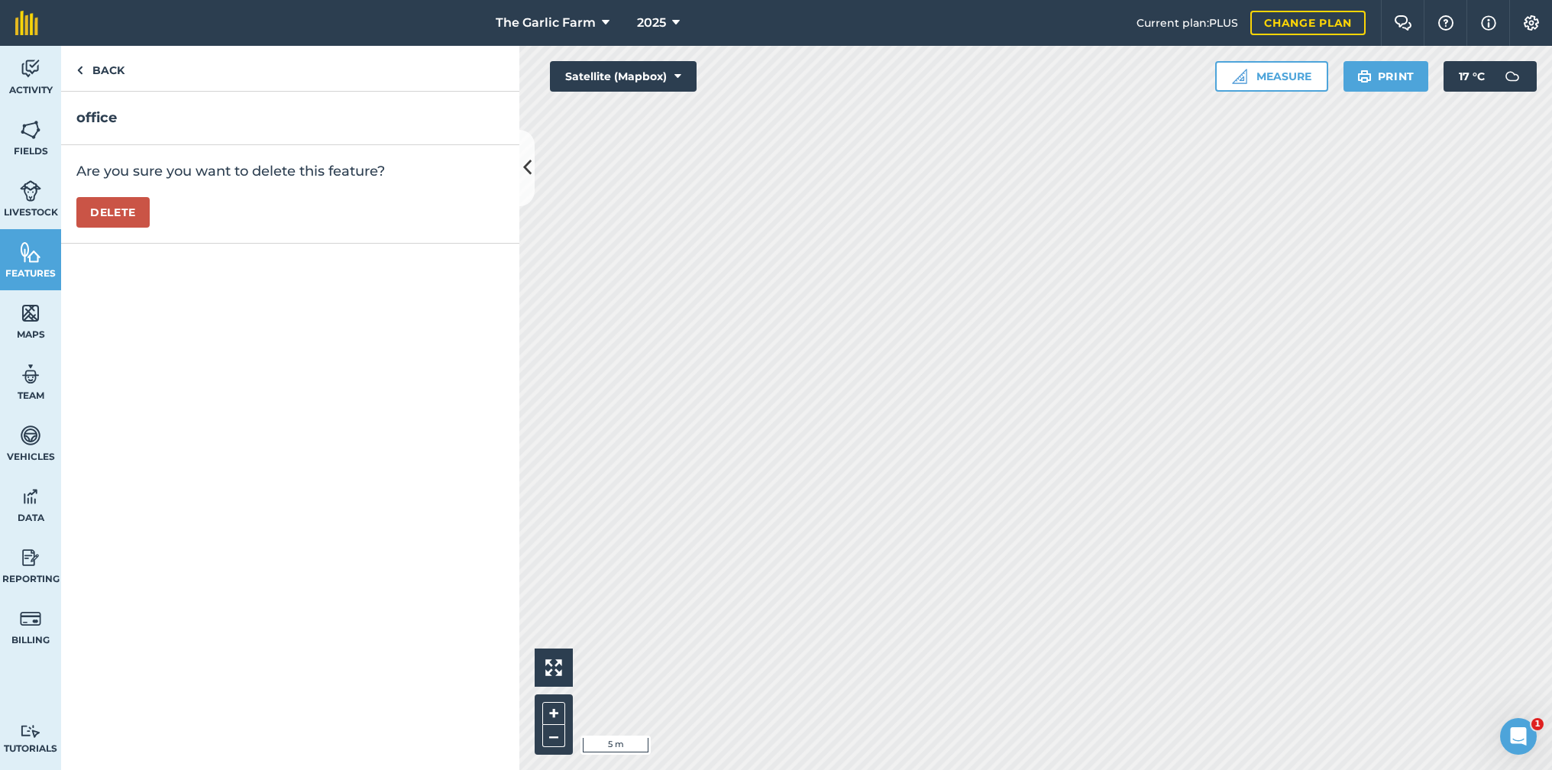
click at [127, 212] on button "Delete" at bounding box center [112, 212] width 73 height 31
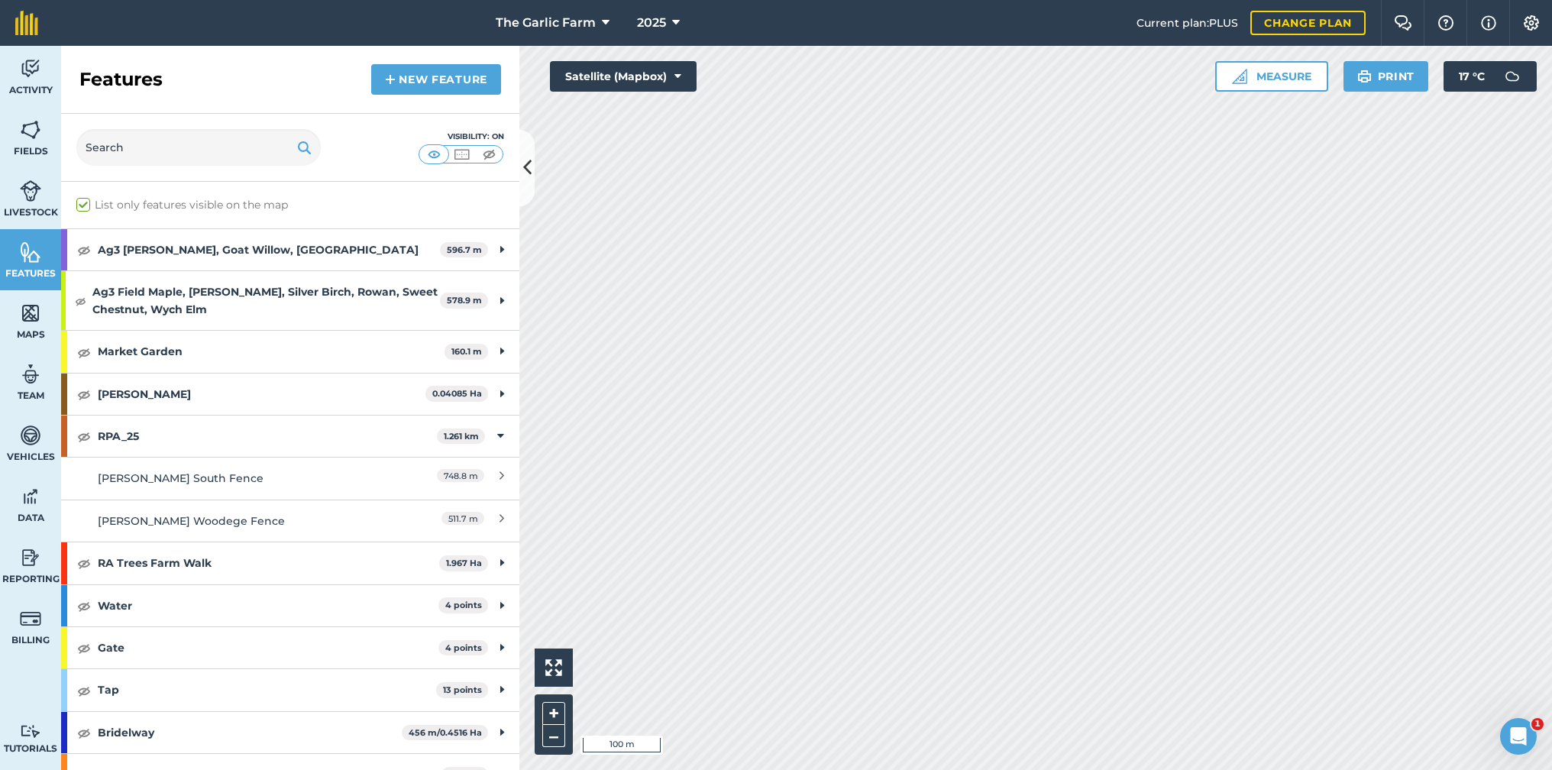
click at [29, 313] on img at bounding box center [30, 313] width 21 height 23
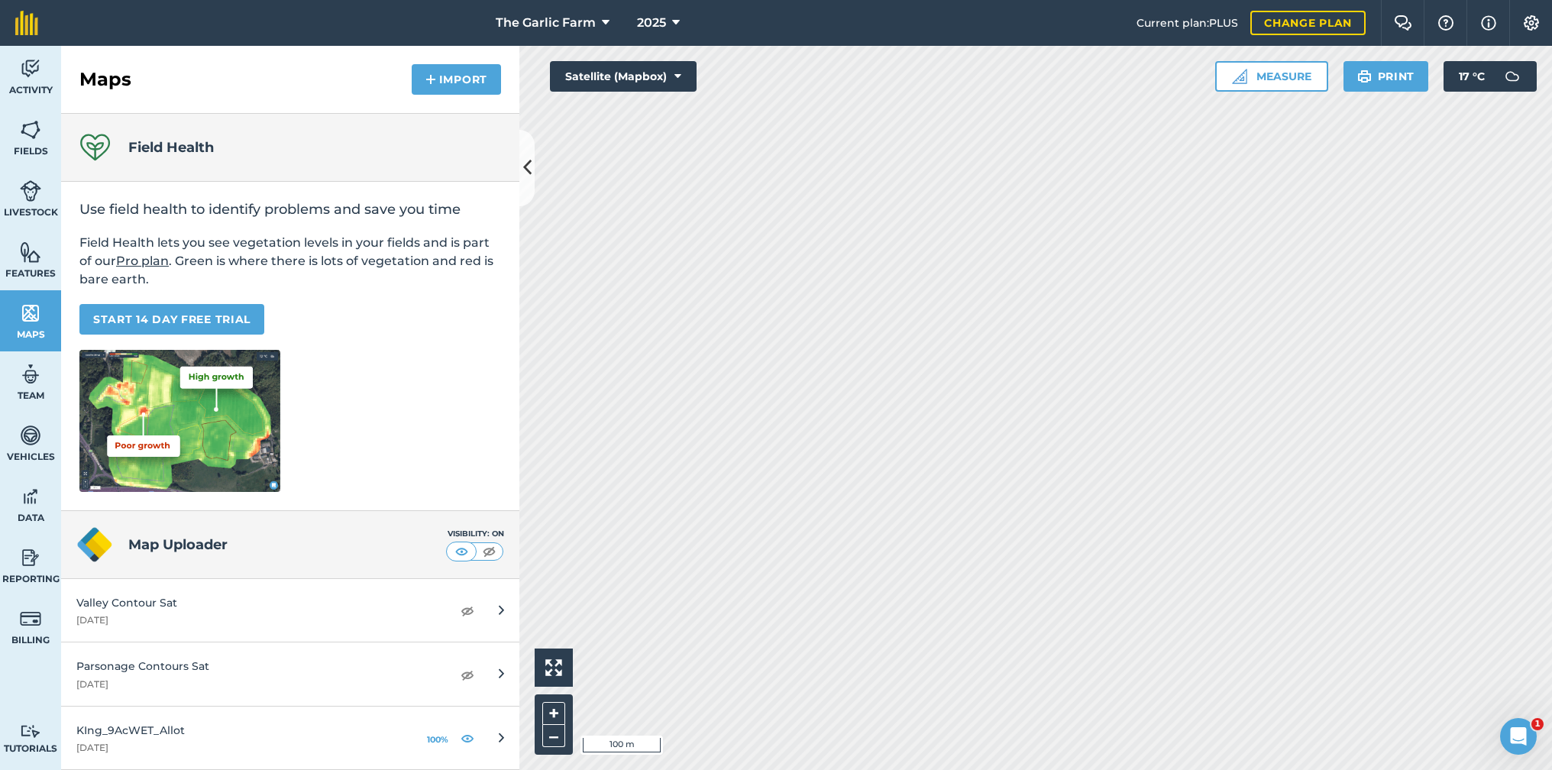
click at [465, 739] on img at bounding box center [468, 738] width 14 height 18
click at [466, 736] on img at bounding box center [468, 738] width 14 height 18
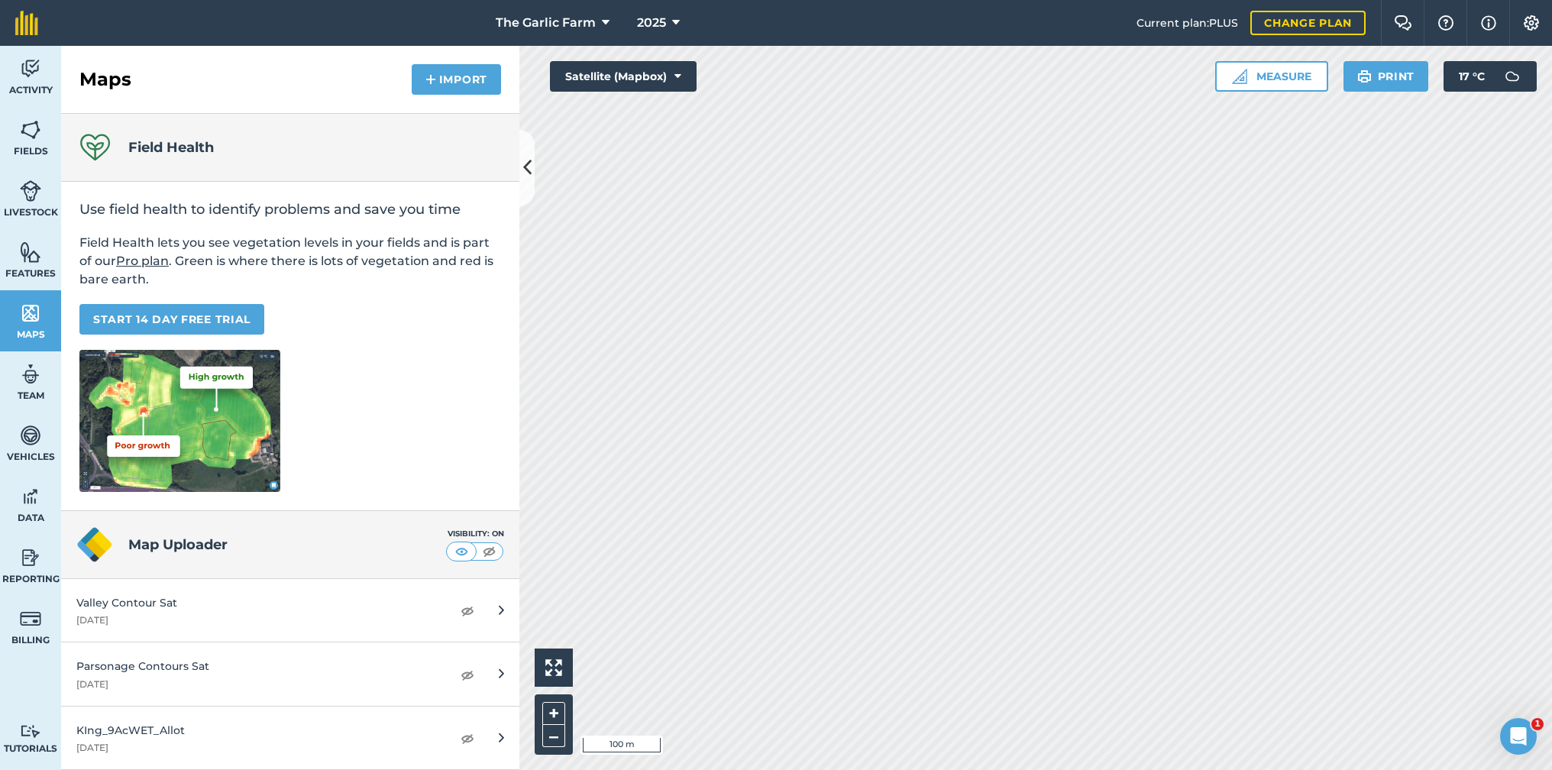
click at [466, 736] on img at bounding box center [468, 738] width 14 height 18
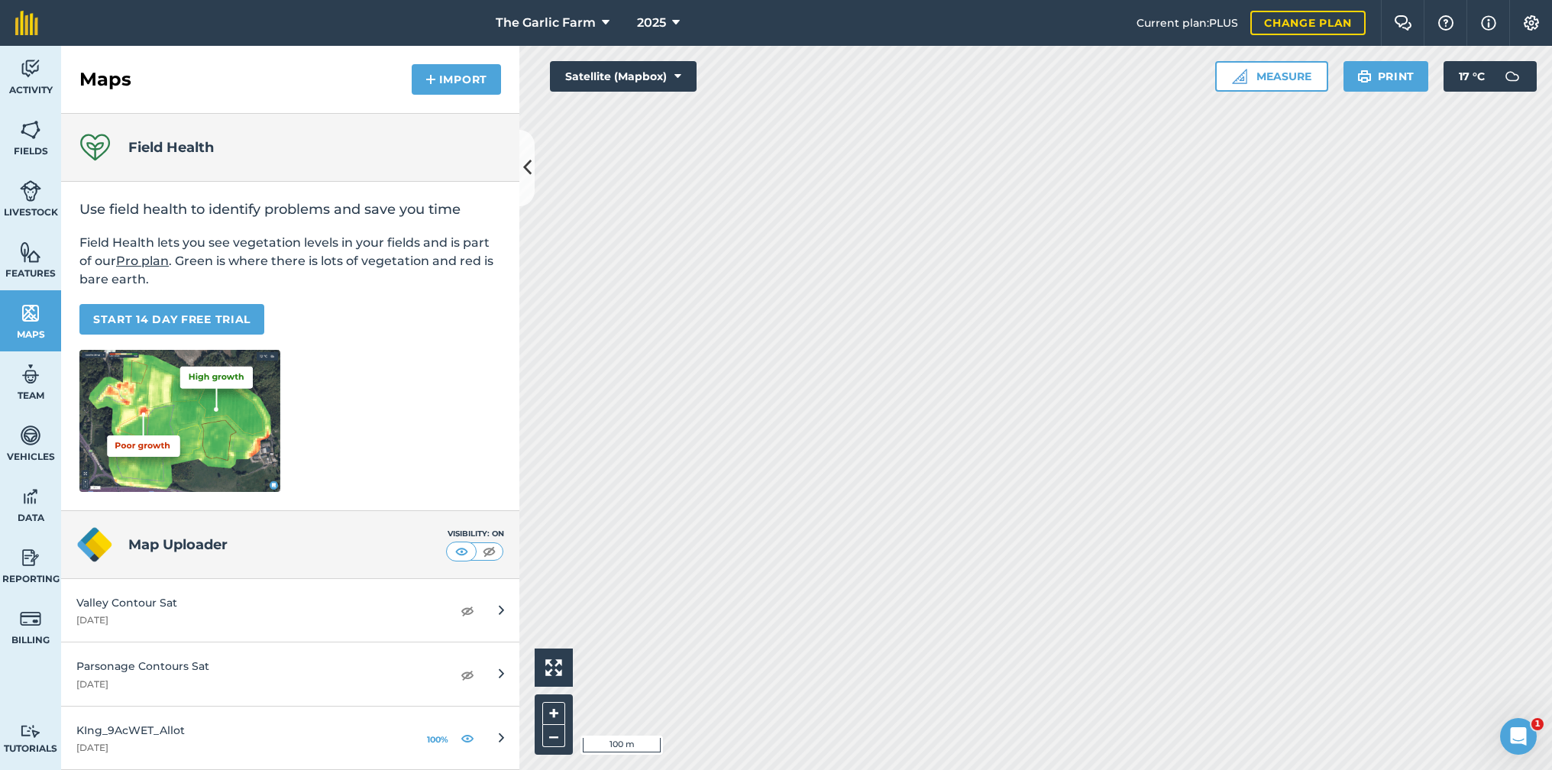
click at [466, 736] on img at bounding box center [468, 738] width 14 height 18
click at [32, 132] on img at bounding box center [30, 129] width 21 height 23
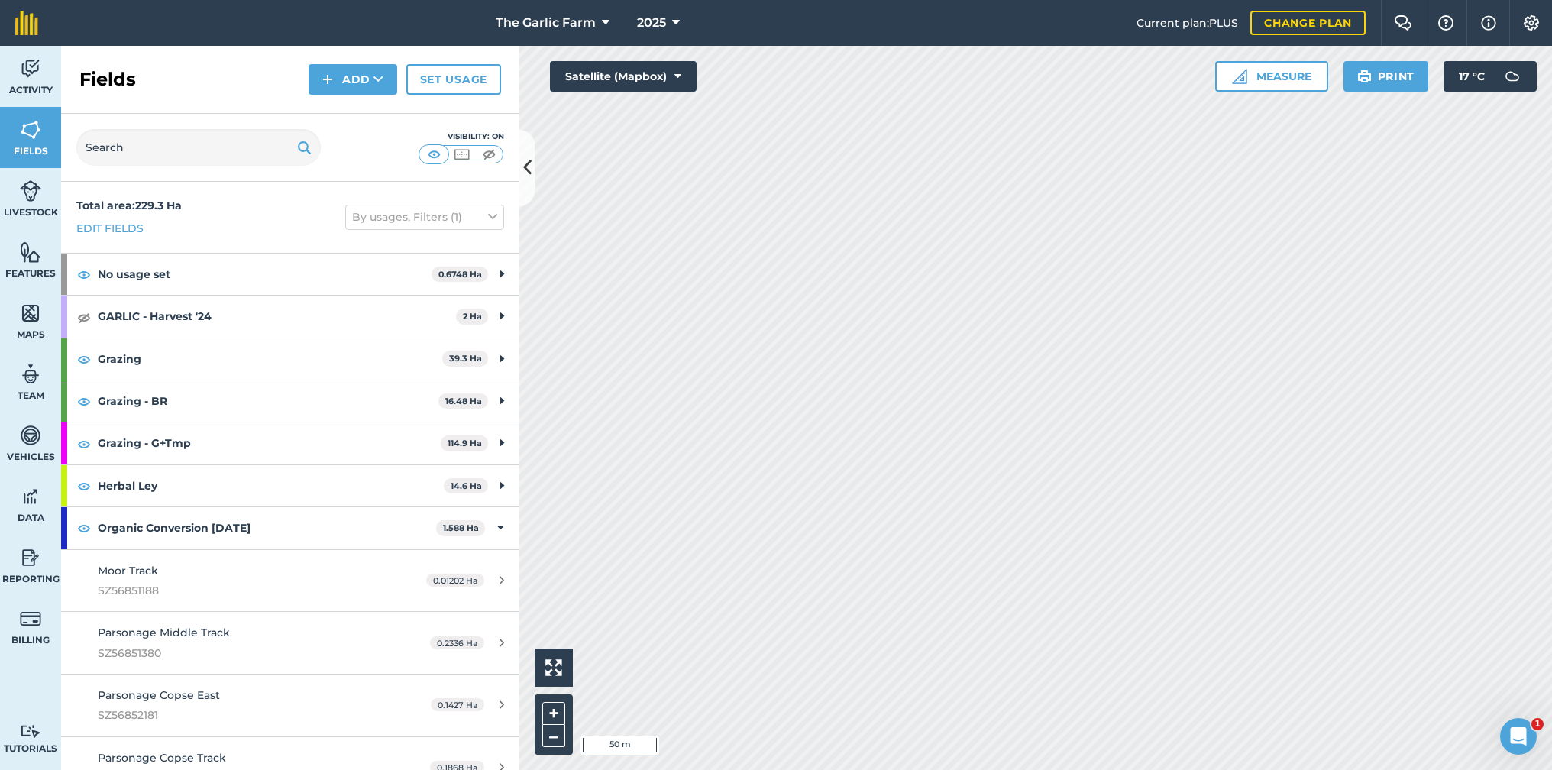
click at [489, 155] on img at bounding box center [489, 154] width 19 height 15
click at [30, 255] on img at bounding box center [30, 252] width 21 height 23
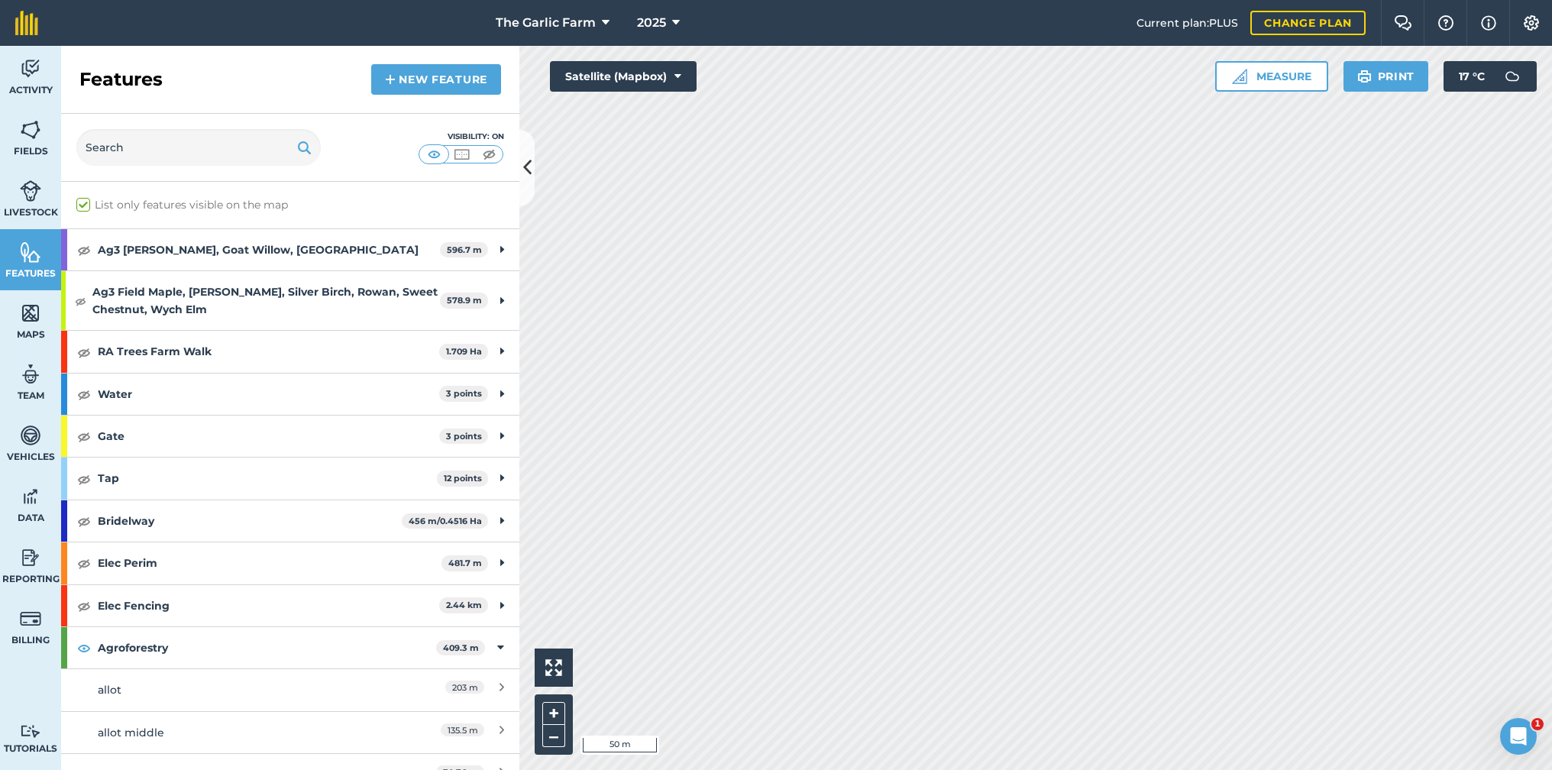
click at [487, 150] on img at bounding box center [489, 154] width 19 height 15
click at [1282, 77] on button "Measure" at bounding box center [1271, 76] width 113 height 31
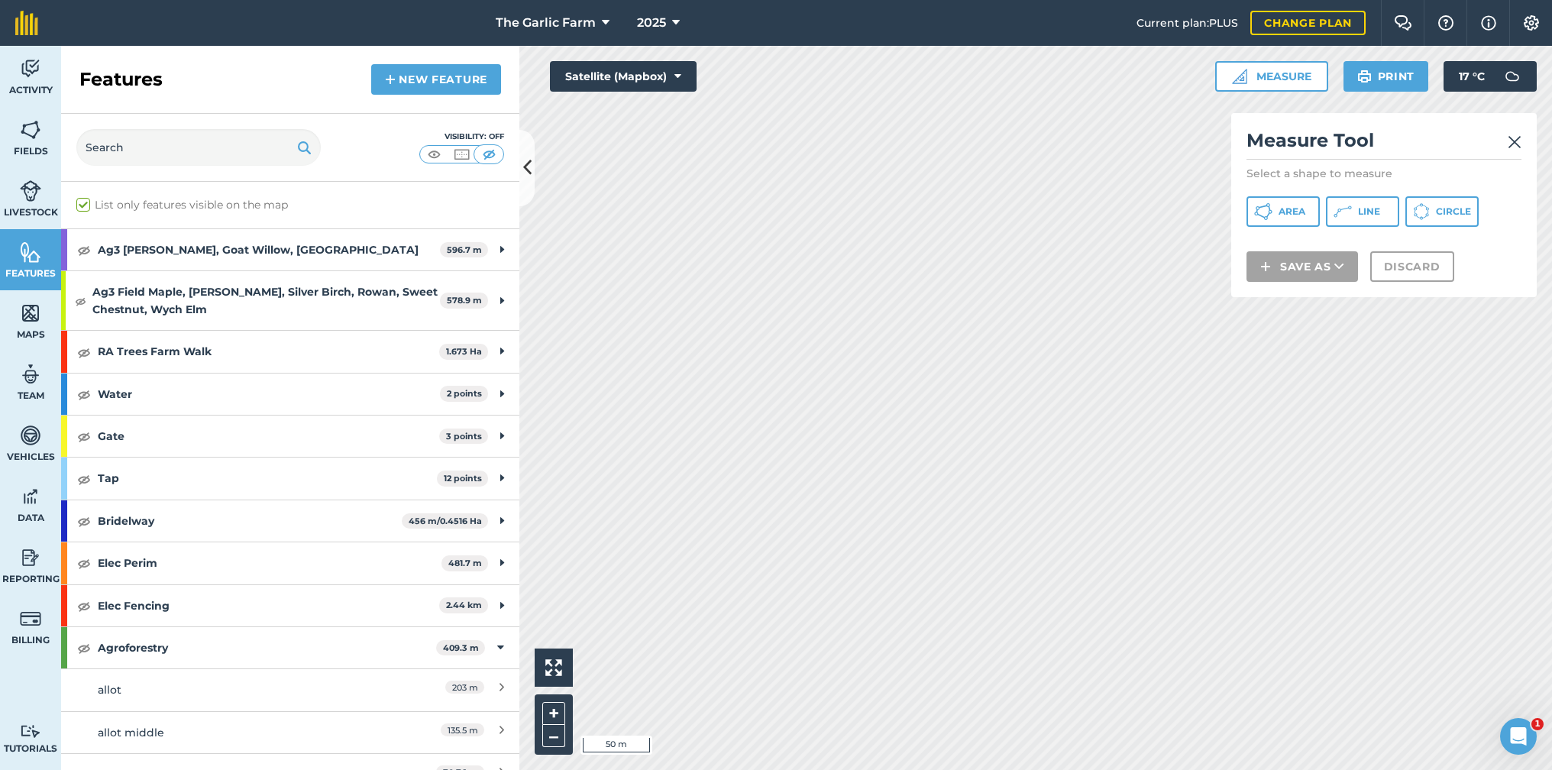
click at [1371, 206] on span "Line" at bounding box center [1369, 211] width 22 height 12
click at [1354, 207] on button "Line" at bounding box center [1362, 211] width 73 height 31
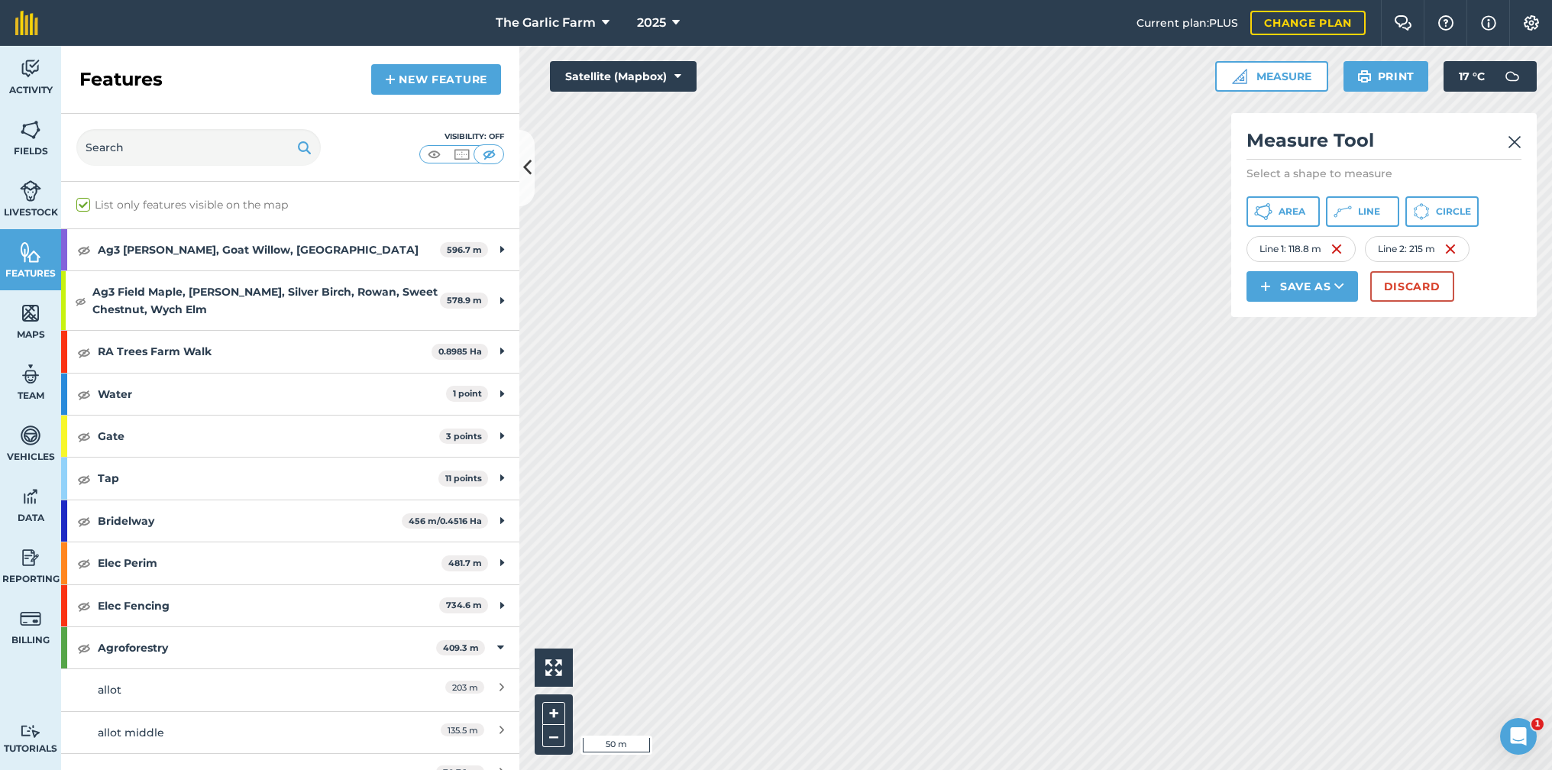
click at [1370, 209] on span "Line" at bounding box center [1369, 211] width 22 height 12
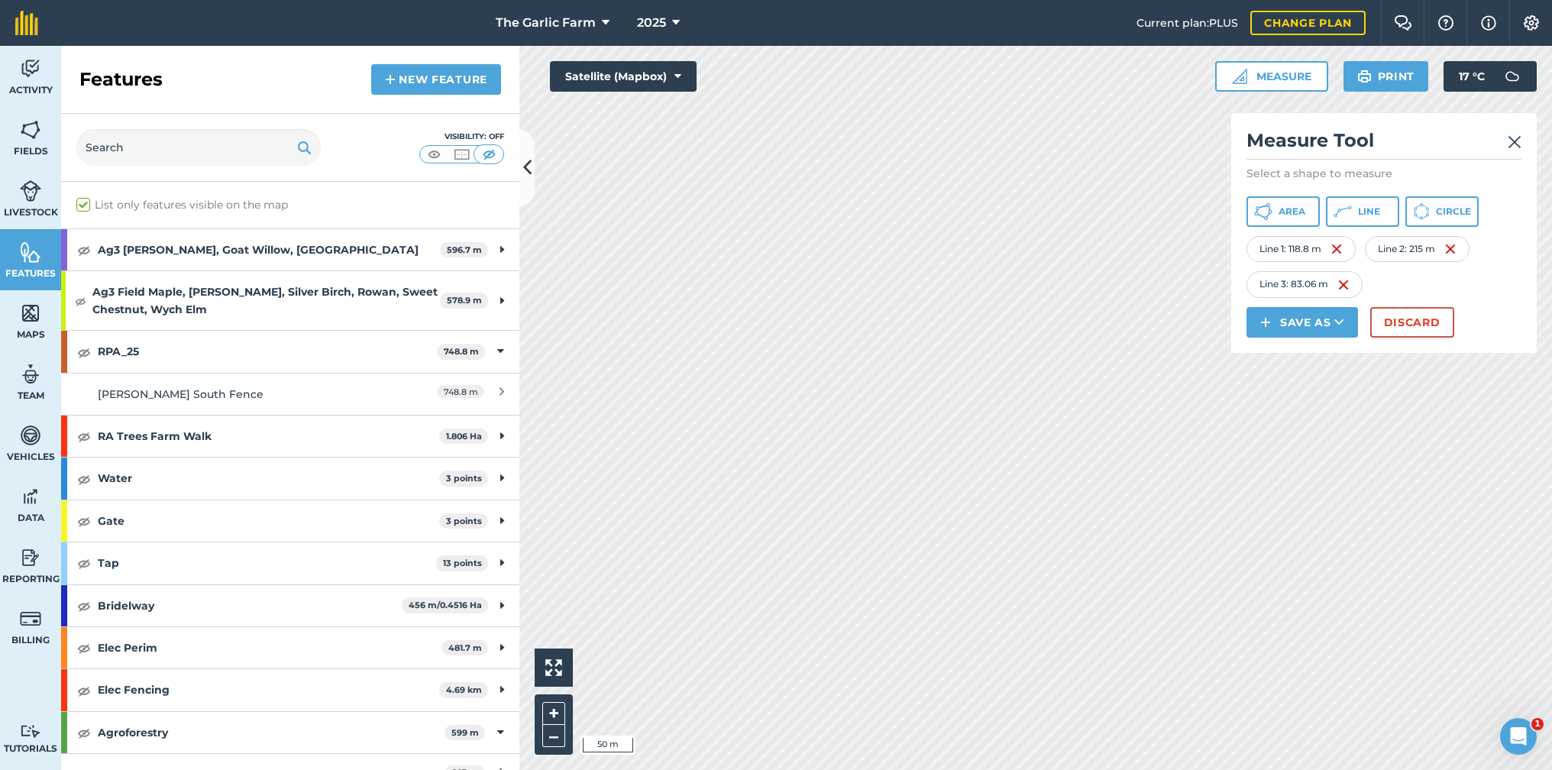
click at [1513, 137] on img at bounding box center [1515, 142] width 14 height 18
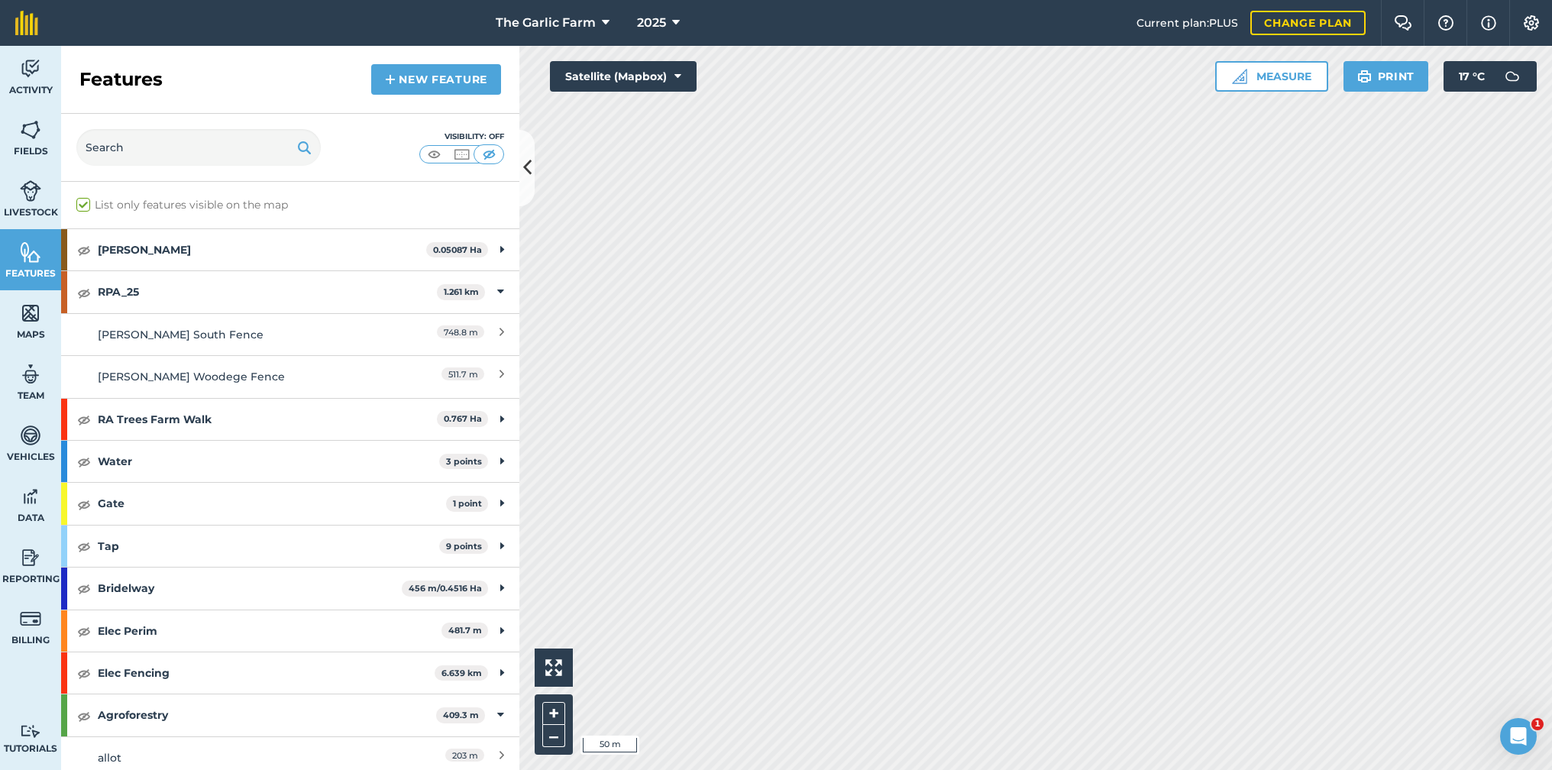
click at [79, 202] on label "List only features visible on the map" at bounding box center [182, 205] width 212 height 16
click at [79, 202] on input "List only features visible on the map" at bounding box center [81, 202] width 10 height 10
checkbox input "false"
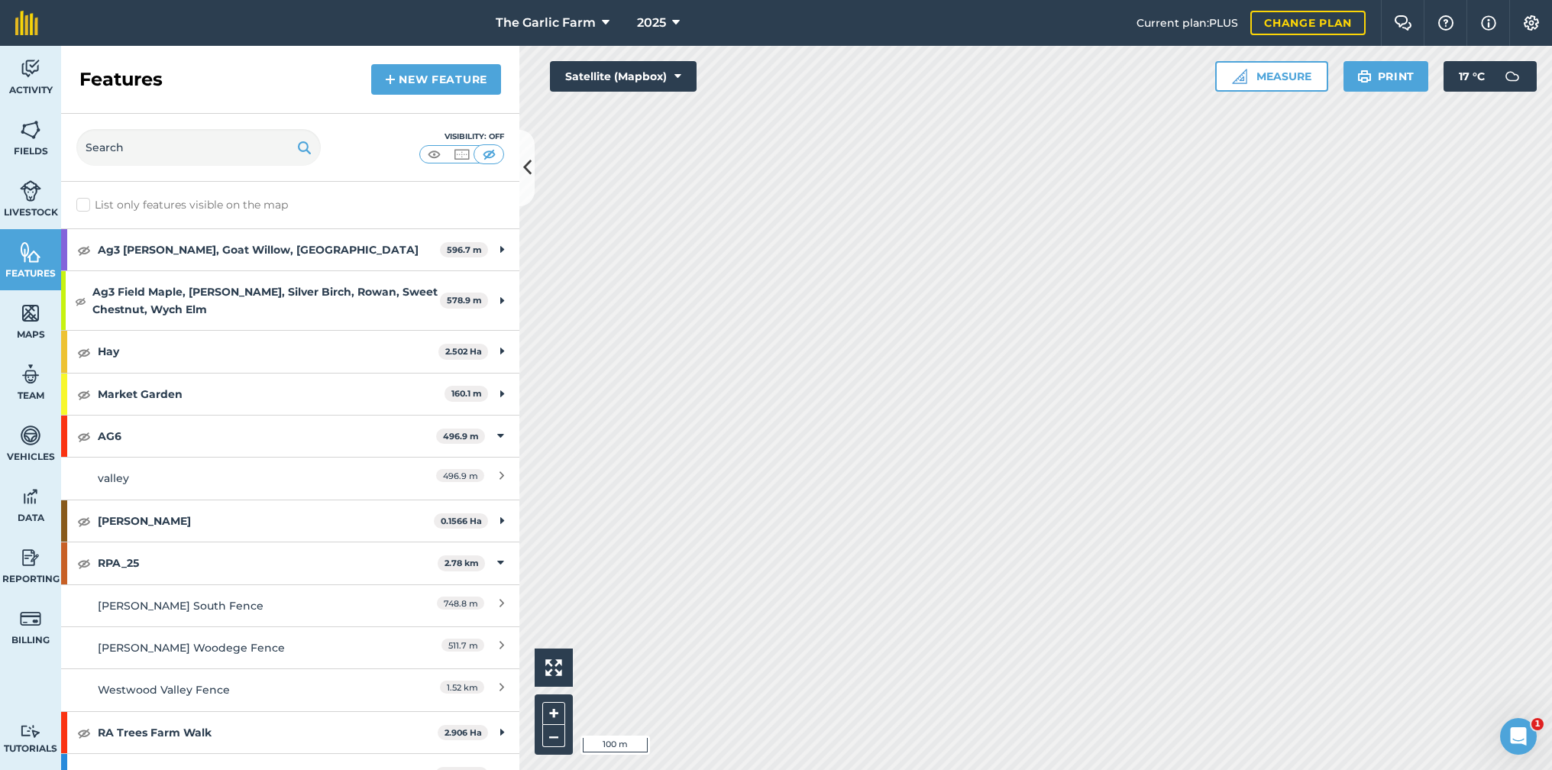
click at [679, 78] on icon at bounding box center [677, 76] width 7 height 15
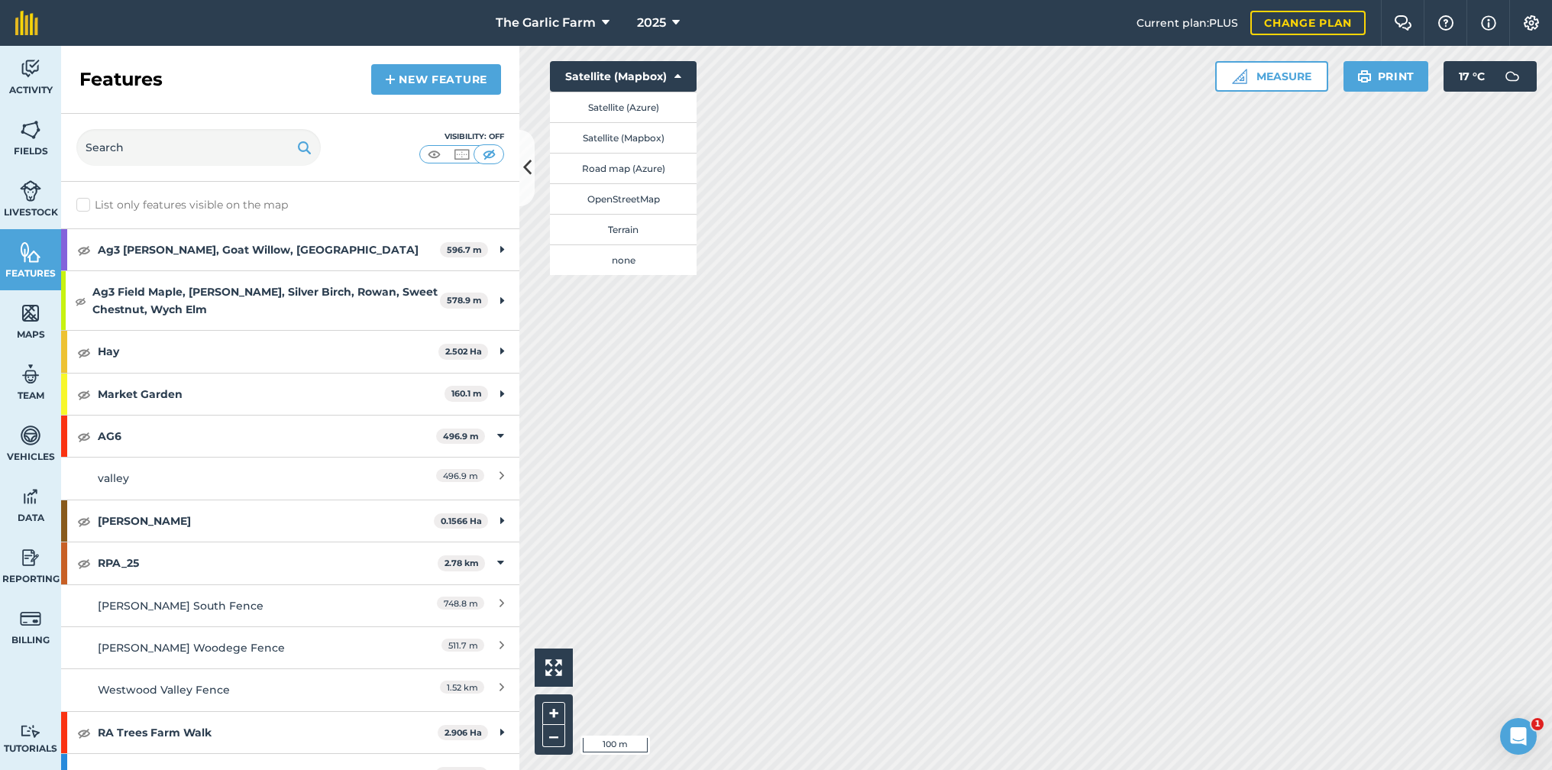
click at [636, 108] on button "Satellite (Azure)" at bounding box center [623, 107] width 147 height 31
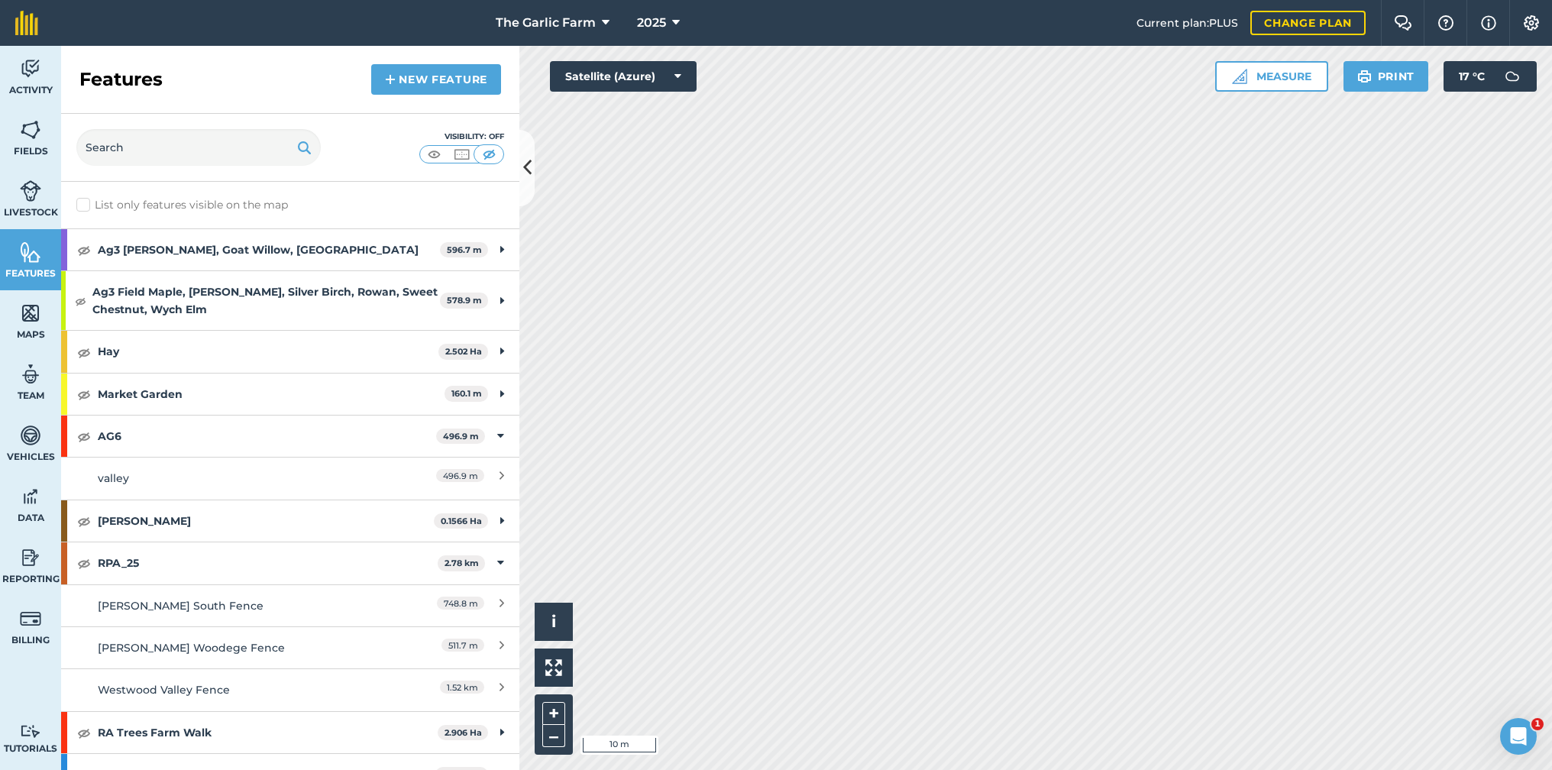
click at [1551, 275] on html "The Garlic Farm 2025 Current plan : PLUS Change plan Farm Chat Help Info Settin…" at bounding box center [776, 385] width 1552 height 770
